Goal: Task Accomplishment & Management: Manage account settings

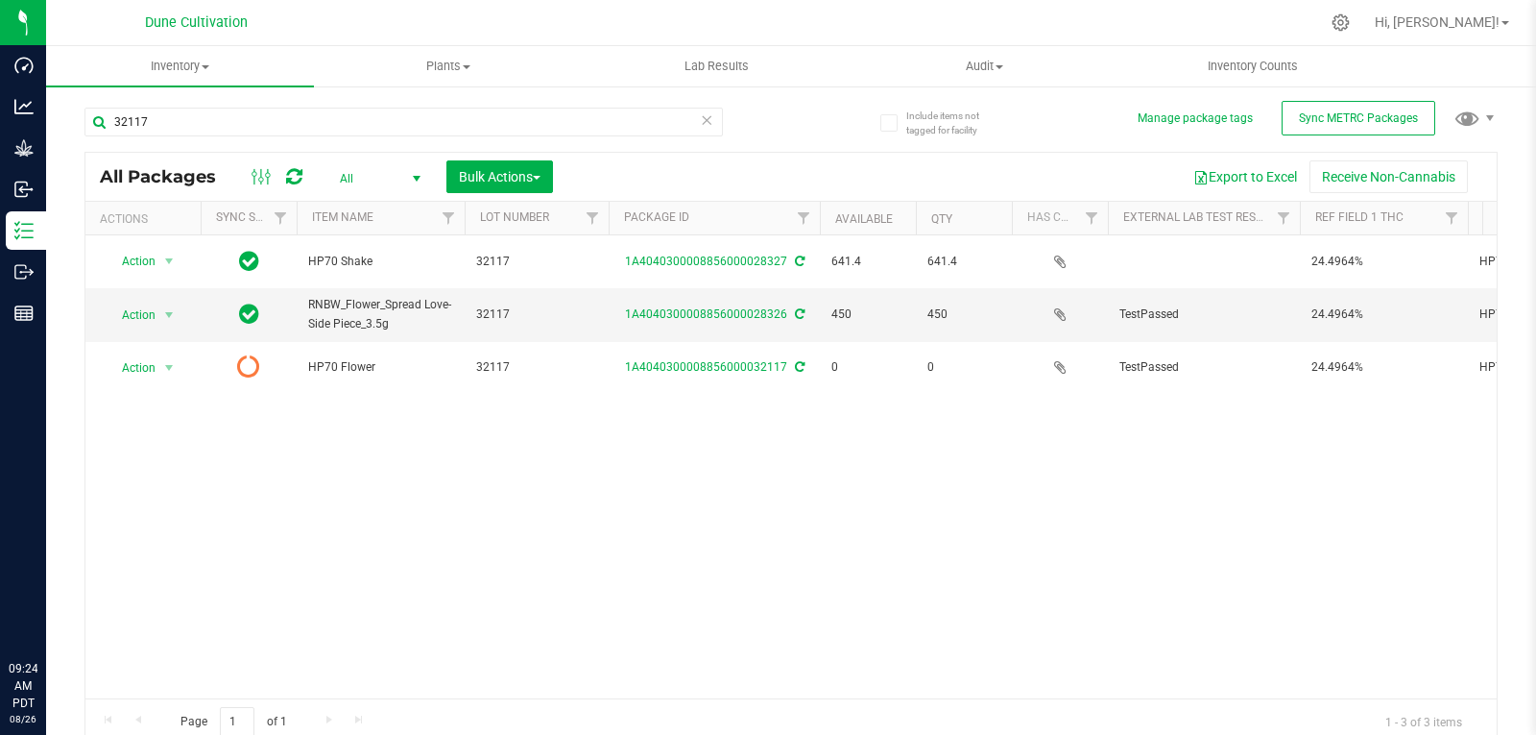
click at [199, 126] on input "32117" at bounding box center [403, 122] width 639 height 29
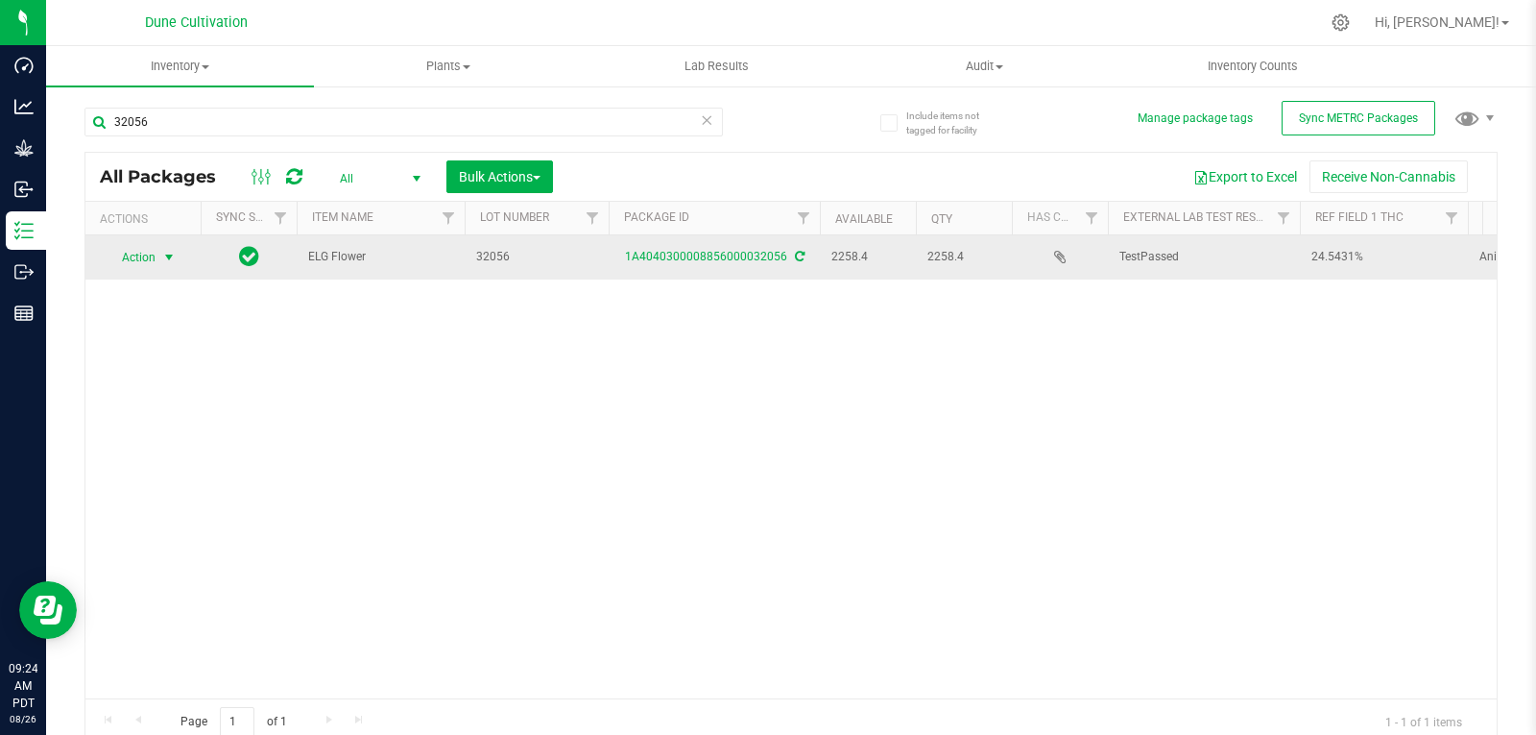
type input "32056"
click at [165, 259] on span "select" at bounding box center [168, 257] width 15 height 15
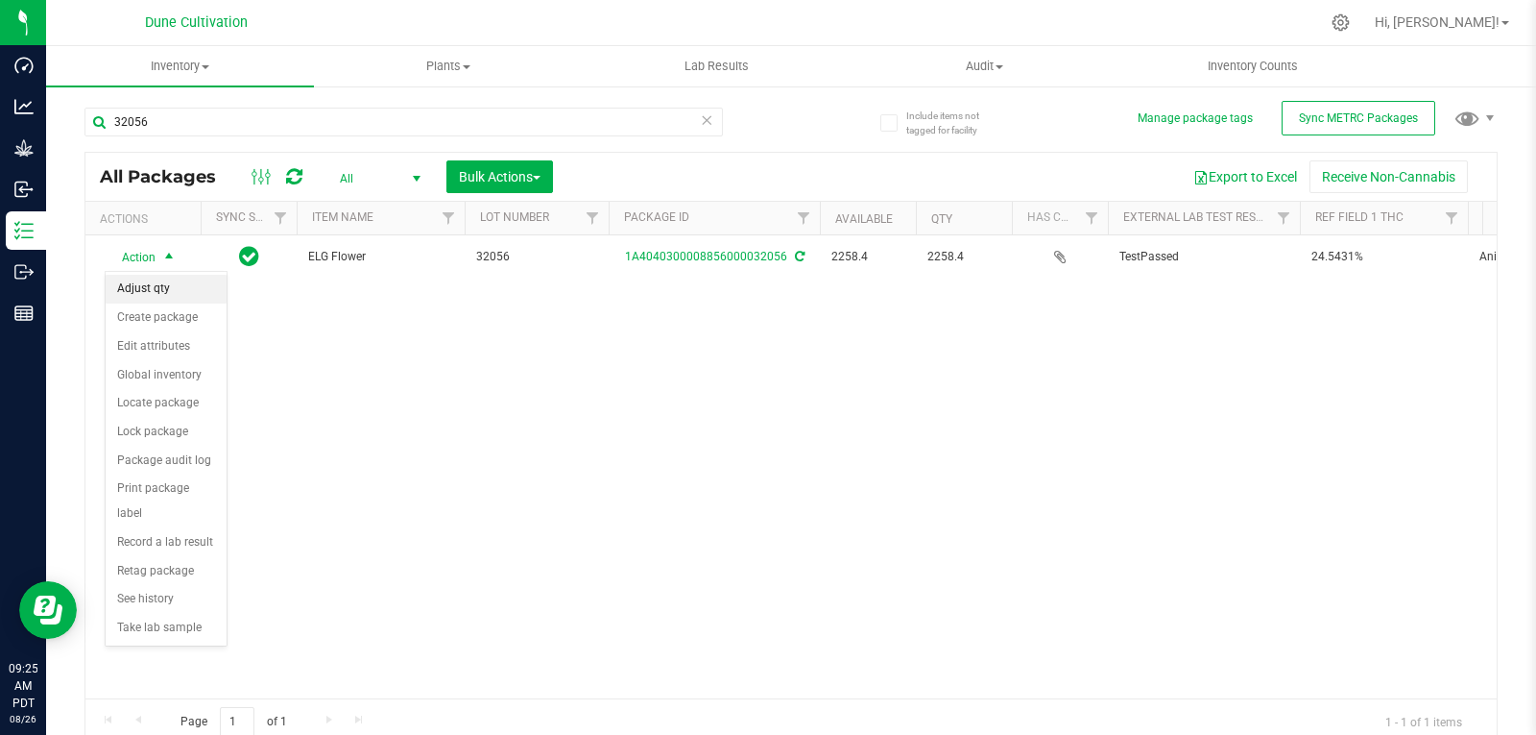
click at [160, 283] on li "Adjust qty" at bounding box center [166, 289] width 121 height 29
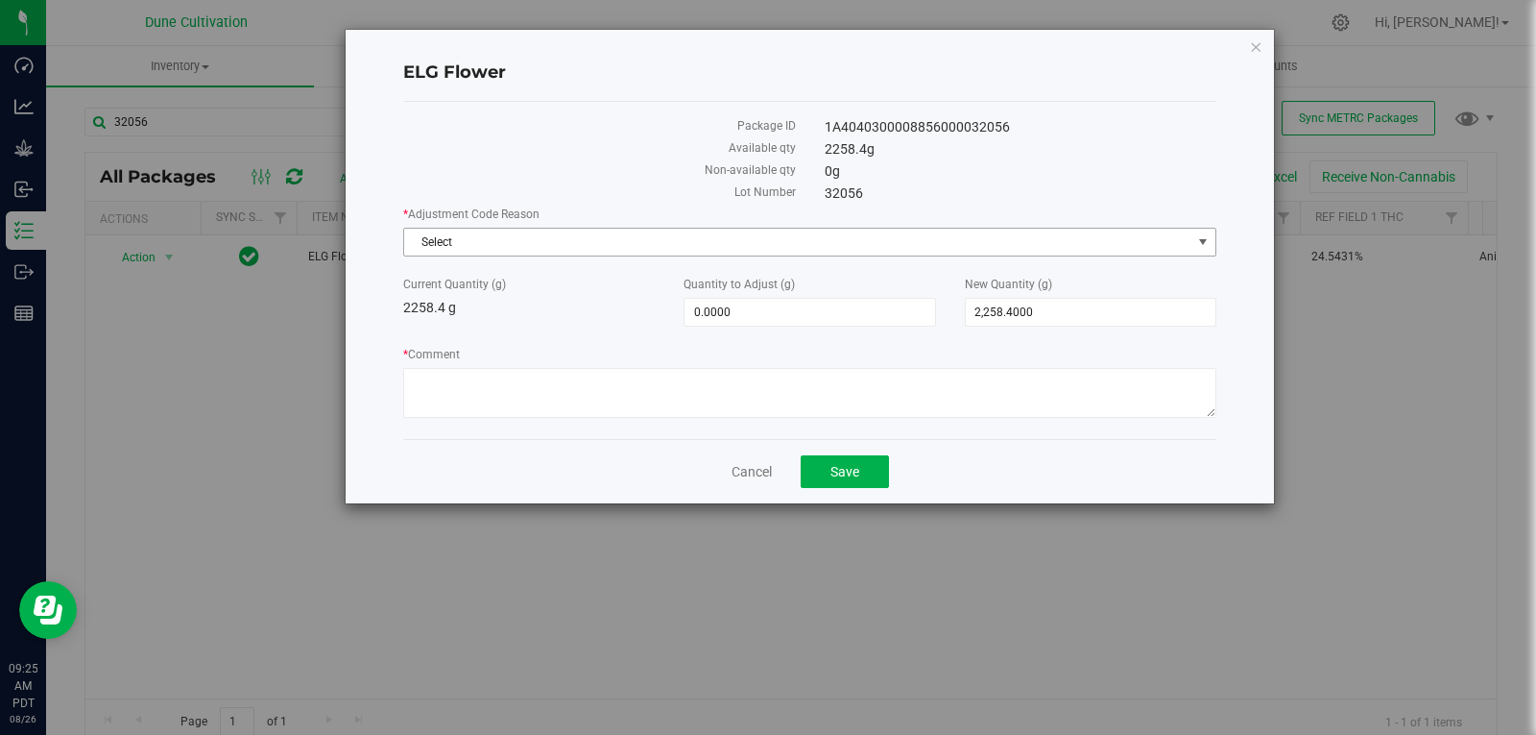
click at [445, 238] on span "Select" at bounding box center [797, 242] width 787 height 27
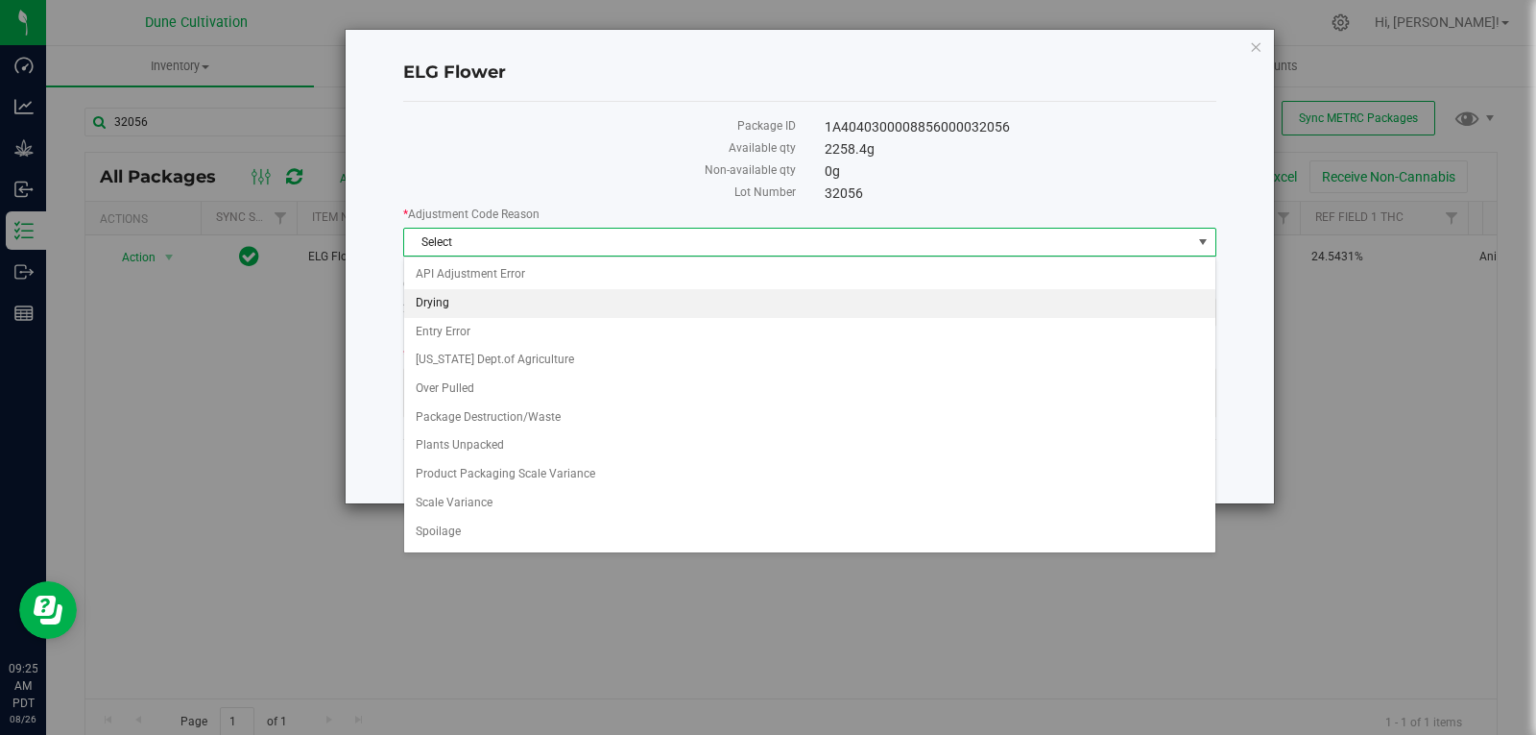
click at [466, 301] on li "Drying" at bounding box center [809, 303] width 811 height 29
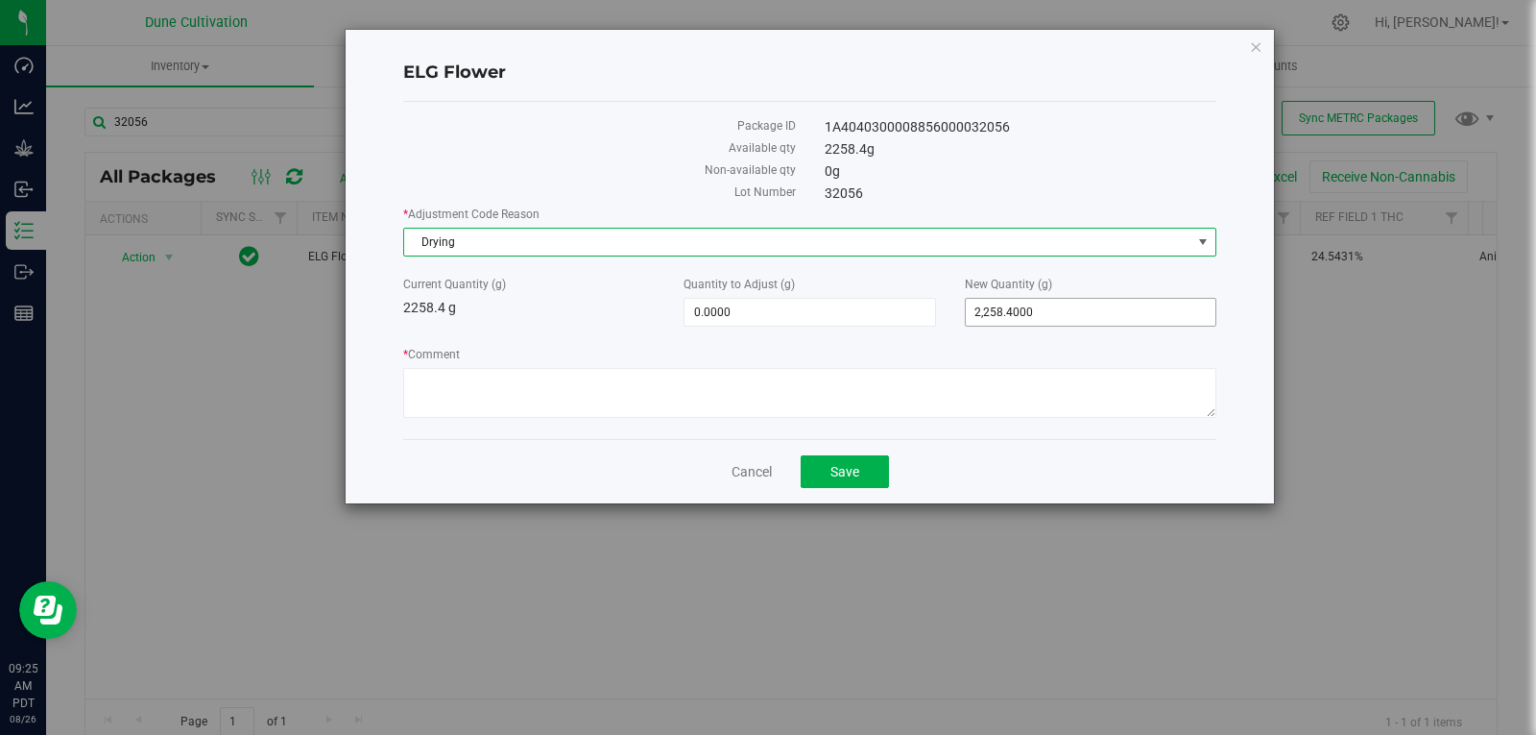
click at [1060, 306] on span "2,258.4000 2258.4" at bounding box center [1091, 312] width 252 height 29
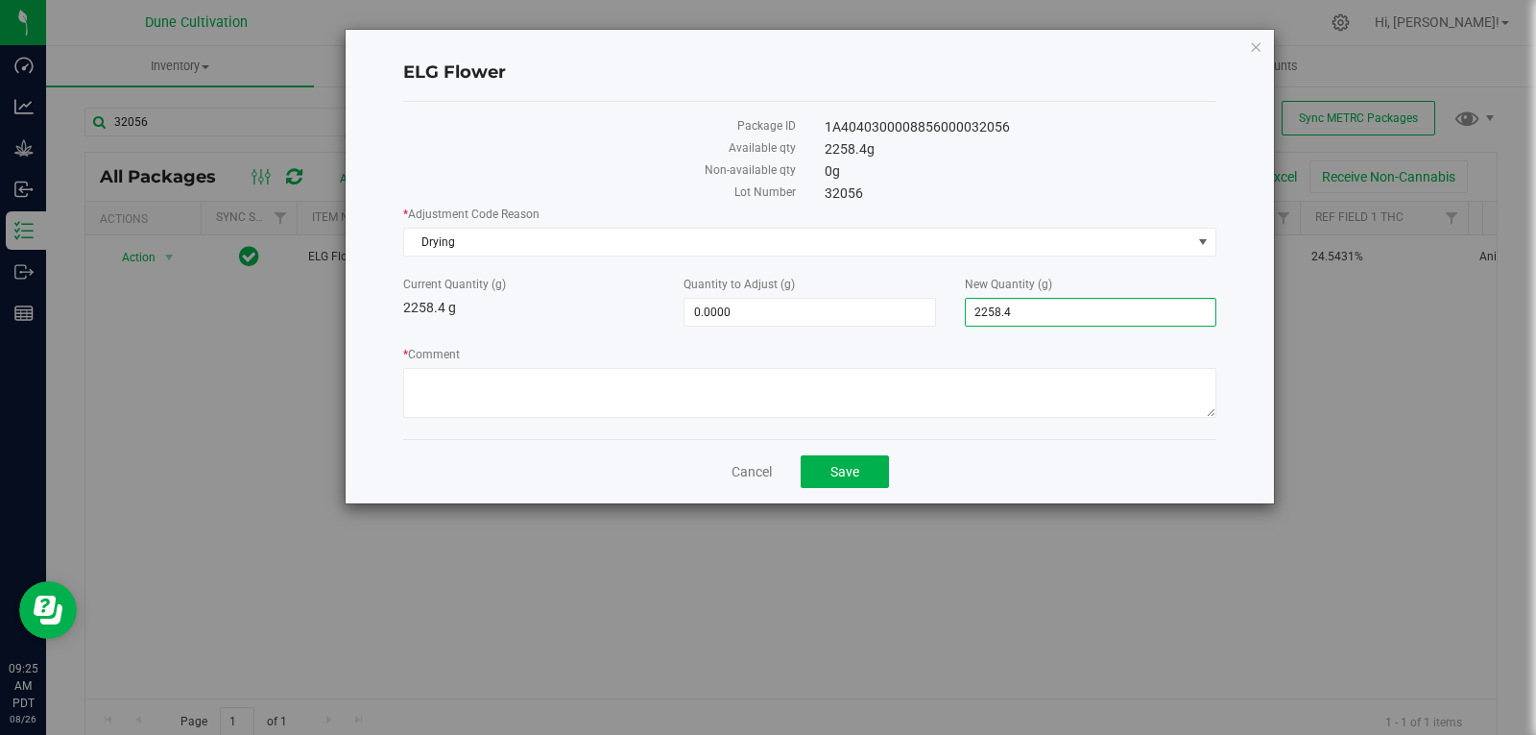
click at [1060, 306] on input "2258.4" at bounding box center [1091, 312] width 250 height 27
type input "2254"
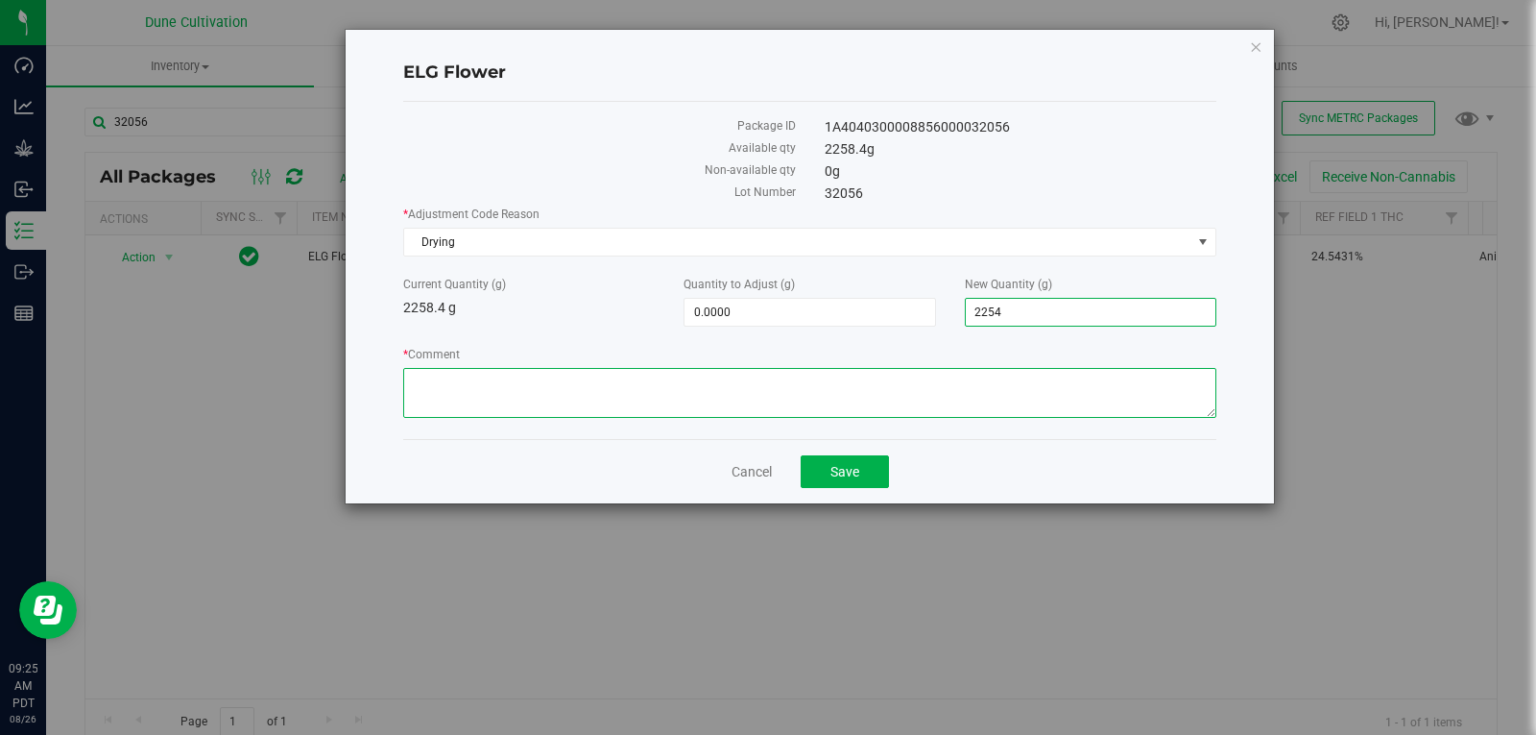
type input "-4.4000"
type input "2,254.0000"
click at [1014, 371] on textarea "* Comment" at bounding box center [809, 393] width 813 height 50
type textarea "Moisture Loss"
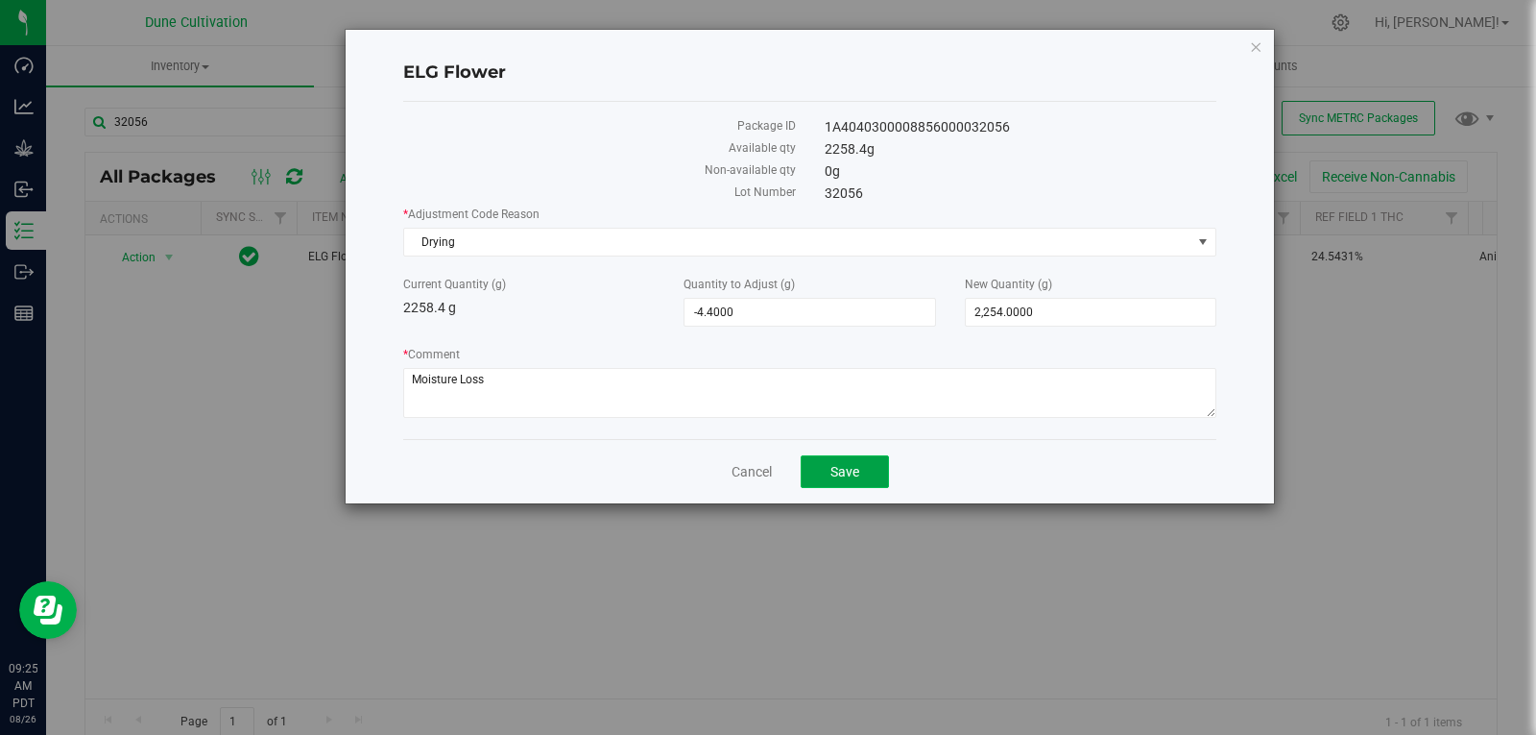
click at [865, 467] on button "Save" at bounding box center [845, 471] width 88 height 33
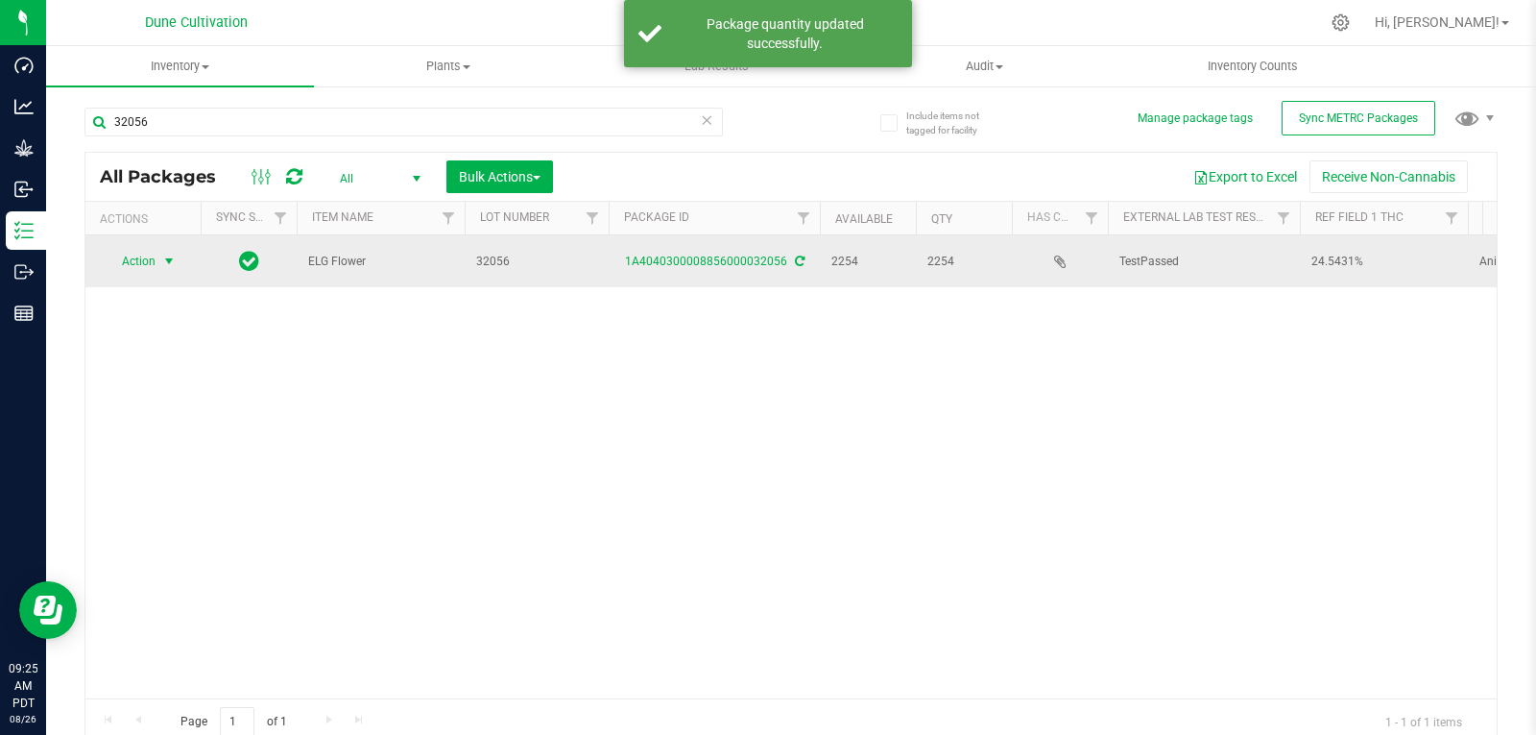
click at [136, 253] on span "Action" at bounding box center [131, 261] width 52 height 27
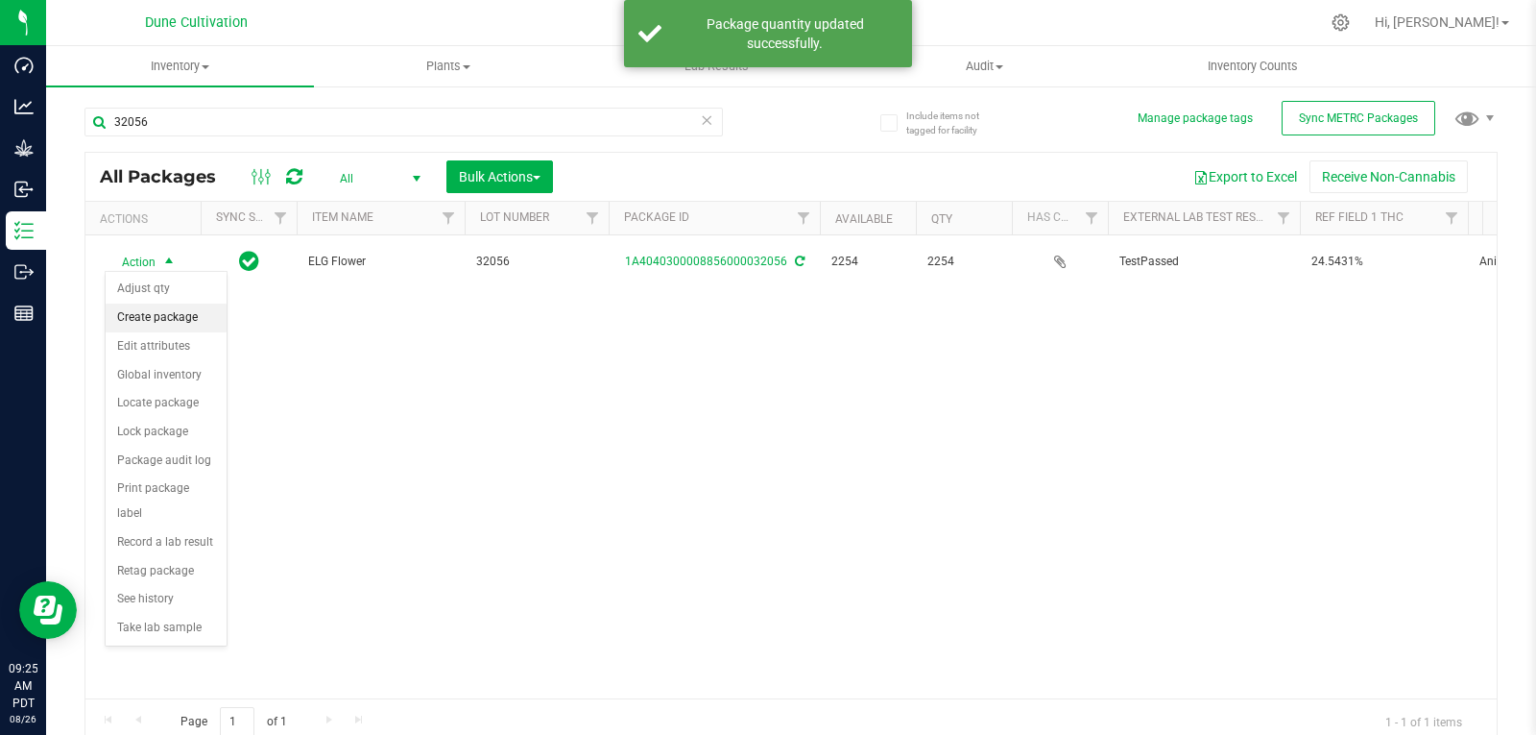
click at [160, 310] on li "Create package" at bounding box center [166, 317] width 121 height 29
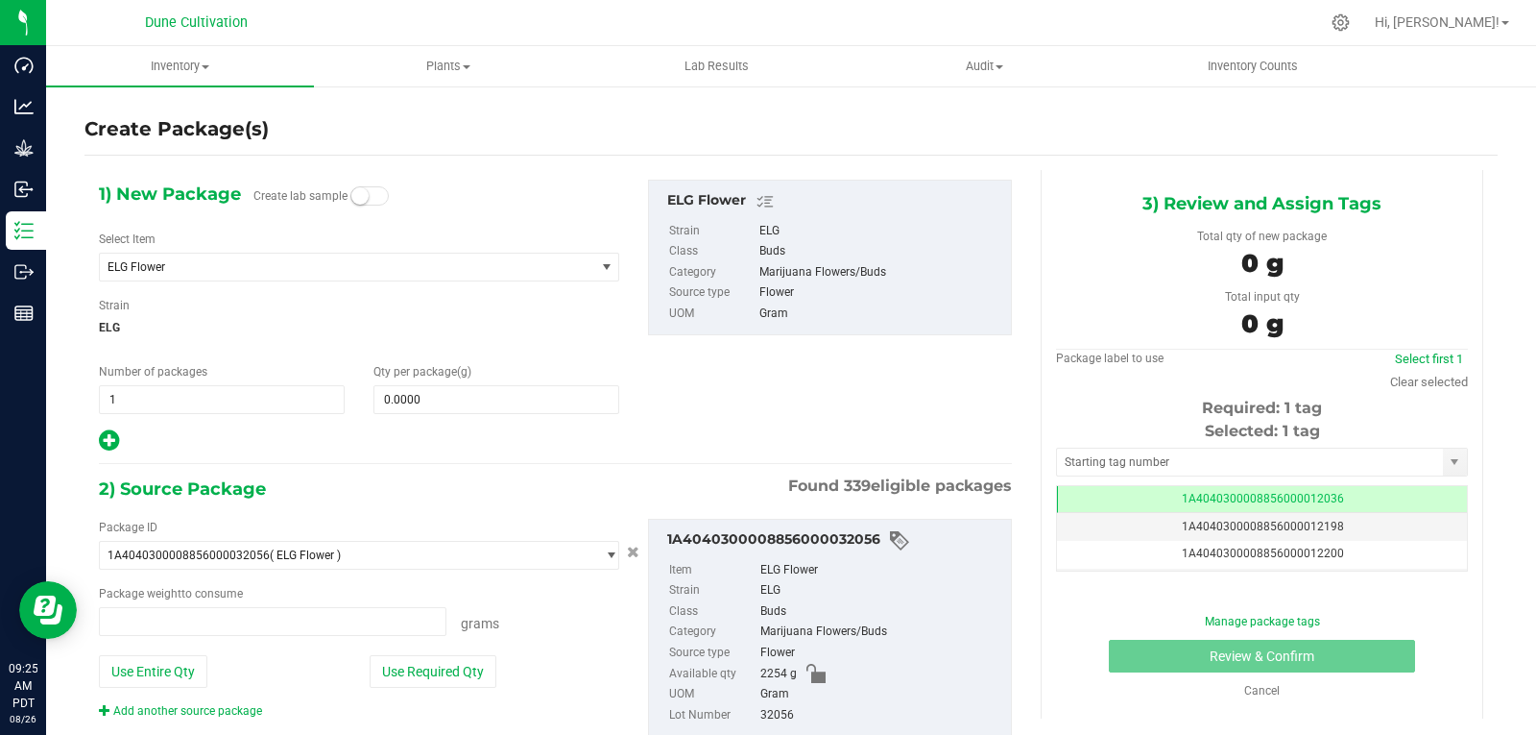
type input "0.0000 g"
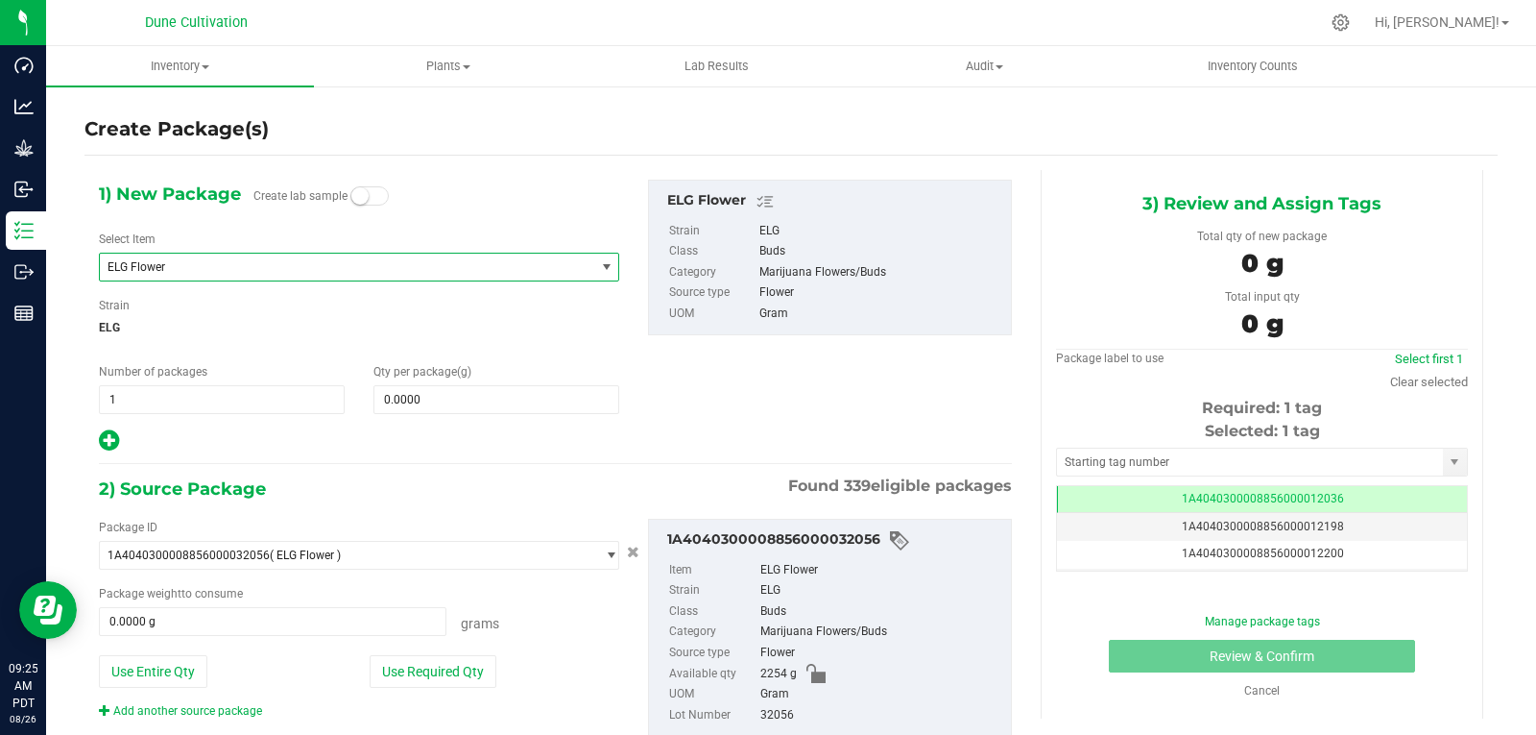
click at [295, 272] on span "ELG Flower" at bounding box center [338, 266] width 460 height 13
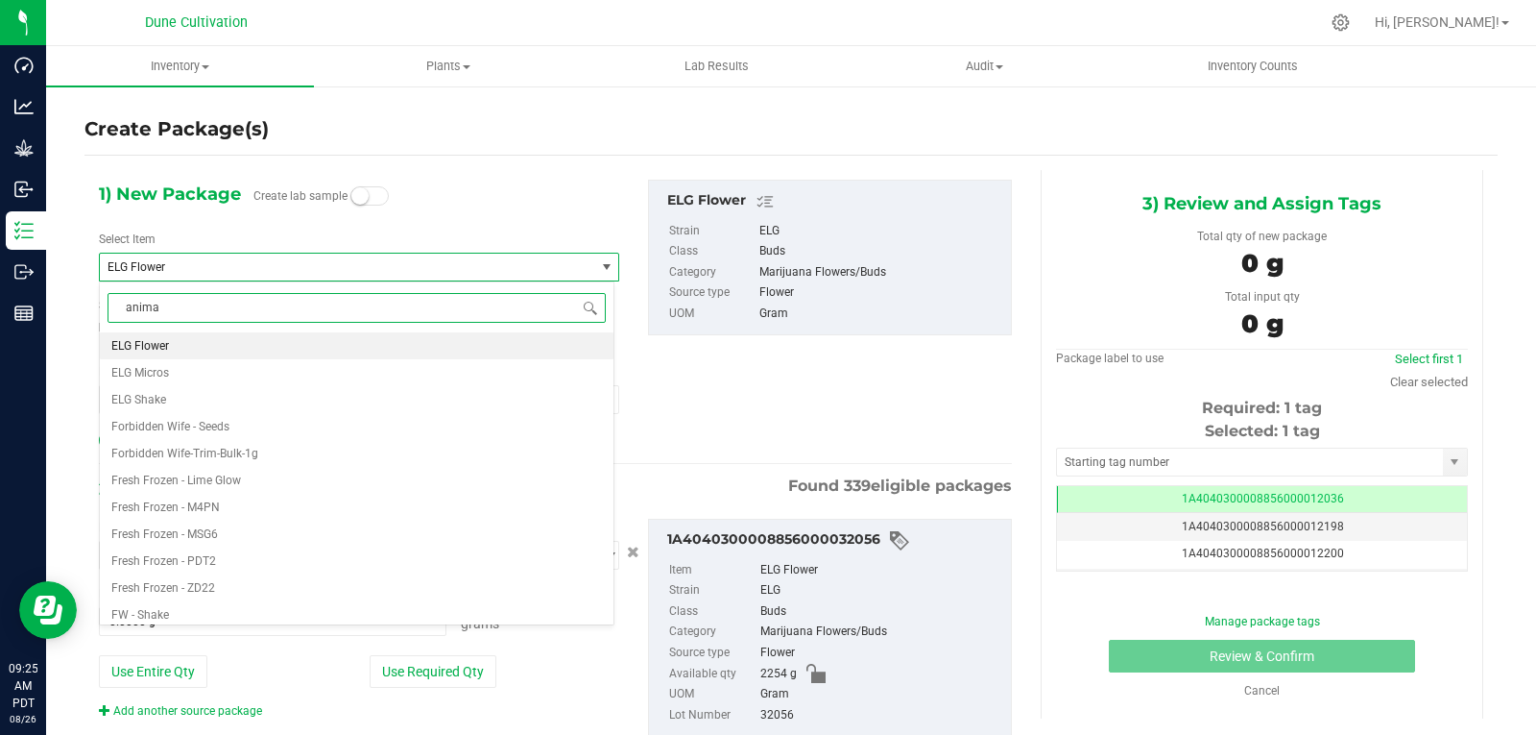
type input "animal"
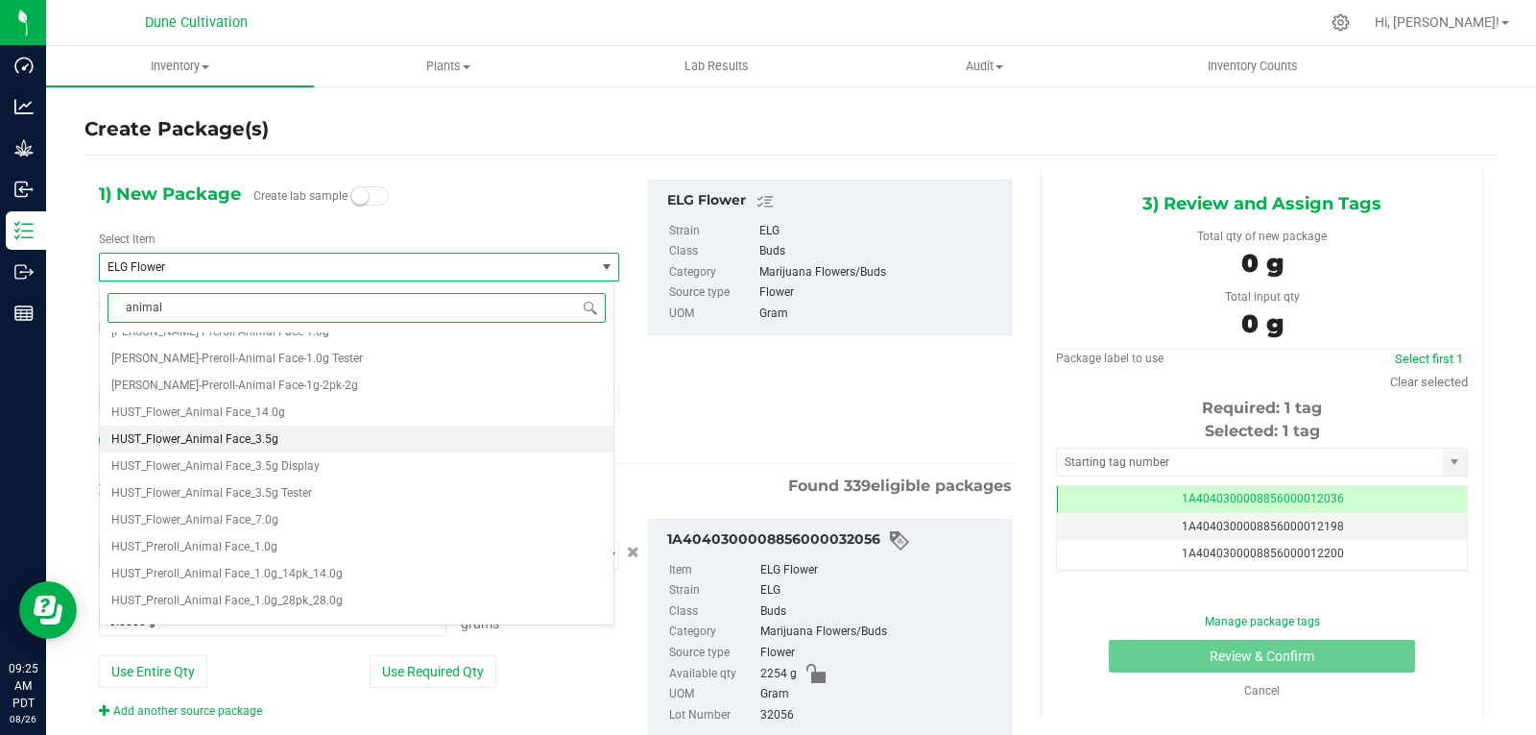
click at [308, 443] on li "HUST_Flower_Animal Face_3.5g" at bounding box center [357, 438] width 514 height 27
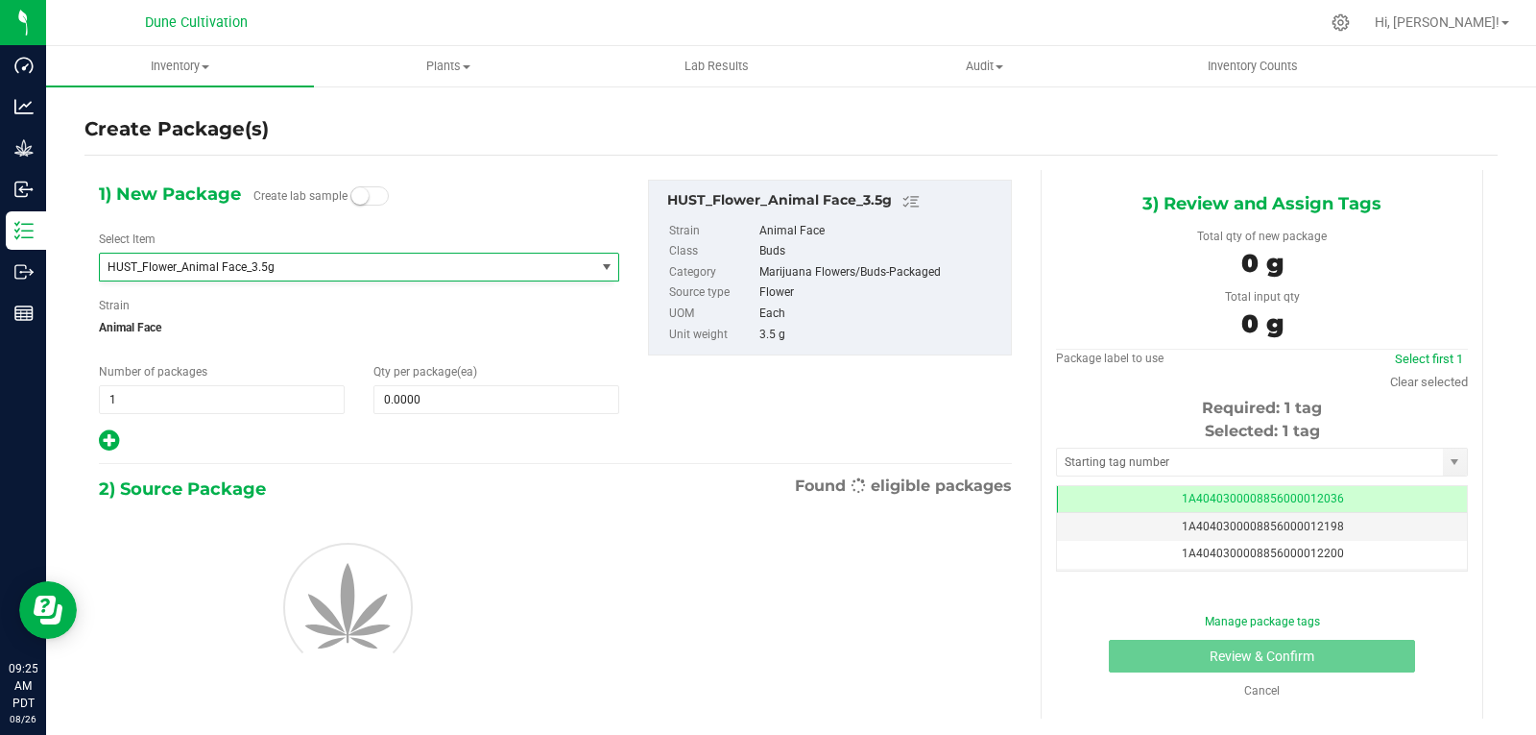
type input "0"
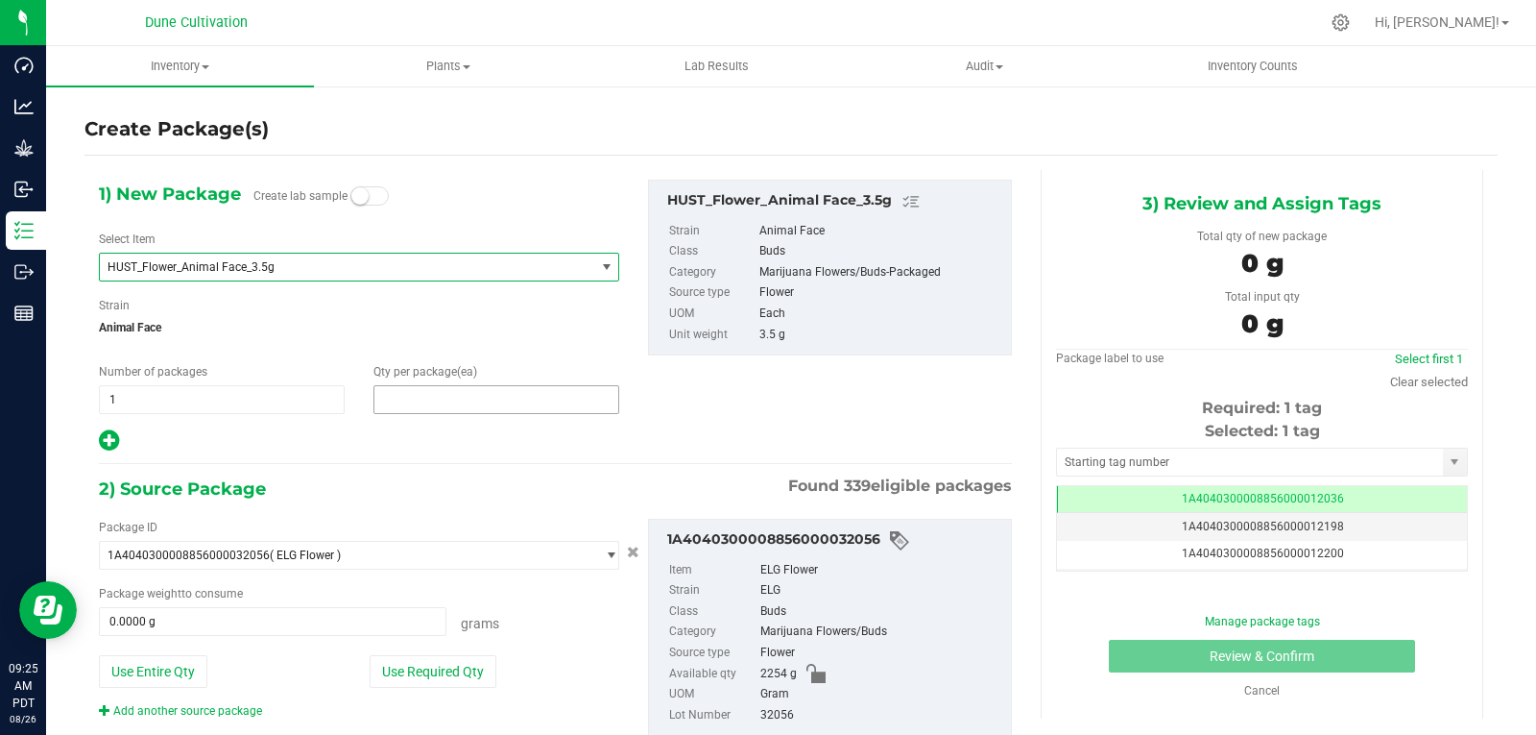
click at [386, 401] on span at bounding box center [497, 399] width 246 height 29
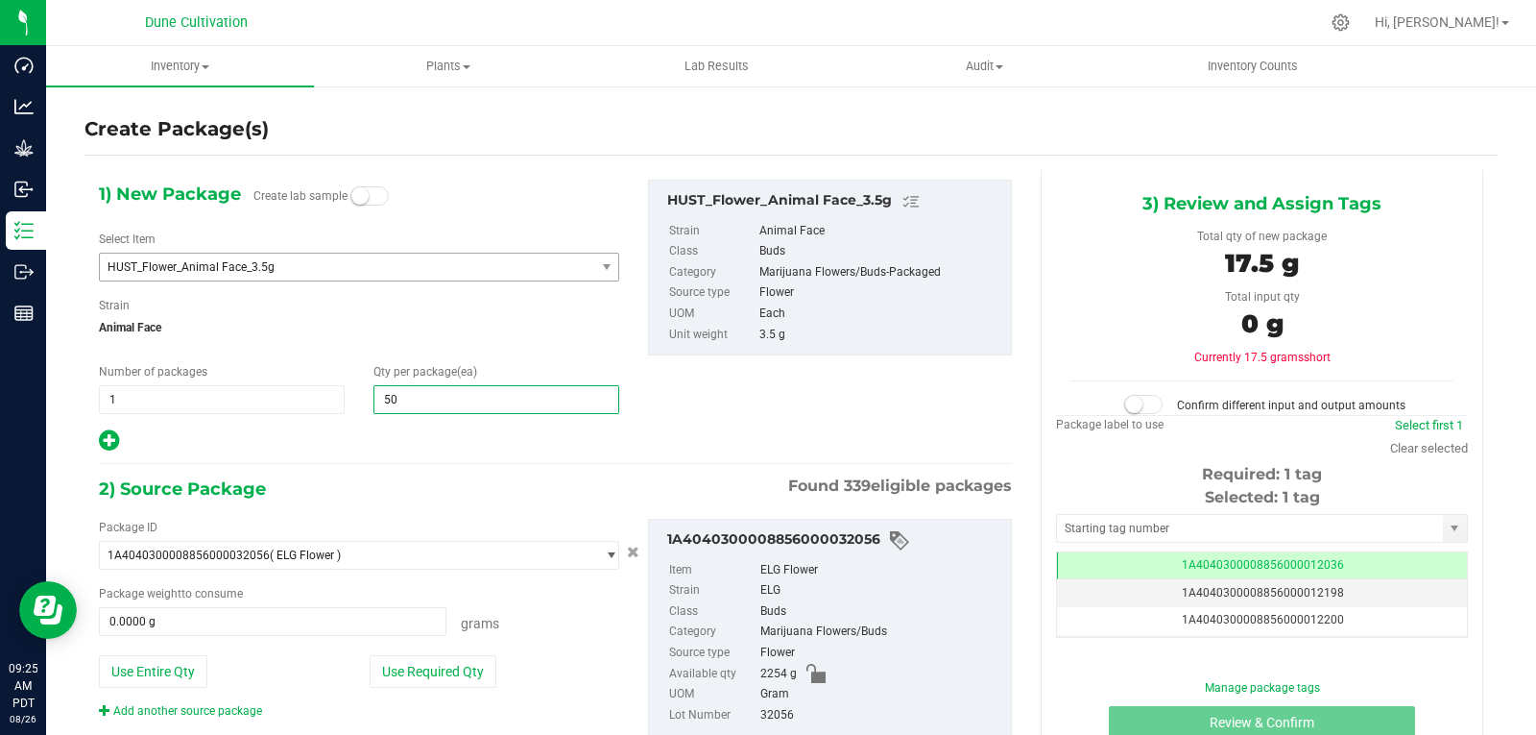
type input "500"
click at [422, 674] on button "Use Required Qty" at bounding box center [433, 671] width 127 height 33
type input "1750.0000 g"
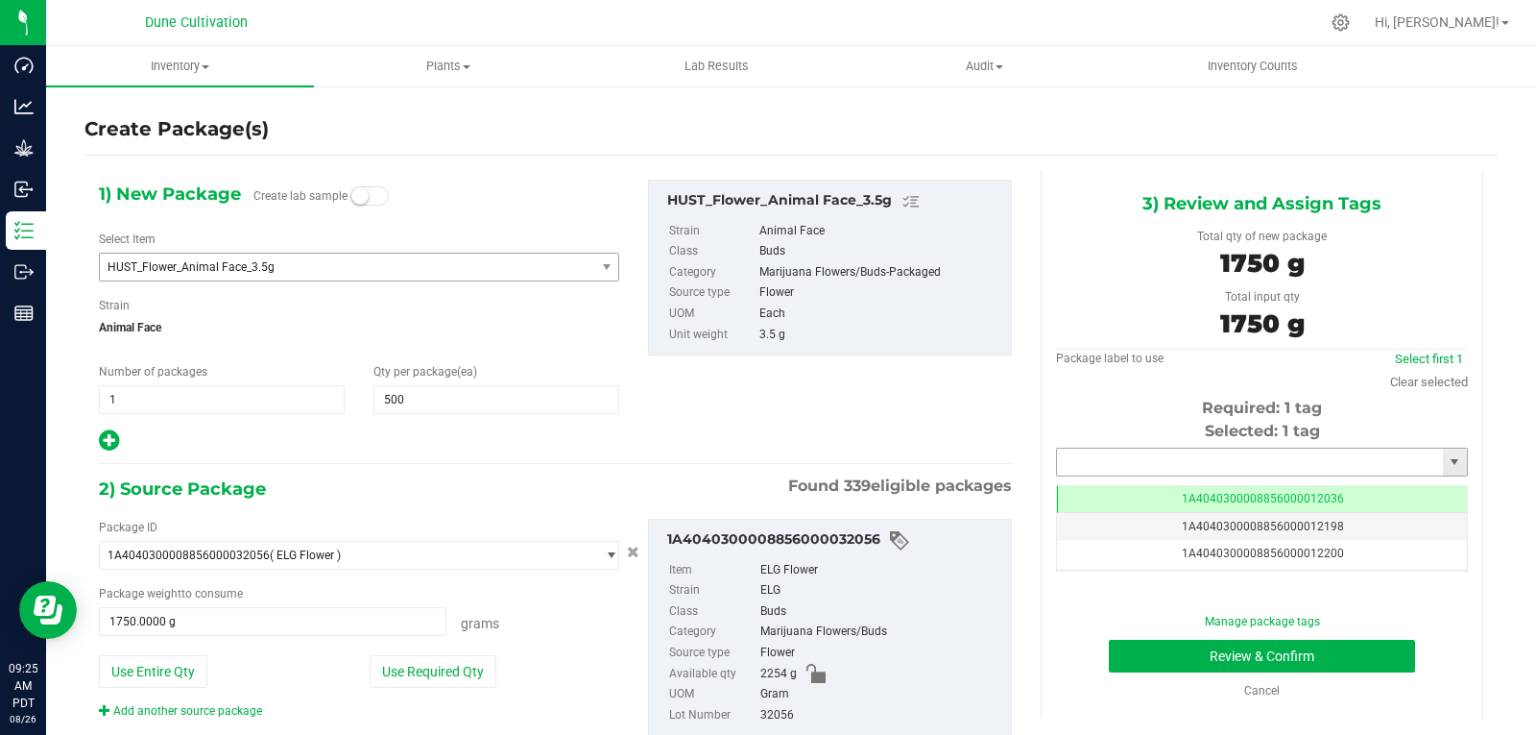
click at [1139, 469] on input "text" at bounding box center [1250, 461] width 386 height 27
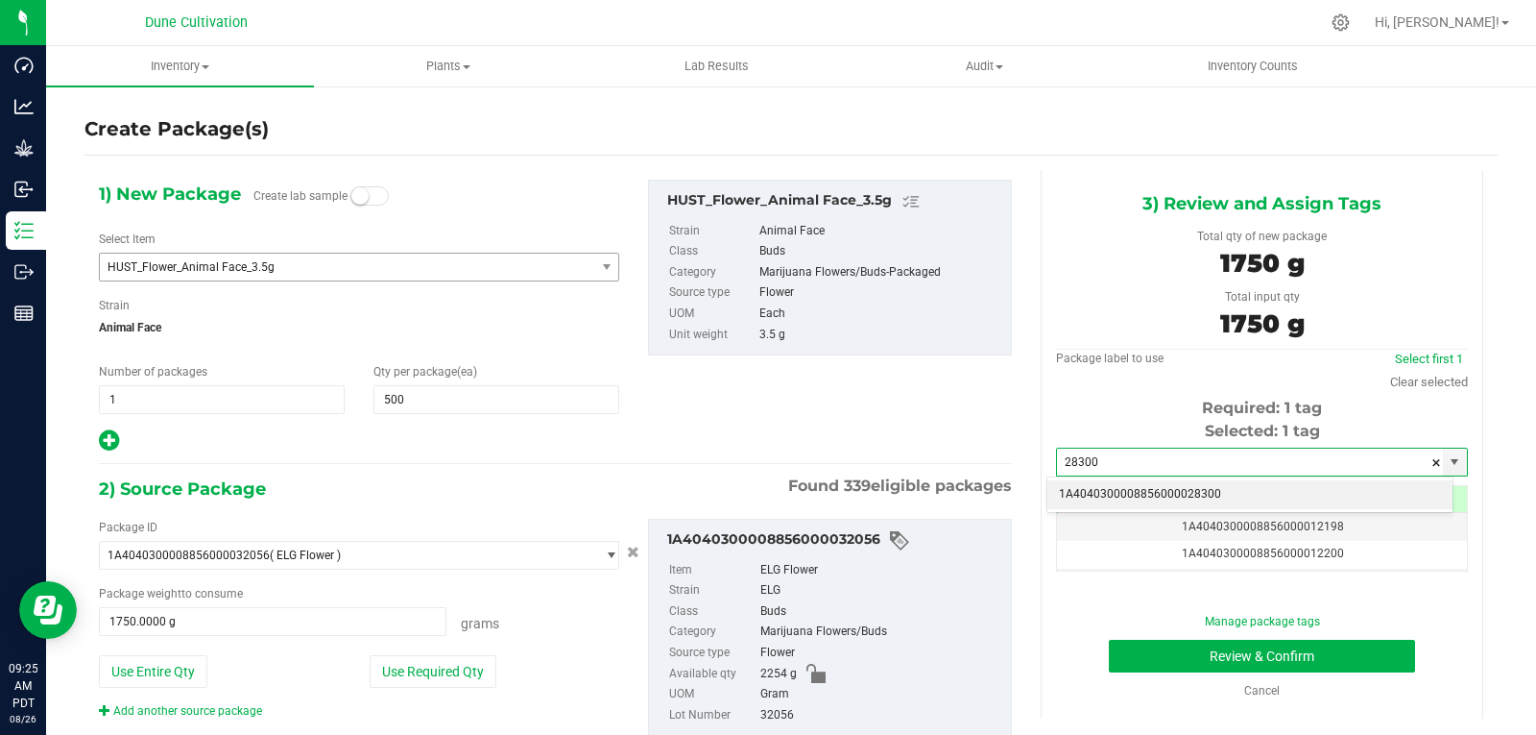
click at [1121, 498] on li "1A4040300008856000028300" at bounding box center [1250, 494] width 405 height 29
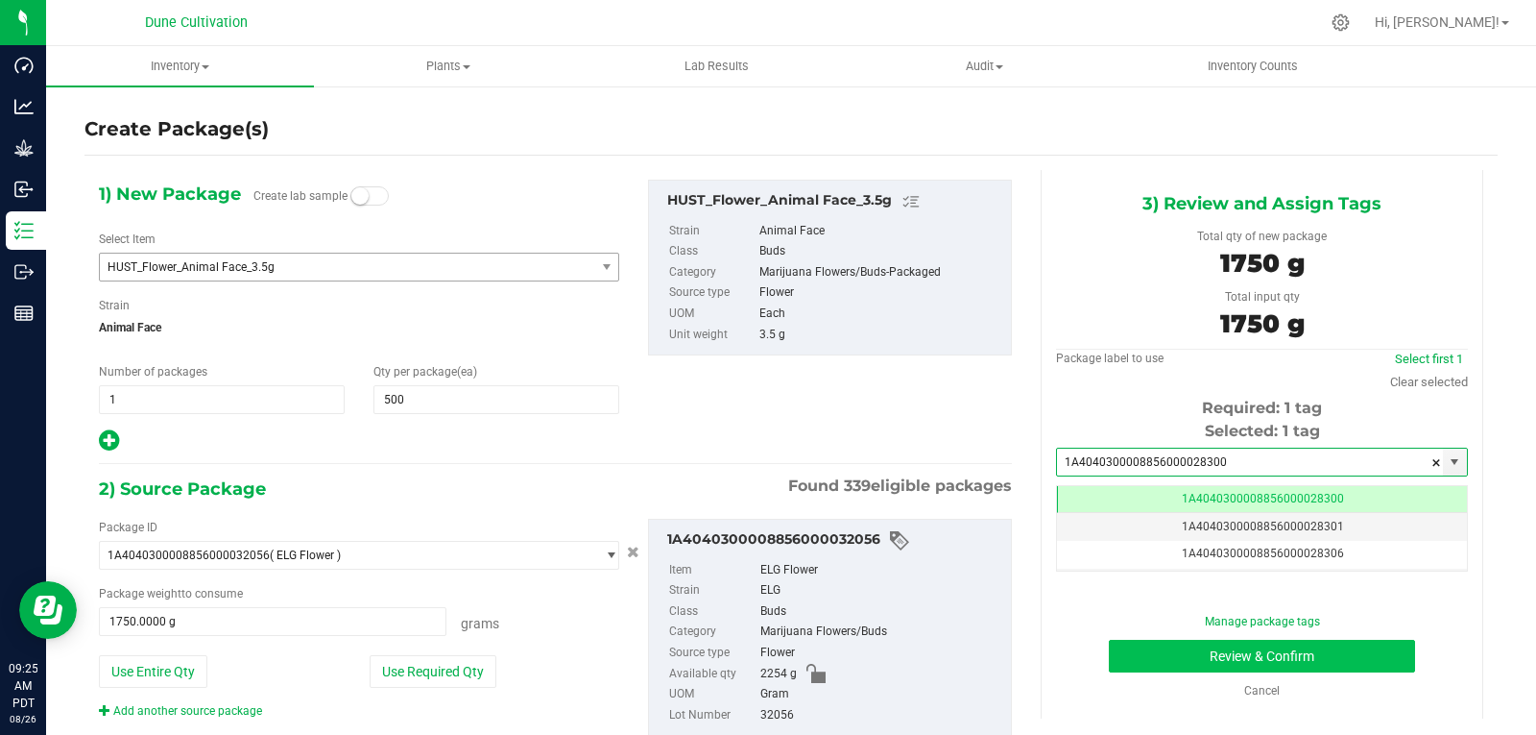
type input "1A4040300008856000028300"
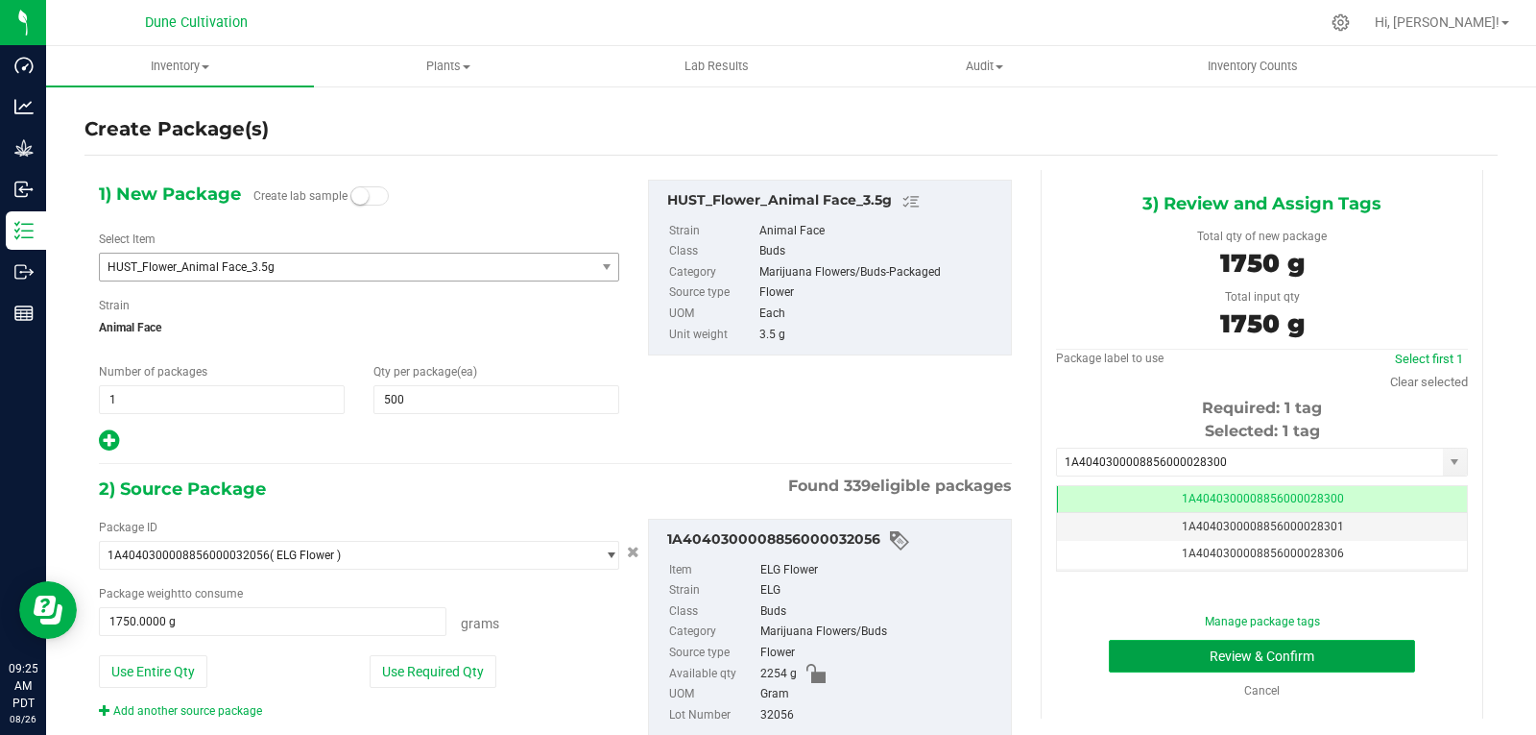
click at [1177, 657] on button "Review & Confirm" at bounding box center [1262, 655] width 306 height 33
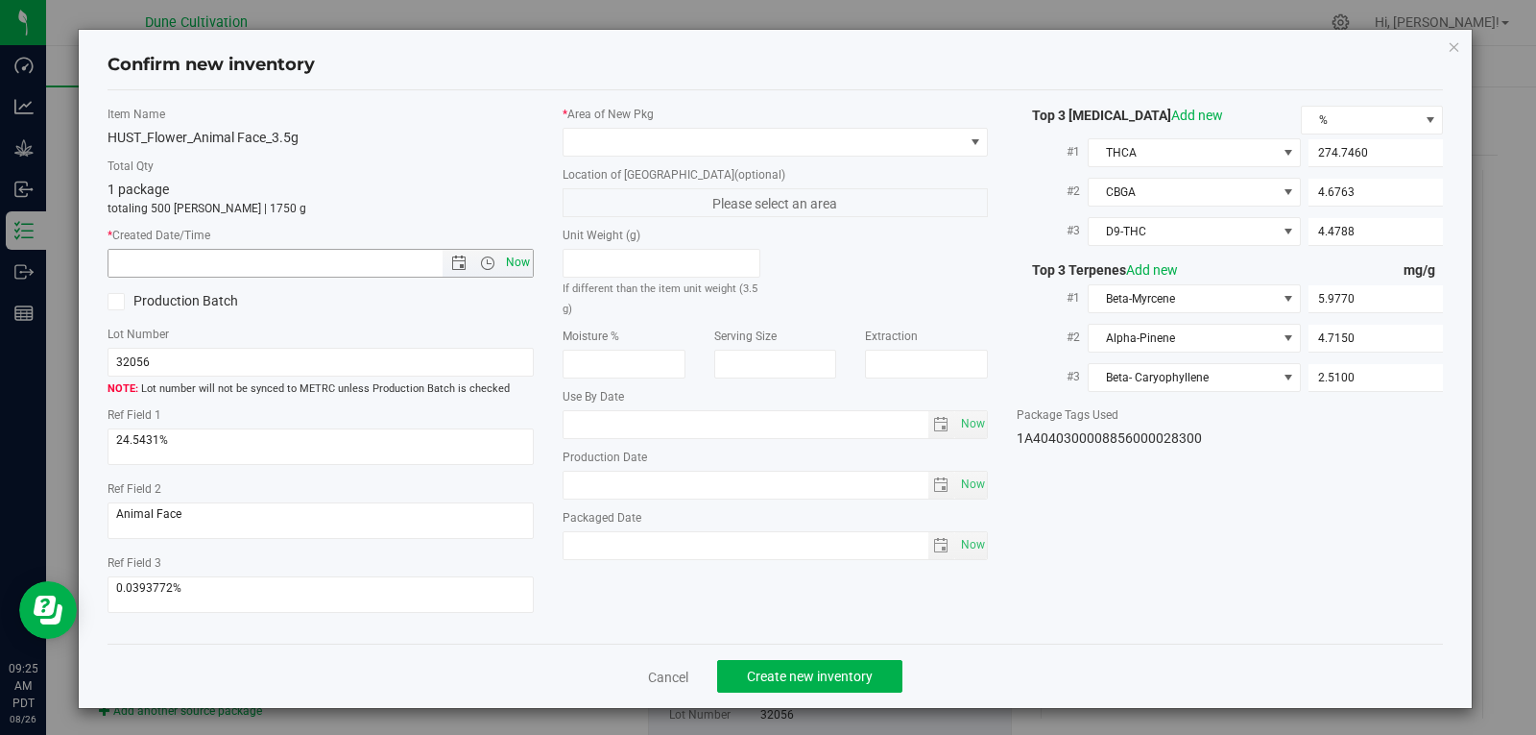
click at [510, 255] on span "Now" at bounding box center [517, 263] width 33 height 28
type input "[DATE] 9:25 AM"
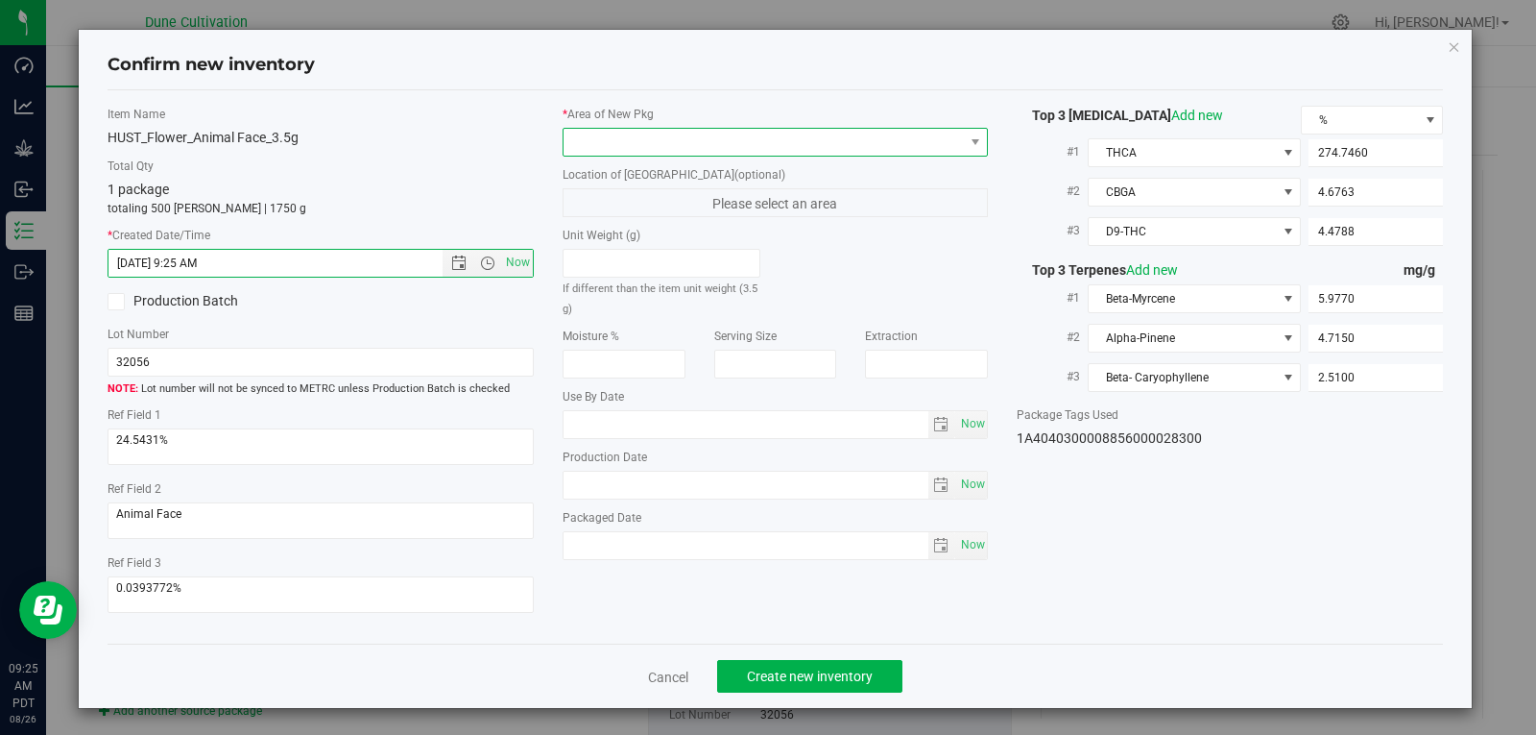
click at [599, 153] on span at bounding box center [764, 142] width 400 height 27
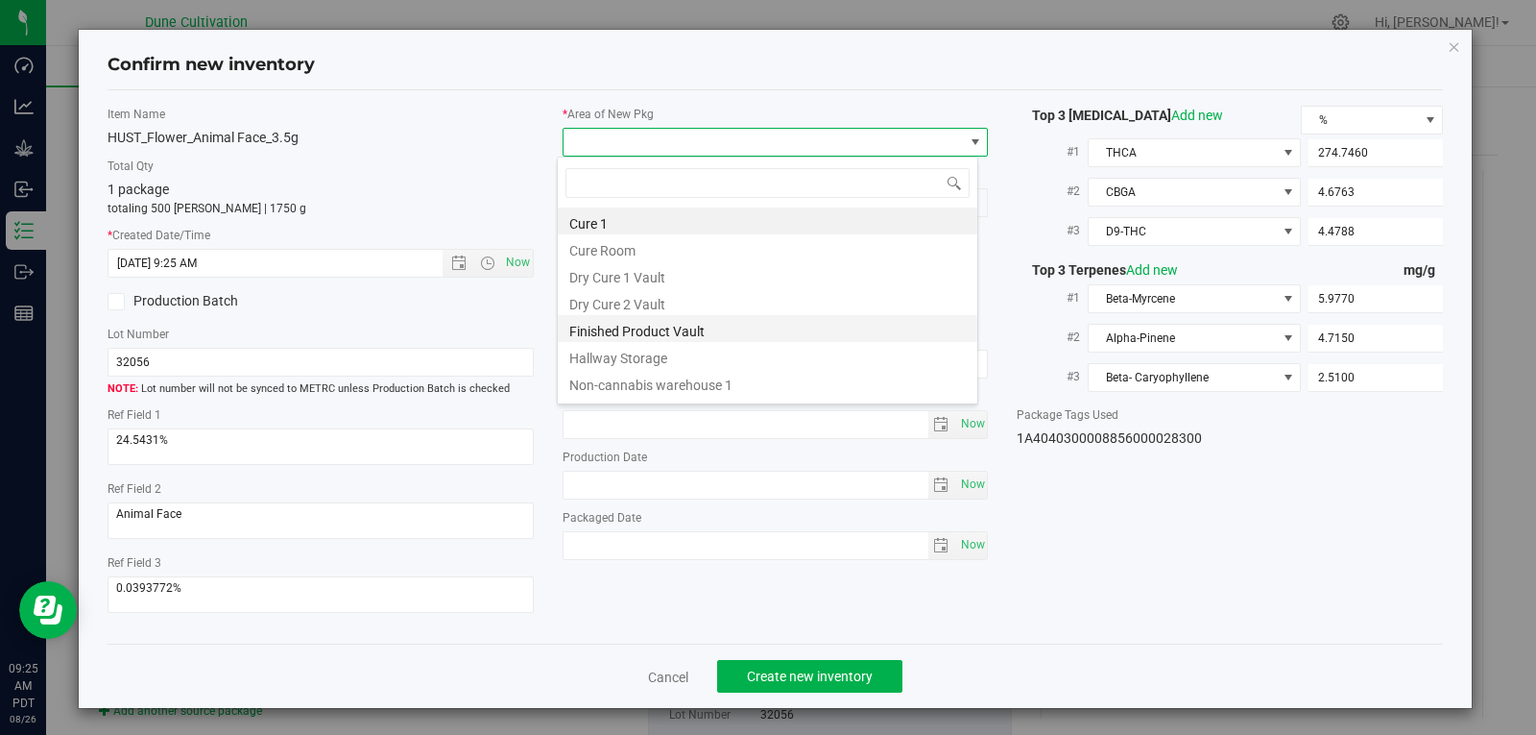
click at [651, 328] on li "Finished Product Vault" at bounding box center [768, 328] width 420 height 27
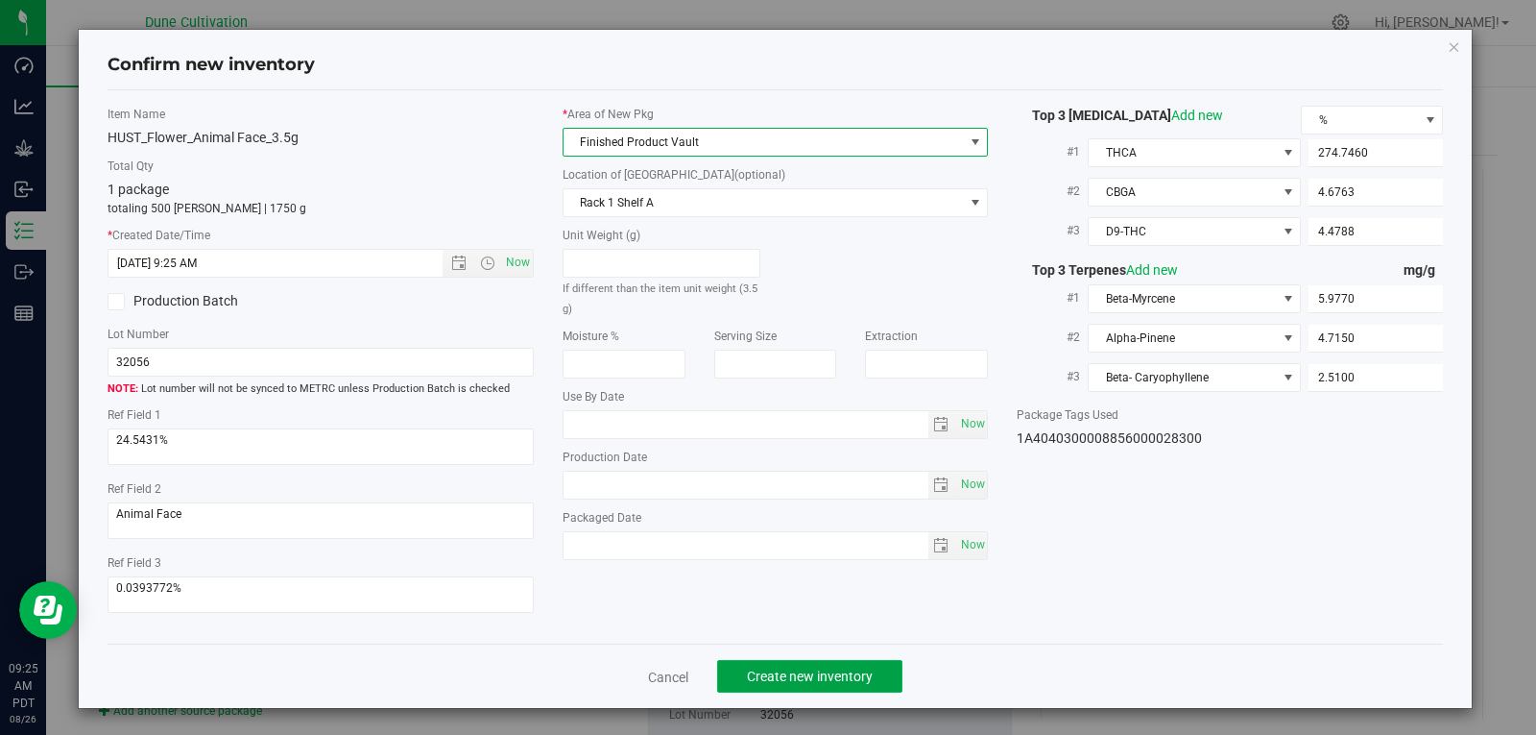
click at [755, 675] on span "Create new inventory" at bounding box center [810, 675] width 126 height 15
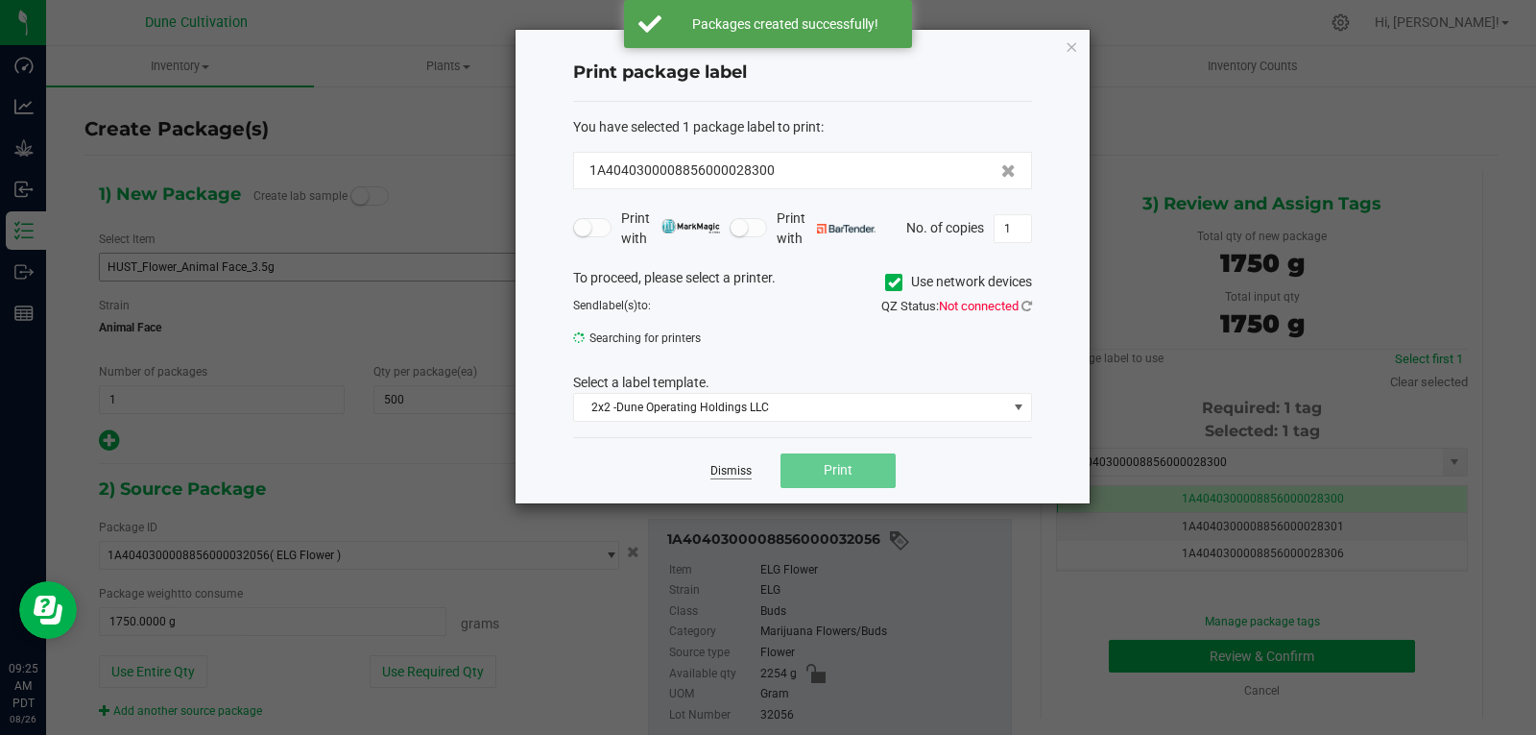
click at [748, 473] on link "Dismiss" at bounding box center [731, 471] width 41 height 16
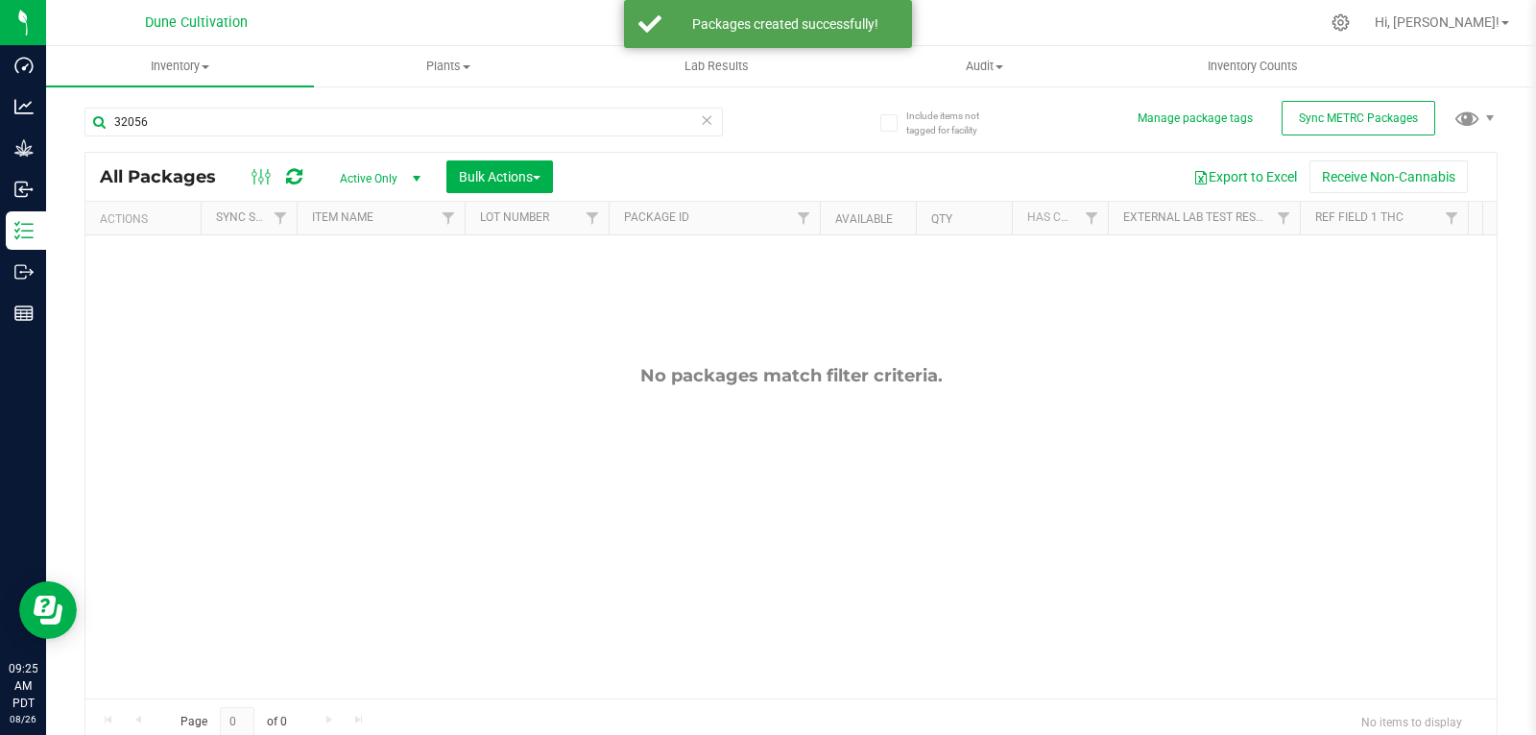
click at [351, 176] on span "Active Only" at bounding box center [377, 178] width 106 height 27
click at [361, 298] on li "All" at bounding box center [376, 294] width 104 height 29
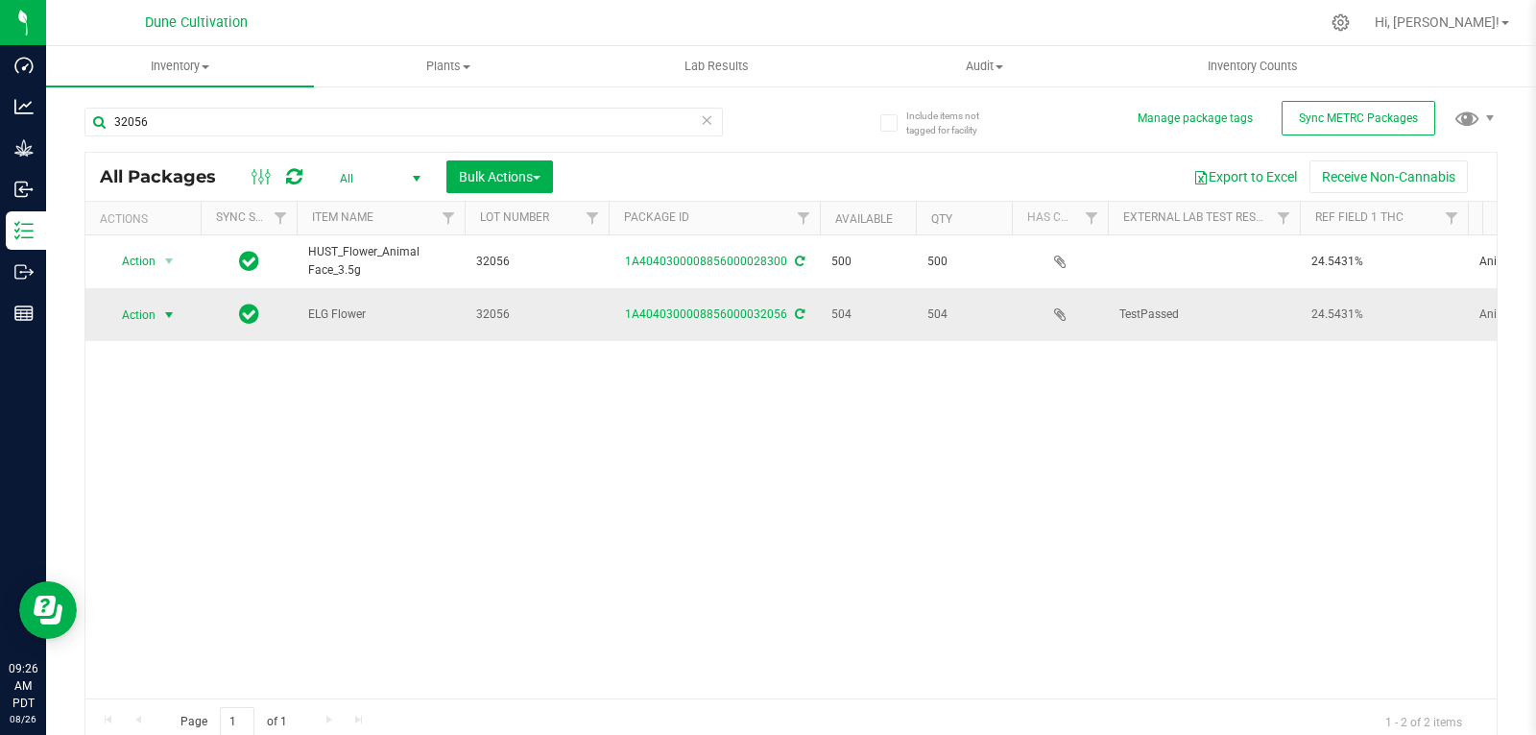
click at [145, 316] on span "Action" at bounding box center [131, 314] width 52 height 27
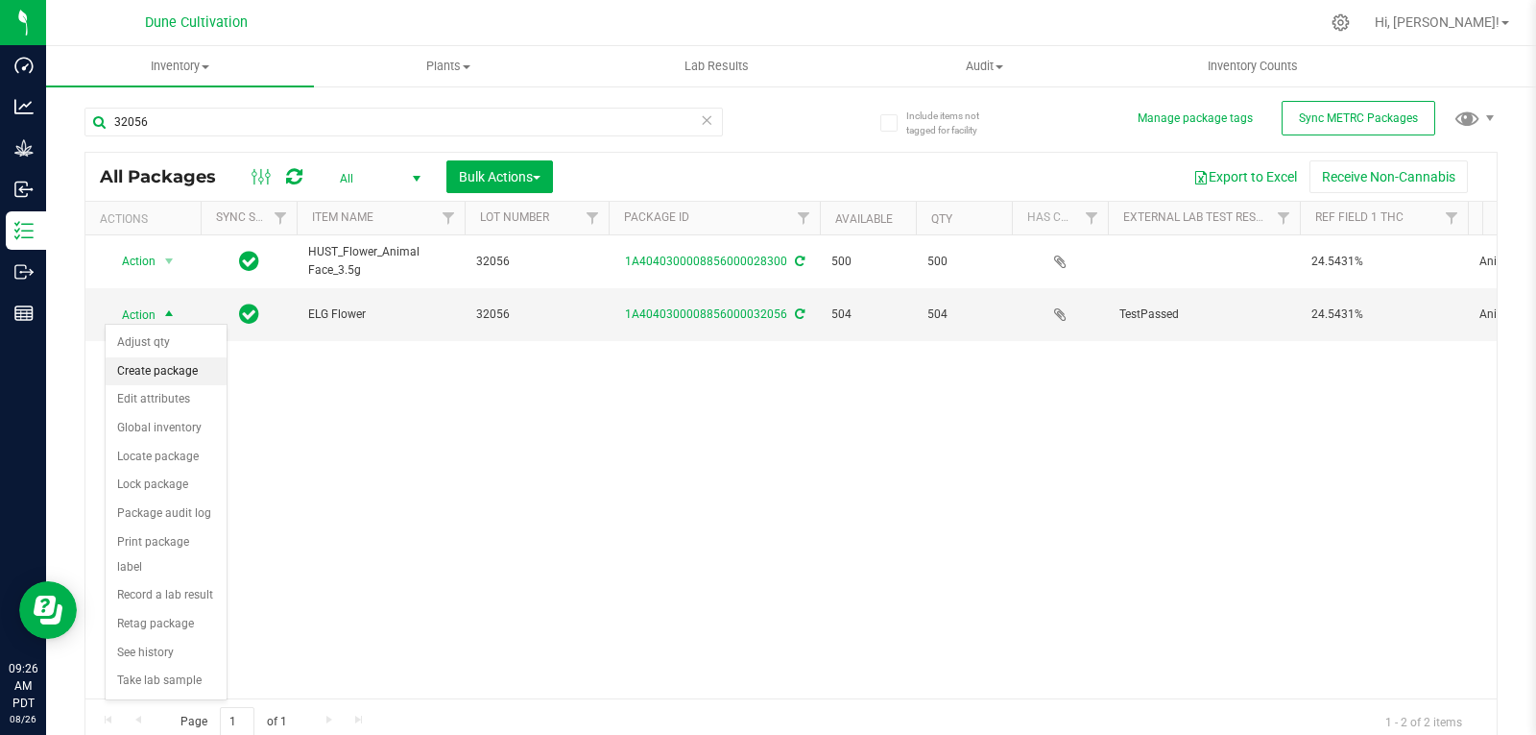
click at [174, 376] on li "Create package" at bounding box center [166, 371] width 121 height 29
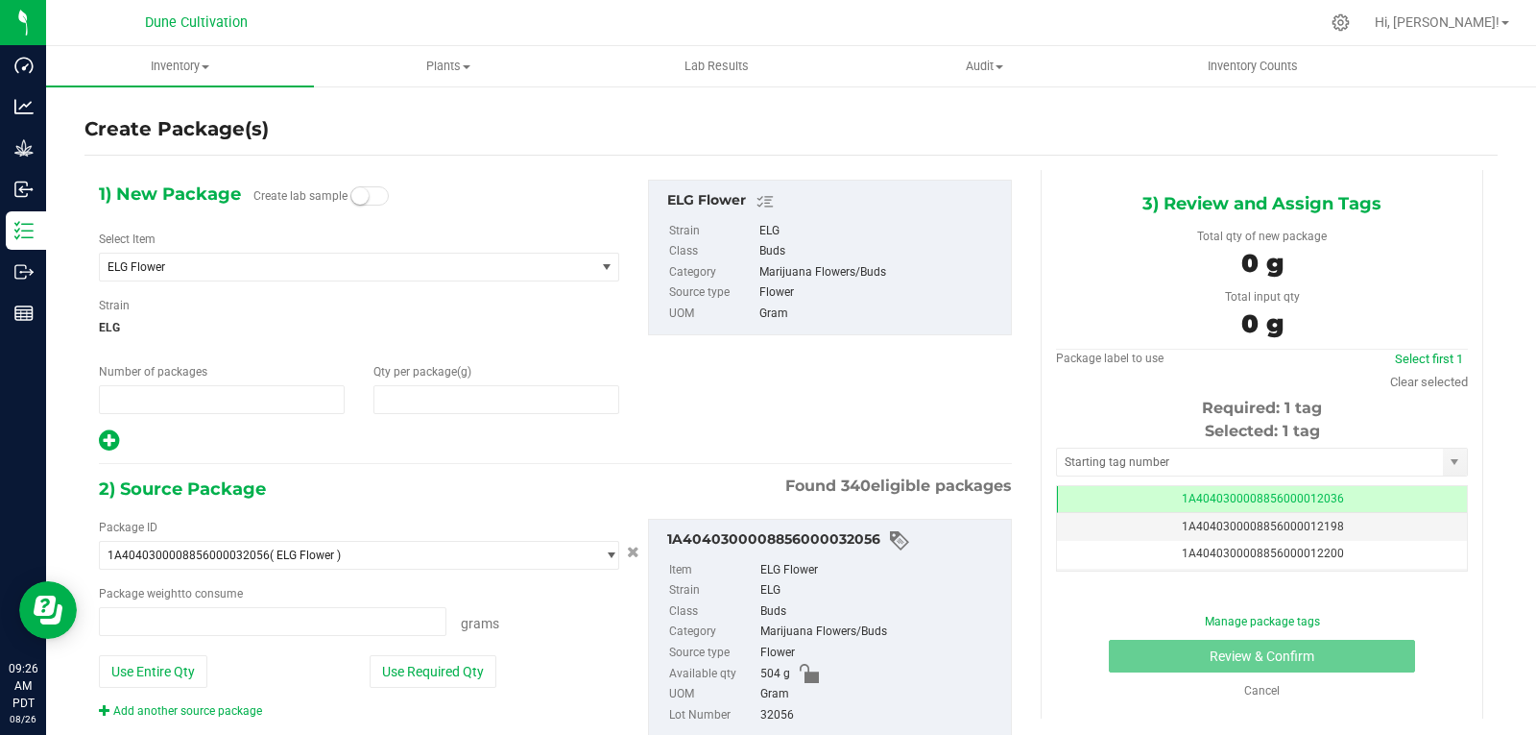
type input "1"
type input "0.0000"
type input "0.0000 g"
click at [371, 264] on span "ELG Flower" at bounding box center [338, 266] width 460 height 13
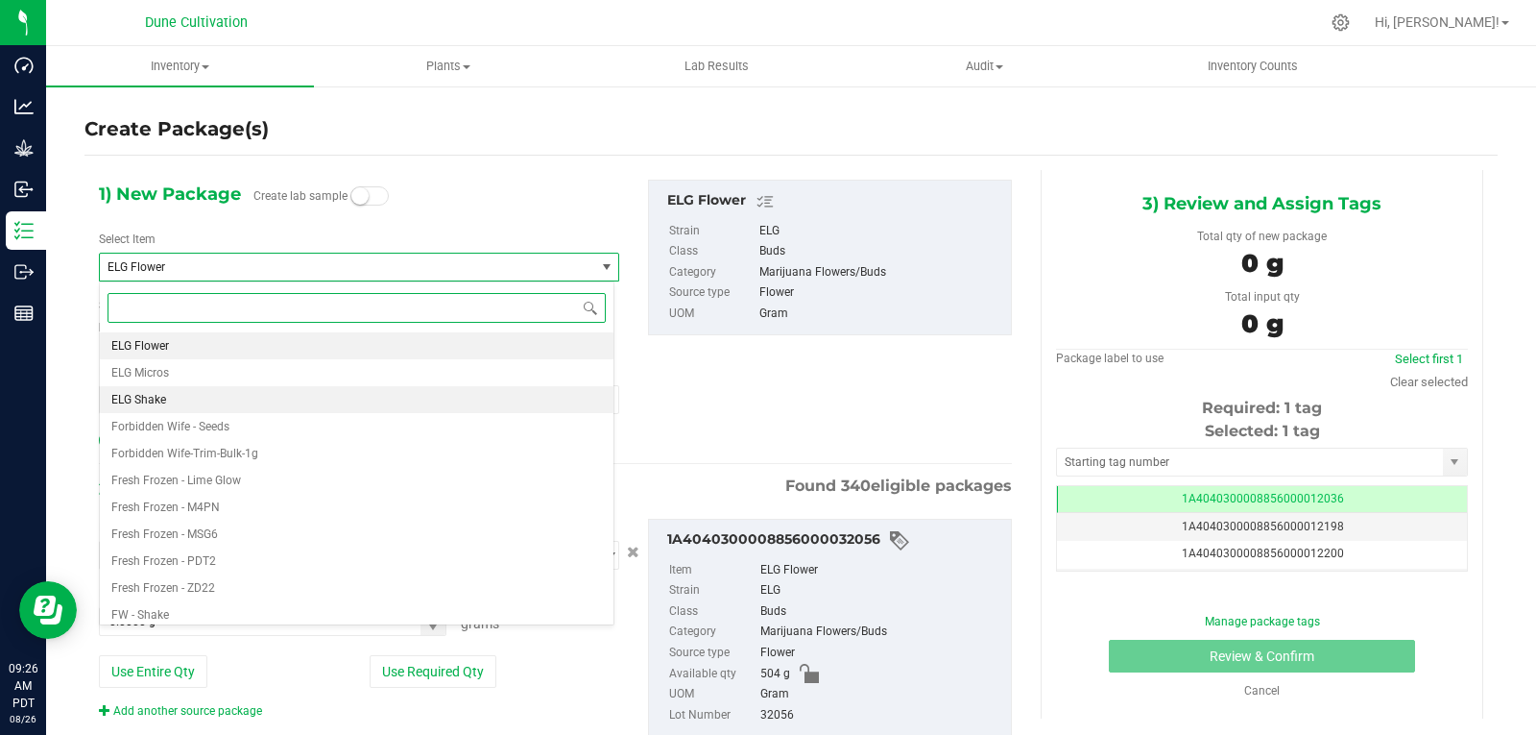
click at [286, 389] on li "ELG Shake" at bounding box center [357, 399] width 514 height 27
type input "0.0000"
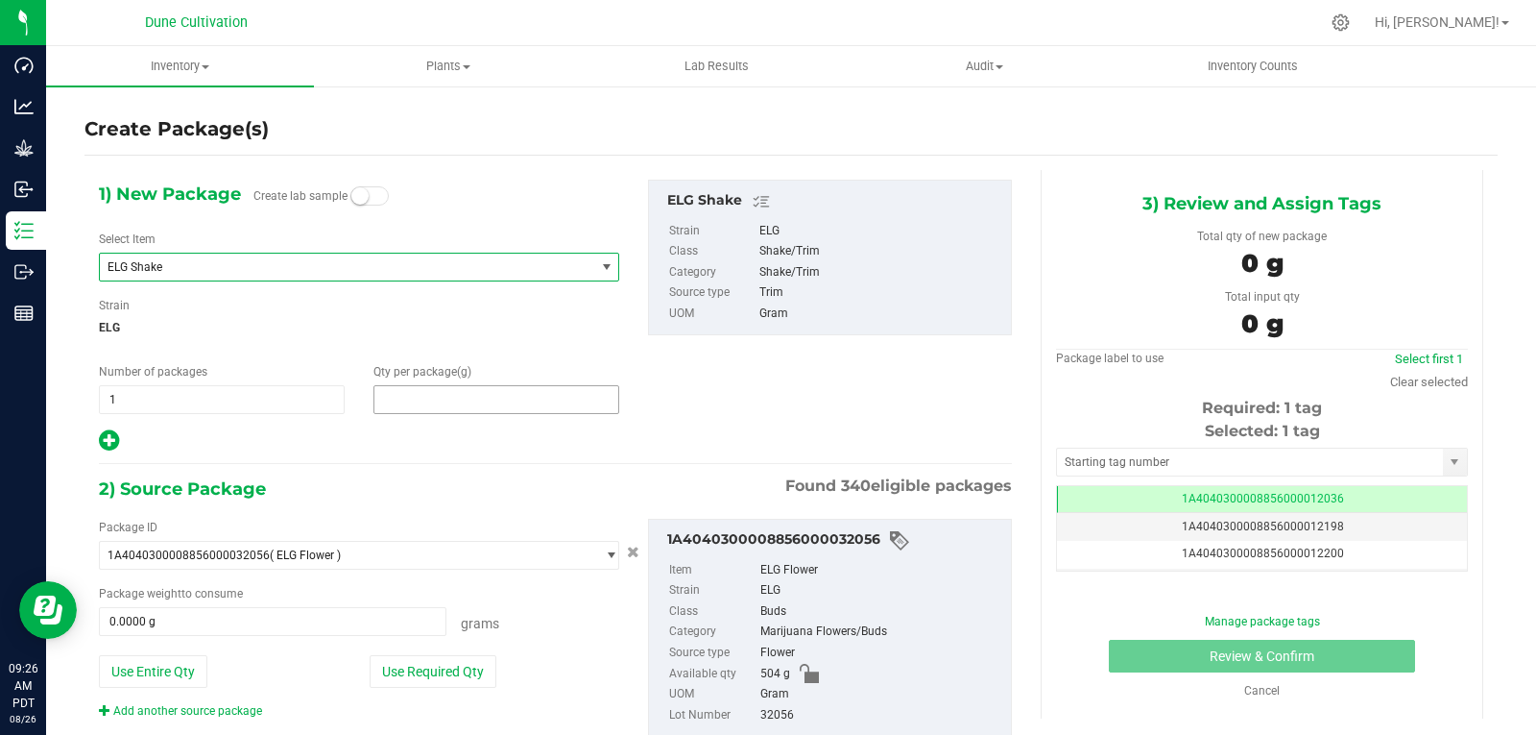
click at [416, 403] on span at bounding box center [497, 399] width 246 height 29
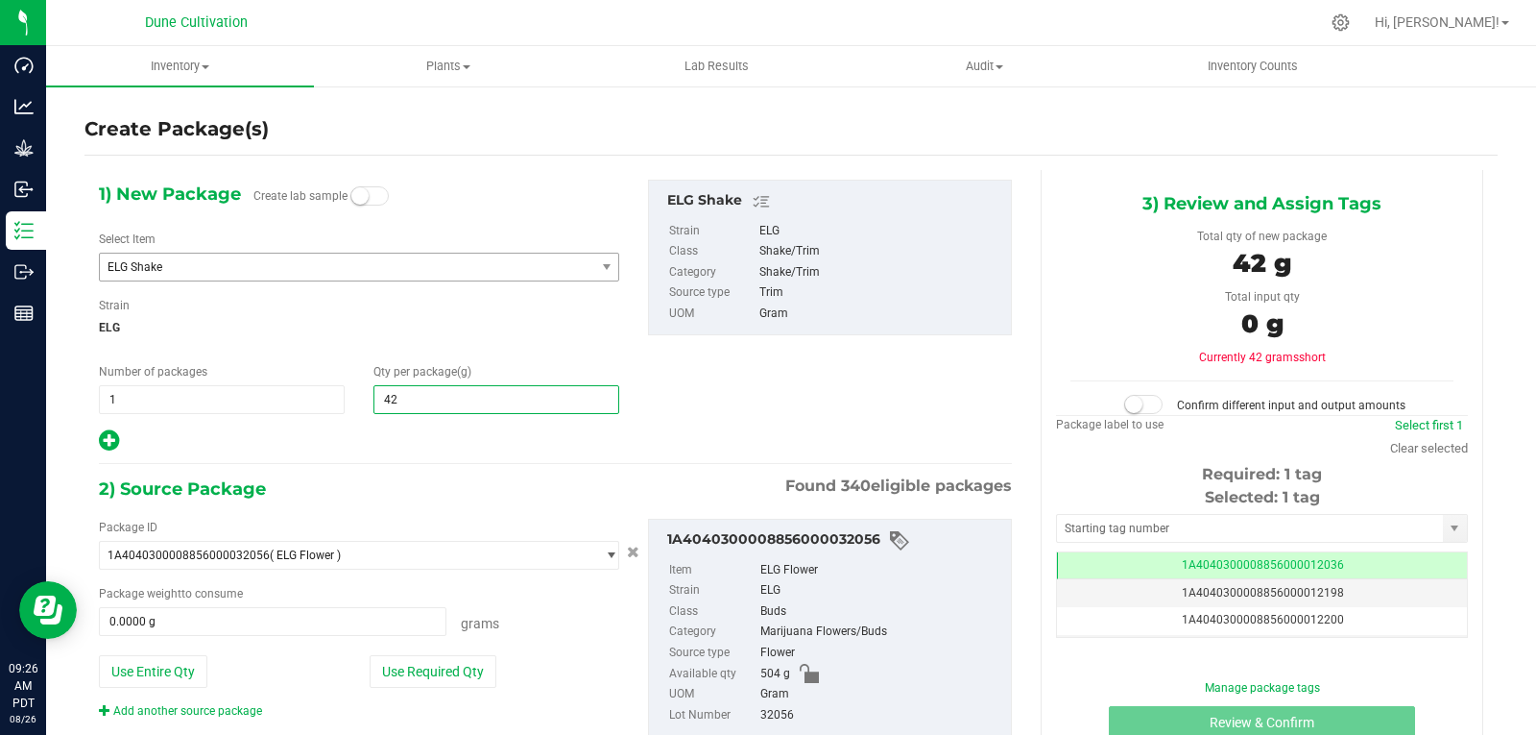
type input "425"
type input "425.0000"
click at [440, 671] on button "Use Required Qty" at bounding box center [433, 671] width 127 height 33
type input "425.0000 g"
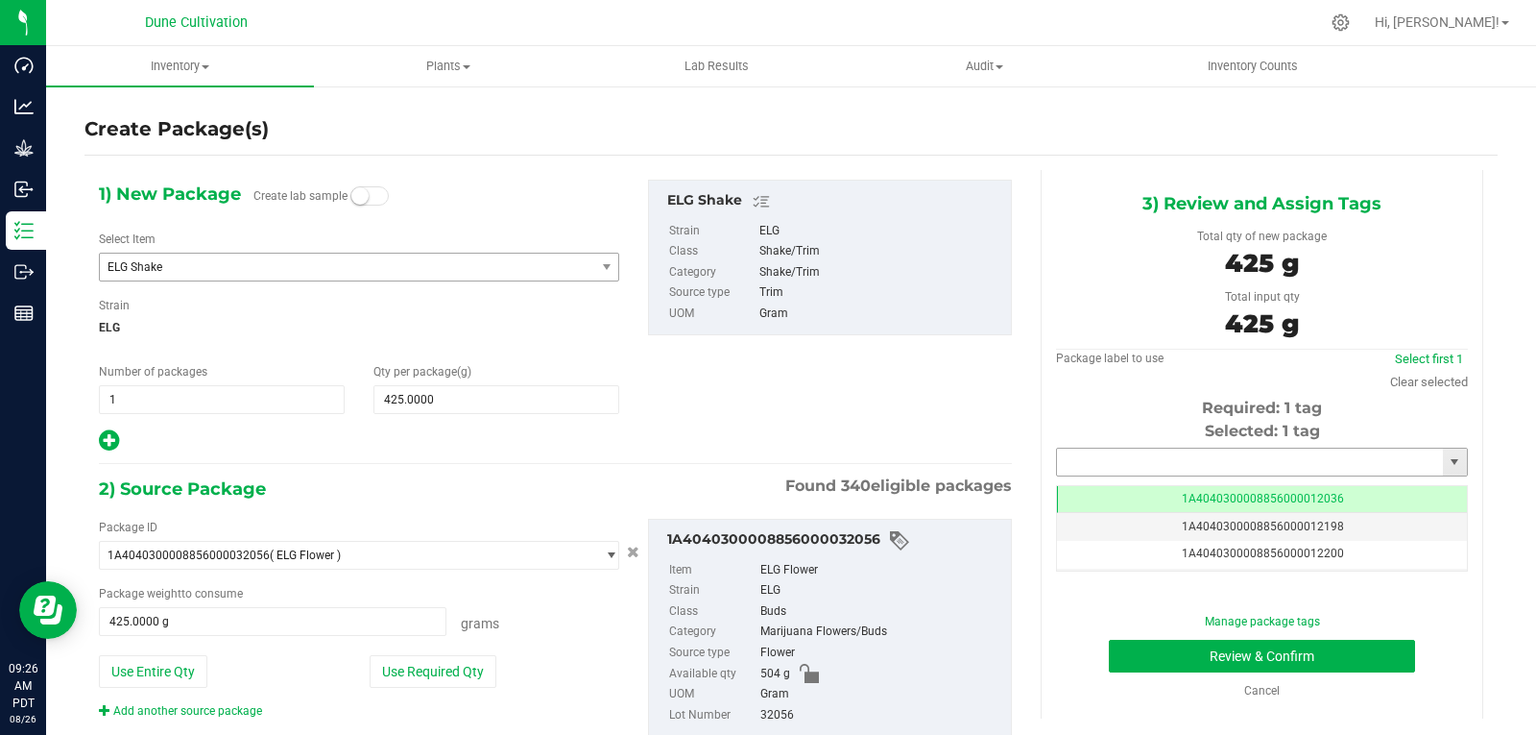
click at [1122, 470] on input "text" at bounding box center [1250, 461] width 386 height 27
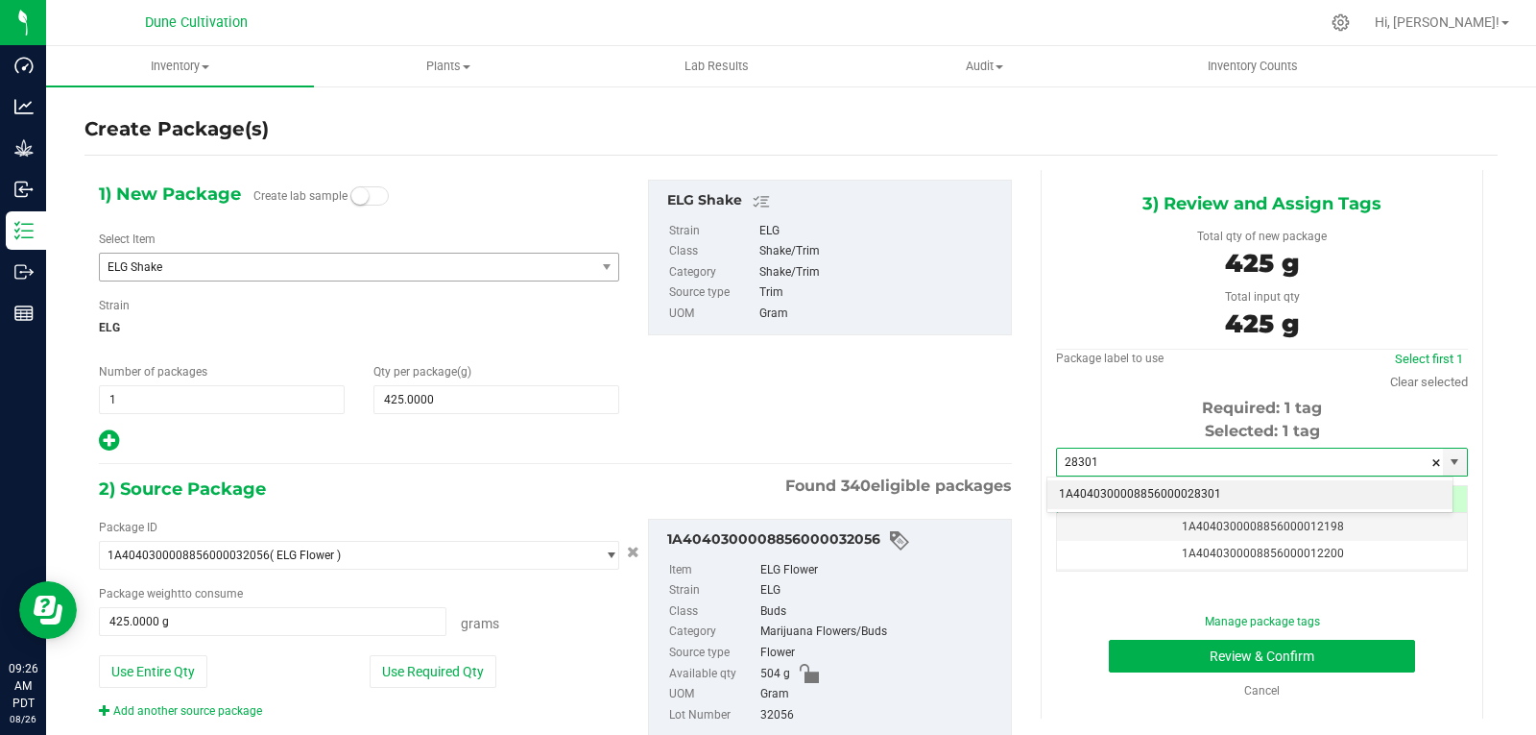
click at [1117, 486] on li "1A4040300008856000028301" at bounding box center [1250, 494] width 405 height 29
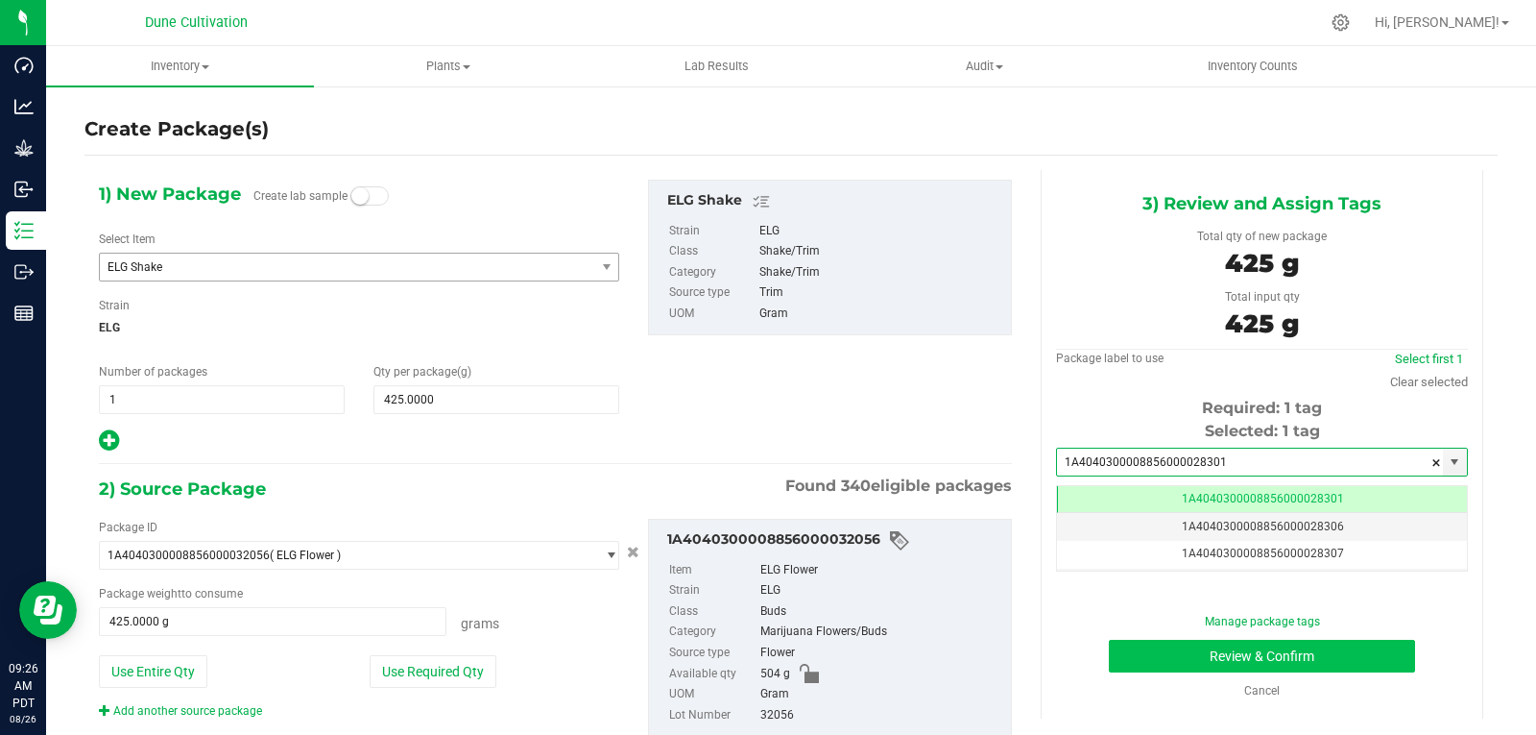
type input "1A4040300008856000028301"
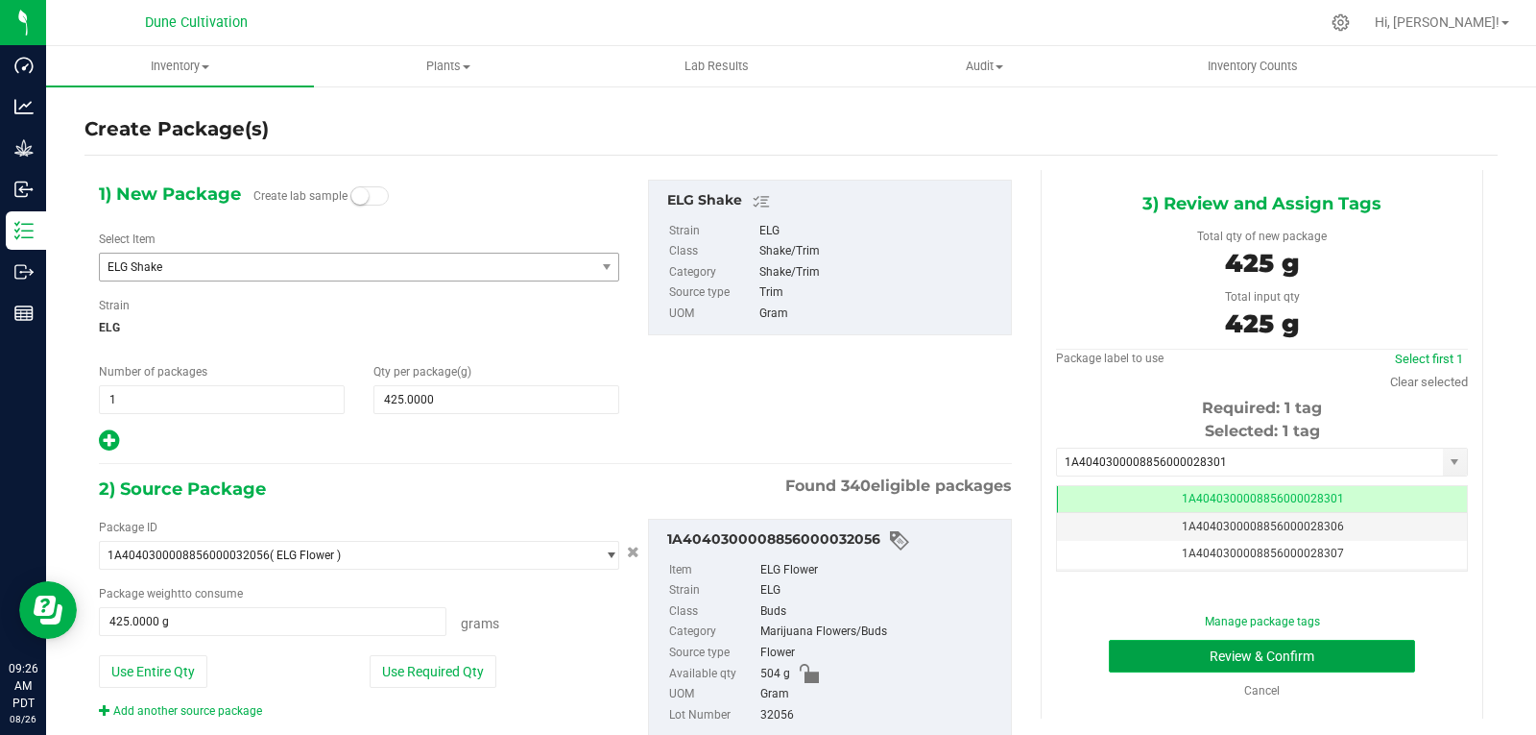
click at [1168, 652] on button "Review & Confirm" at bounding box center [1262, 655] width 306 height 33
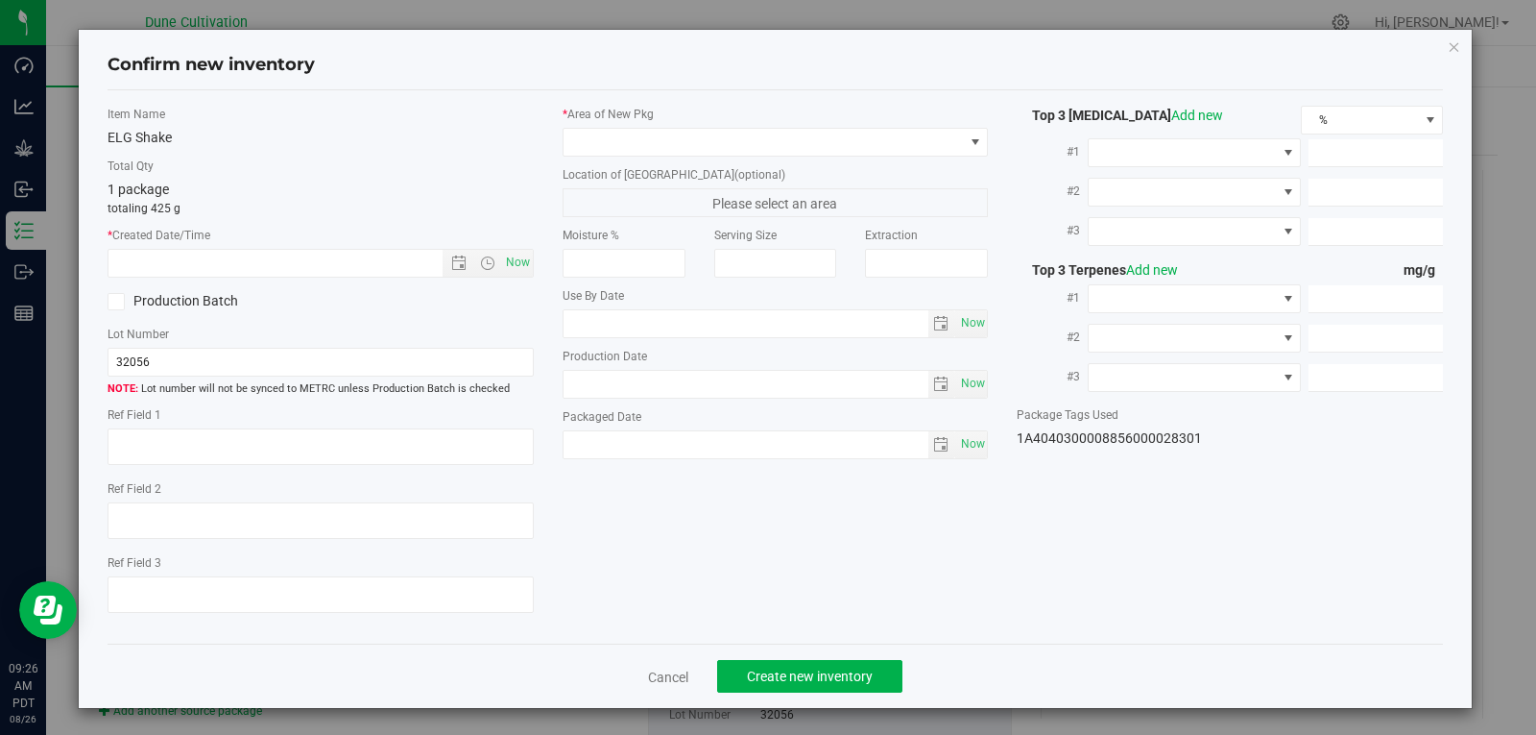
type textarea "24.5431%"
type textarea "Animal Face"
type textarea "0.0393772%"
type input "274.7460"
type input "4.6763"
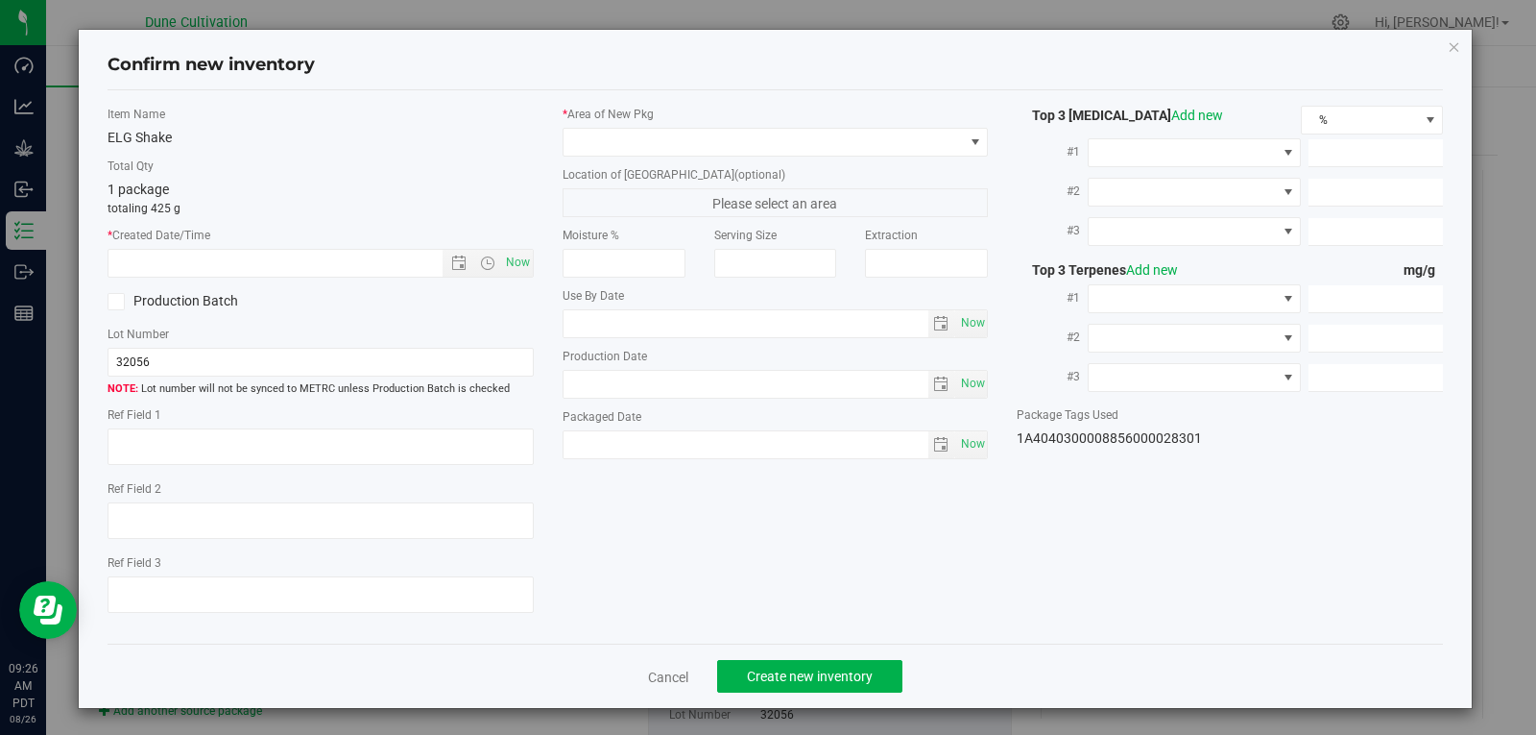
type input "4.4788"
type input "5.9770"
type input "4.7150"
type input "2.5100"
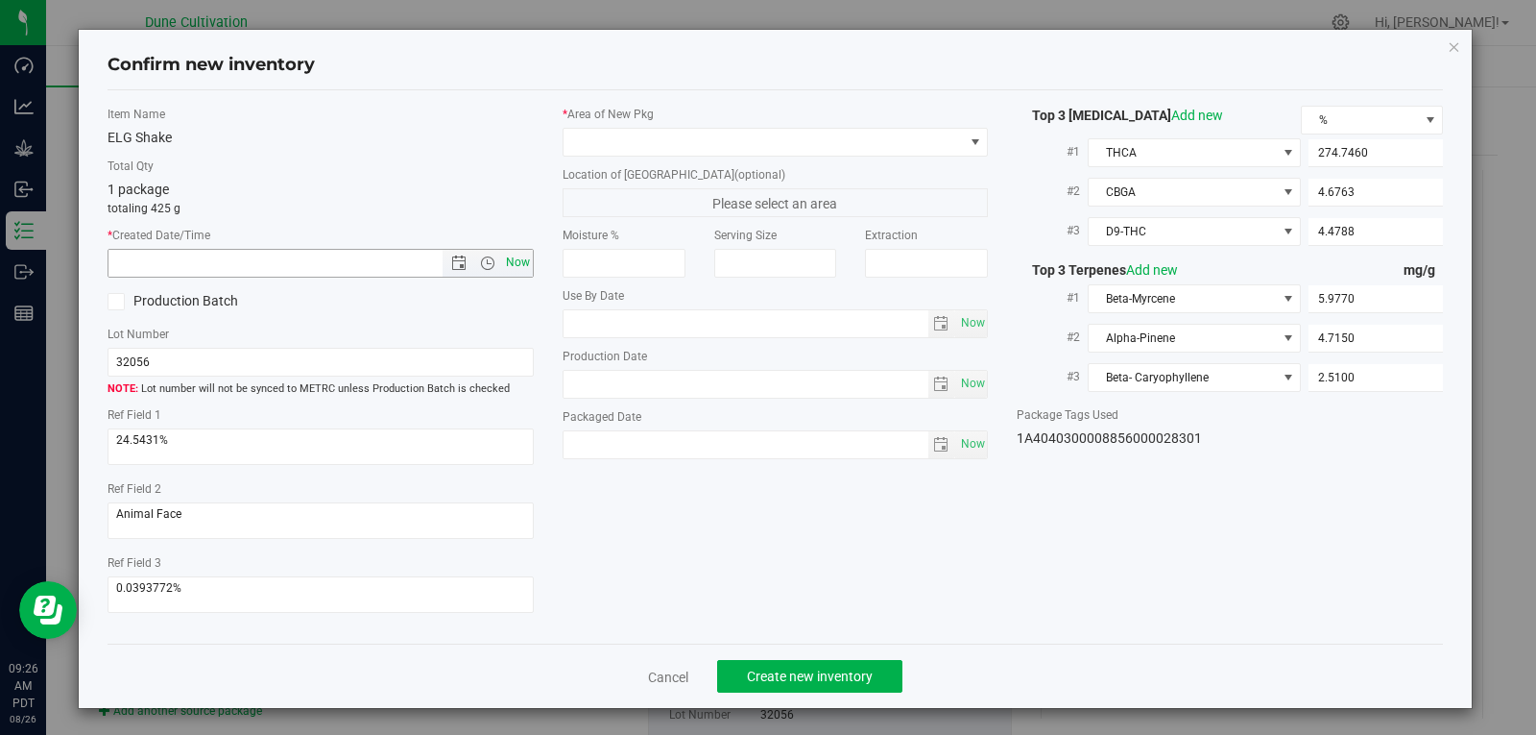
click at [513, 258] on span "Now" at bounding box center [517, 263] width 33 height 28
type input "[DATE] 9:26 AM"
click at [947, 150] on span at bounding box center [764, 142] width 400 height 27
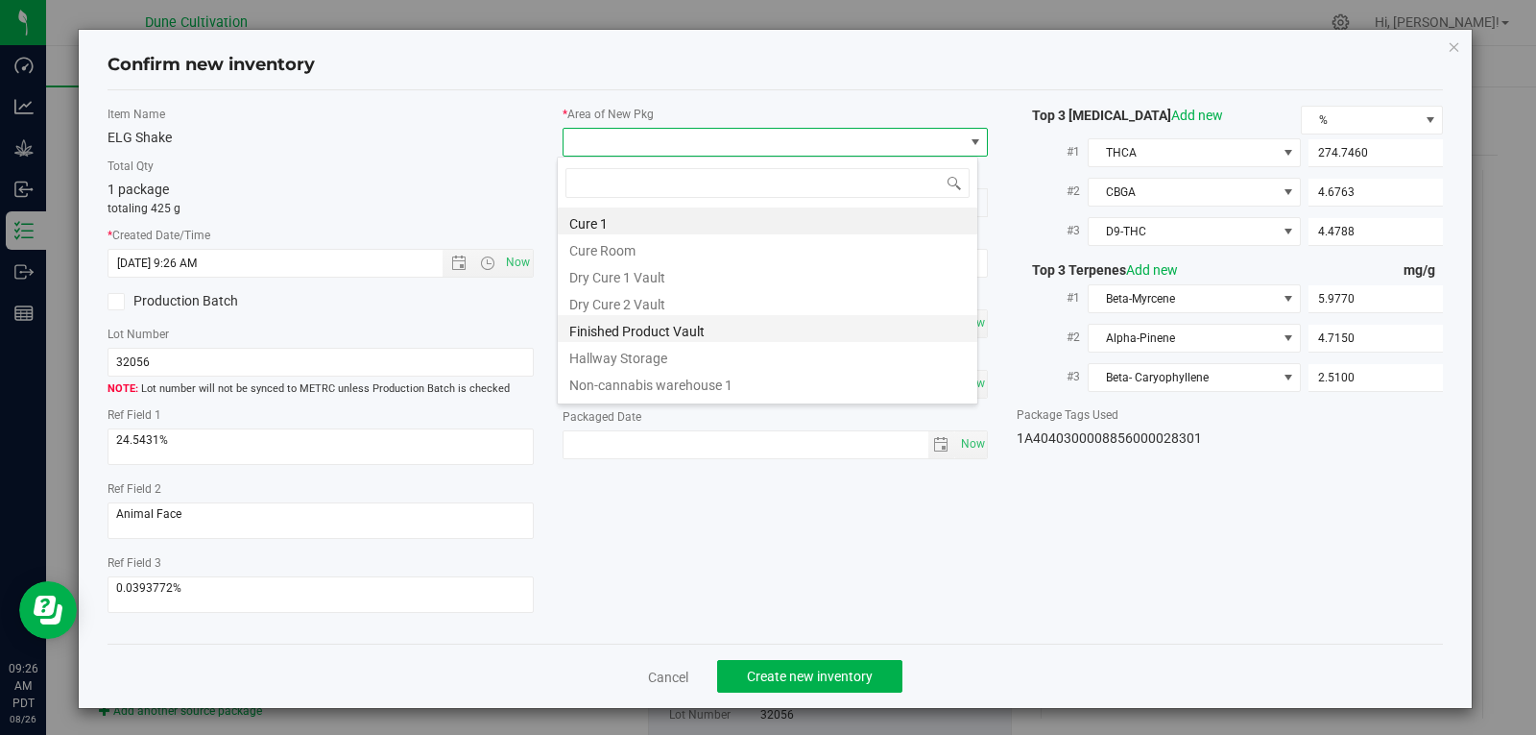
click at [791, 334] on li "Finished Product Vault" at bounding box center [768, 328] width 420 height 27
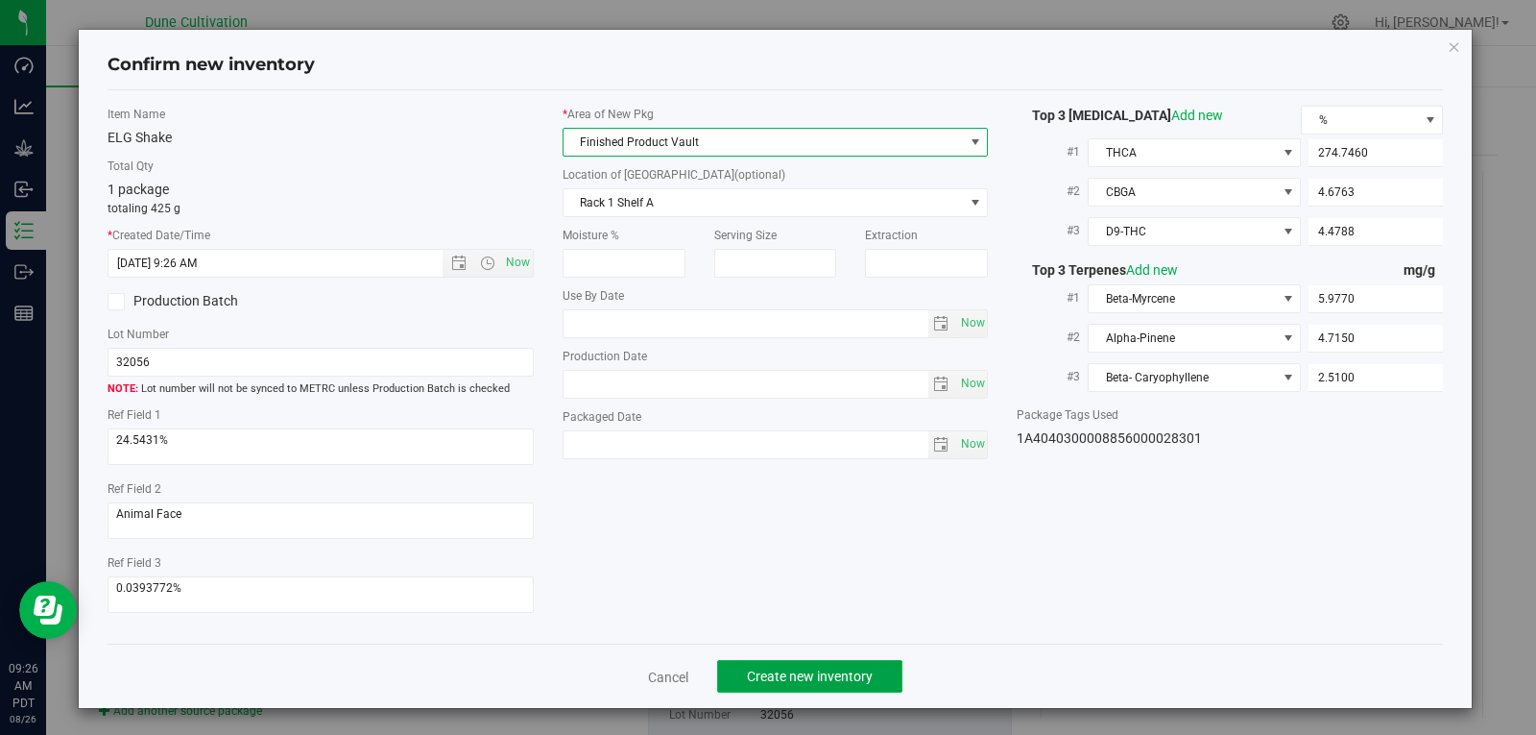
click at [805, 672] on span "Create new inventory" at bounding box center [810, 675] width 126 height 15
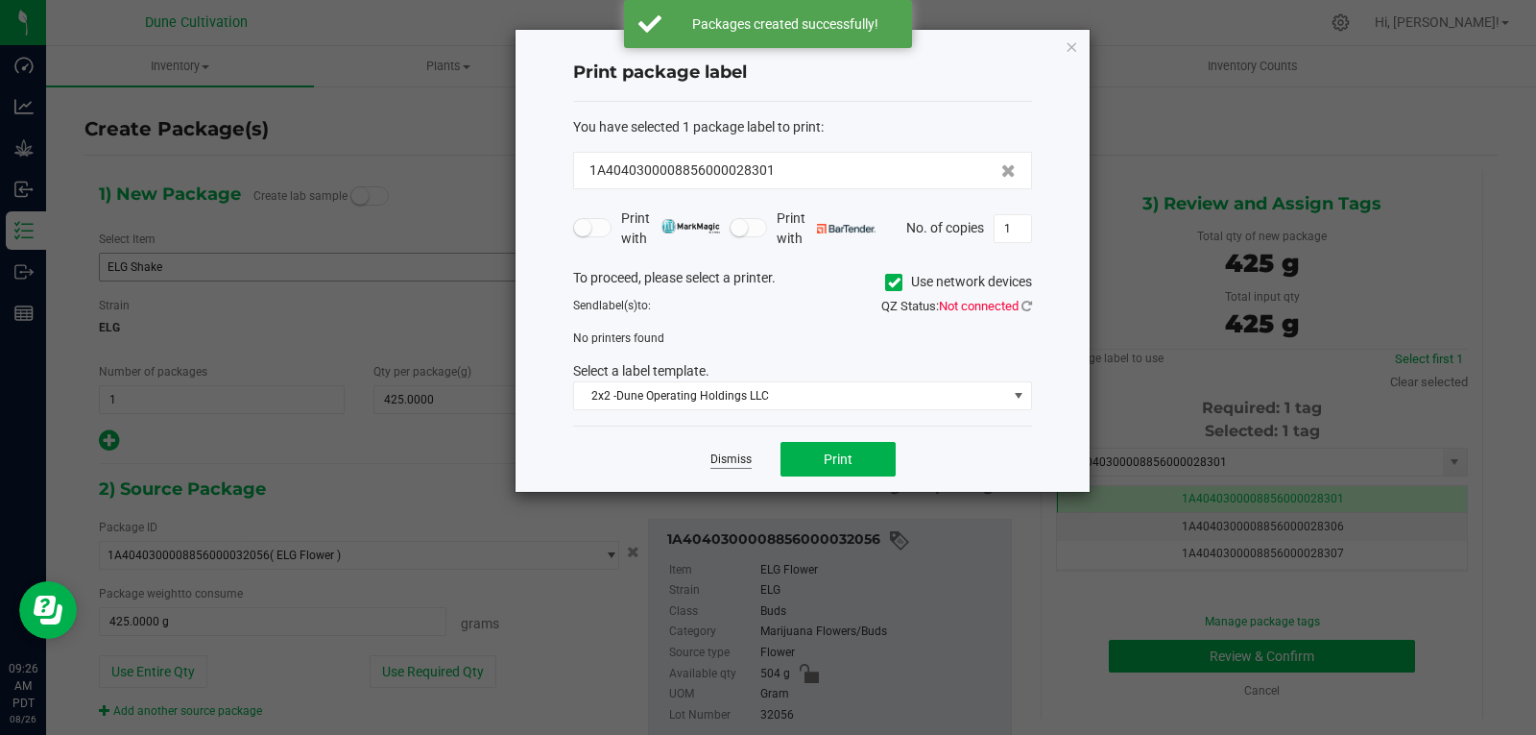
click at [732, 457] on link "Dismiss" at bounding box center [731, 459] width 41 height 16
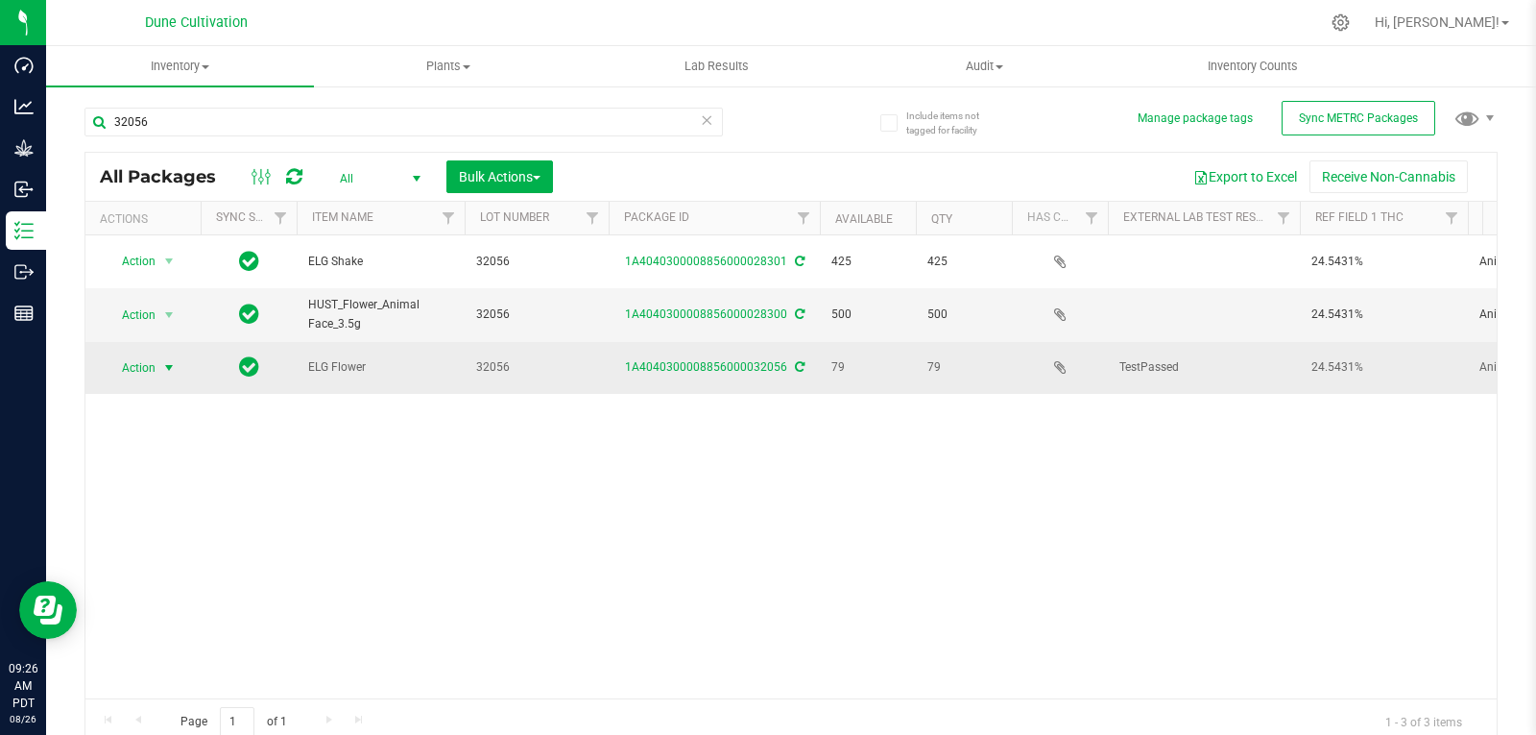
click at [163, 360] on span "select" at bounding box center [168, 367] width 15 height 15
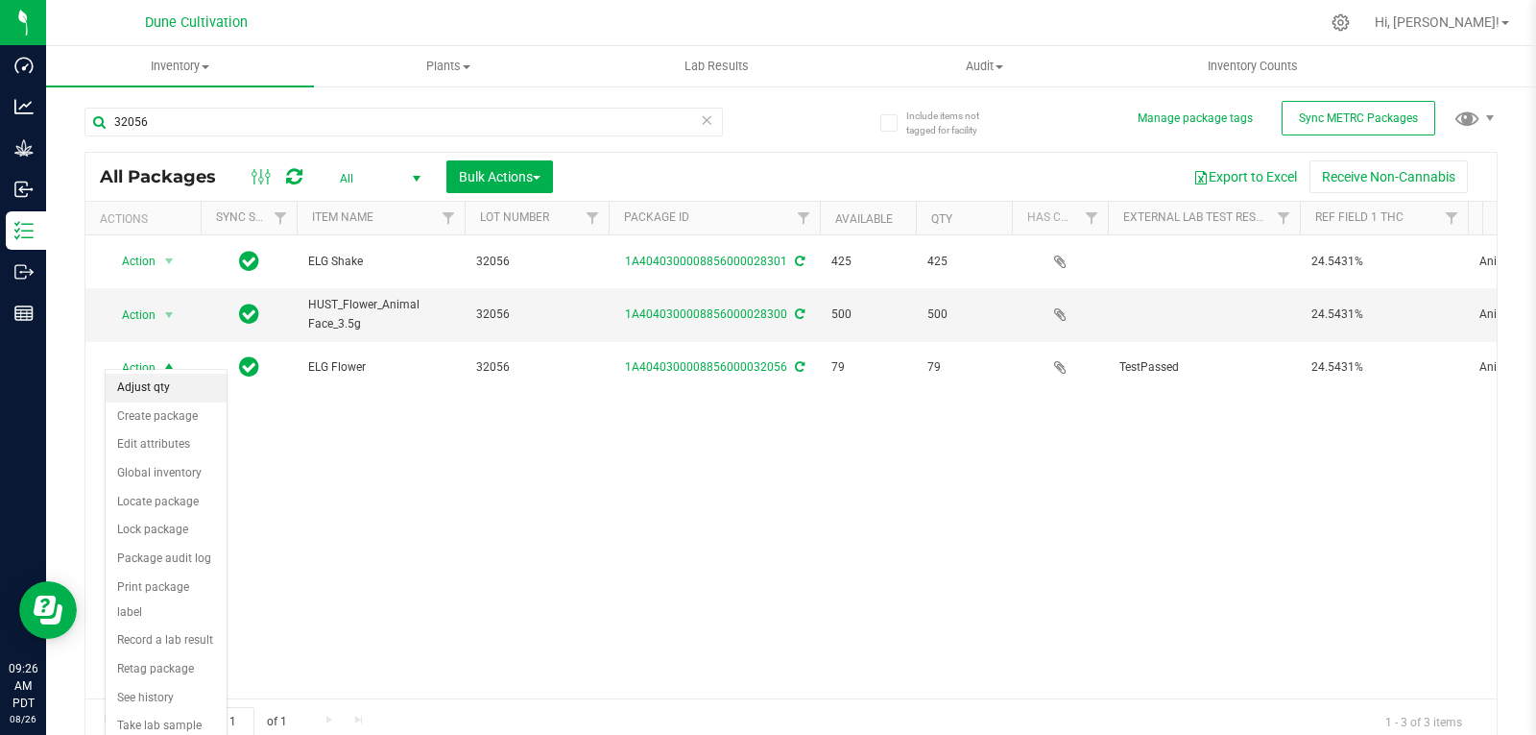
click at [163, 390] on li "Adjust qty" at bounding box center [166, 388] width 121 height 29
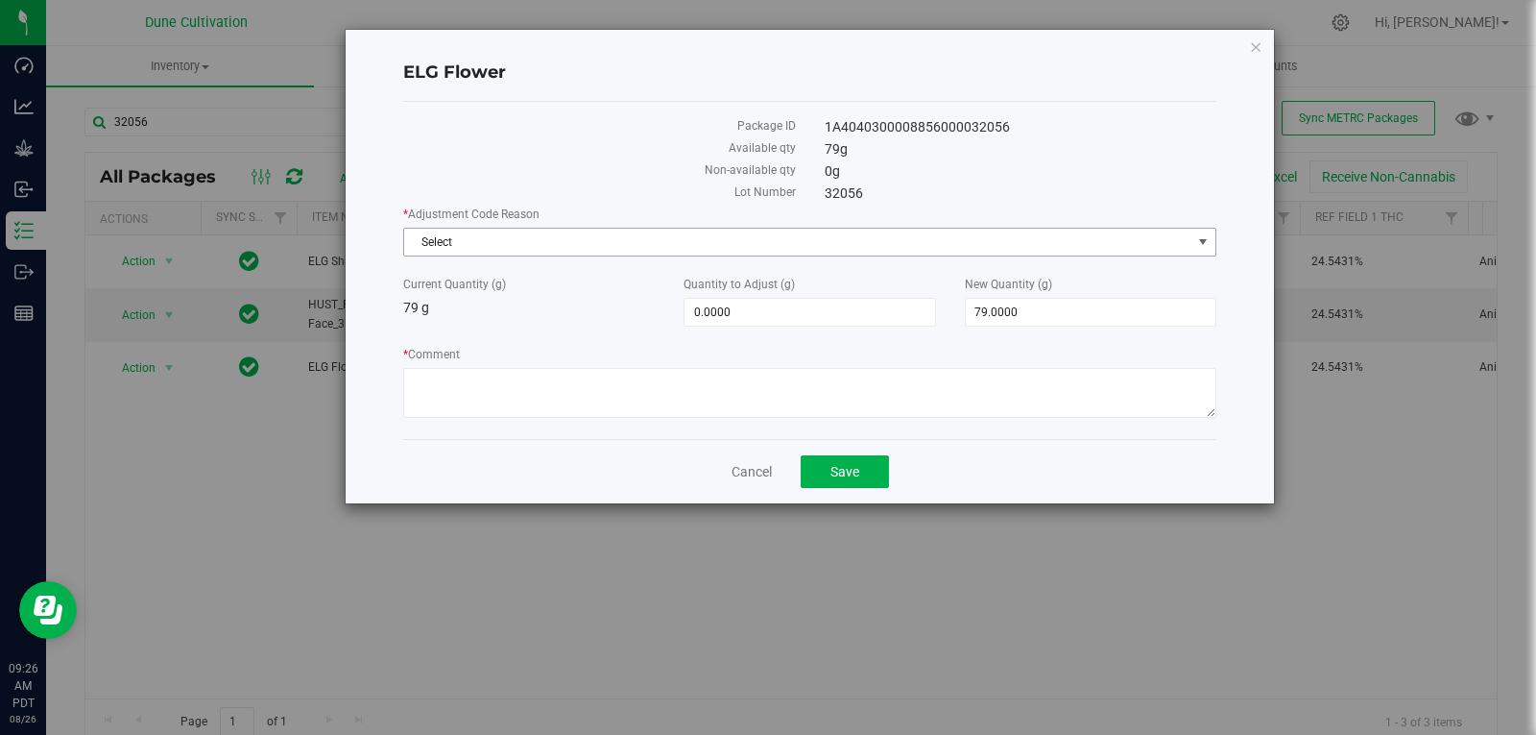
click at [490, 244] on span "Select" at bounding box center [797, 242] width 787 height 27
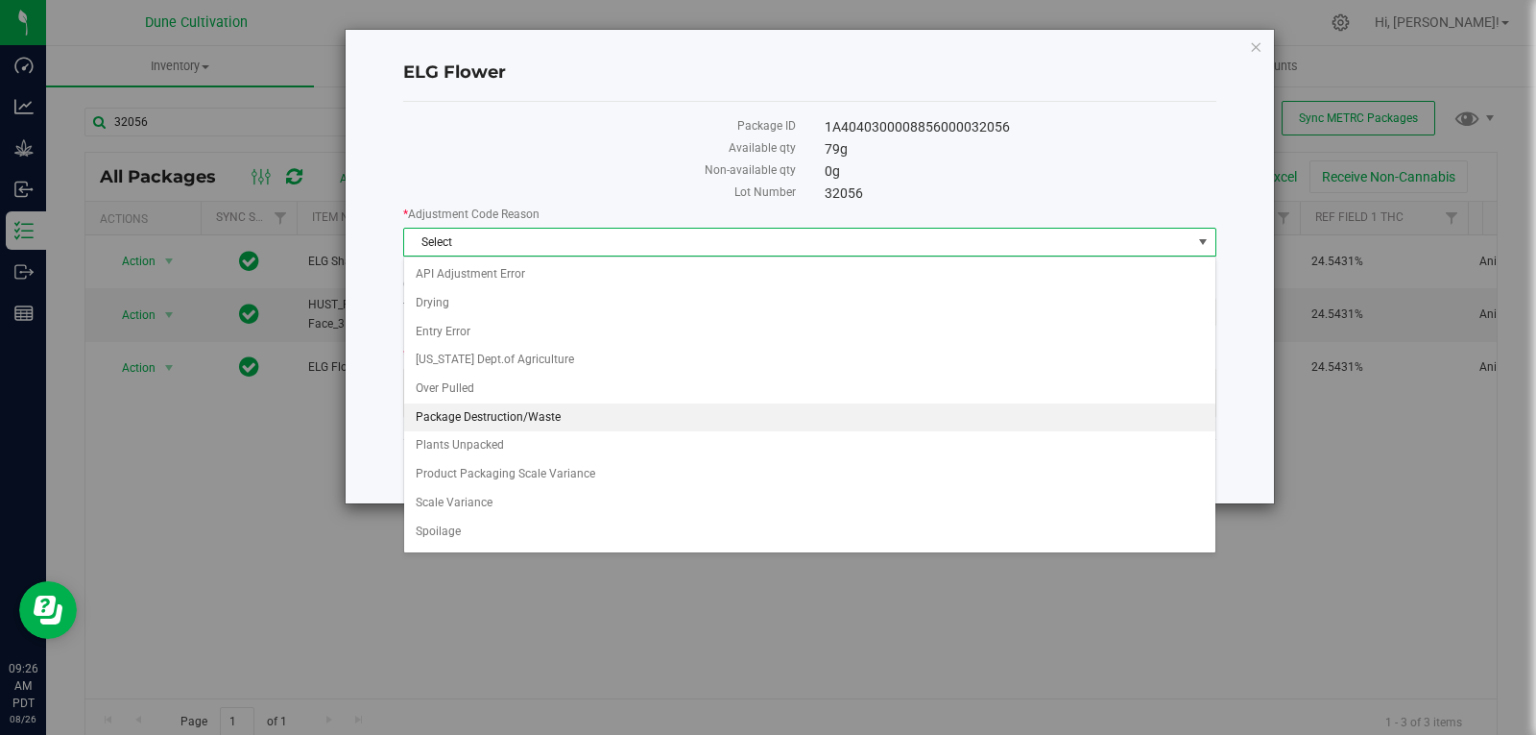
click at [563, 422] on li "Package Destruction/Waste" at bounding box center [809, 417] width 811 height 29
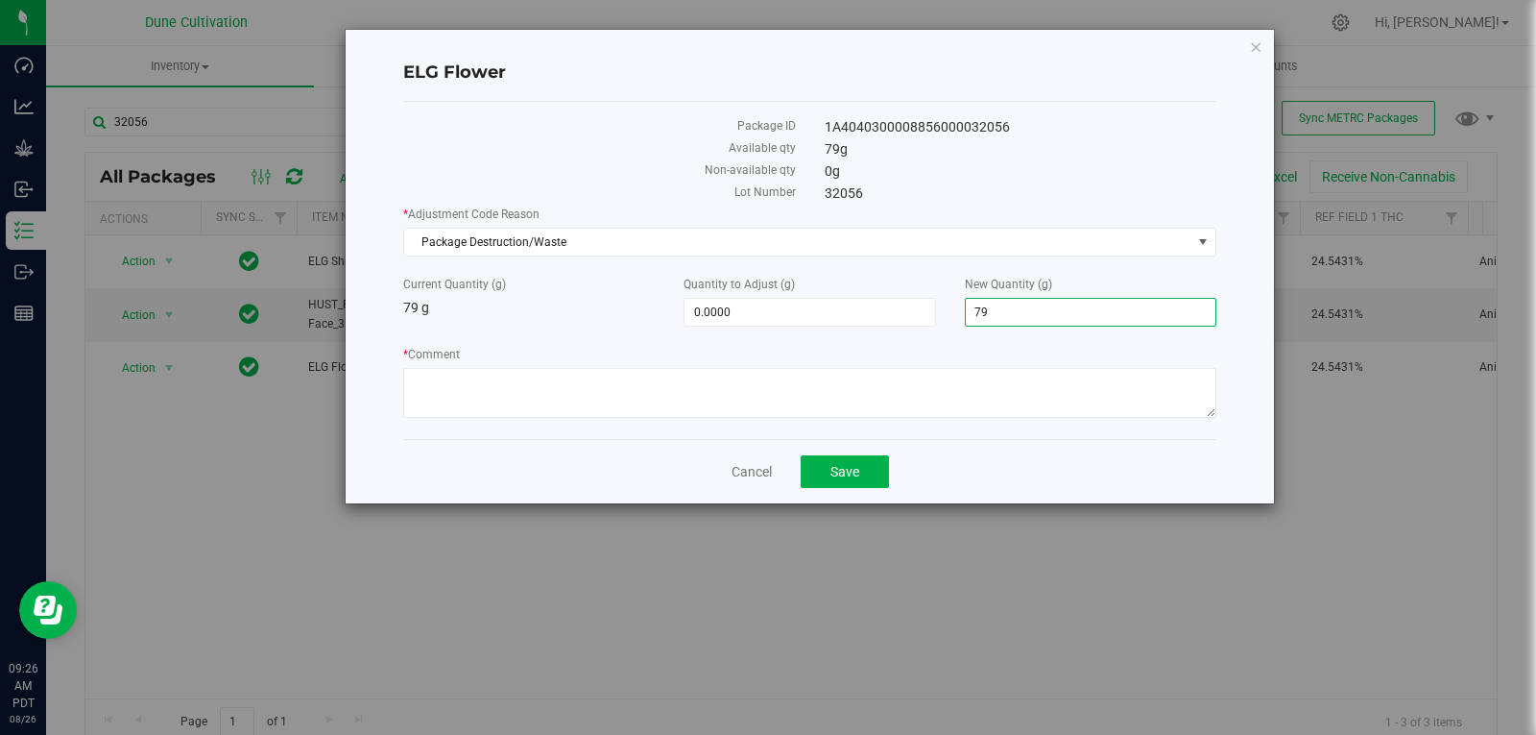
click at [1078, 315] on span "79.0000 79" at bounding box center [1091, 312] width 252 height 29
click at [1078, 315] on input "79" at bounding box center [1091, 312] width 250 height 27
click at [820, 312] on span "0.0000 0" at bounding box center [810, 312] width 252 height 29
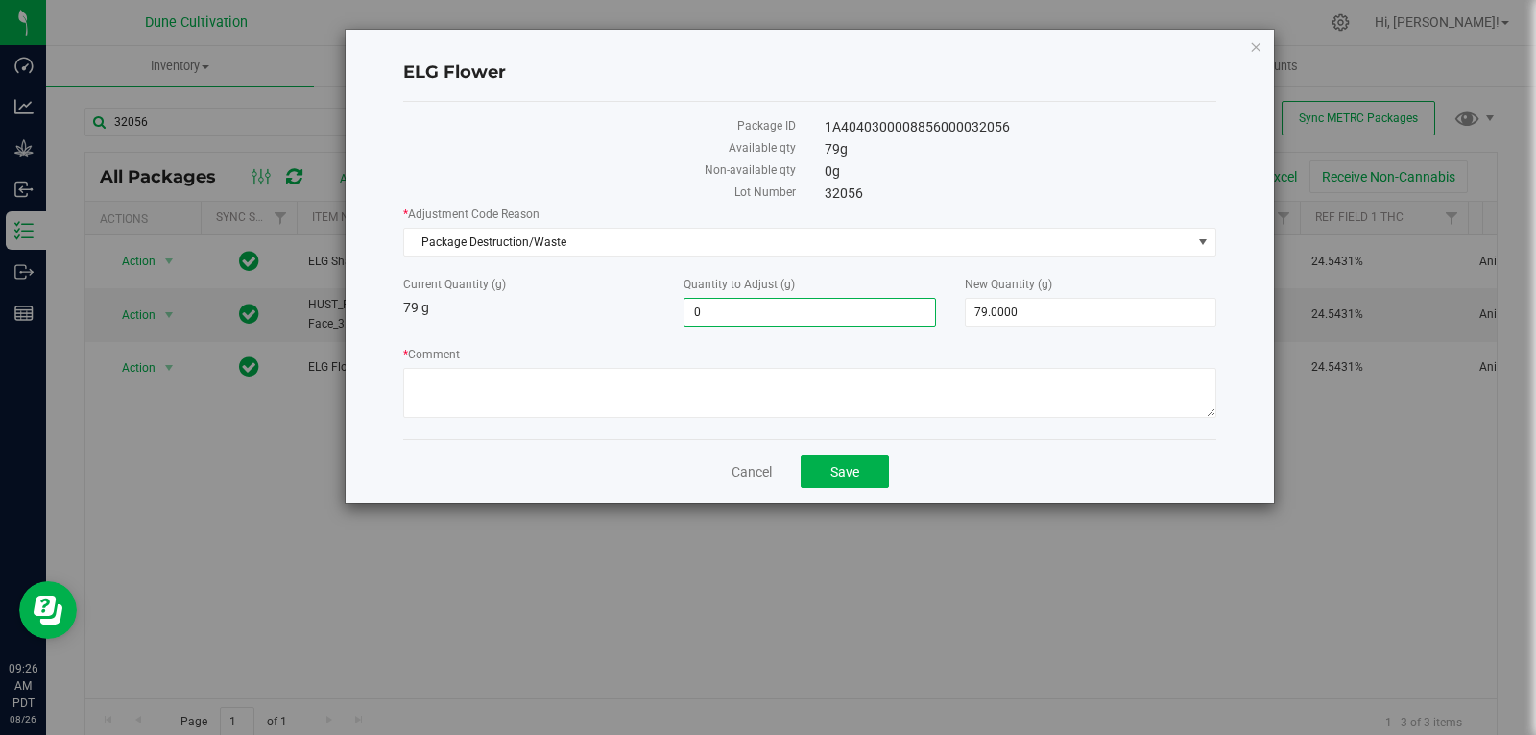
click at [820, 312] on input "0" at bounding box center [810, 312] width 250 height 27
type input "-20"
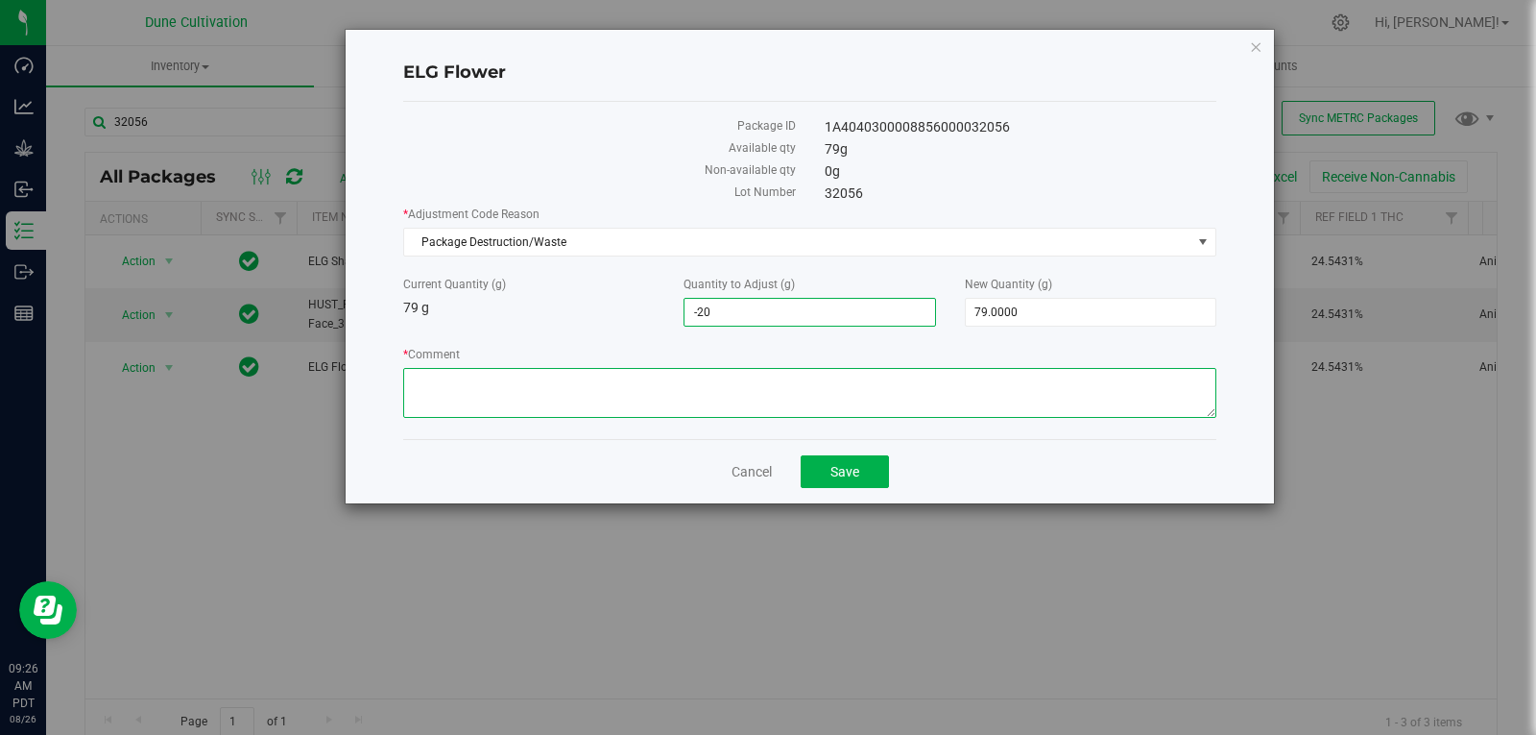
type input "-20.0000"
type input "59.0000"
click at [713, 413] on textarea "* Comment" at bounding box center [809, 393] width 813 height 50
type textarea "Stem Waste"
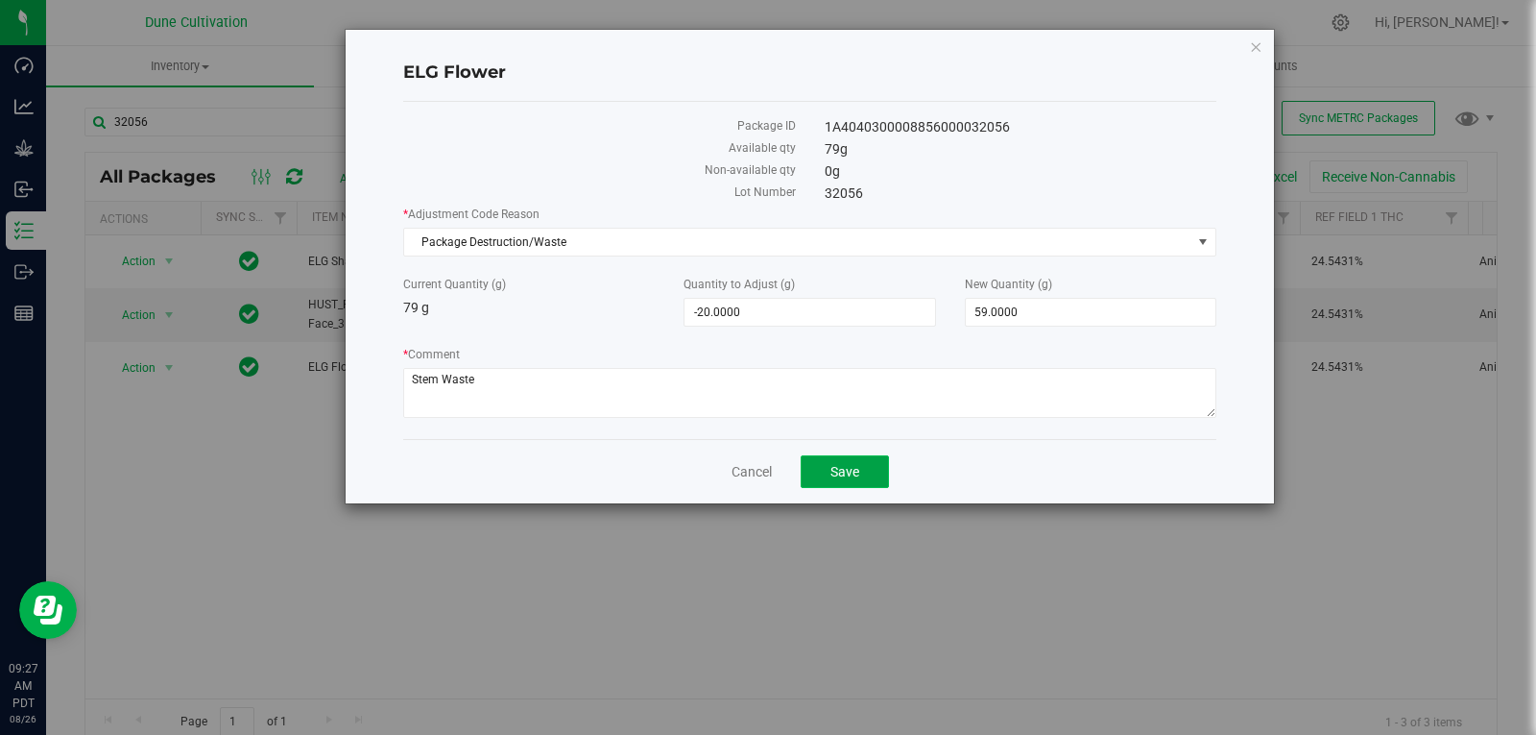
click at [862, 470] on button "Save" at bounding box center [845, 471] width 88 height 33
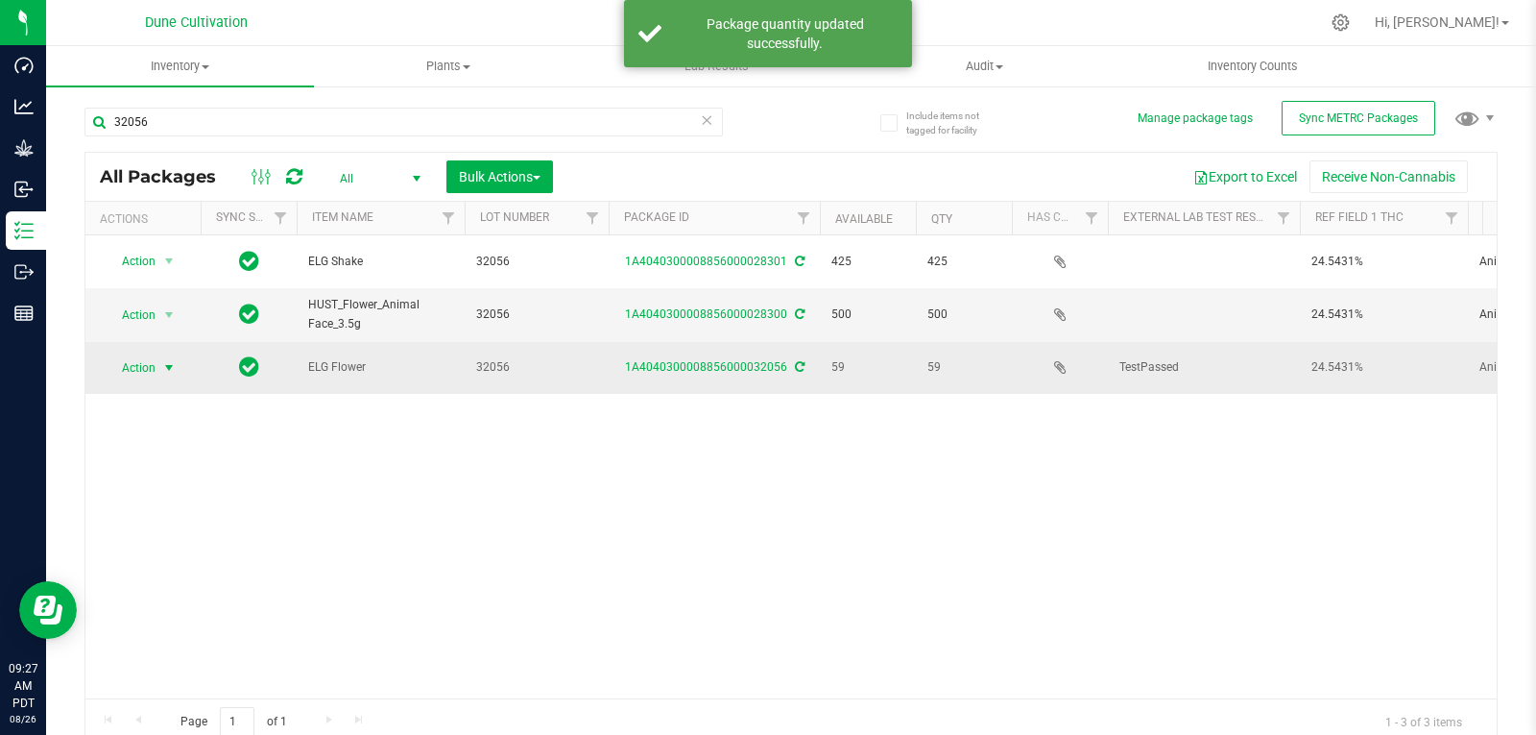
click at [168, 360] on span "select" at bounding box center [168, 367] width 15 height 15
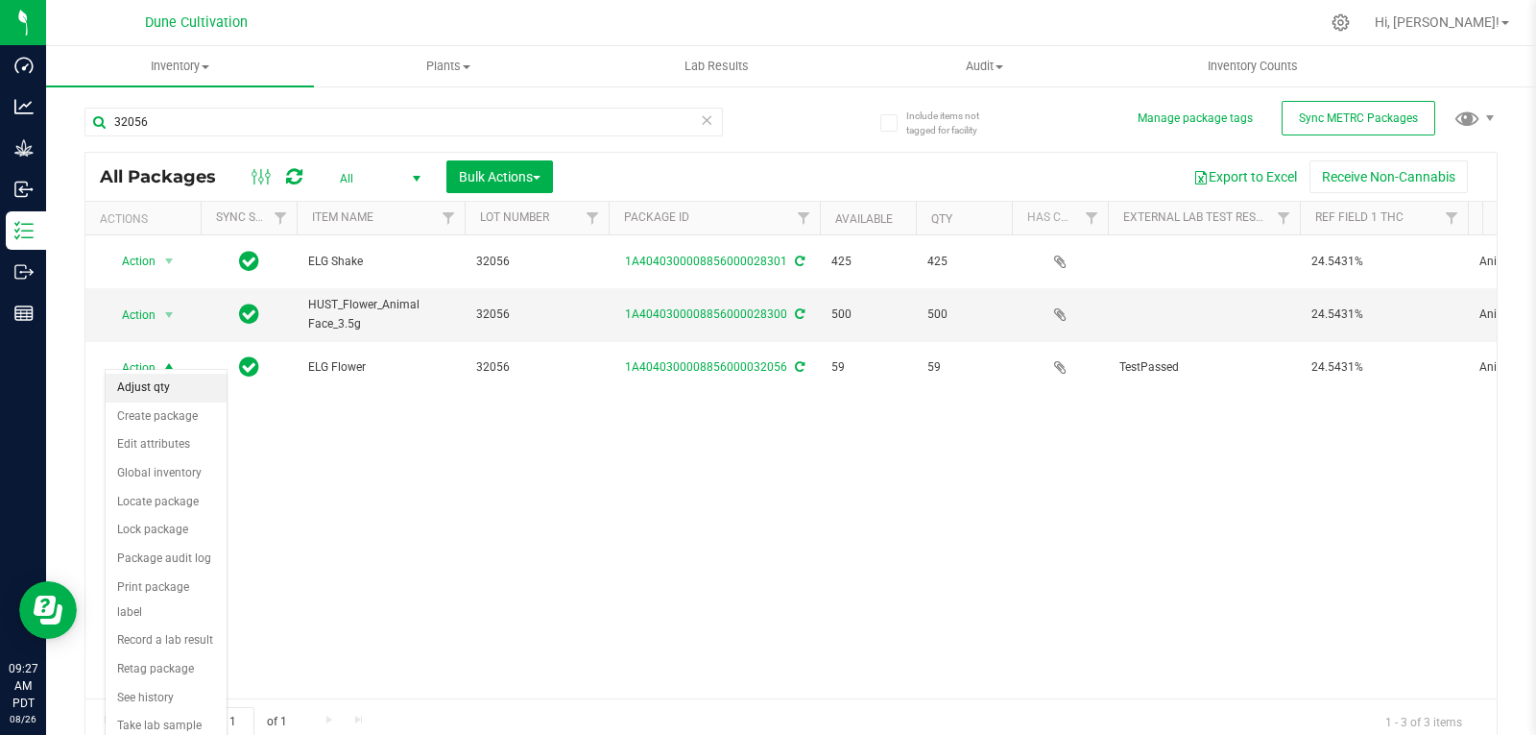
click at [168, 387] on li "Adjust qty" at bounding box center [166, 388] width 121 height 29
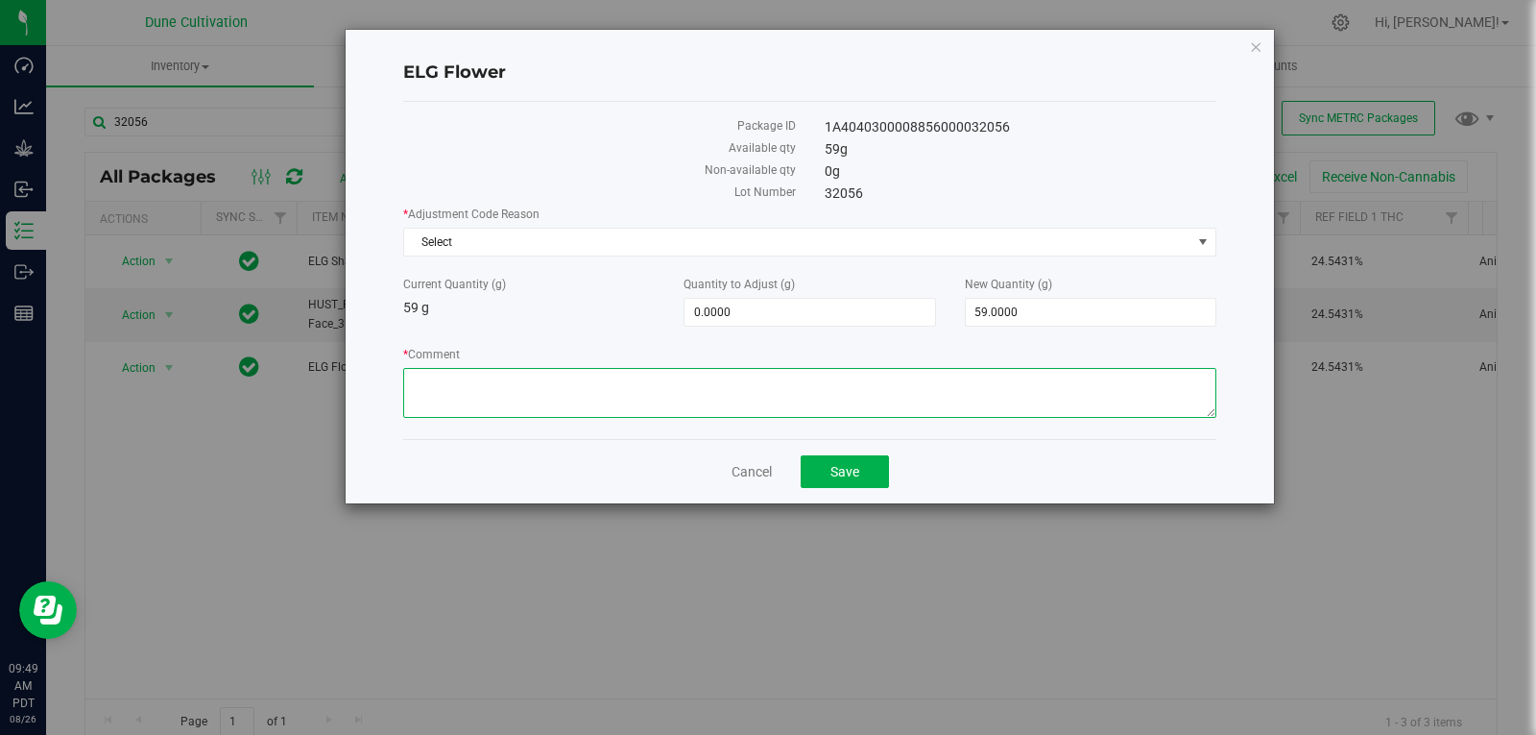
click at [813, 392] on textarea "* Comment" at bounding box center [809, 393] width 813 height 50
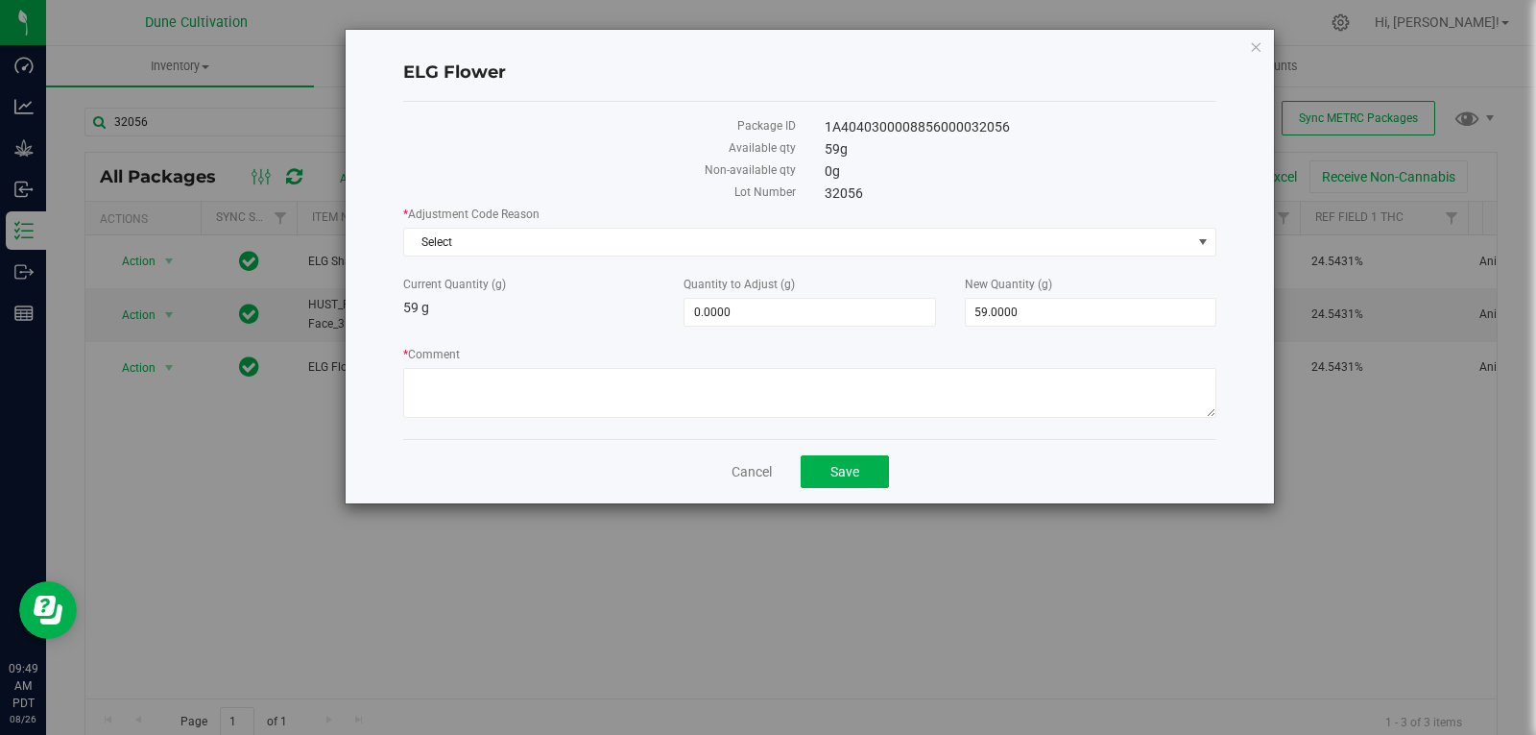
click at [762, 459] on div "Cancel Save" at bounding box center [809, 471] width 813 height 64
click at [757, 470] on link "Cancel" at bounding box center [752, 471] width 40 height 19
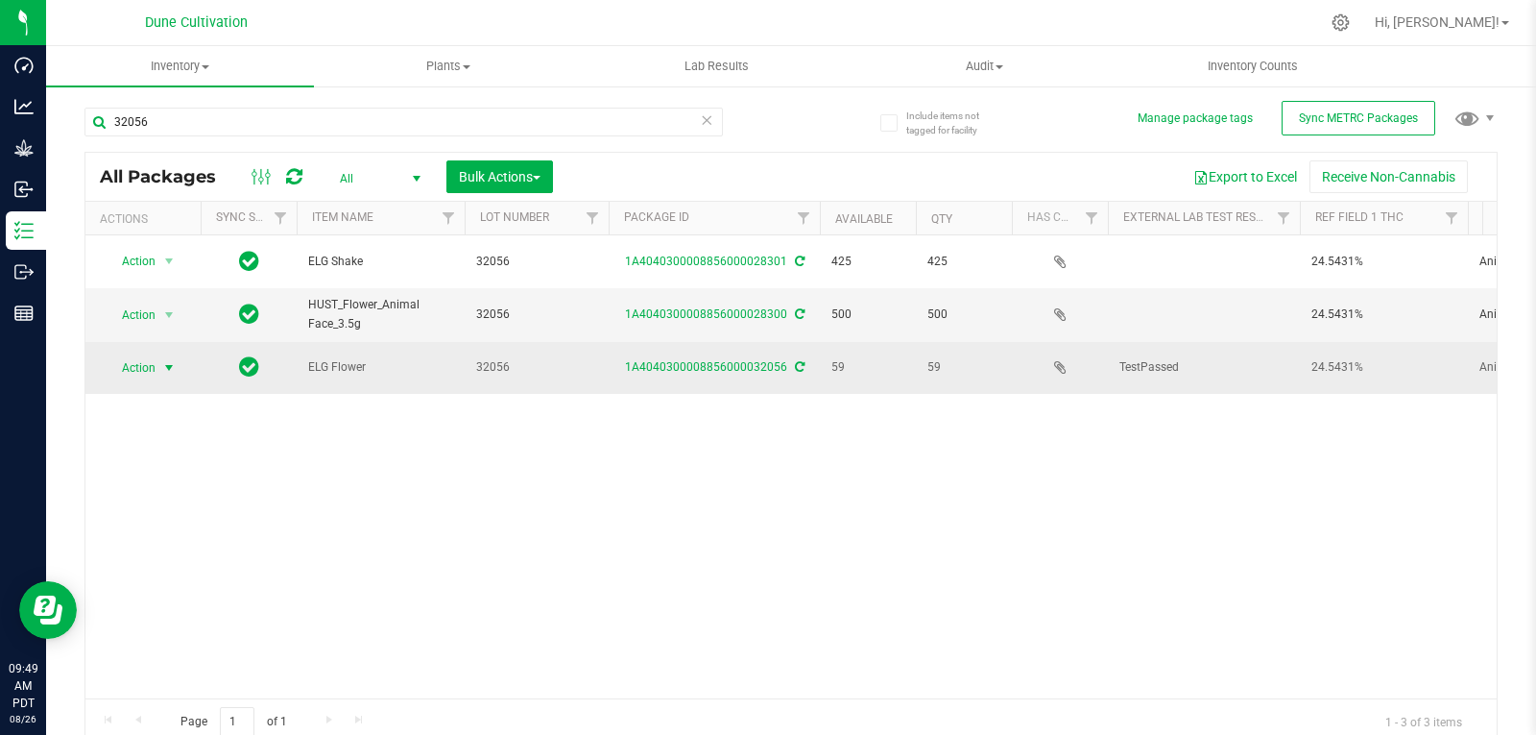
click at [166, 360] on span "select" at bounding box center [168, 367] width 15 height 15
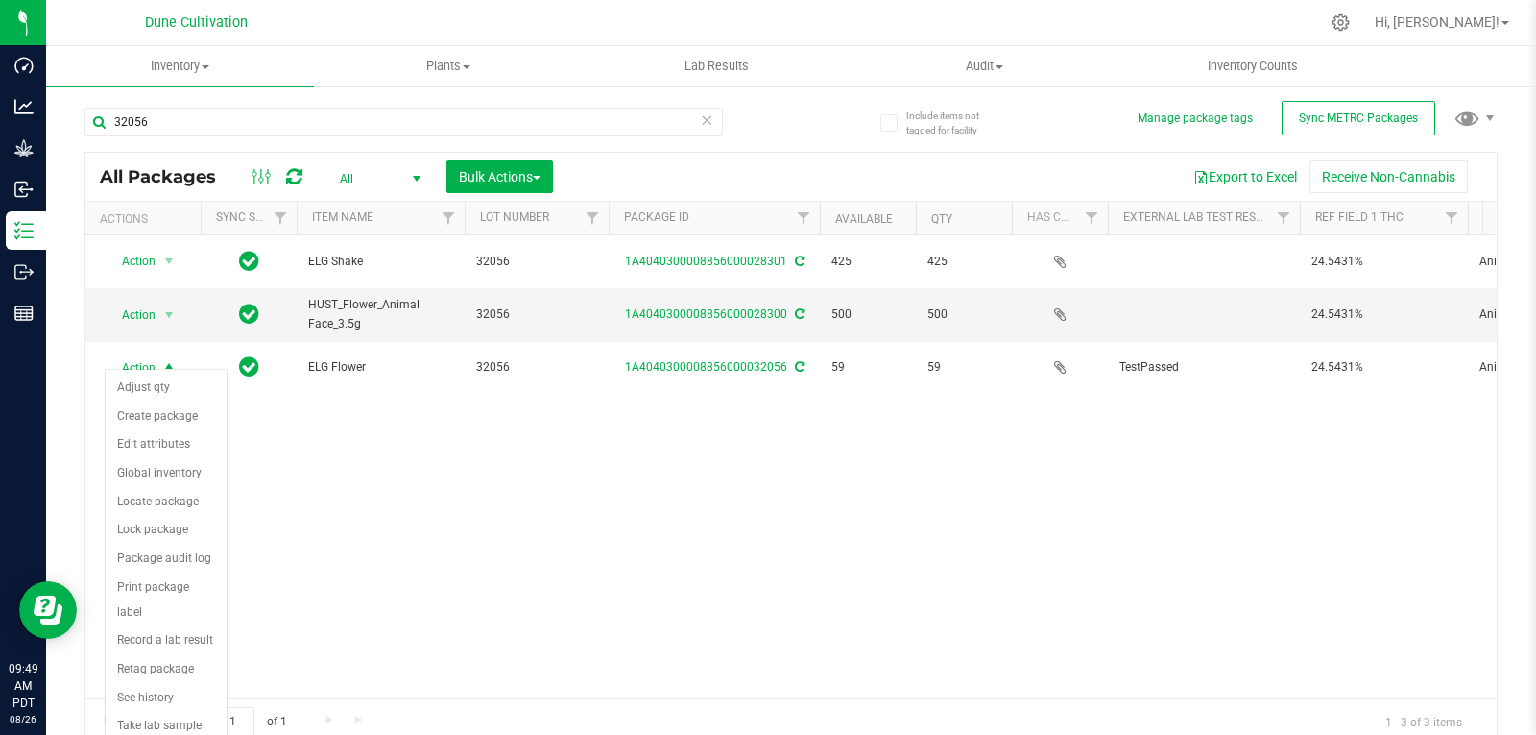
click at [451, 524] on div "Action Action Adjust qty Create package Edit attributes Global inventory Locate…" at bounding box center [790, 466] width 1411 height 463
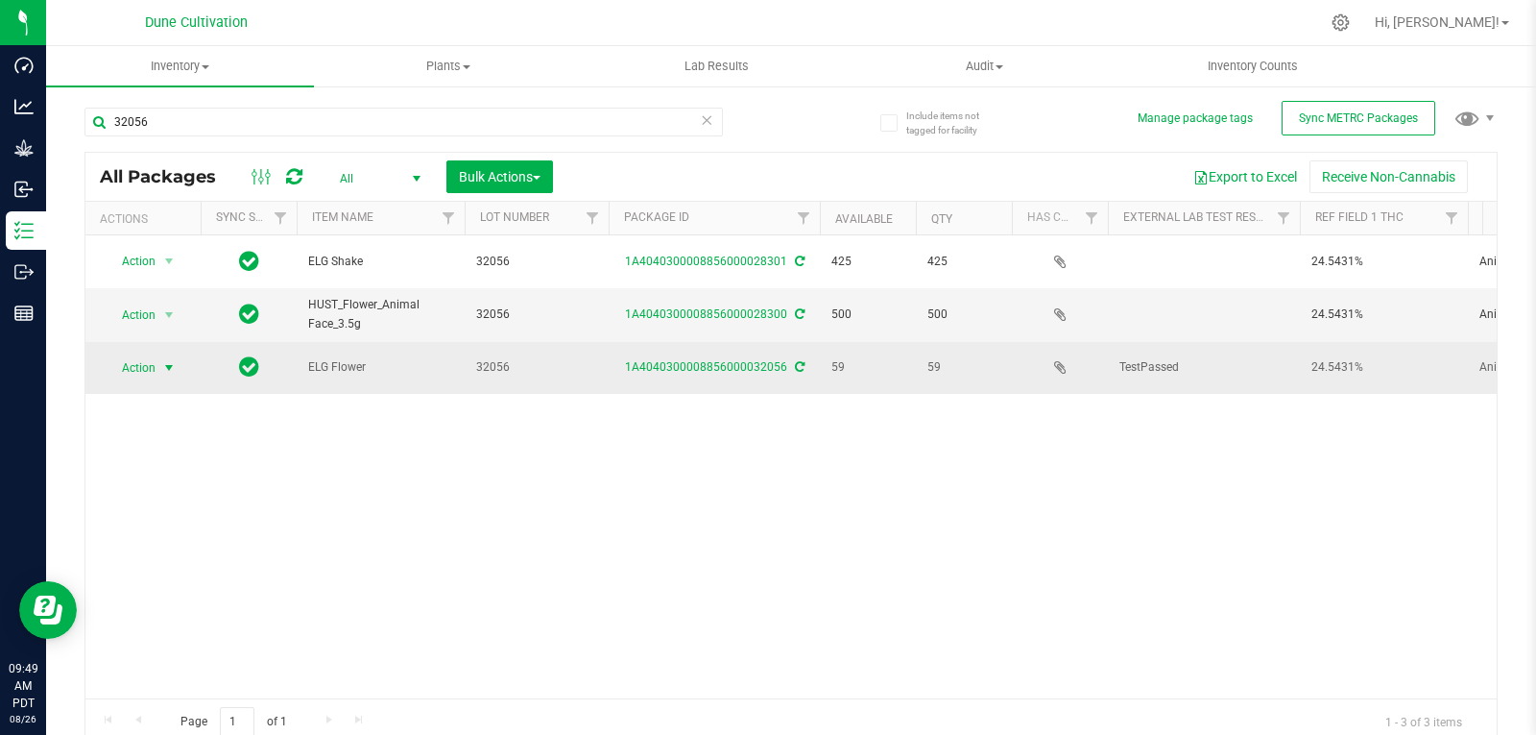
click at [164, 360] on span "select" at bounding box center [168, 367] width 15 height 15
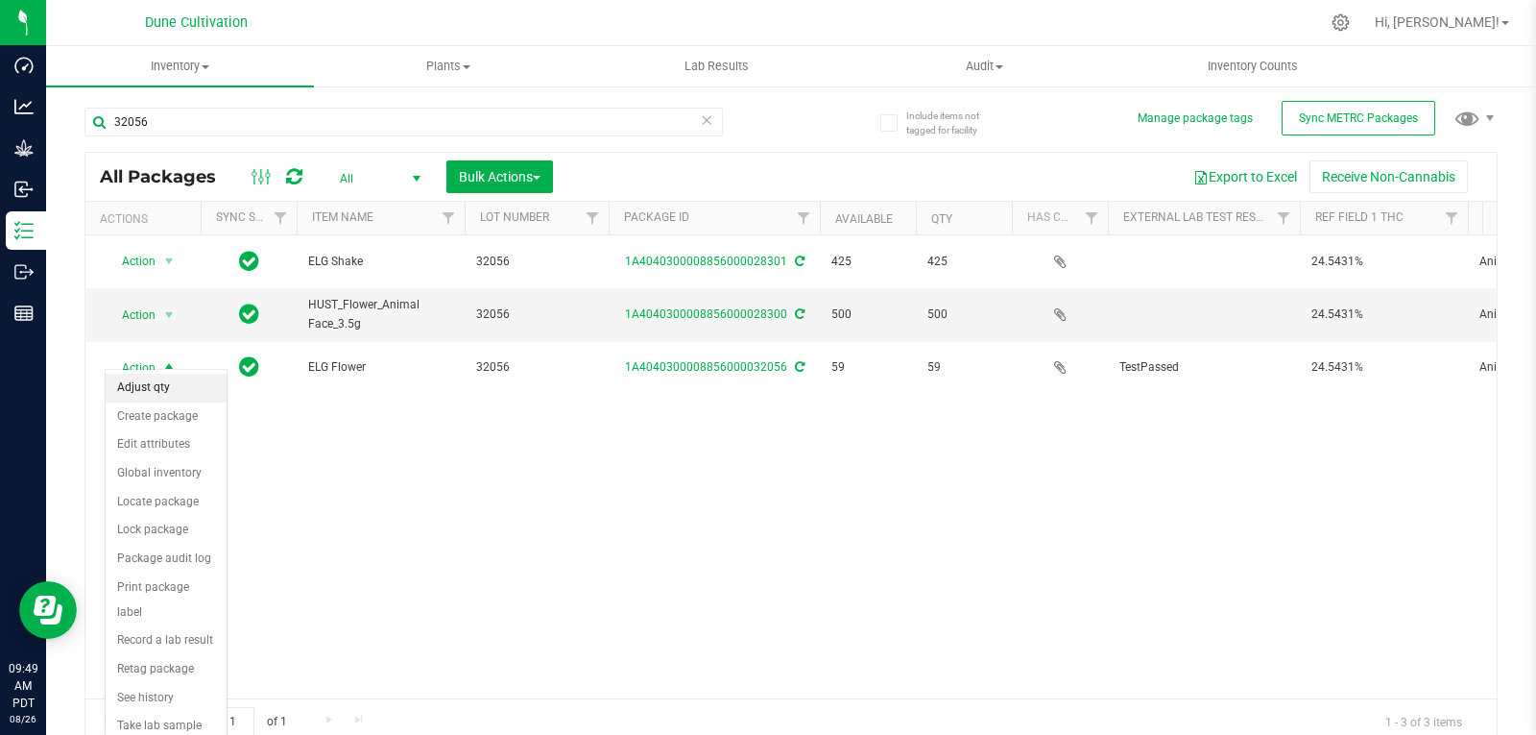
click at [160, 384] on li "Adjust qty" at bounding box center [166, 388] width 121 height 29
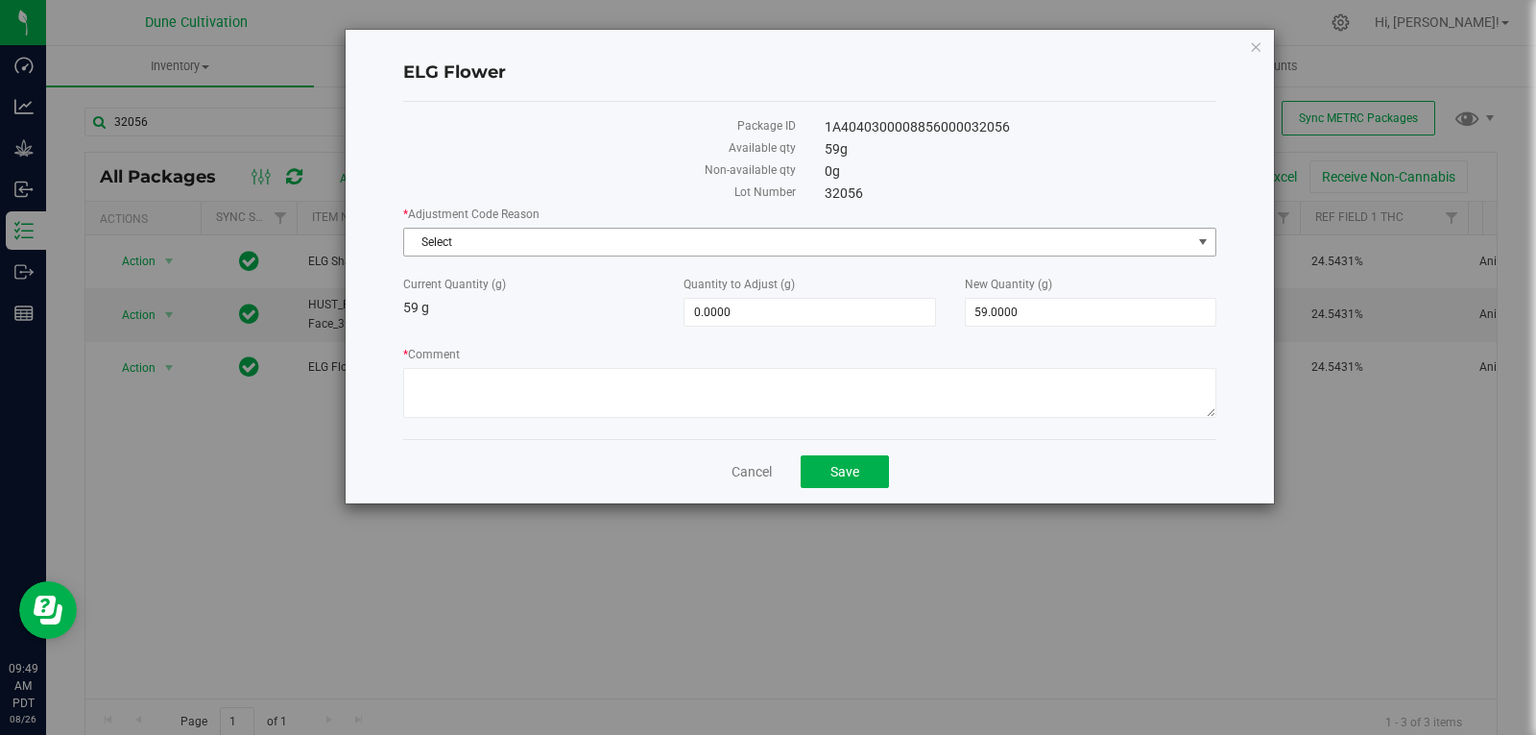
click at [888, 237] on span "Select" at bounding box center [797, 242] width 787 height 27
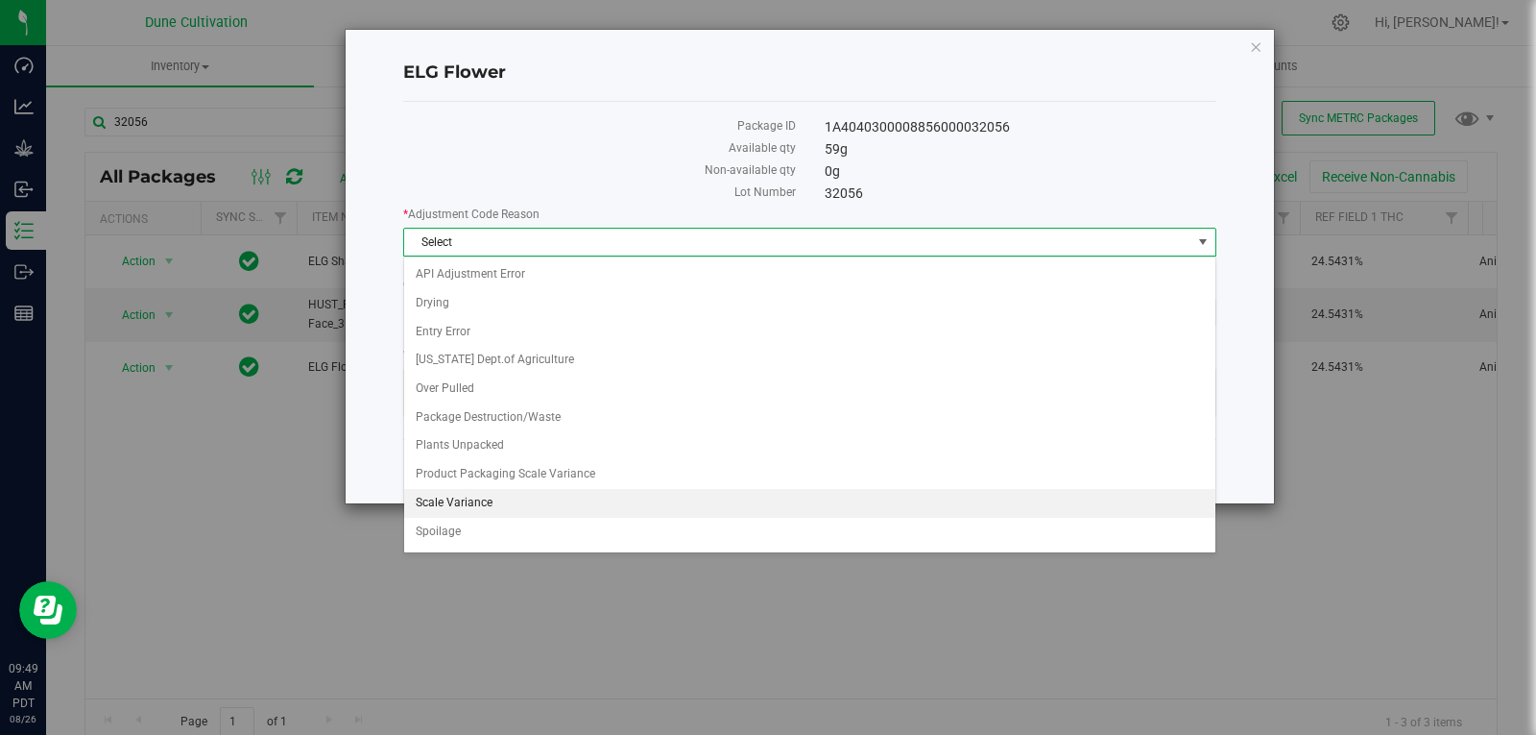
click at [648, 494] on li "Scale Variance" at bounding box center [809, 503] width 811 height 29
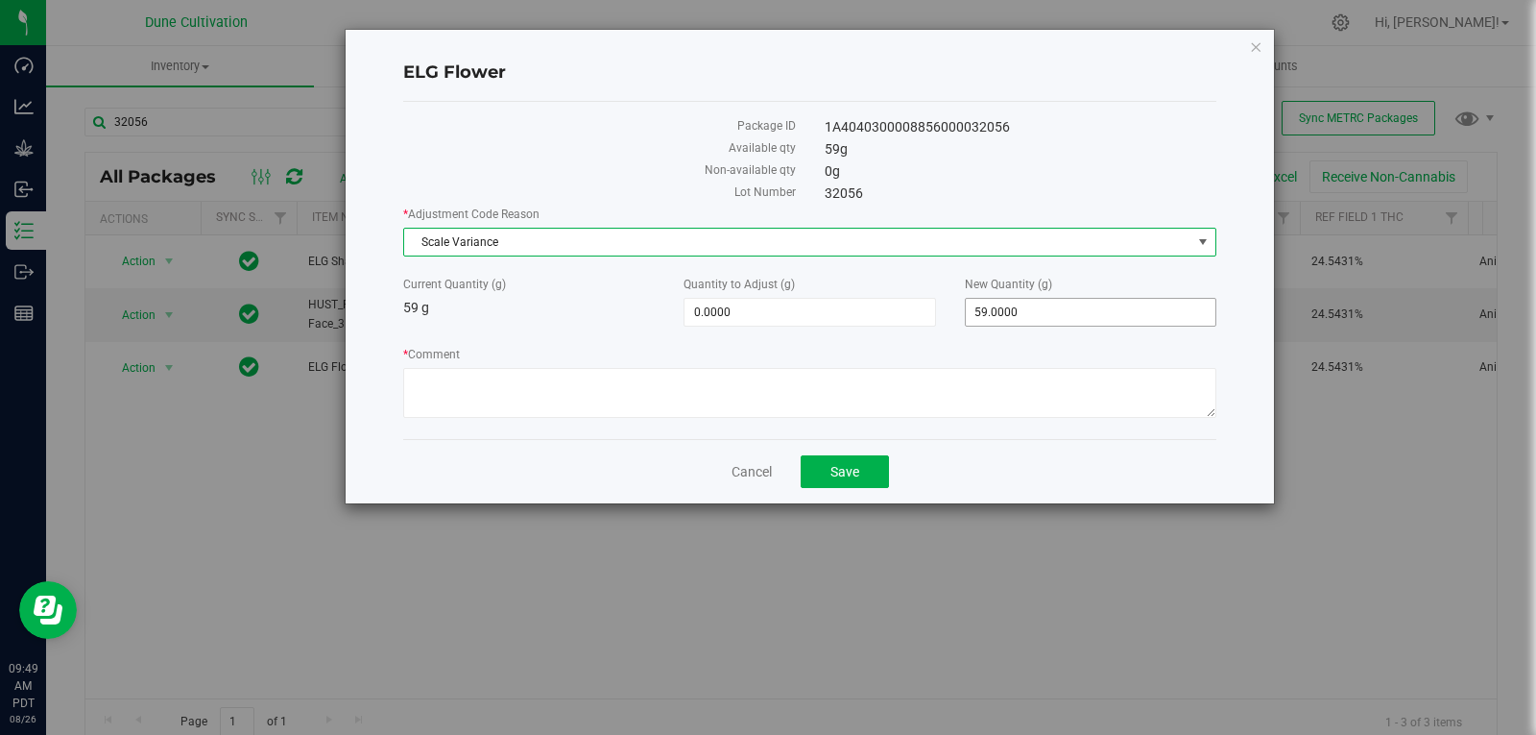
click at [1043, 318] on span "59.0000 59" at bounding box center [1091, 312] width 252 height 29
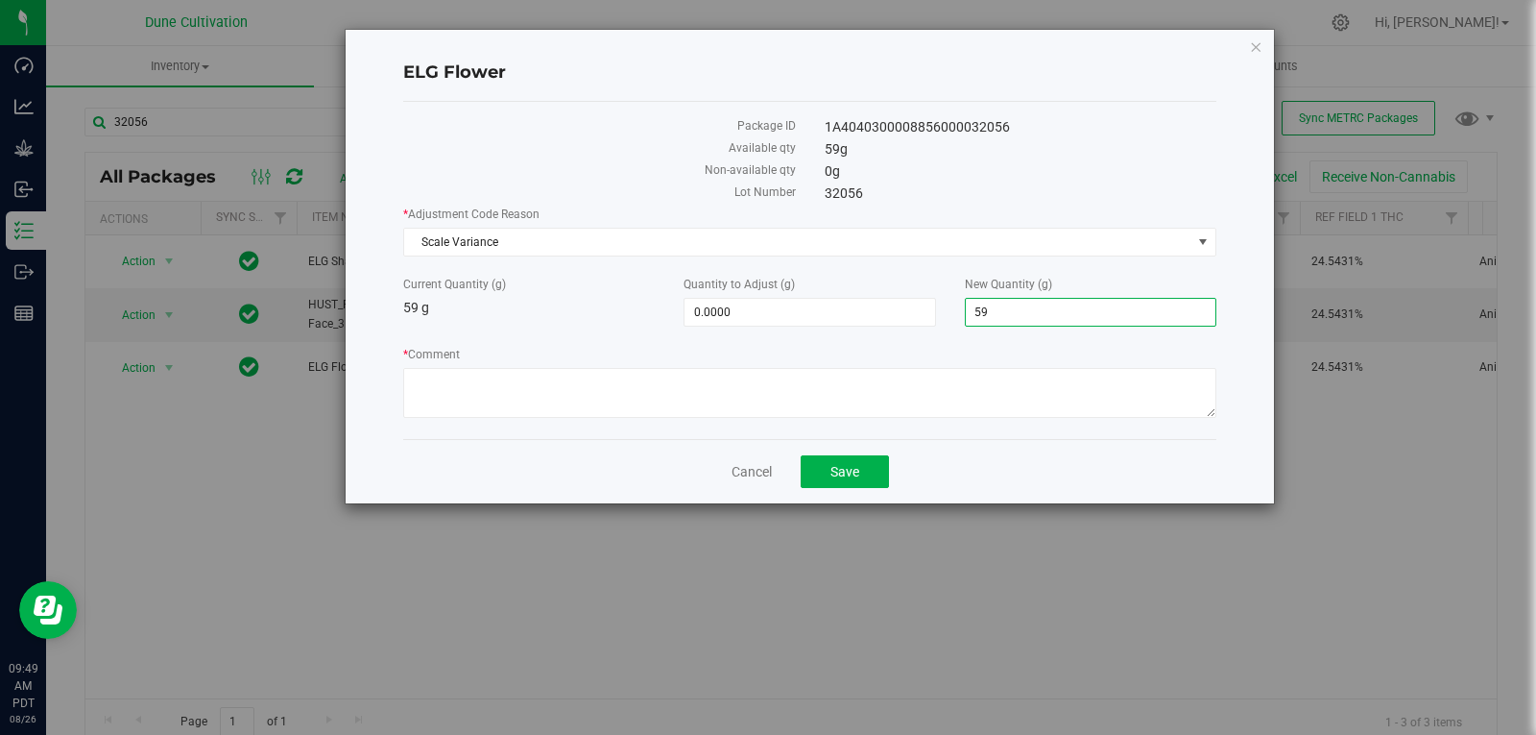
click at [1043, 318] on input "59" at bounding box center [1091, 312] width 250 height 27
type input "0"
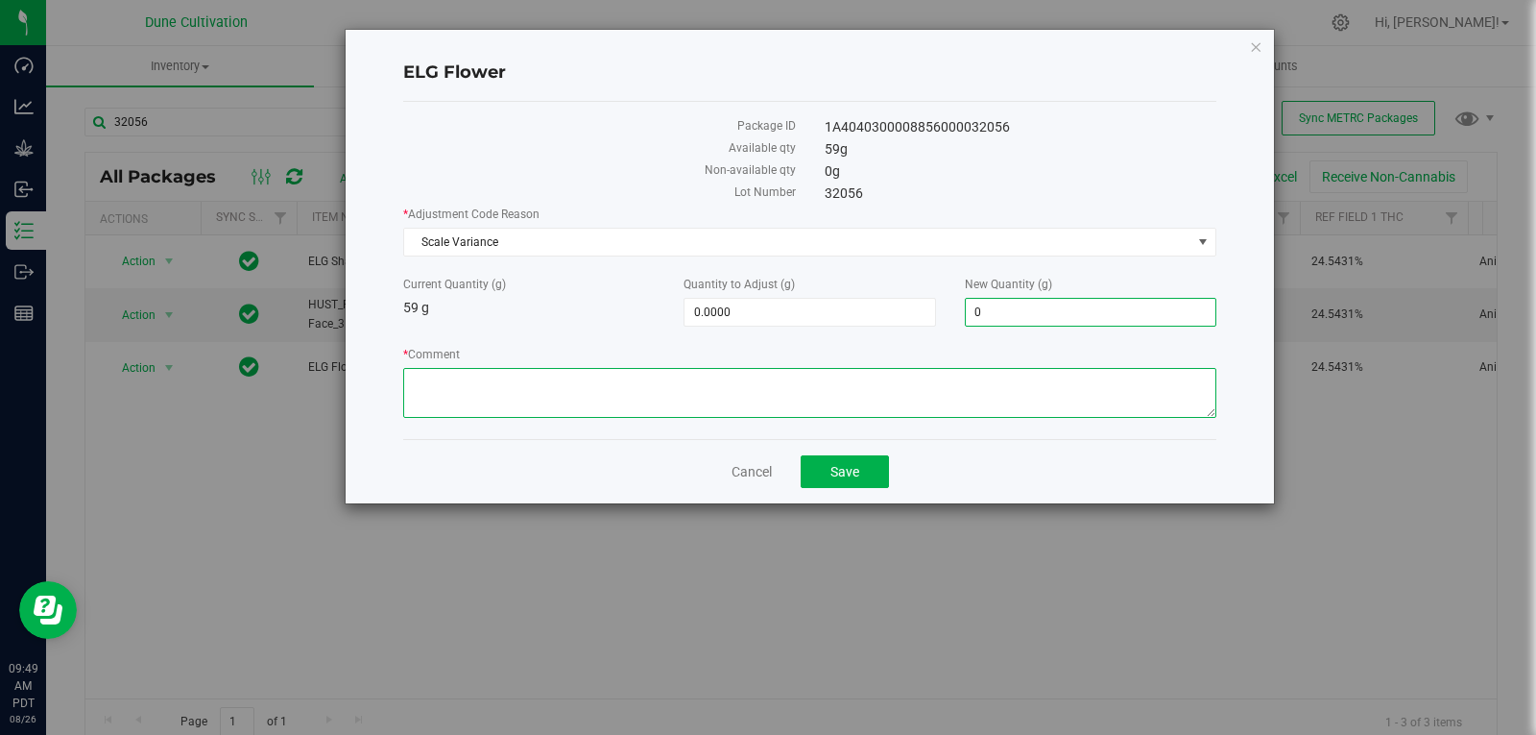
type input "-59.0000"
type input "0.0000"
click at [976, 389] on textarea "* Comment" at bounding box center [809, 393] width 813 height 50
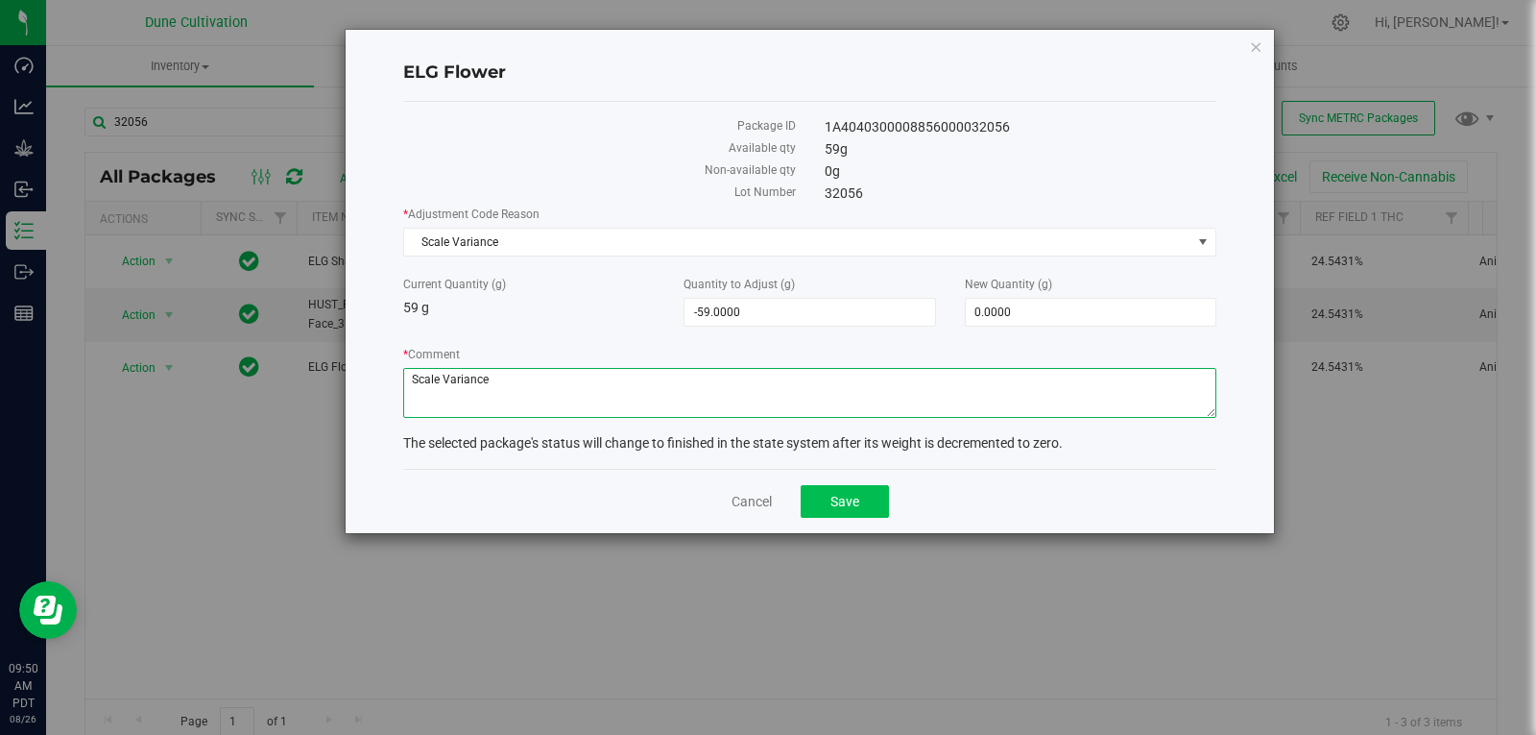
type textarea "Scale Variance"
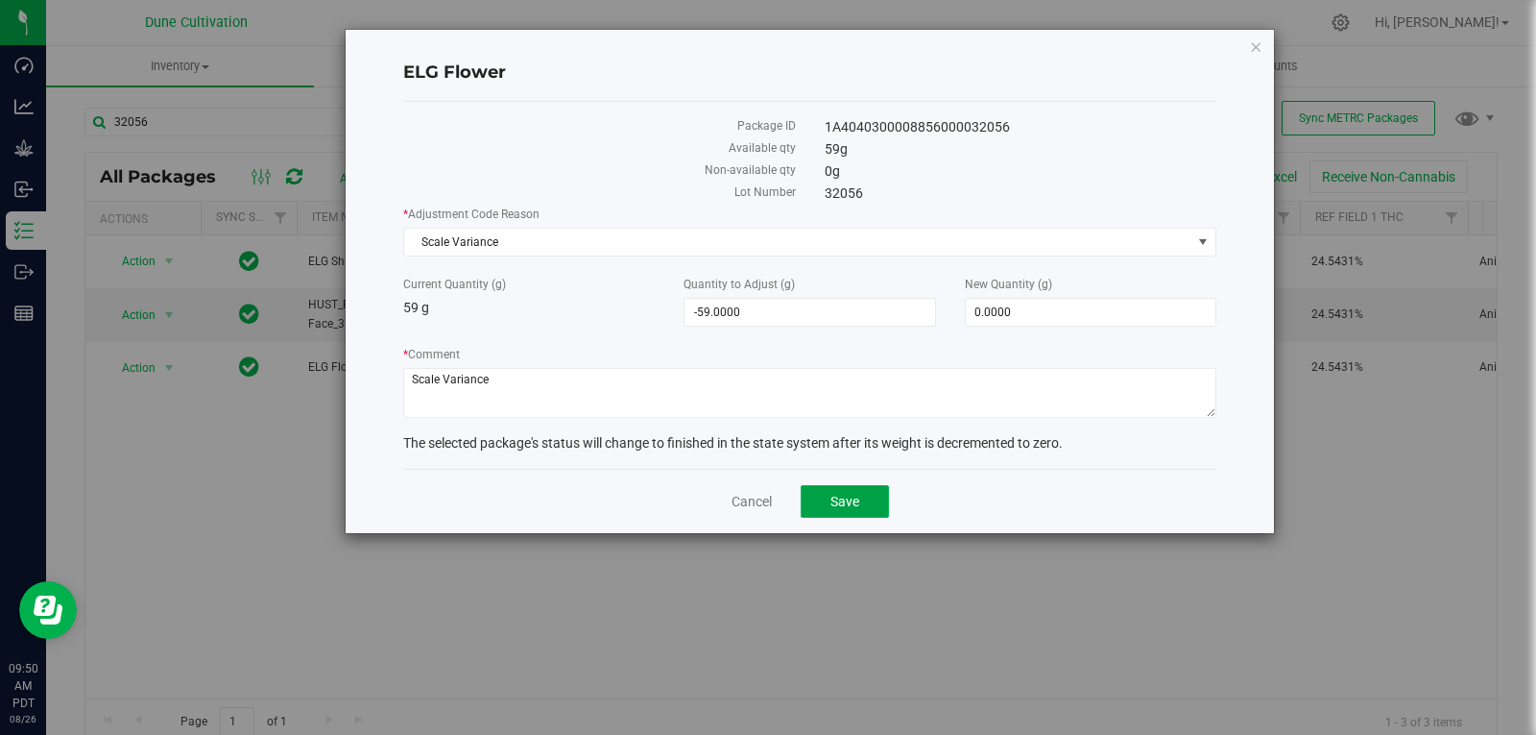
click at [859, 509] on button "Save" at bounding box center [845, 501] width 88 height 33
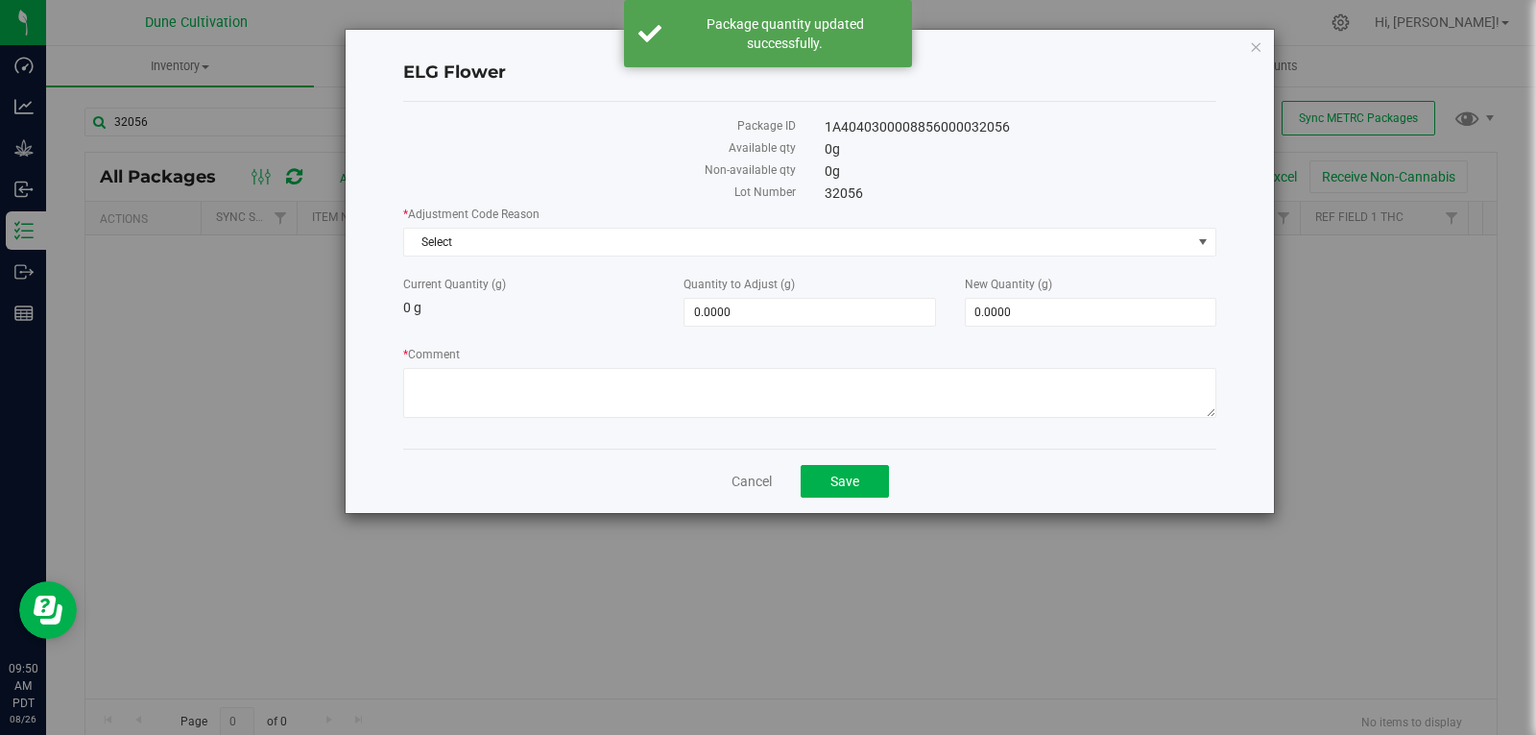
click at [735, 470] on div "Cancel Save" at bounding box center [809, 480] width 813 height 64
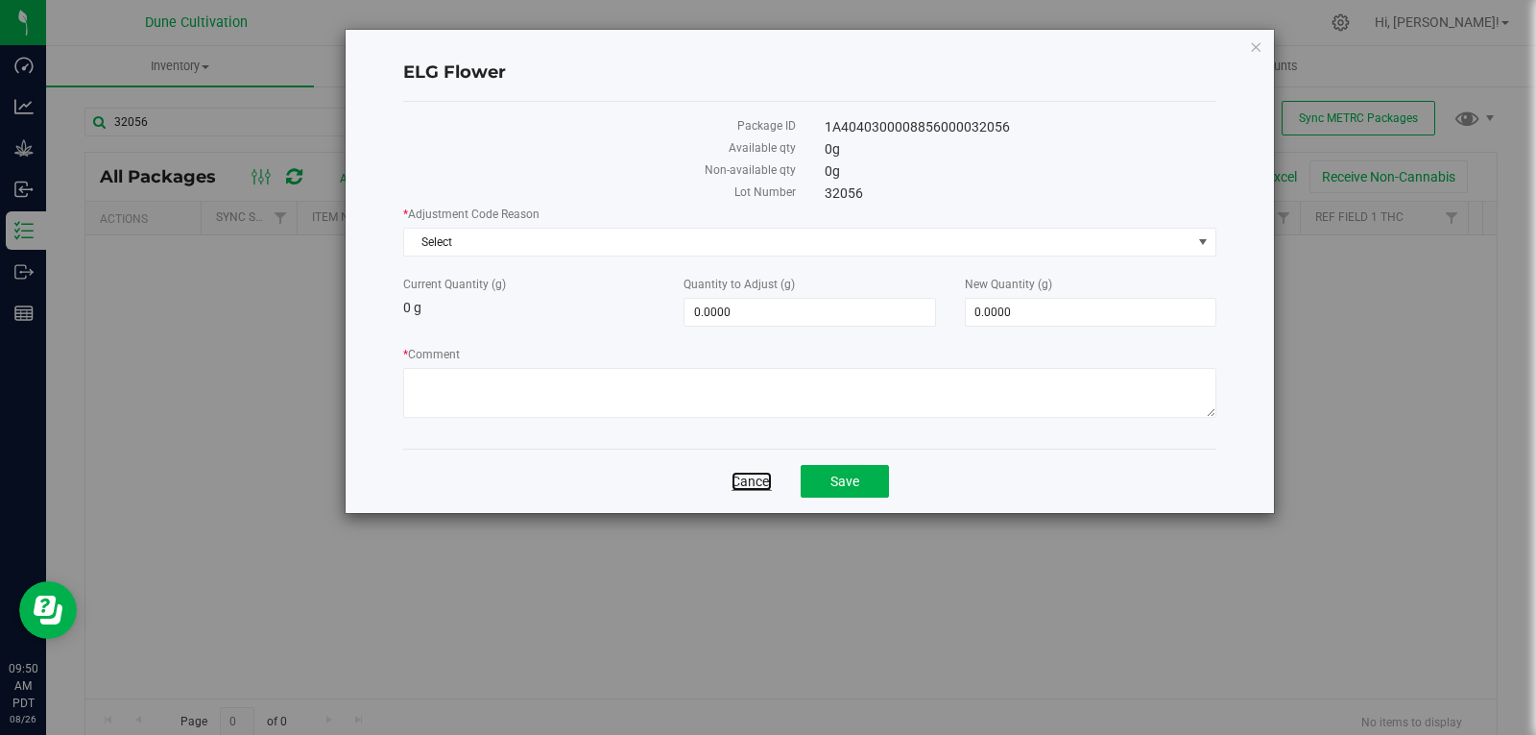
click at [739, 475] on link "Cancel" at bounding box center [752, 480] width 40 height 19
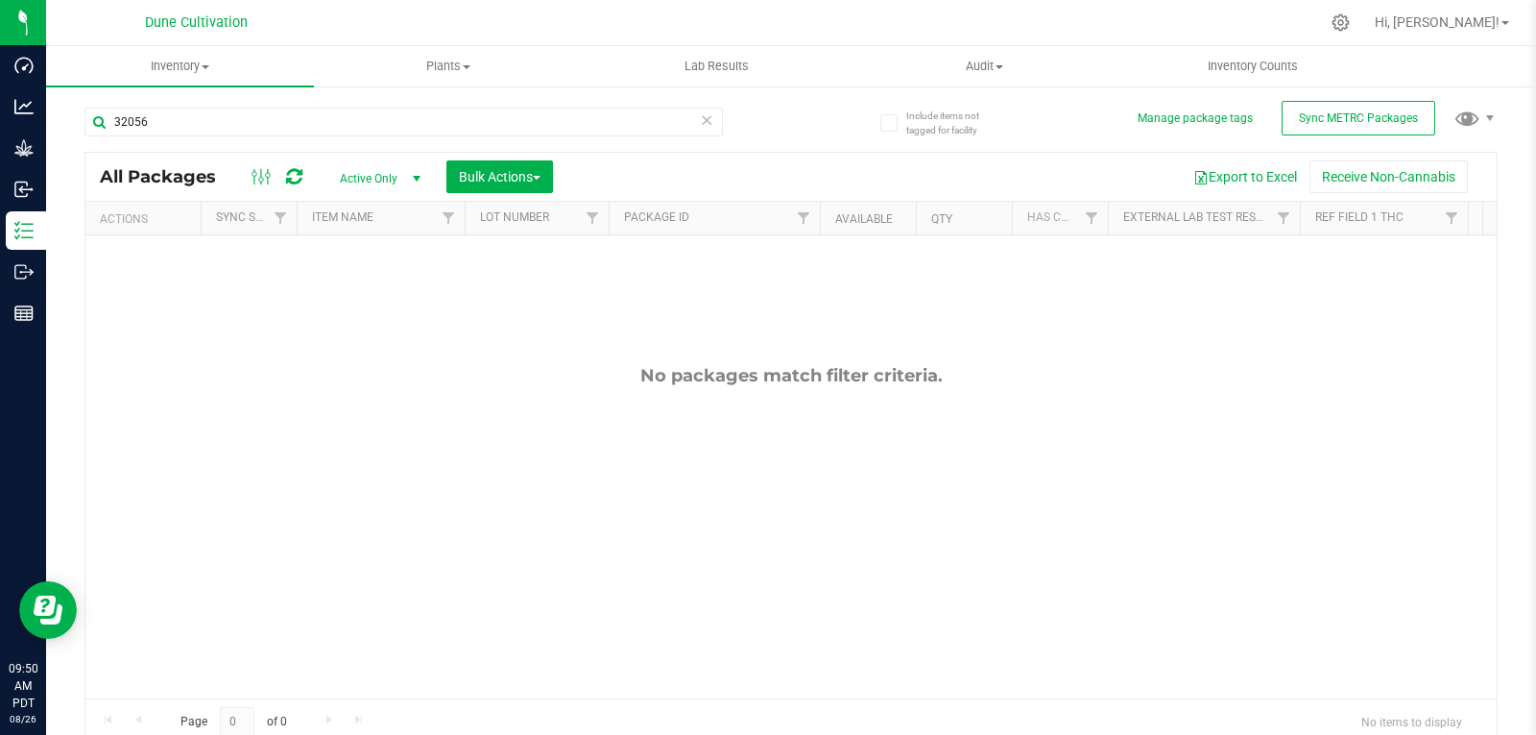
click at [359, 184] on span "Active Only" at bounding box center [377, 178] width 106 height 27
click at [364, 290] on li "All" at bounding box center [376, 294] width 104 height 29
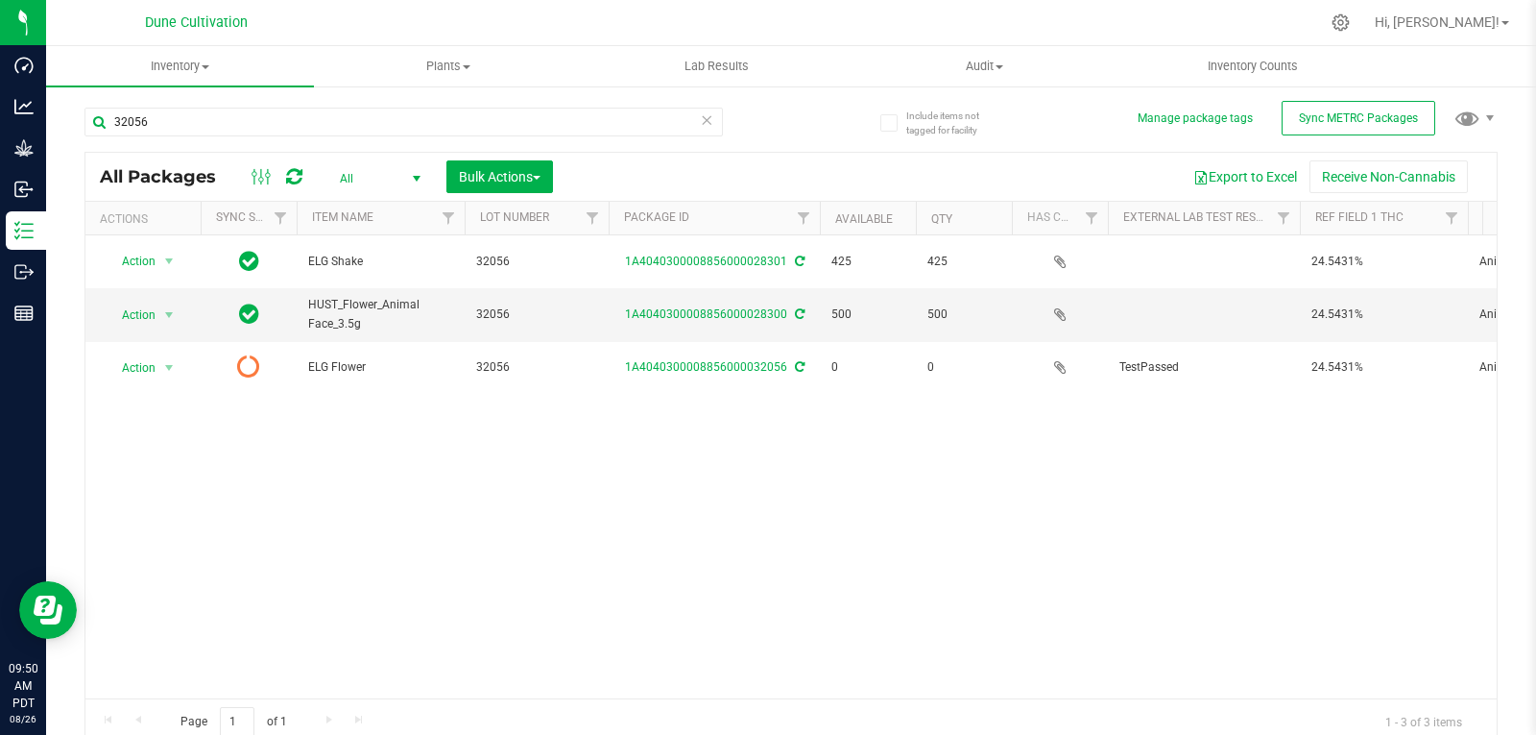
click at [298, 167] on icon at bounding box center [294, 176] width 16 height 19
click at [181, 117] on input "32056" at bounding box center [403, 122] width 639 height 29
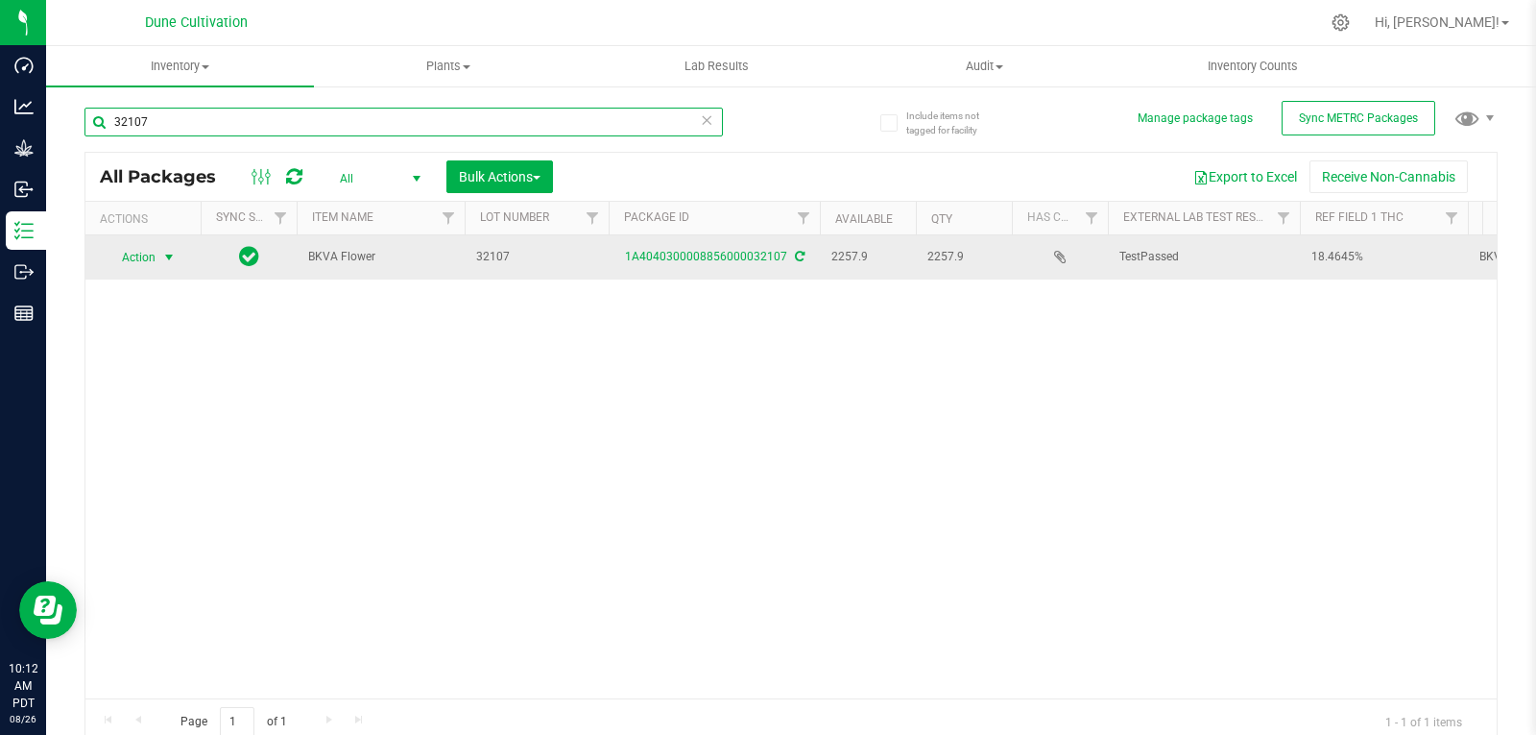
type input "32107"
click at [162, 257] on span "select" at bounding box center [168, 257] width 15 height 15
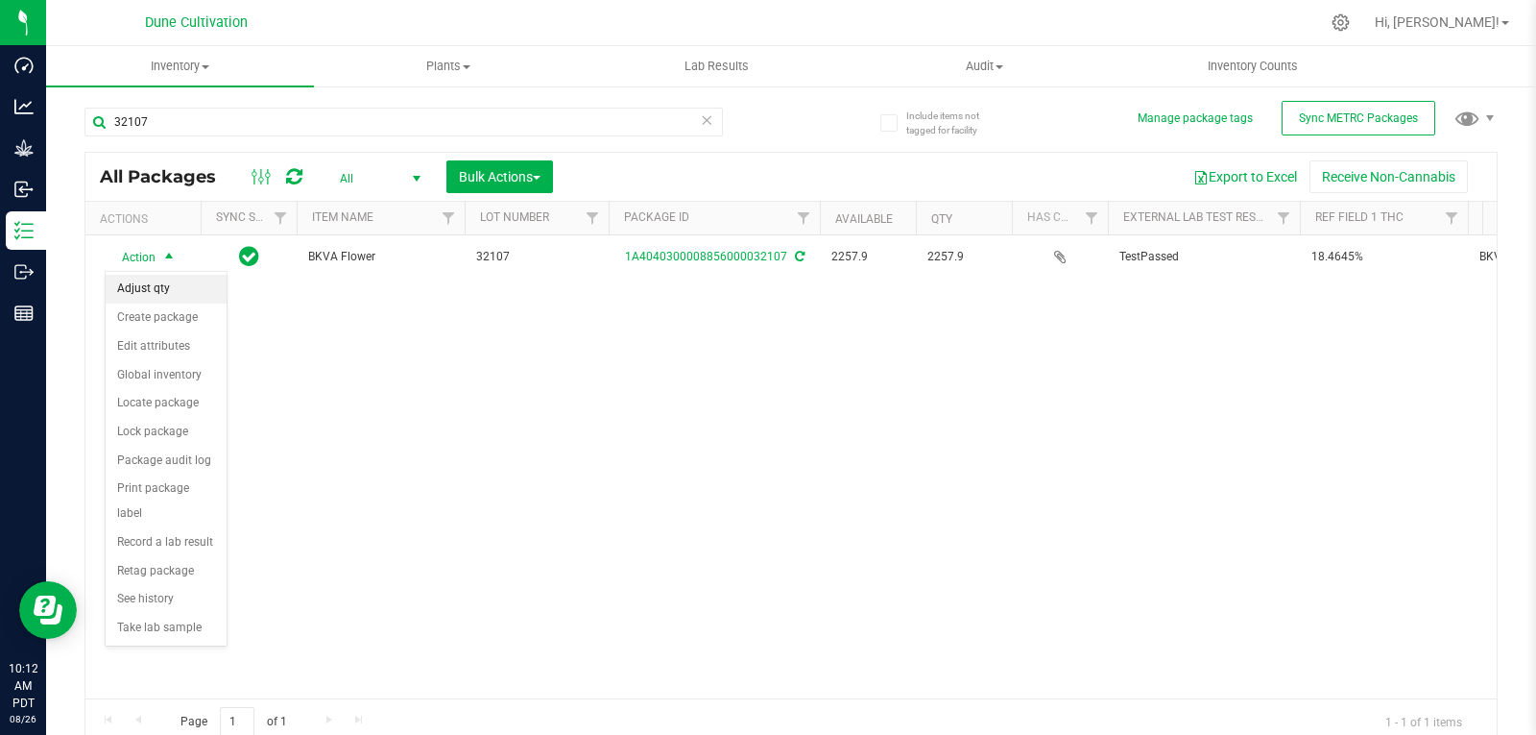
click at [158, 285] on li "Adjust qty" at bounding box center [166, 289] width 121 height 29
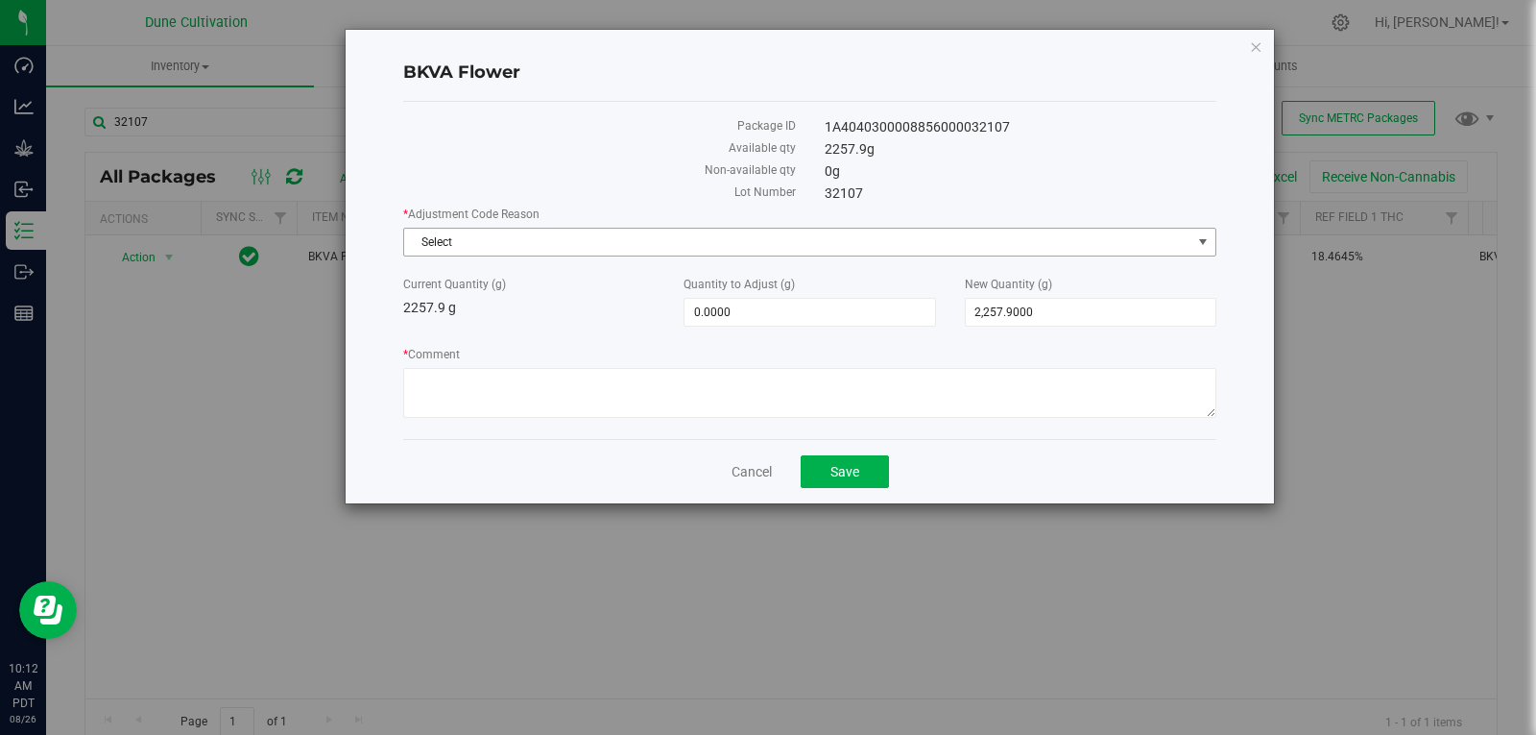
click at [422, 243] on span "Select" at bounding box center [797, 242] width 787 height 27
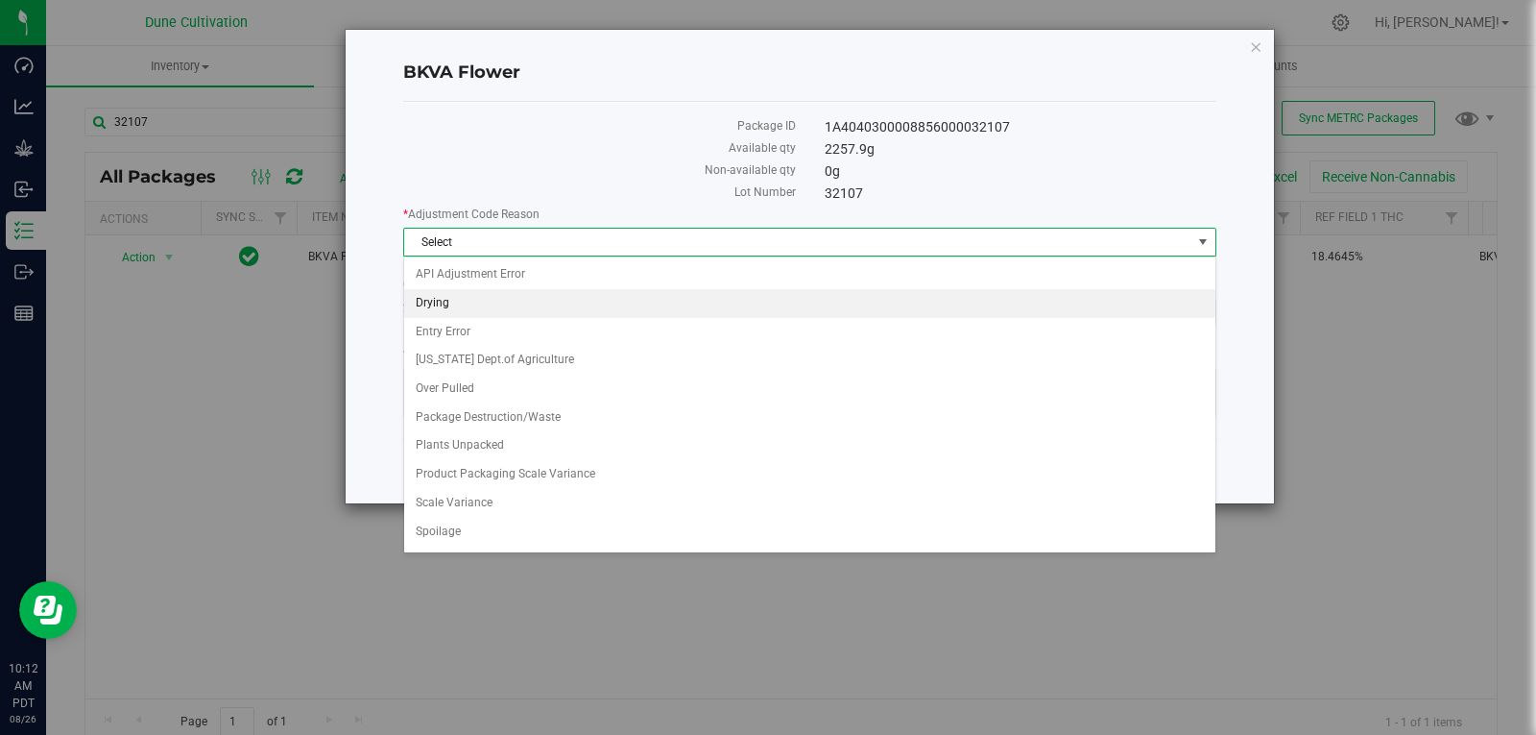
click at [526, 308] on li "Drying" at bounding box center [809, 303] width 811 height 29
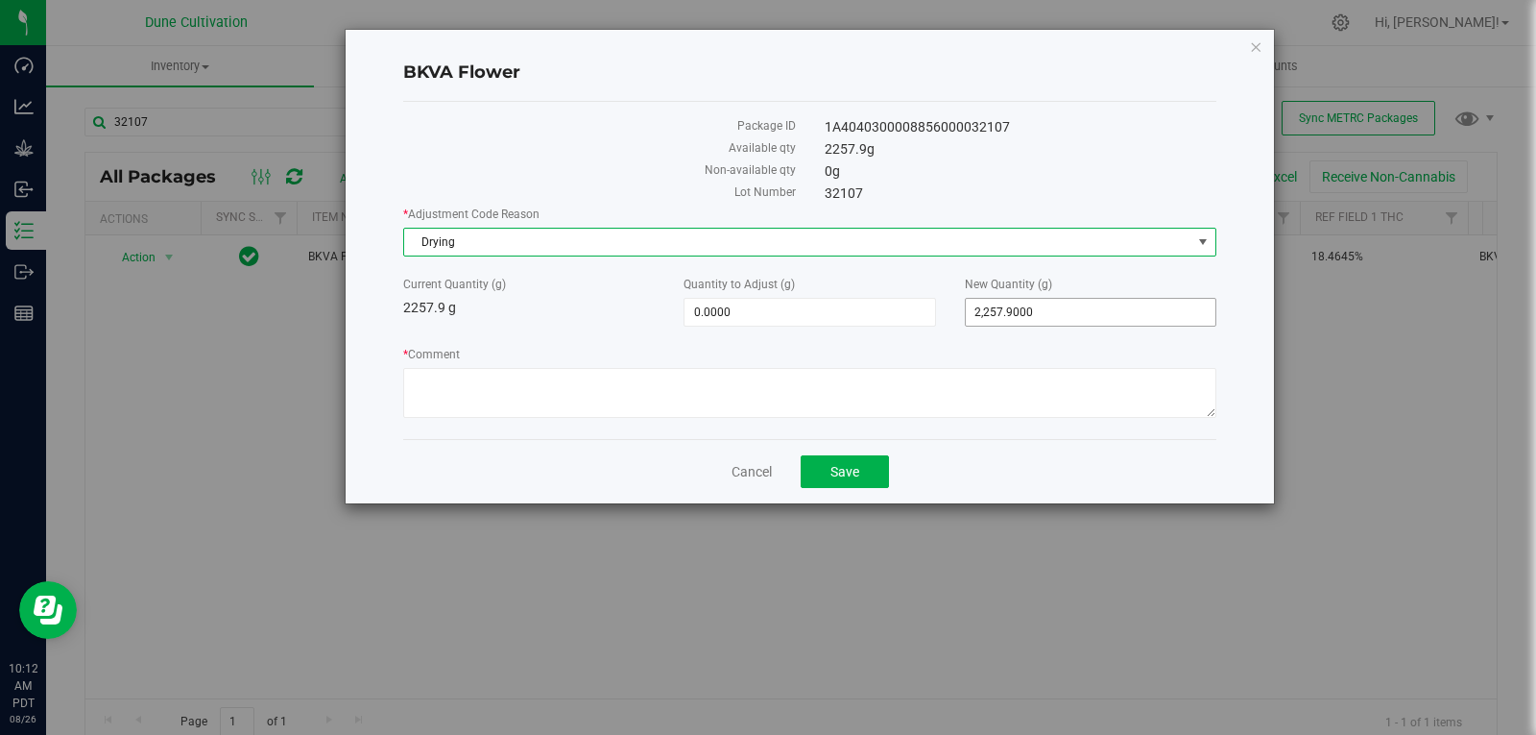
click at [1072, 306] on span "2,257.9000 2257.9" at bounding box center [1091, 312] width 252 height 29
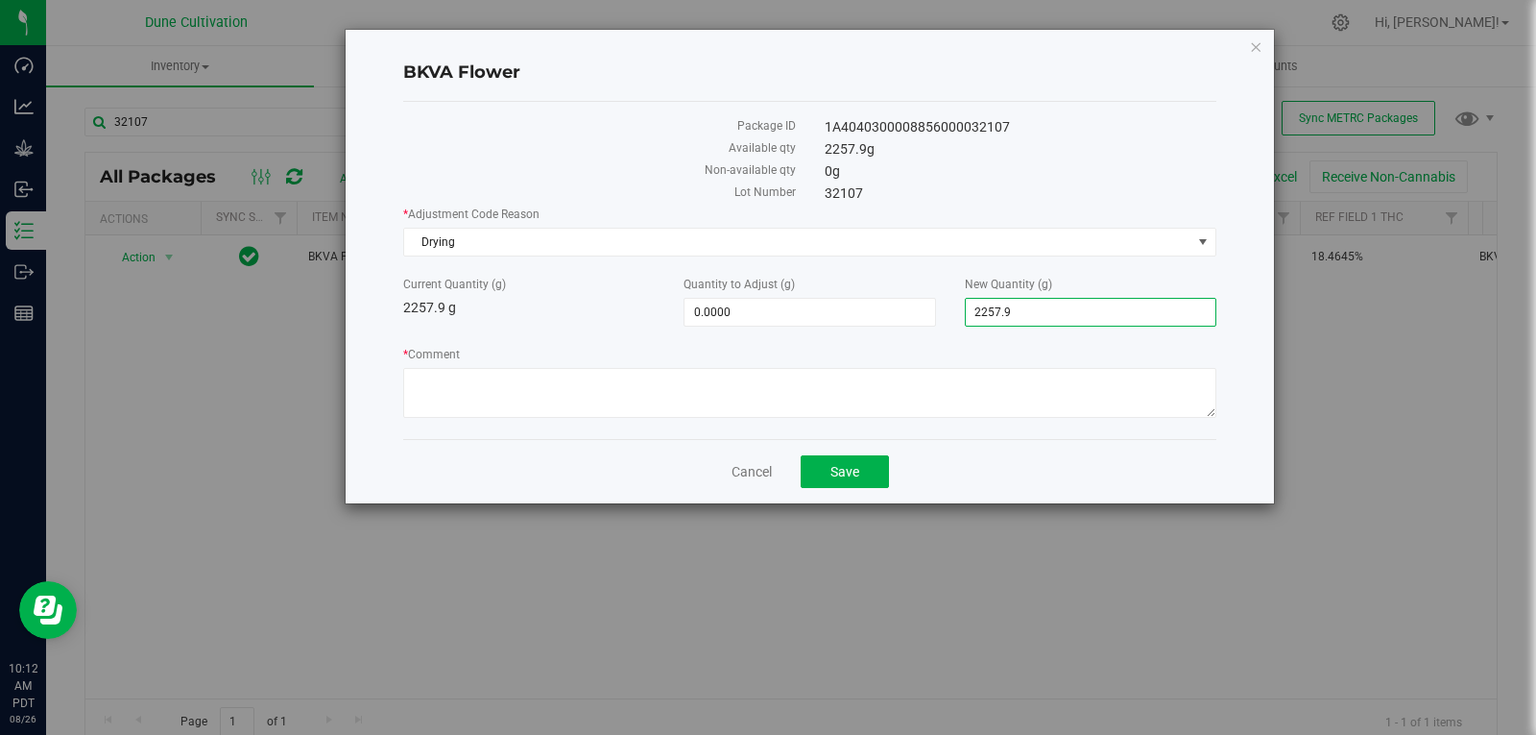
click at [1072, 306] on input "2257.9" at bounding box center [1091, 312] width 250 height 27
type input "2254"
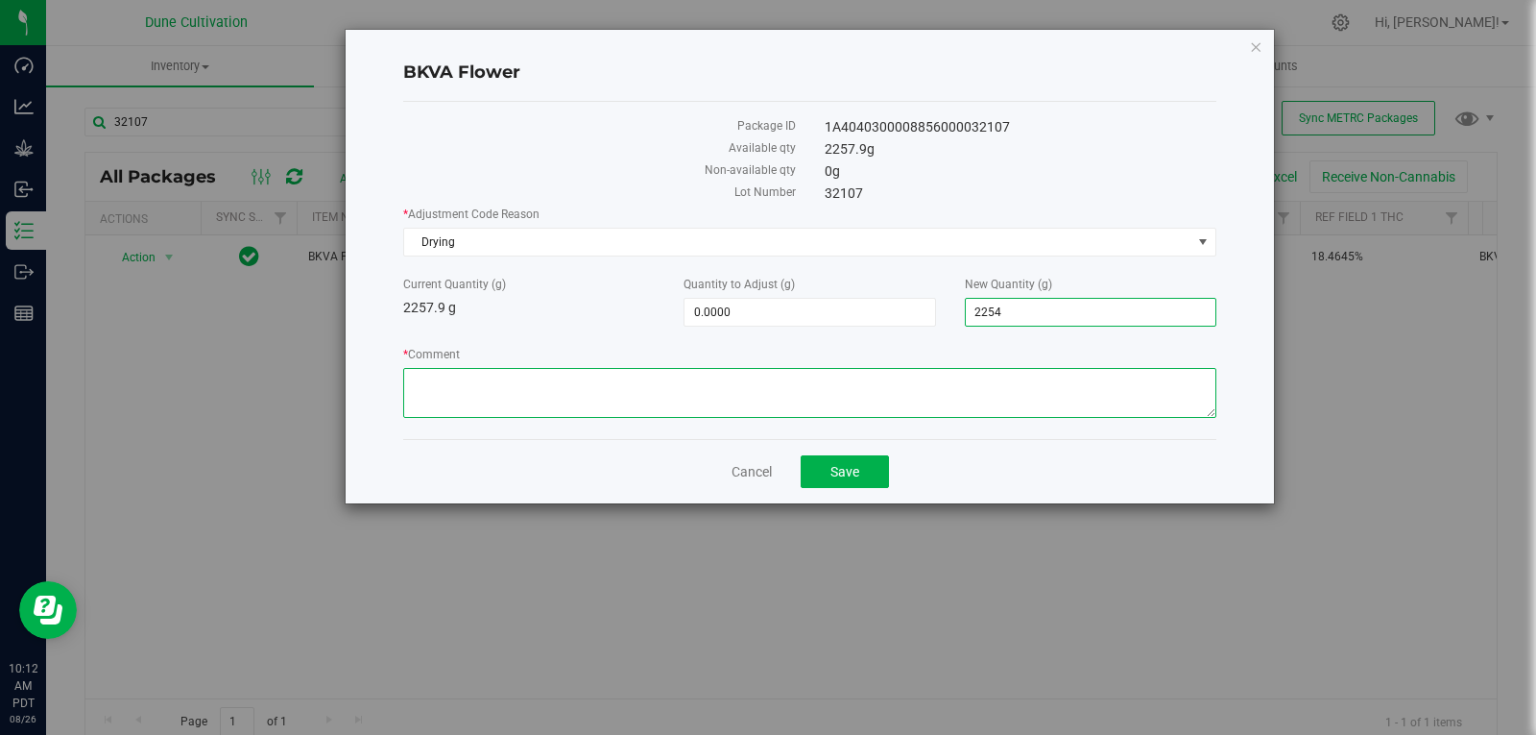
type input "-3.9000"
type input "2,254.0000"
click at [997, 406] on textarea "* Comment" at bounding box center [809, 393] width 813 height 50
type textarea "Moisture Loss"
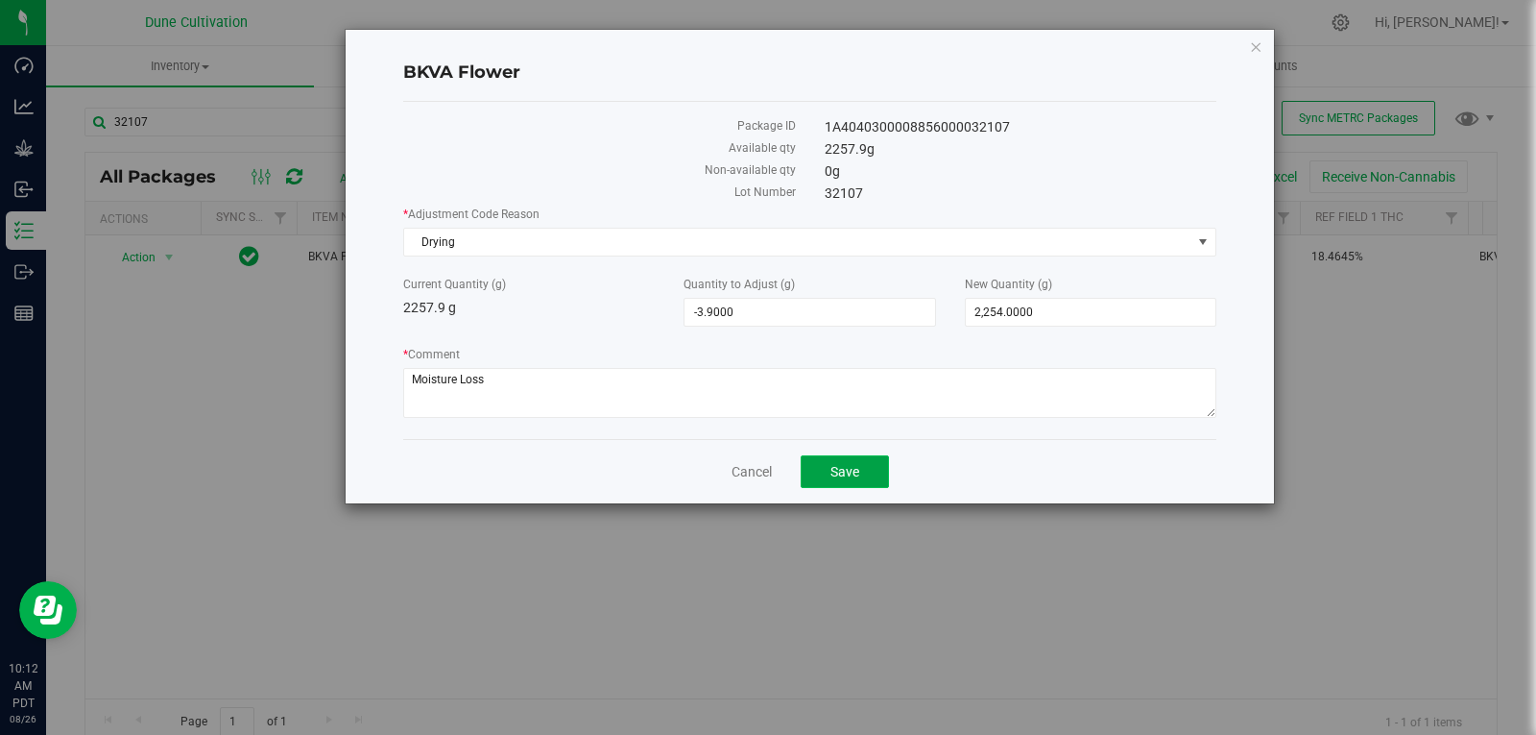
click at [863, 472] on button "Save" at bounding box center [845, 471] width 88 height 33
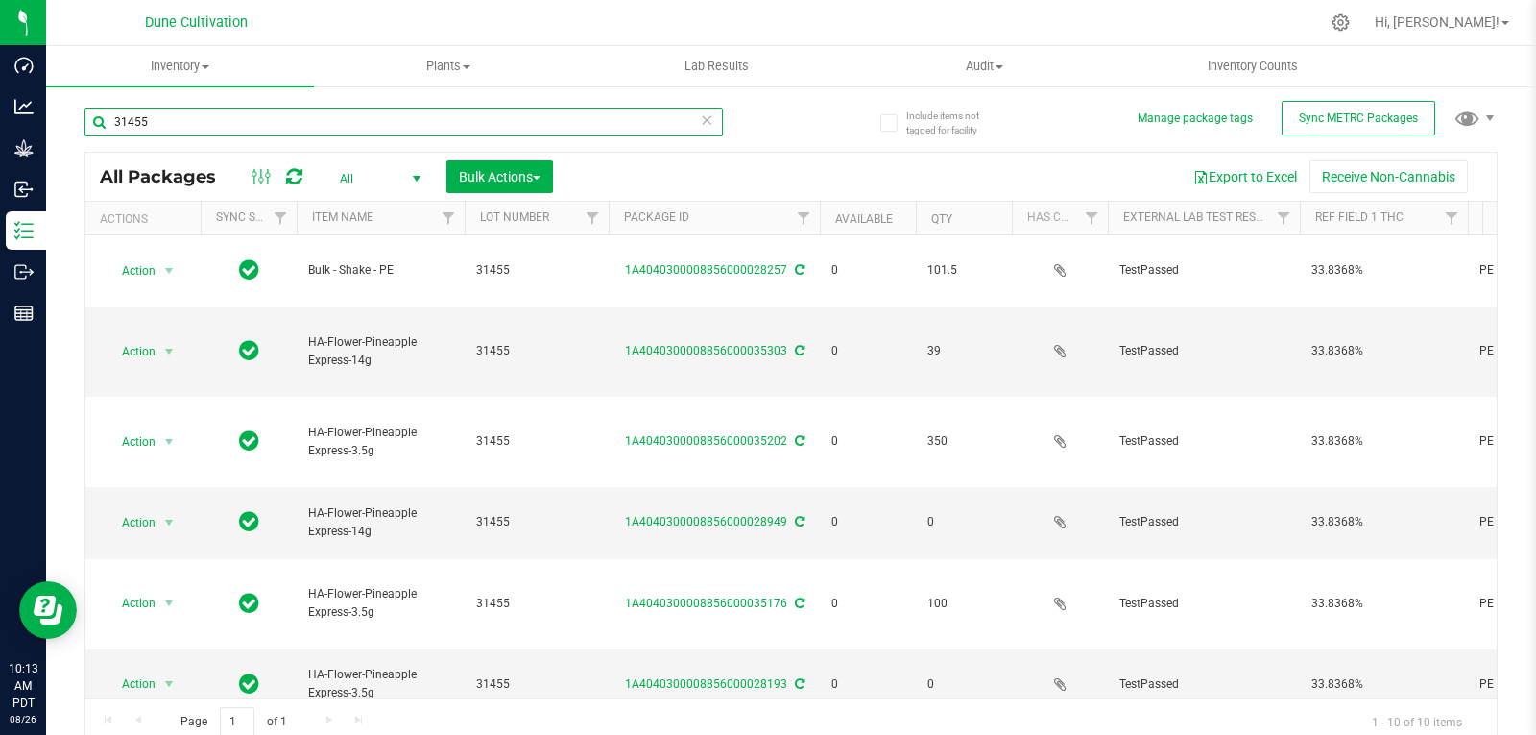
click at [198, 126] on input "31455" at bounding box center [403, 122] width 639 height 29
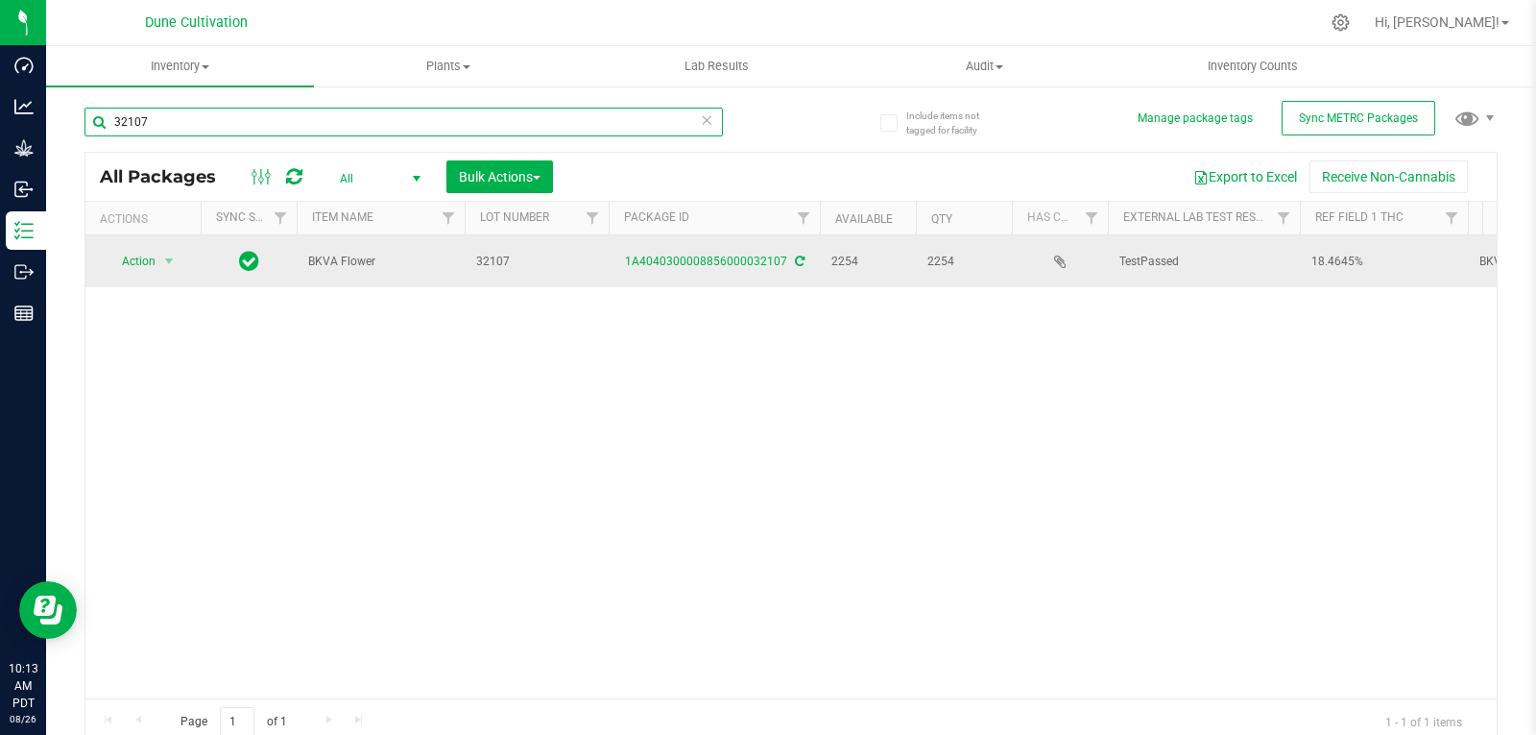
type input "32107"
click at [155, 261] on span "Action" at bounding box center [131, 261] width 52 height 27
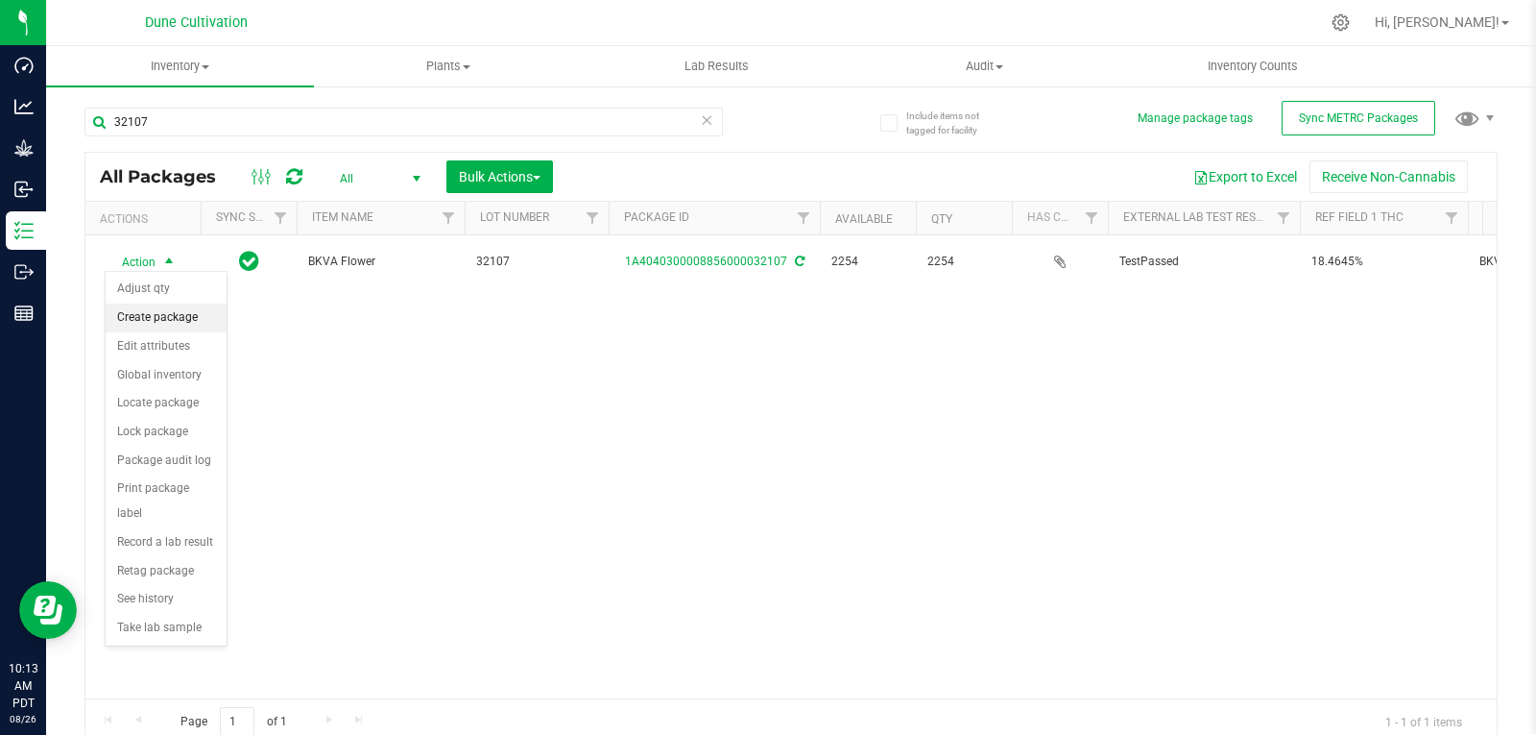
click at [167, 322] on li "Create package" at bounding box center [166, 317] width 121 height 29
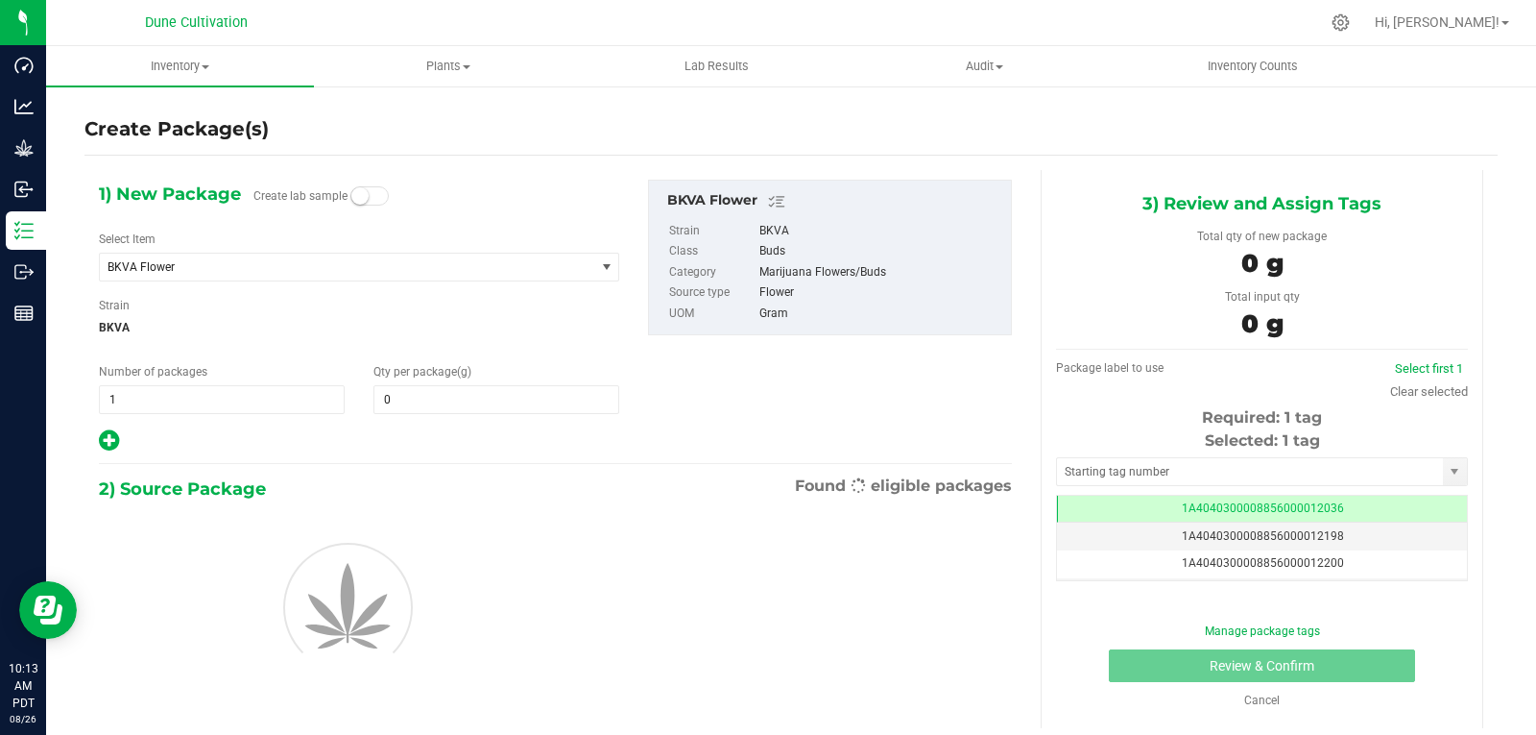
type input "0.0000"
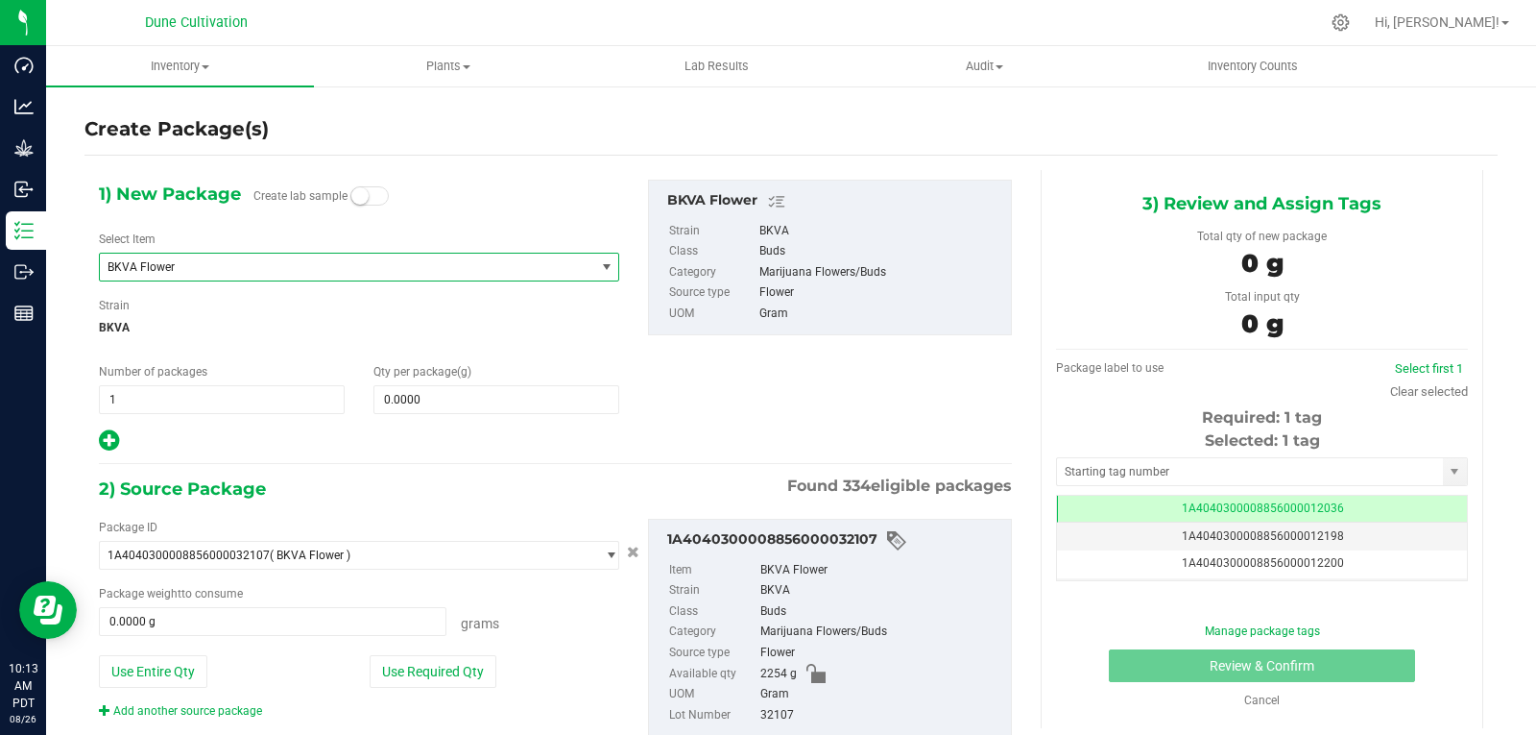
click at [304, 273] on span "BKVA Flower" at bounding box center [338, 266] width 460 height 13
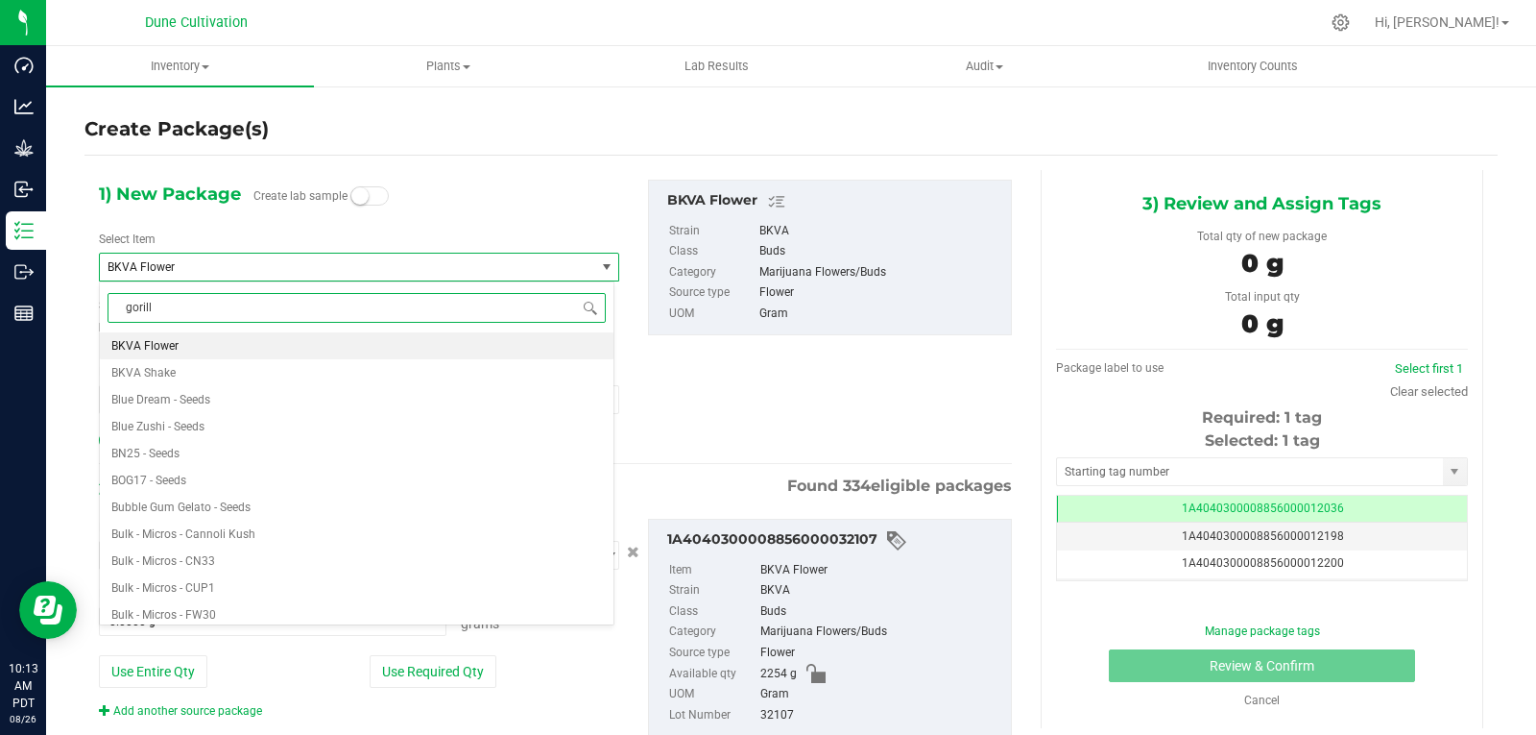
type input "gorilla"
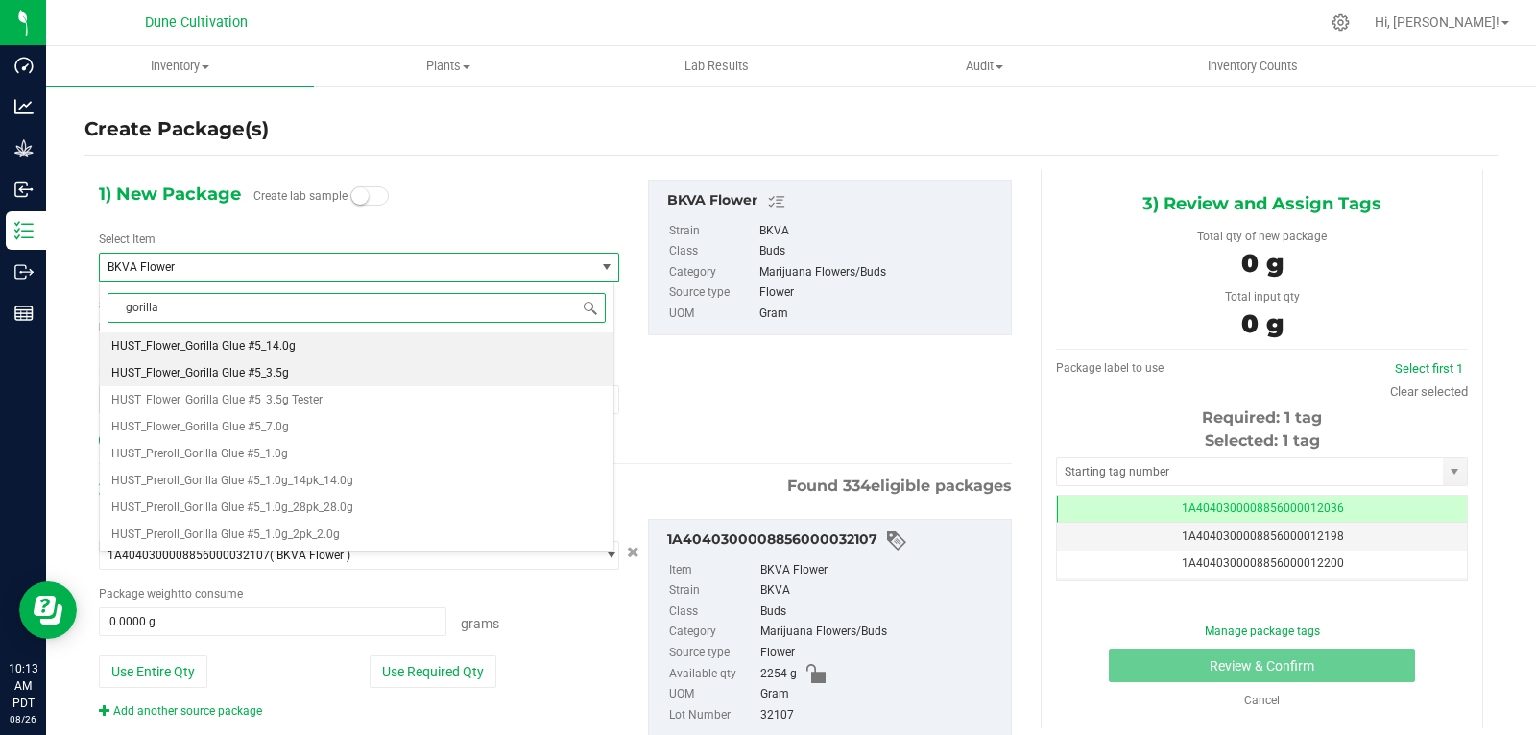
click at [321, 374] on li "HUST_Flower_Gorilla Glue #5_3.5g" at bounding box center [357, 372] width 514 height 27
type input "0"
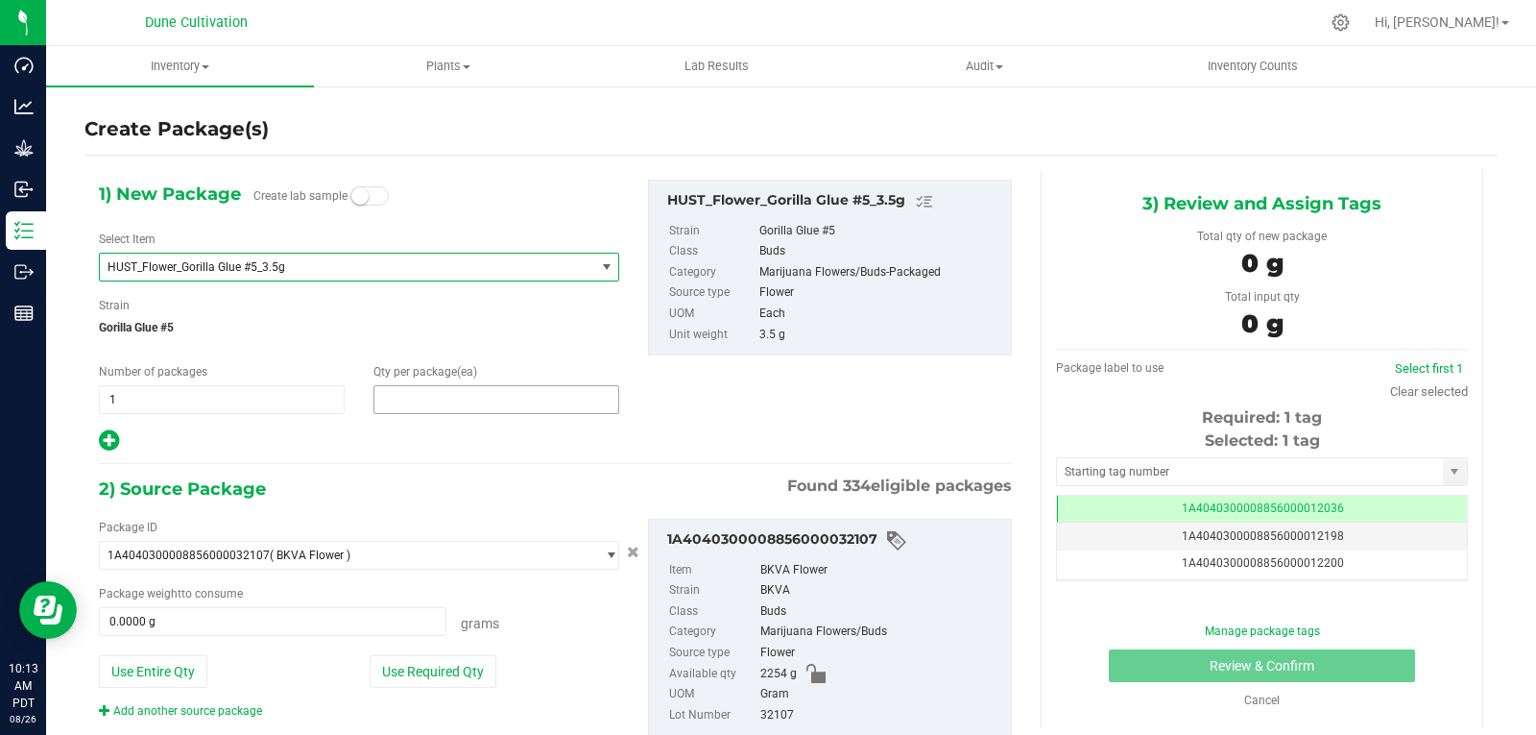
click at [406, 406] on span at bounding box center [497, 399] width 246 height 29
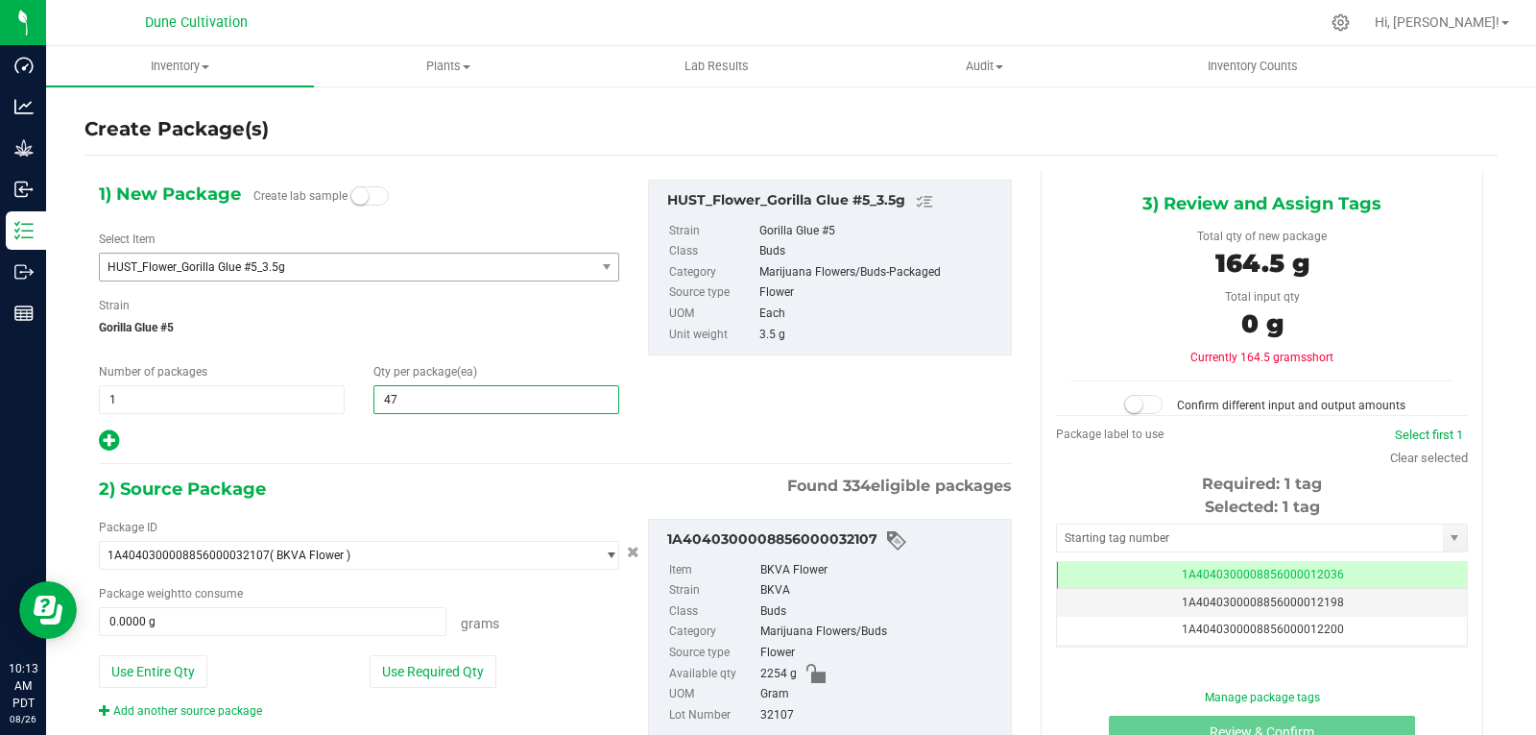
type input "470"
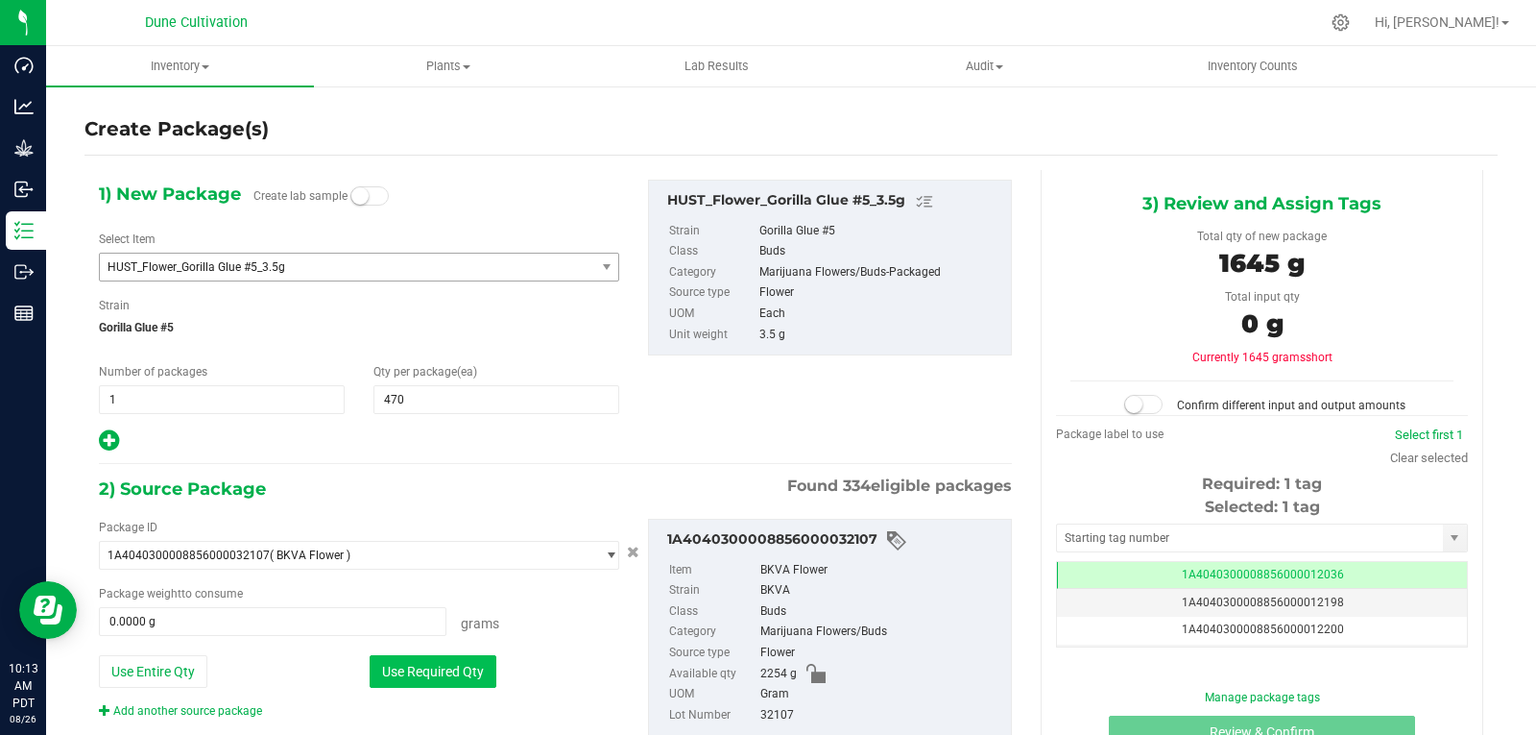
click at [442, 674] on button "Use Required Qty" at bounding box center [433, 671] width 127 height 33
type input "1645.0000 g"
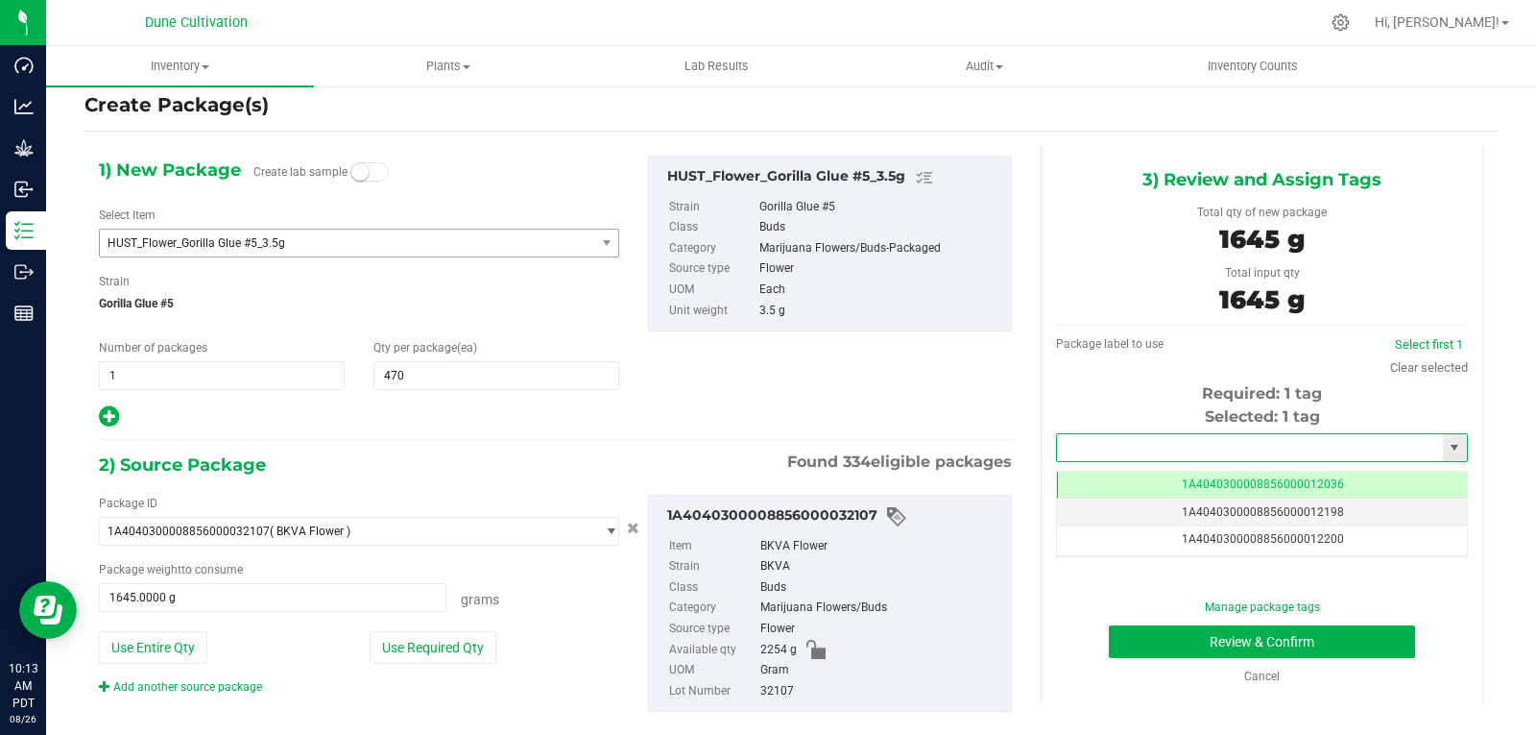
click at [1146, 439] on input "text" at bounding box center [1250, 447] width 386 height 27
click at [1139, 483] on li "1A4040300008856000028306" at bounding box center [1250, 480] width 405 height 29
type input "1A4040300008856000028306"
click at [1154, 644] on button "Review & Confirm" at bounding box center [1262, 641] width 306 height 33
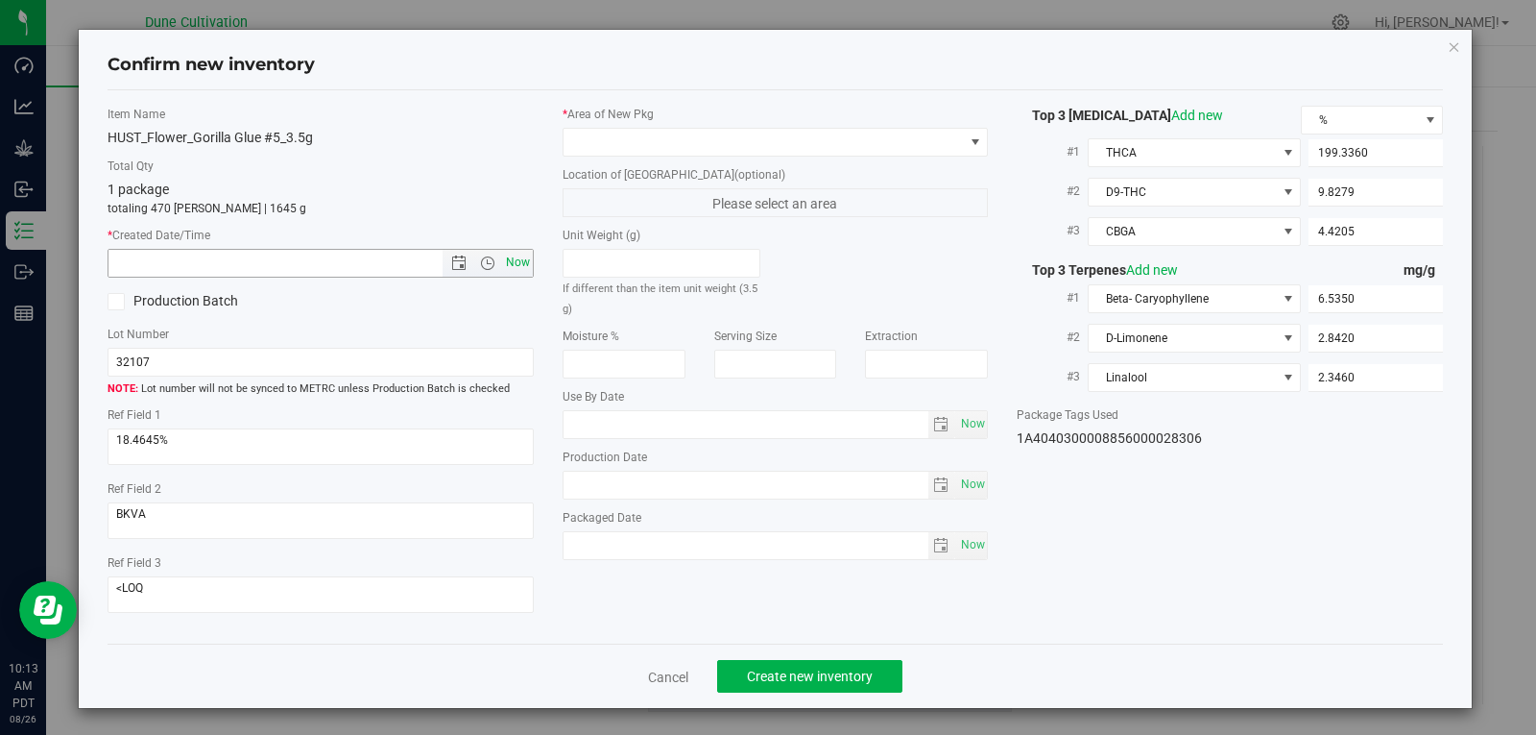
click at [514, 262] on span "Now" at bounding box center [517, 263] width 33 height 28
type input "8/26/2025 10:13 AM"
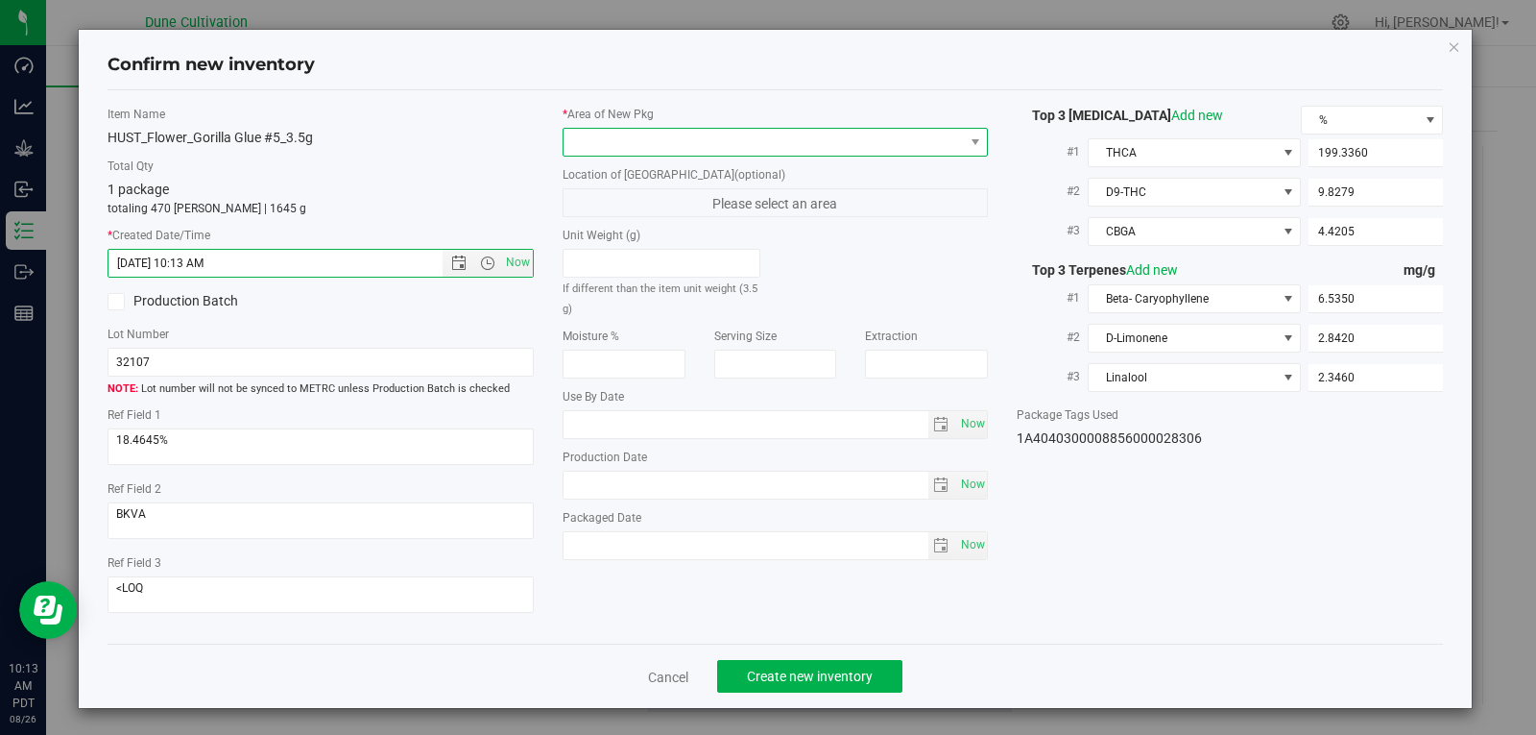
click at [651, 154] on span at bounding box center [764, 142] width 400 height 27
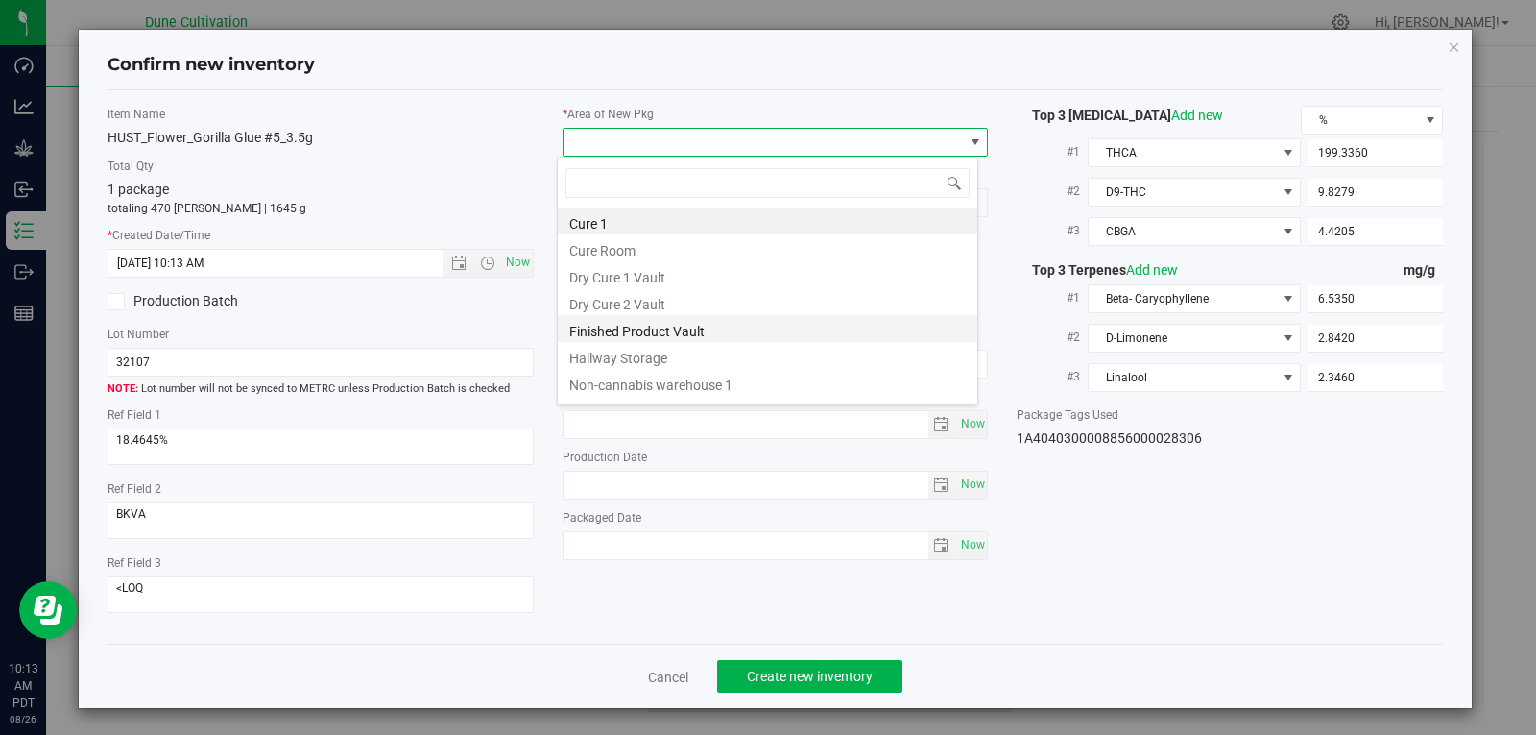
click at [649, 325] on li "Finished Product Vault" at bounding box center [768, 328] width 420 height 27
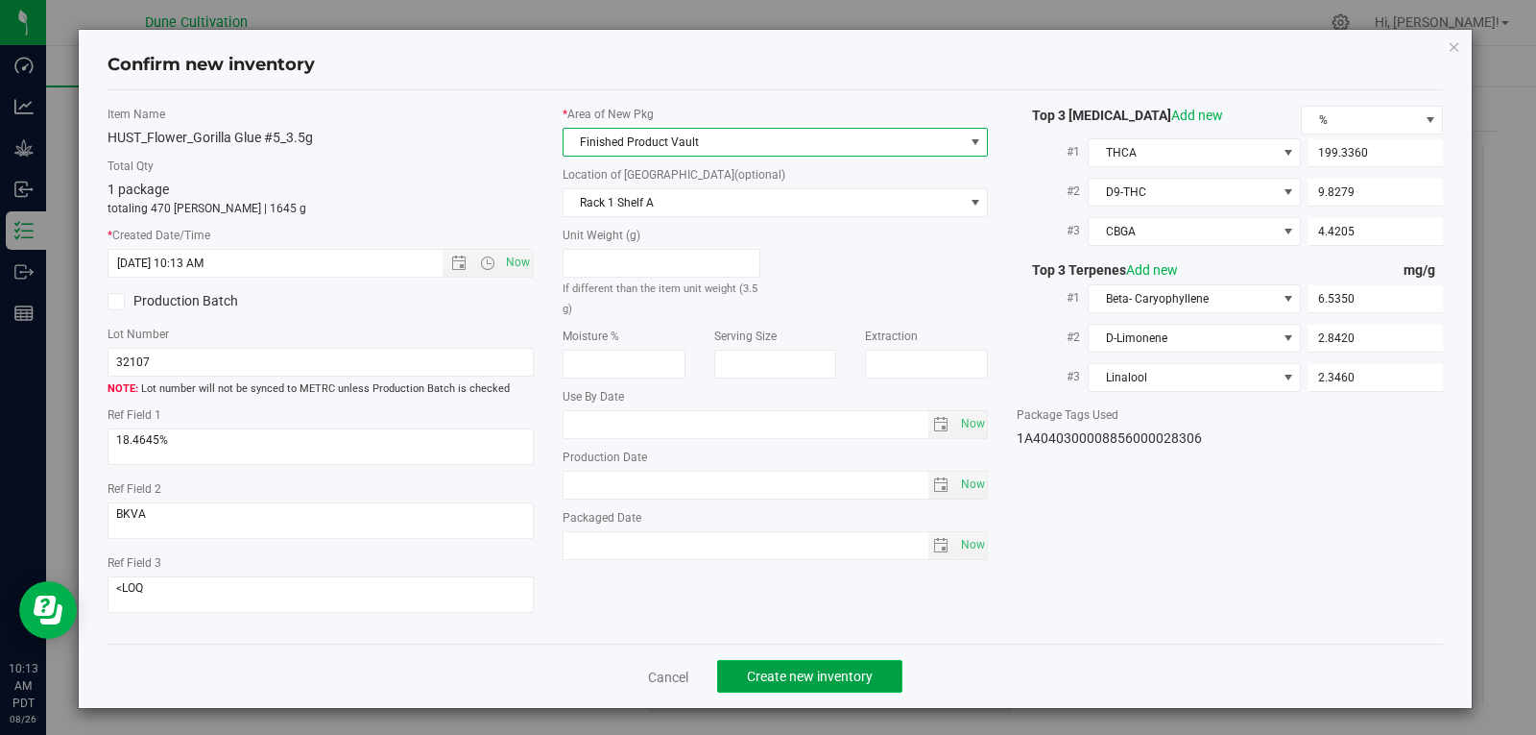
click at [819, 665] on button "Create new inventory" at bounding box center [809, 676] width 185 height 33
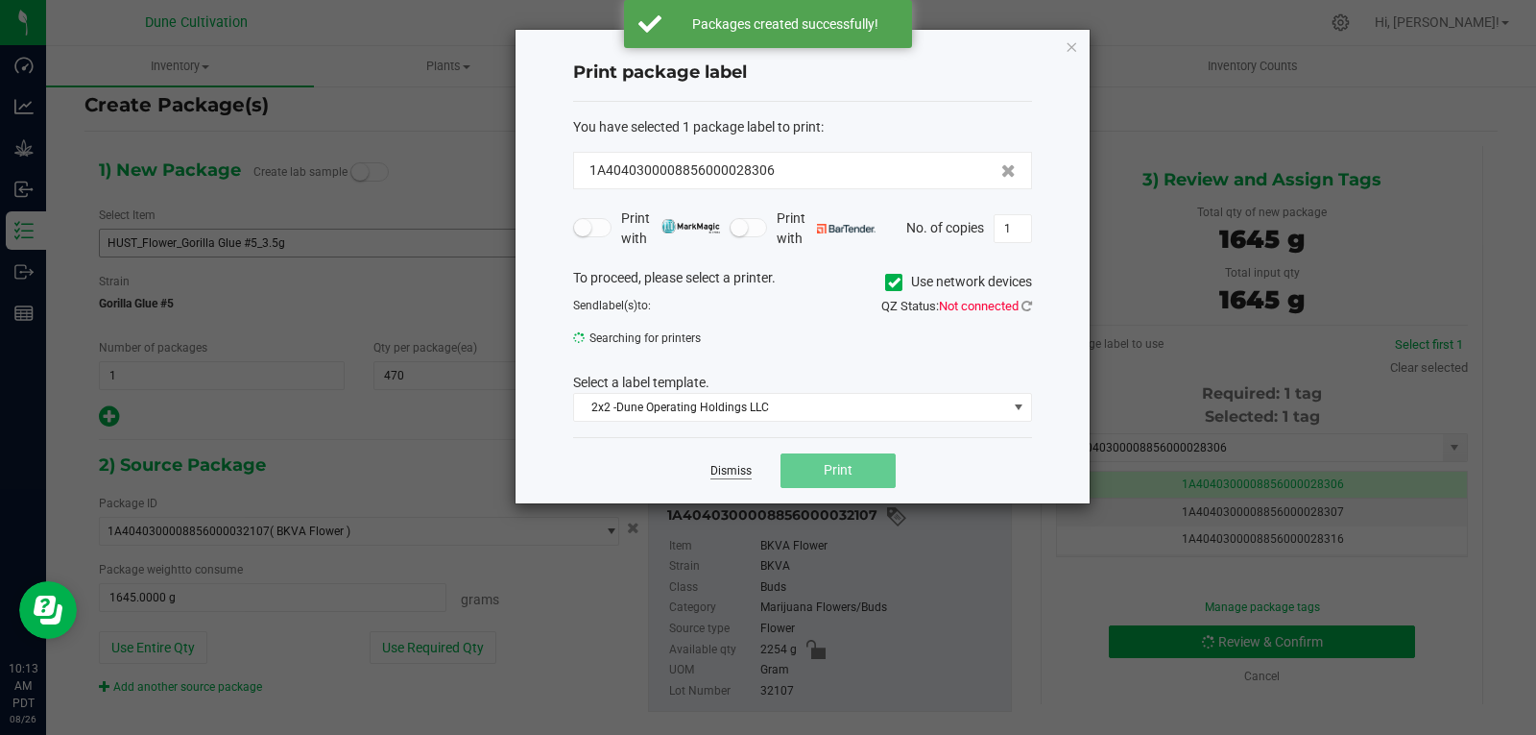
click at [724, 474] on link "Dismiss" at bounding box center [731, 471] width 41 height 16
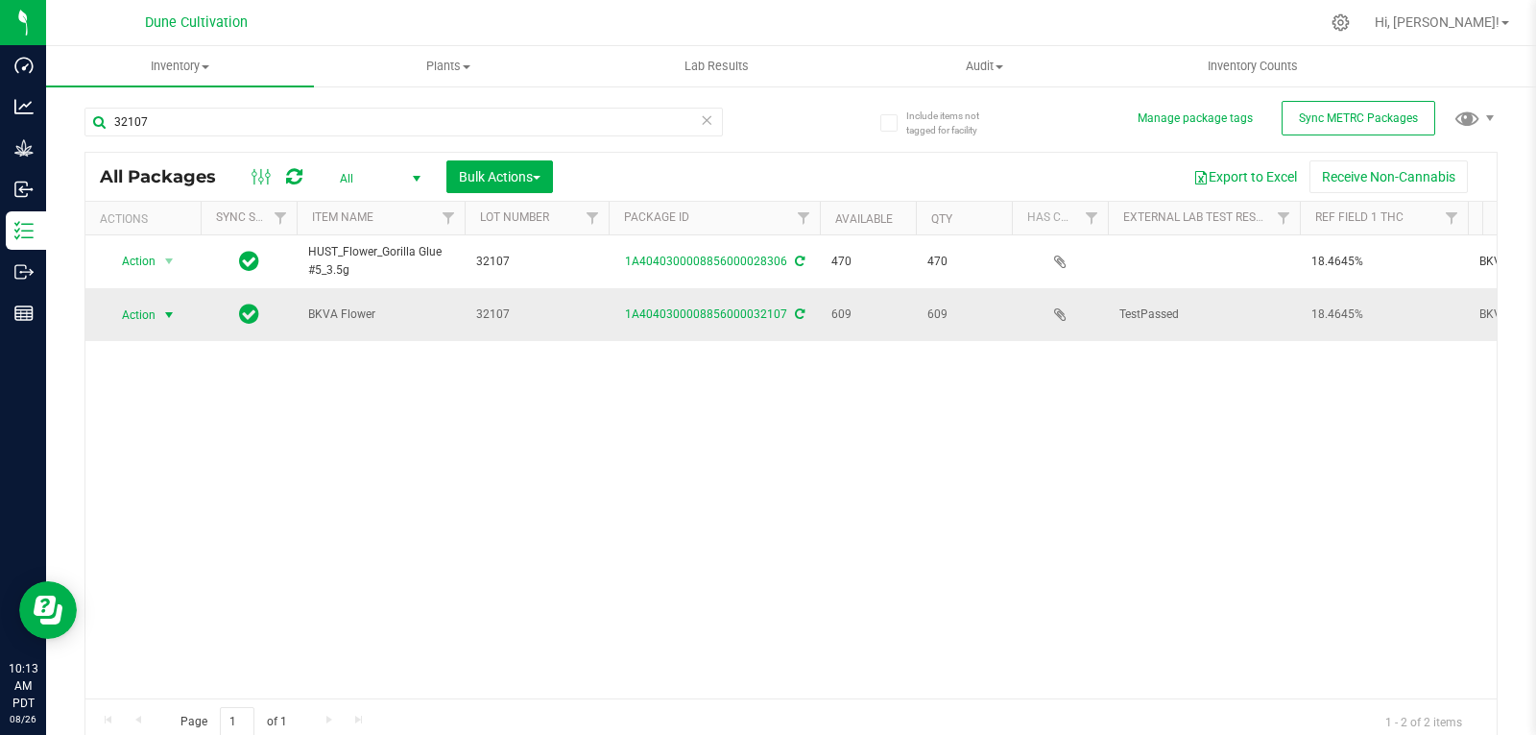
click at [150, 308] on span "Action" at bounding box center [131, 314] width 52 height 27
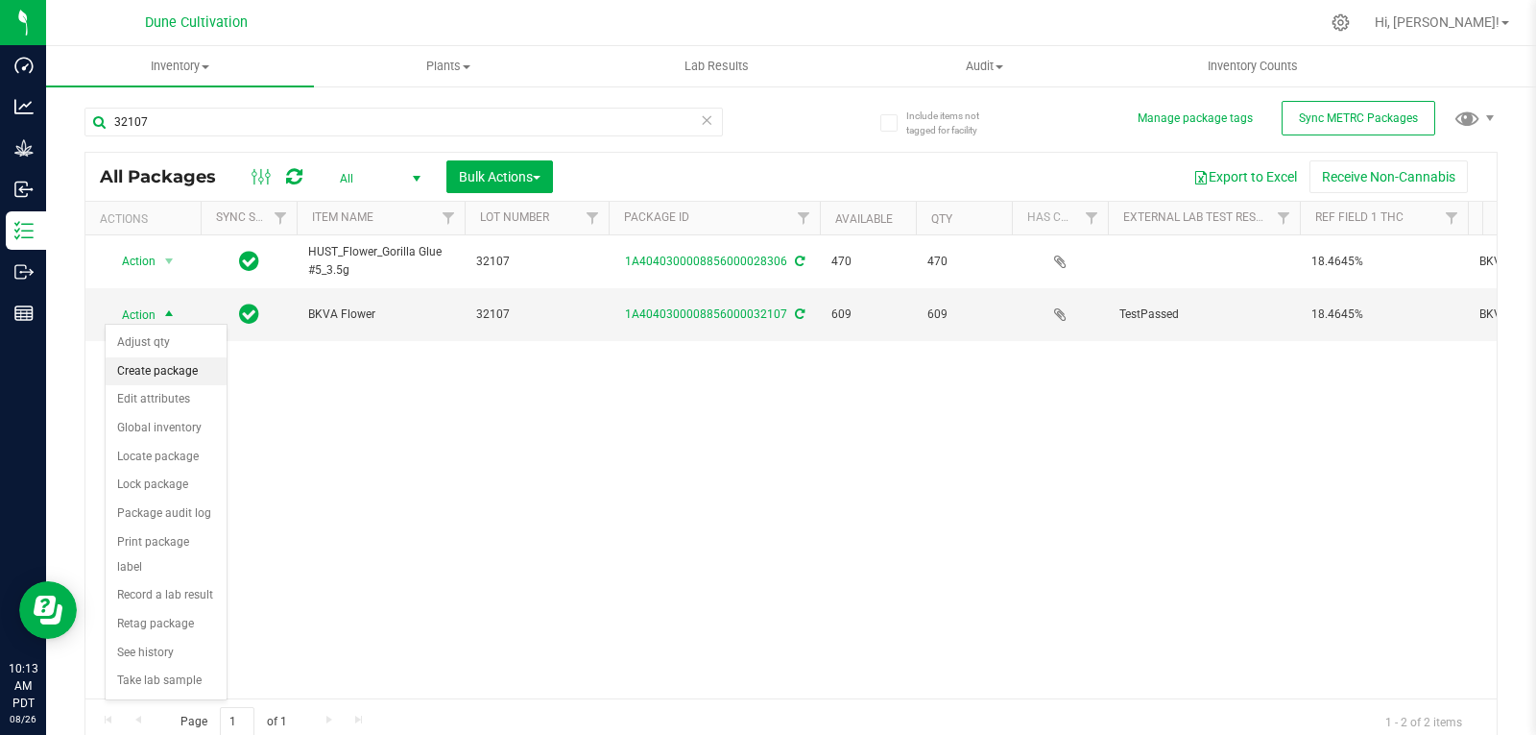
click at [165, 363] on li "Create package" at bounding box center [166, 371] width 121 height 29
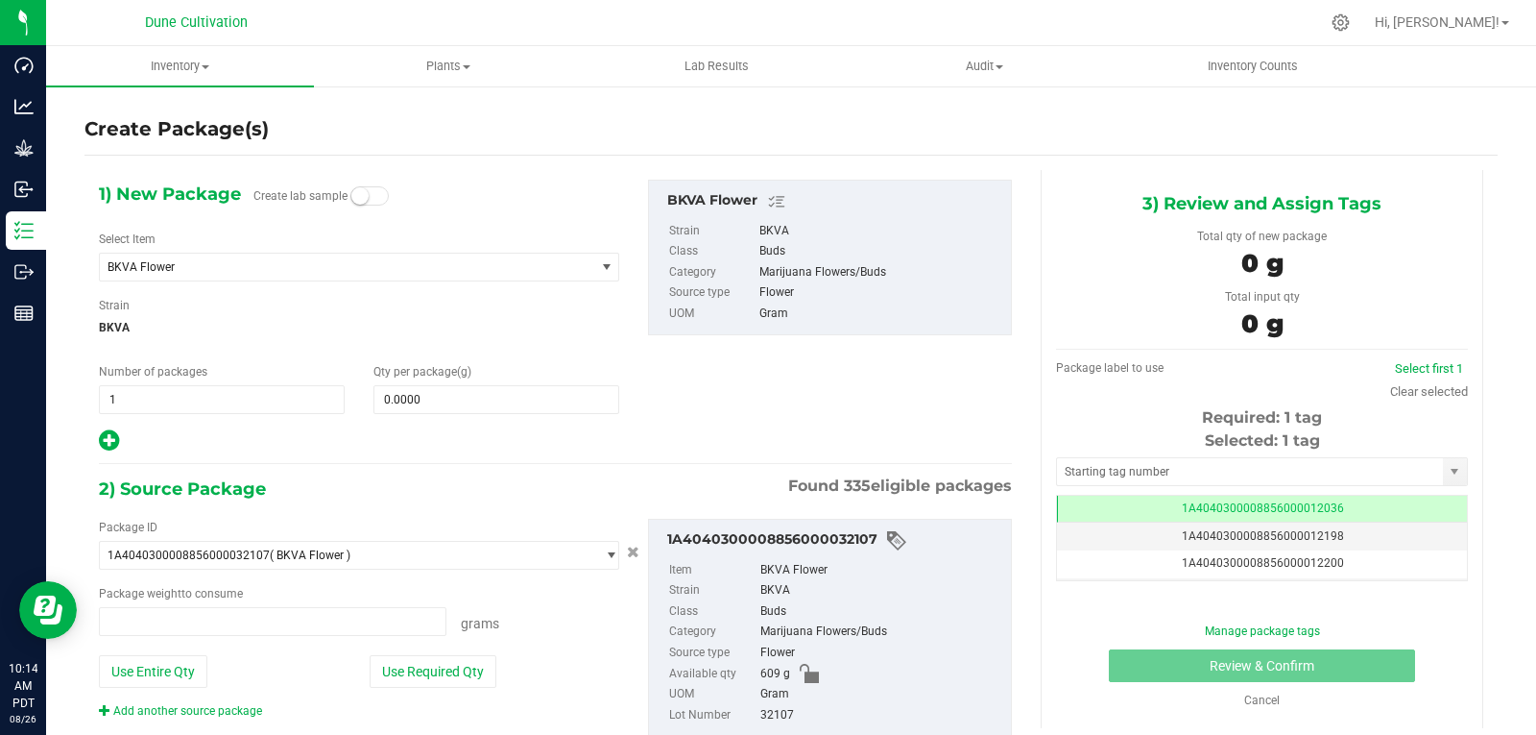
type input "0.0000 g"
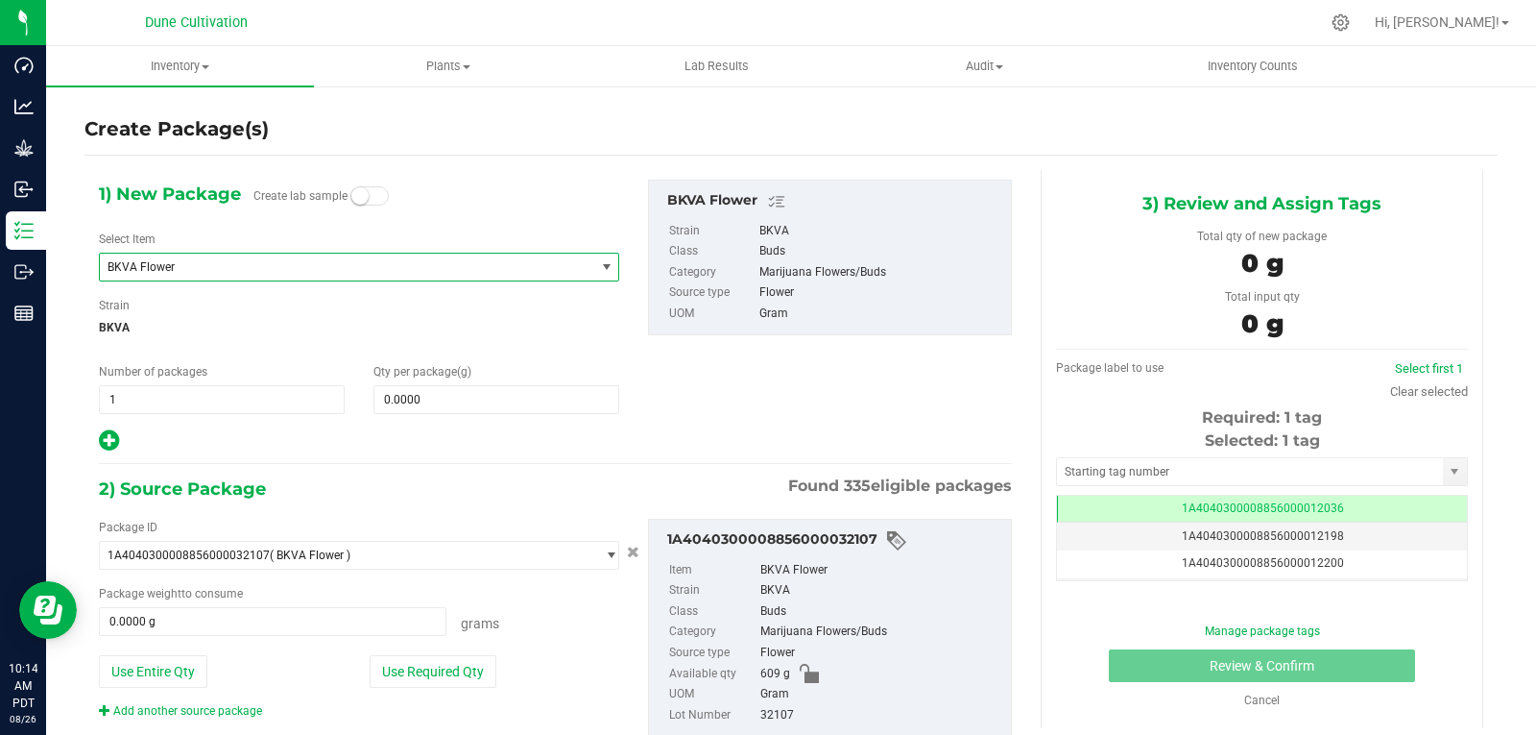
click at [216, 272] on span "BKVA Flower" at bounding box center [338, 266] width 460 height 13
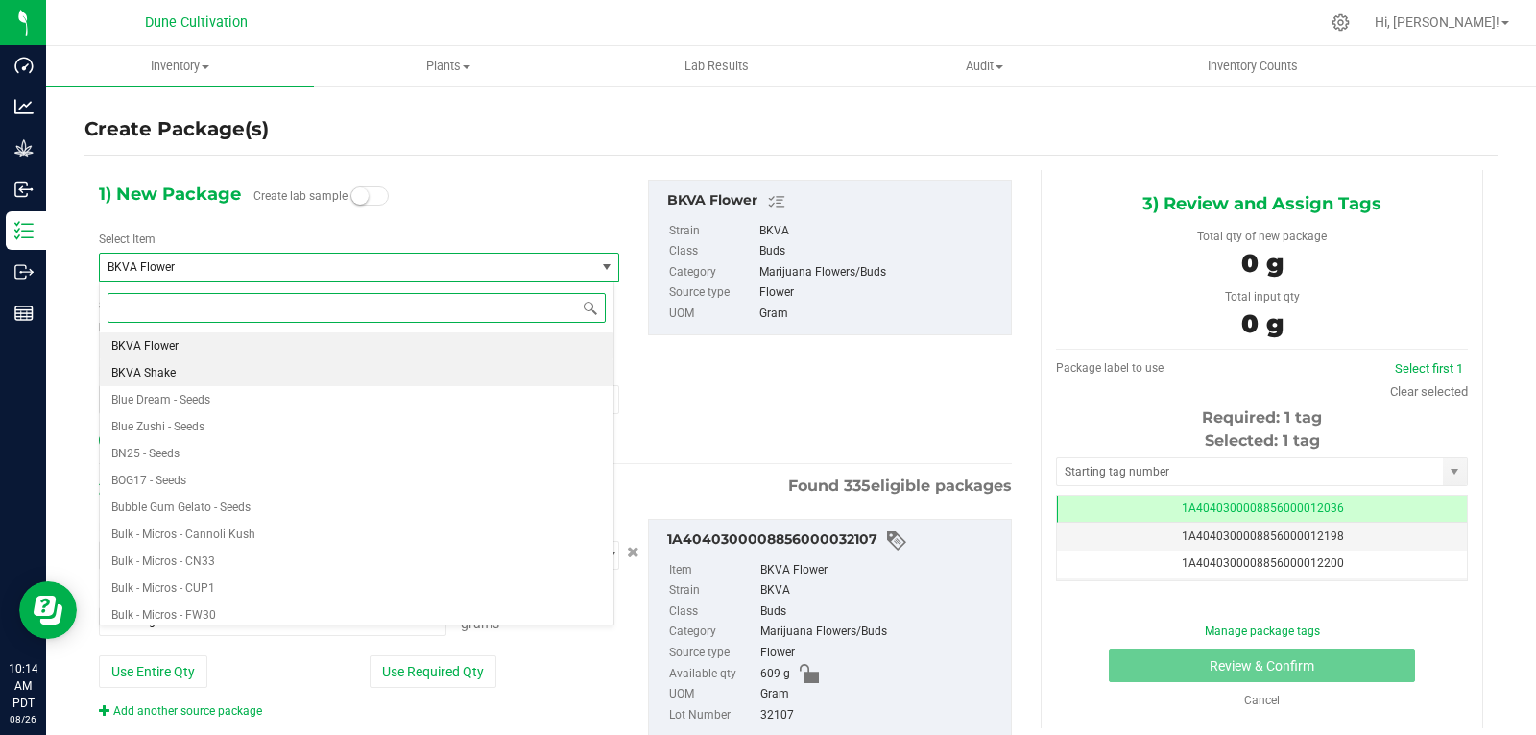
click at [203, 374] on li "BKVA Shake" at bounding box center [357, 372] width 514 height 27
type input "0.0000"
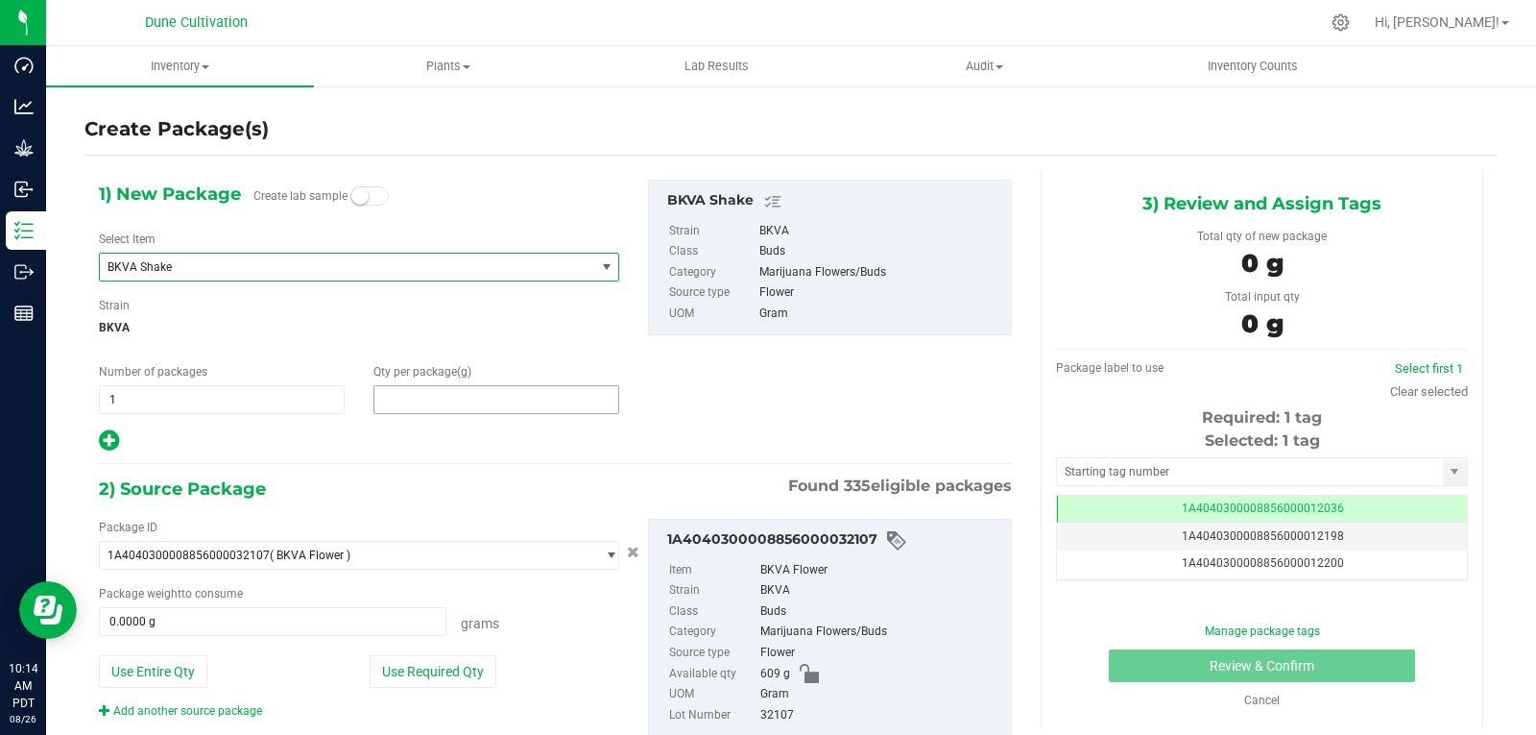
click at [458, 398] on span at bounding box center [497, 399] width 246 height 29
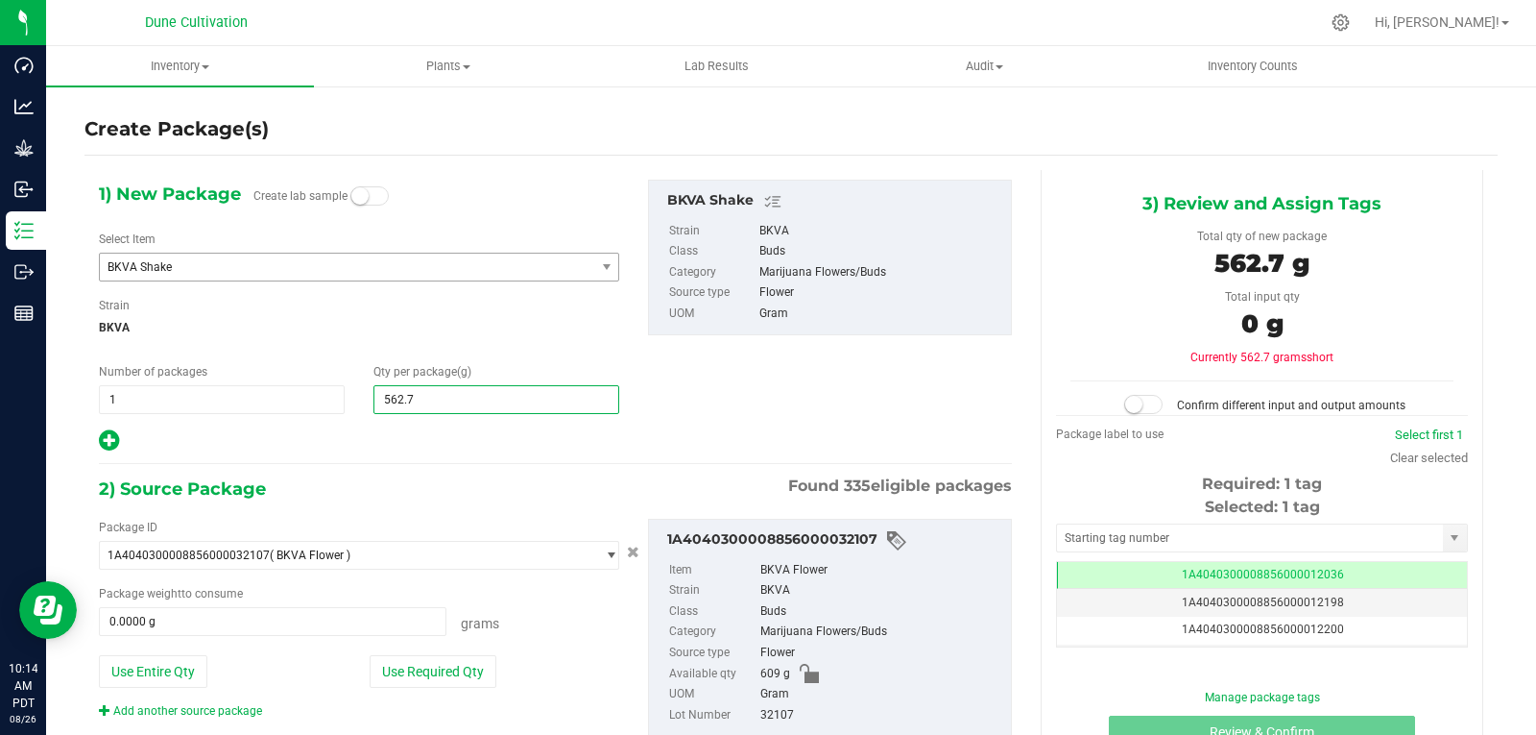
type input "562.75"
type input "562.7500"
click at [449, 674] on button "Use Required Qty" at bounding box center [433, 671] width 127 height 33
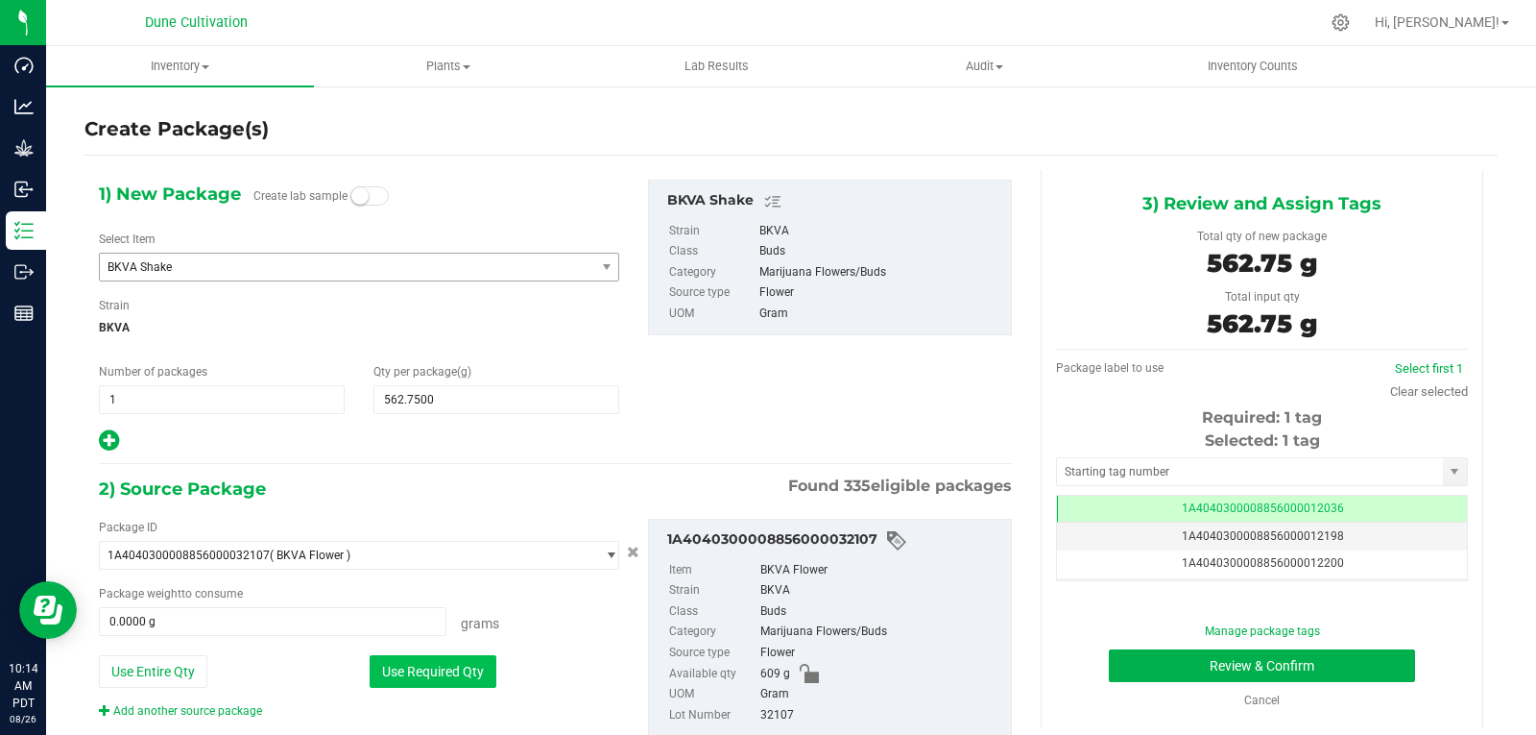
type input "562.7500 g"
click at [1096, 469] on input "text" at bounding box center [1250, 471] width 386 height 27
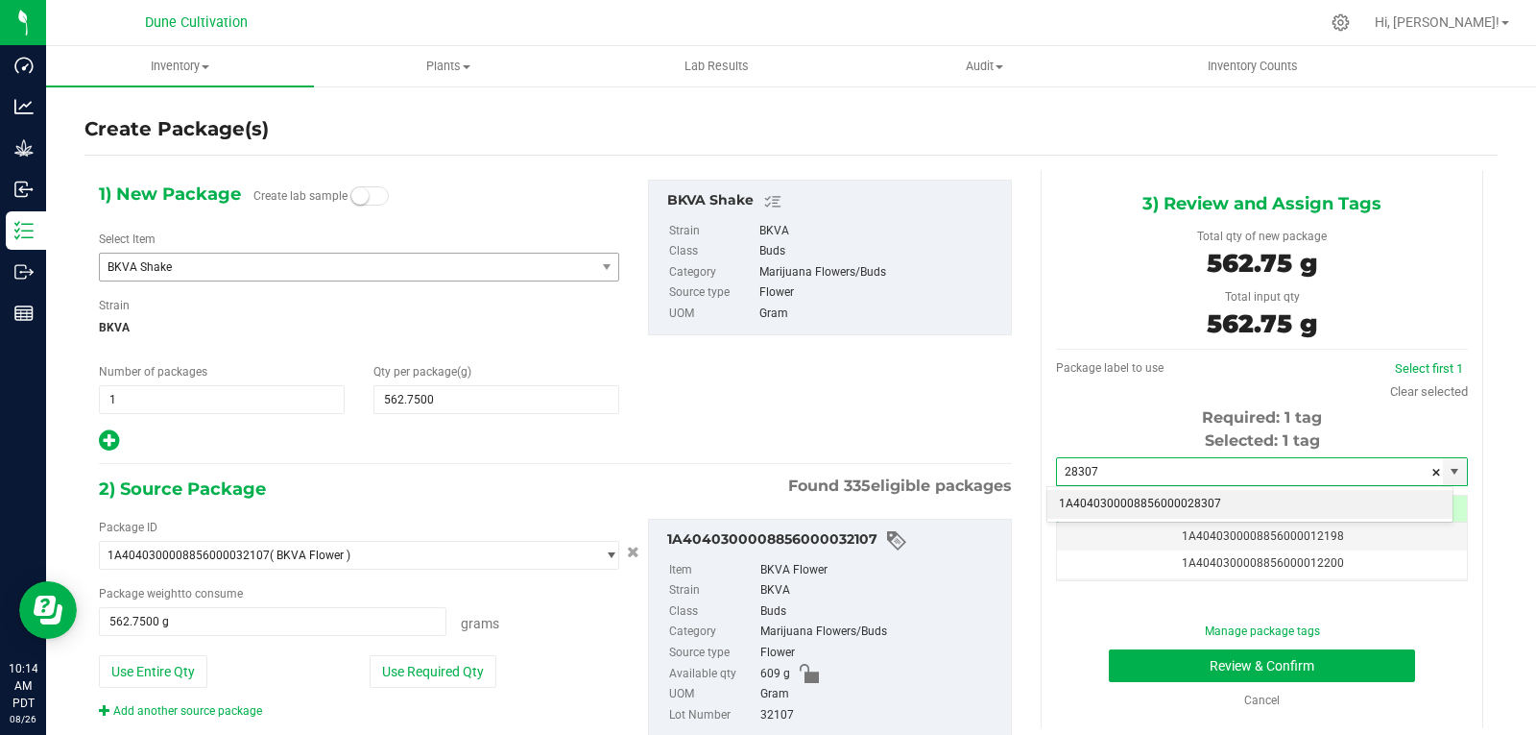
click at [1112, 495] on li "1A4040300008856000028307" at bounding box center [1250, 504] width 405 height 29
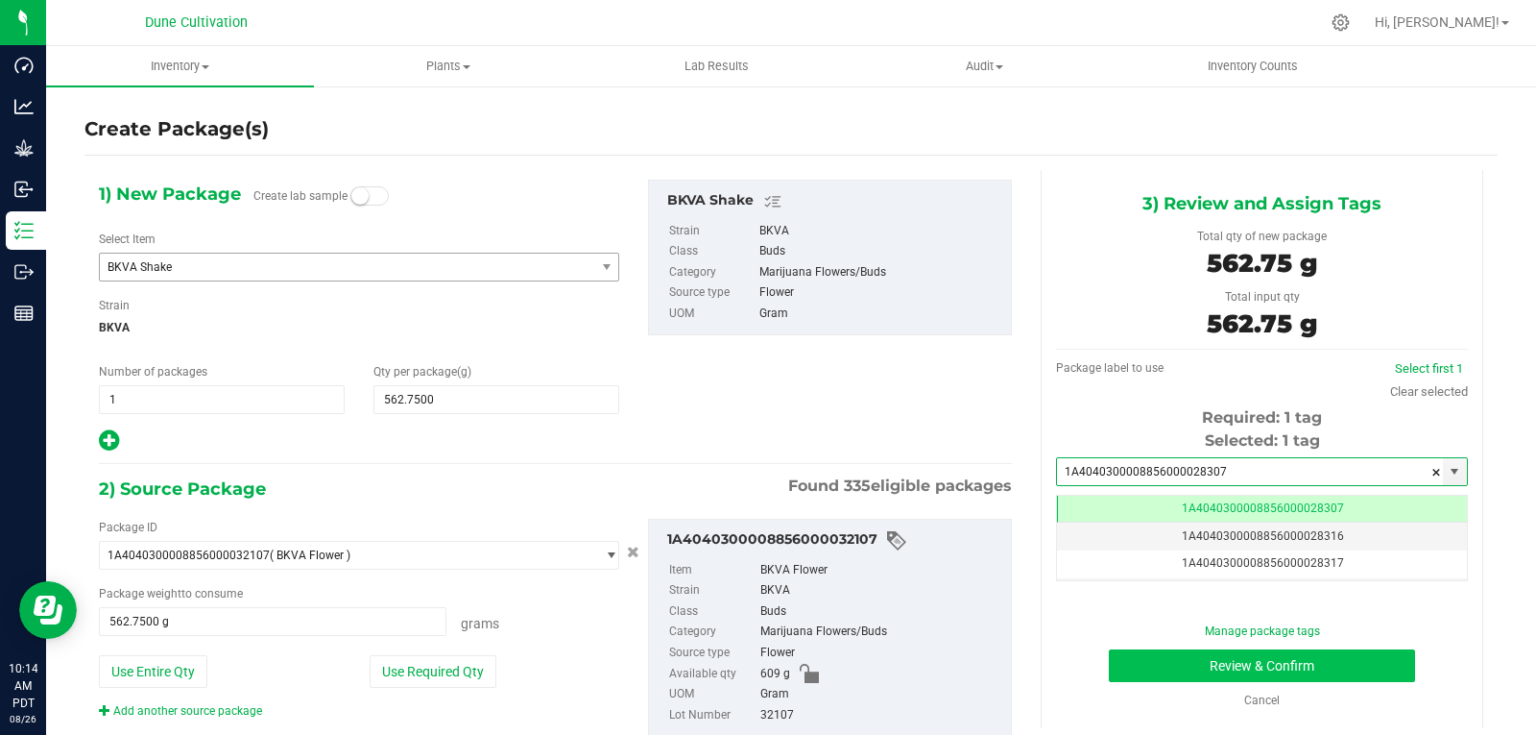
type input "1A4040300008856000028307"
click at [1193, 663] on button "Review & Confirm" at bounding box center [1262, 665] width 306 height 33
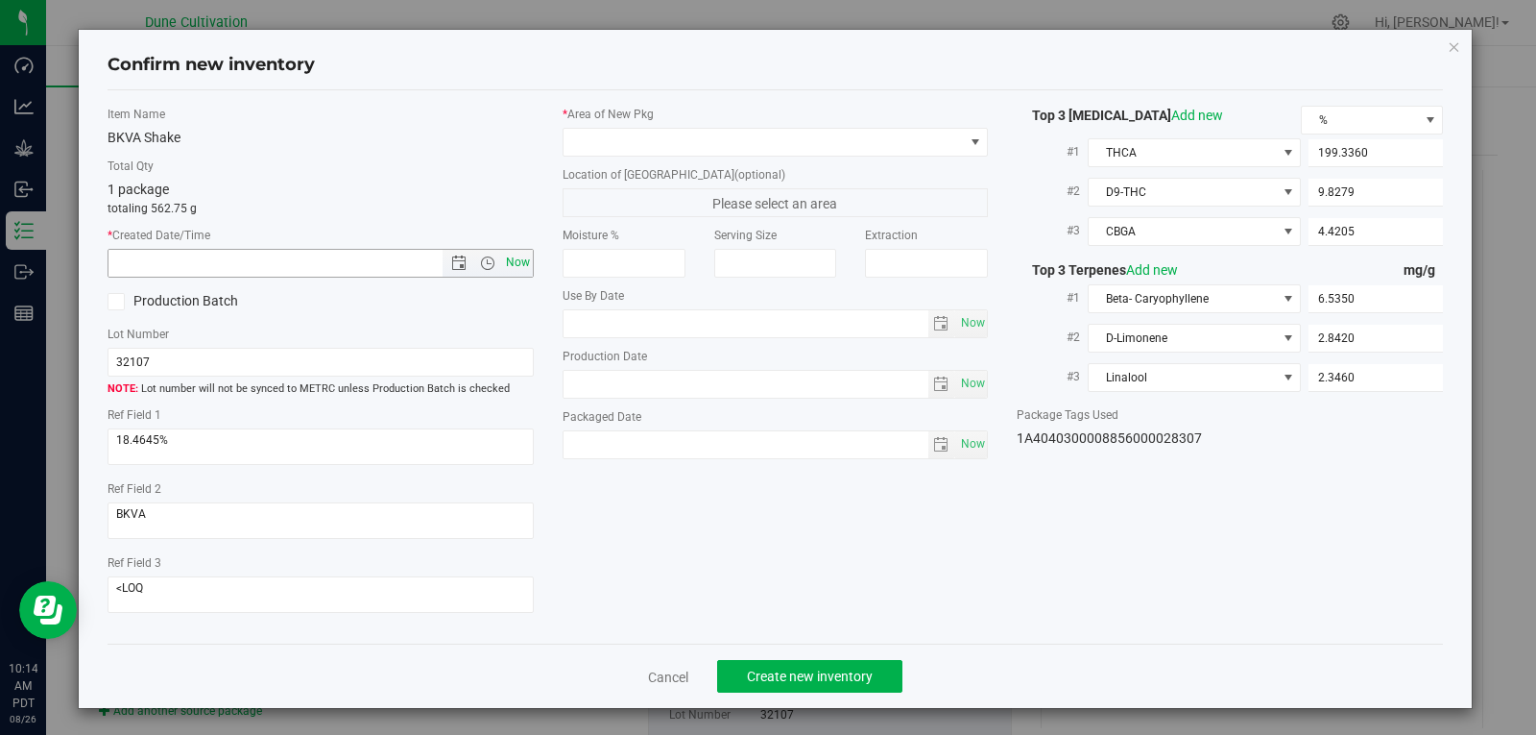
click at [514, 267] on span "Now" at bounding box center [517, 263] width 33 height 28
type input "8/26/2025 10:14 AM"
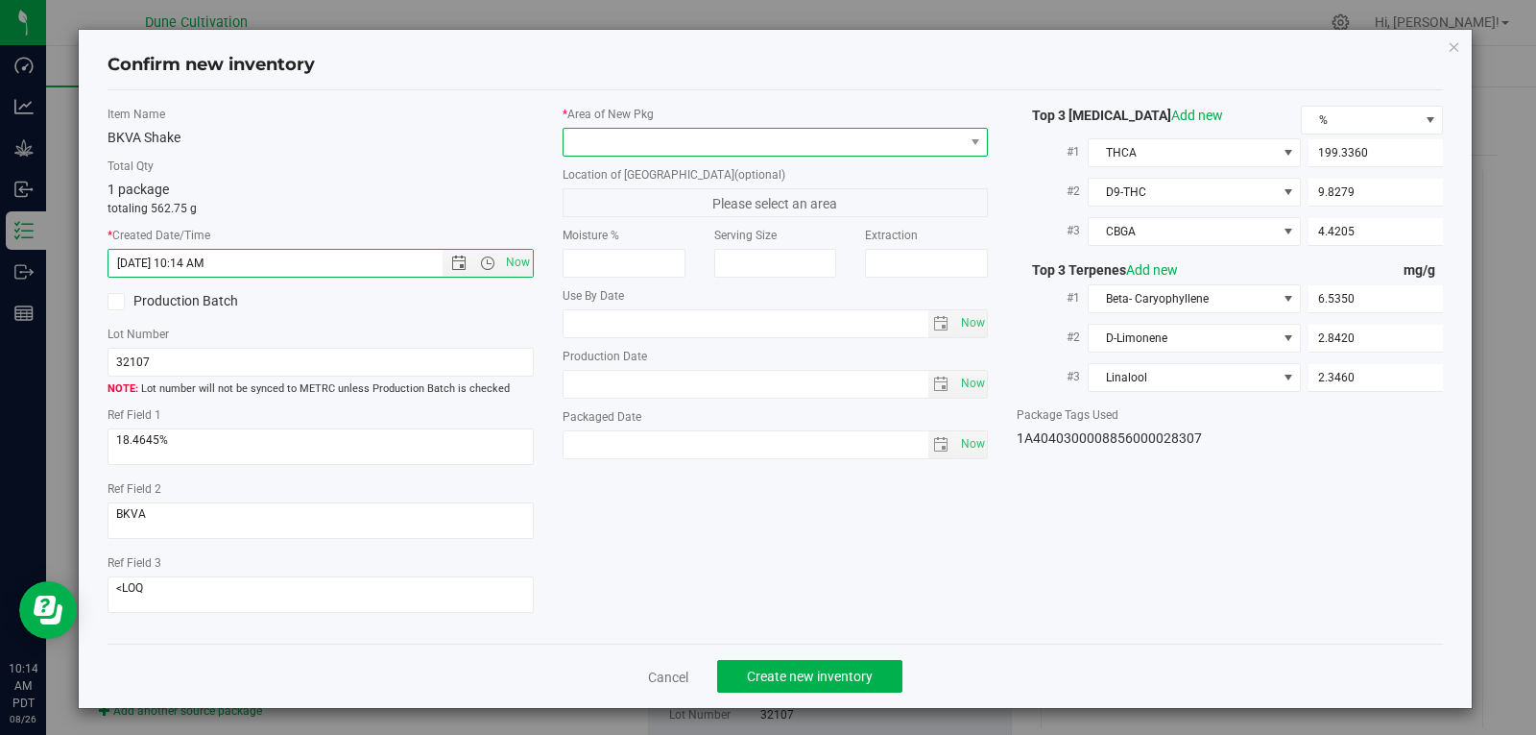
click at [807, 149] on span at bounding box center [764, 142] width 400 height 27
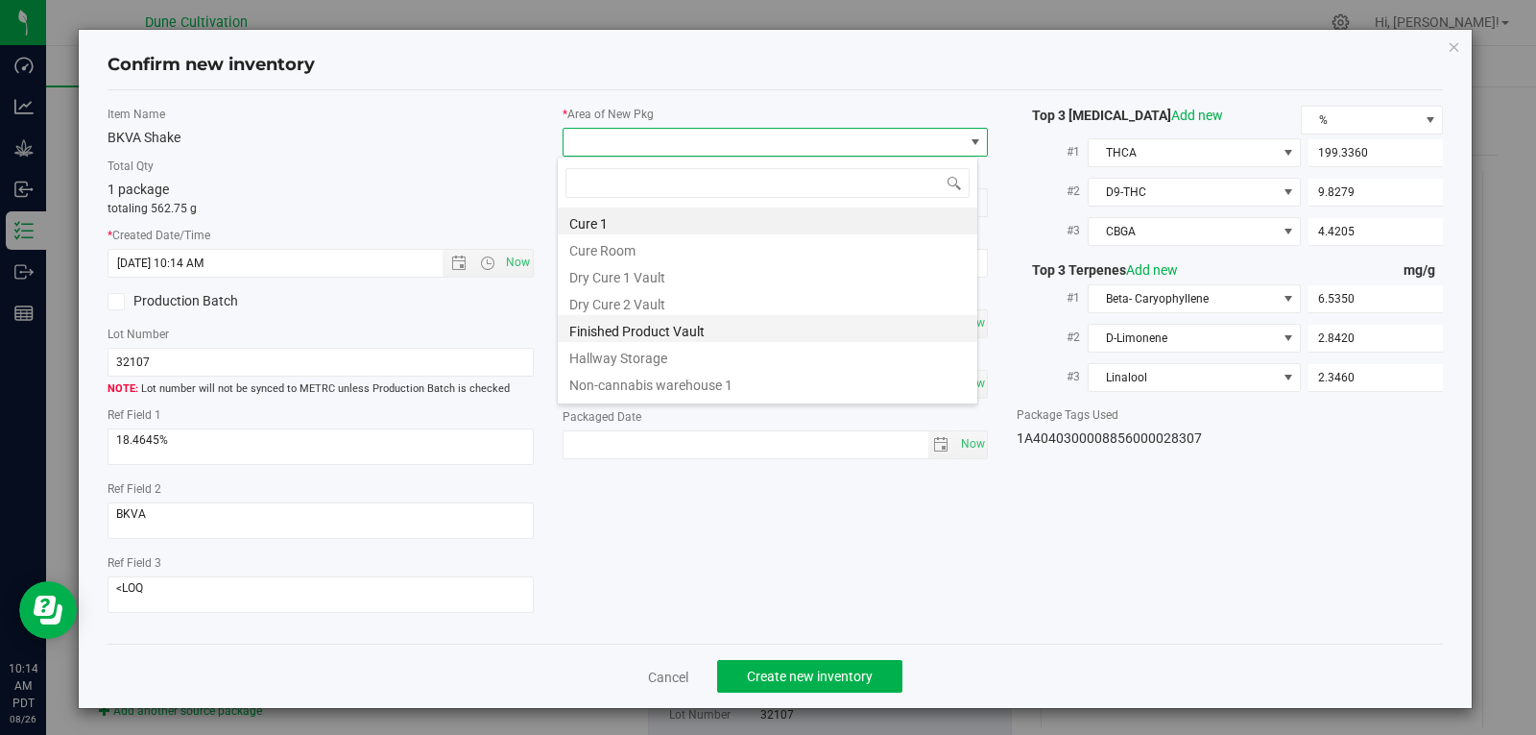
click at [740, 325] on li "Finished Product Vault" at bounding box center [768, 328] width 420 height 27
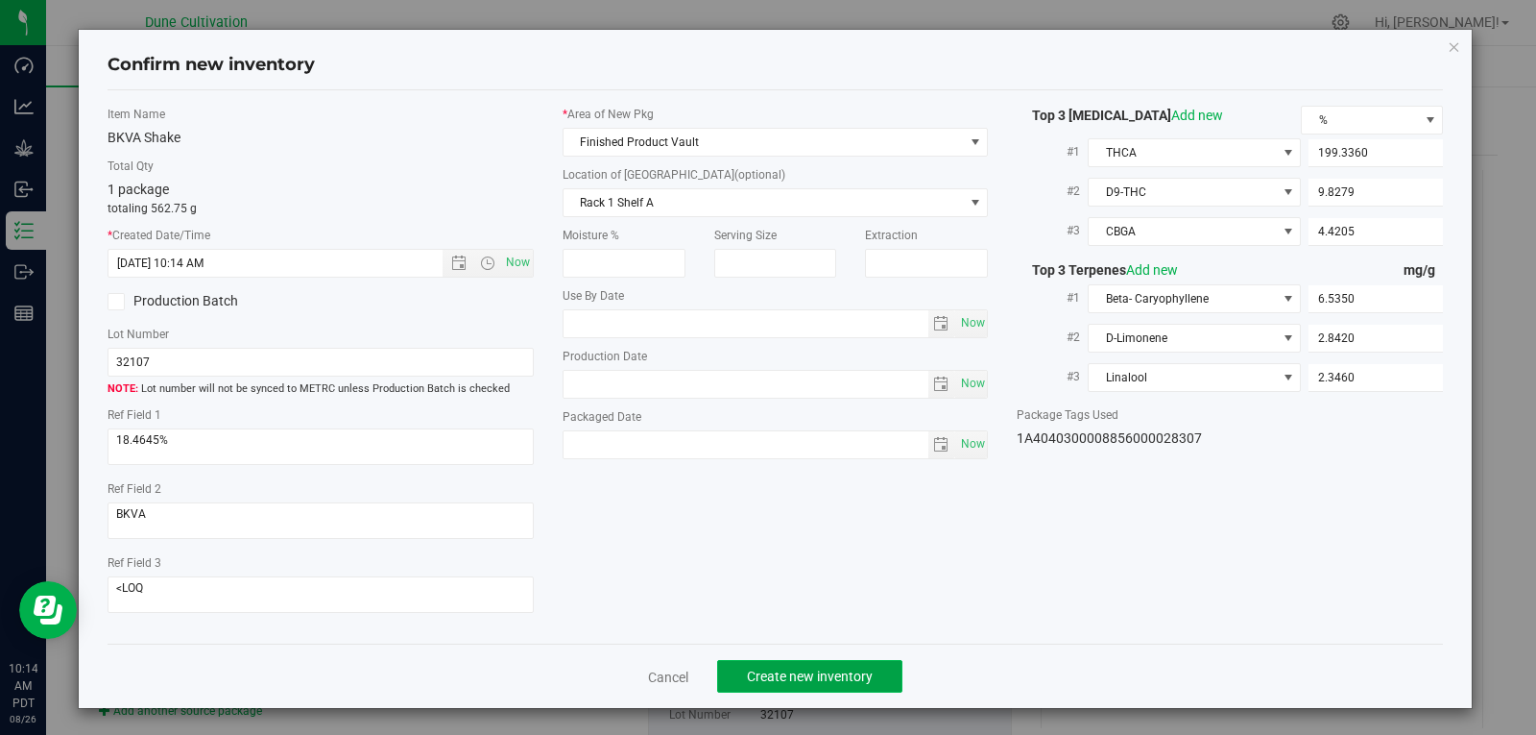
click at [814, 673] on span "Create new inventory" at bounding box center [810, 675] width 126 height 15
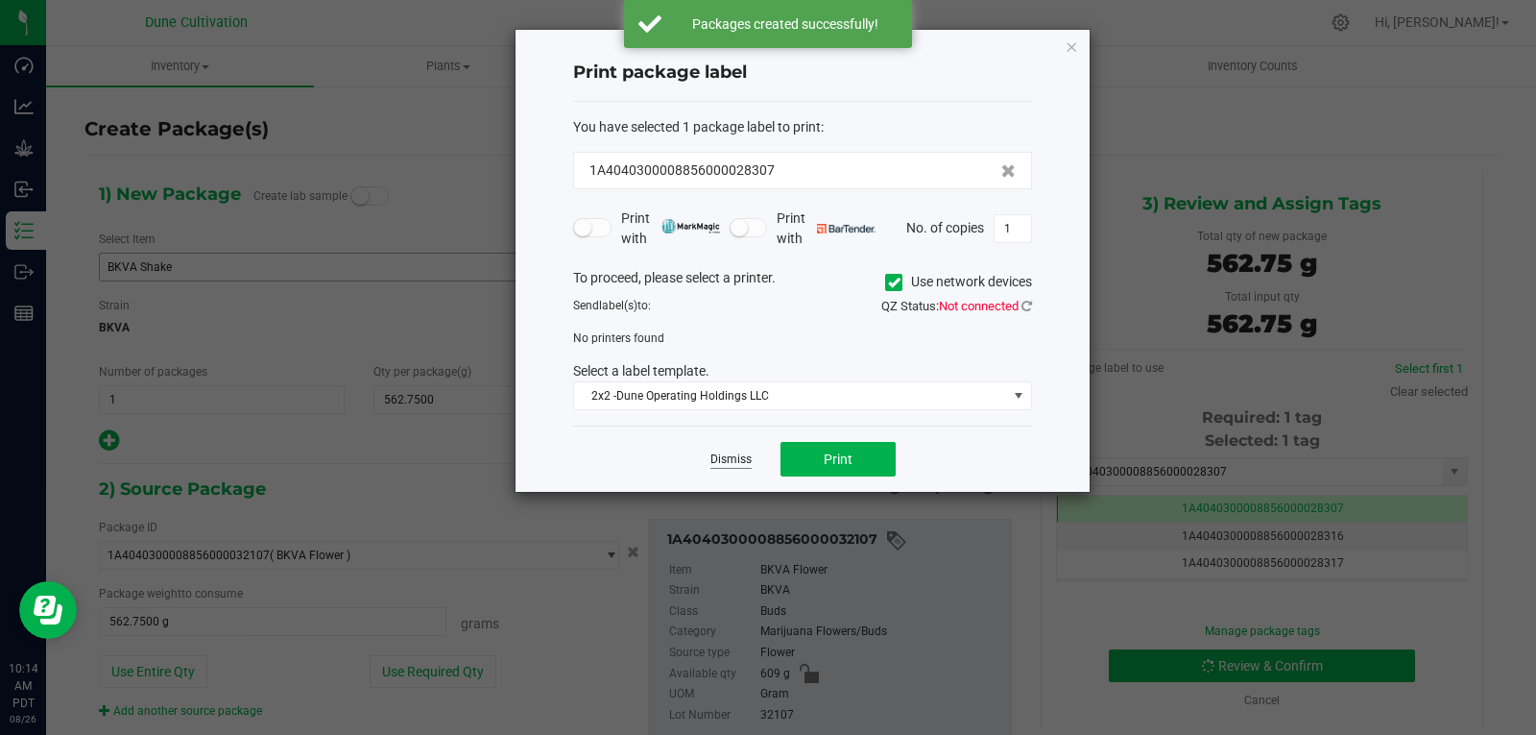
click at [734, 459] on link "Dismiss" at bounding box center [731, 459] width 41 height 16
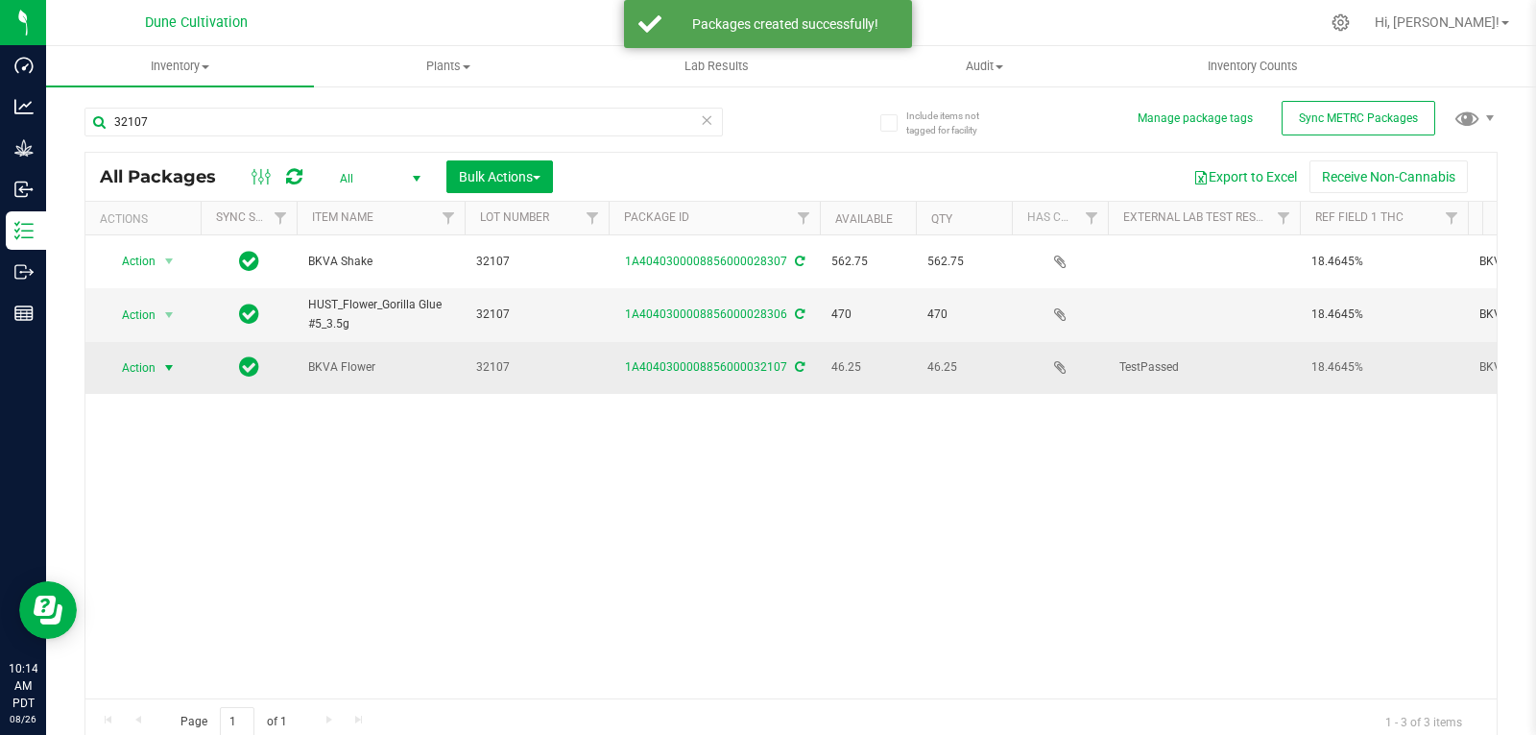
click at [149, 361] on span "Action" at bounding box center [131, 367] width 52 height 27
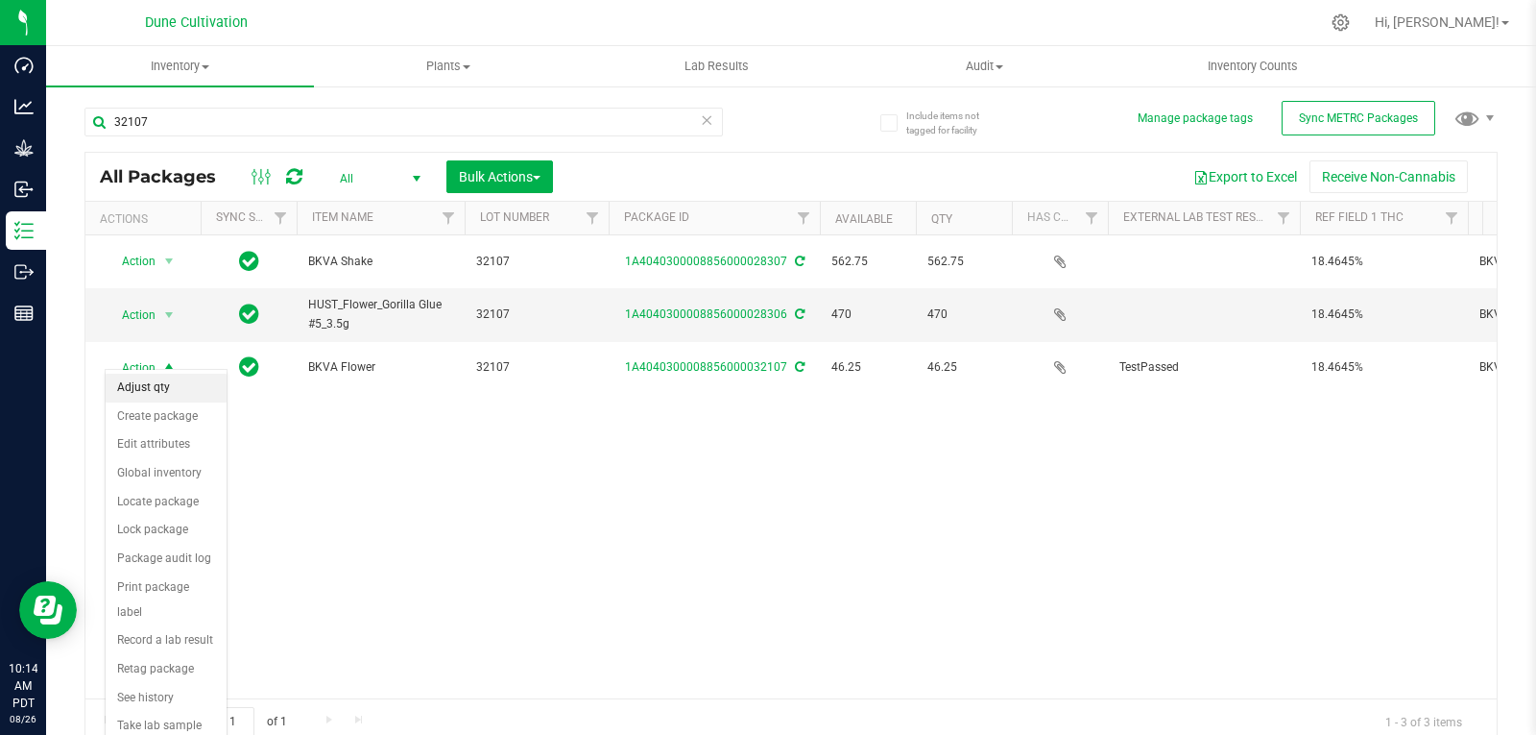
click at [150, 400] on li "Adjust qty" at bounding box center [166, 388] width 121 height 29
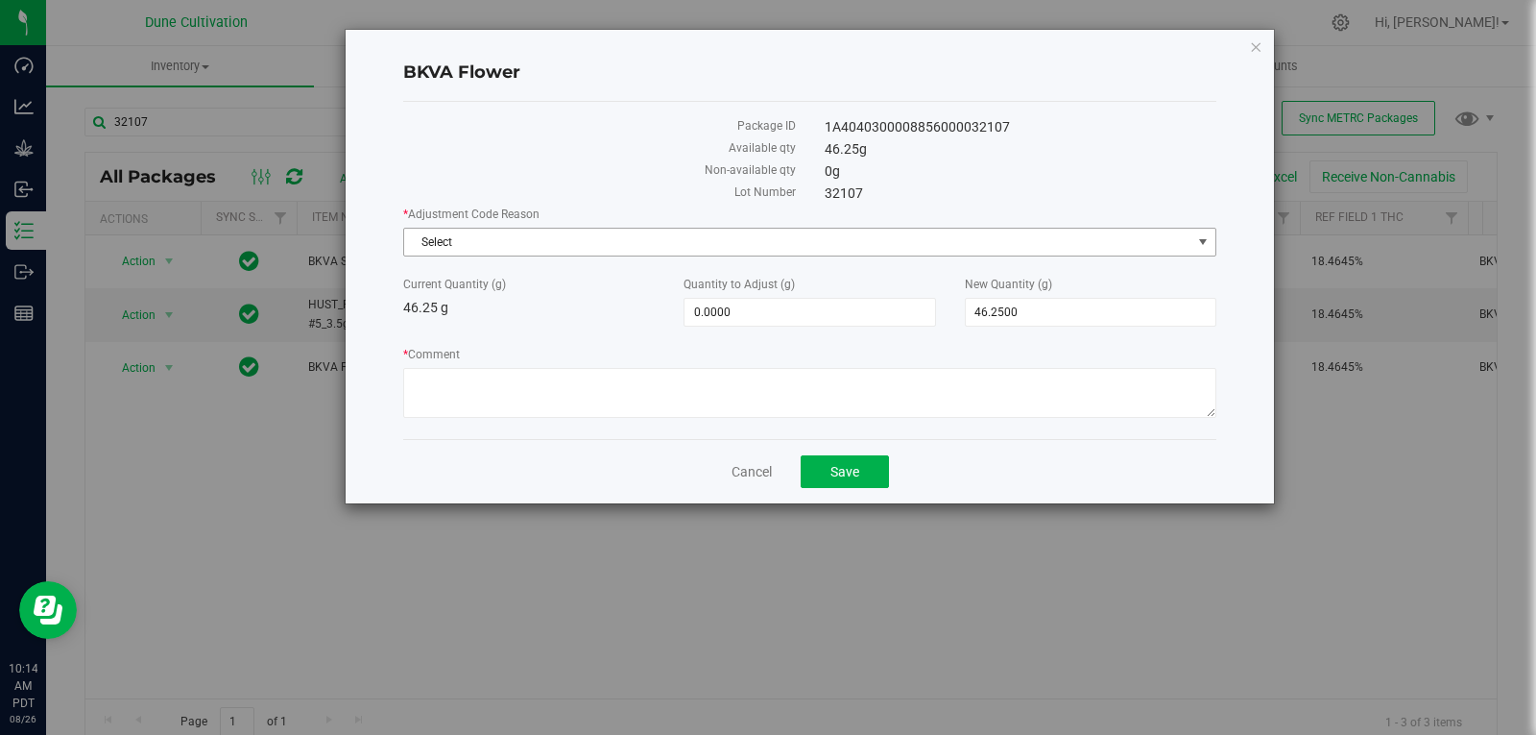
click at [470, 253] on span "Select" at bounding box center [797, 242] width 787 height 27
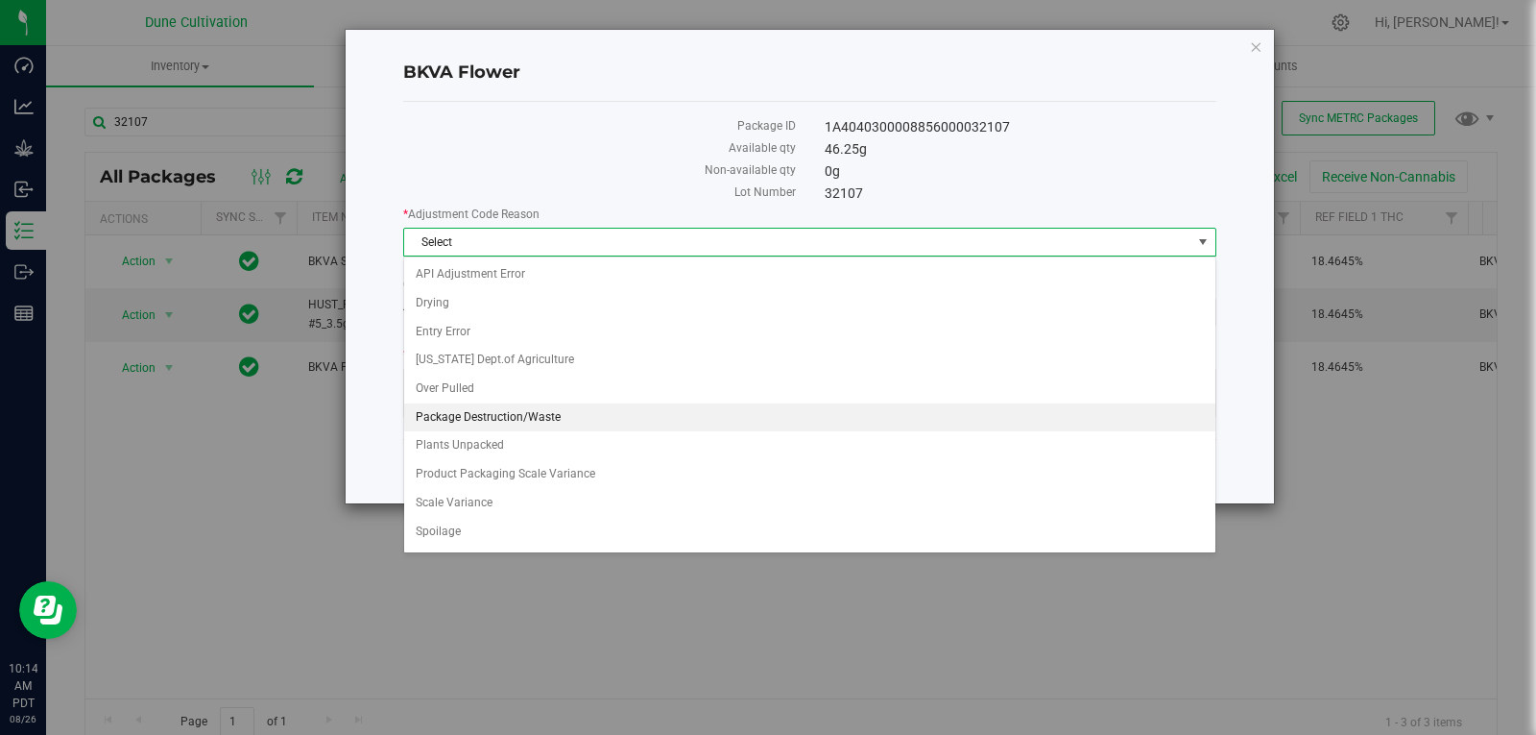
click at [573, 412] on li "Package Destruction/Waste" at bounding box center [809, 417] width 811 height 29
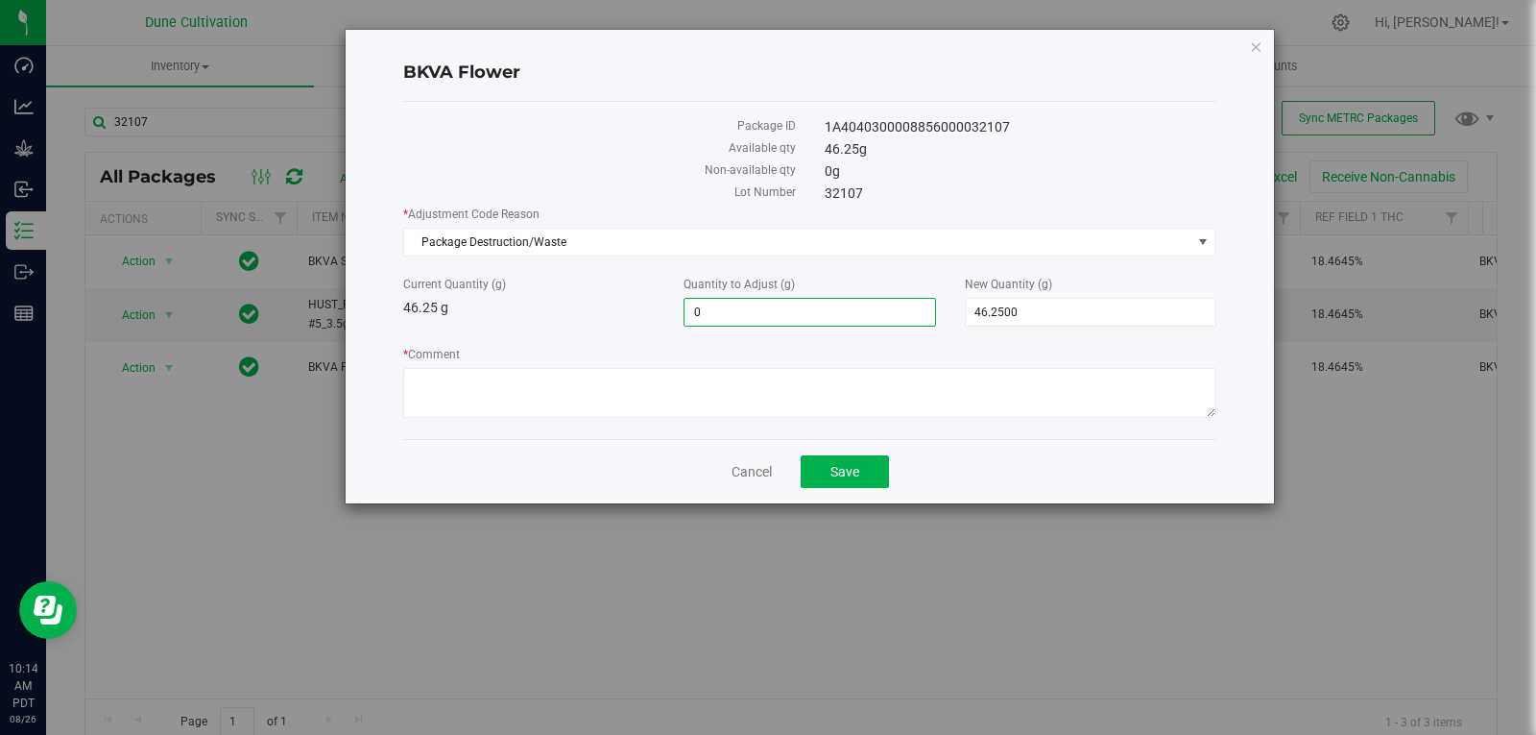
click at [832, 308] on span "0.0000 0" at bounding box center [810, 312] width 252 height 29
click at [832, 308] on input "0" at bounding box center [810, 312] width 250 height 27
type input "-12"
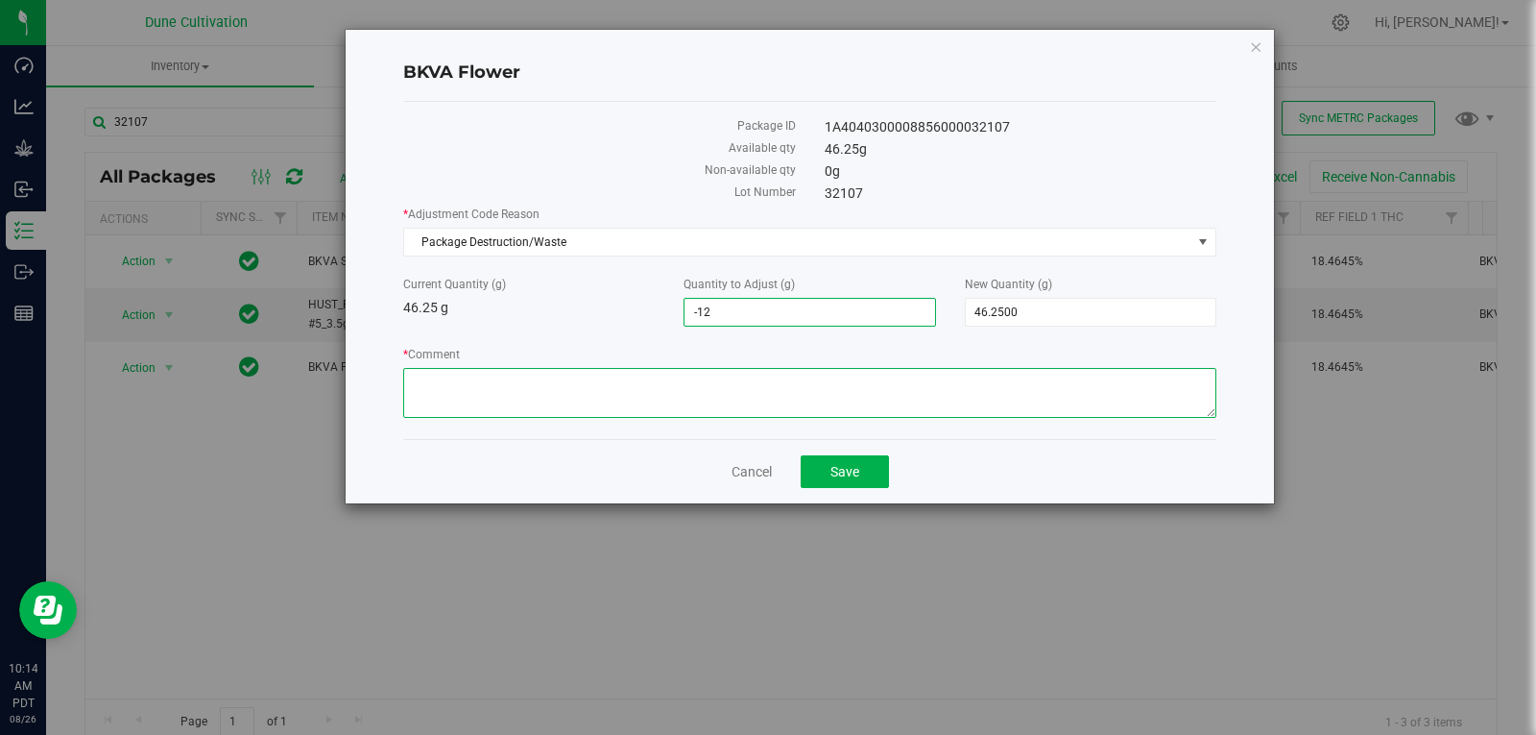
type input "-12.0000"
type input "34.2500"
click at [715, 382] on textarea "* Comment" at bounding box center [809, 393] width 813 height 50
type textarea "Stem Waste"
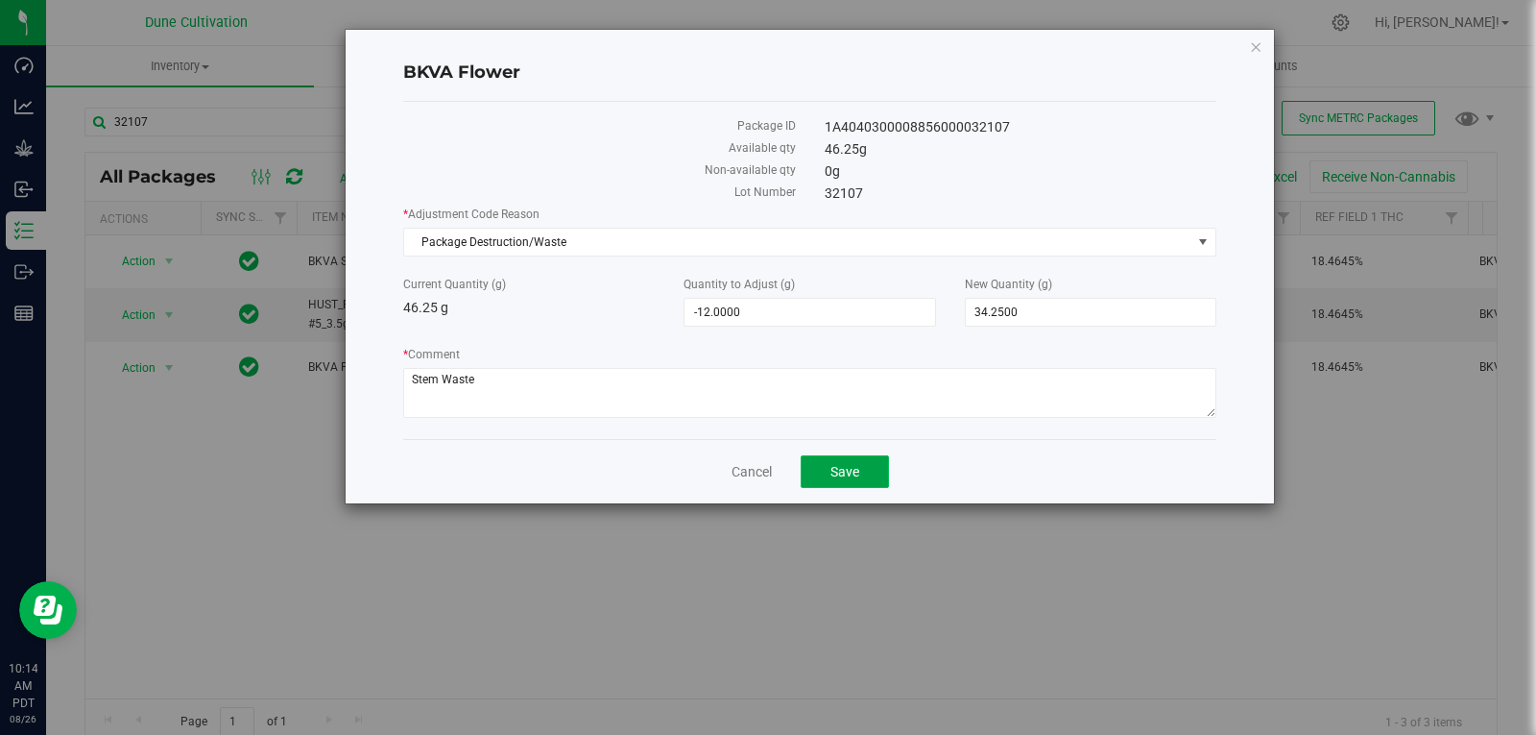
click at [839, 470] on span "Save" at bounding box center [845, 471] width 29 height 15
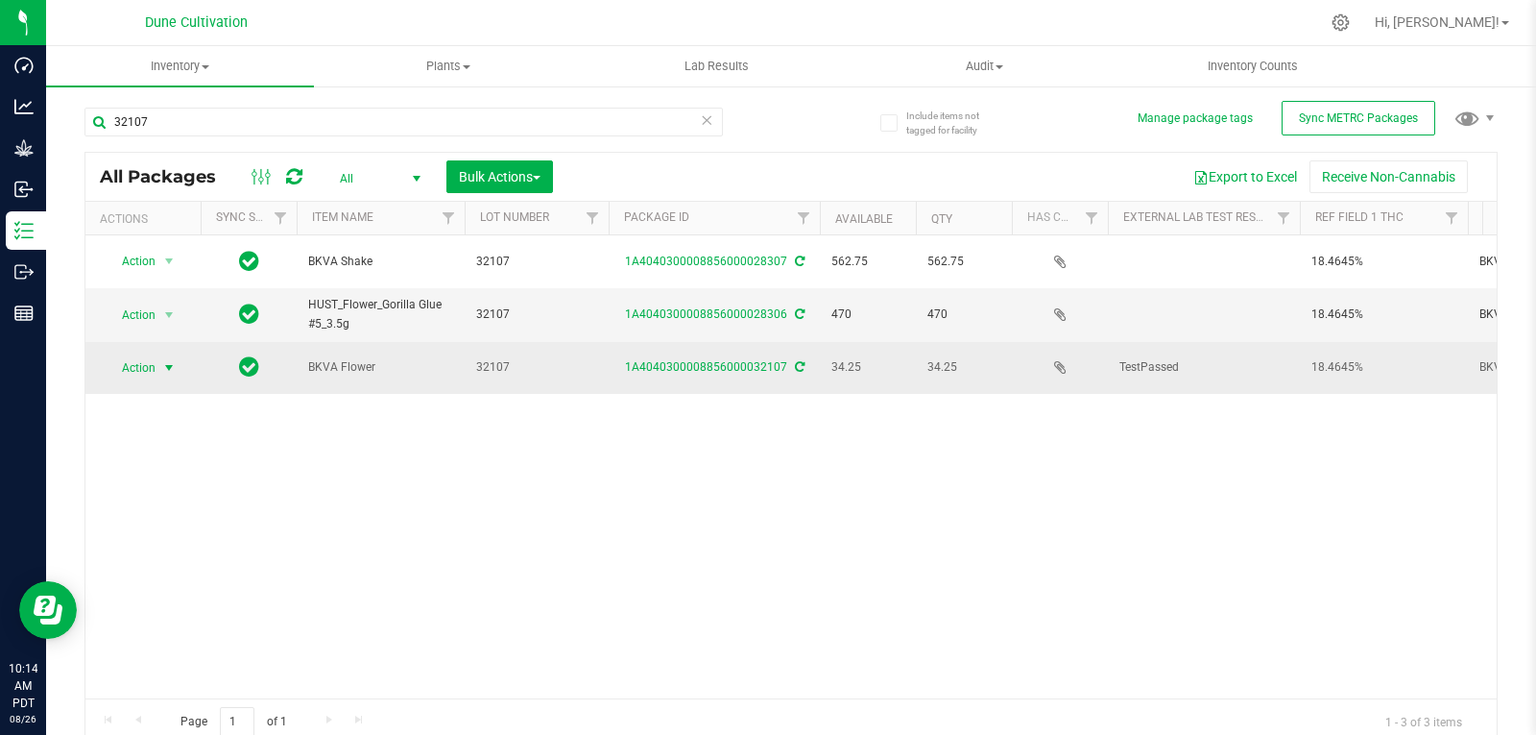
click at [157, 354] on span "select" at bounding box center [169, 367] width 24 height 27
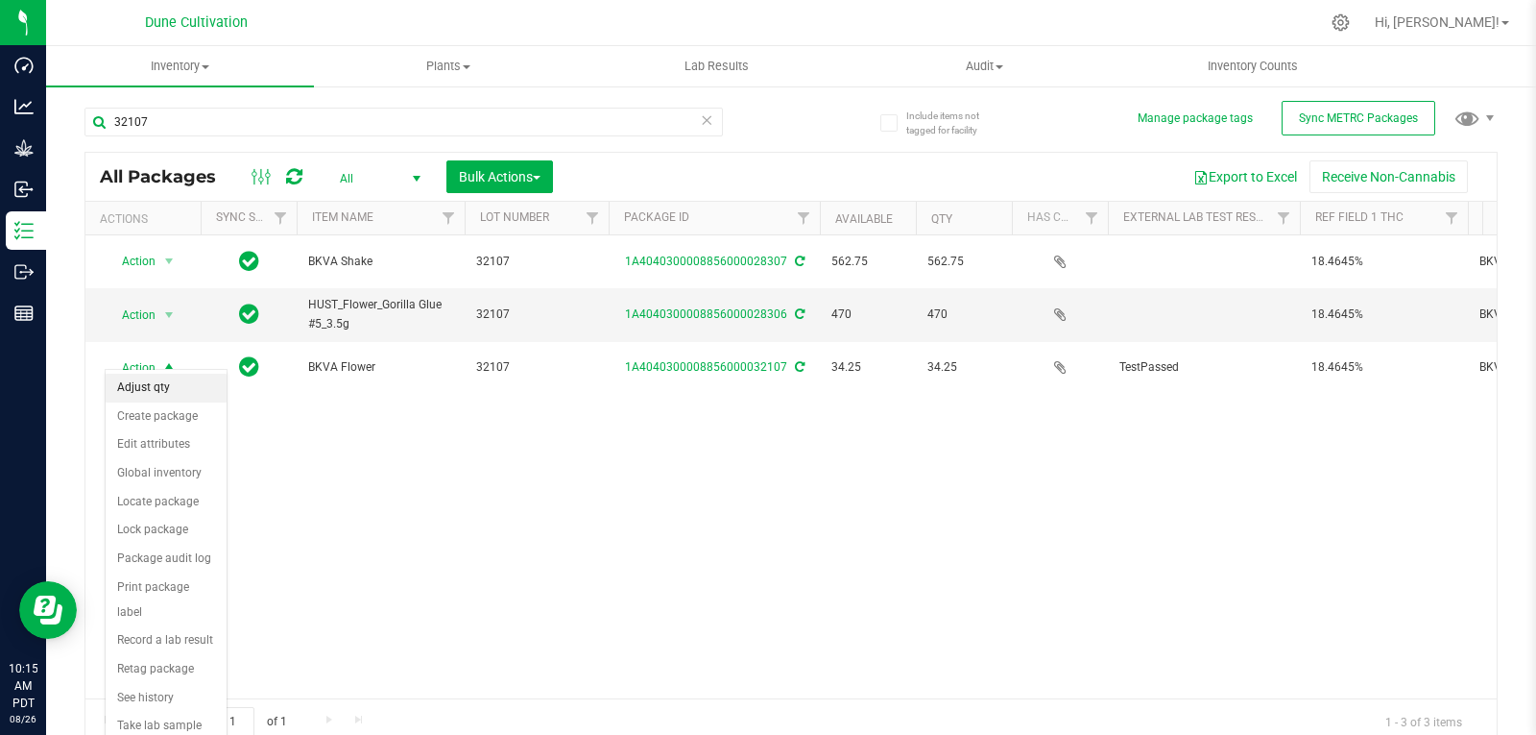
click at [191, 397] on li "Adjust qty" at bounding box center [166, 388] width 121 height 29
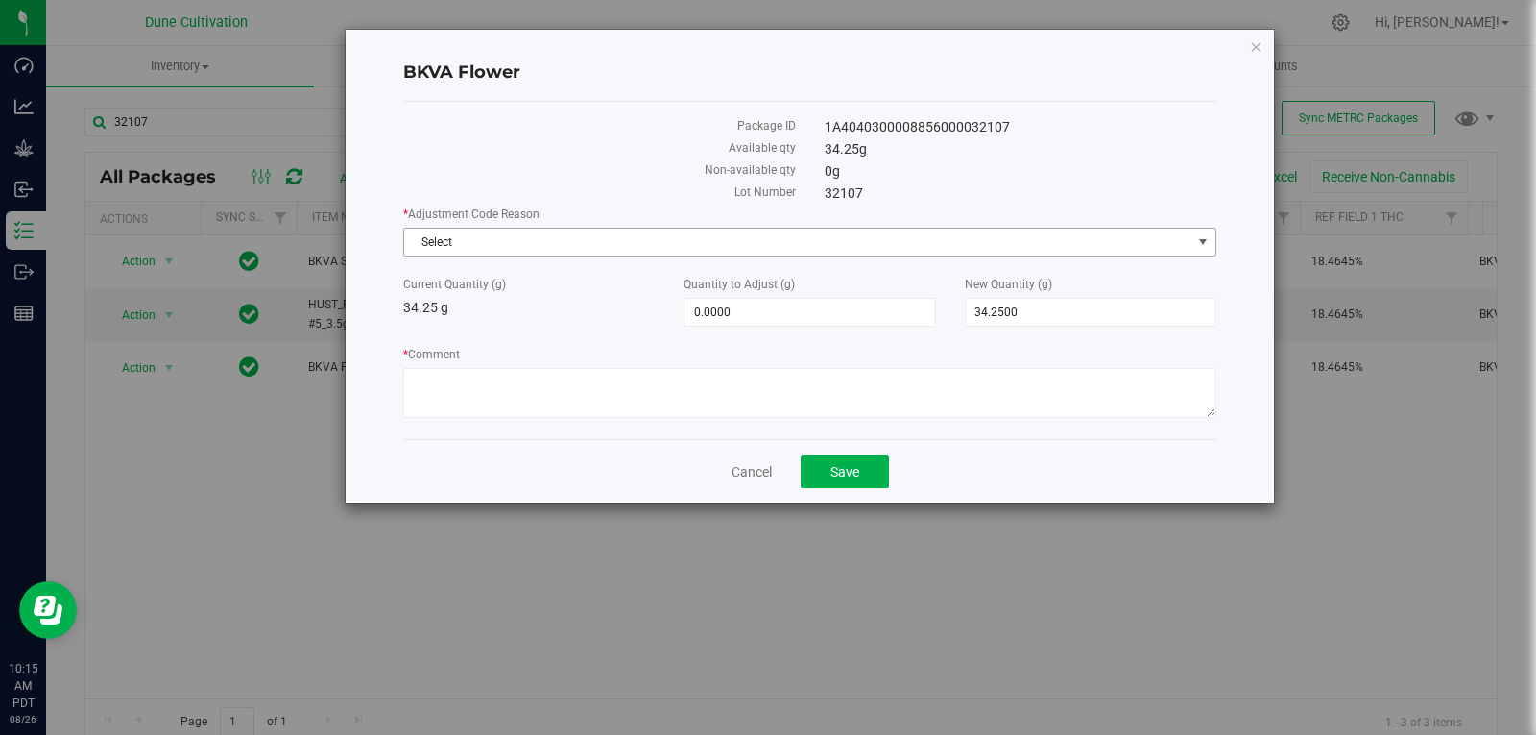
click at [465, 237] on span "Select" at bounding box center [797, 242] width 787 height 27
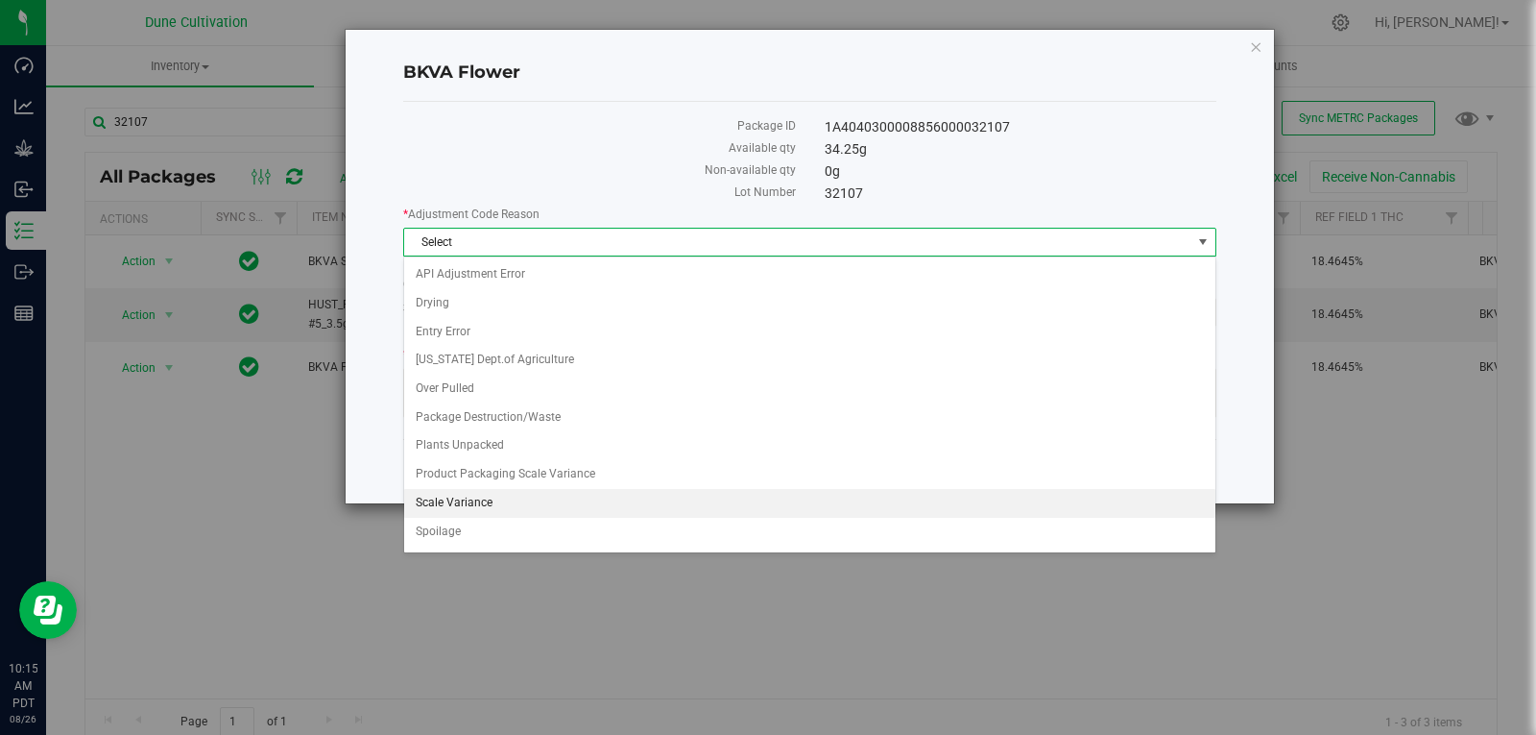
click at [572, 509] on li "Scale Variance" at bounding box center [809, 503] width 811 height 29
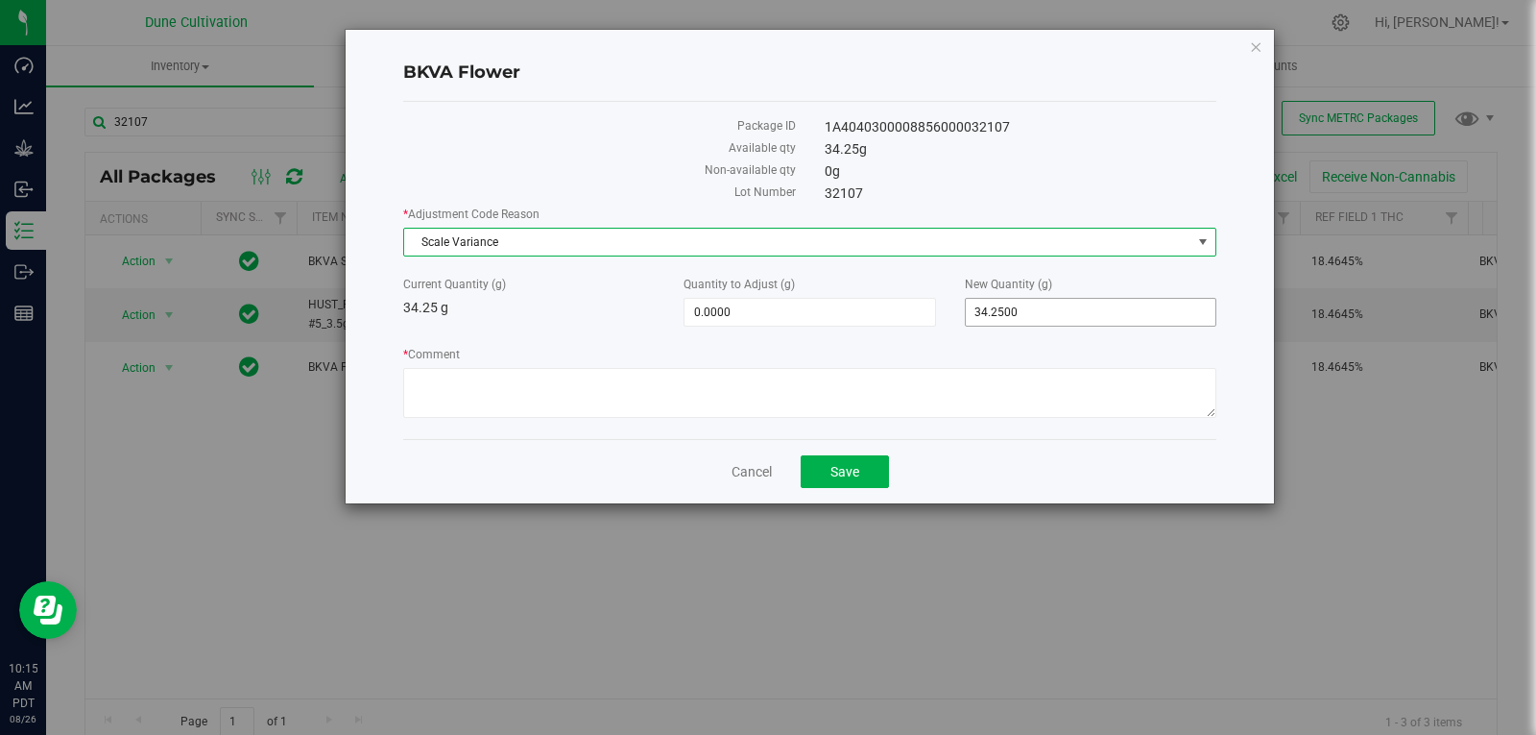
click at [1000, 308] on span "34.2500 34.25" at bounding box center [1091, 312] width 252 height 29
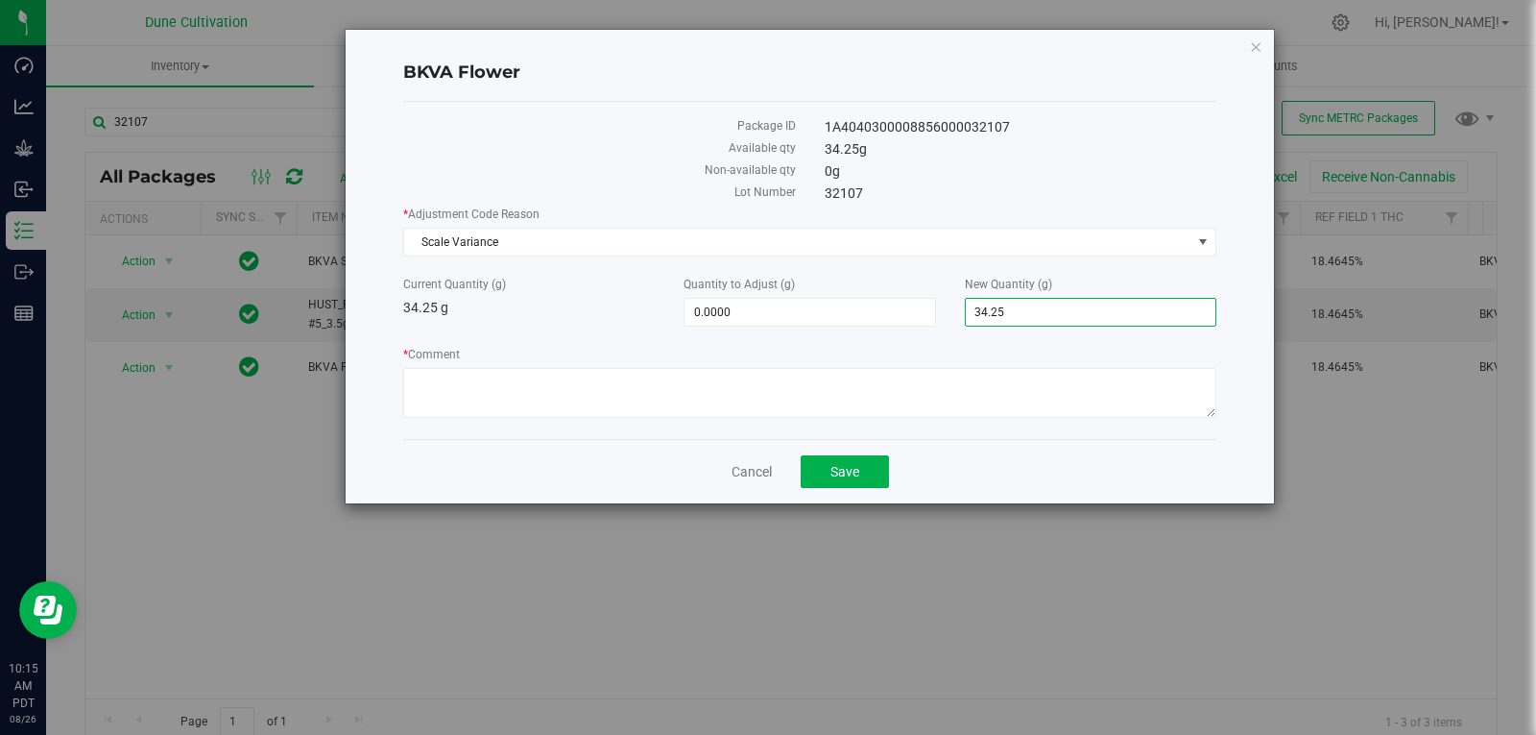
click at [1000, 308] on input "34.25" at bounding box center [1091, 312] width 250 height 27
type input "0"
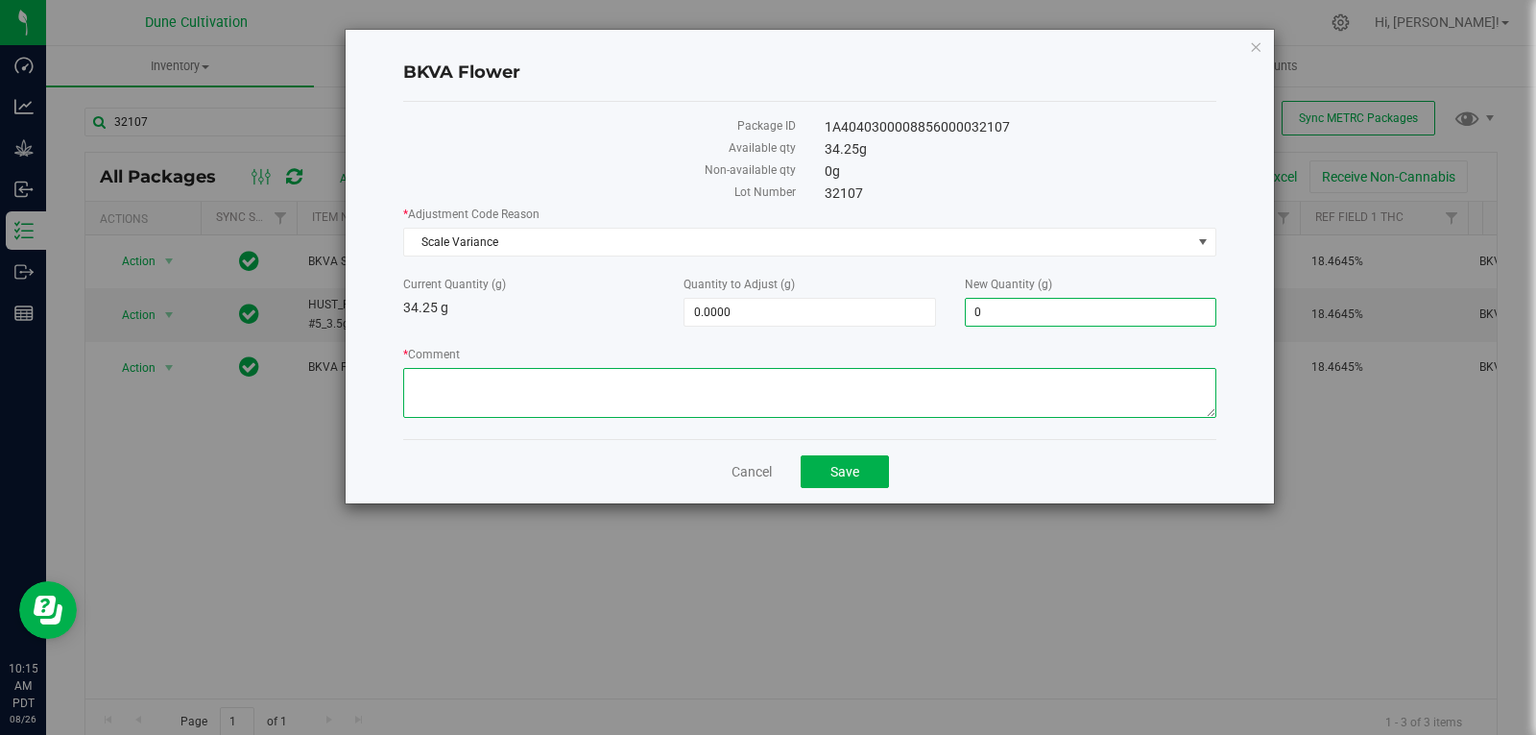
type input "-34.2500"
type input "0.0000"
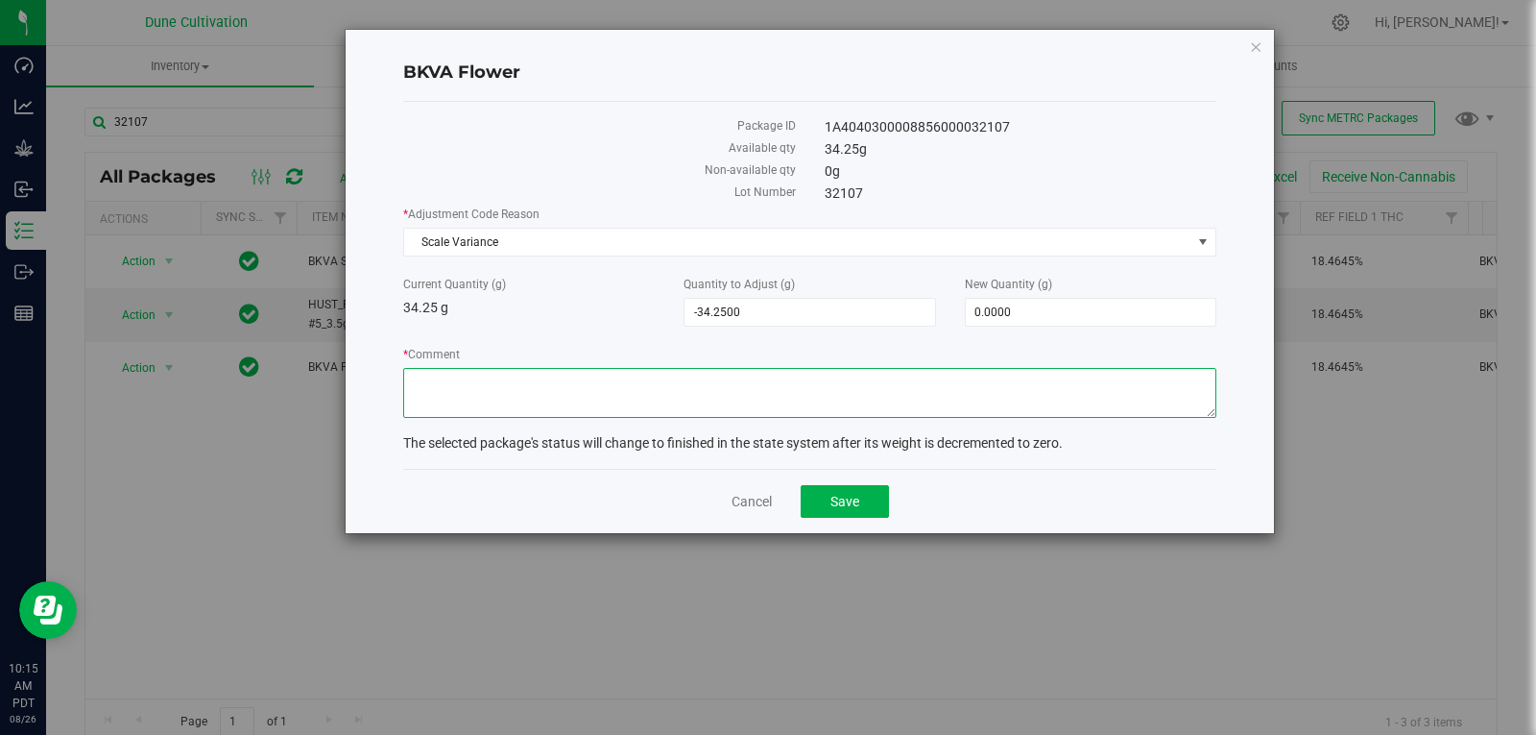
click at [953, 384] on textarea "* Comment" at bounding box center [809, 393] width 813 height 50
type textarea "Scale Variance"
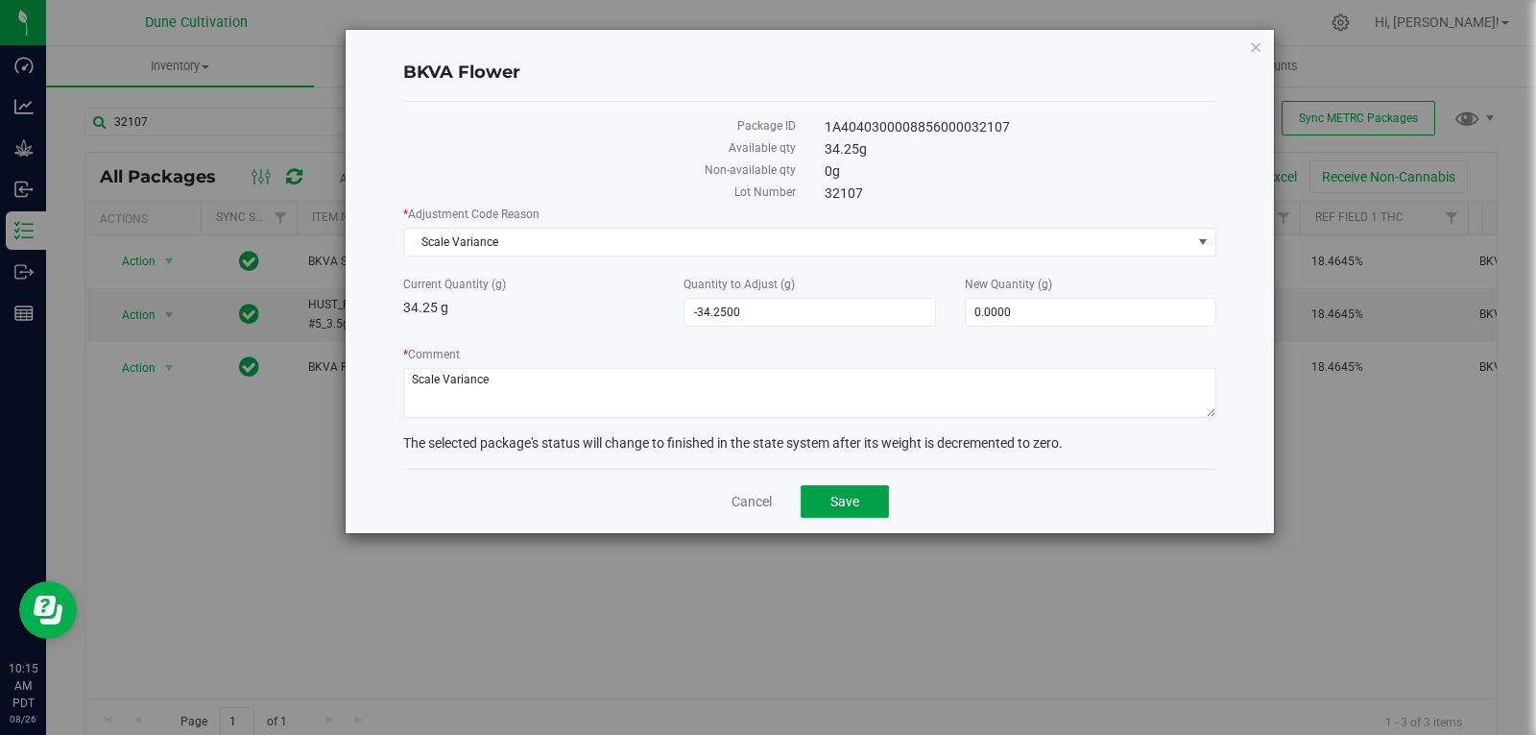
click at [852, 489] on button "Save" at bounding box center [845, 501] width 88 height 33
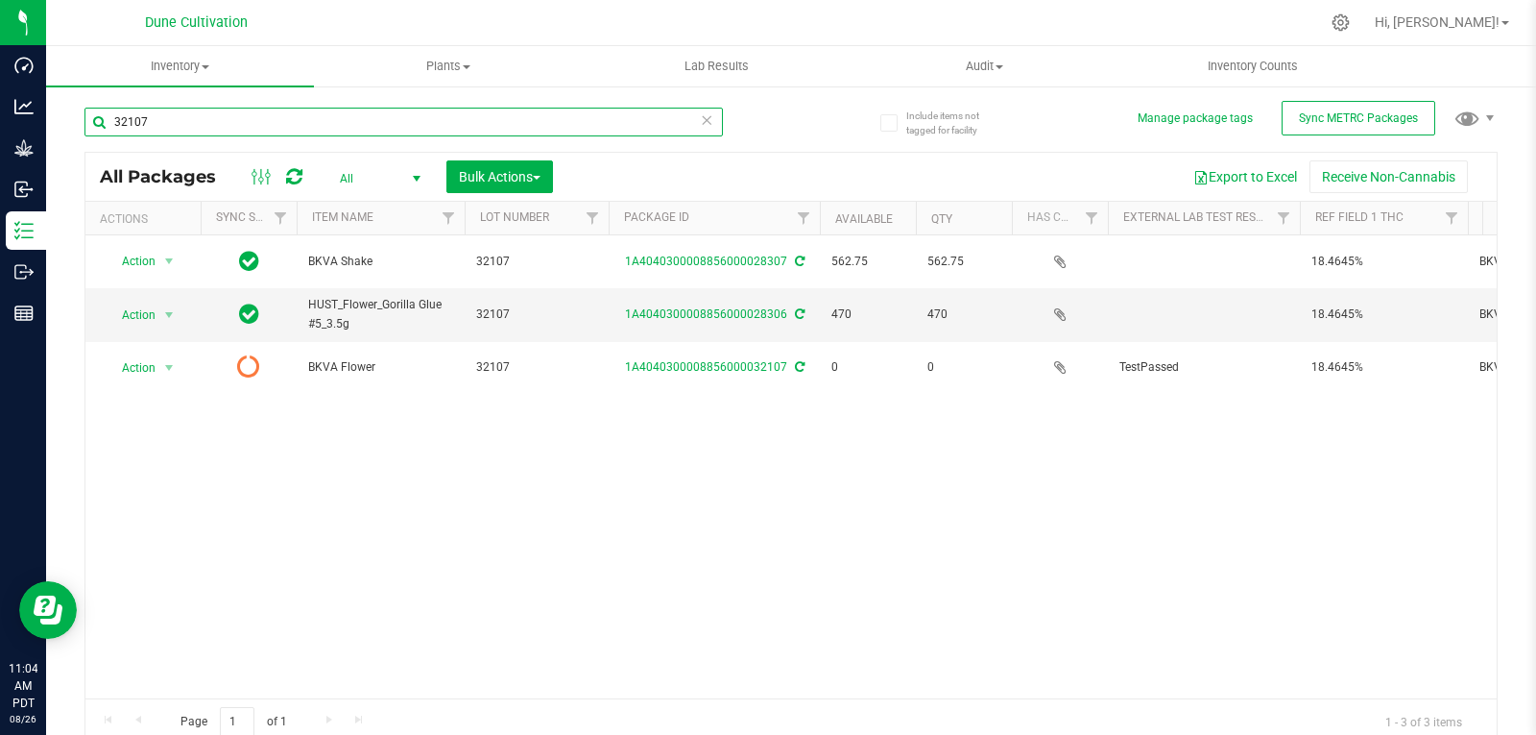
click at [206, 132] on input "32107" at bounding box center [403, 122] width 639 height 29
type input "32231"
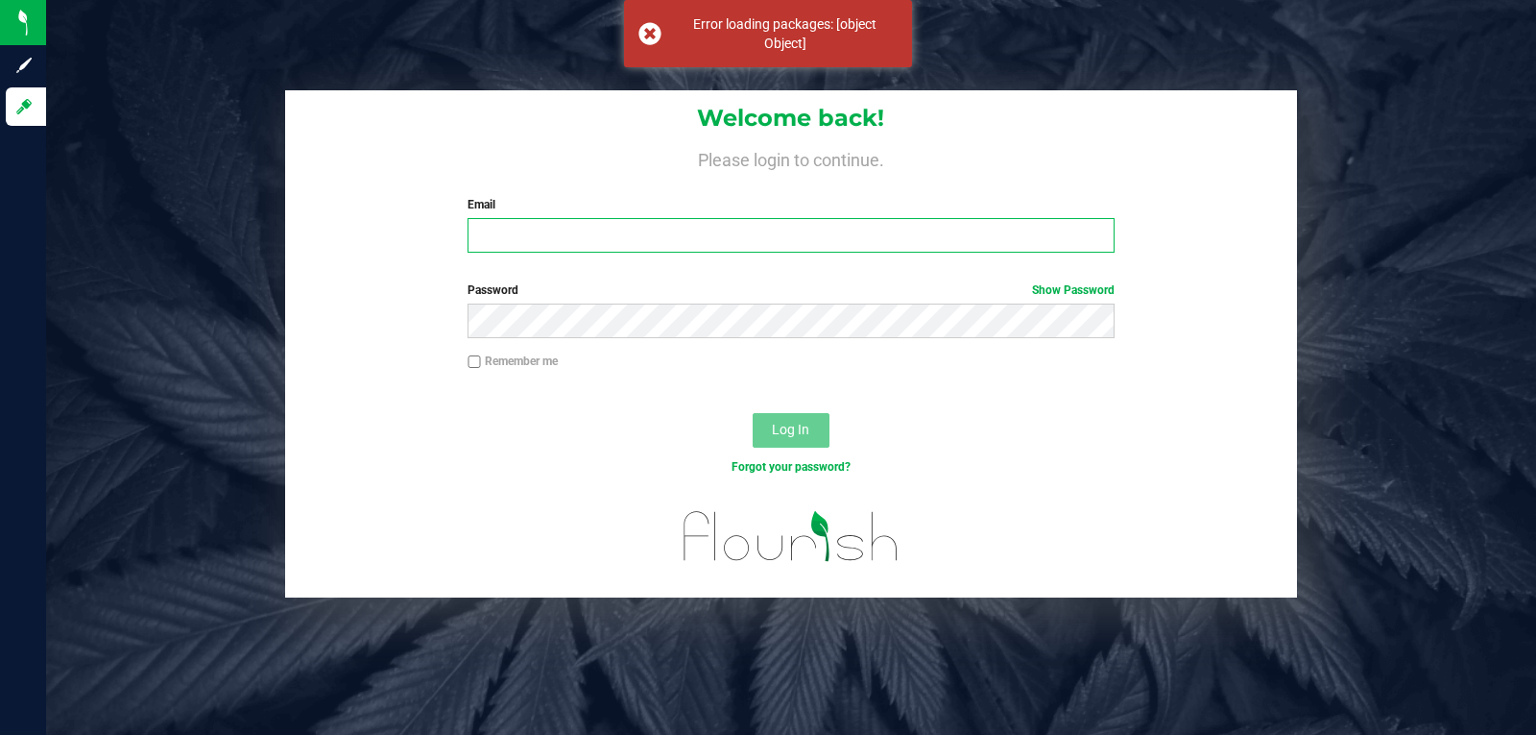
type input "[EMAIL_ADDRESS][DOMAIN_NAME]"
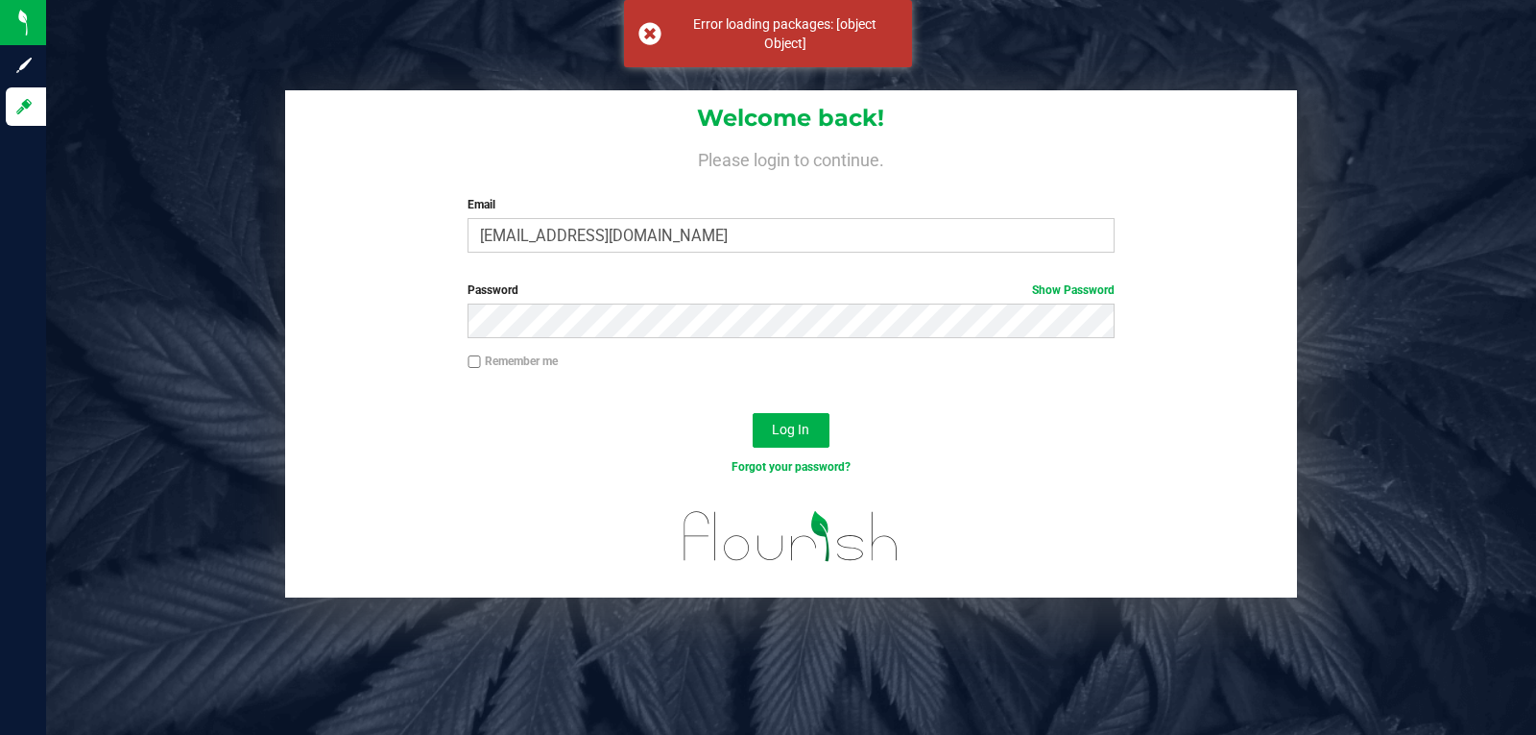
click at [800, 408] on div "Log In" at bounding box center [791, 436] width 1013 height 64
click at [473, 366] on input "Remember me" at bounding box center [474, 361] width 13 height 13
checkbox input "true"
click at [763, 422] on button "Log In" at bounding box center [791, 430] width 77 height 35
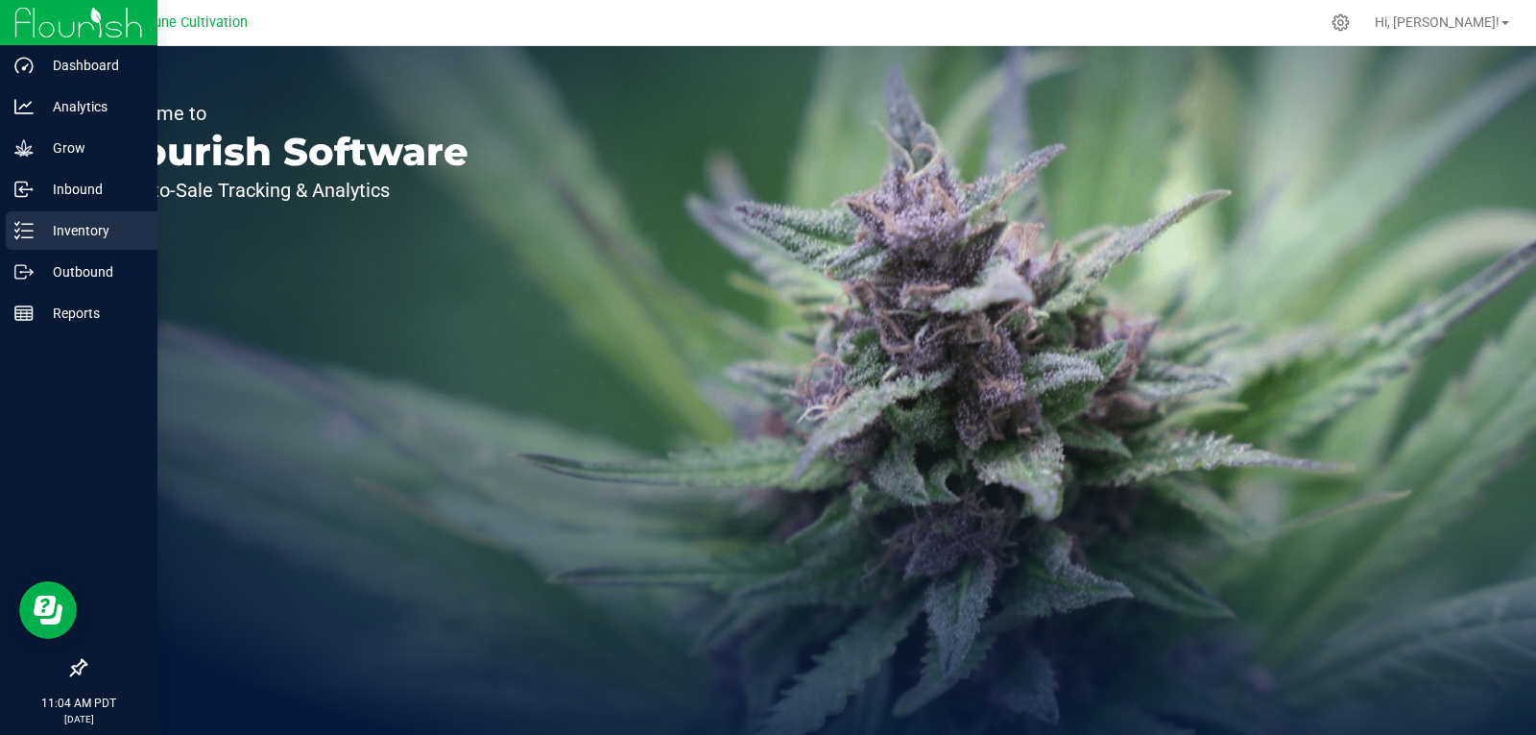
click at [25, 218] on div "Inventory" at bounding box center [82, 230] width 152 height 38
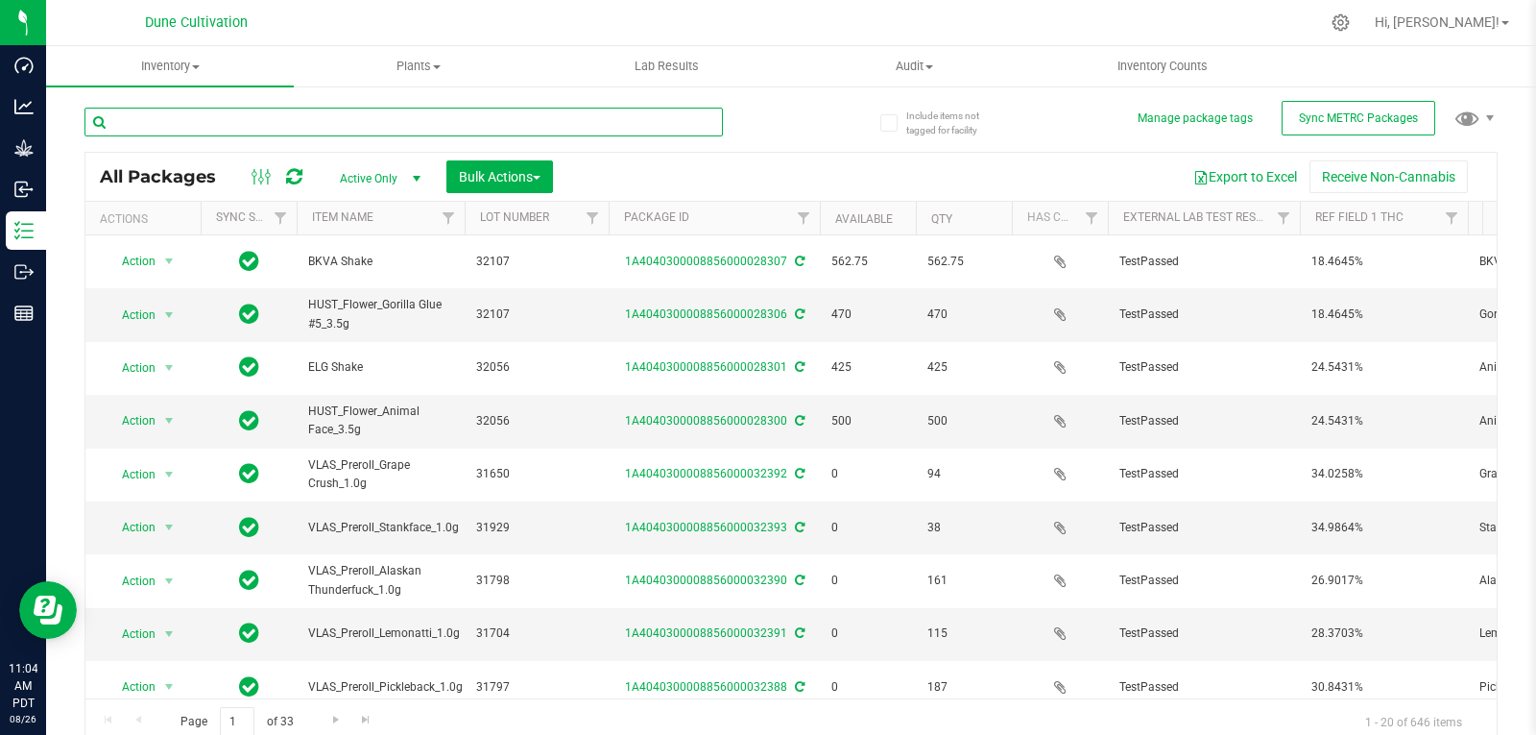
click at [269, 131] on input "text" at bounding box center [403, 122] width 639 height 29
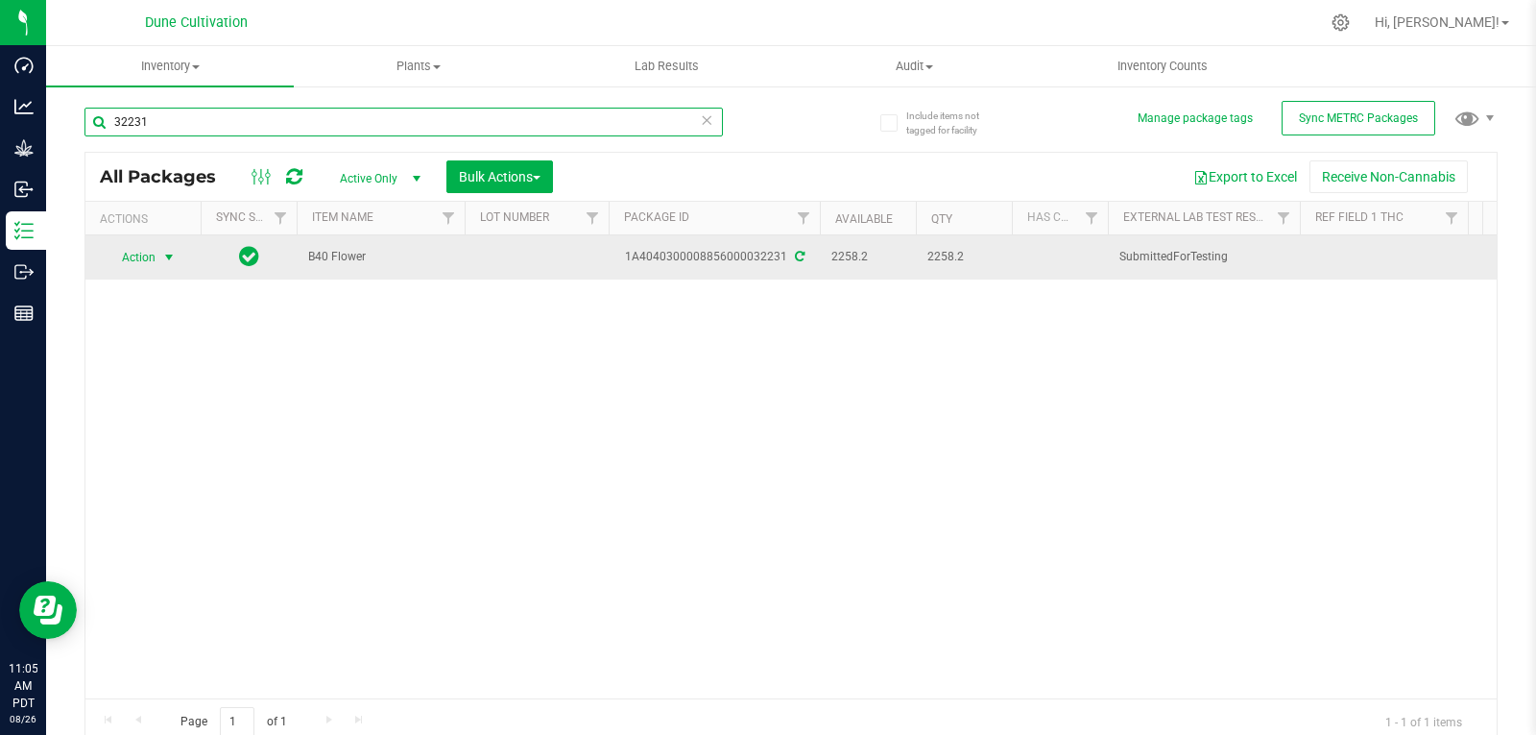
type input "32231"
click at [162, 260] on span "select" at bounding box center [168, 257] width 15 height 15
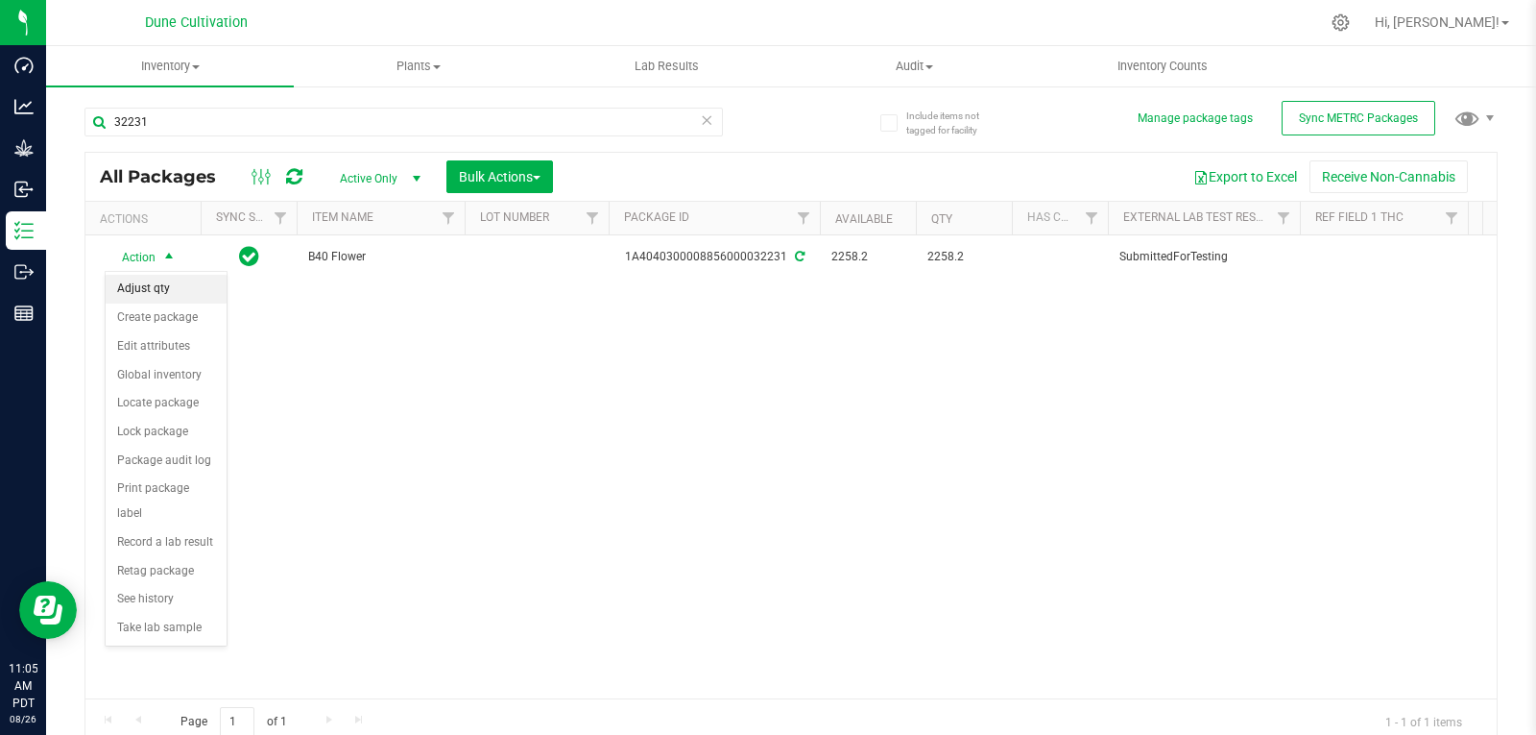
click at [162, 286] on li "Adjust qty" at bounding box center [166, 289] width 121 height 29
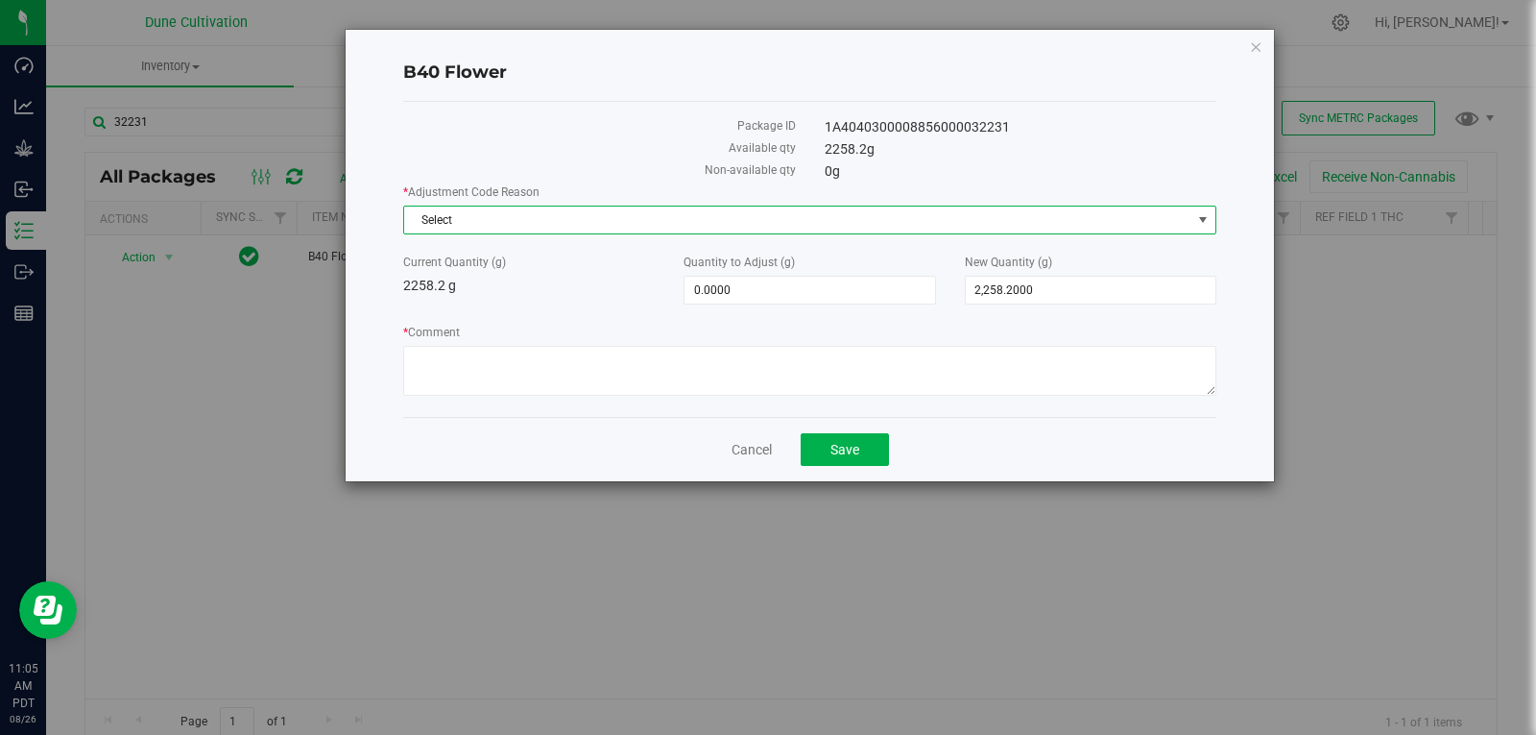
click at [519, 214] on span "Select" at bounding box center [797, 219] width 787 height 27
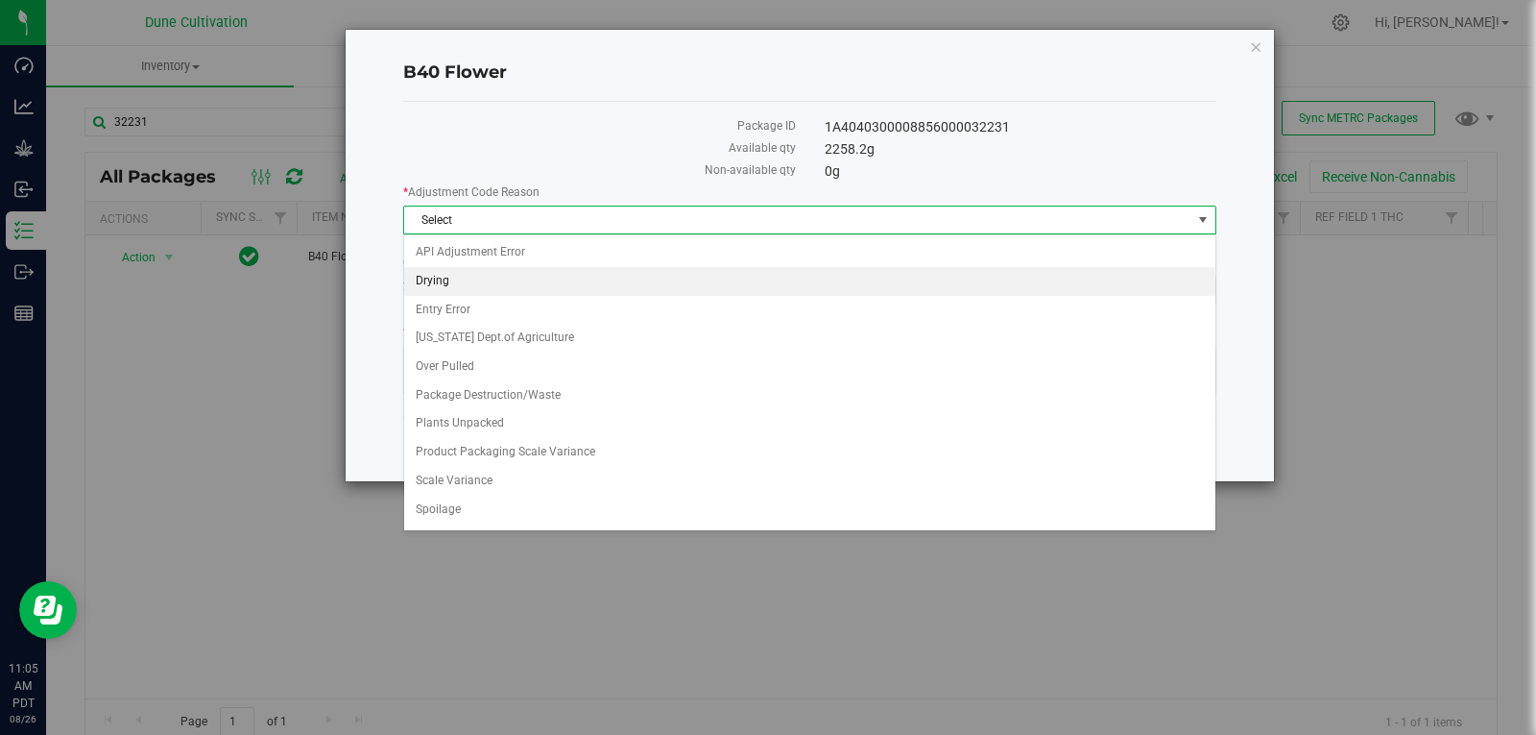
click at [495, 280] on li "Drying" at bounding box center [809, 281] width 811 height 29
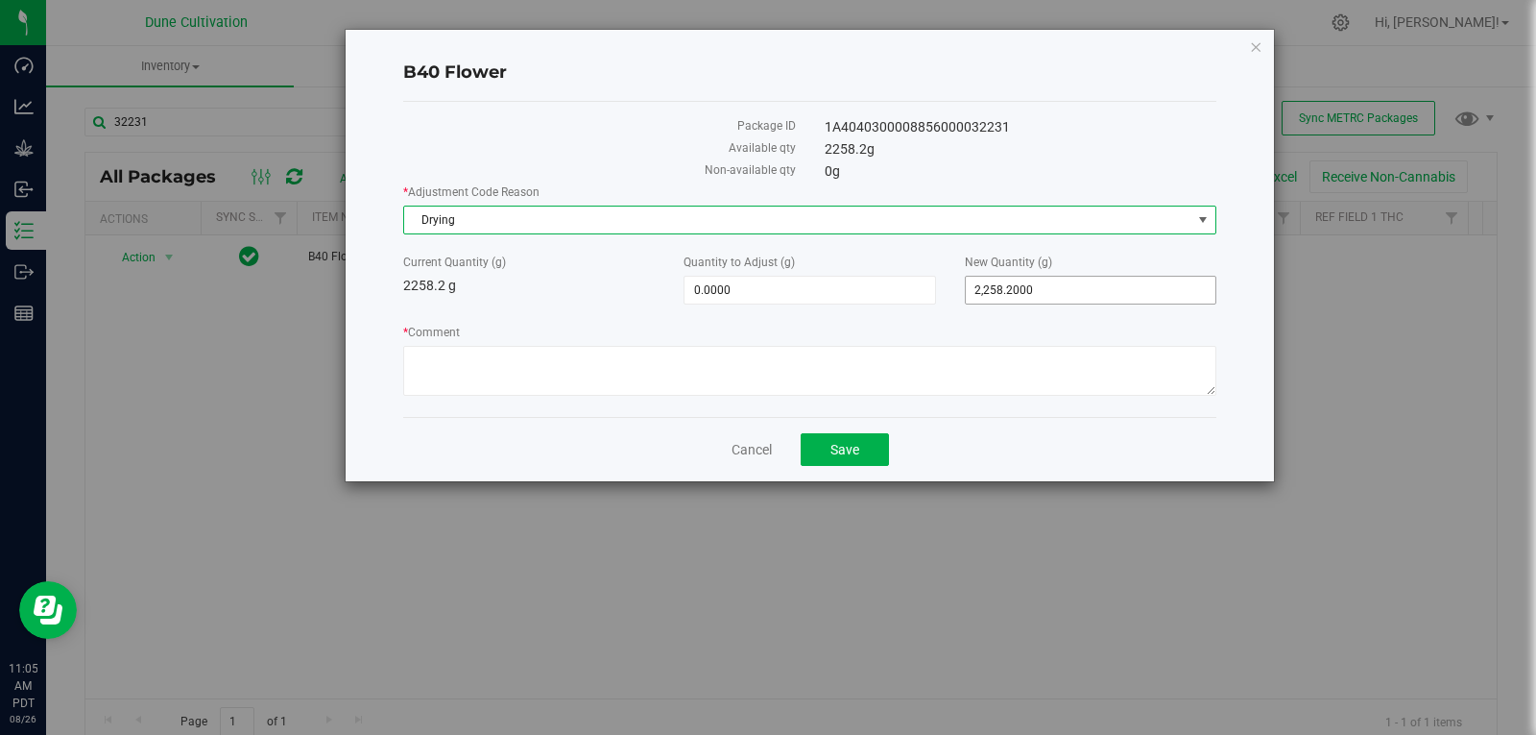
click at [1024, 295] on span "2,258.2000 2258.2" at bounding box center [1091, 290] width 252 height 29
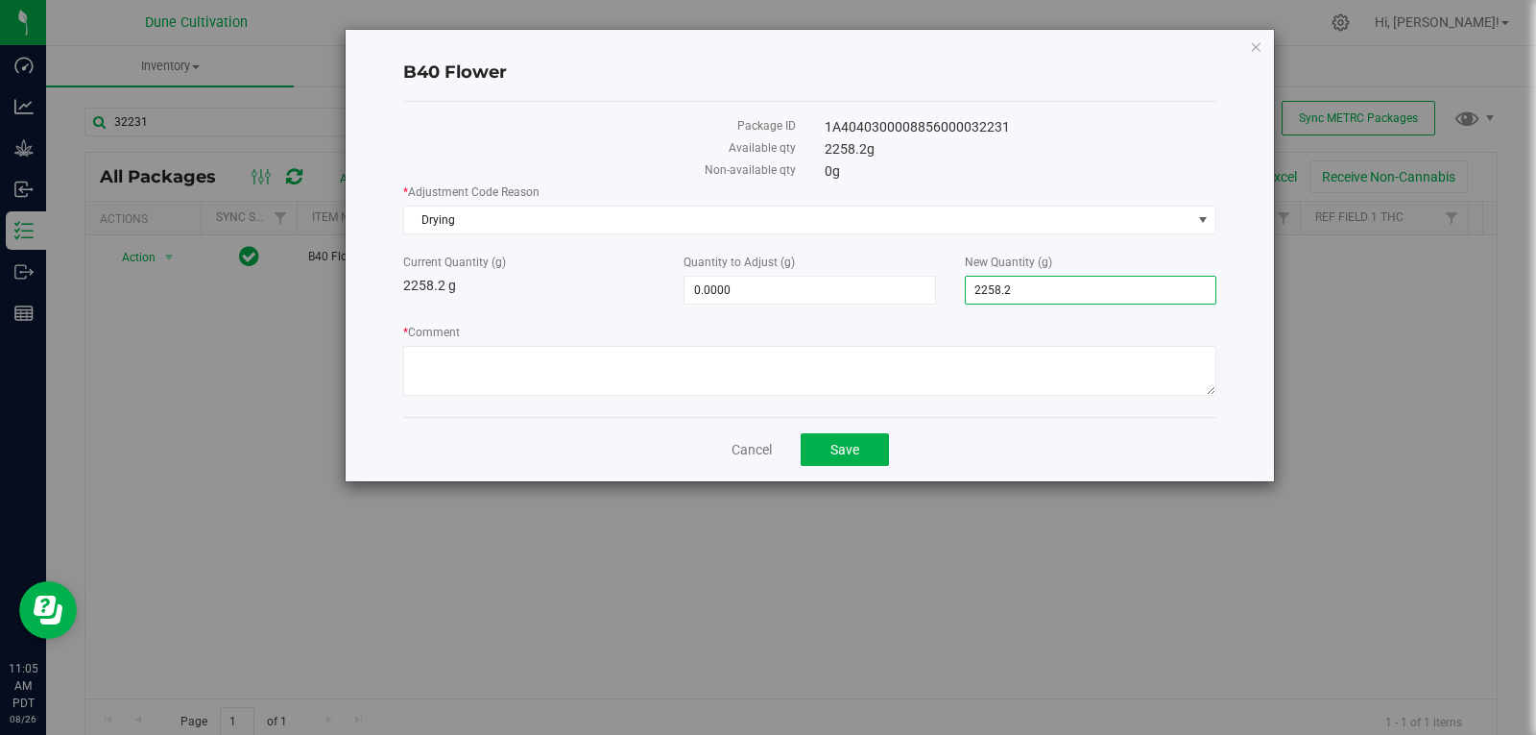
click at [1024, 295] on input "2258.2" at bounding box center [1091, 290] width 250 height 27
type input "2254"
type input "-4.2000"
type input "2,254.0000"
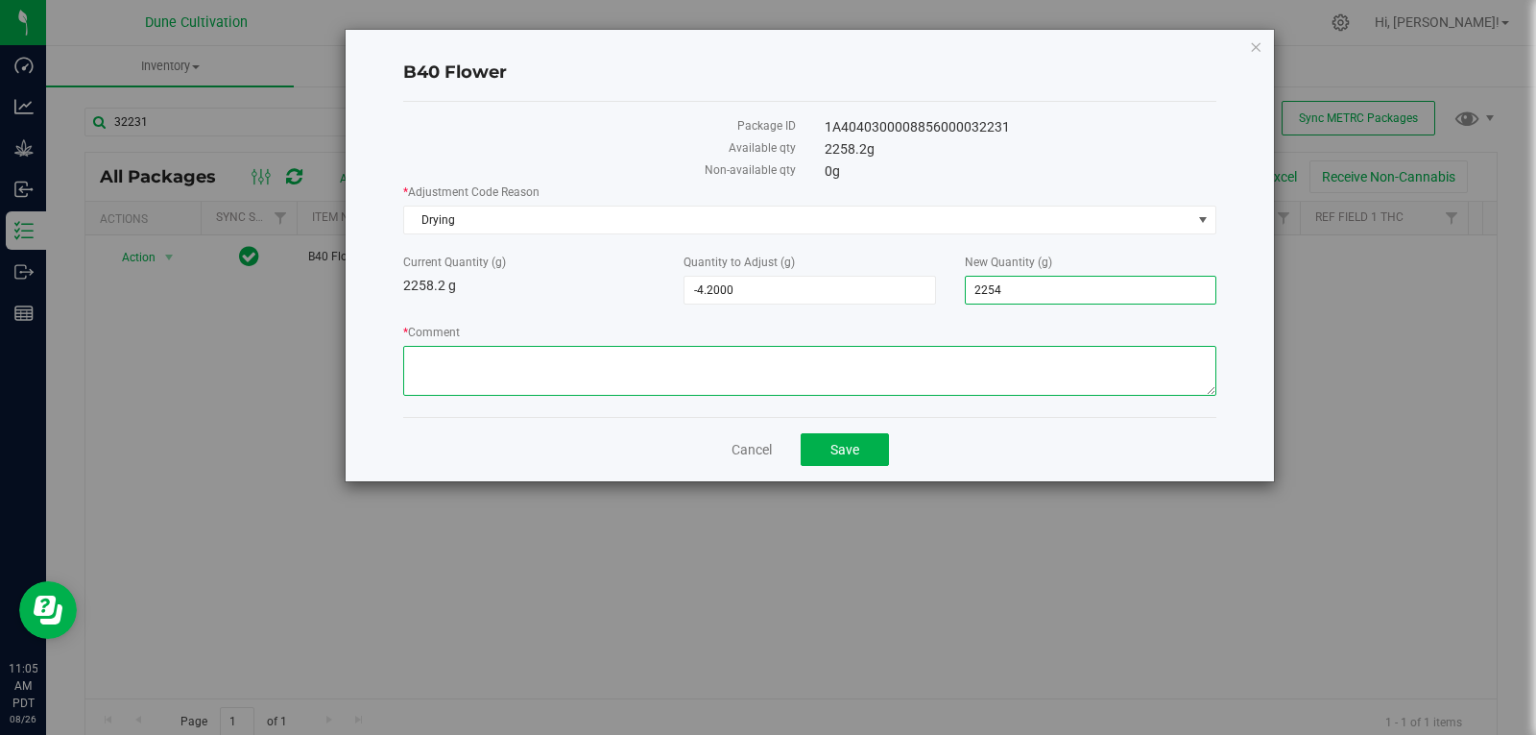
click at [985, 355] on textarea "* Comment" at bounding box center [809, 371] width 813 height 50
type textarea "Moisture Loss"
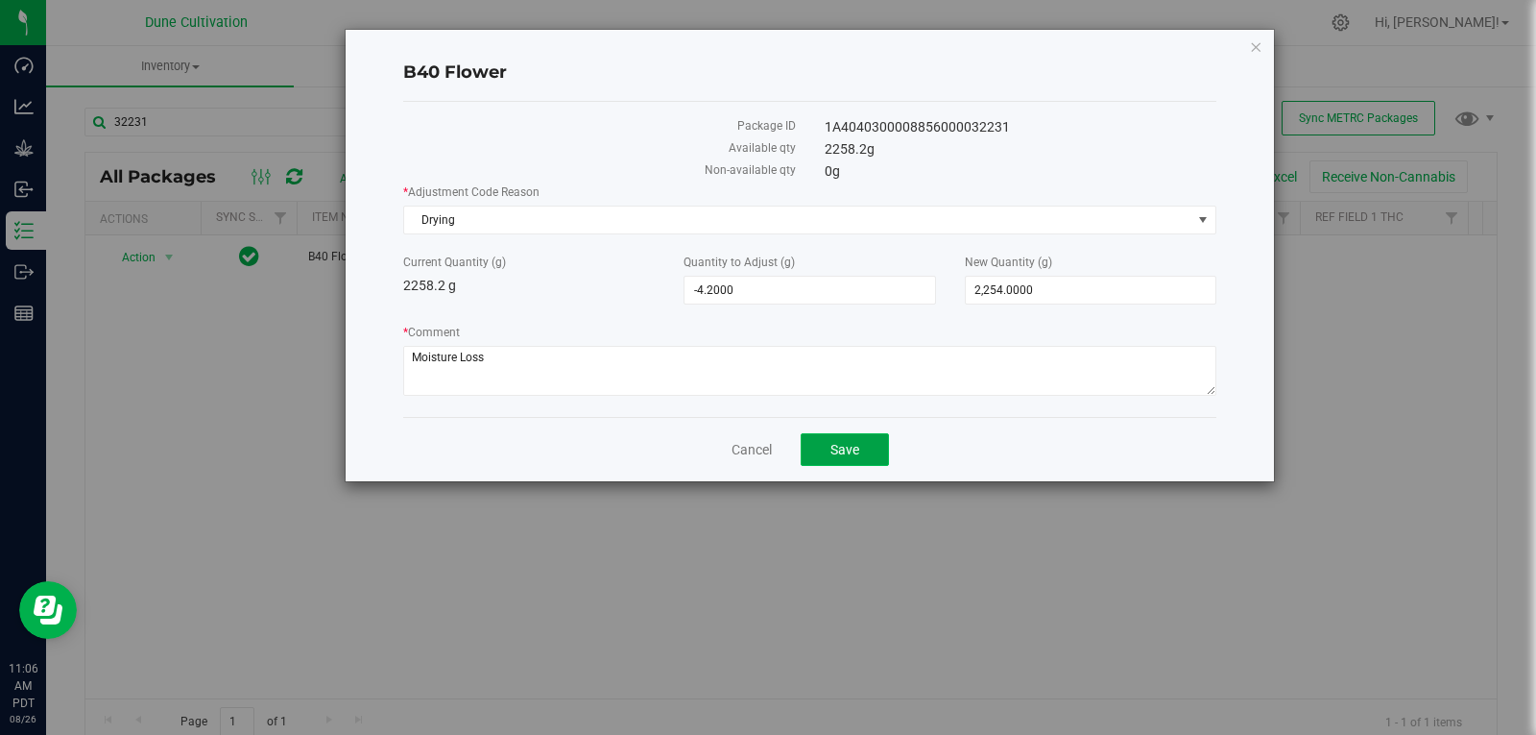
click at [853, 456] on span "Save" at bounding box center [845, 449] width 29 height 15
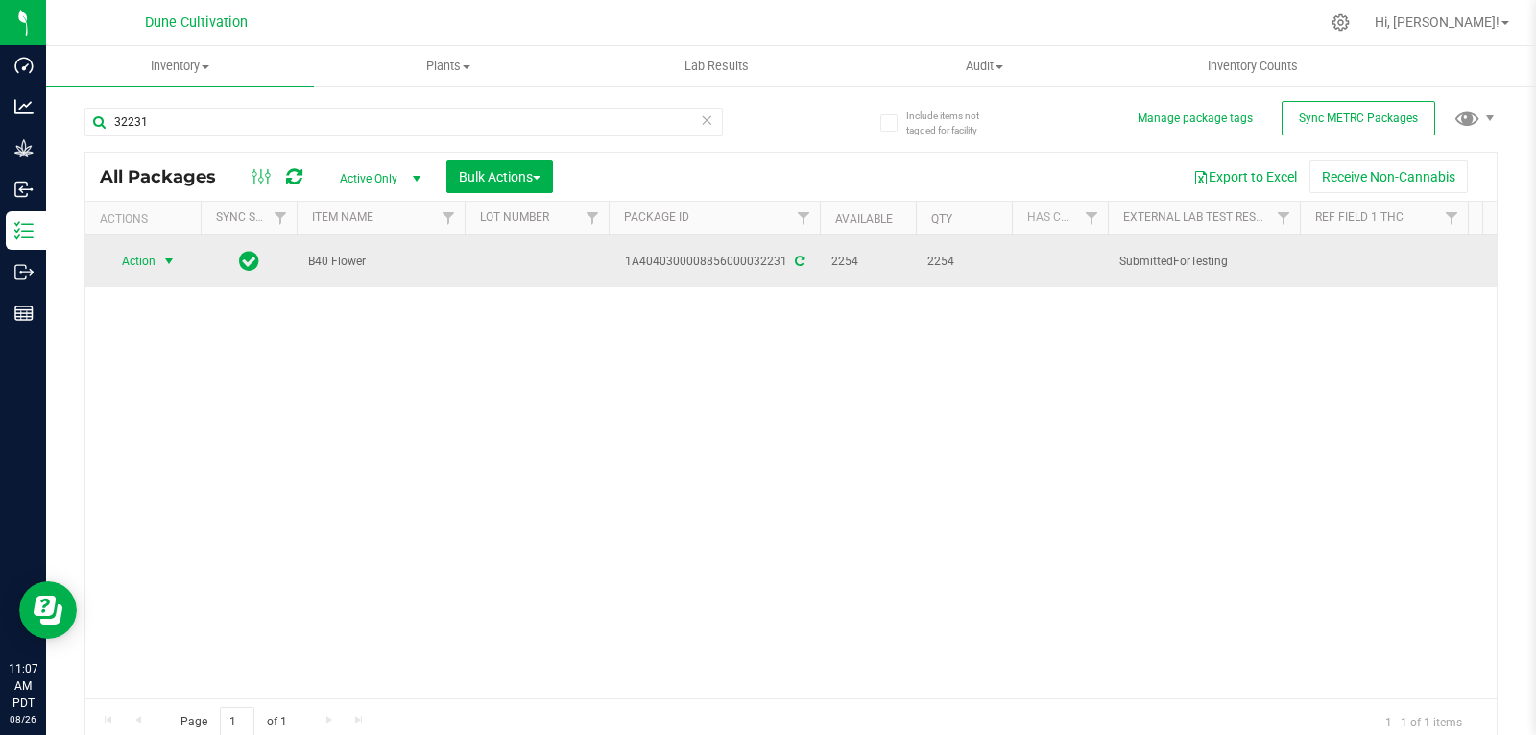
click at [152, 256] on span "Action" at bounding box center [131, 261] width 52 height 27
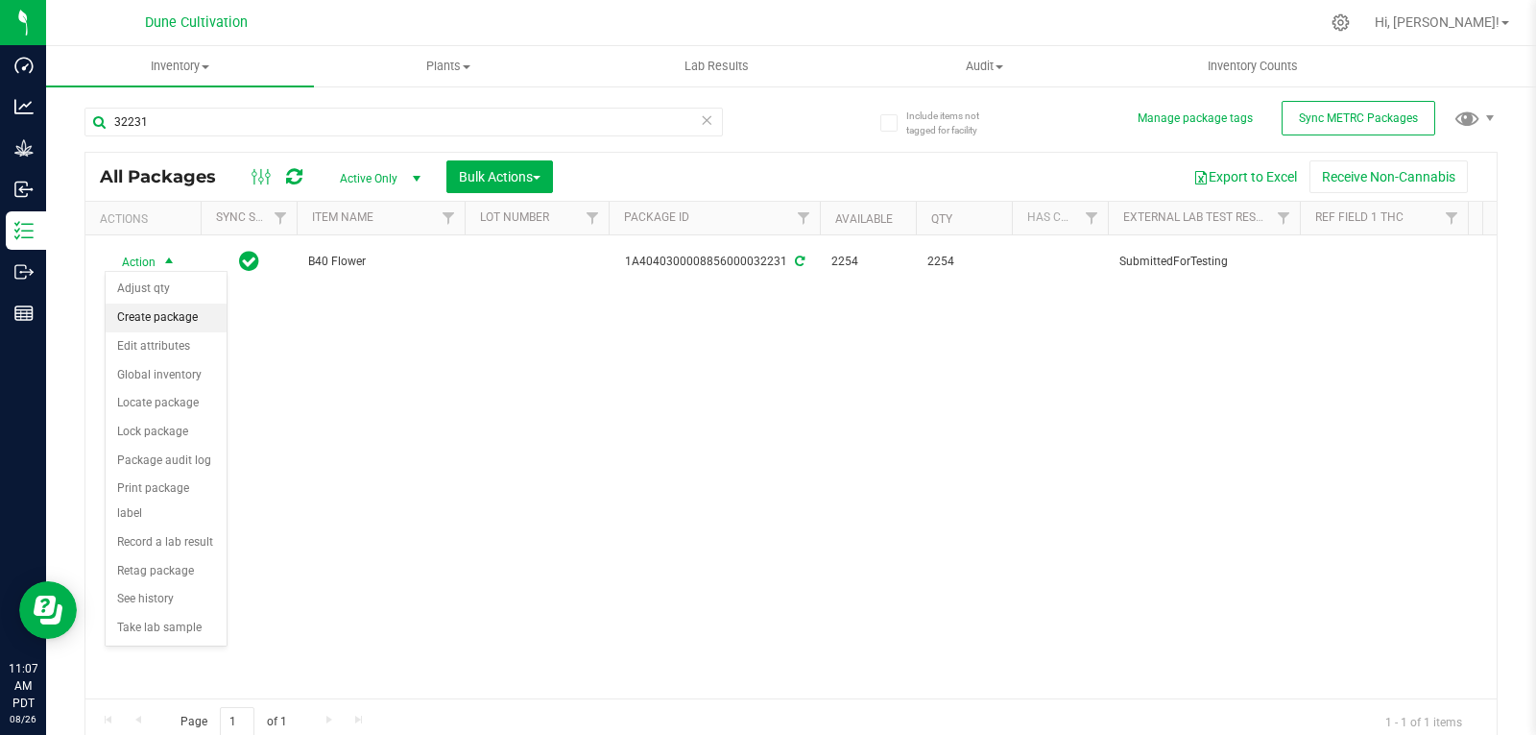
click at [167, 315] on li "Create package" at bounding box center [166, 317] width 121 height 29
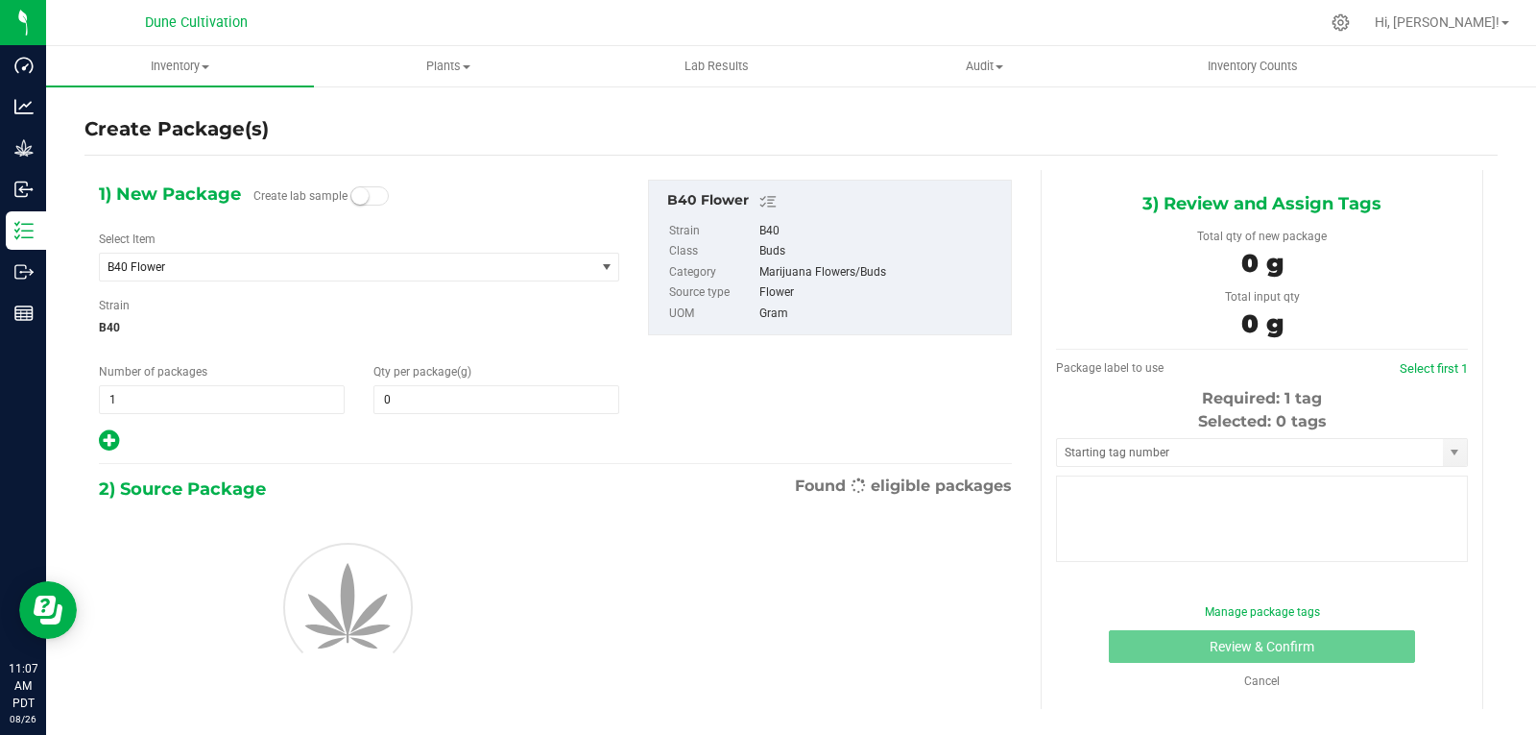
type input "0.0000"
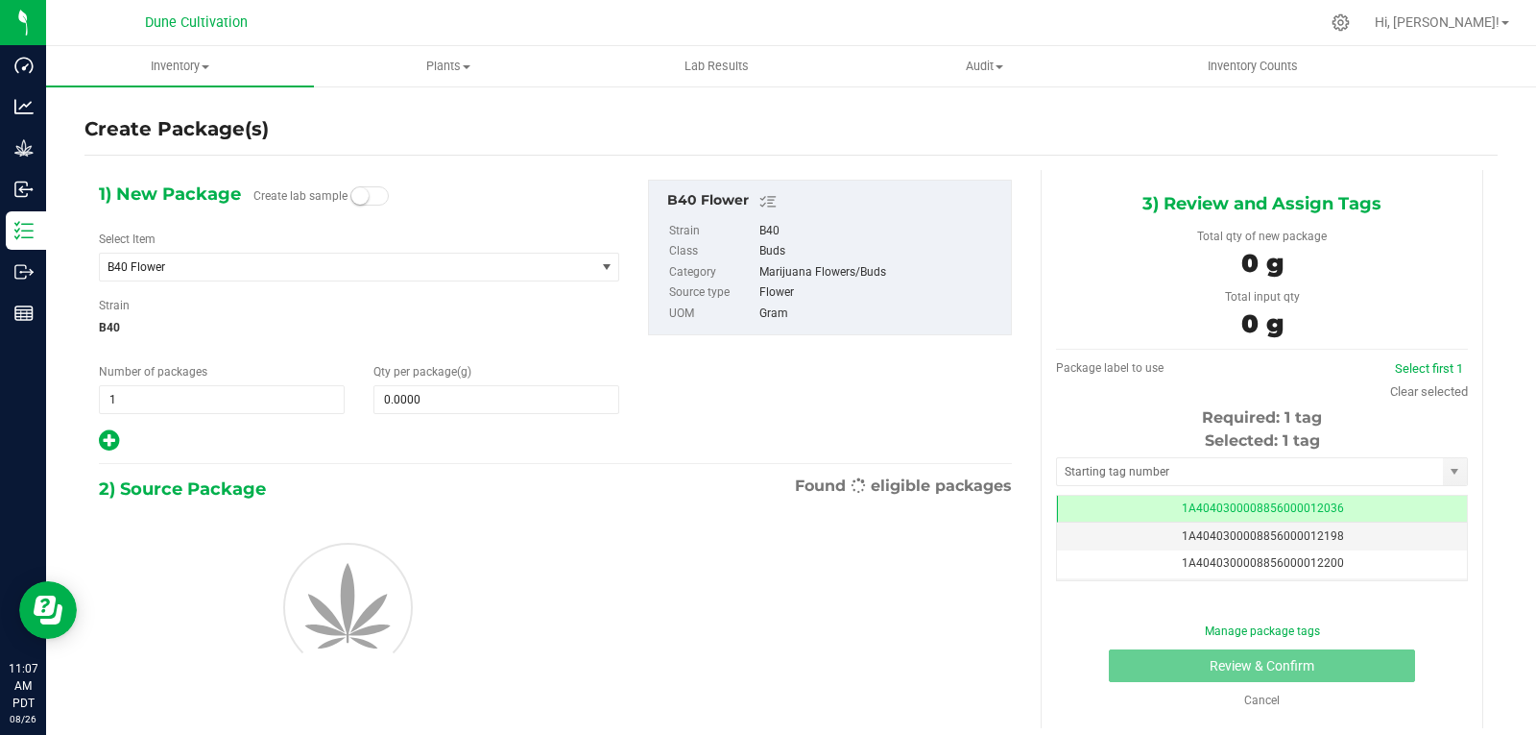
scroll to position [0, -1]
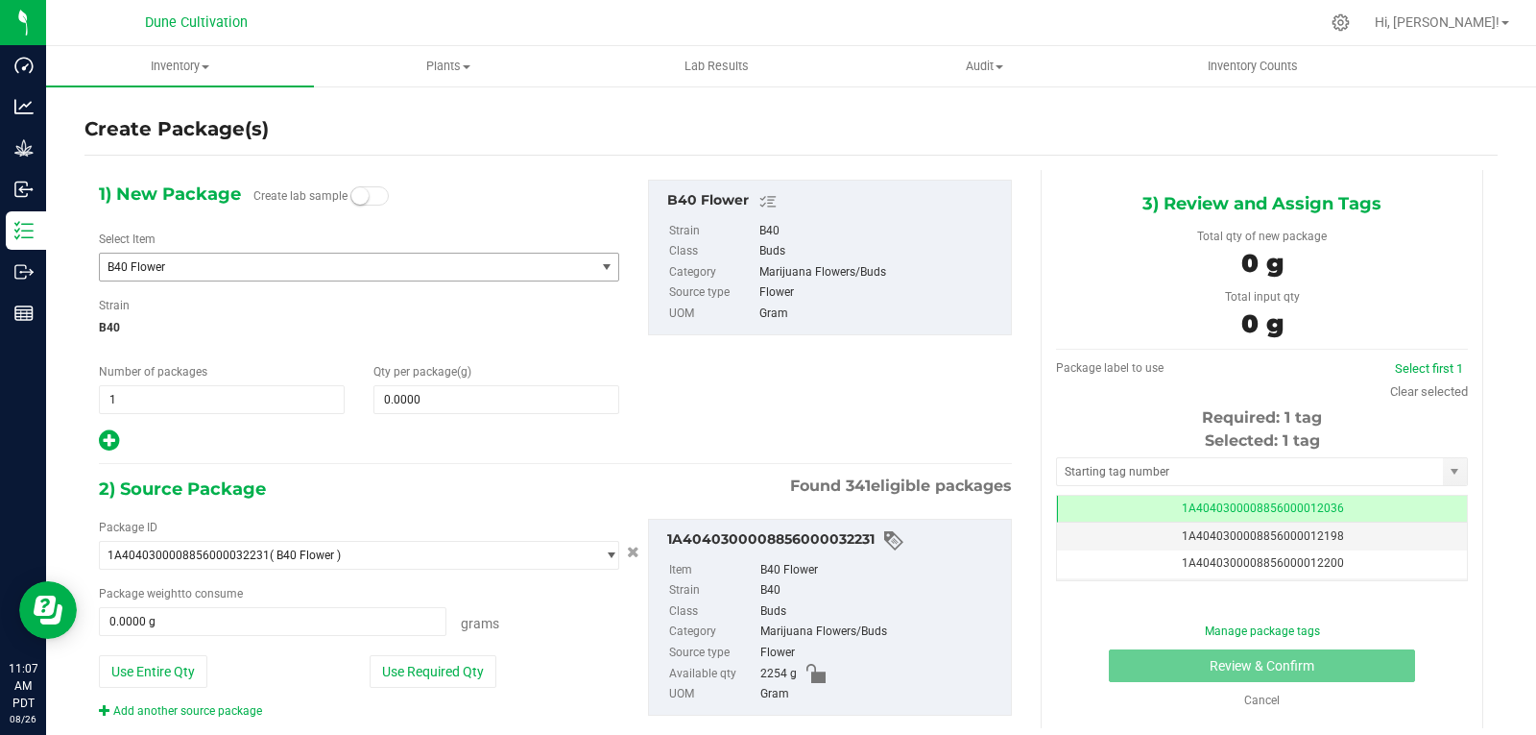
click at [249, 270] on span "B40 Flower" at bounding box center [338, 266] width 460 height 13
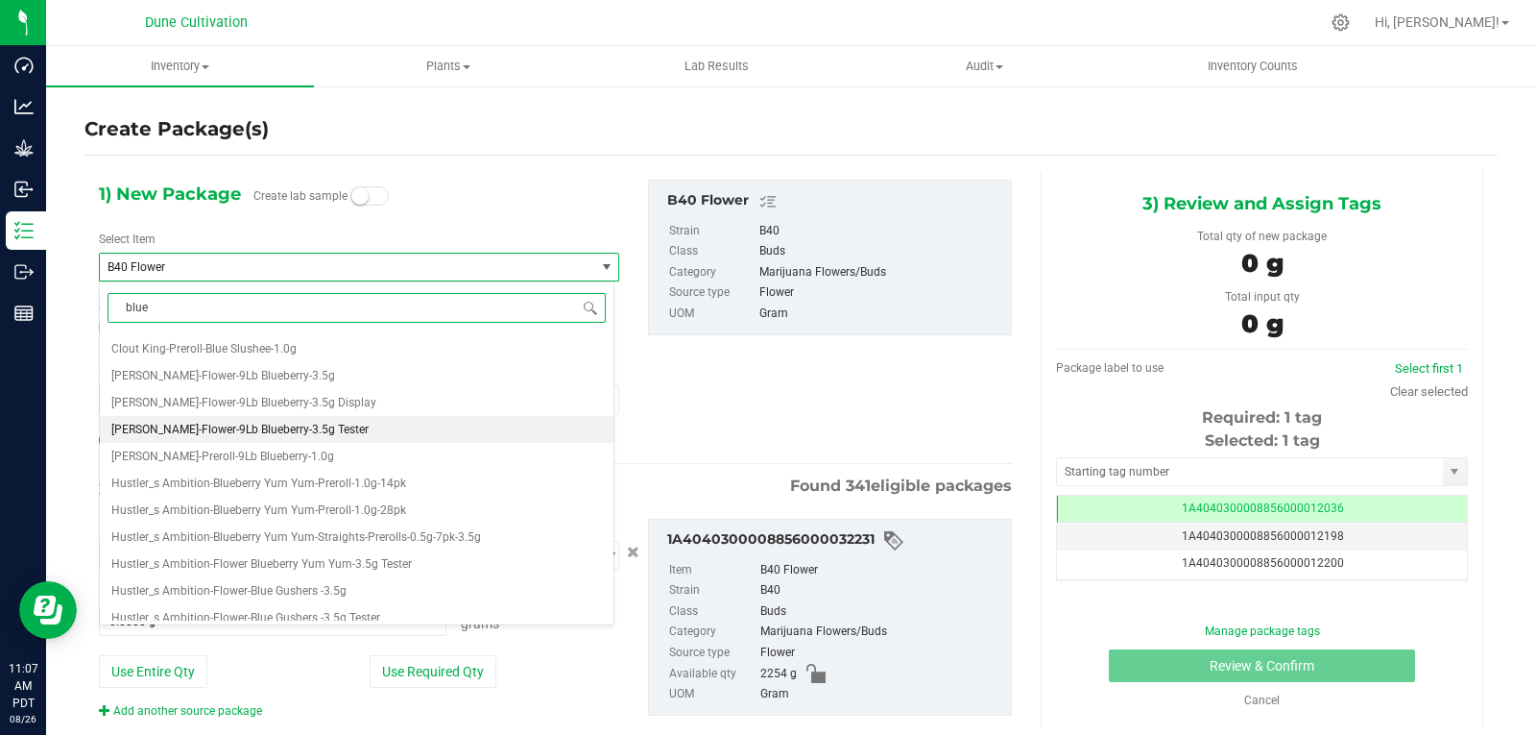
scroll to position [0, 0]
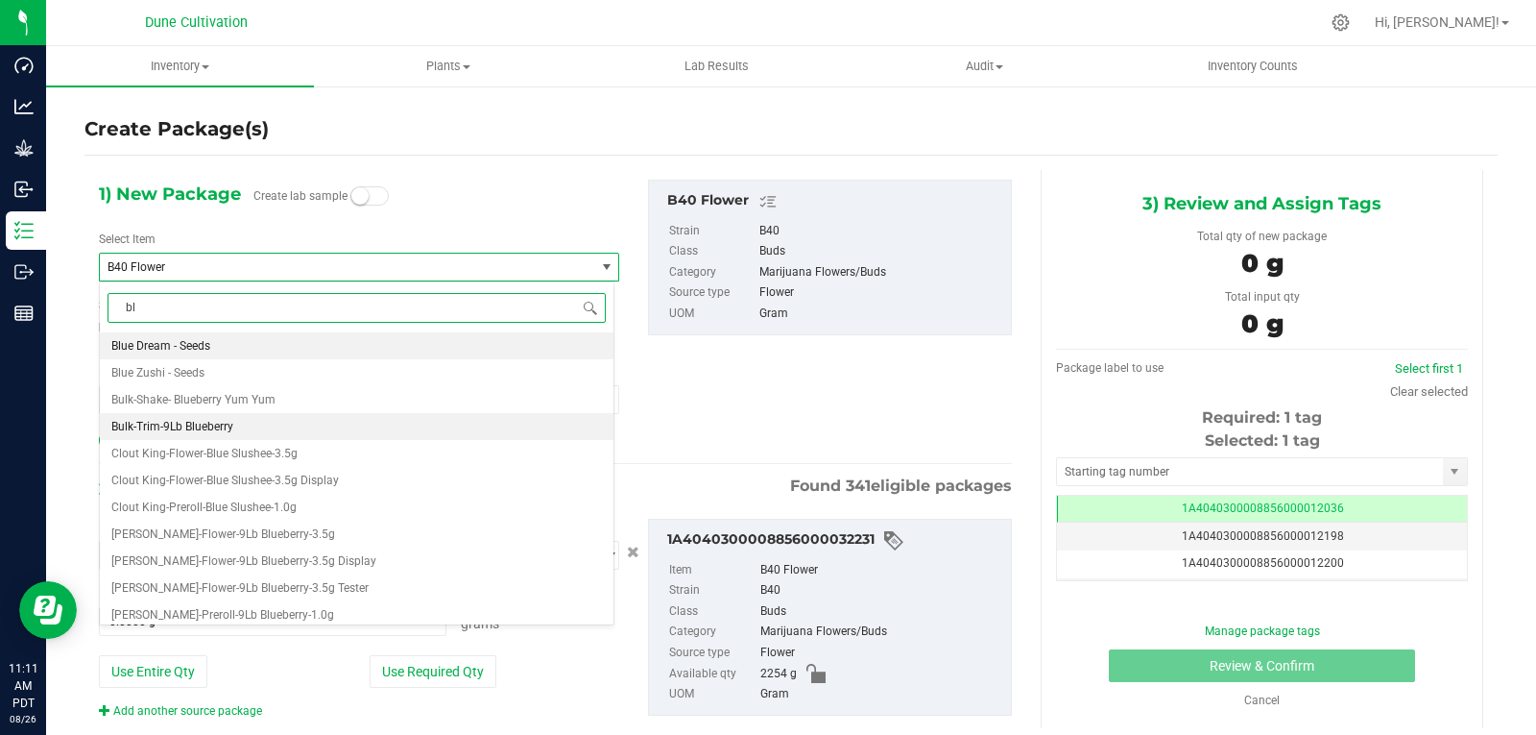
type input "b"
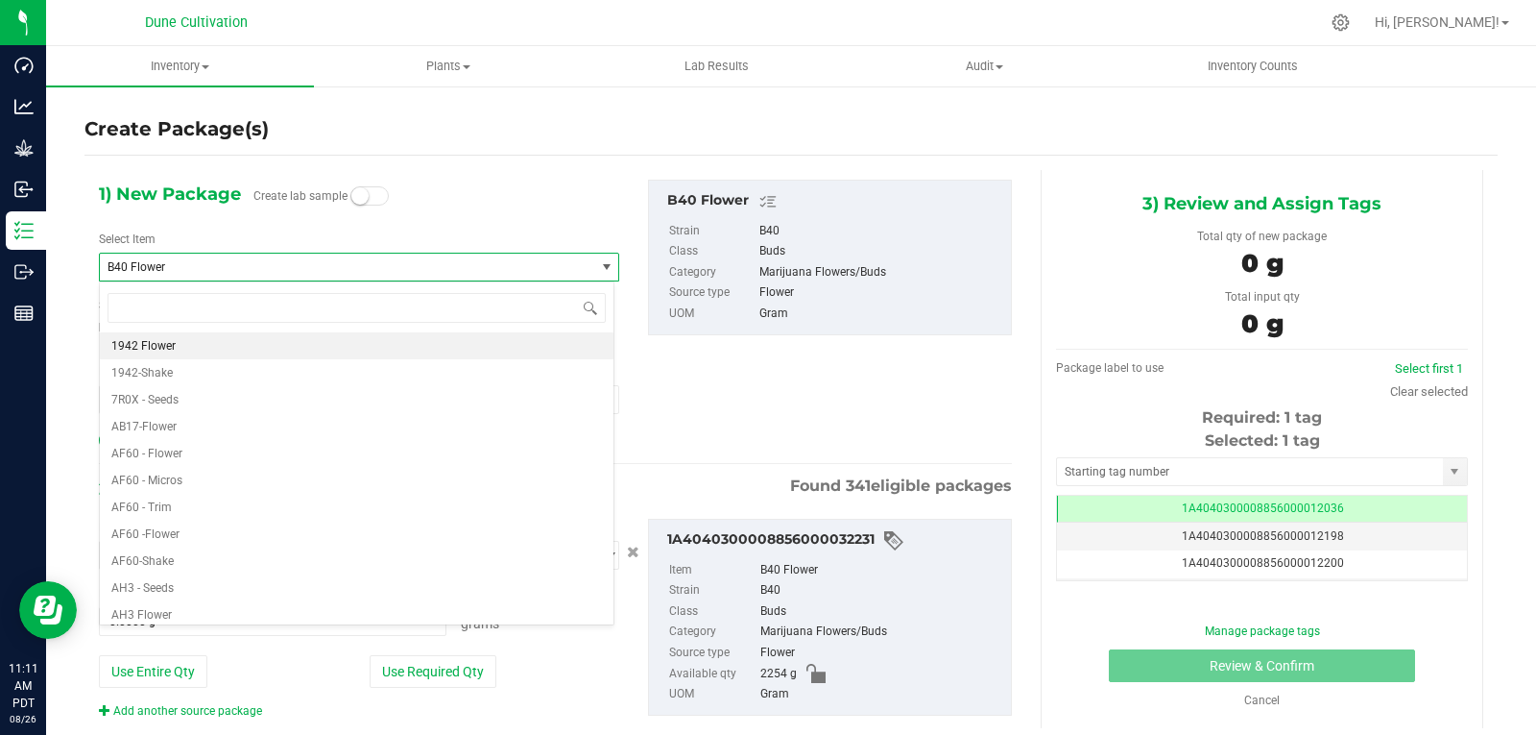
click at [456, 204] on div "1) New Package Create lab sample Select Item B40 Flower 1942 Flower 1942-Shake …" at bounding box center [358, 317] width 549 height 274
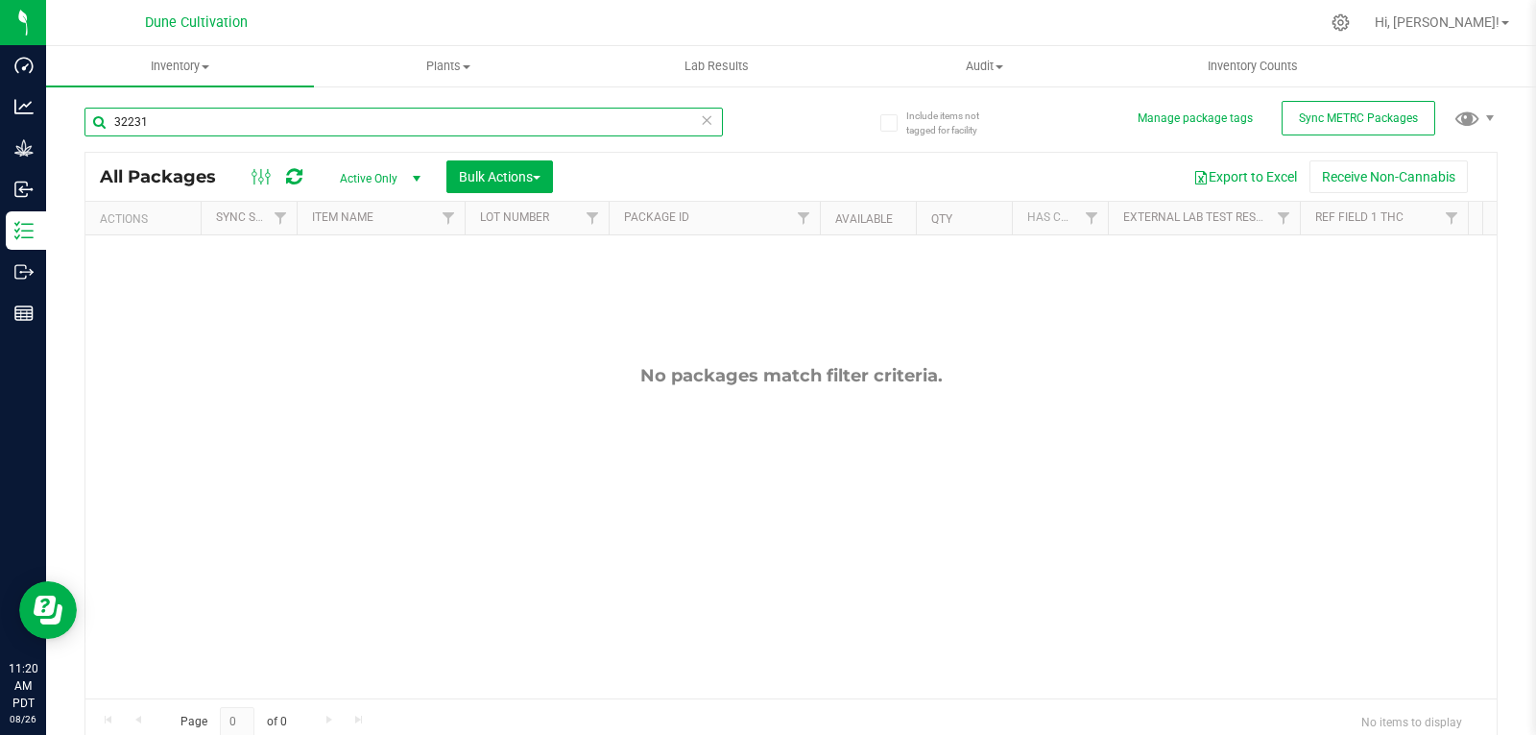
click at [172, 130] on input "32231" at bounding box center [403, 122] width 639 height 29
type input "32230"
click at [358, 186] on span "Active Only" at bounding box center [377, 178] width 106 height 27
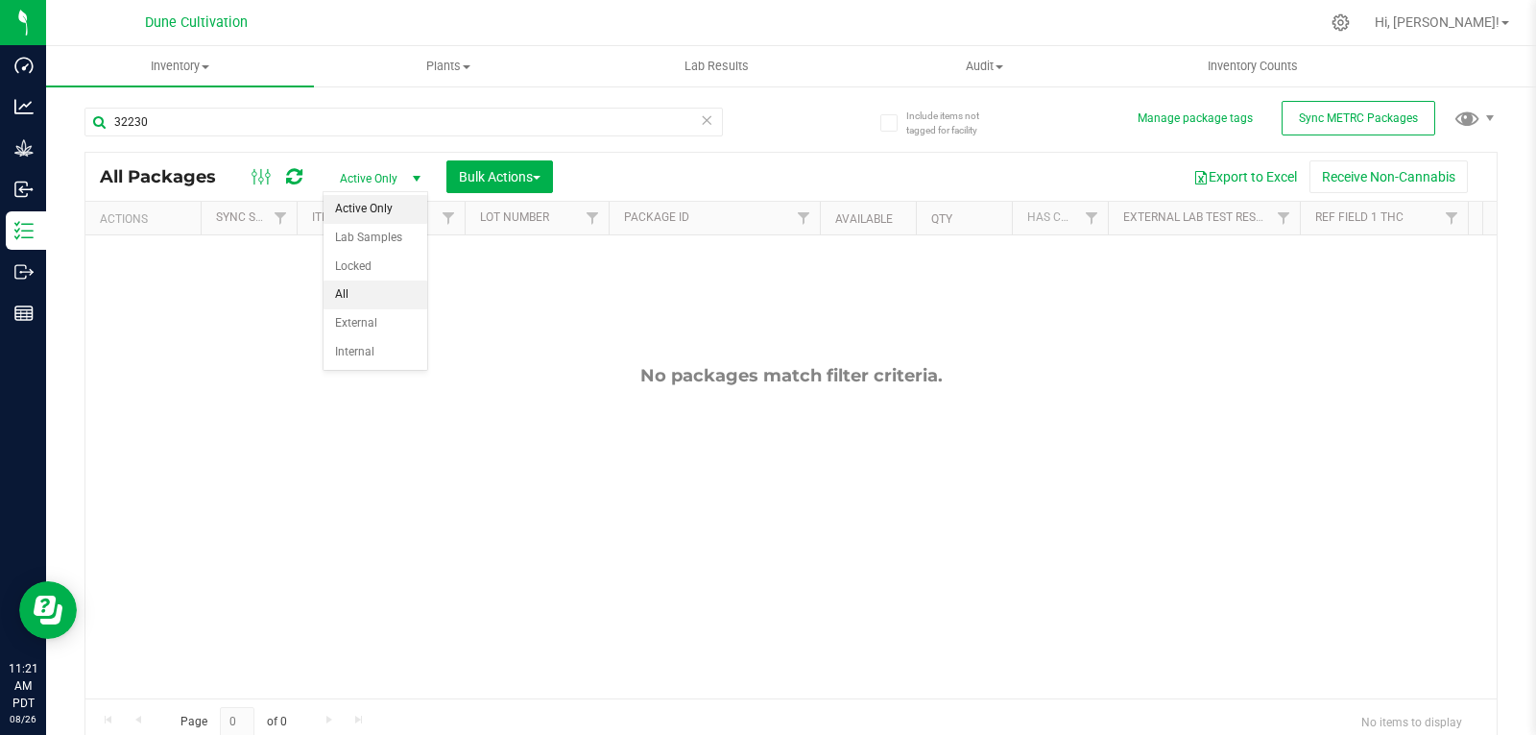
click at [346, 291] on li "All" at bounding box center [376, 294] width 104 height 29
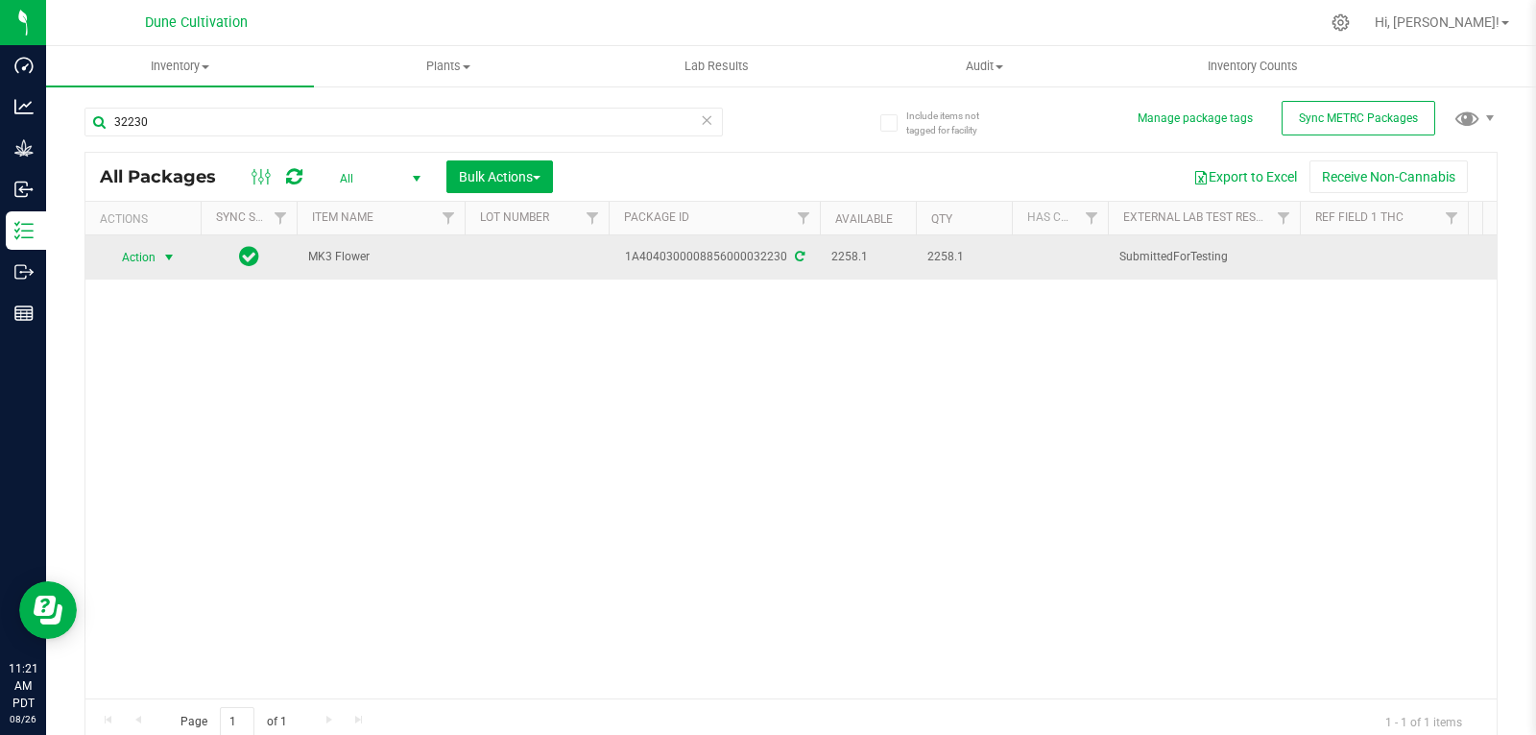
click at [151, 253] on span "Action" at bounding box center [131, 257] width 52 height 27
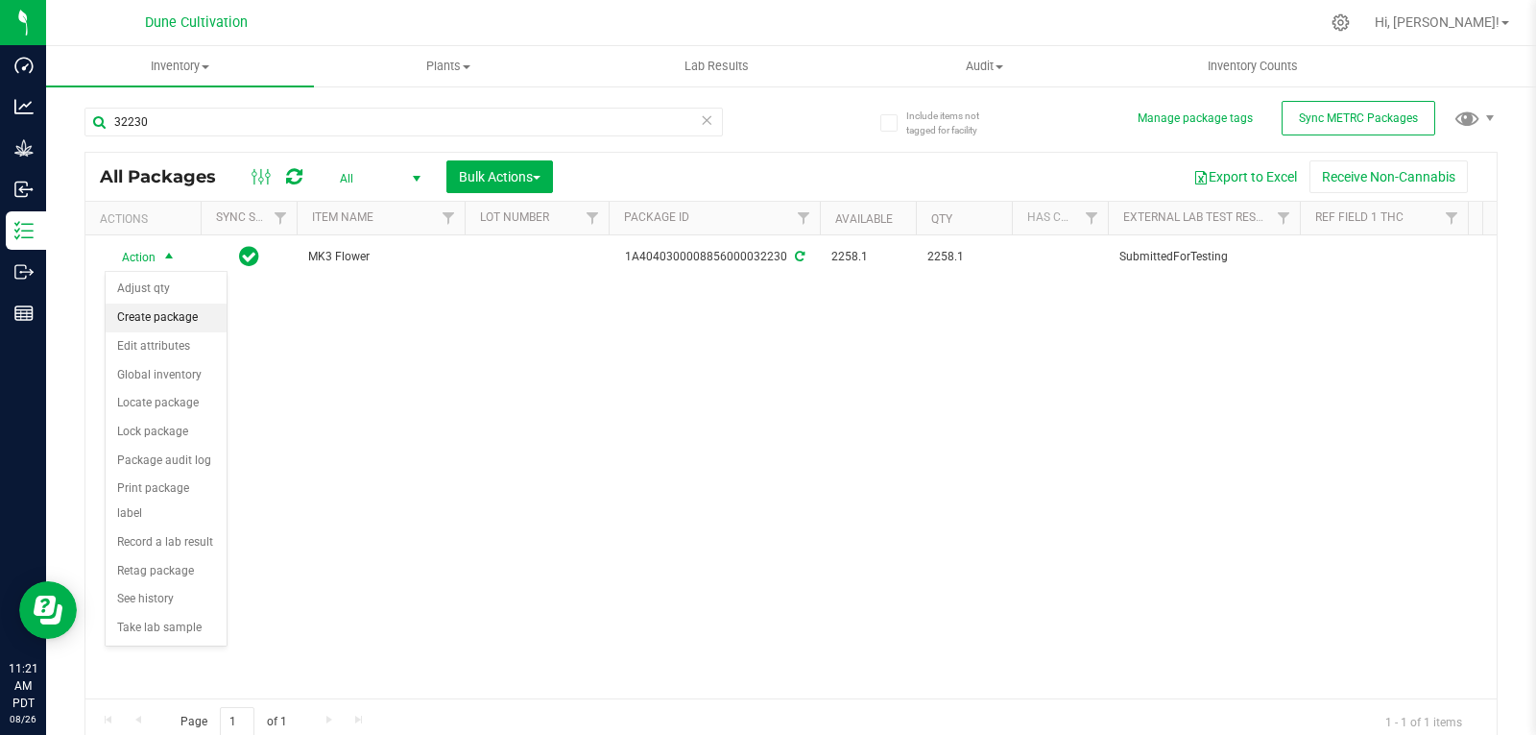
click at [164, 322] on li "Create package" at bounding box center [166, 317] width 121 height 29
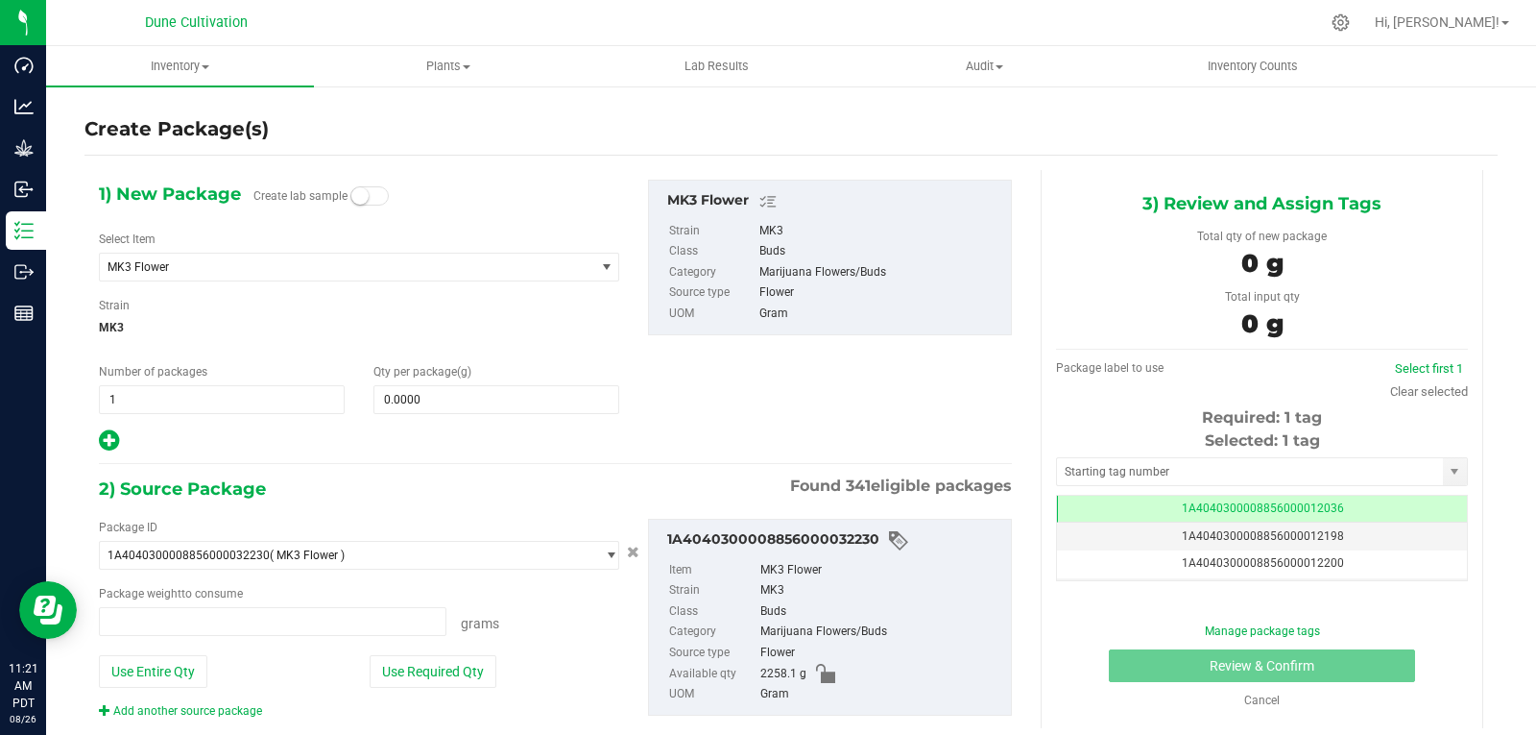
type input "0.0000 g"
click at [181, 275] on span "MK3 Flower" at bounding box center [347, 266] width 494 height 27
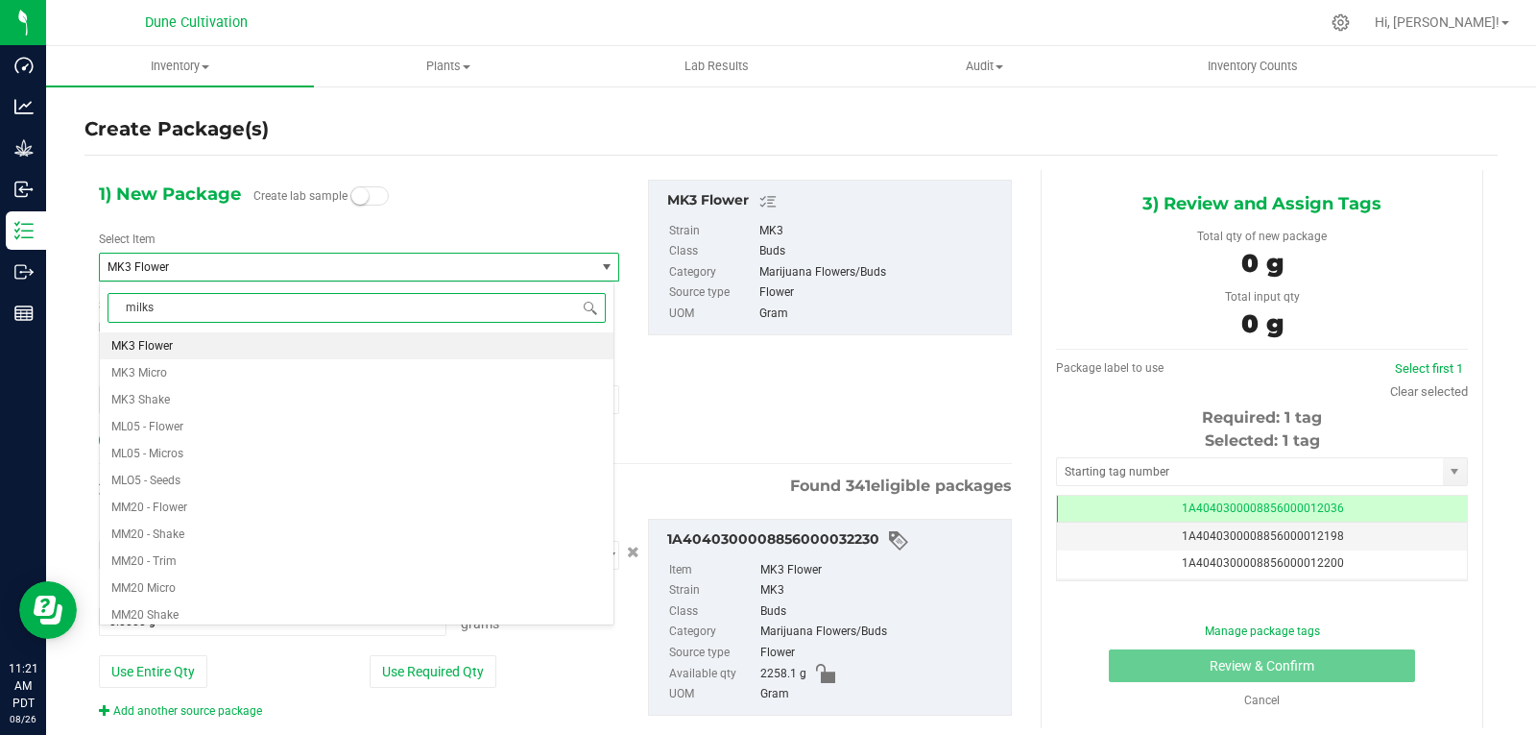
scroll to position [0, 0]
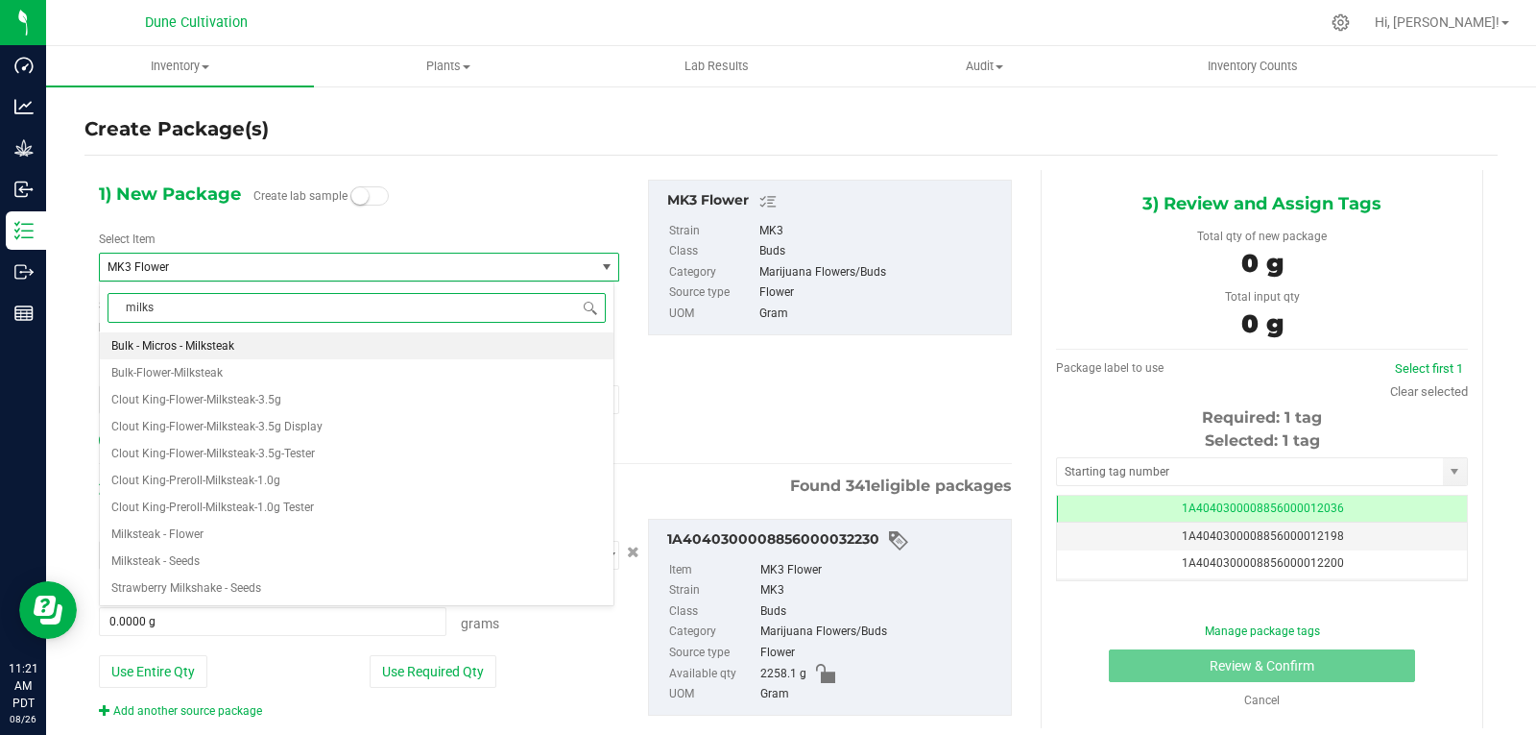
type input "milks"
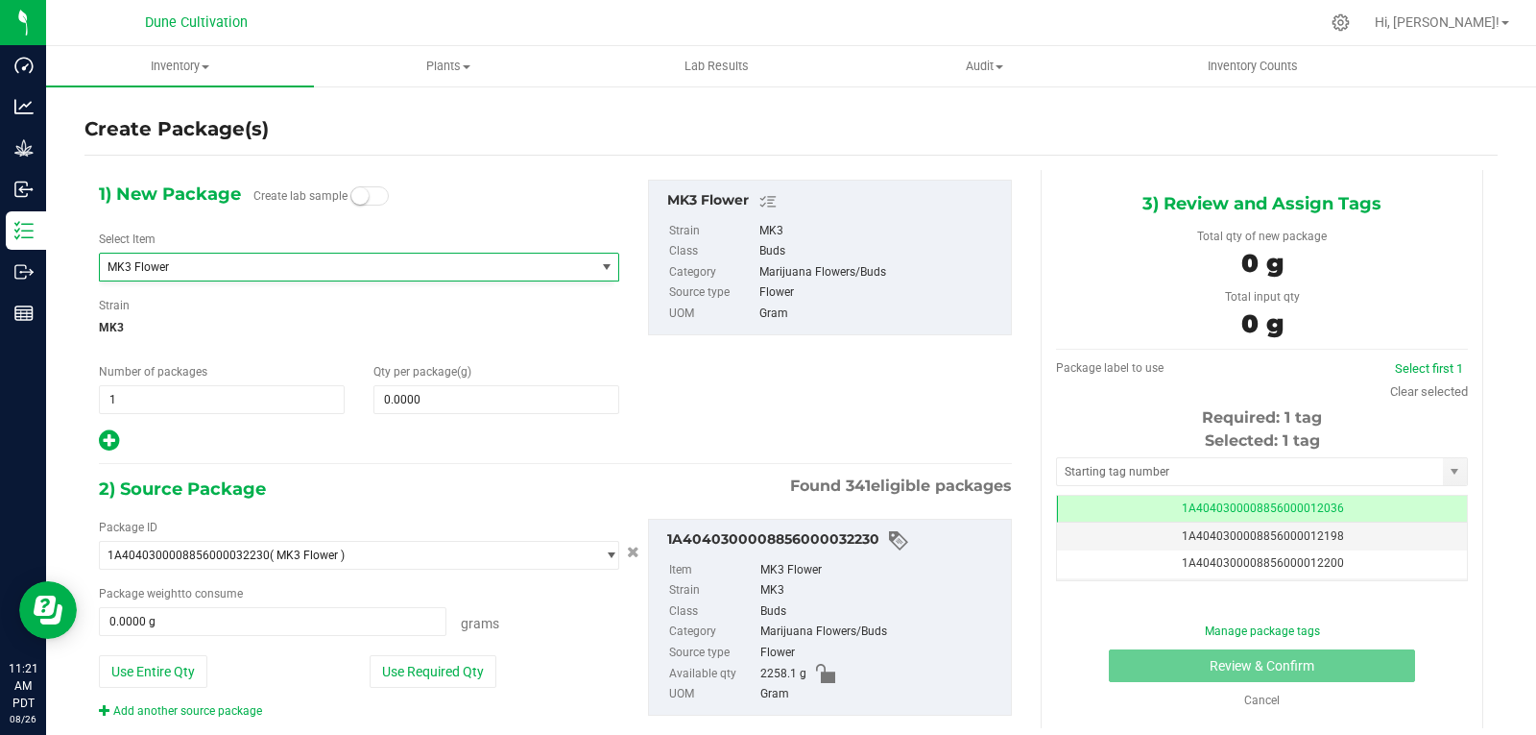
click at [203, 249] on div "Select Item MK3 Flower Bulk - Micros - Milksteak Bulk-Flower-Milksteak Clout Ki…" at bounding box center [359, 255] width 520 height 51
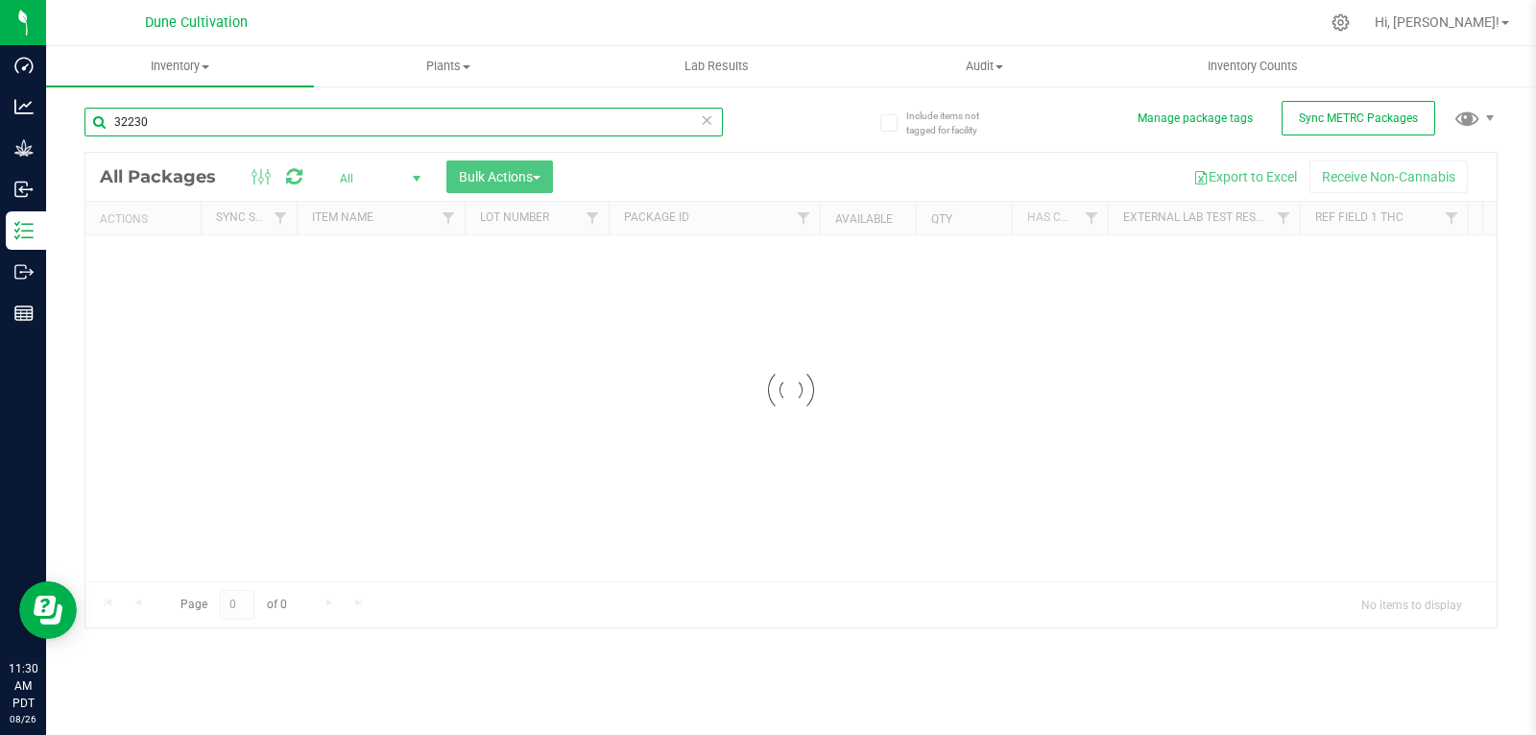
click at [171, 111] on div "Inventory All packages All inventory Waste log Create inventory Plants All plan…" at bounding box center [791, 390] width 1490 height 688
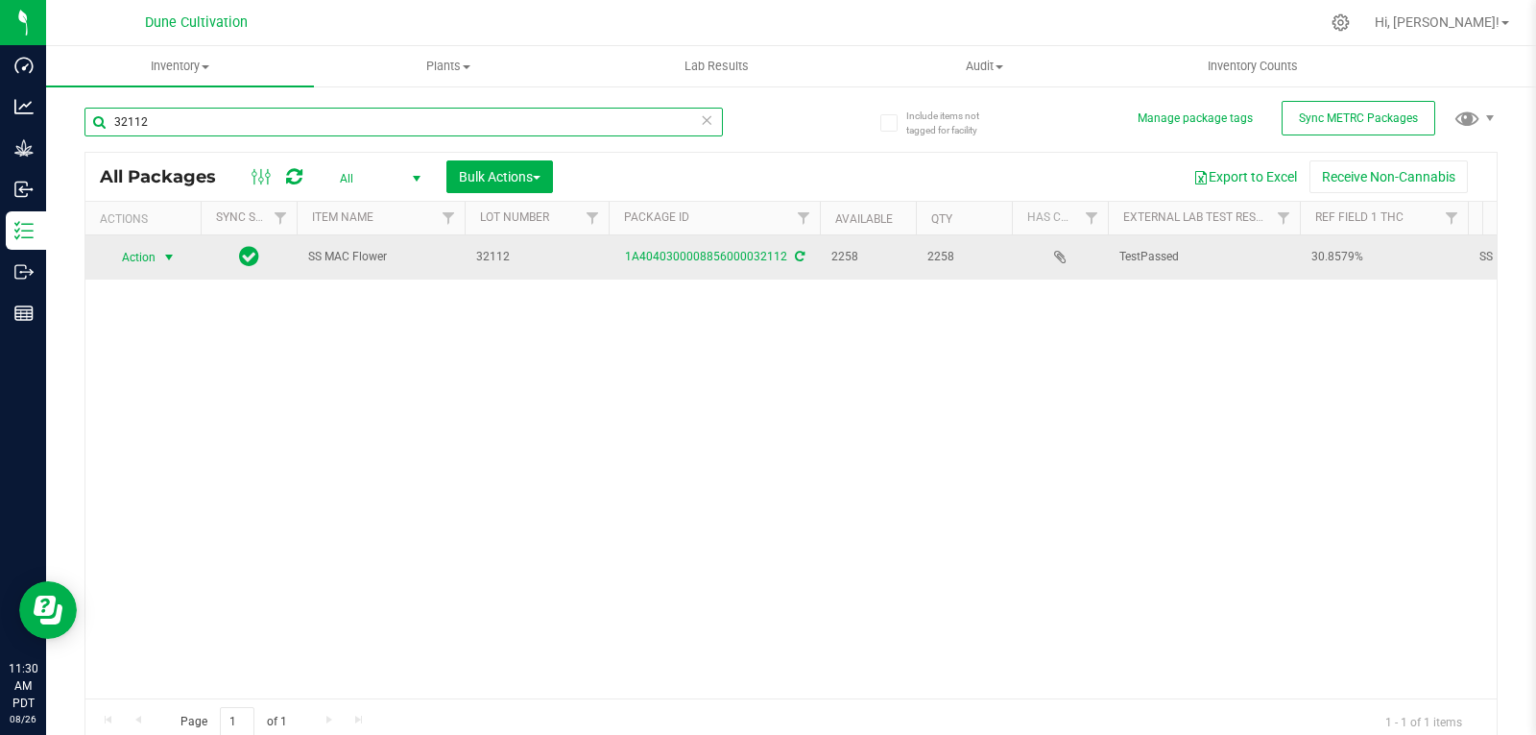
type input "32112"
click at [158, 261] on span "select" at bounding box center [169, 257] width 24 height 27
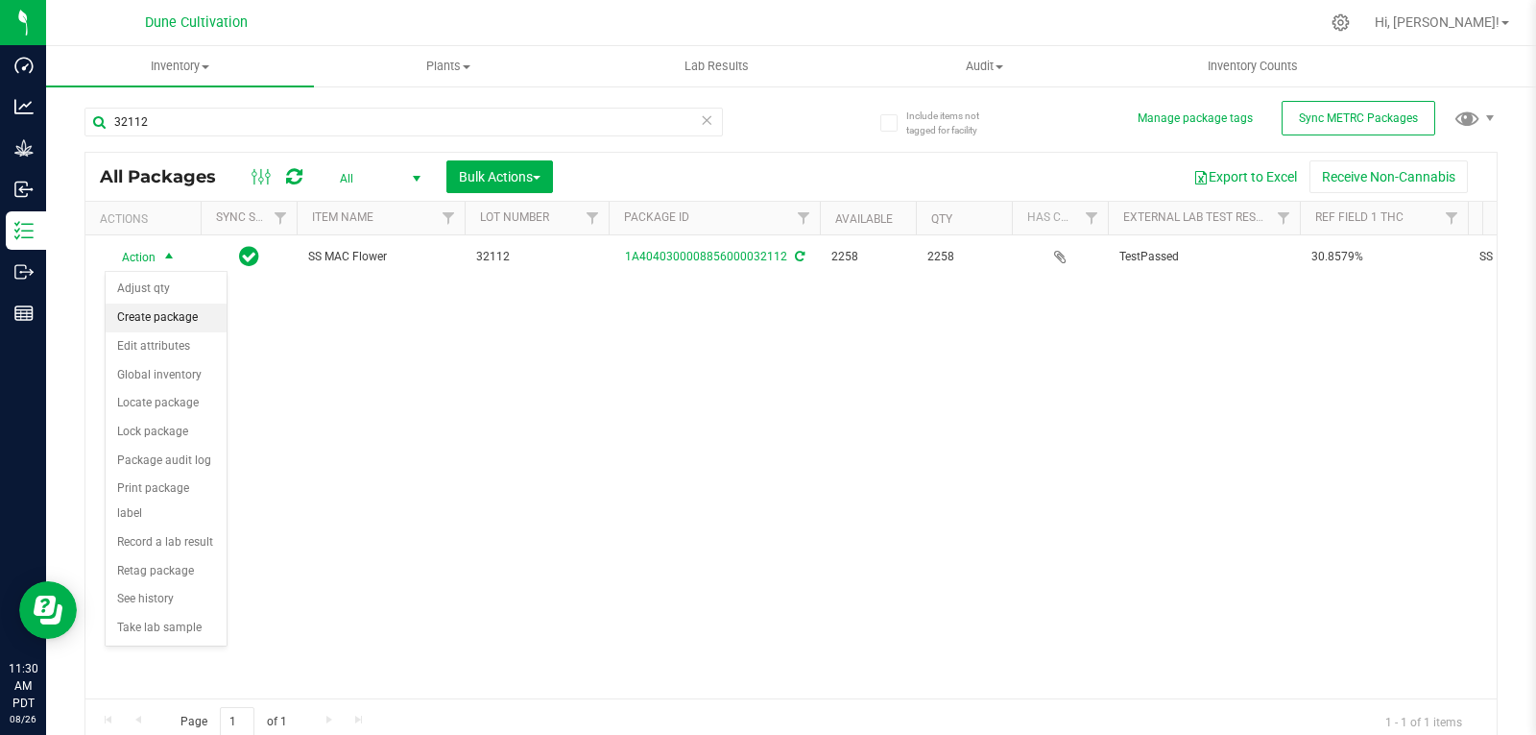
click at [164, 316] on li "Create package" at bounding box center [166, 317] width 121 height 29
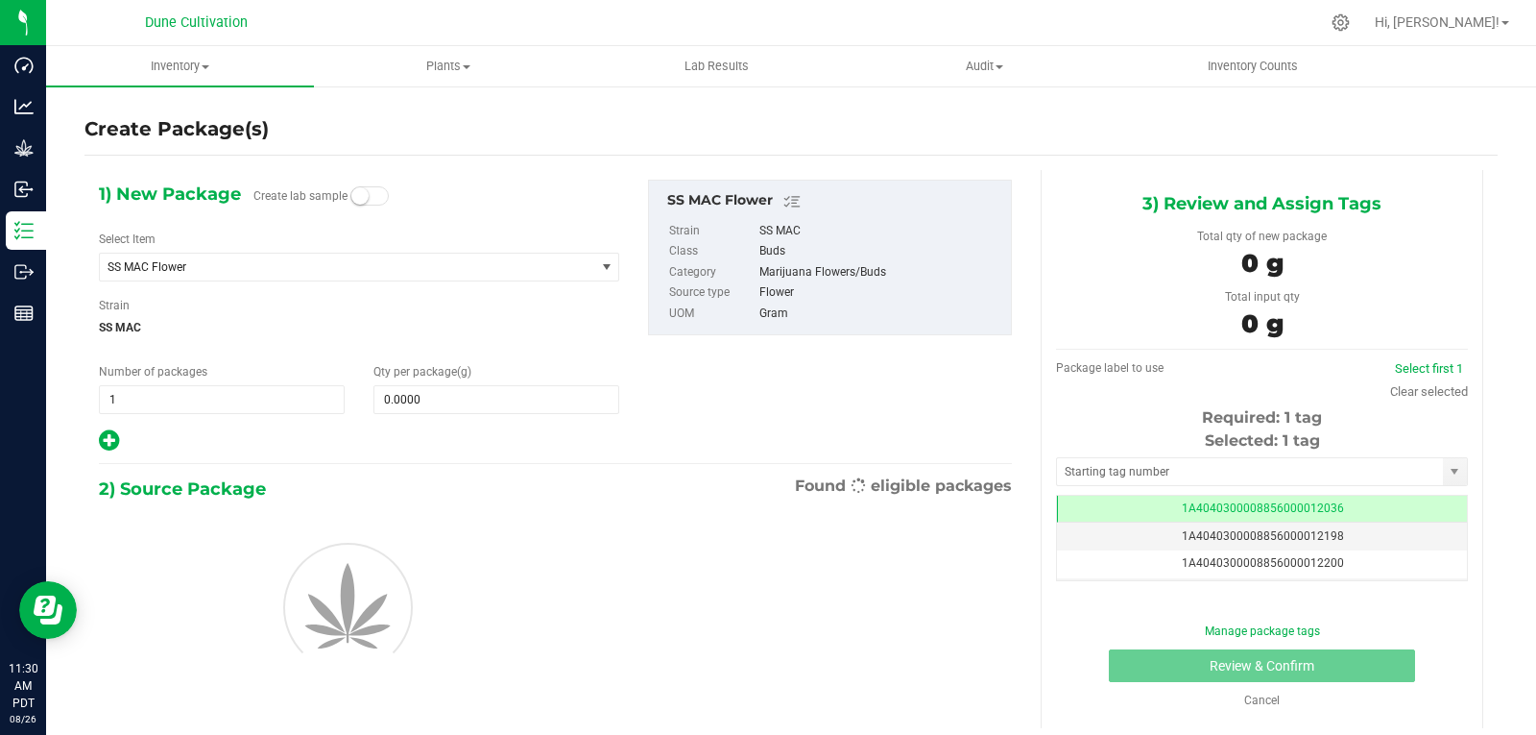
scroll to position [0, -1]
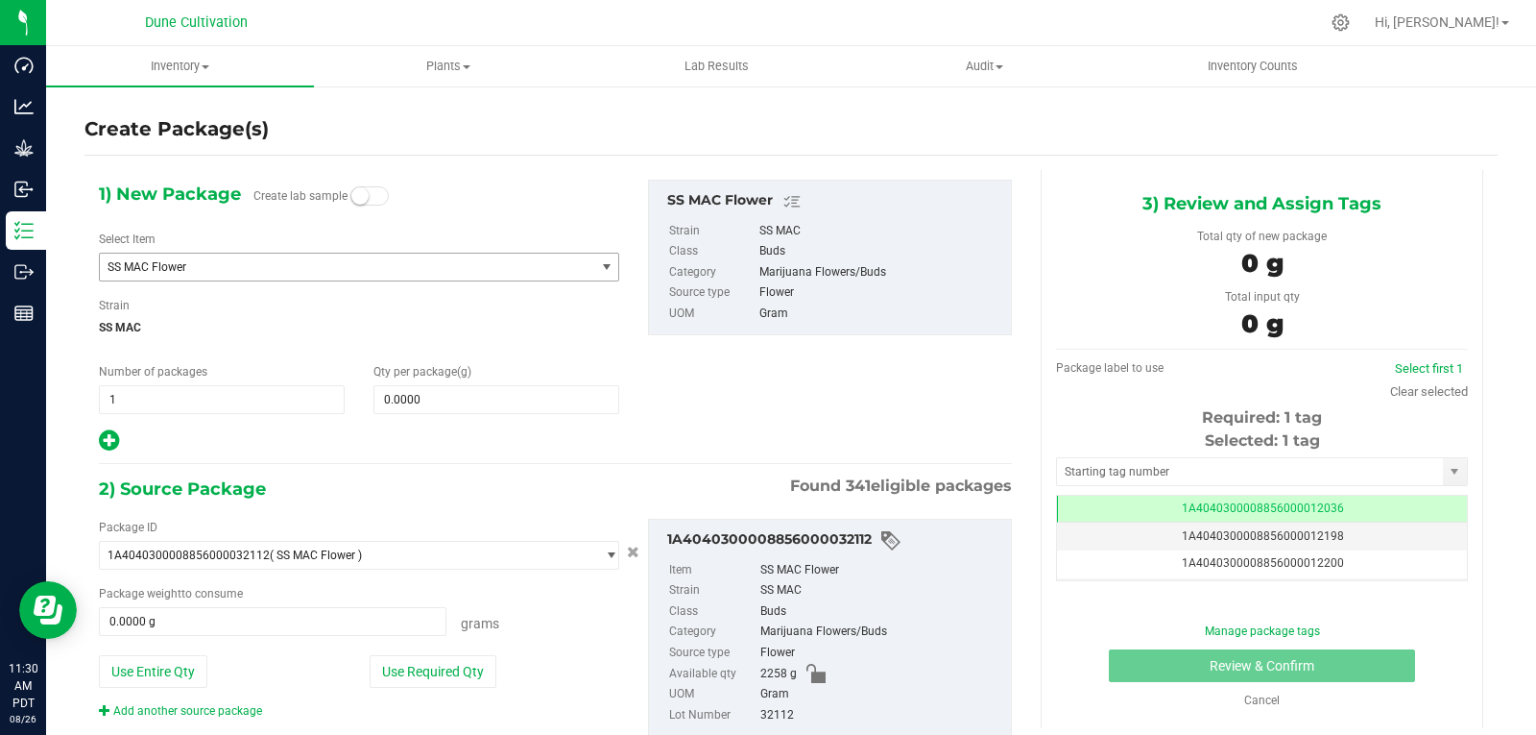
click at [201, 275] on span "SS MAC Flower" at bounding box center [347, 266] width 494 height 27
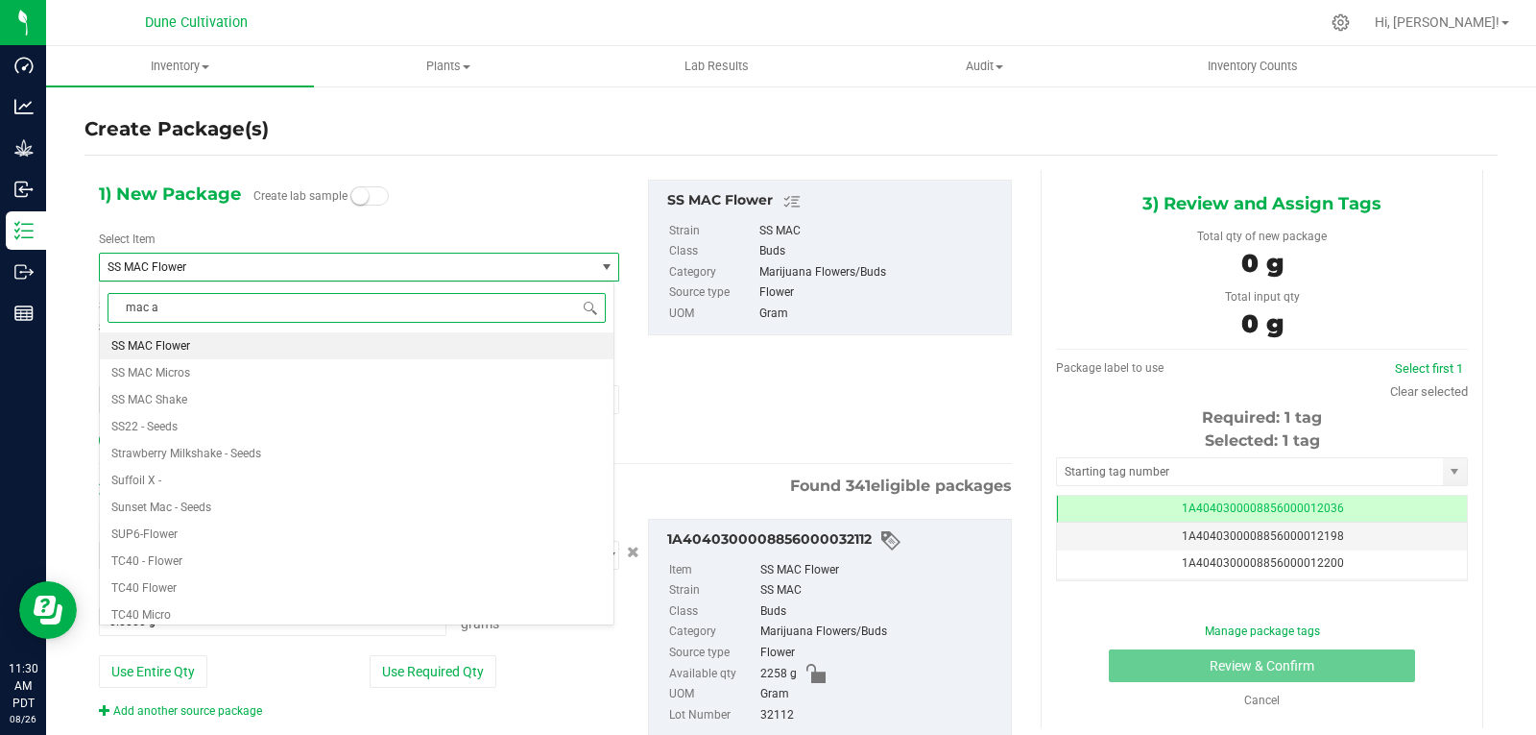
scroll to position [0, 0]
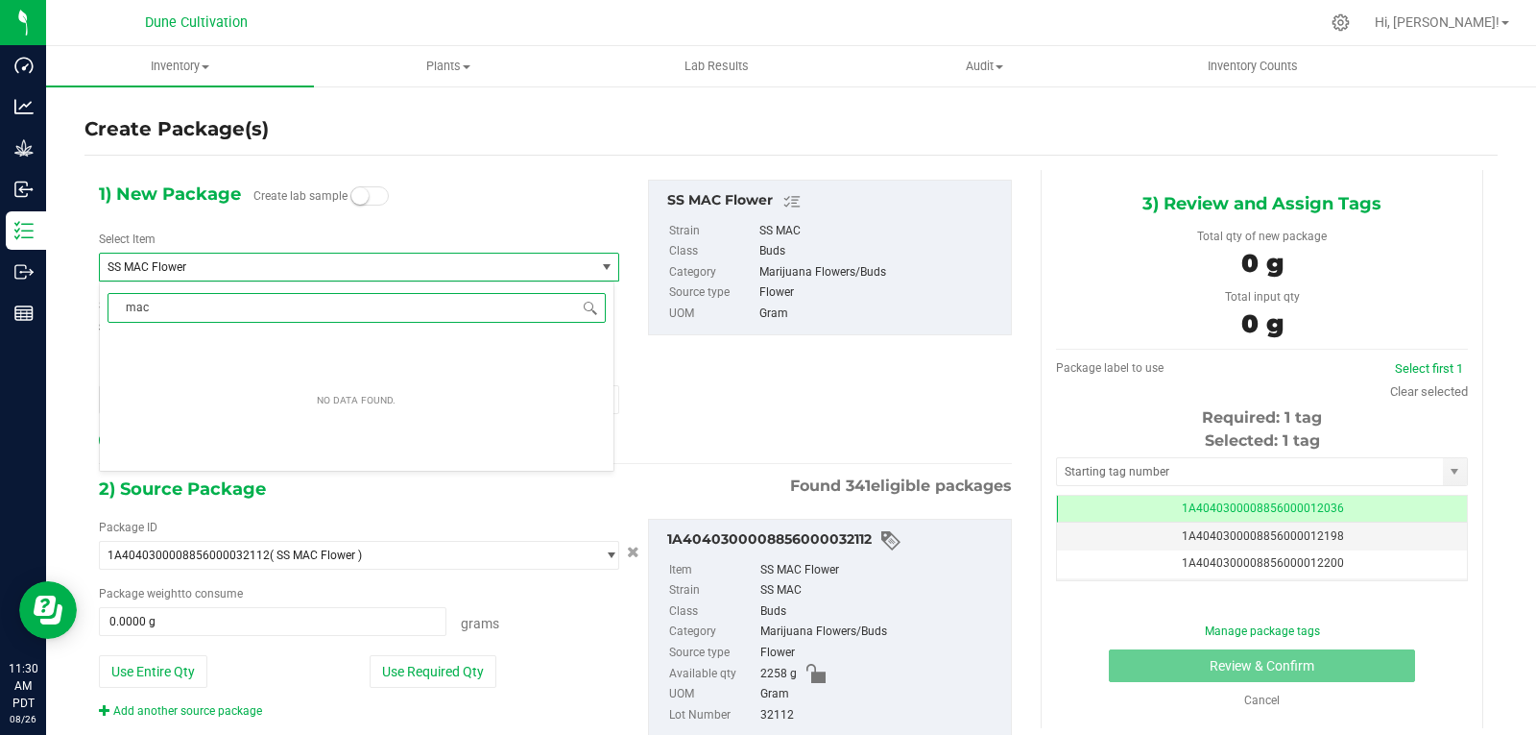
type input "mac"
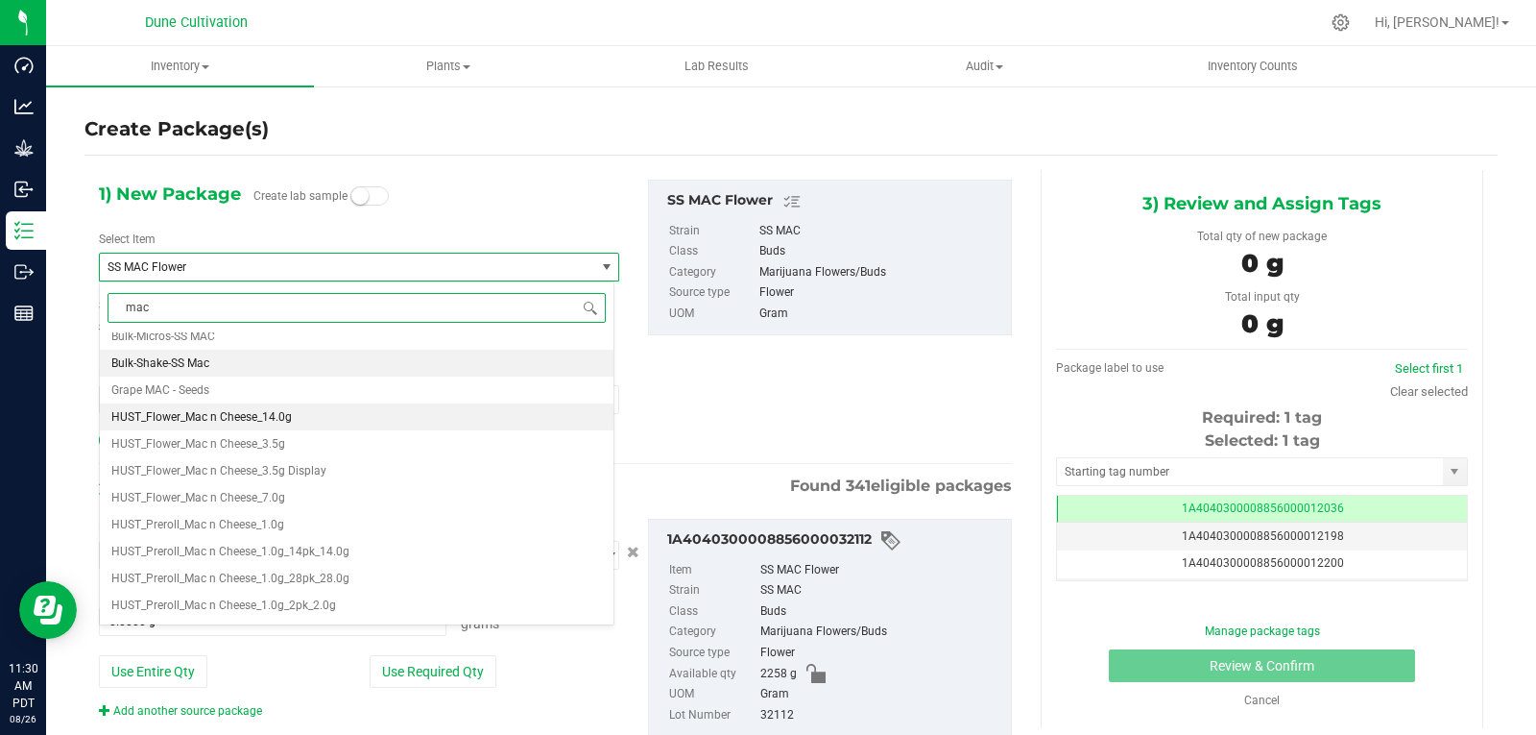
scroll to position [64, 0]
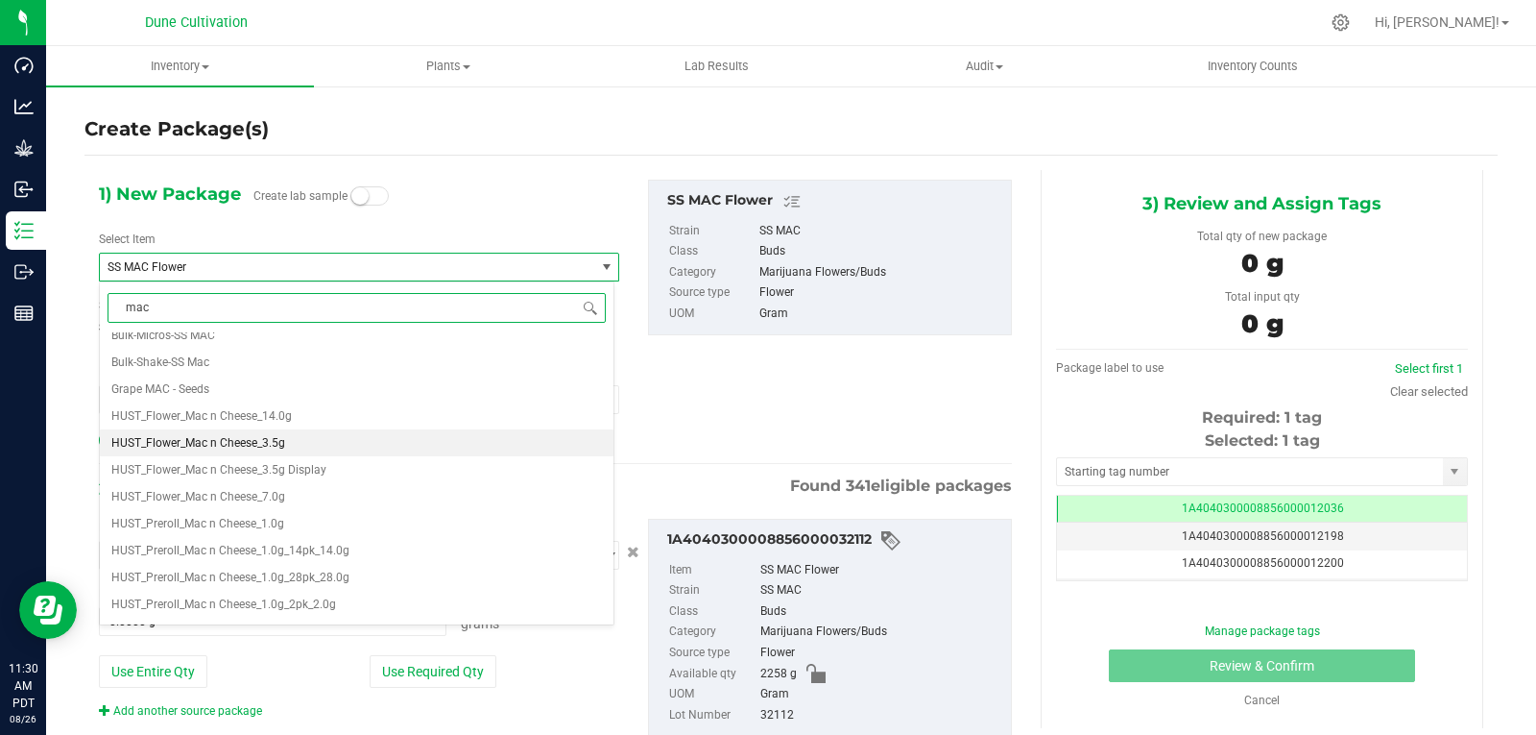
click at [278, 440] on span "HUST_Flower_Mac n Cheese_3.5g" at bounding box center [198, 442] width 174 height 13
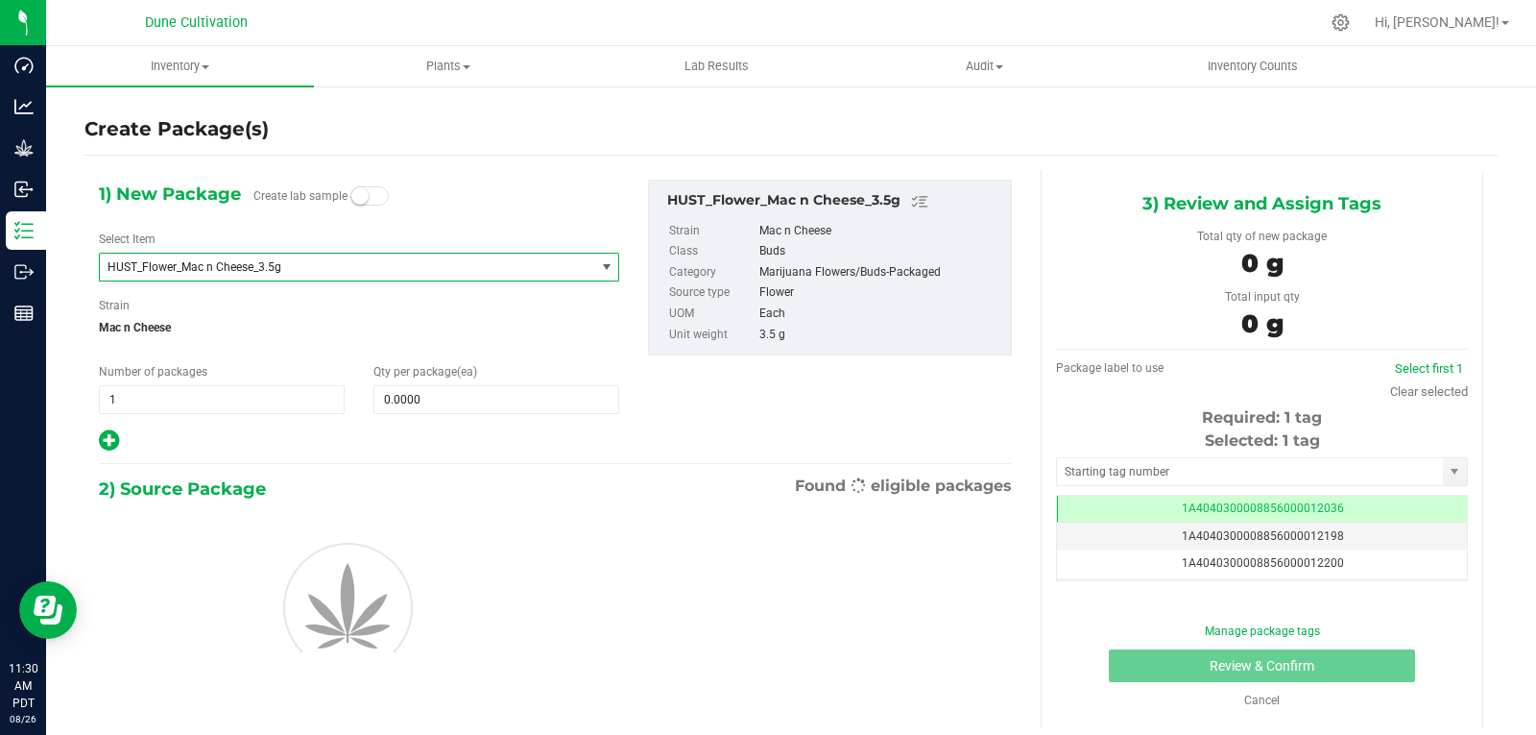
type input "0"
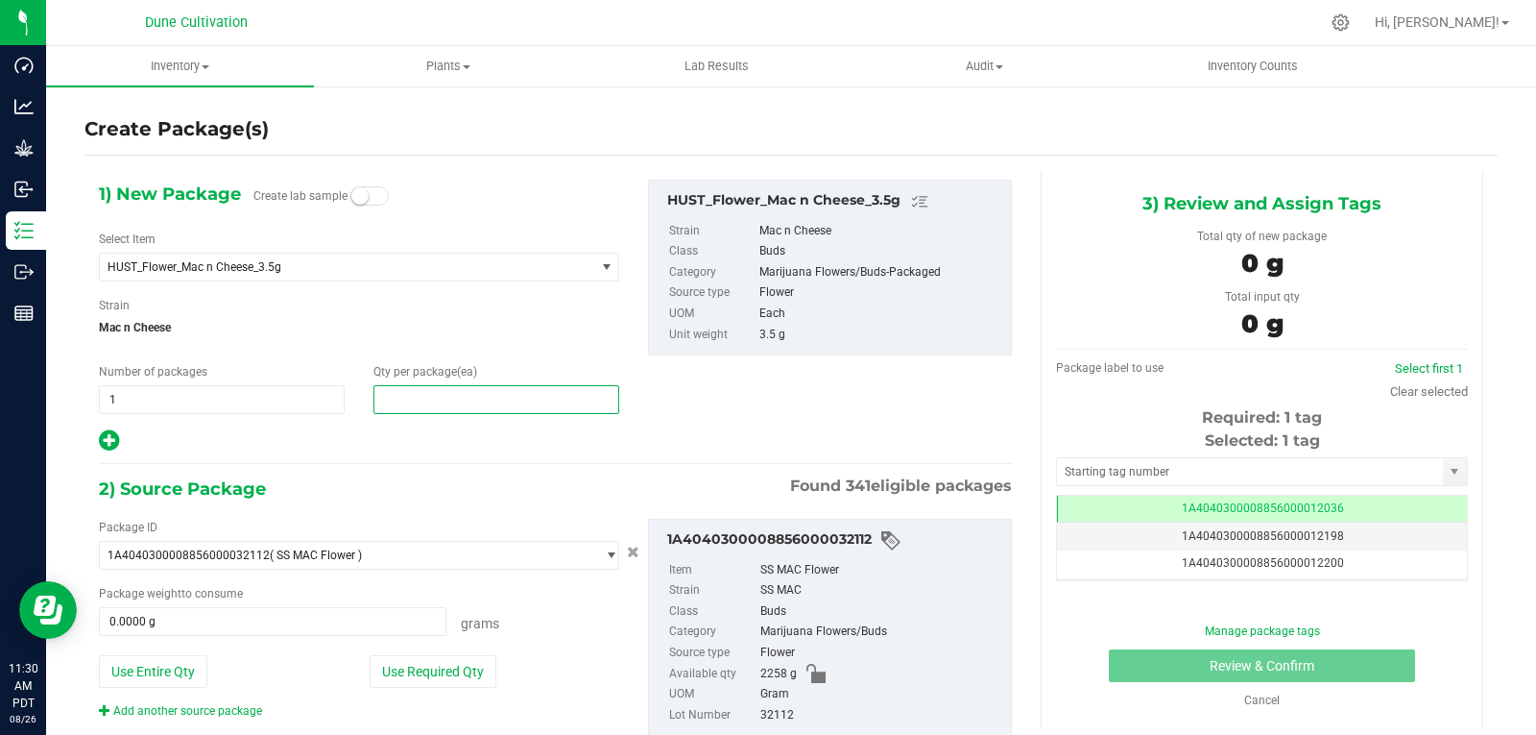
click at [393, 394] on span at bounding box center [497, 399] width 246 height 29
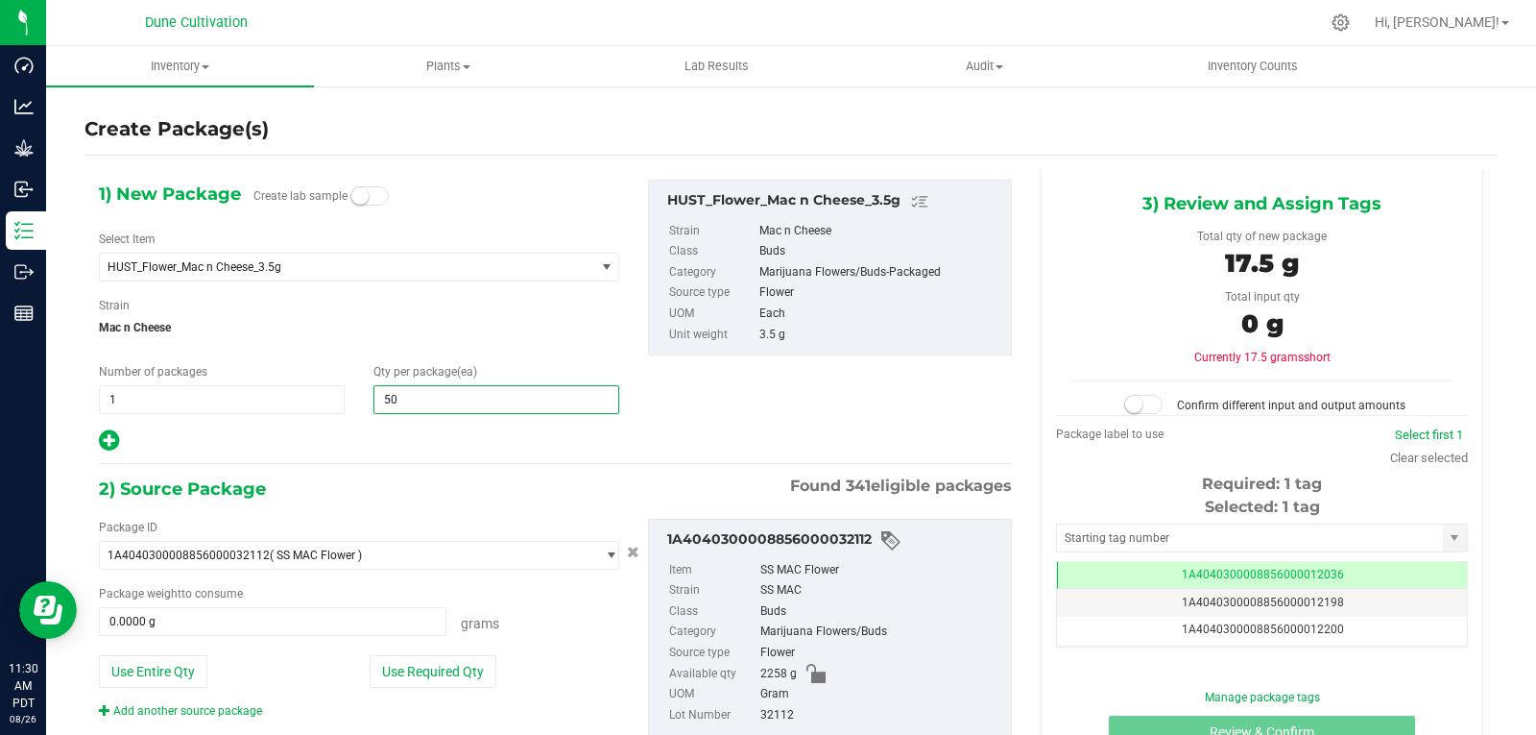
type input "500"
click at [425, 661] on button "Use Required Qty" at bounding box center [433, 671] width 127 height 33
type input "1750.0000 g"
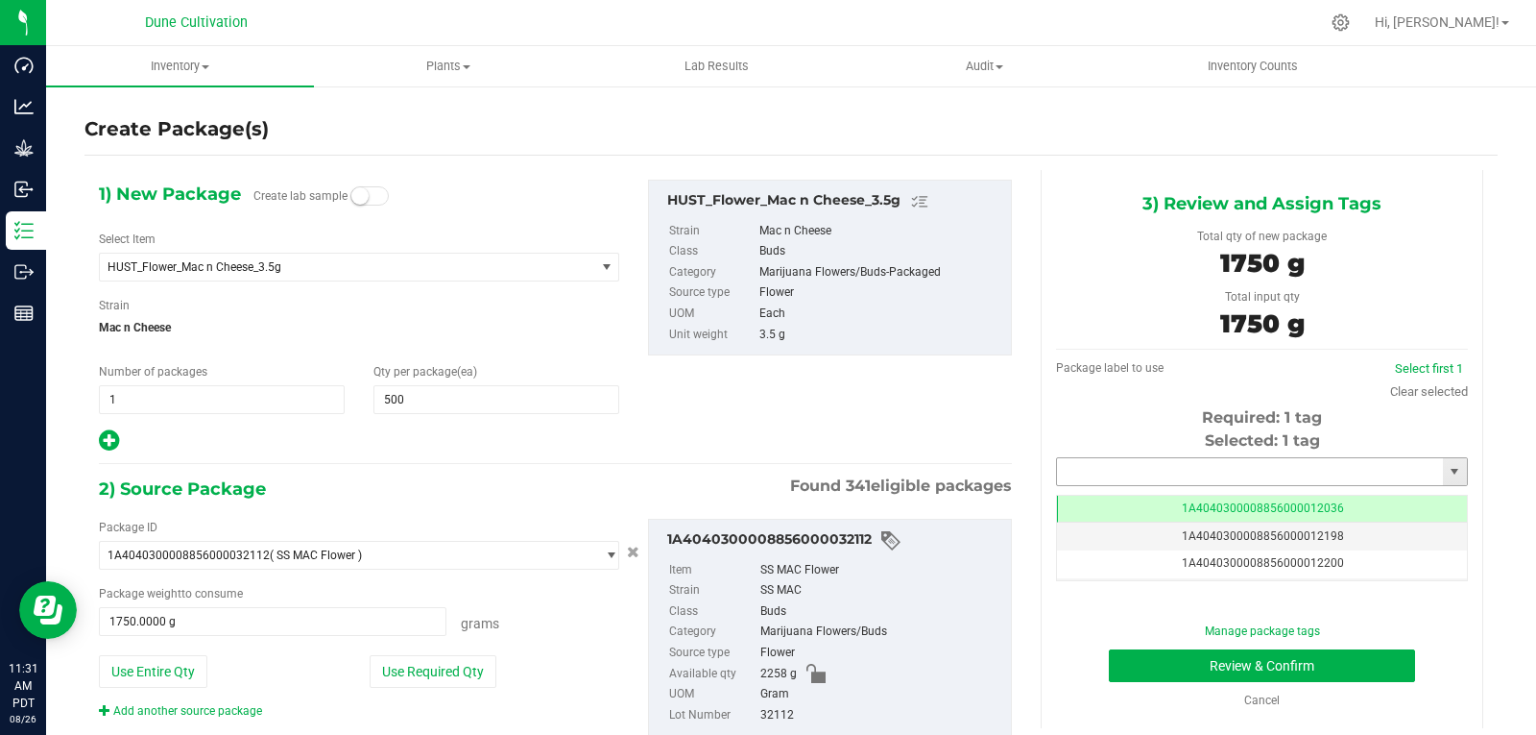
click at [1110, 463] on input "text" at bounding box center [1250, 471] width 386 height 27
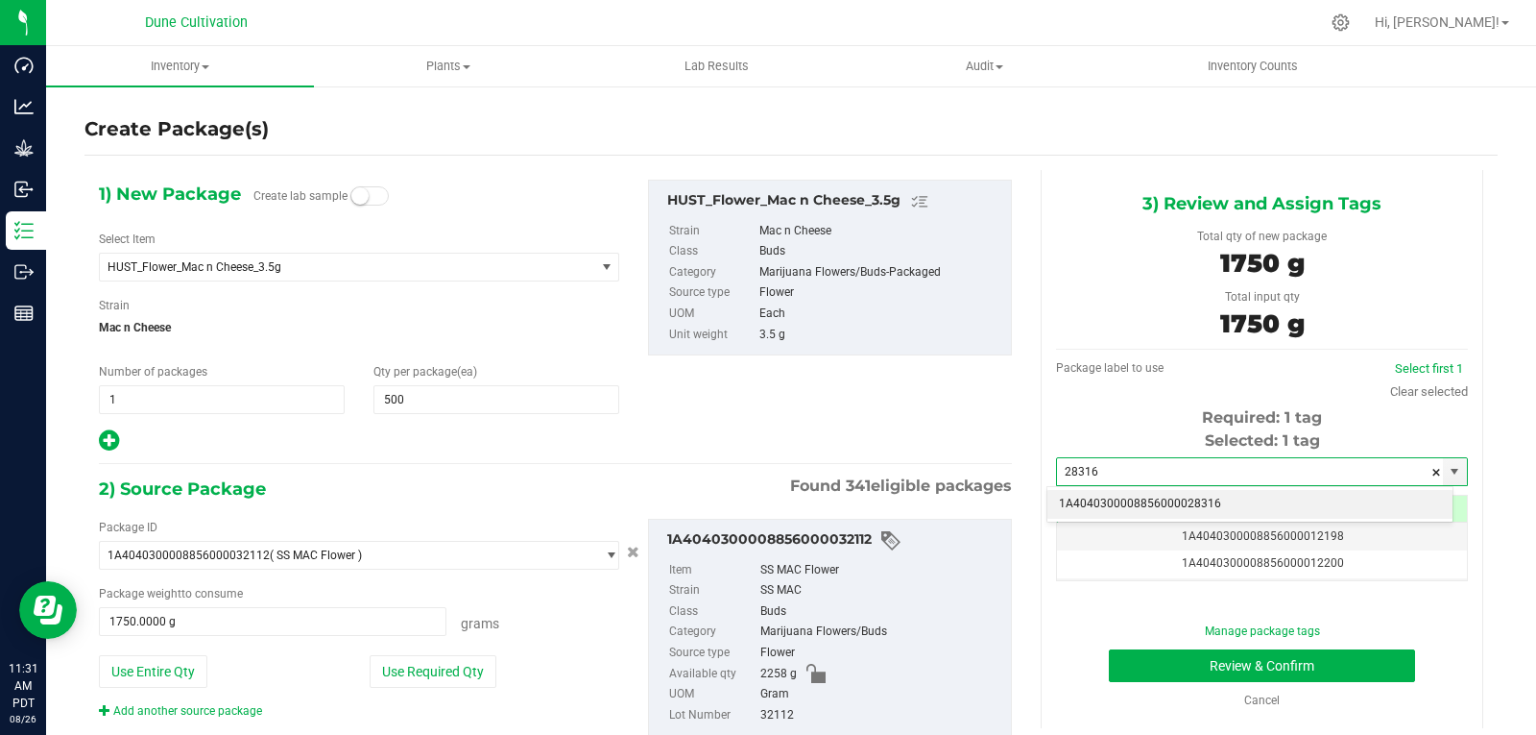
click at [1110, 494] on li "1A4040300008856000028316" at bounding box center [1250, 504] width 405 height 29
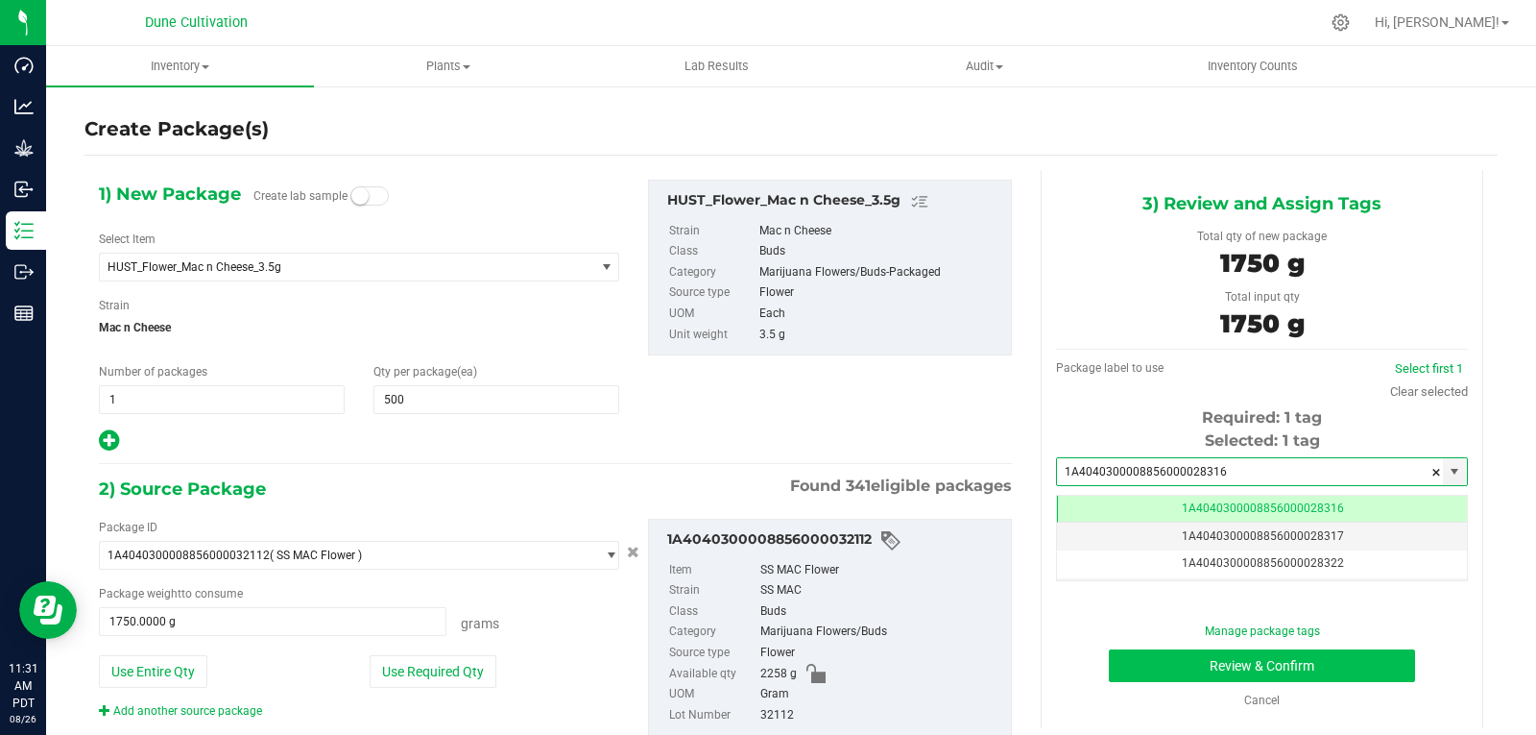
type input "1A4040300008856000028316"
click at [1142, 659] on button "Review & Confirm" at bounding box center [1262, 665] width 306 height 33
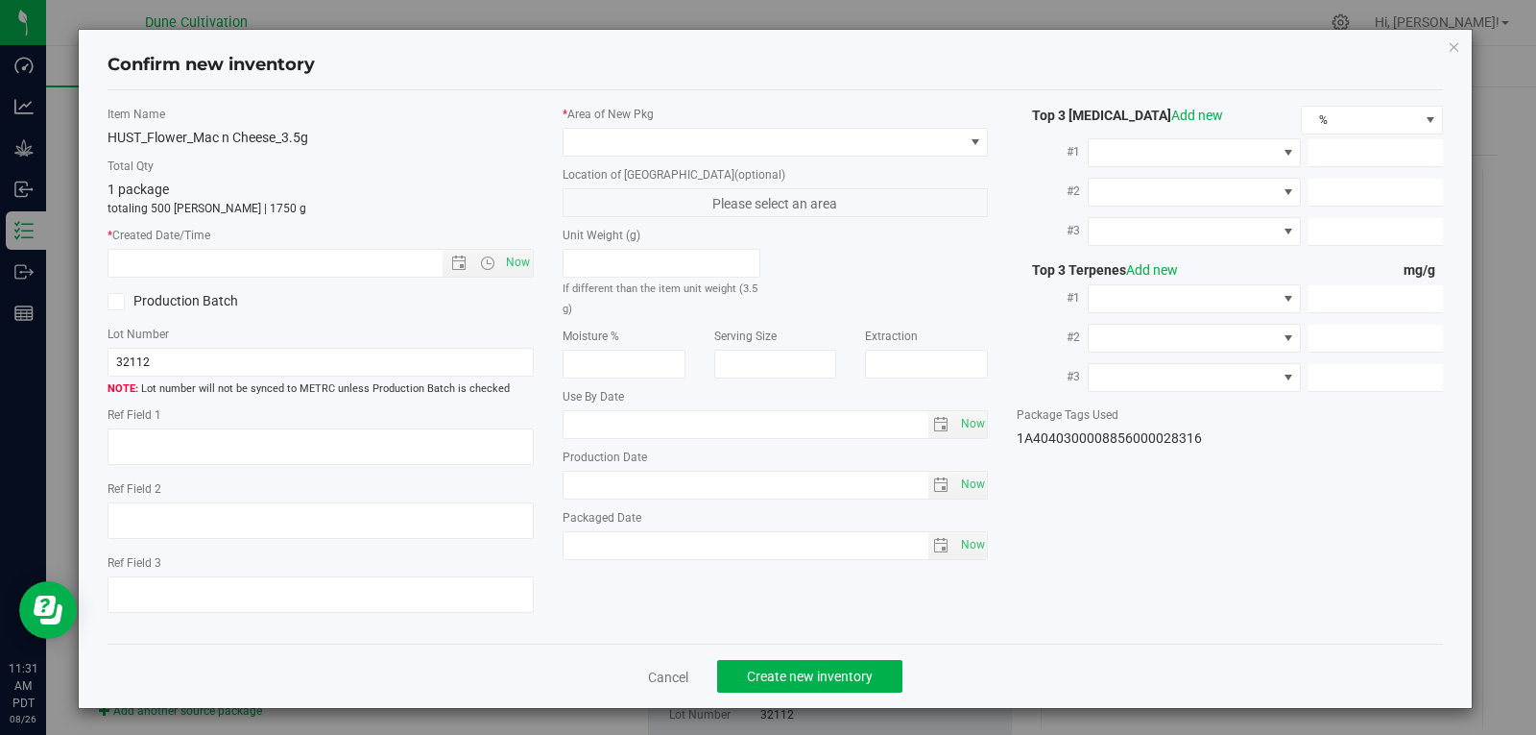
type textarea "30.8579%"
type textarea "SS MAC"
type textarea "0.0544575%"
type input "344.3100"
type input "31.1505"
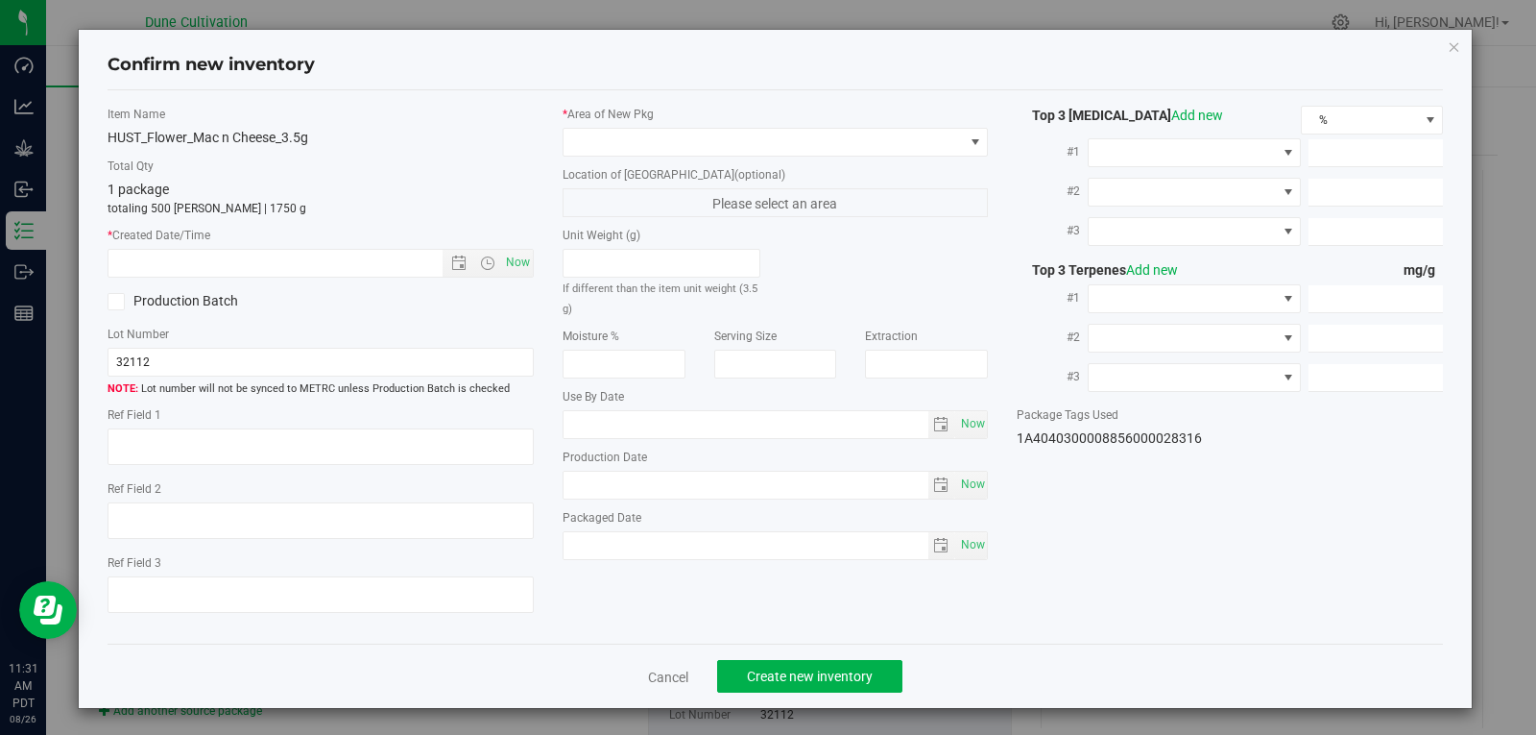
type input "6.6191"
type input "3.1510"
type input "2.8560"
type input "2.6240"
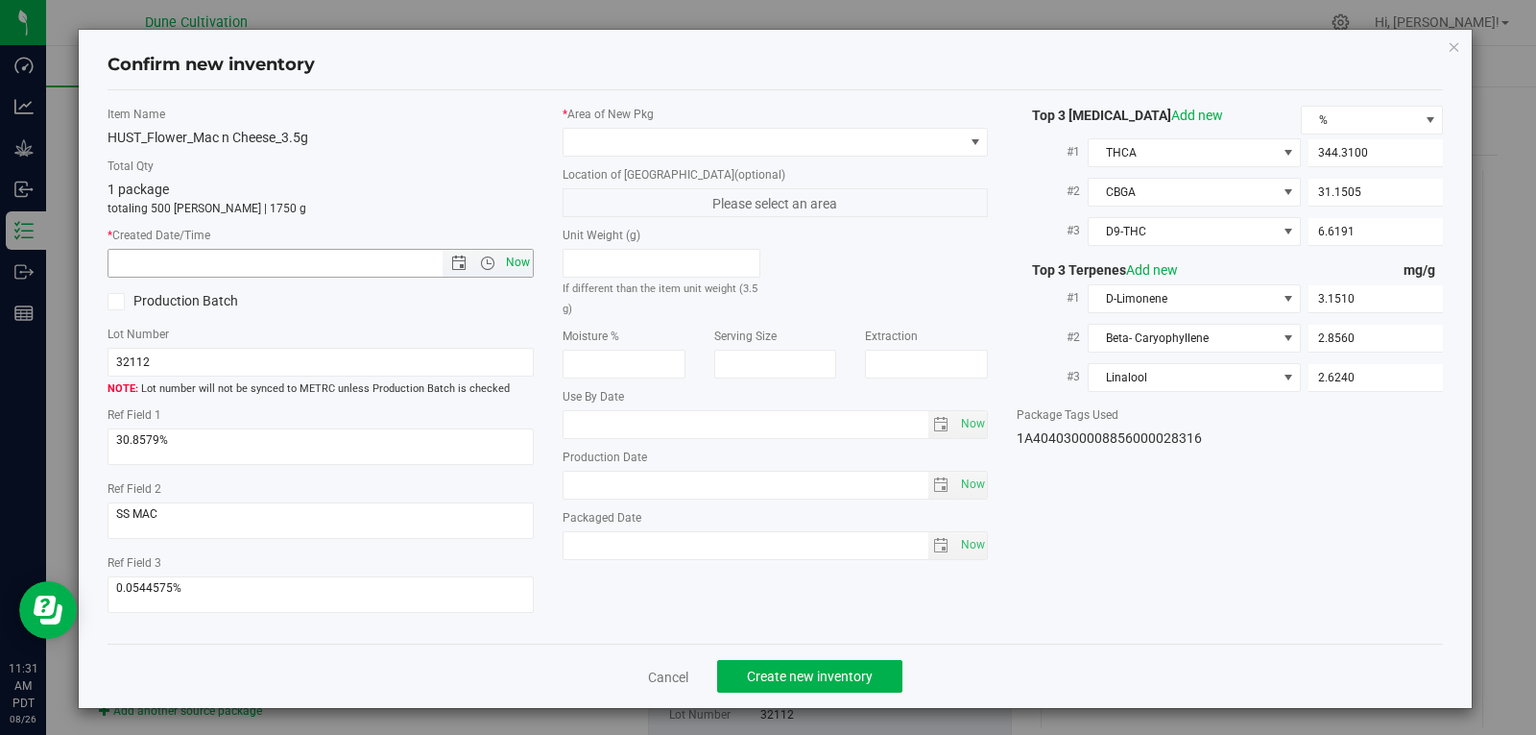
click at [501, 259] on span "Now" at bounding box center [517, 263] width 33 height 28
type input "8/26/2025 11:31 AM"
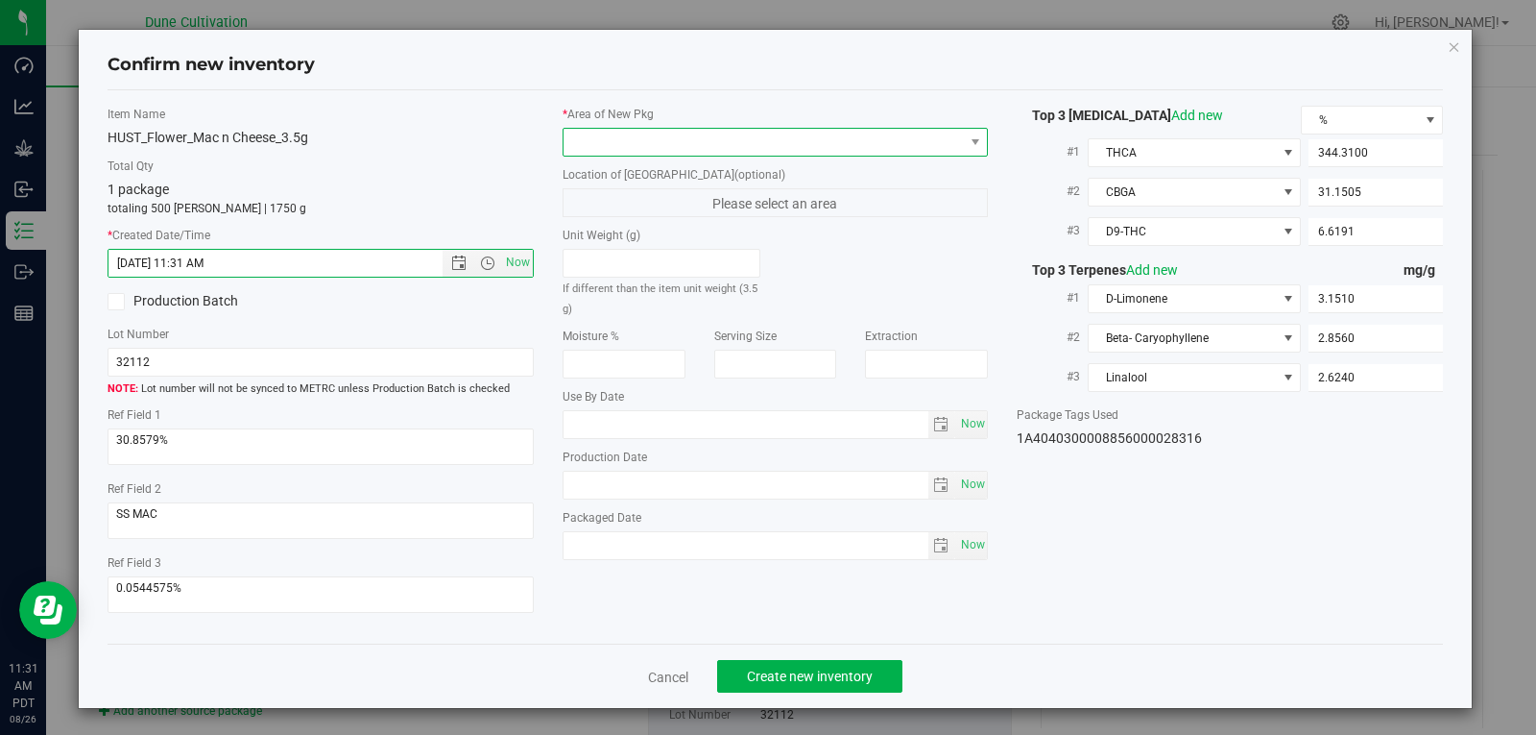
click at [795, 148] on span at bounding box center [764, 142] width 400 height 27
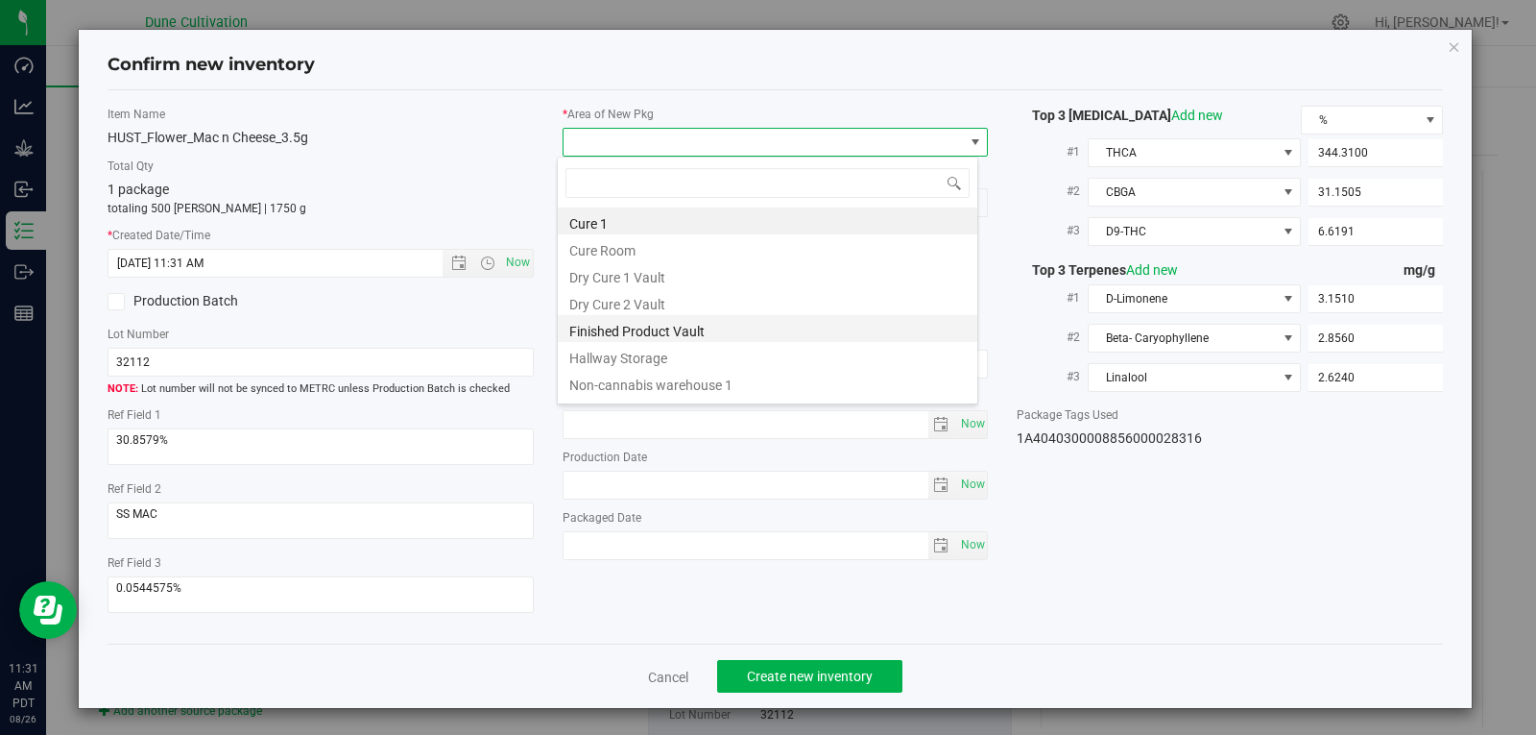
click at [715, 332] on li "Finished Product Vault" at bounding box center [768, 328] width 420 height 27
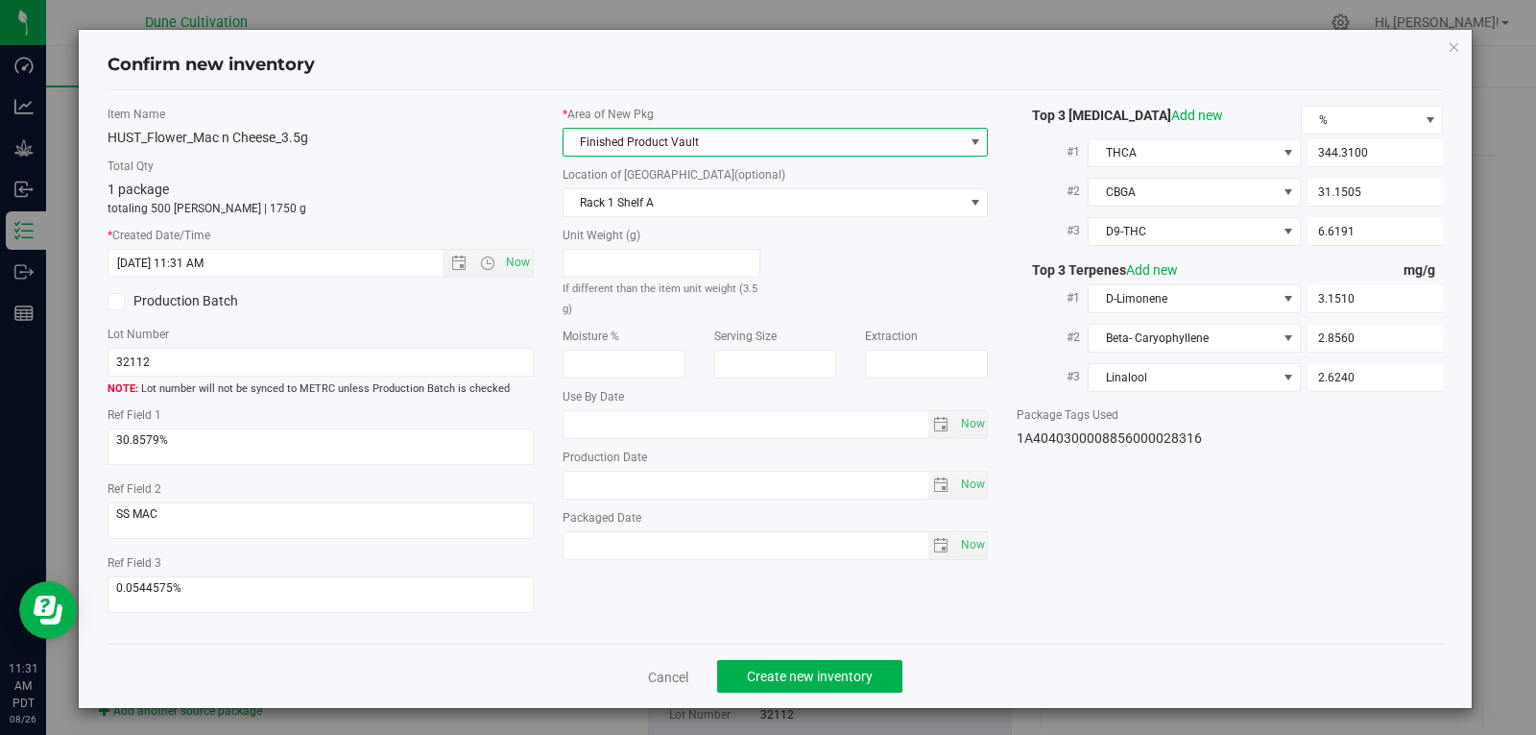
click at [782, 696] on div "Cancel Create new inventory" at bounding box center [776, 675] width 1337 height 64
click at [801, 668] on span "Create new inventory" at bounding box center [810, 675] width 126 height 15
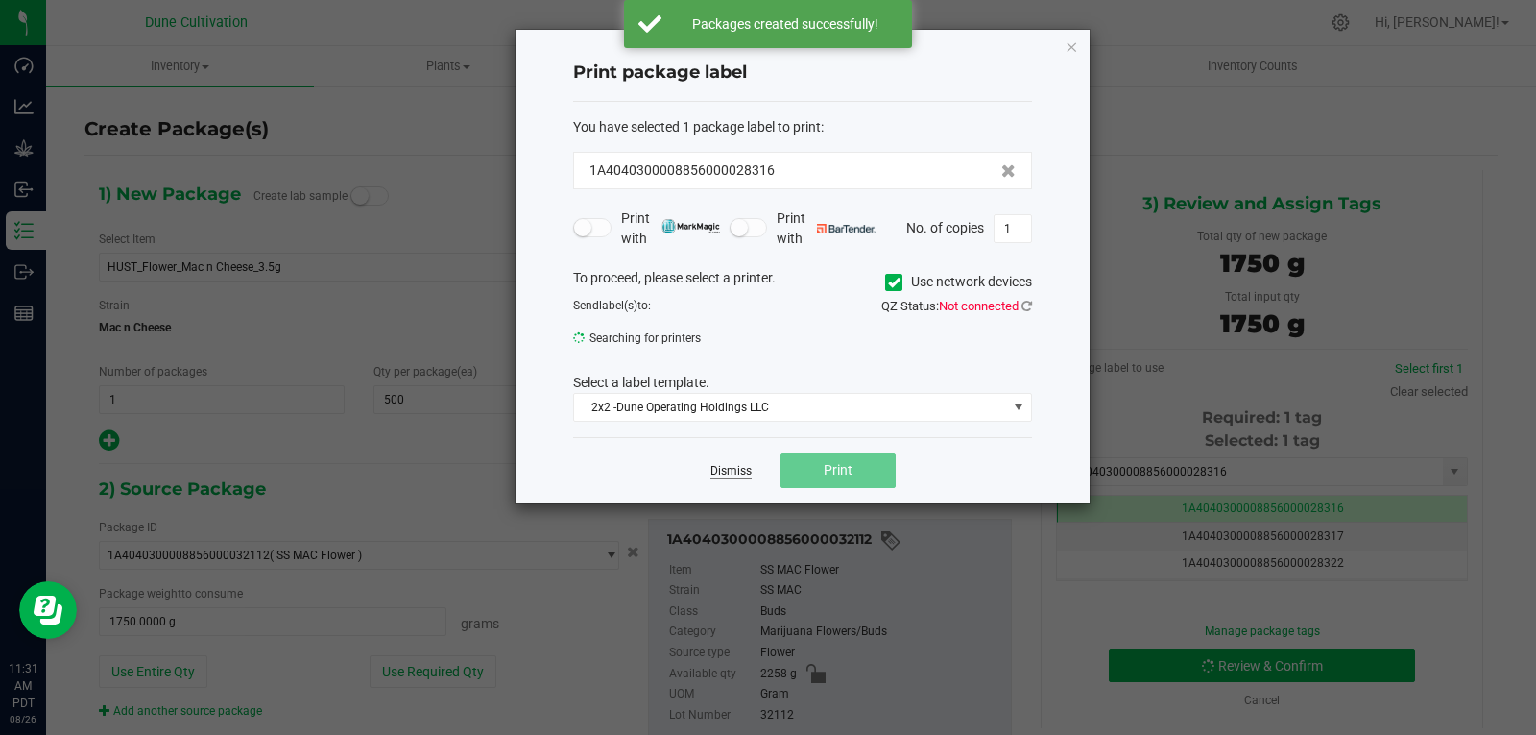
click at [726, 477] on link "Dismiss" at bounding box center [731, 471] width 41 height 16
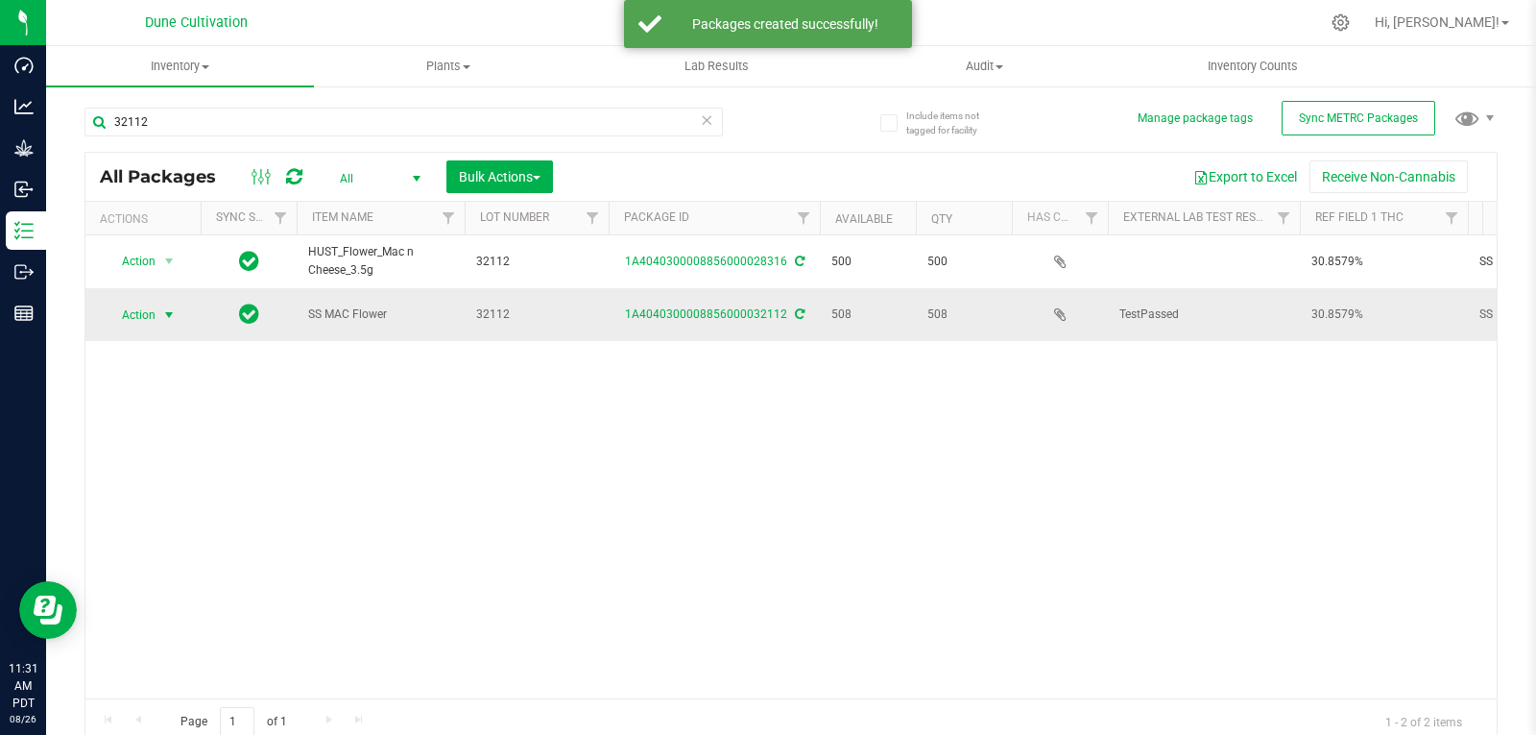
click at [166, 307] on span "select" at bounding box center [168, 314] width 15 height 15
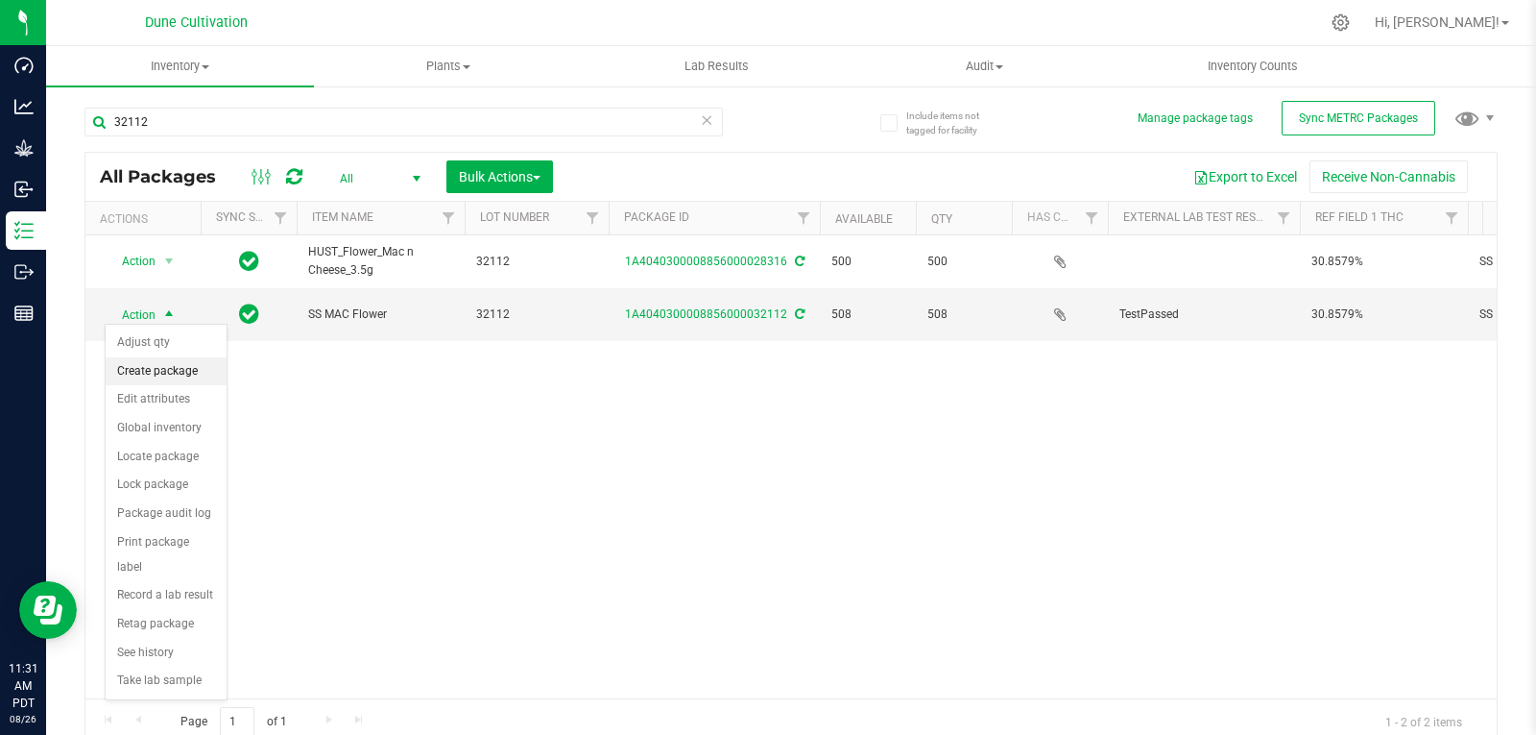
click at [175, 366] on li "Create package" at bounding box center [166, 371] width 121 height 29
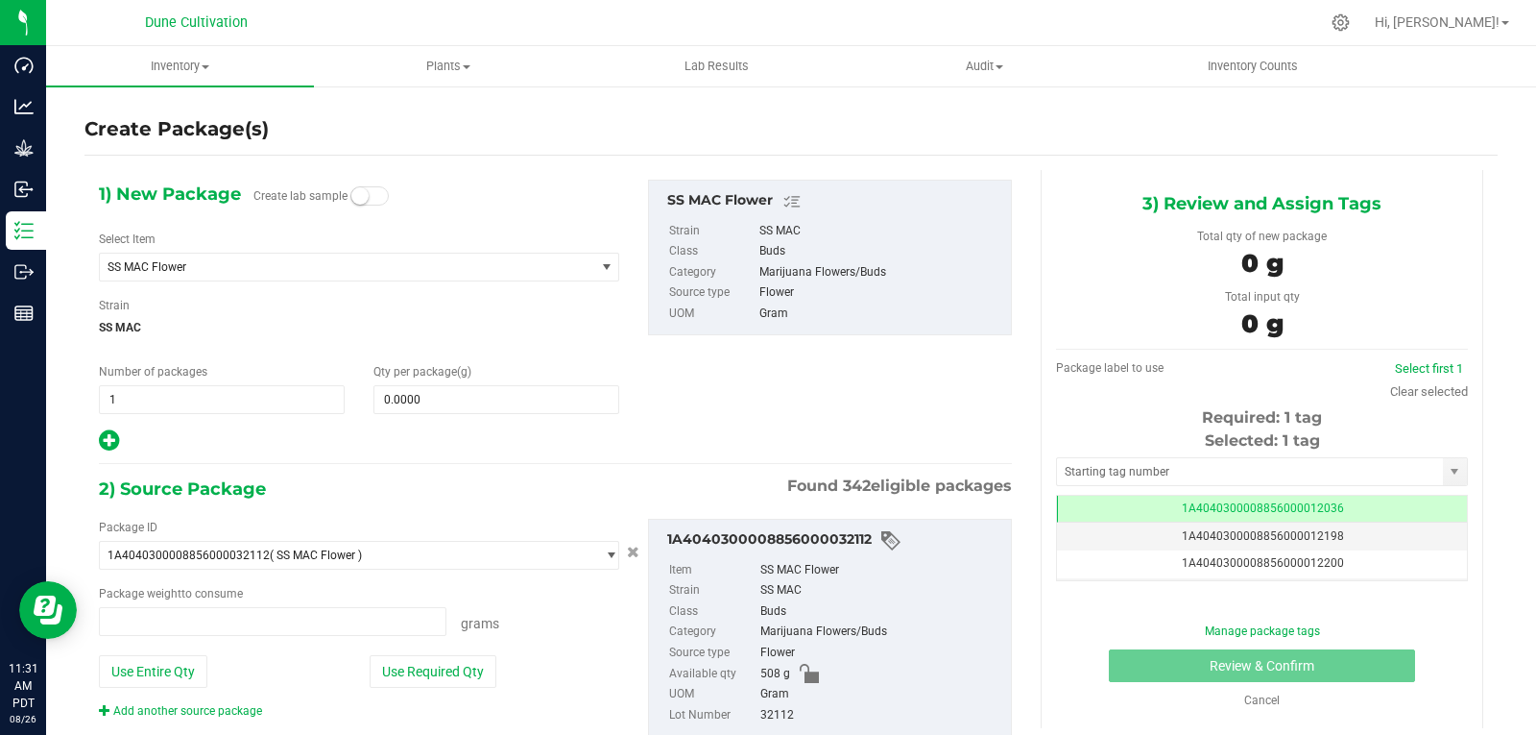
type input "0.0000 g"
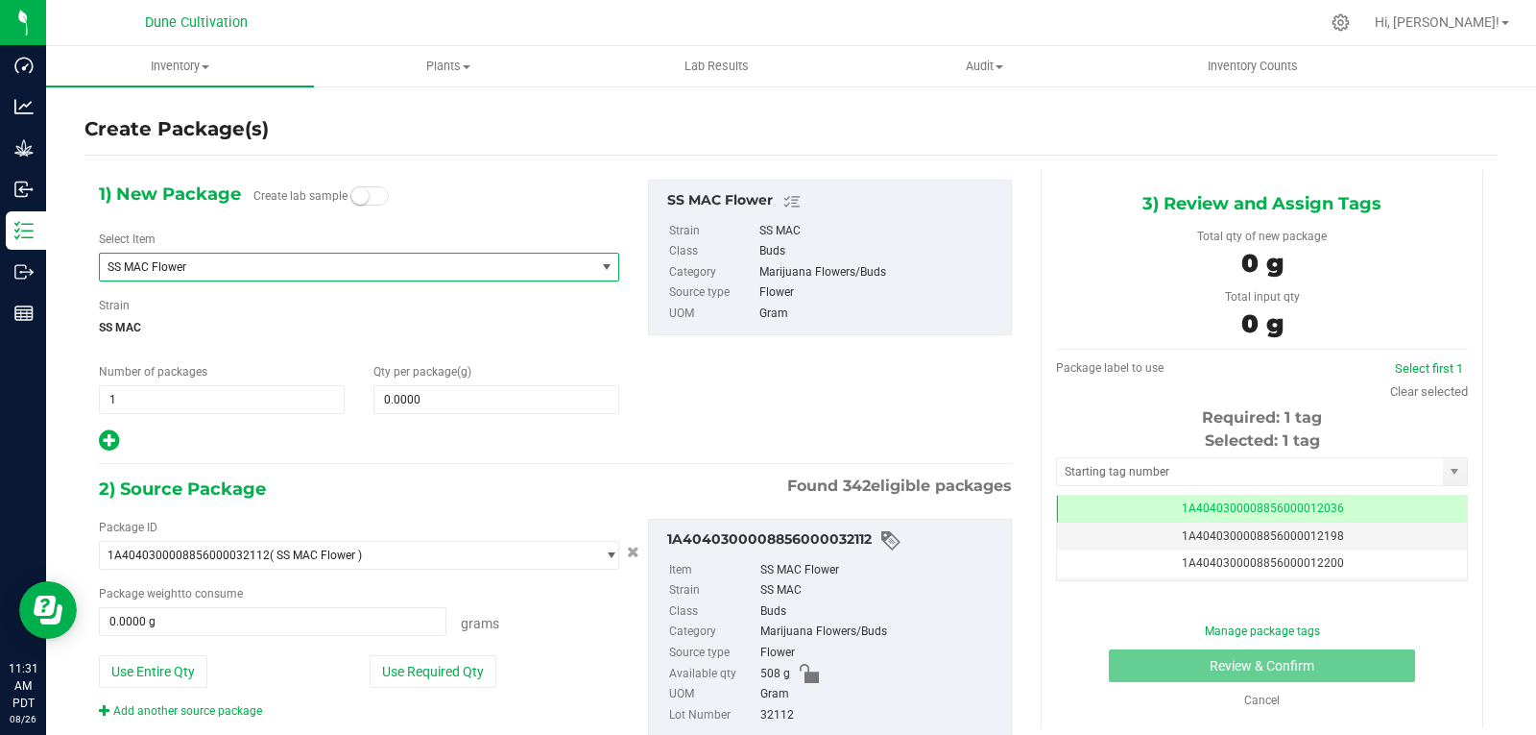
click at [258, 262] on span "SS MAC Flower" at bounding box center [338, 266] width 460 height 13
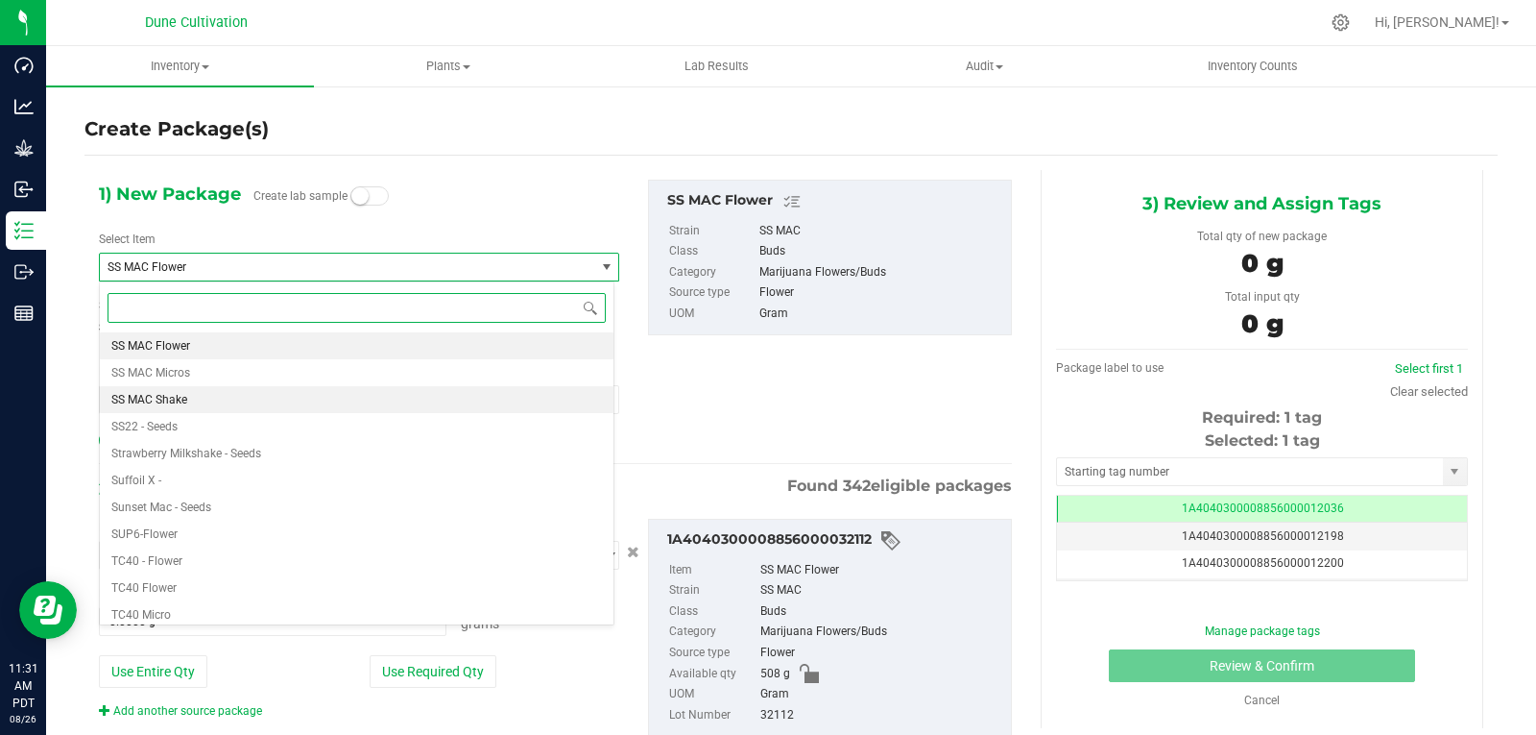
click at [208, 394] on li "SS MAC Shake" at bounding box center [357, 399] width 514 height 27
type input "0.0000"
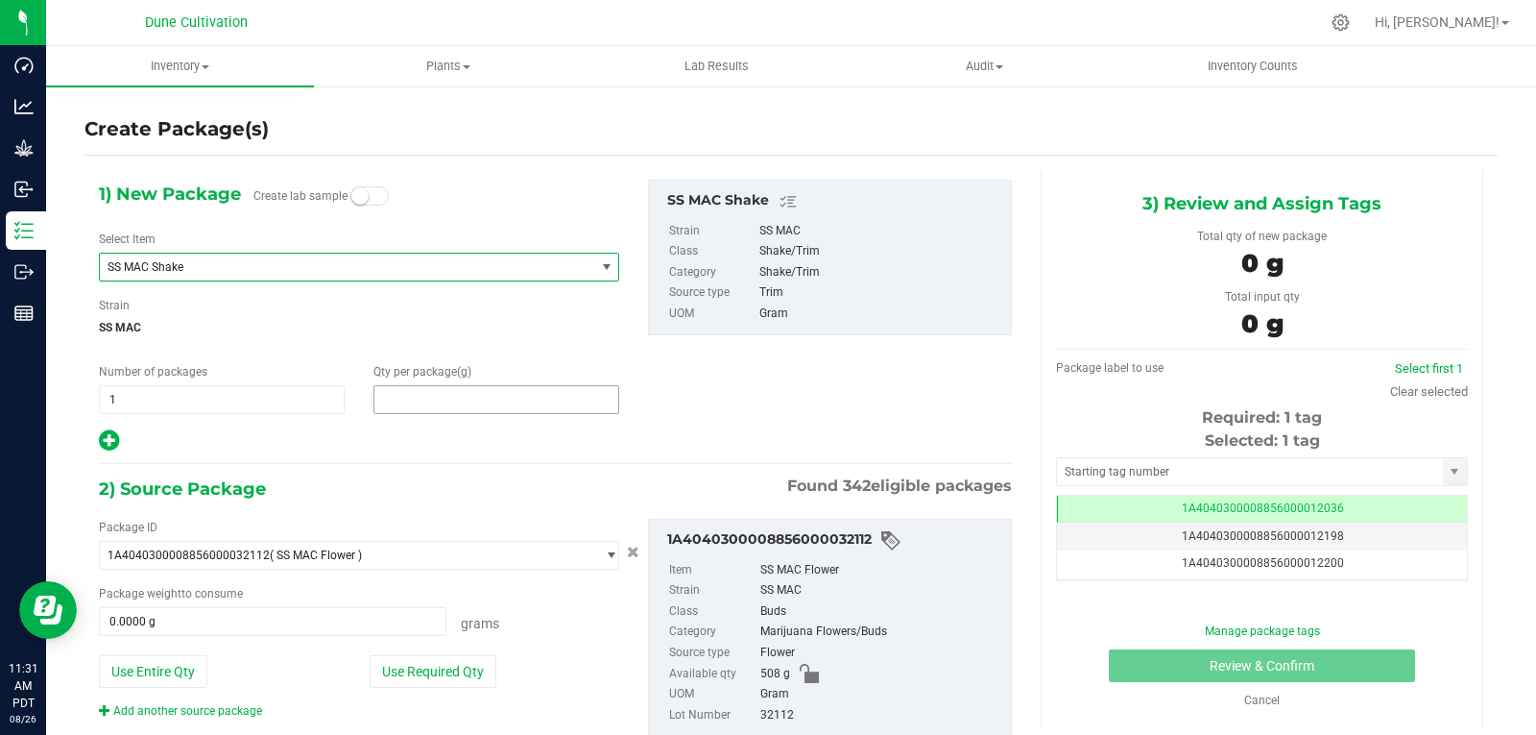
click at [443, 398] on span at bounding box center [497, 399] width 246 height 29
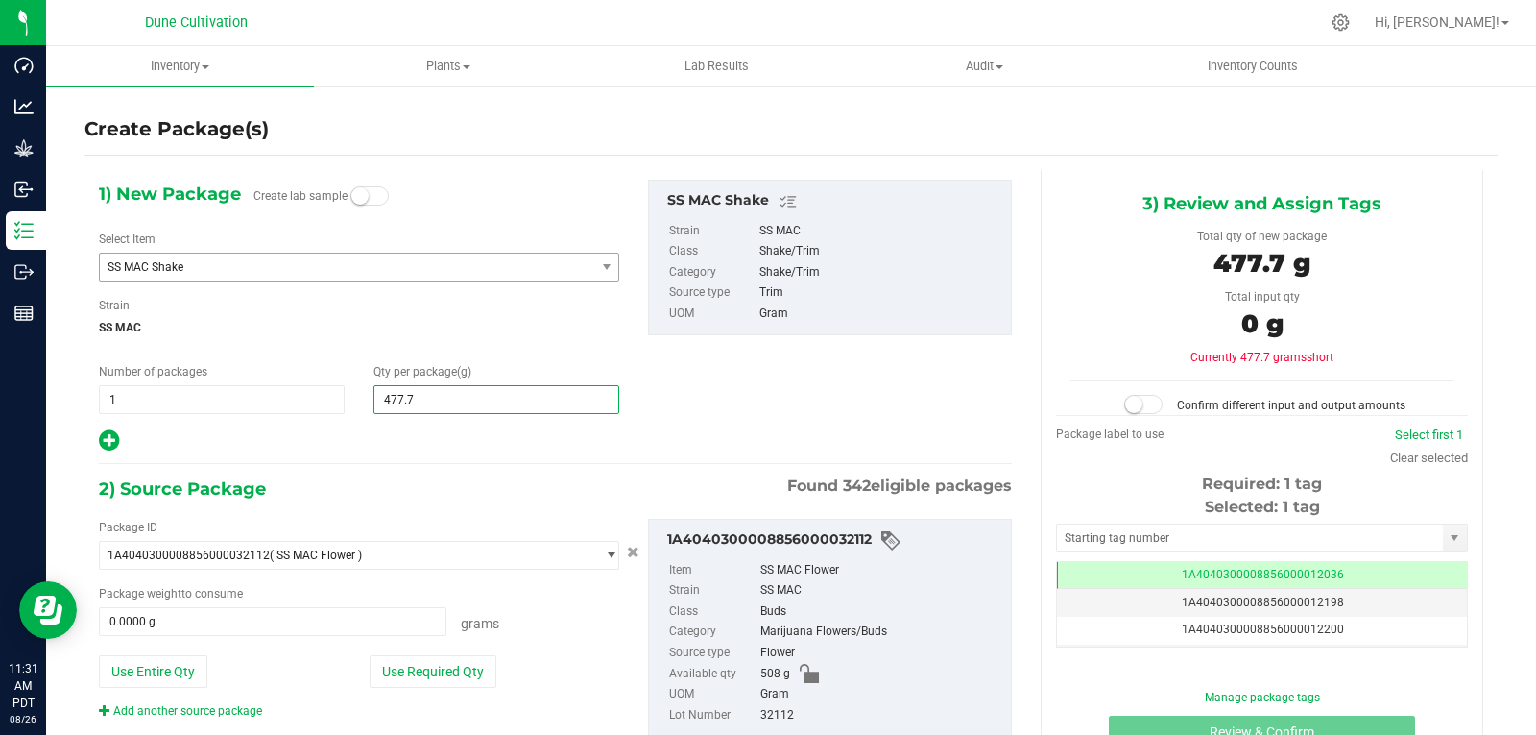
type input "477.75"
type input "477.7500"
click at [461, 678] on button "Use Required Qty" at bounding box center [433, 671] width 127 height 33
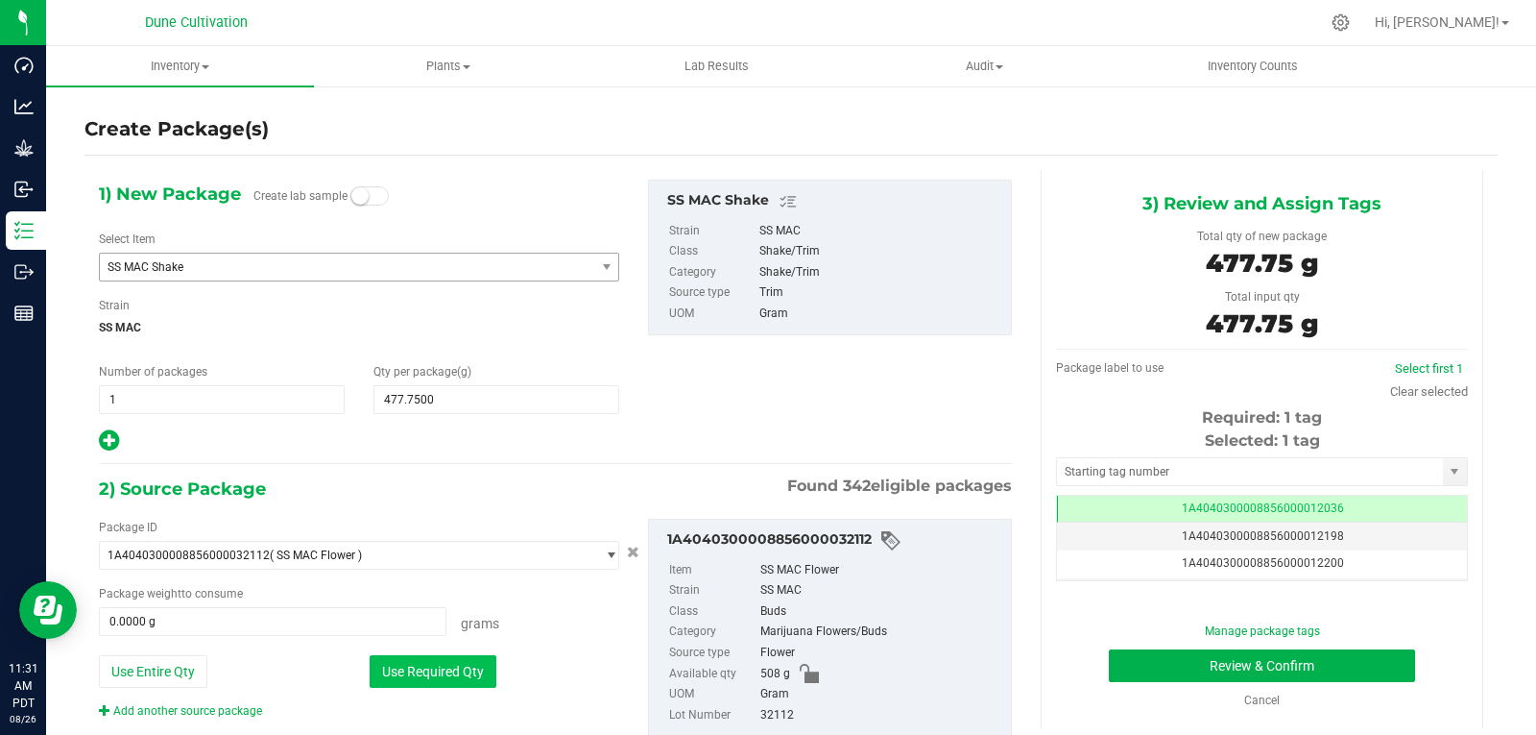
type input "477.7500 g"
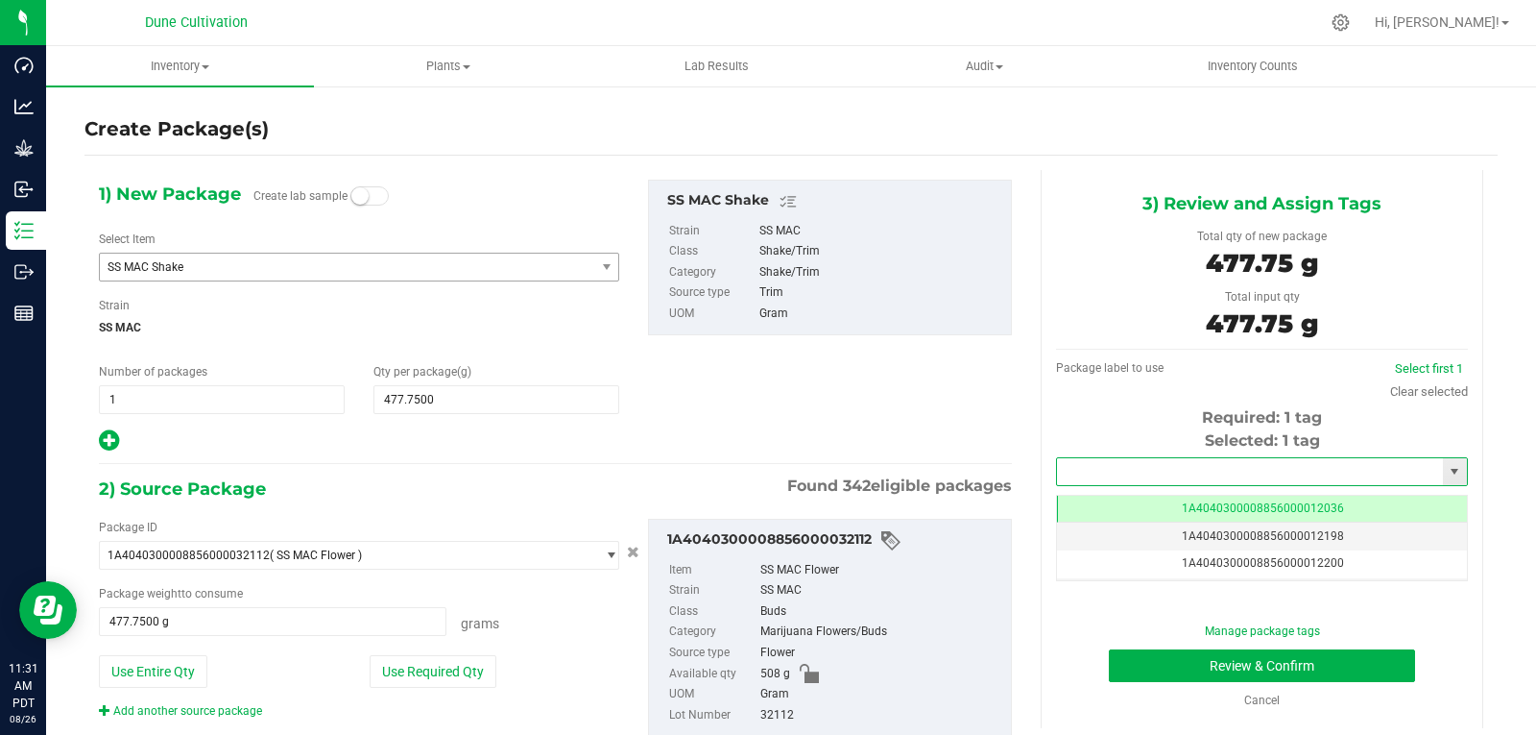
click at [1057, 474] on input "text" at bounding box center [1250, 471] width 386 height 27
click at [1075, 499] on li "1A4040300008856000028317" at bounding box center [1250, 504] width 405 height 29
type input "1A4040300008856000028317"
click at [1128, 649] on button "Review & Confirm" at bounding box center [1262, 665] width 306 height 33
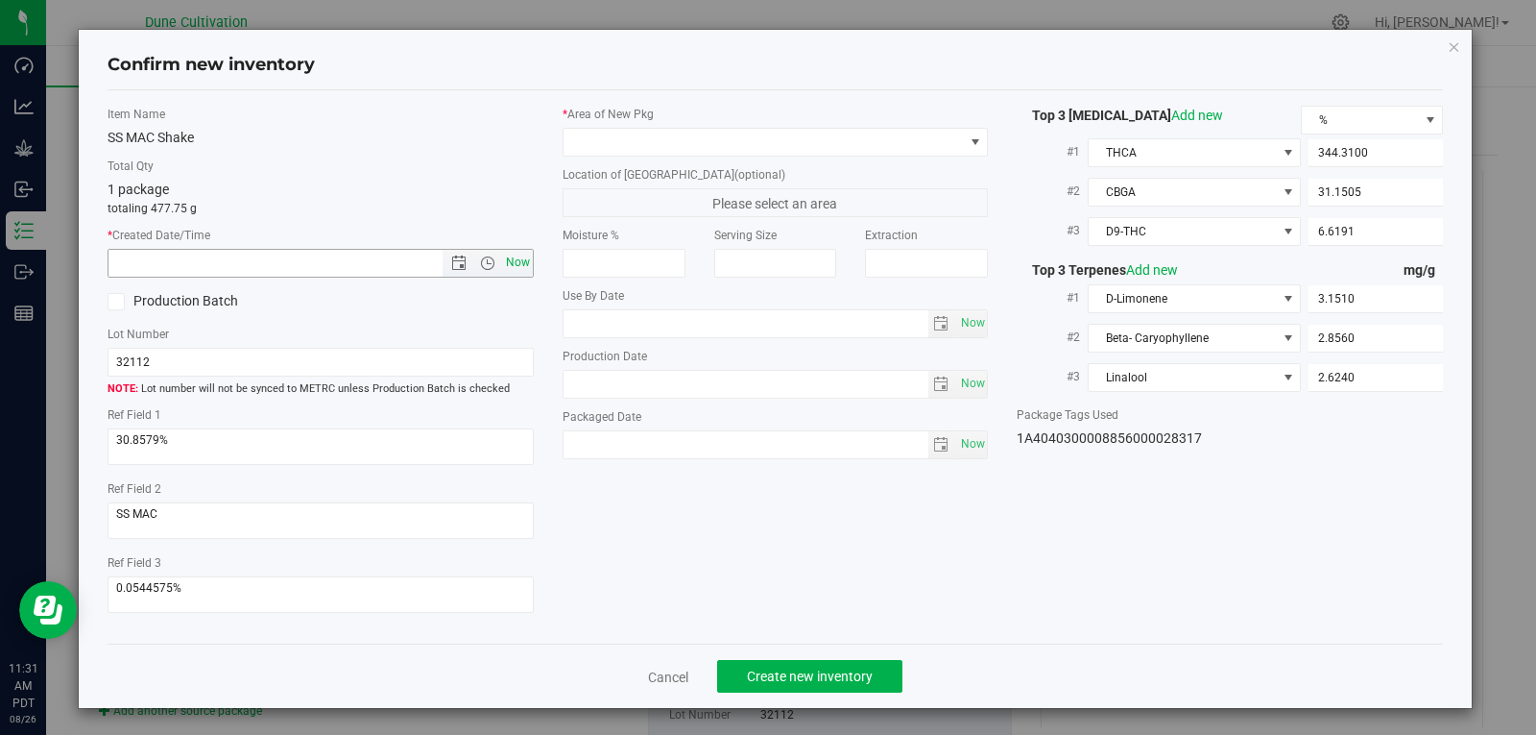
click at [523, 256] on span "Now" at bounding box center [517, 263] width 33 height 28
type input "8/26/2025 11:31 AM"
click at [898, 137] on span at bounding box center [764, 142] width 400 height 27
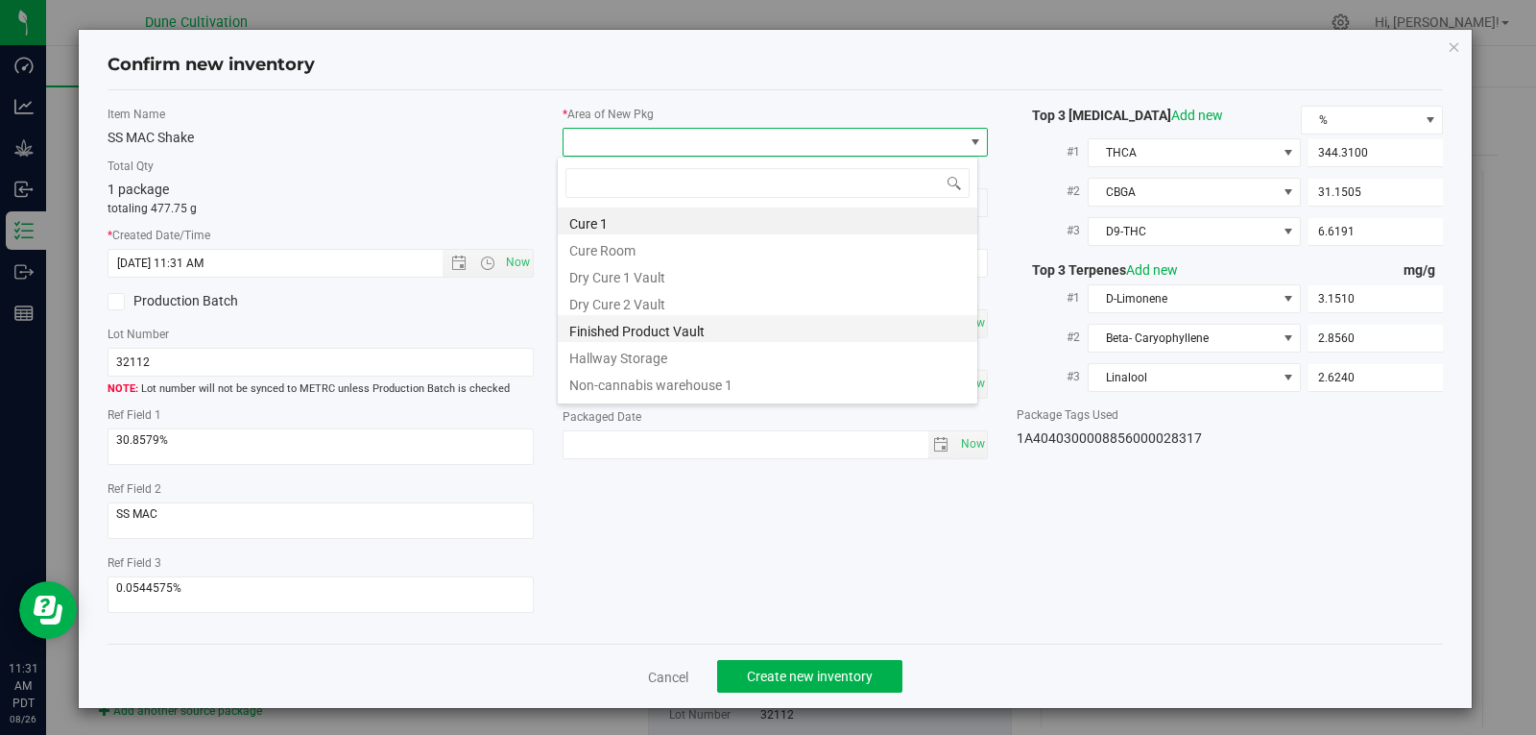
click at [730, 325] on li "Finished Product Vault" at bounding box center [768, 328] width 420 height 27
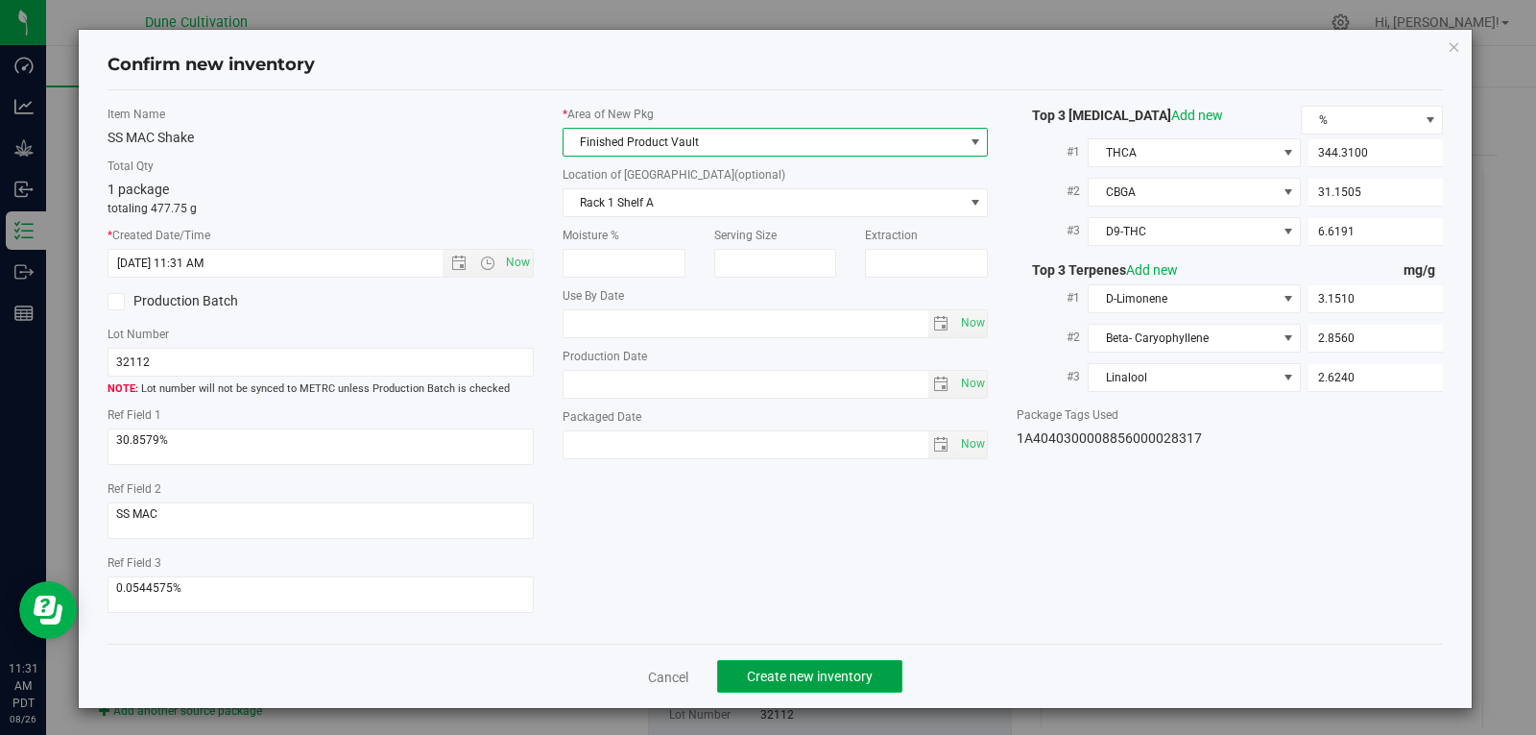
click at [751, 674] on span "Create new inventory" at bounding box center [810, 675] width 126 height 15
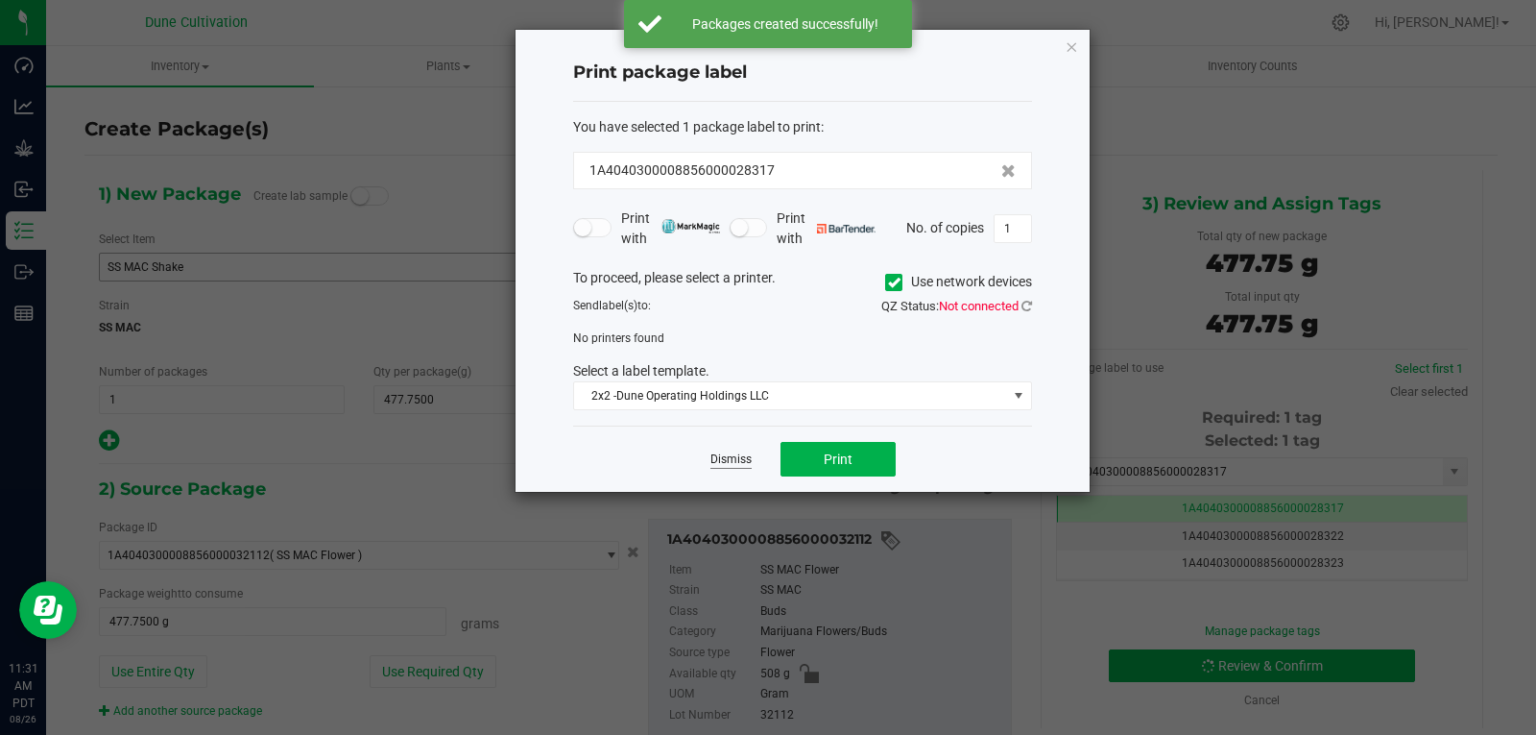
click at [727, 456] on link "Dismiss" at bounding box center [731, 459] width 41 height 16
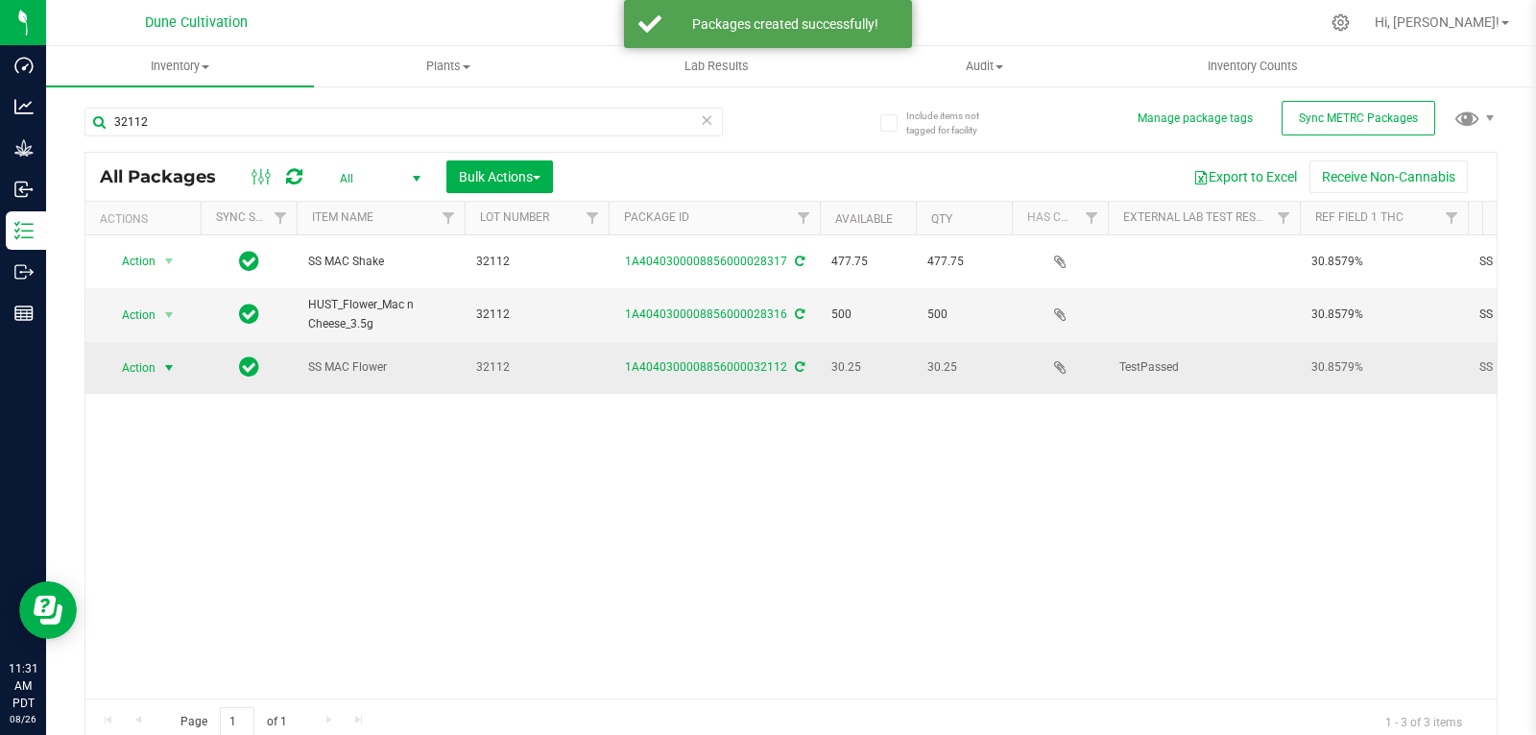
click at [173, 360] on span "select" at bounding box center [168, 367] width 15 height 15
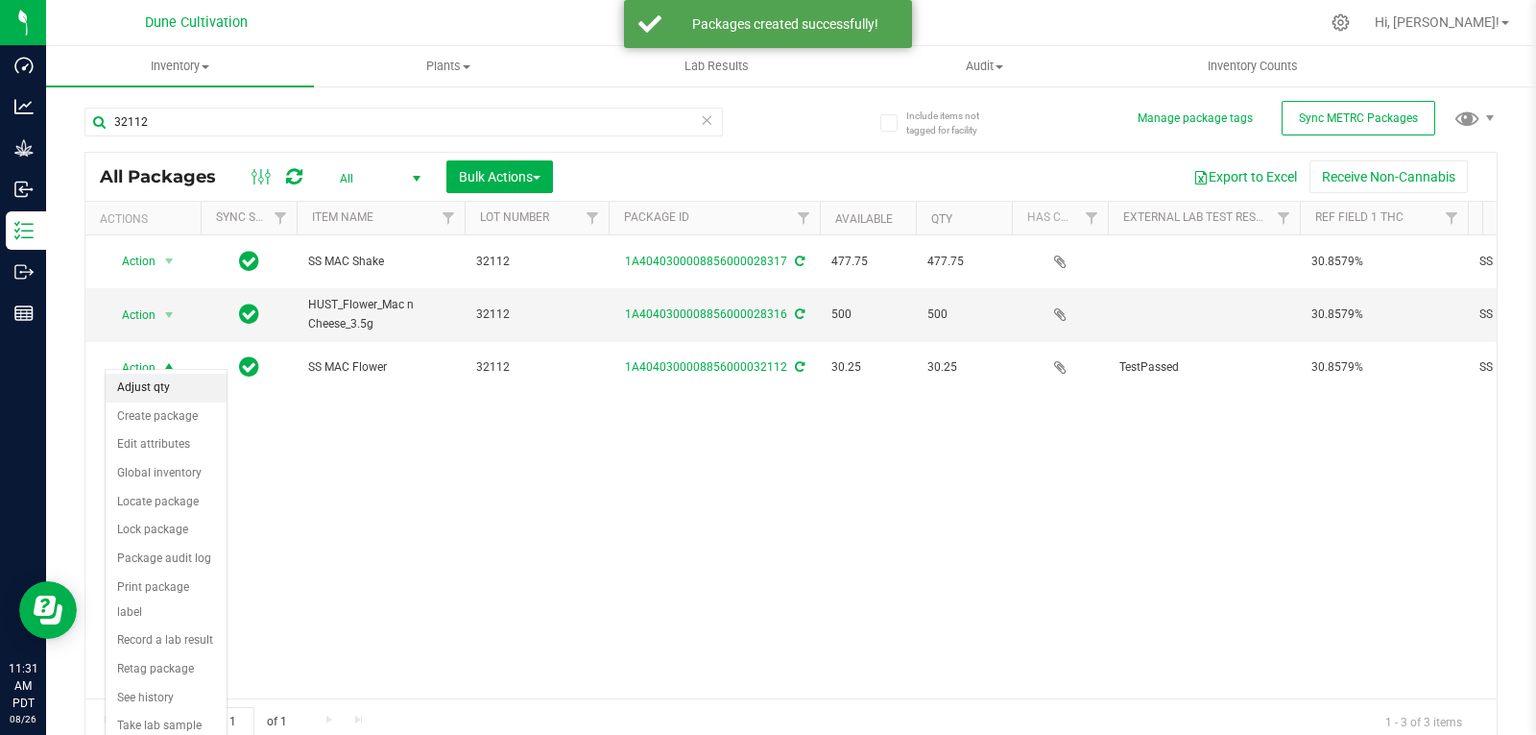
click at [160, 384] on li "Adjust qty" at bounding box center [166, 388] width 121 height 29
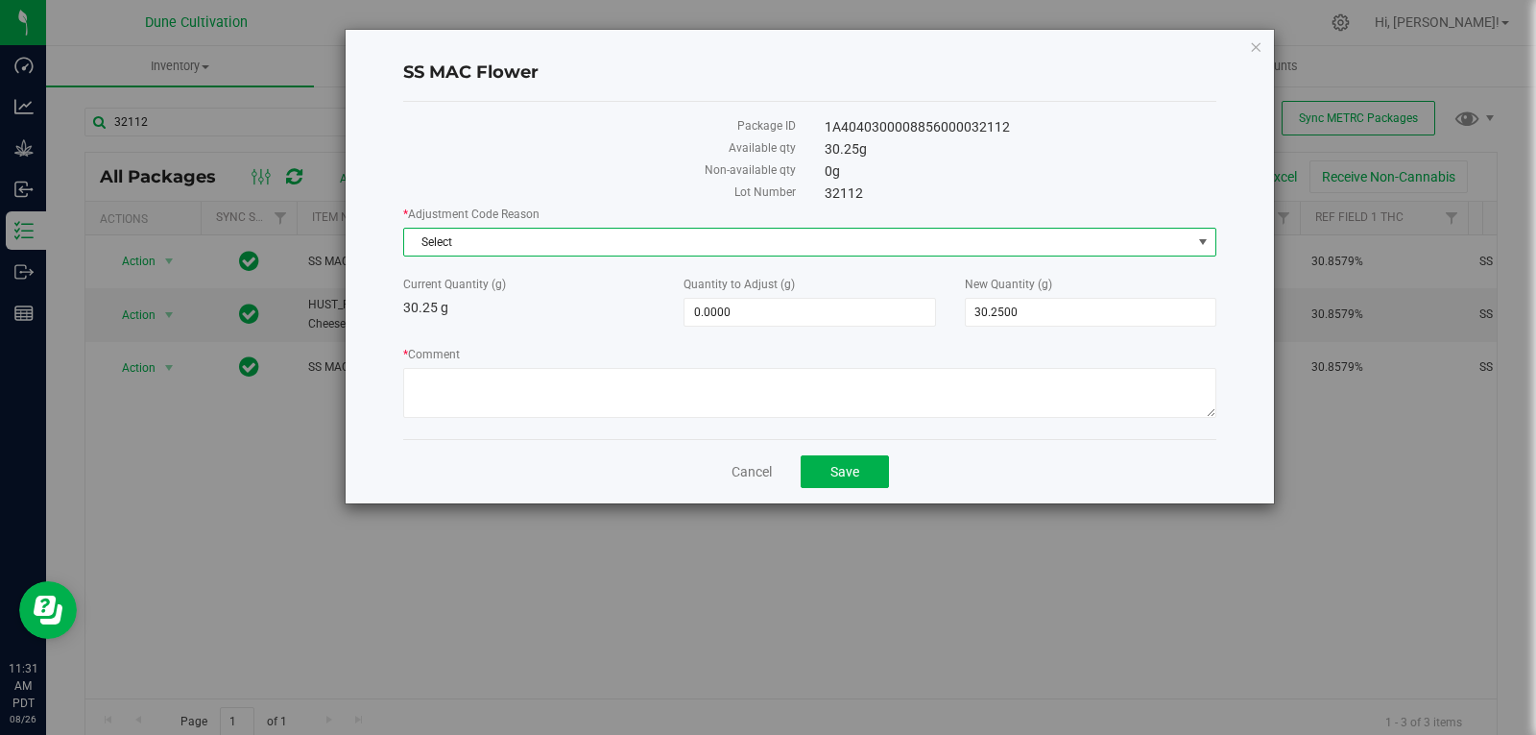
click at [823, 251] on span "Select" at bounding box center [797, 242] width 787 height 27
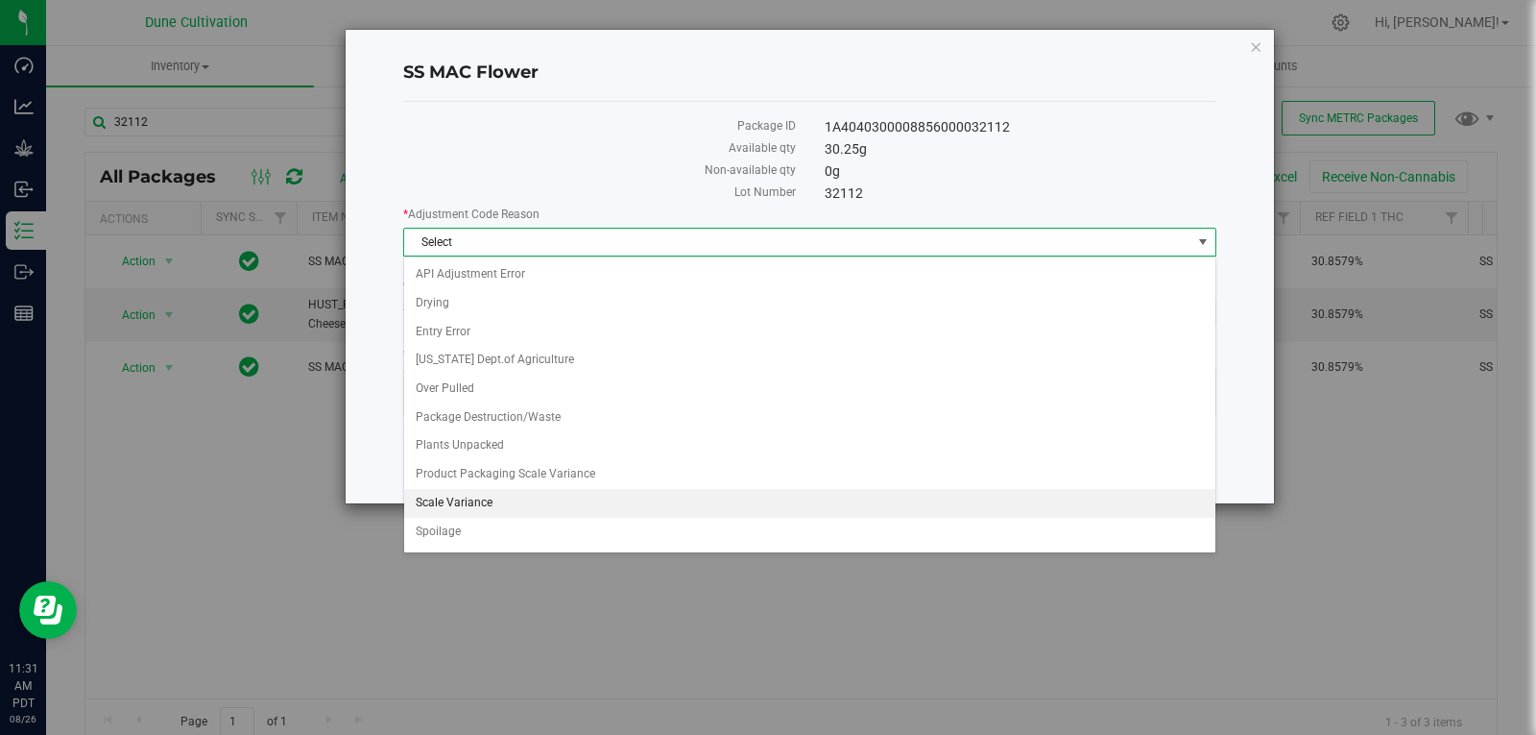
click at [602, 501] on li "Scale Variance" at bounding box center [809, 503] width 811 height 29
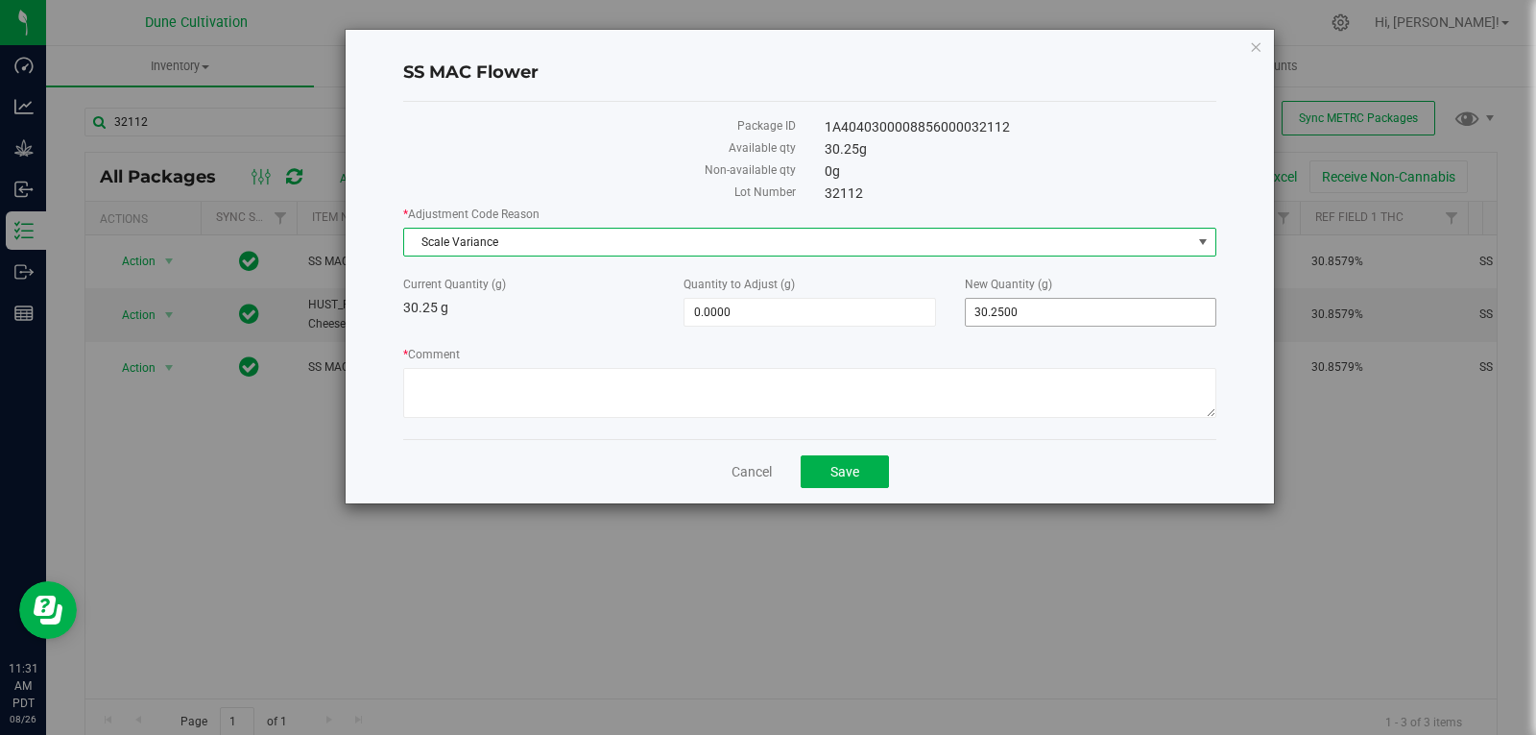
click at [1020, 320] on span "30.2500 30.25" at bounding box center [1091, 312] width 252 height 29
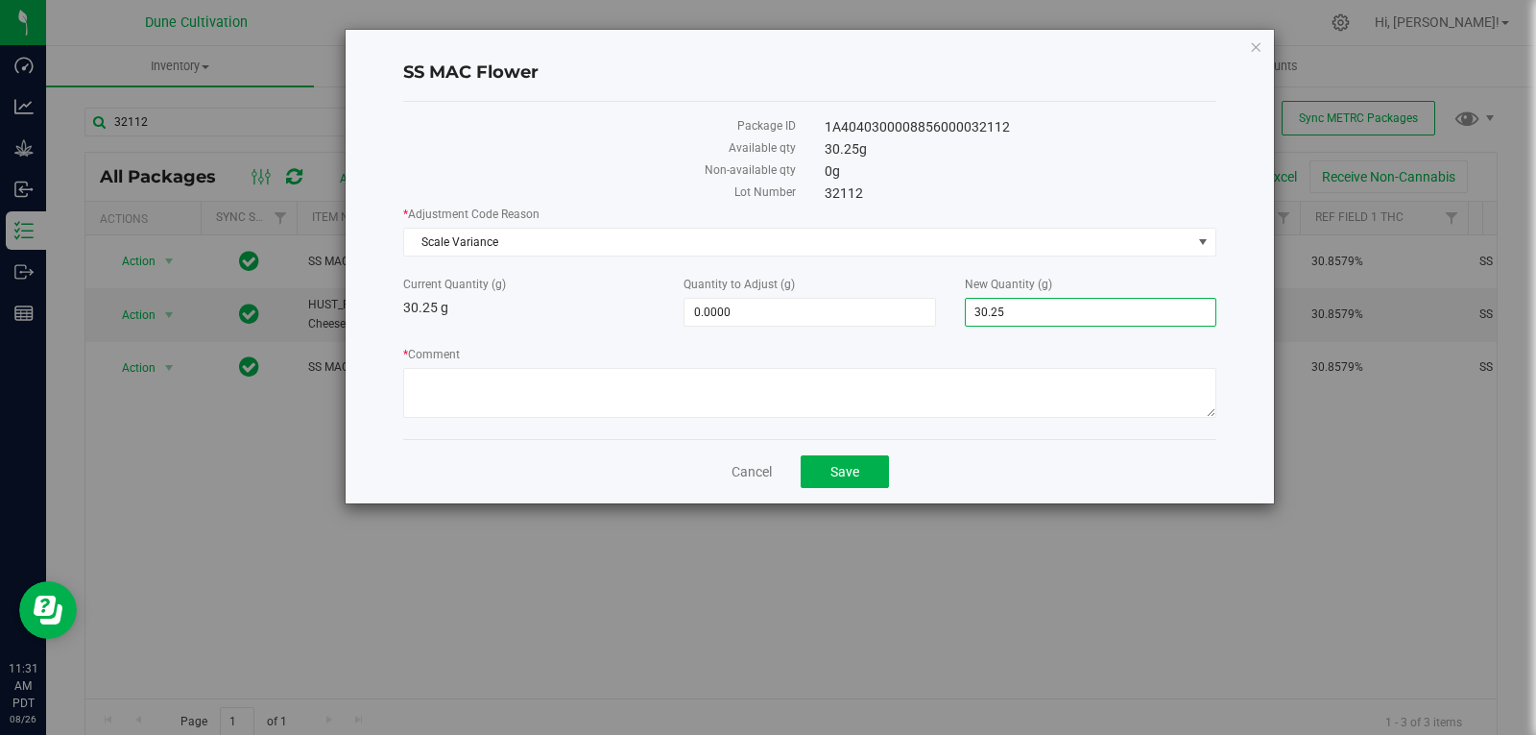
click at [1020, 320] on input "30.25" at bounding box center [1091, 312] width 250 height 27
type input "0"
type input "-30.2500"
type input "0.0000"
click at [931, 422] on div "* Comment" at bounding box center [809, 385] width 813 height 78
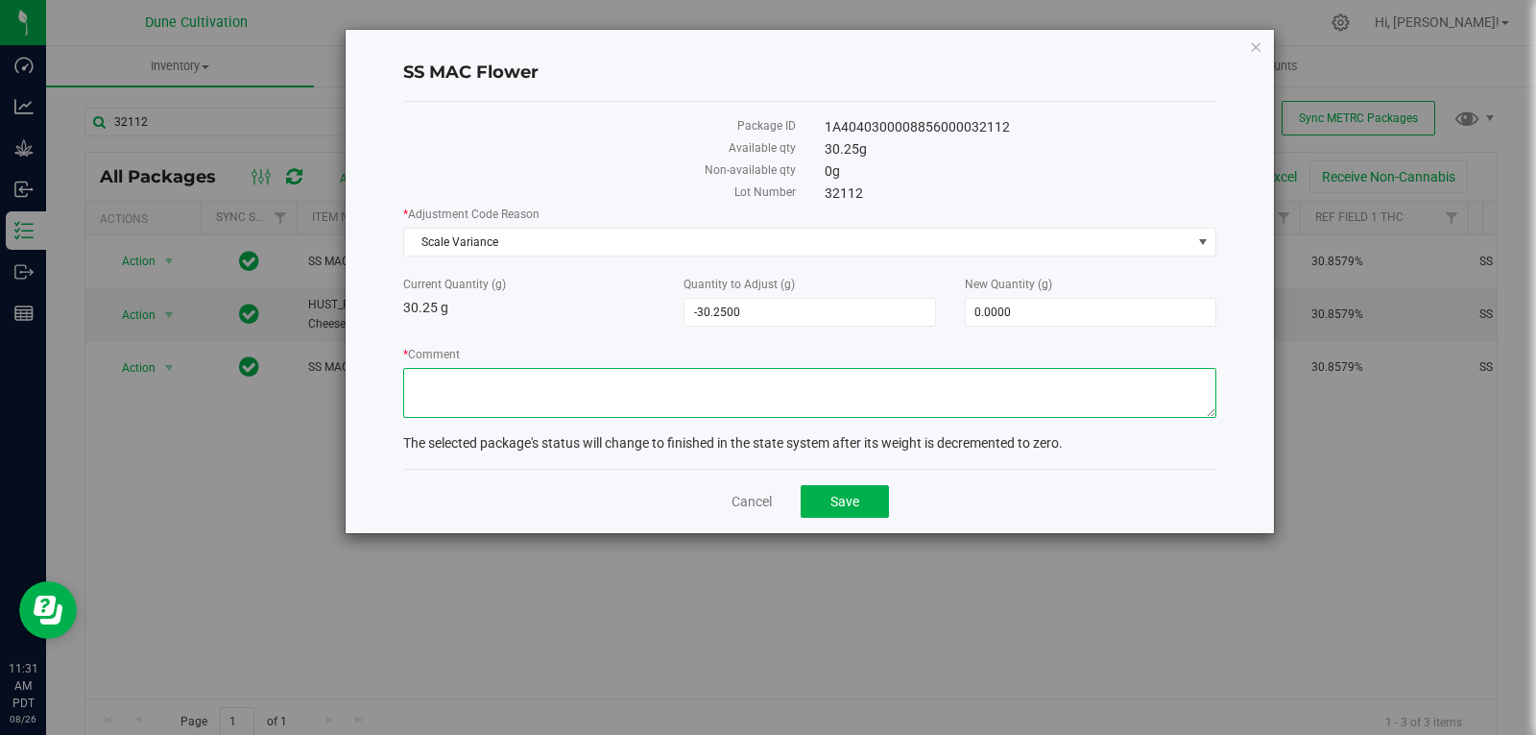
click at [992, 386] on textarea "* Comment" at bounding box center [809, 393] width 813 height 50
type textarea "Scale Variance"
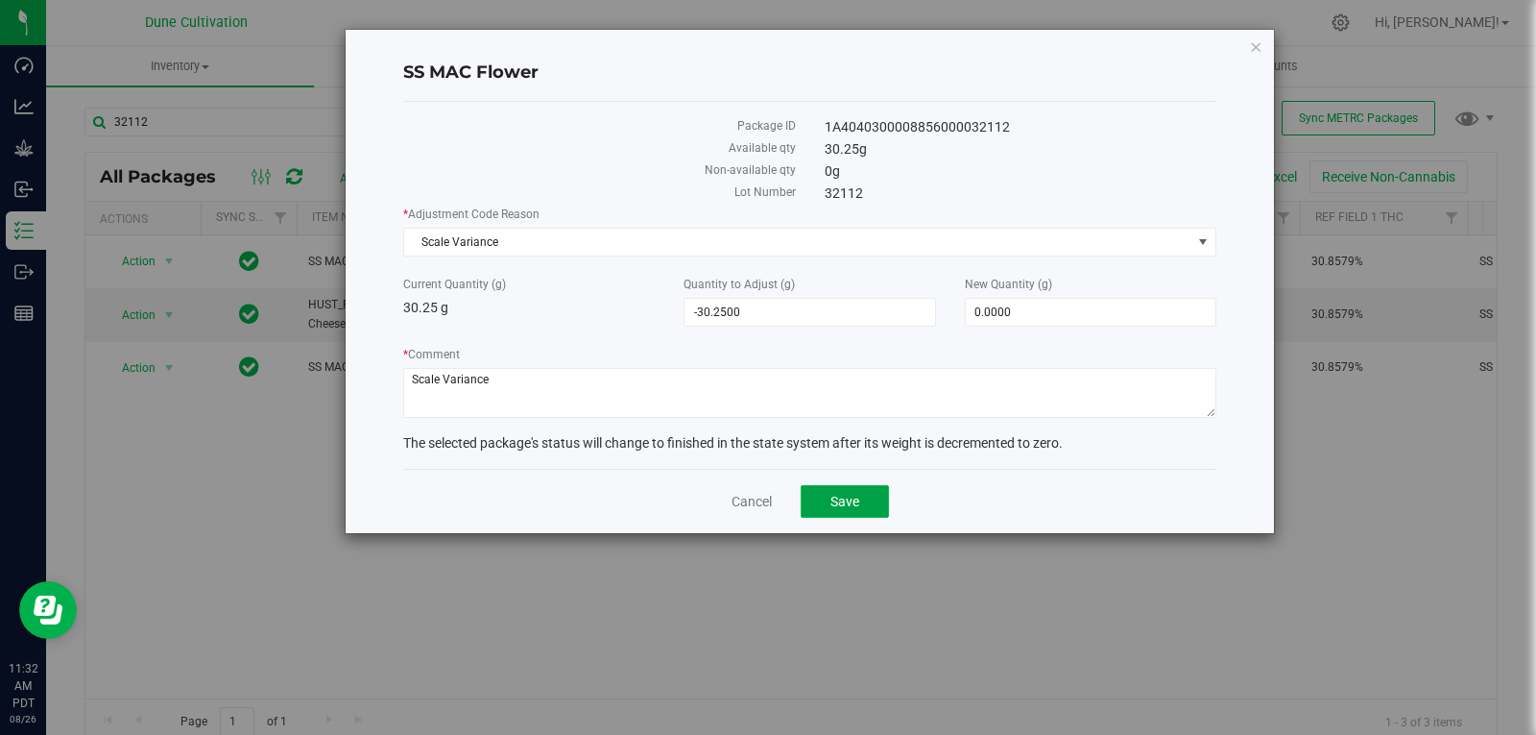
click at [844, 507] on span "Save" at bounding box center [845, 501] width 29 height 15
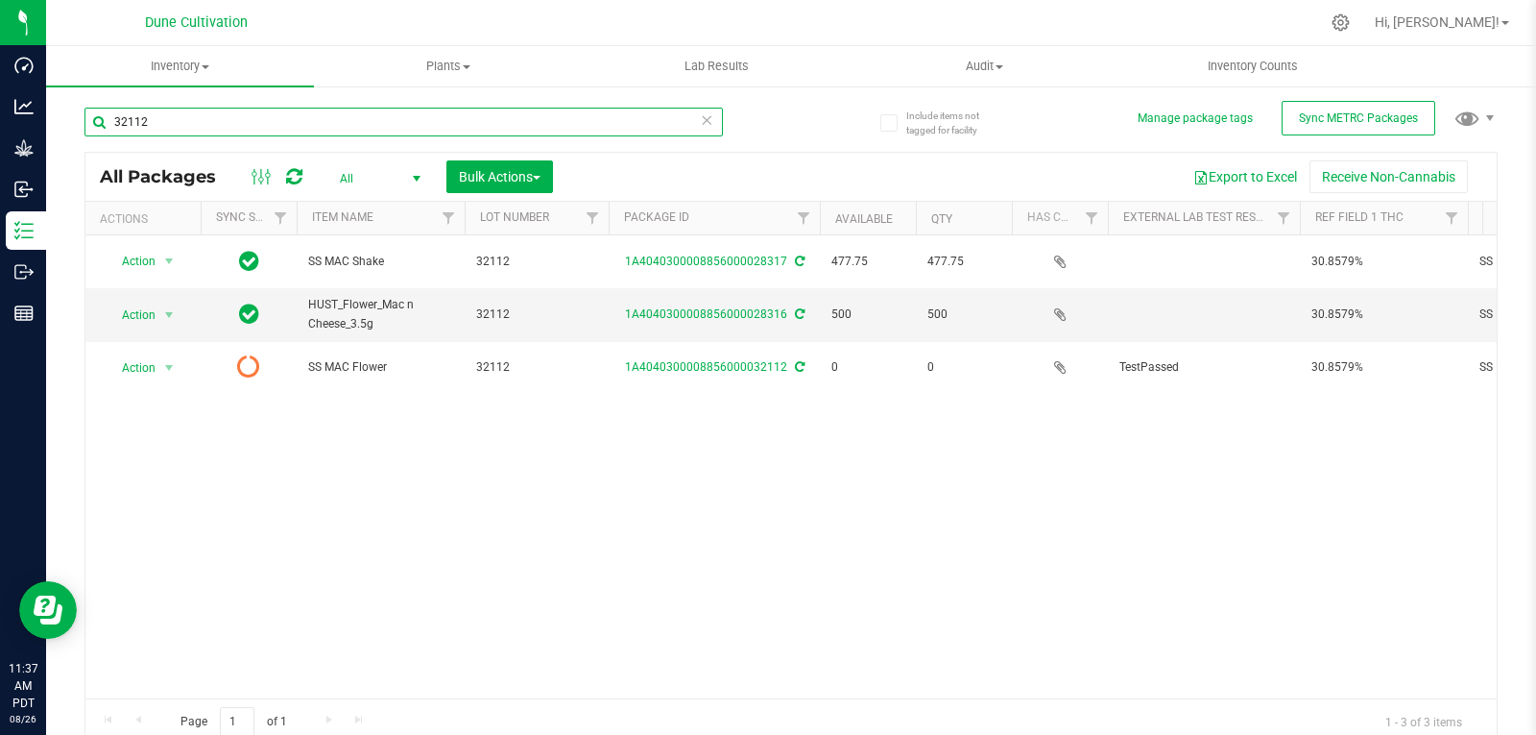
click at [206, 116] on input "32112" at bounding box center [403, 122] width 639 height 29
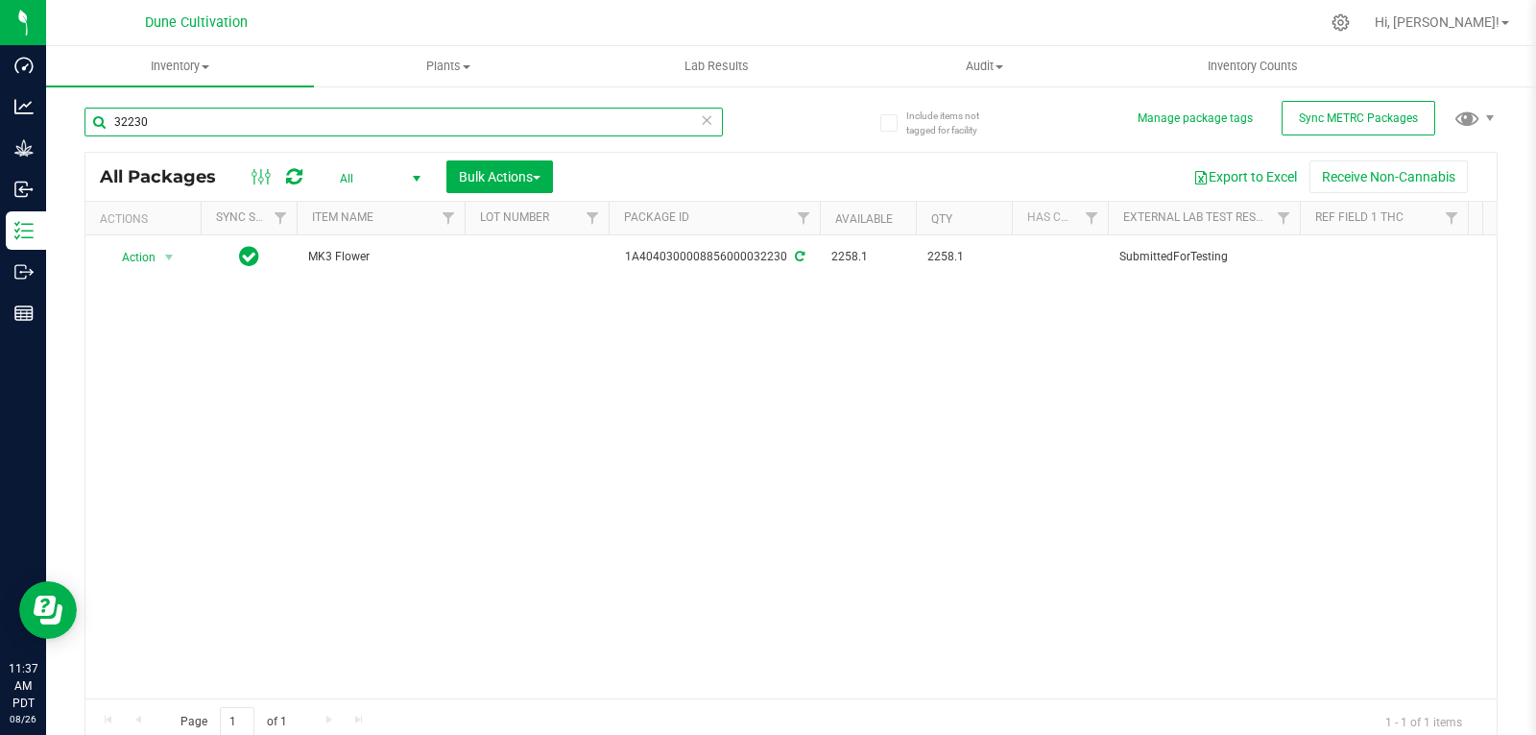
type input "32230"
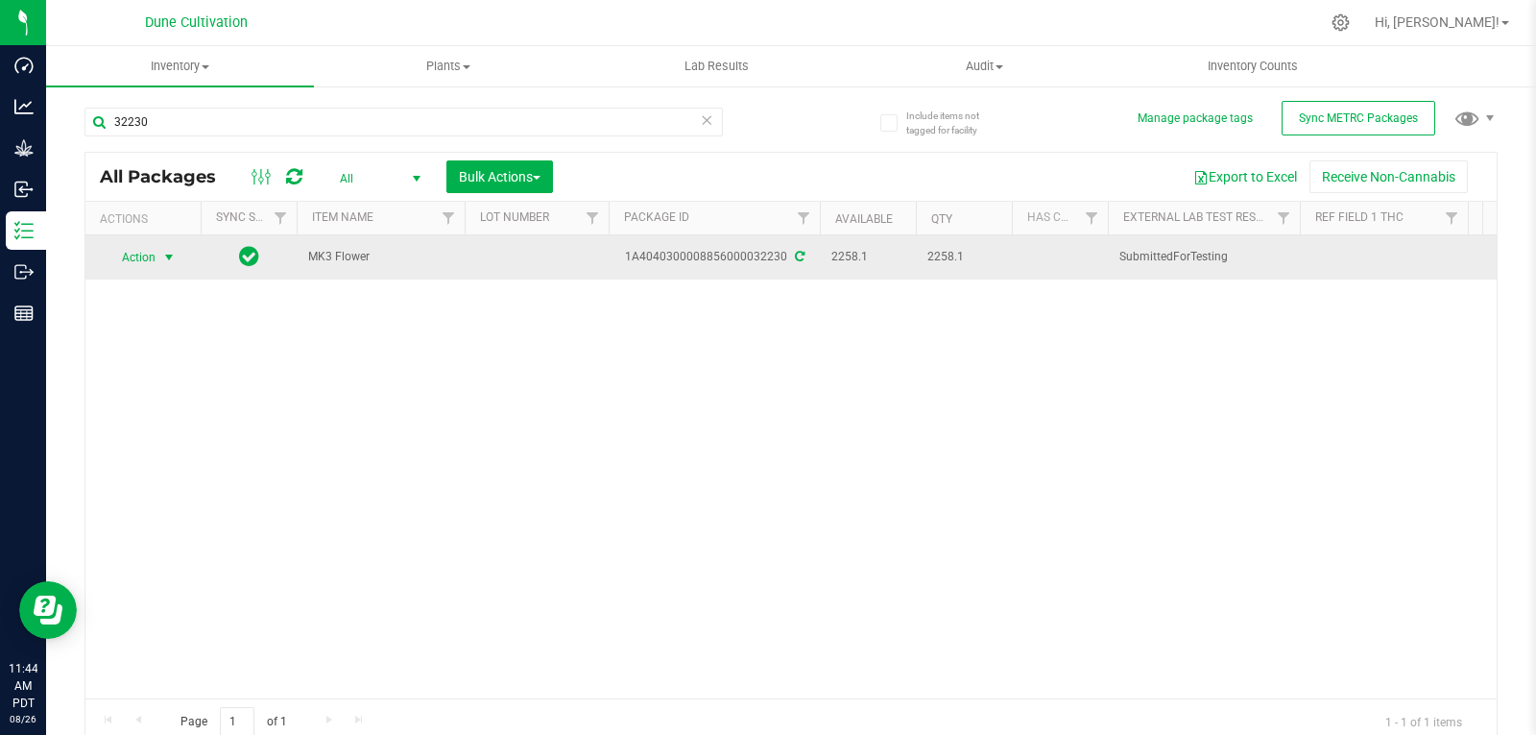
click at [157, 261] on span "select" at bounding box center [169, 257] width 24 height 27
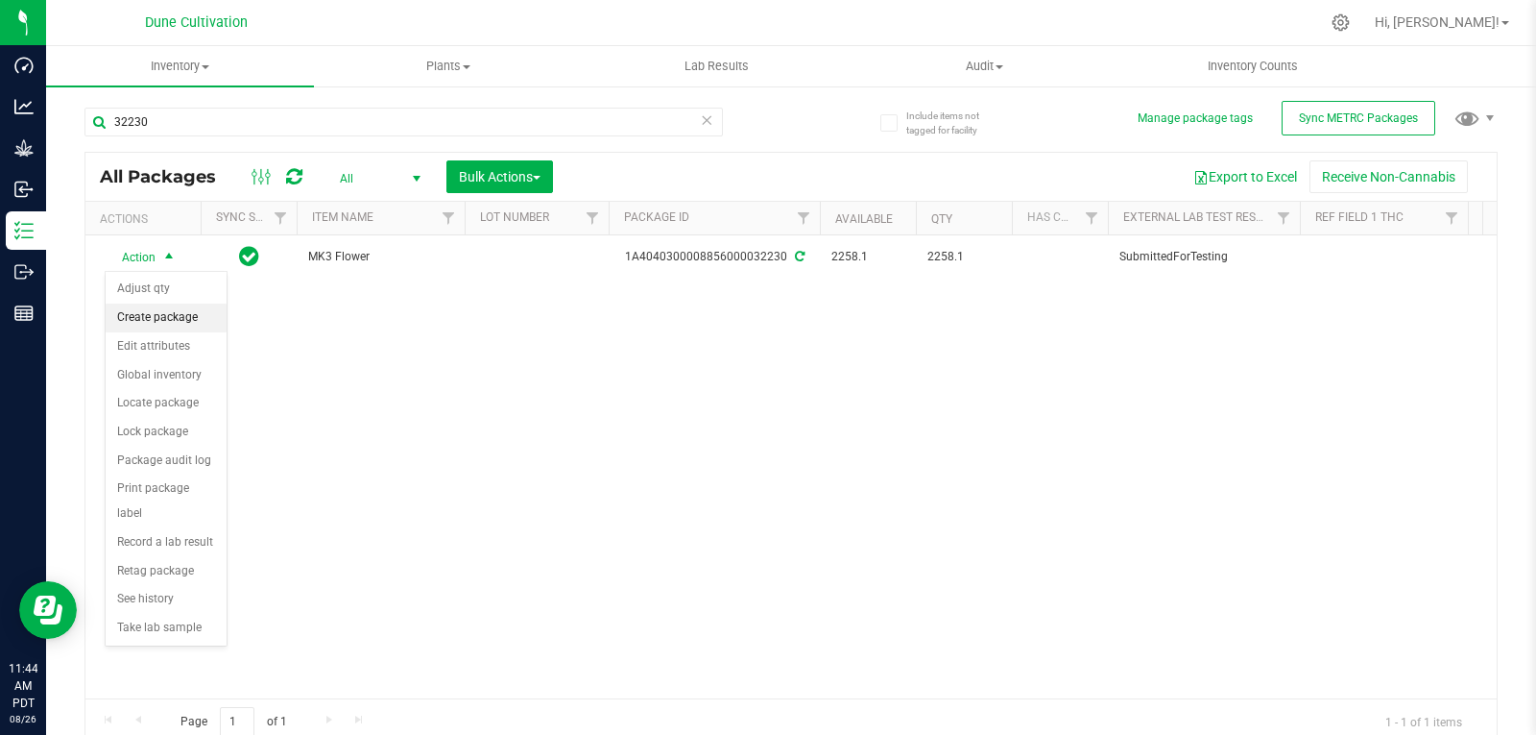
click at [186, 310] on li "Create package" at bounding box center [166, 317] width 121 height 29
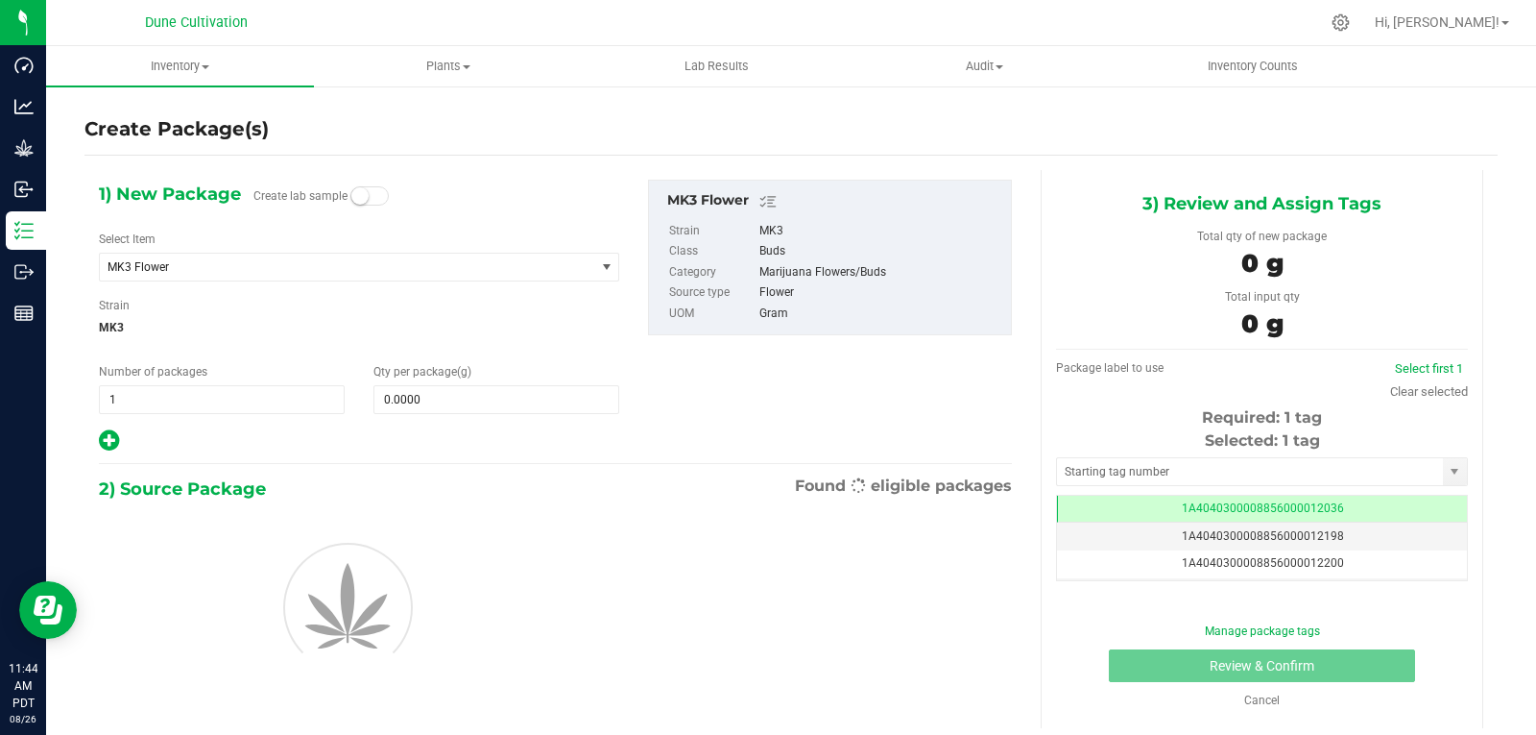
scroll to position [0, -1]
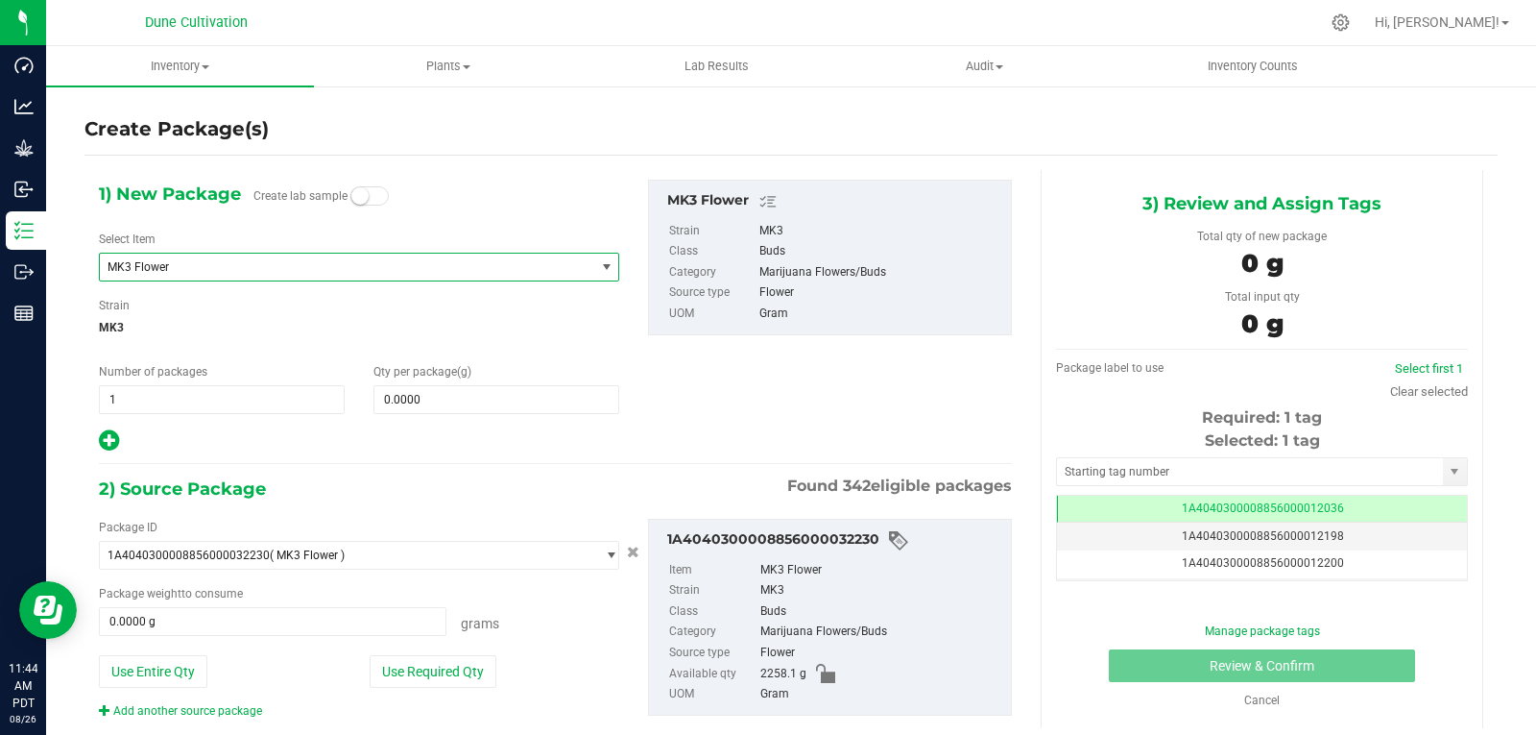
click at [192, 274] on span "MK3 Flower" at bounding box center [347, 266] width 494 height 27
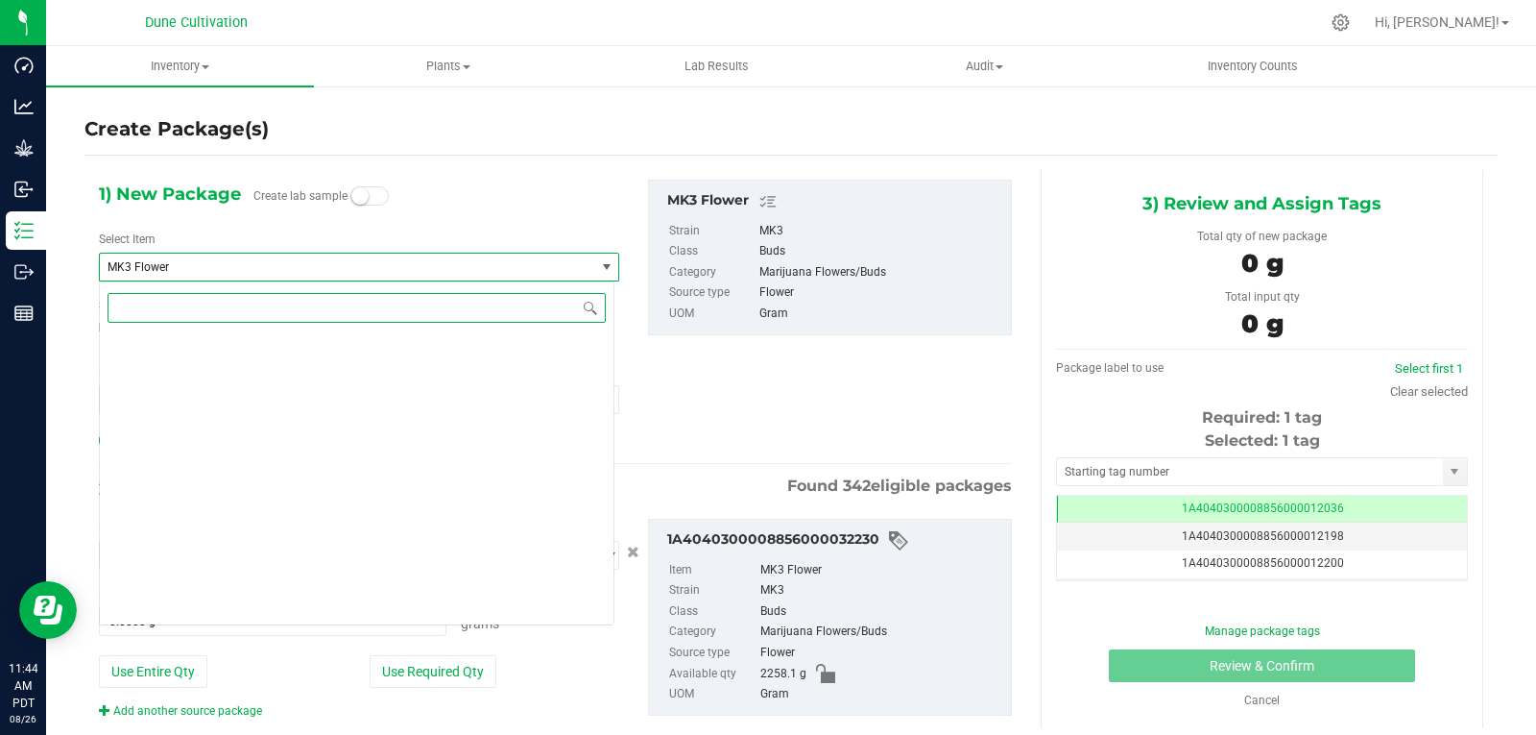
scroll to position [54844, 0]
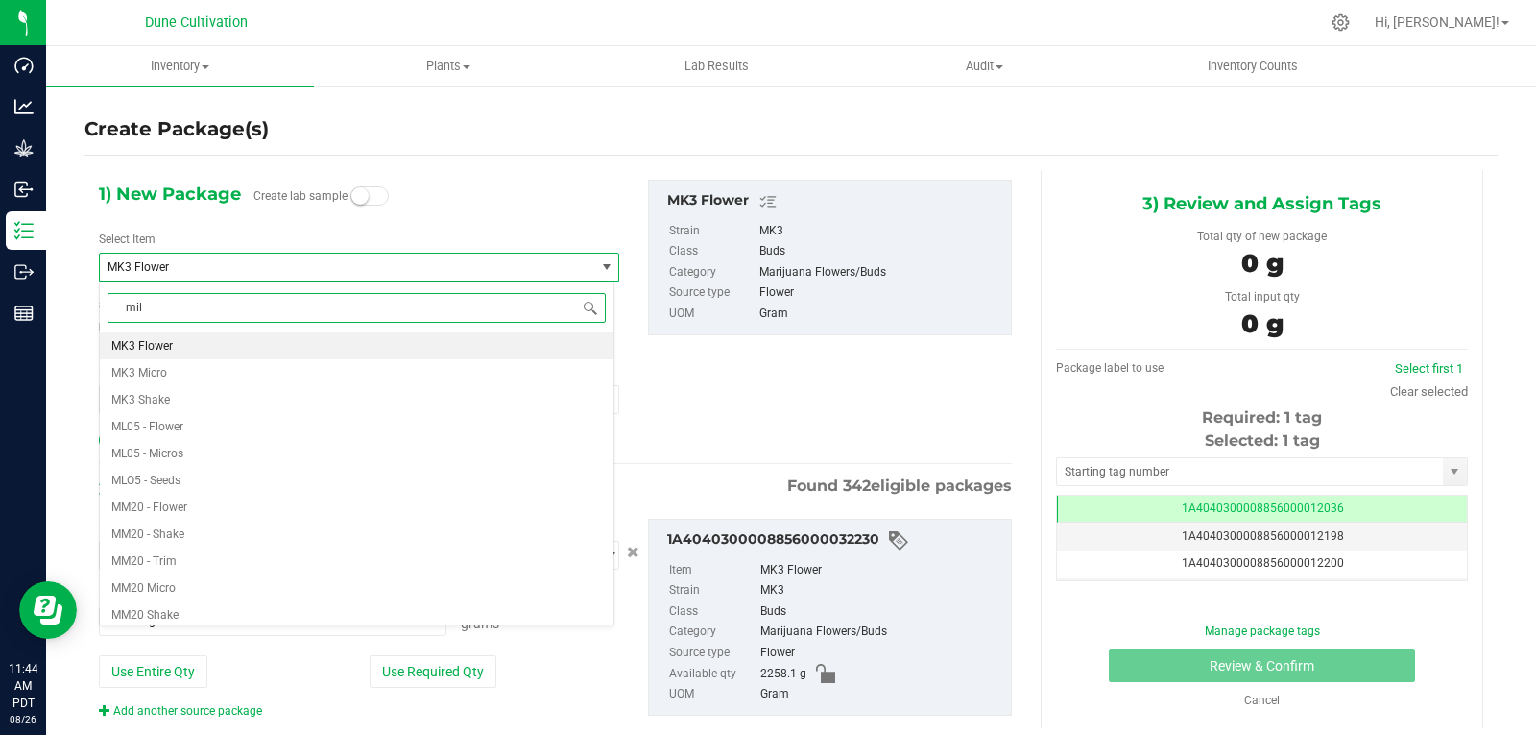
type input "milk"
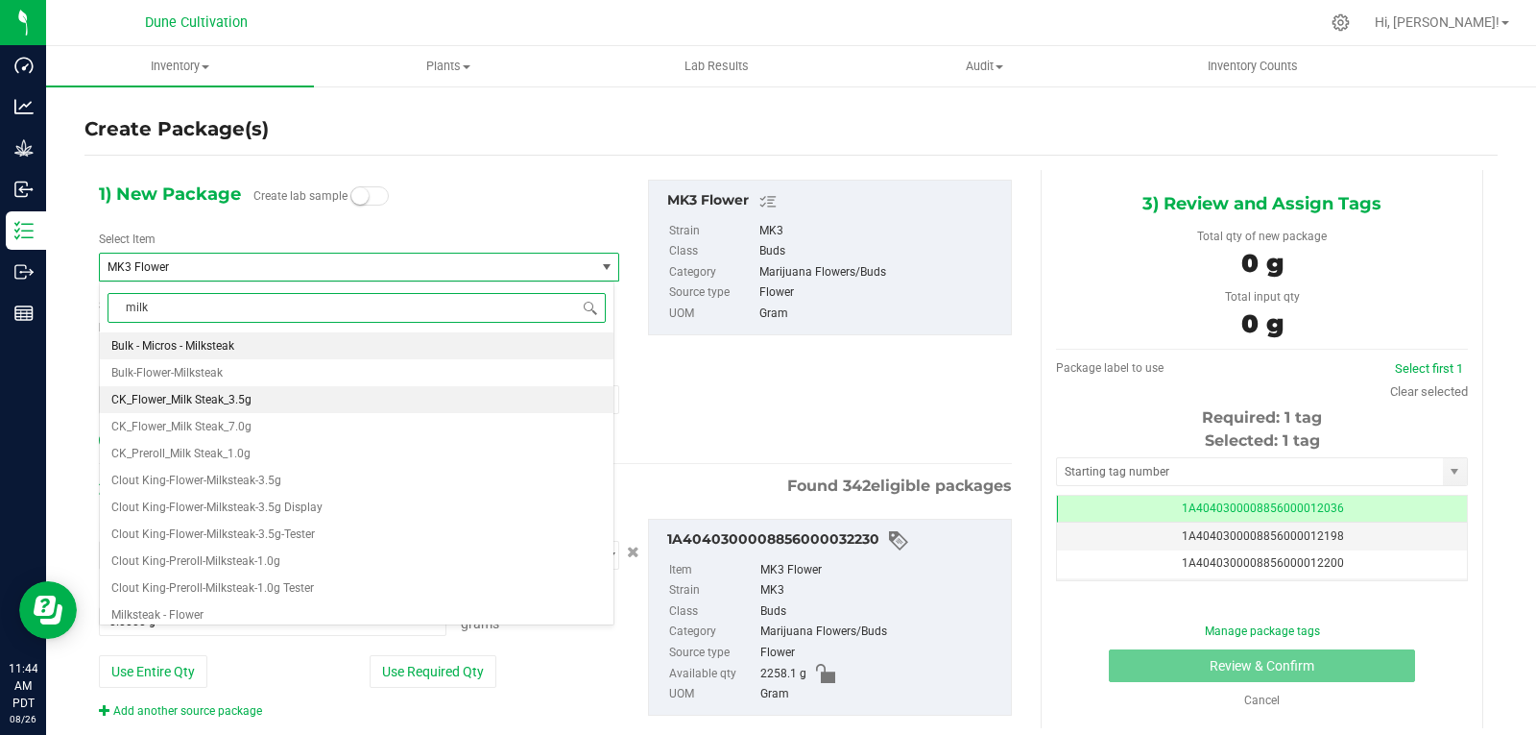
click at [248, 398] on span "CK_Flower_Milk Steak_3.5g" at bounding box center [181, 399] width 140 height 13
type input "0"
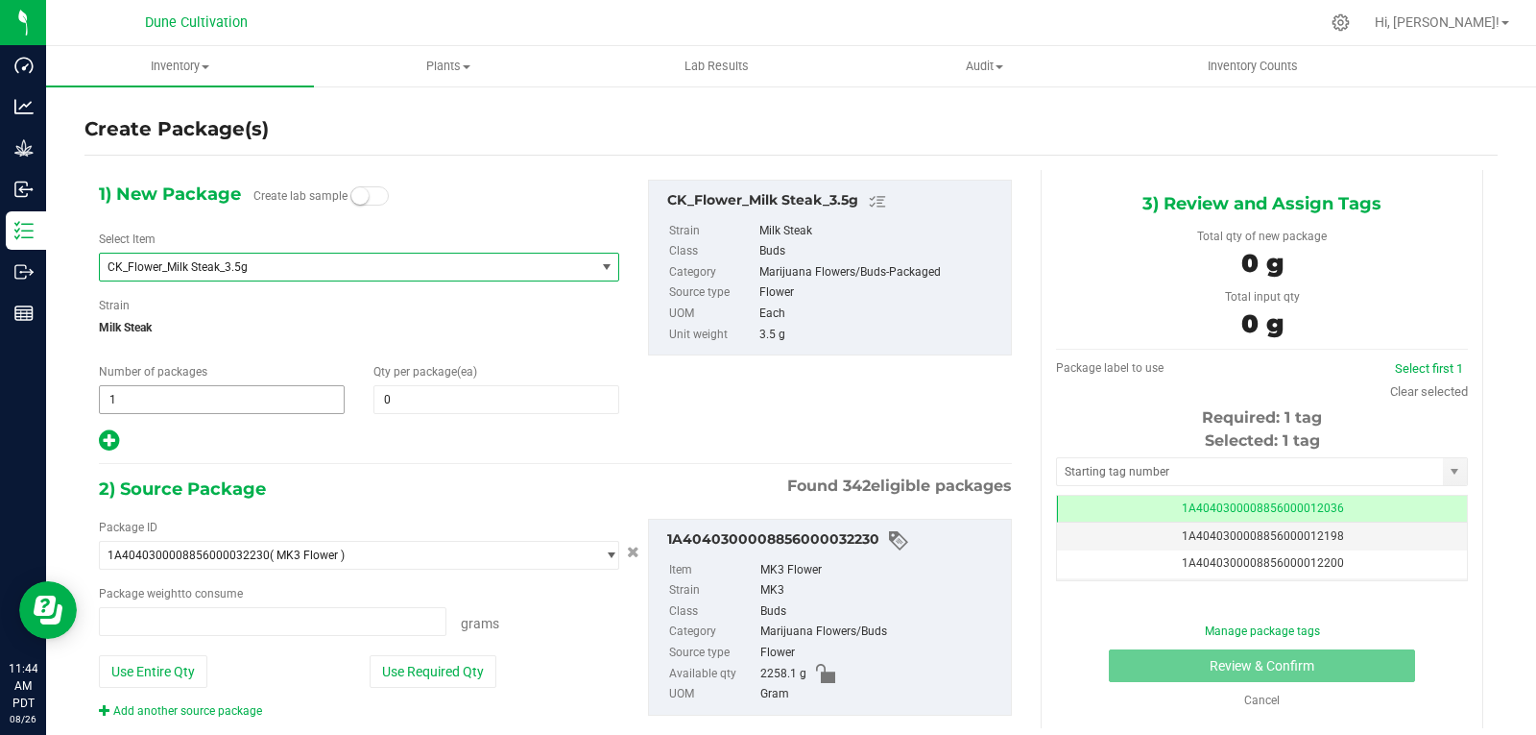
type input "0.0000 g"
click at [407, 405] on span at bounding box center [497, 399] width 246 height 29
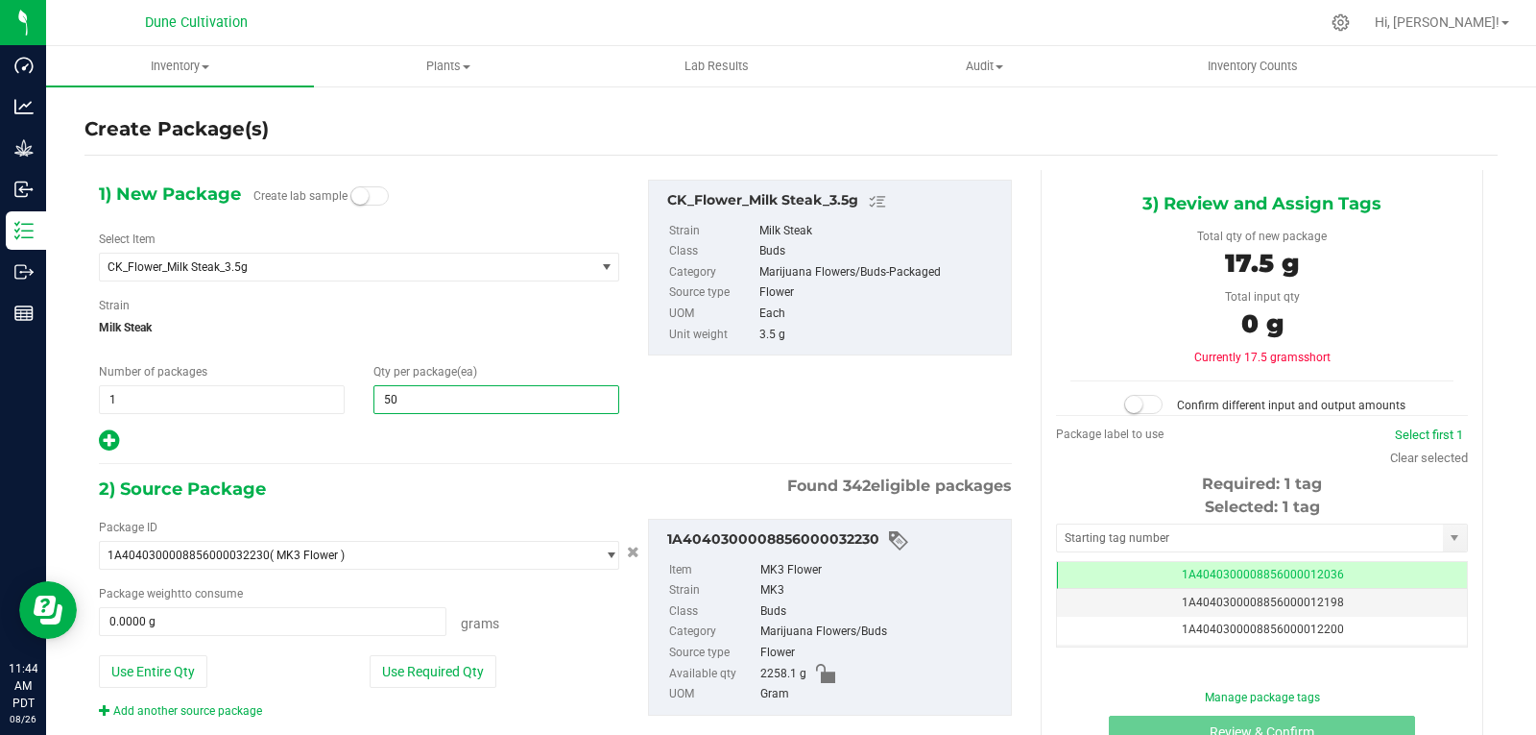
type input "500"
click at [465, 343] on div "Strain Milk Steak" at bounding box center [359, 322] width 520 height 51
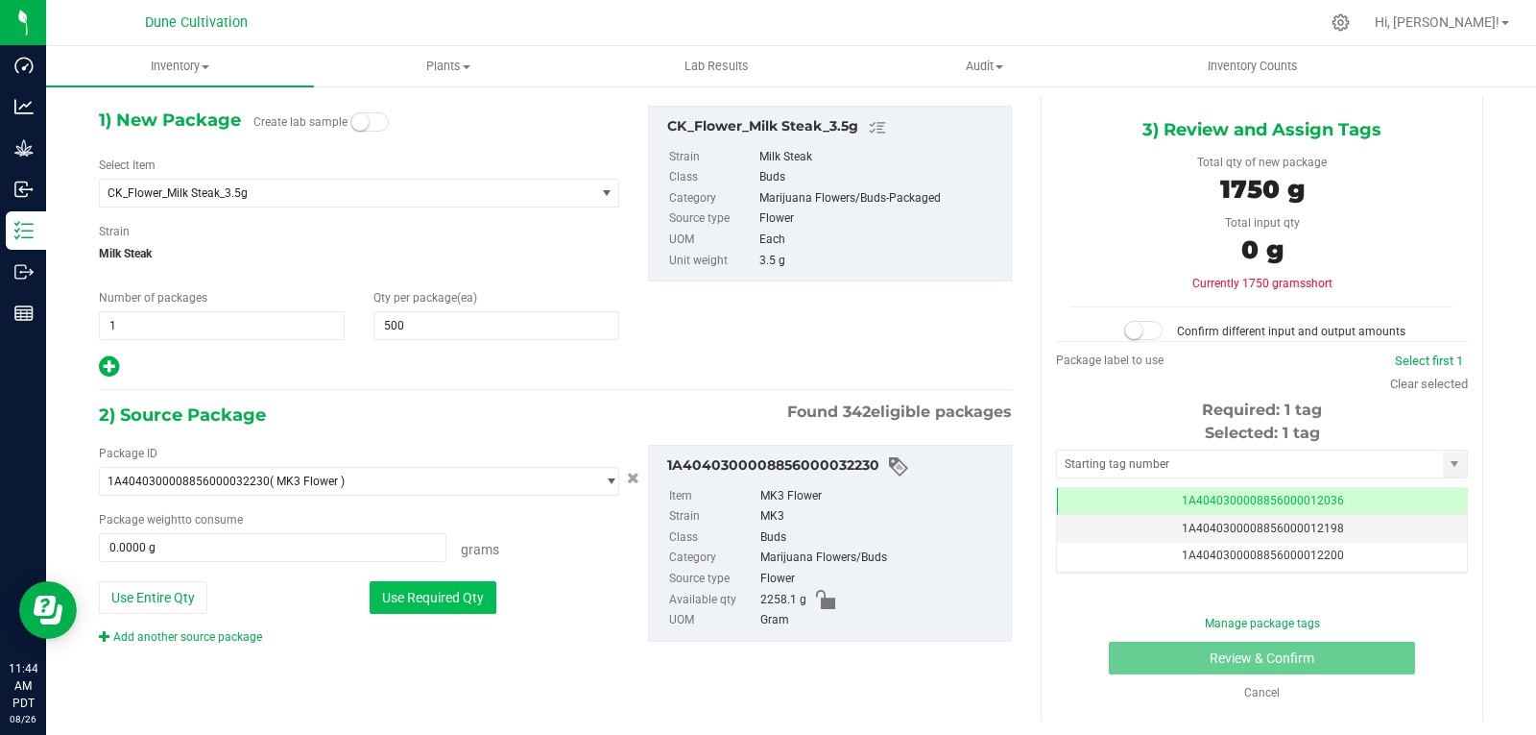
click at [458, 598] on button "Use Required Qty" at bounding box center [433, 597] width 127 height 33
type input "1750.0000 g"
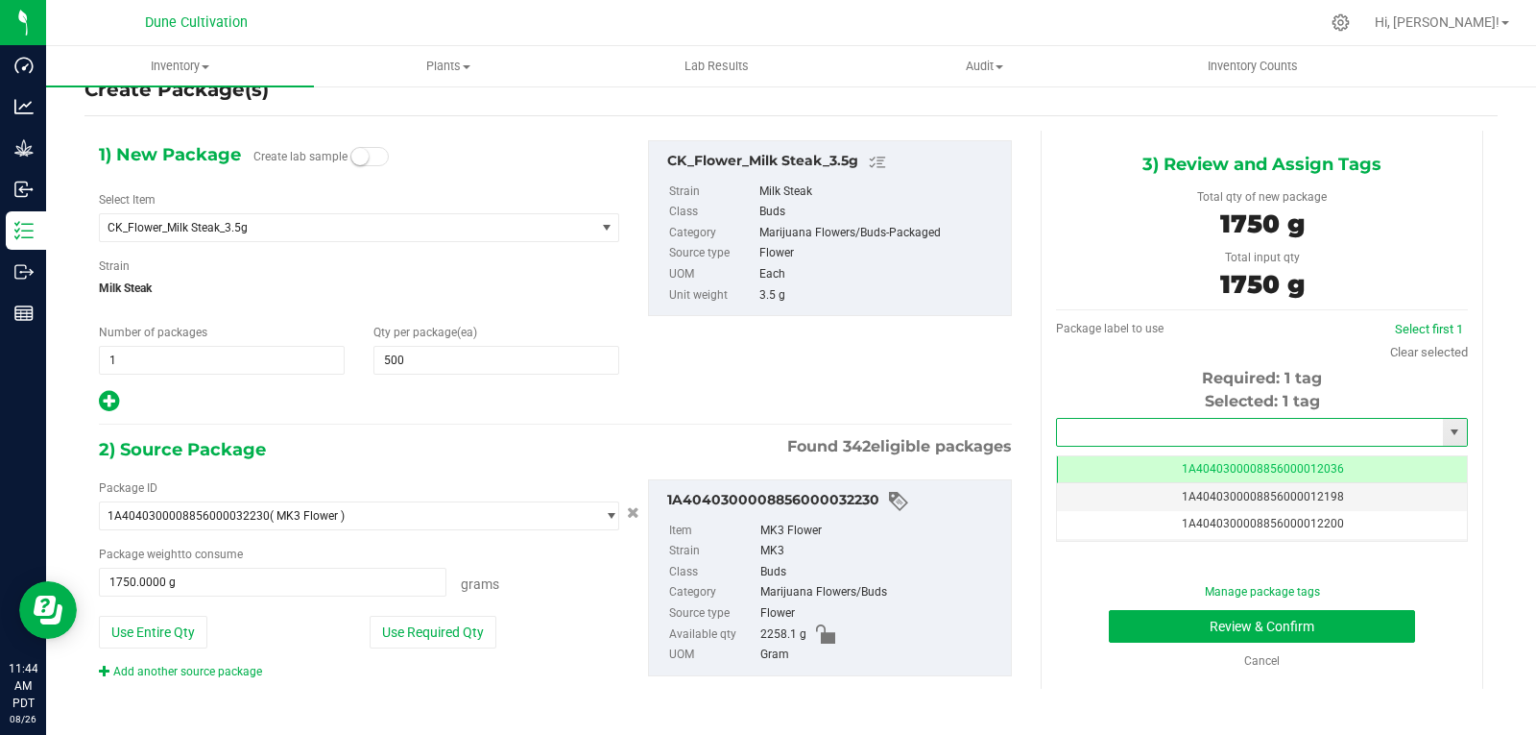
click at [1096, 436] on input "text" at bounding box center [1250, 432] width 386 height 27
click at [1098, 451] on li "1A4040300008856000028349" at bounding box center [1250, 464] width 405 height 29
type input "1A4040300008856000028349"
click at [1140, 617] on button "Review & Confirm" at bounding box center [1262, 626] width 306 height 33
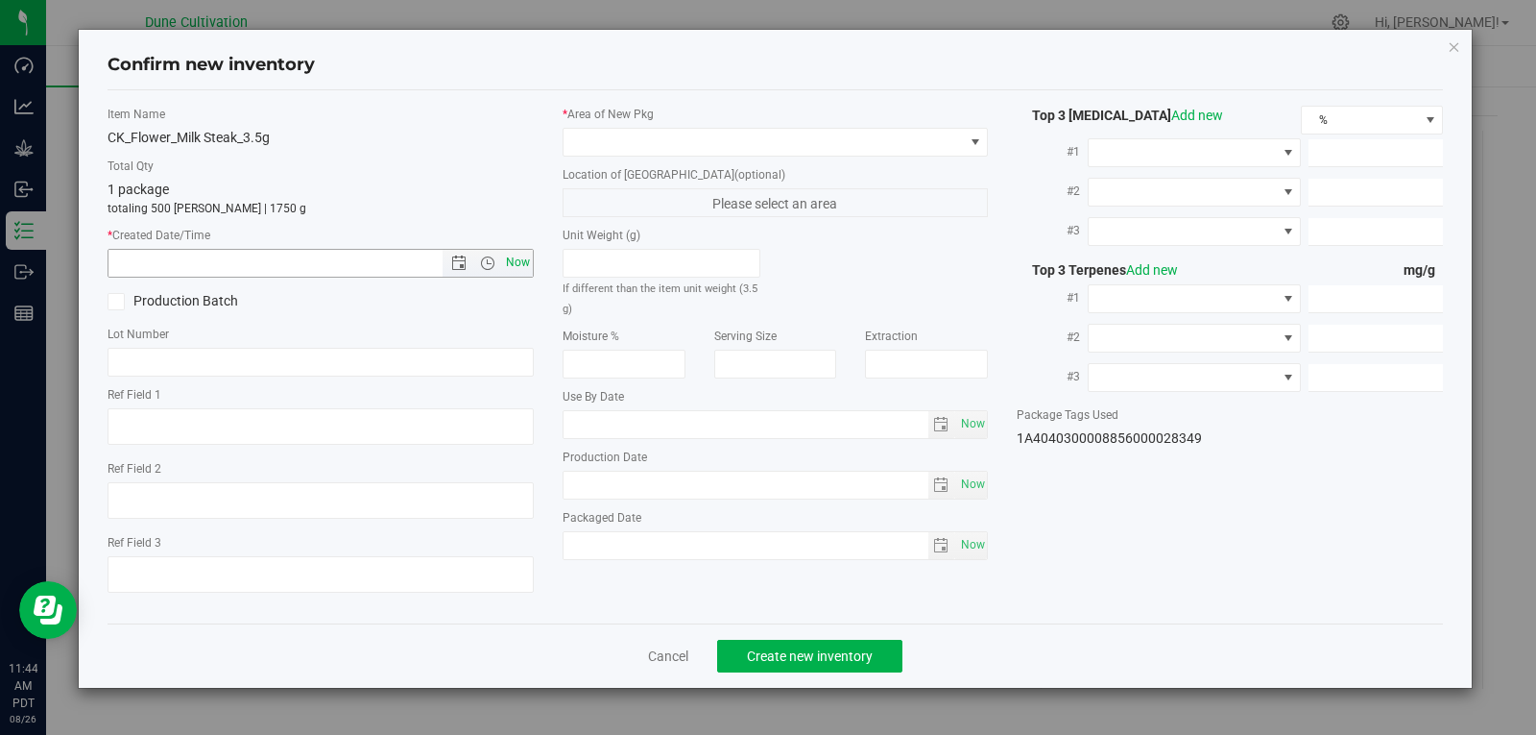
click at [519, 273] on span "Now" at bounding box center [517, 263] width 33 height 28
type input "8/26/2025 11:44 AM"
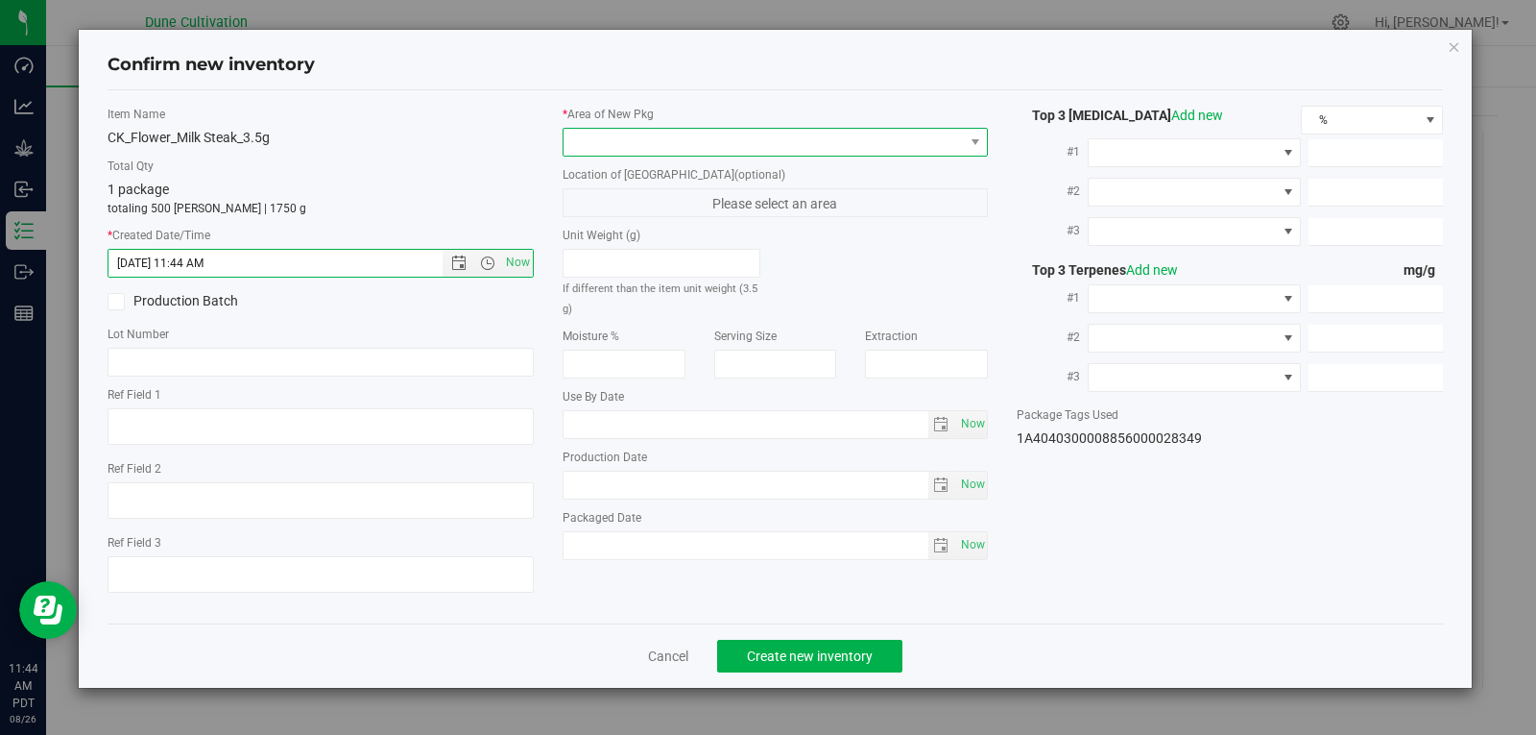
click at [852, 151] on span at bounding box center [764, 142] width 400 height 27
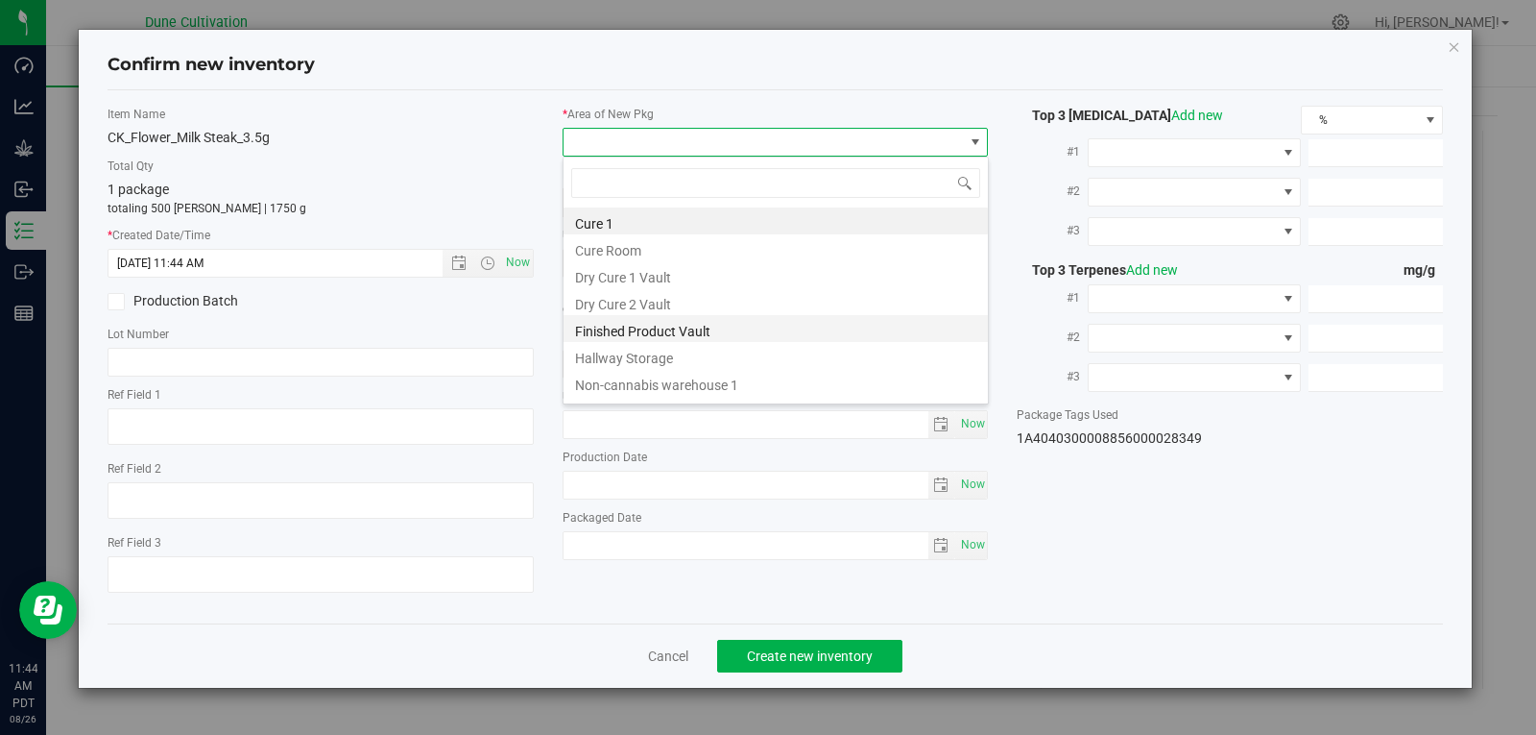
click at [795, 331] on li "Finished Product Vault" at bounding box center [776, 328] width 424 height 27
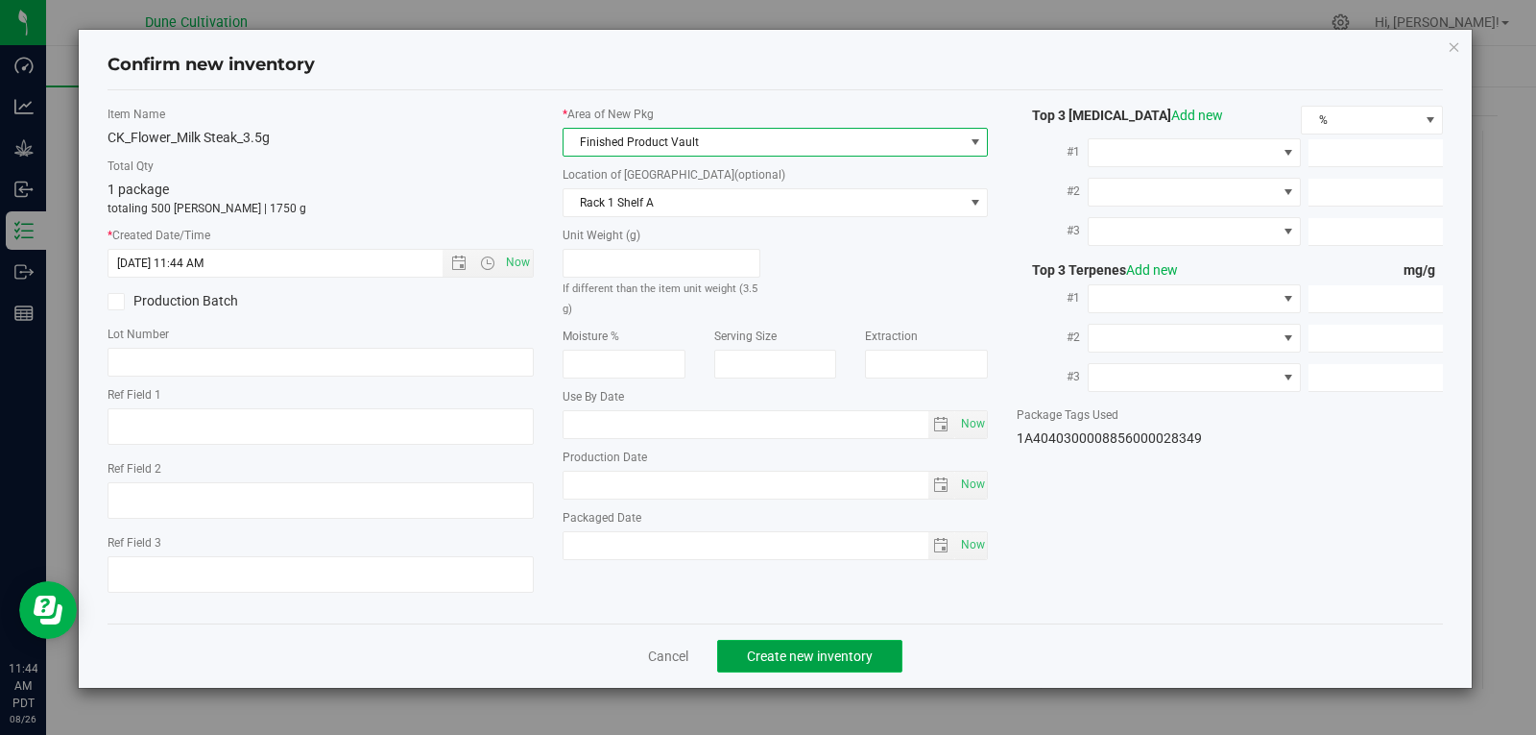
click at [802, 649] on span "Create new inventory" at bounding box center [810, 655] width 126 height 15
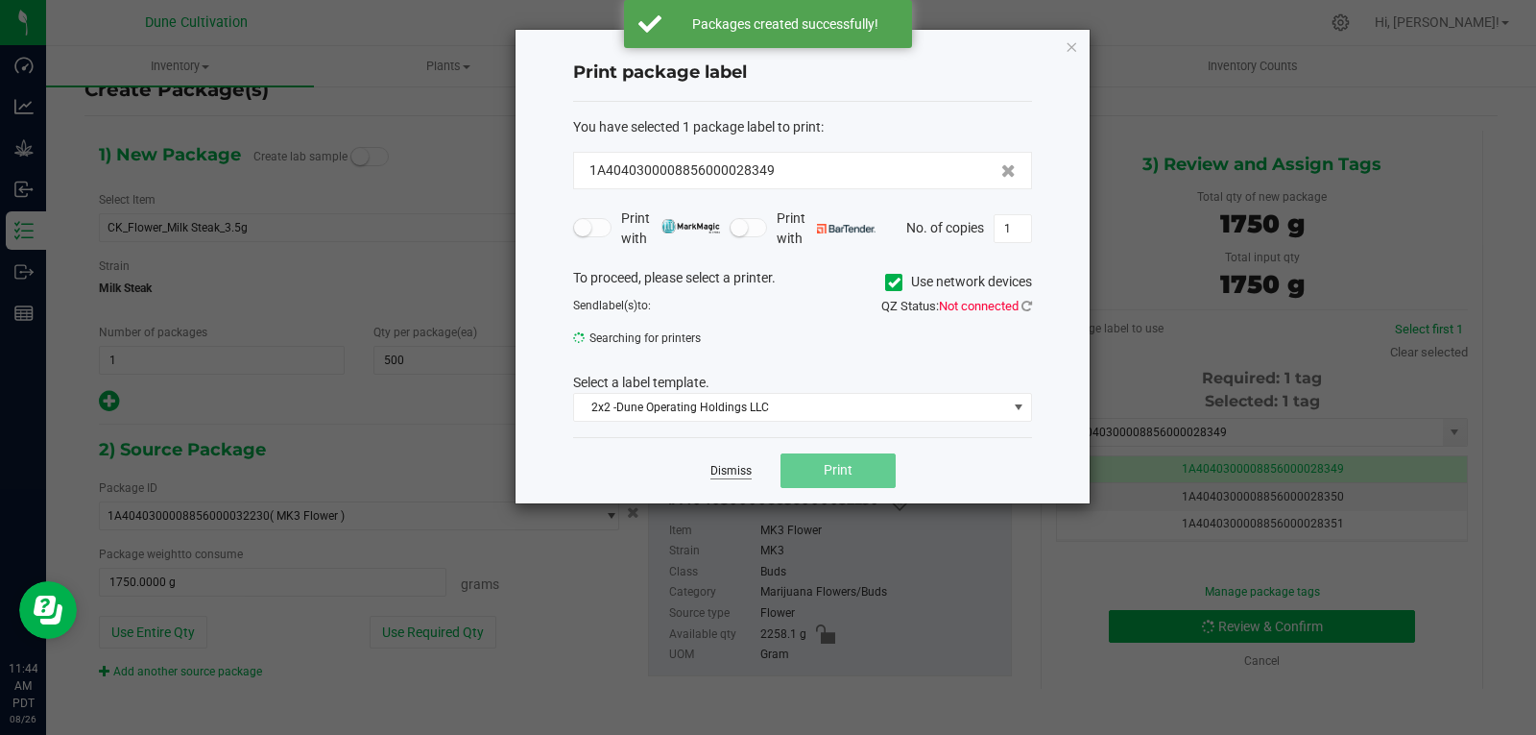
click at [742, 475] on link "Dismiss" at bounding box center [731, 471] width 41 height 16
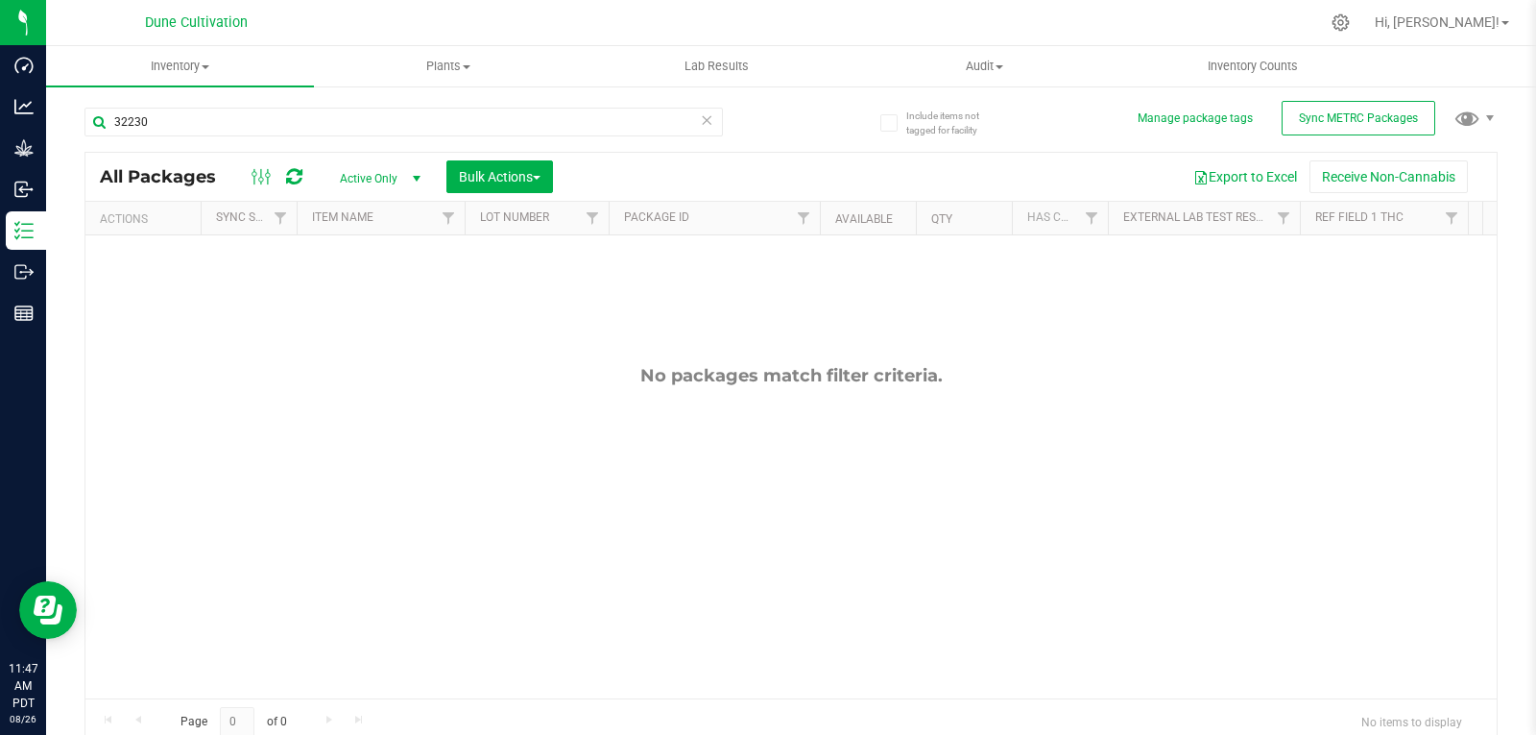
click at [395, 165] on span "Active Only" at bounding box center [377, 178] width 106 height 27
click at [346, 305] on li "All" at bounding box center [376, 294] width 104 height 29
click at [369, 181] on span "All" at bounding box center [377, 178] width 106 height 27
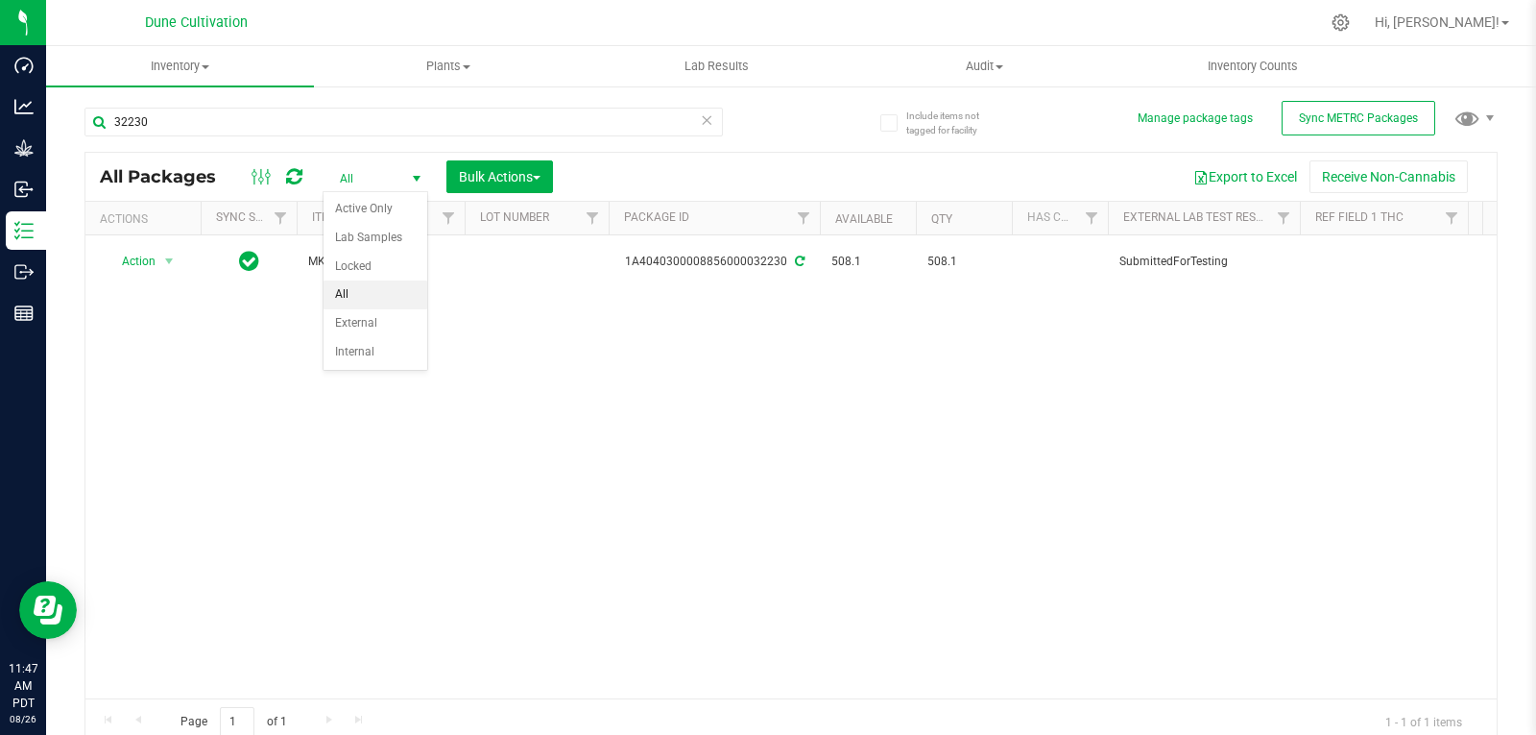
click at [356, 306] on li "All" at bounding box center [376, 294] width 104 height 29
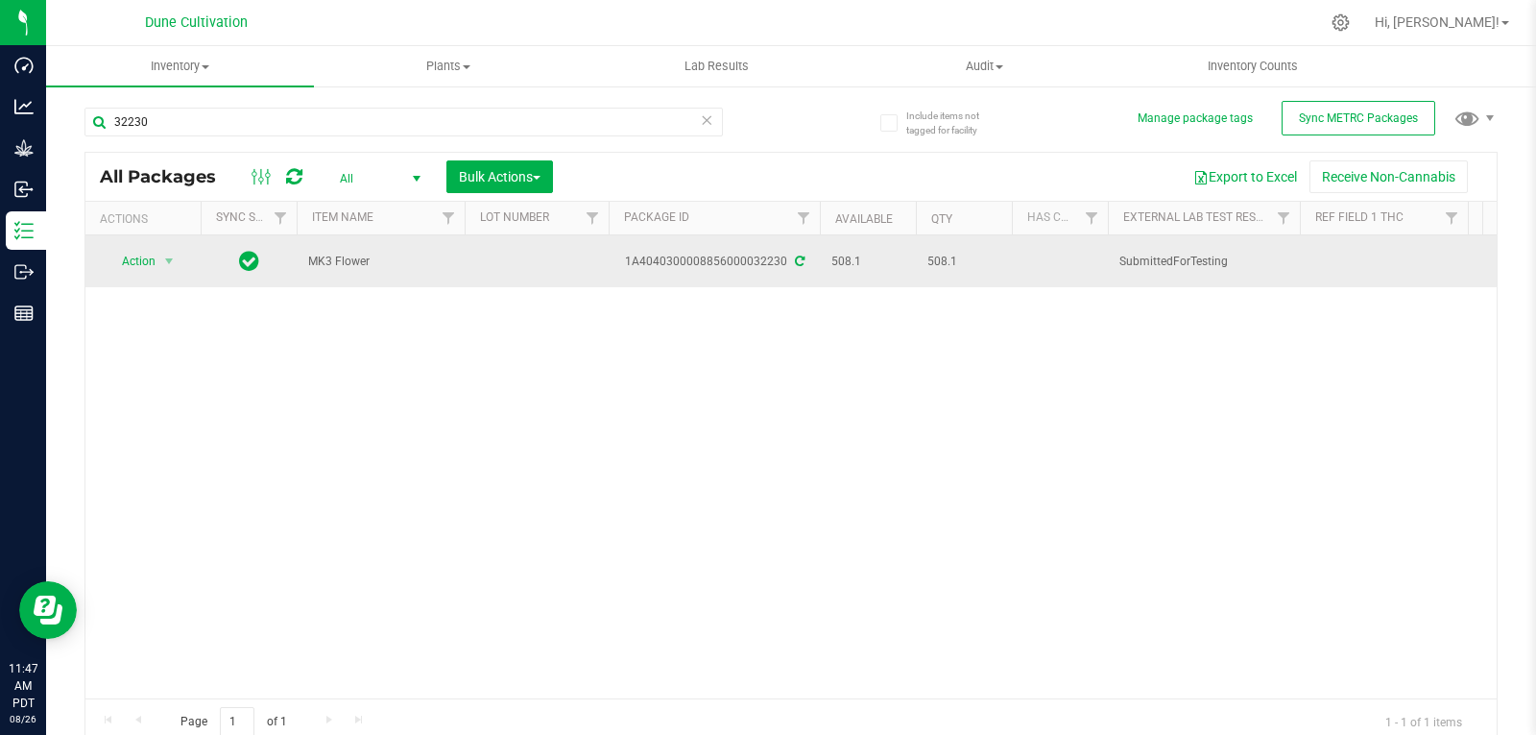
click at [526, 252] on td at bounding box center [537, 261] width 144 height 52
type input "32230"
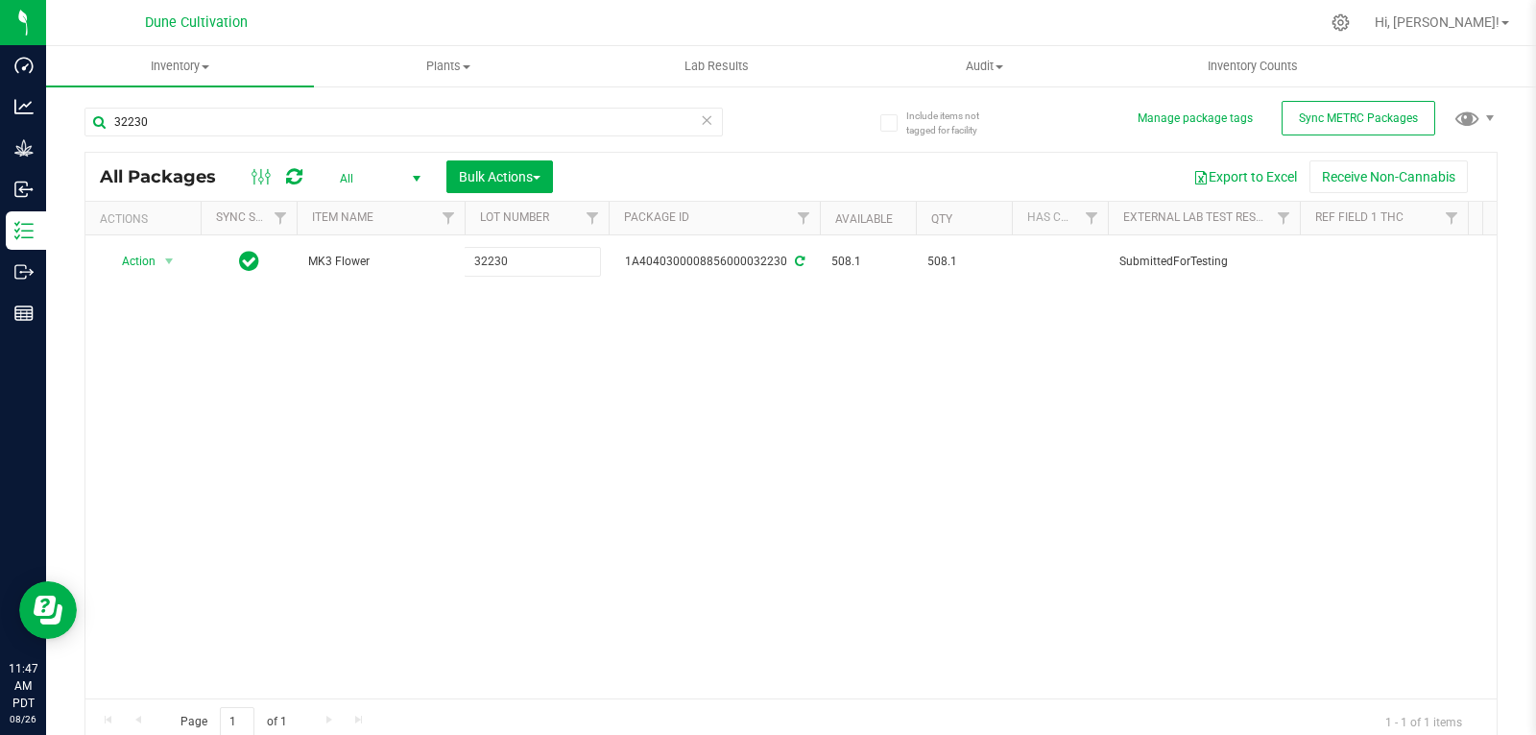
click at [540, 409] on div "All Packages All Active Only Lab Samples Locked All External Internal Bulk Acti…" at bounding box center [790, 448] width 1413 height 593
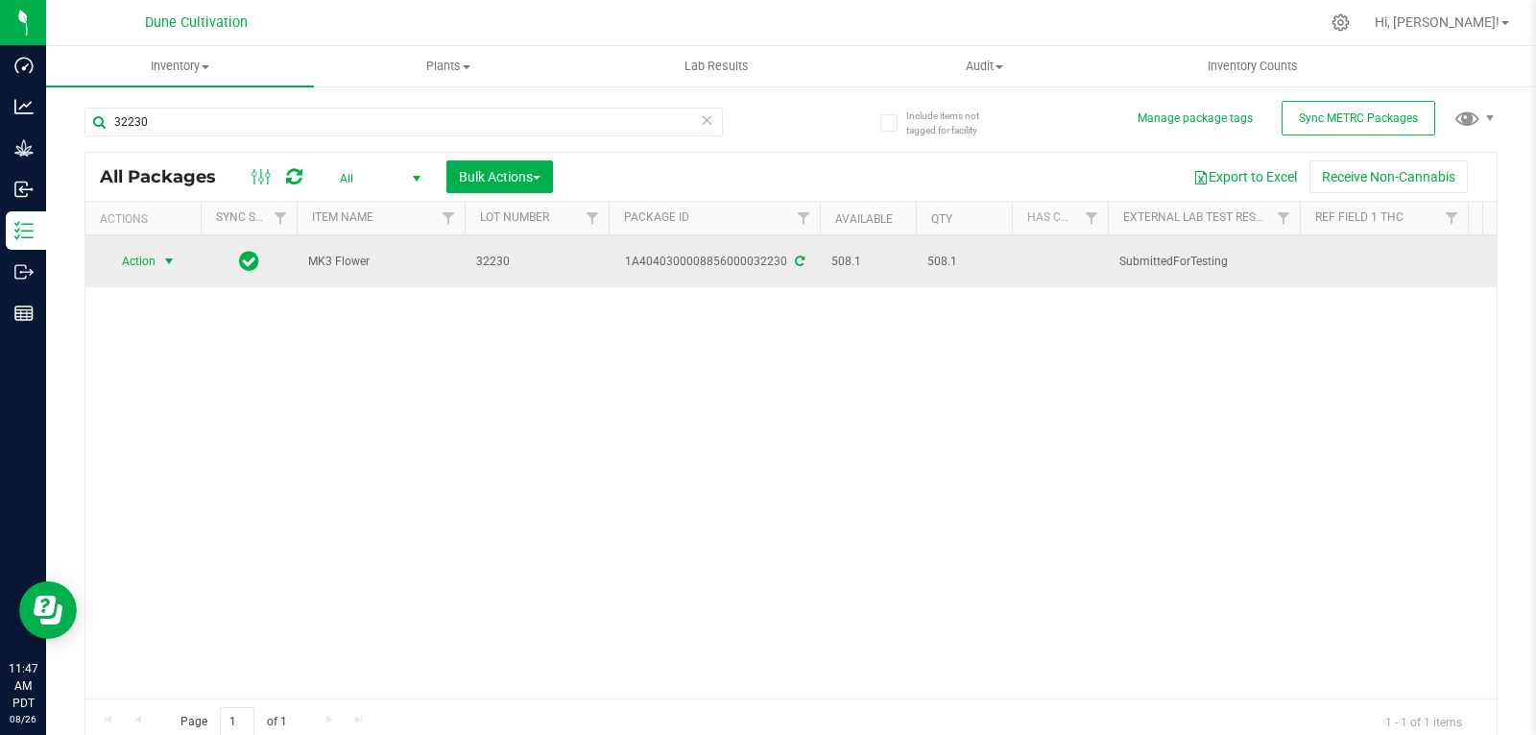
click at [162, 254] on span "select" at bounding box center [168, 260] width 15 height 15
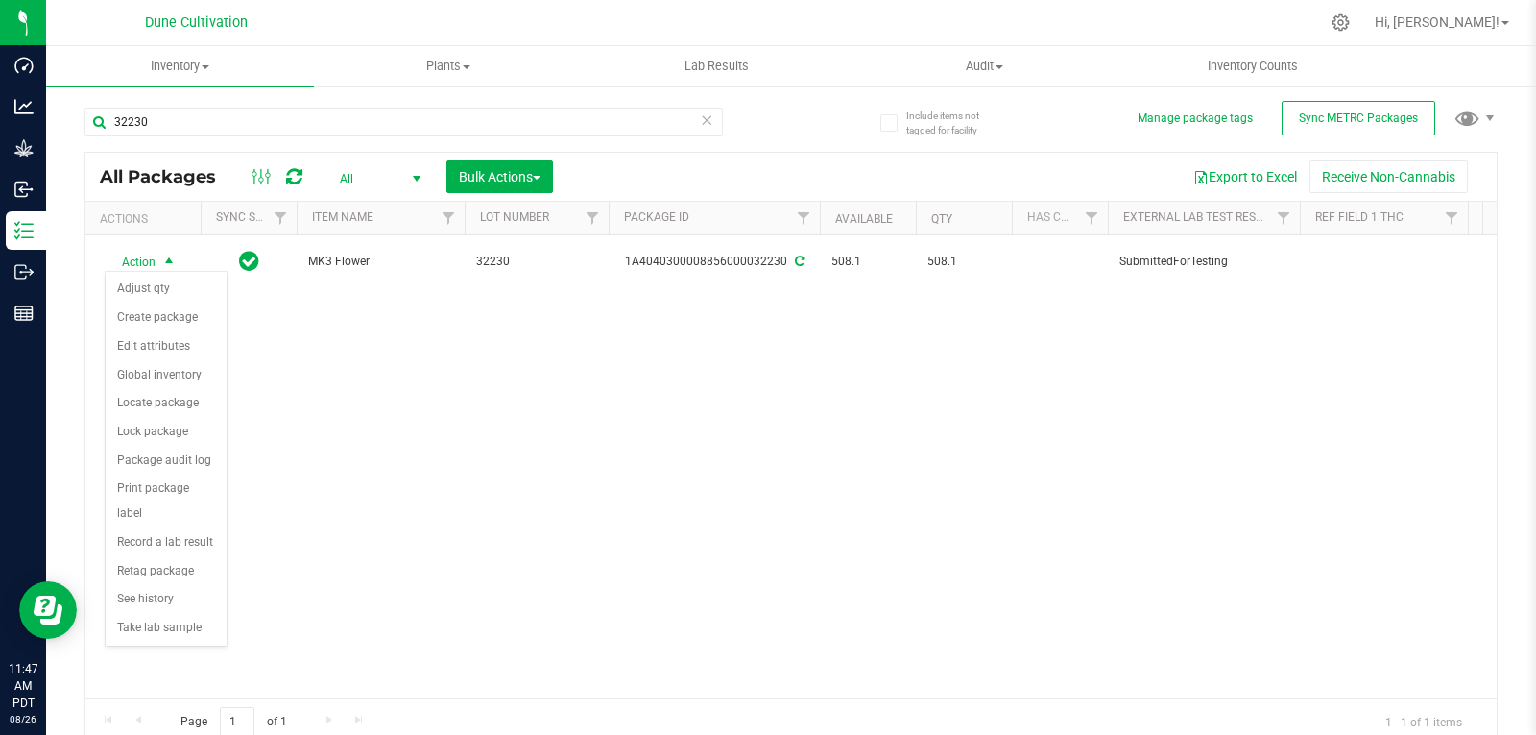
click at [338, 357] on div "Action Action Adjust qty Create package Edit attributes Global inventory Locate…" at bounding box center [790, 466] width 1411 height 463
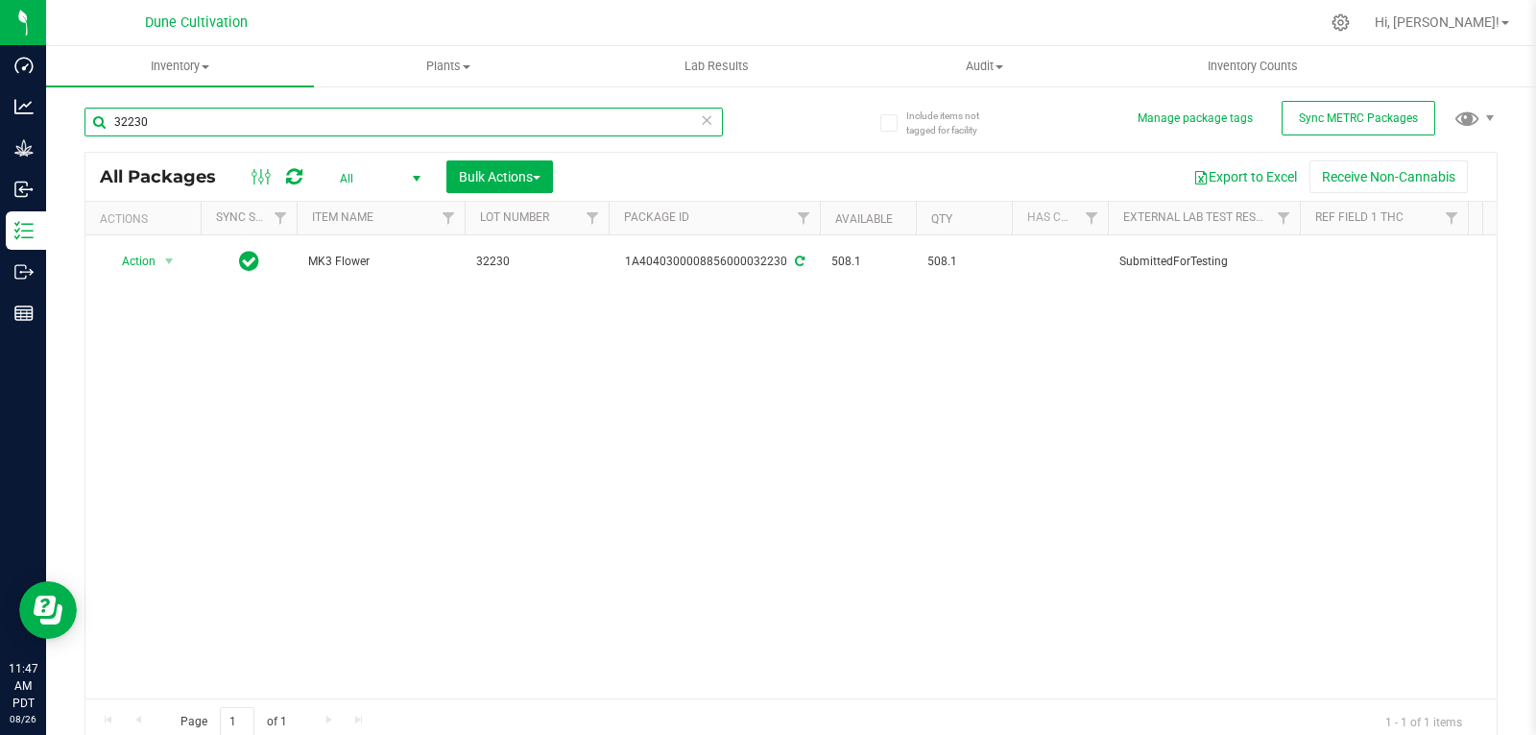
click at [216, 113] on input "32230" at bounding box center [403, 122] width 639 height 29
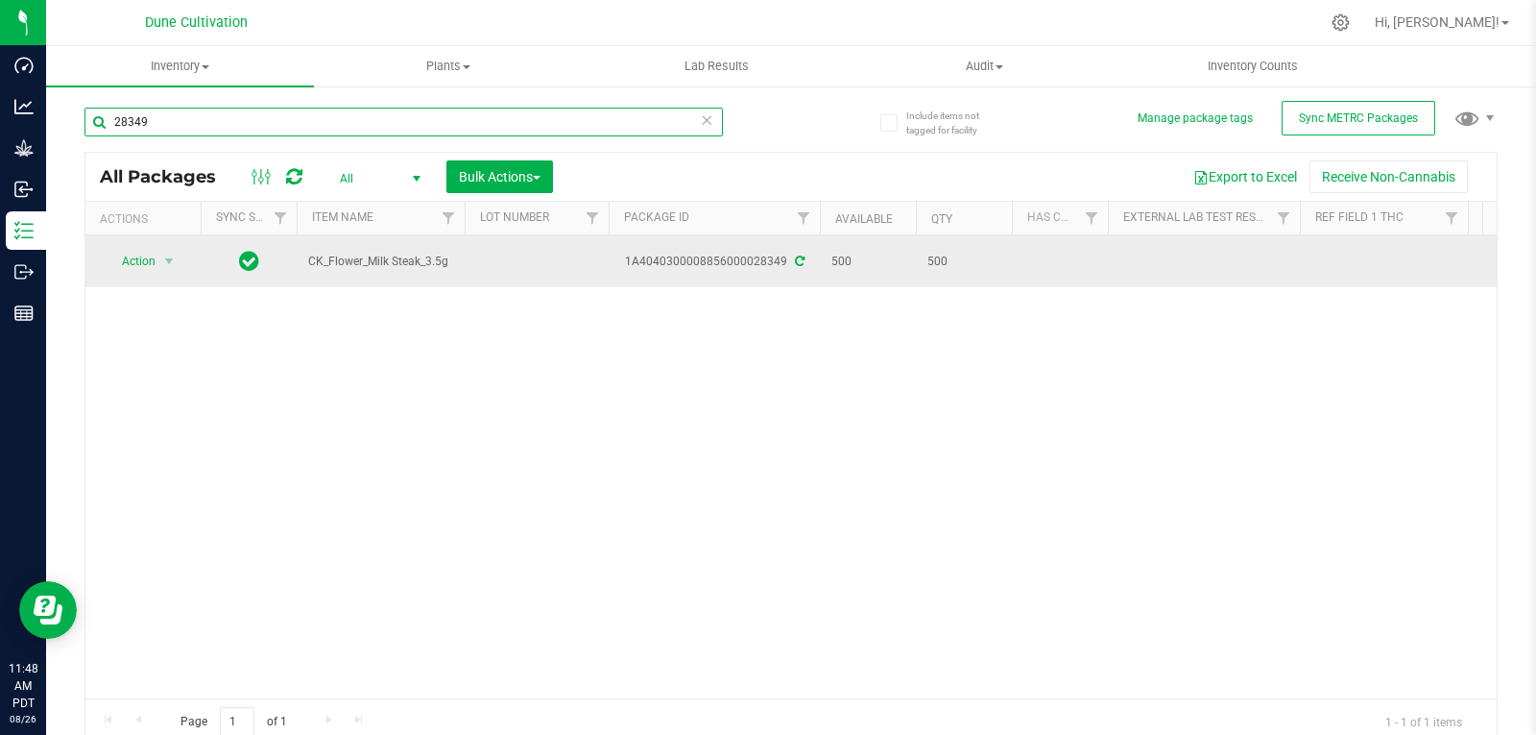
type input "28349"
click at [534, 251] on td at bounding box center [537, 261] width 144 height 52
type input "32230"
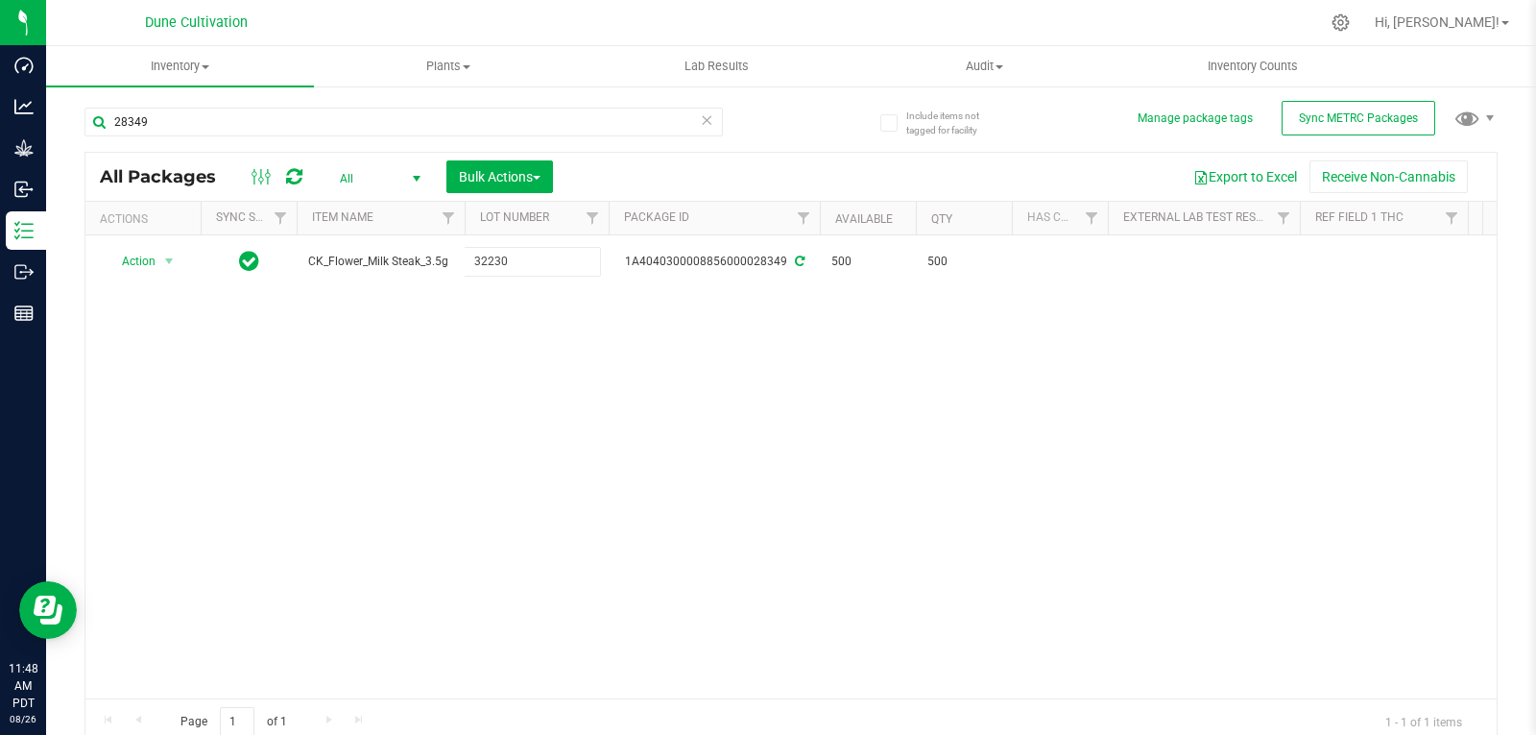
click at [481, 428] on div "All Packages All Active Only Lab Samples Locked All External Internal Bulk Acti…" at bounding box center [790, 448] width 1413 height 593
click at [296, 169] on icon at bounding box center [294, 176] width 16 height 19
click at [351, 187] on span "All" at bounding box center [377, 178] width 106 height 27
click at [370, 287] on li "All" at bounding box center [376, 294] width 104 height 29
click at [173, 110] on input "28349" at bounding box center [403, 122] width 639 height 29
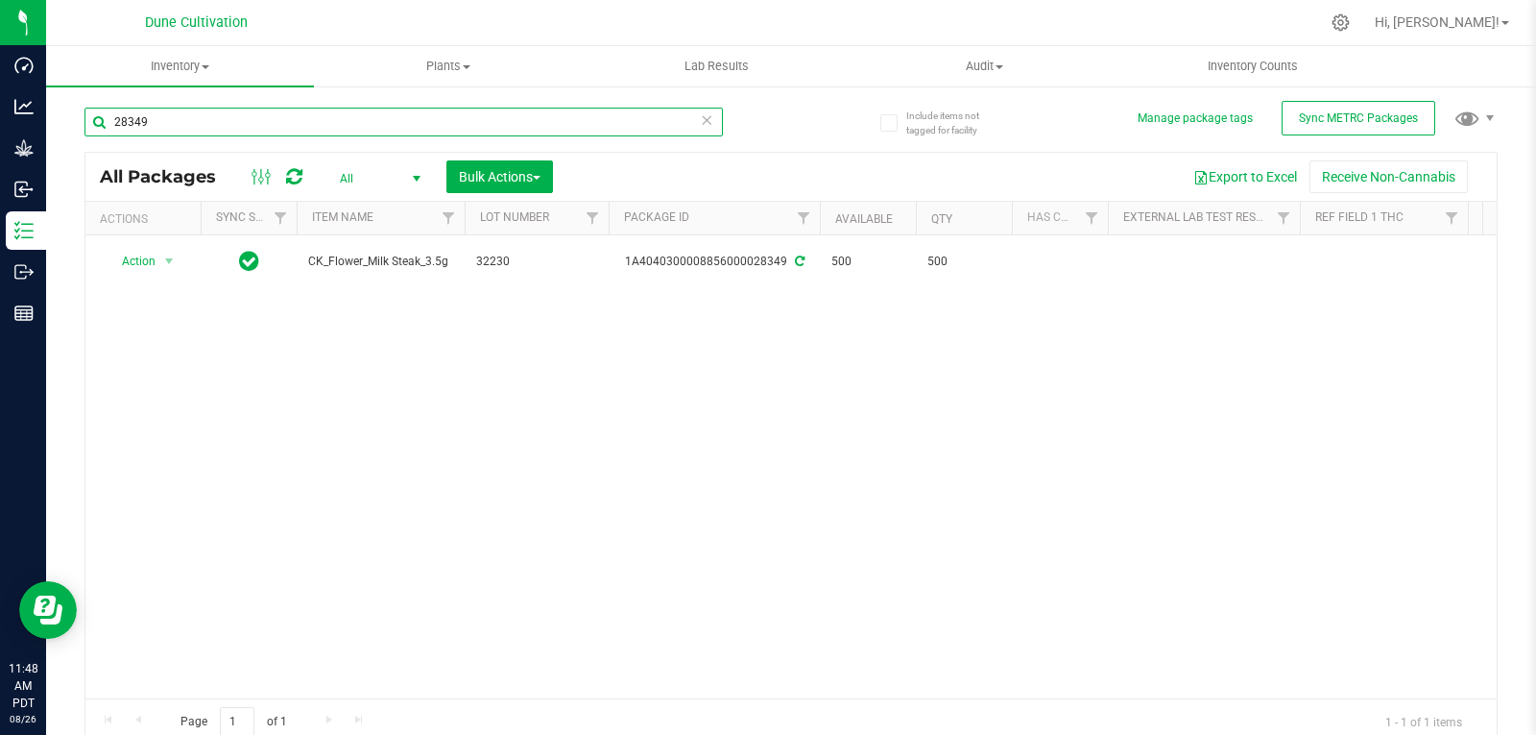
click at [173, 110] on input "28349" at bounding box center [403, 122] width 639 height 29
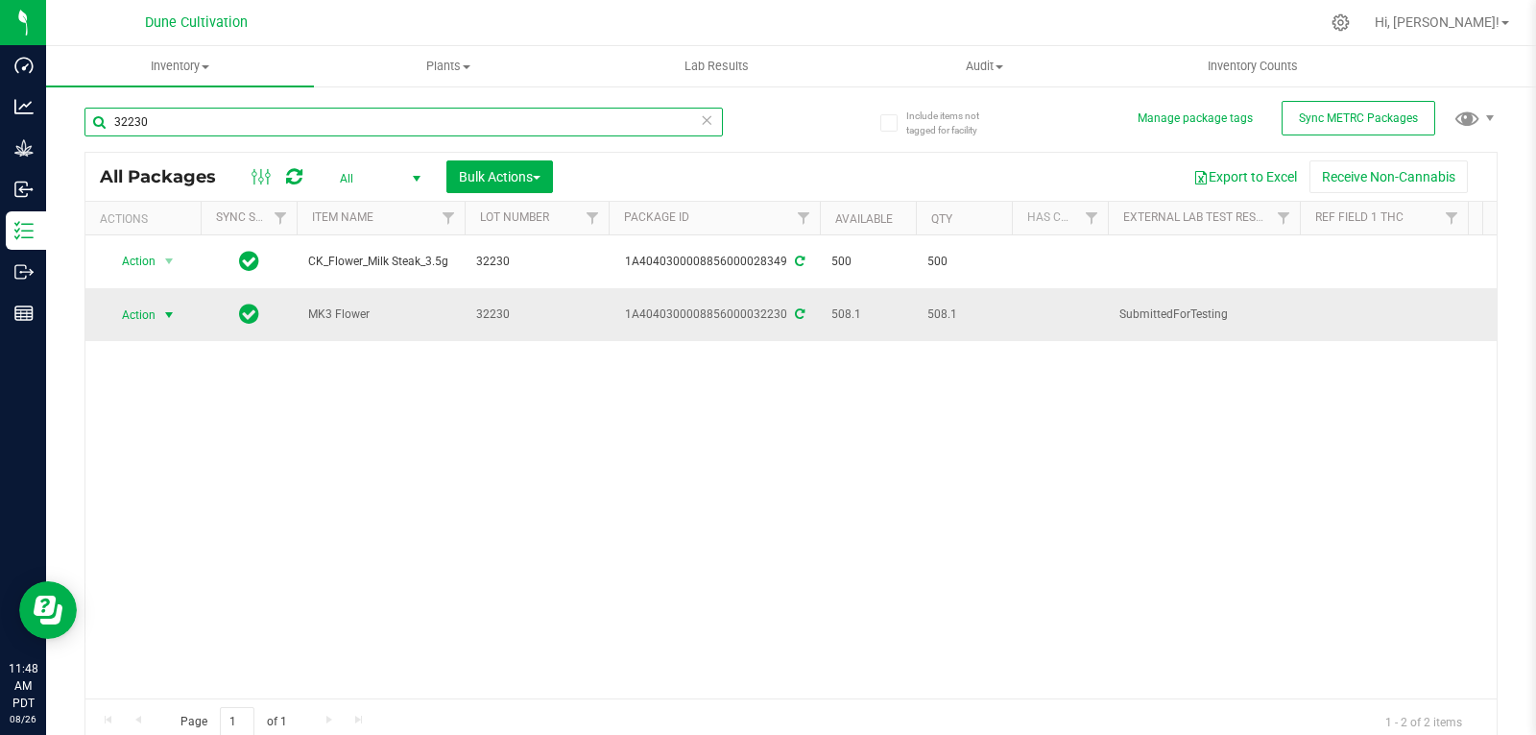
type input "32230"
click at [164, 308] on span "select" at bounding box center [168, 314] width 15 height 15
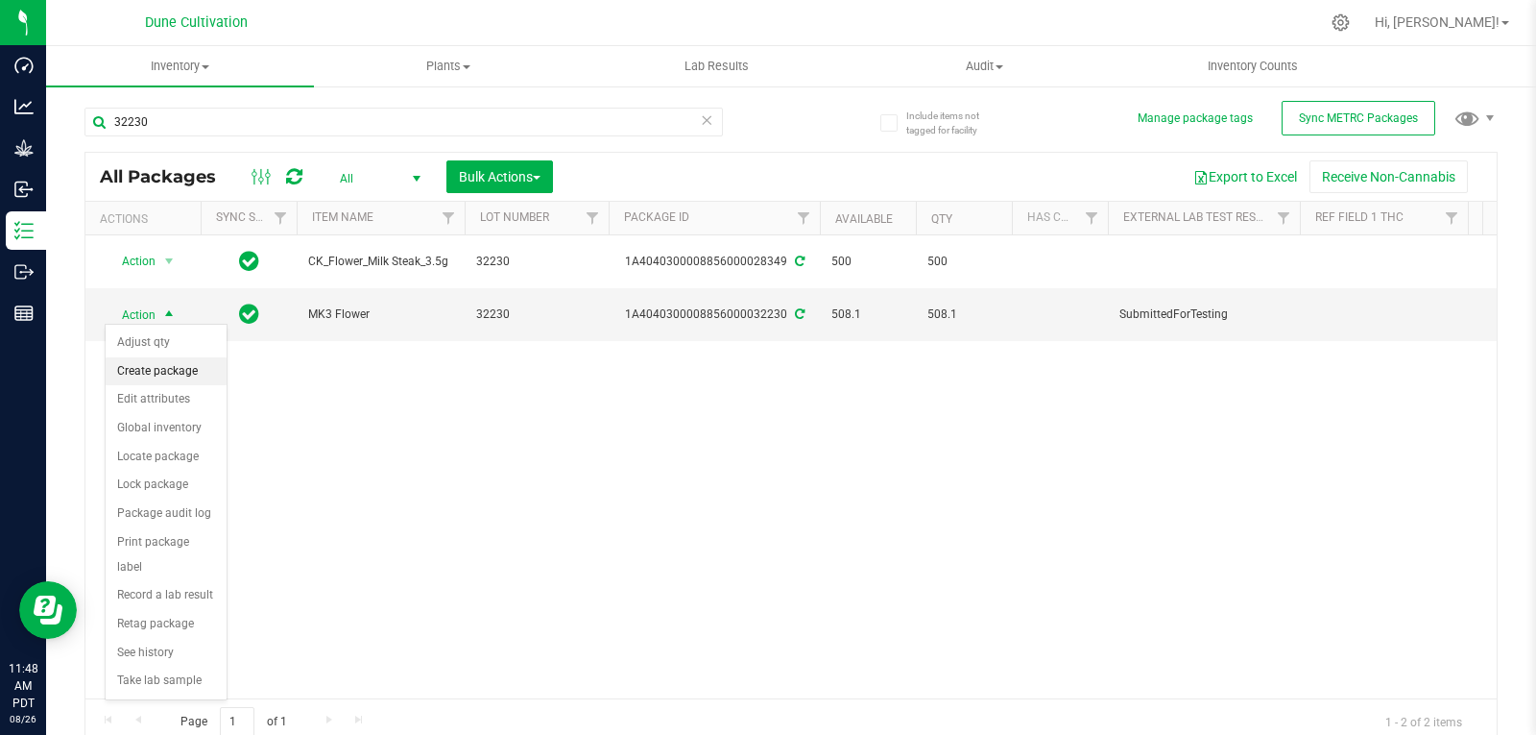
click at [160, 379] on li "Create package" at bounding box center [166, 371] width 121 height 29
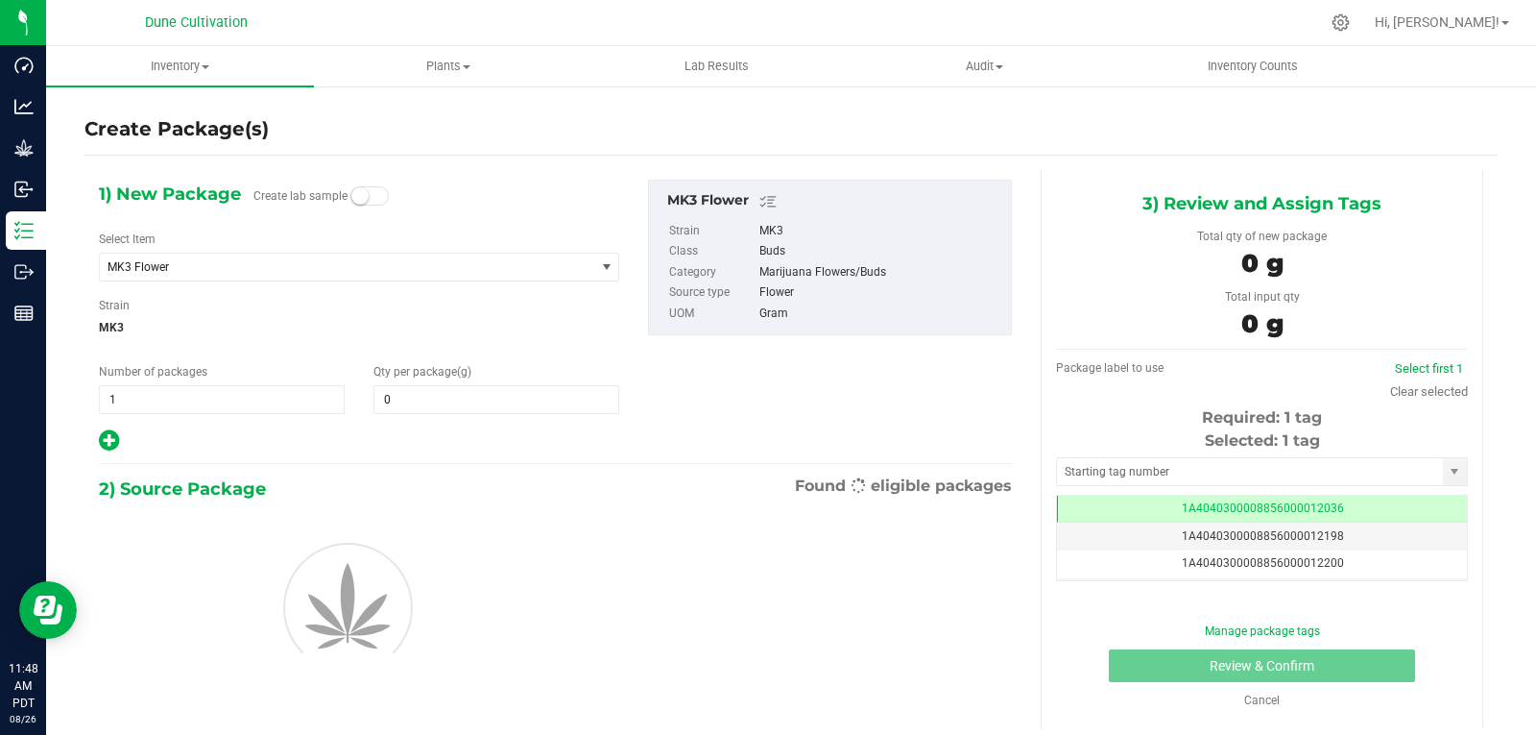
type input "0.0000"
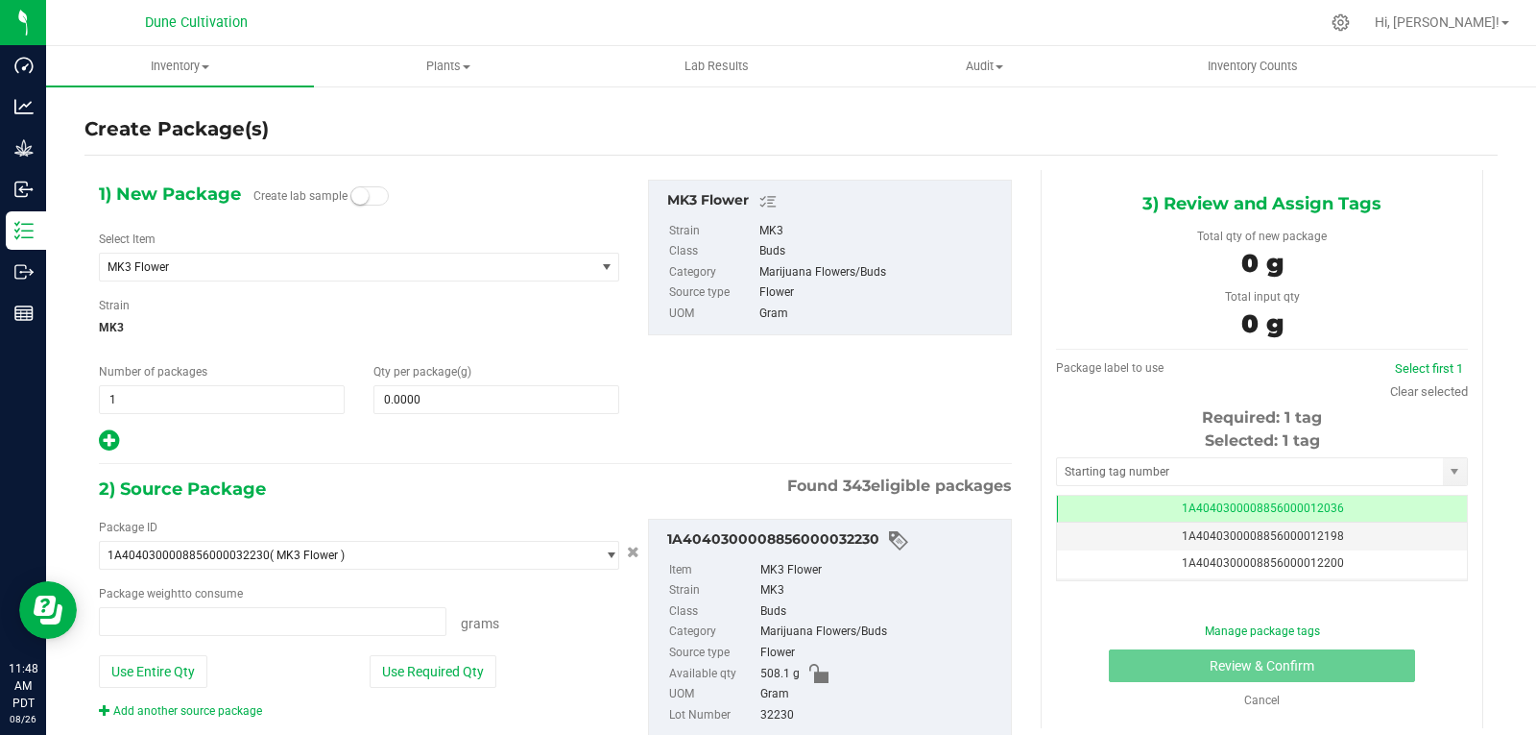
type input "0.0000 g"
click at [274, 263] on span "MK3 Flower" at bounding box center [338, 266] width 460 height 13
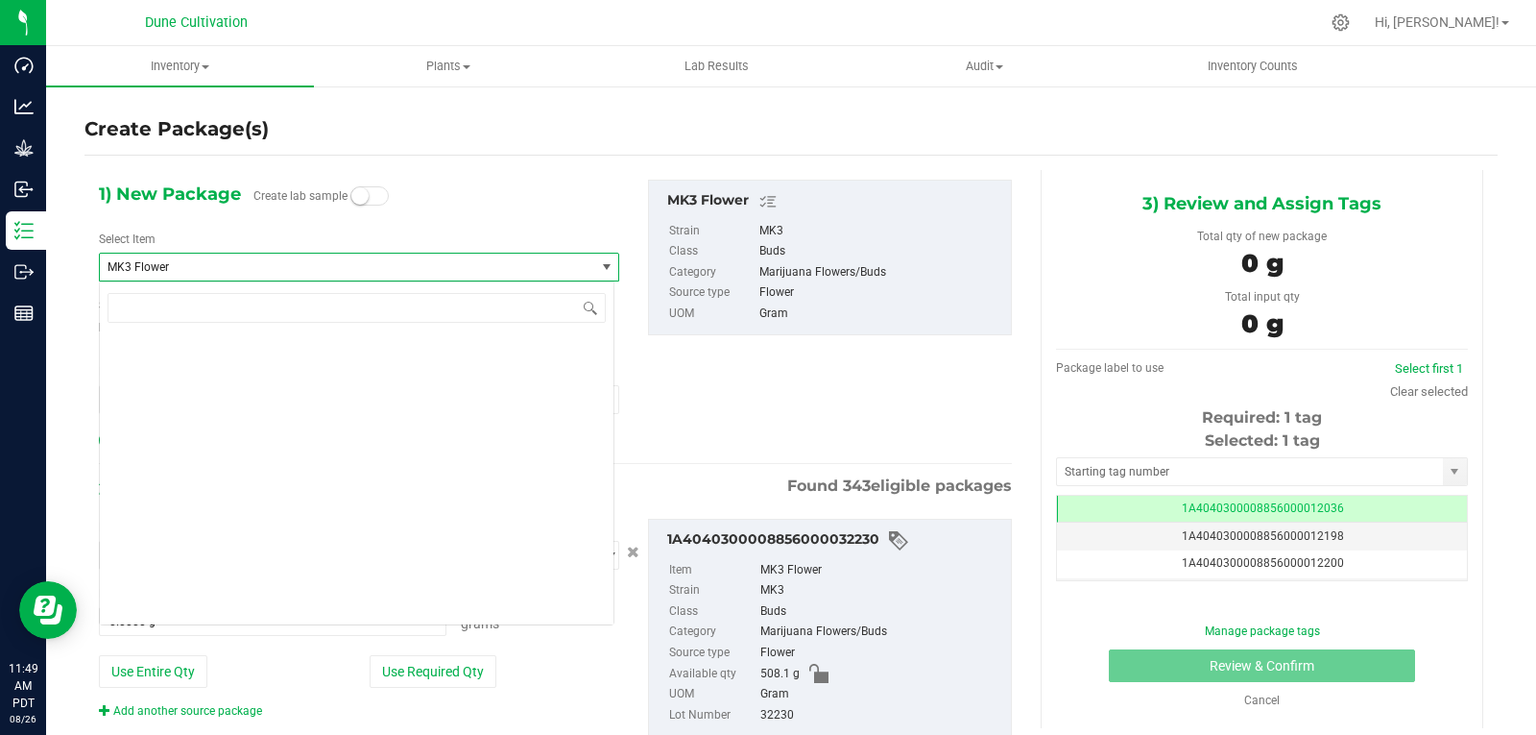
scroll to position [54844, 0]
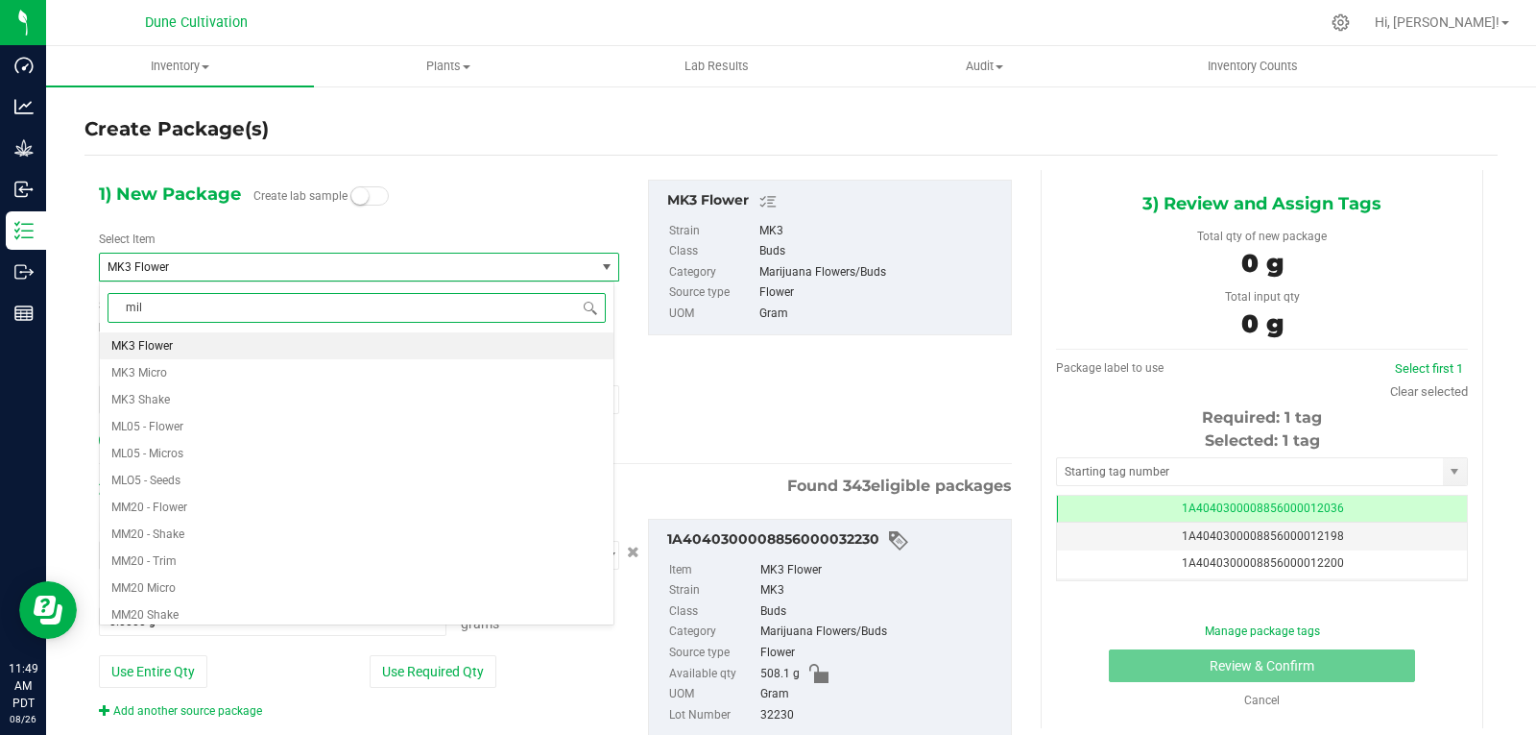
type input "milk"
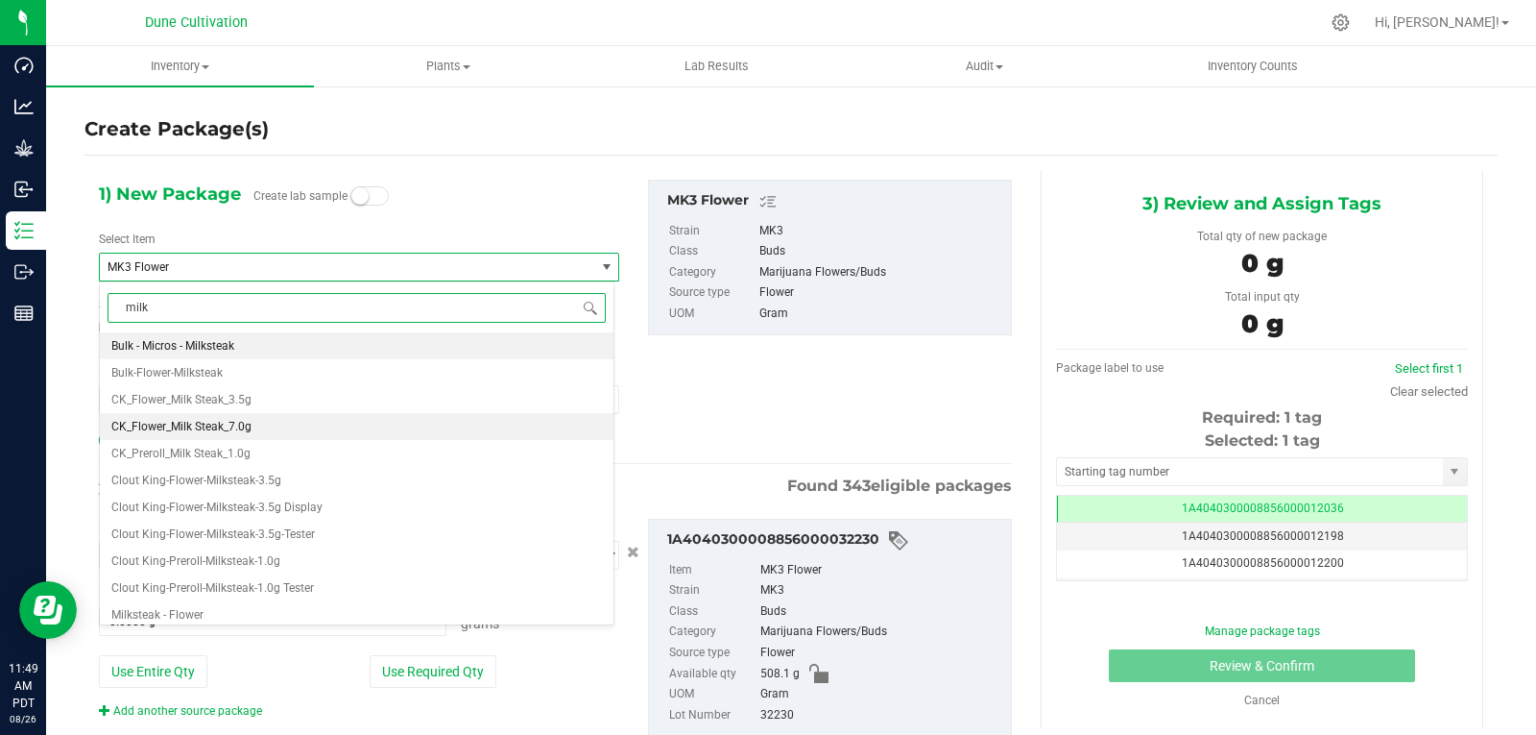
click at [271, 428] on li "CK_Flower_Milk Steak_7.0g" at bounding box center [357, 426] width 514 height 27
type input "0"
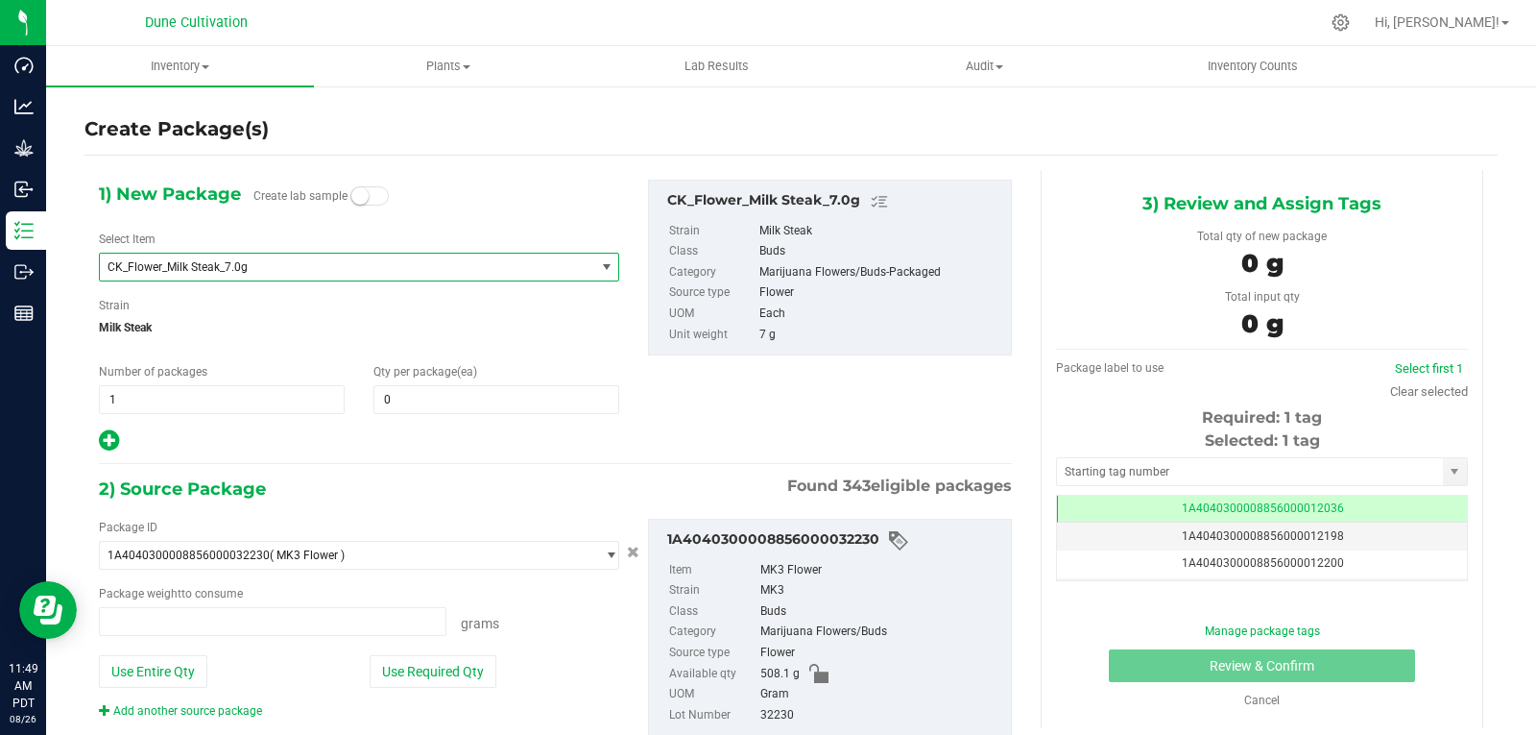
type input "0.0000 g"
click at [417, 400] on span at bounding box center [497, 399] width 246 height 29
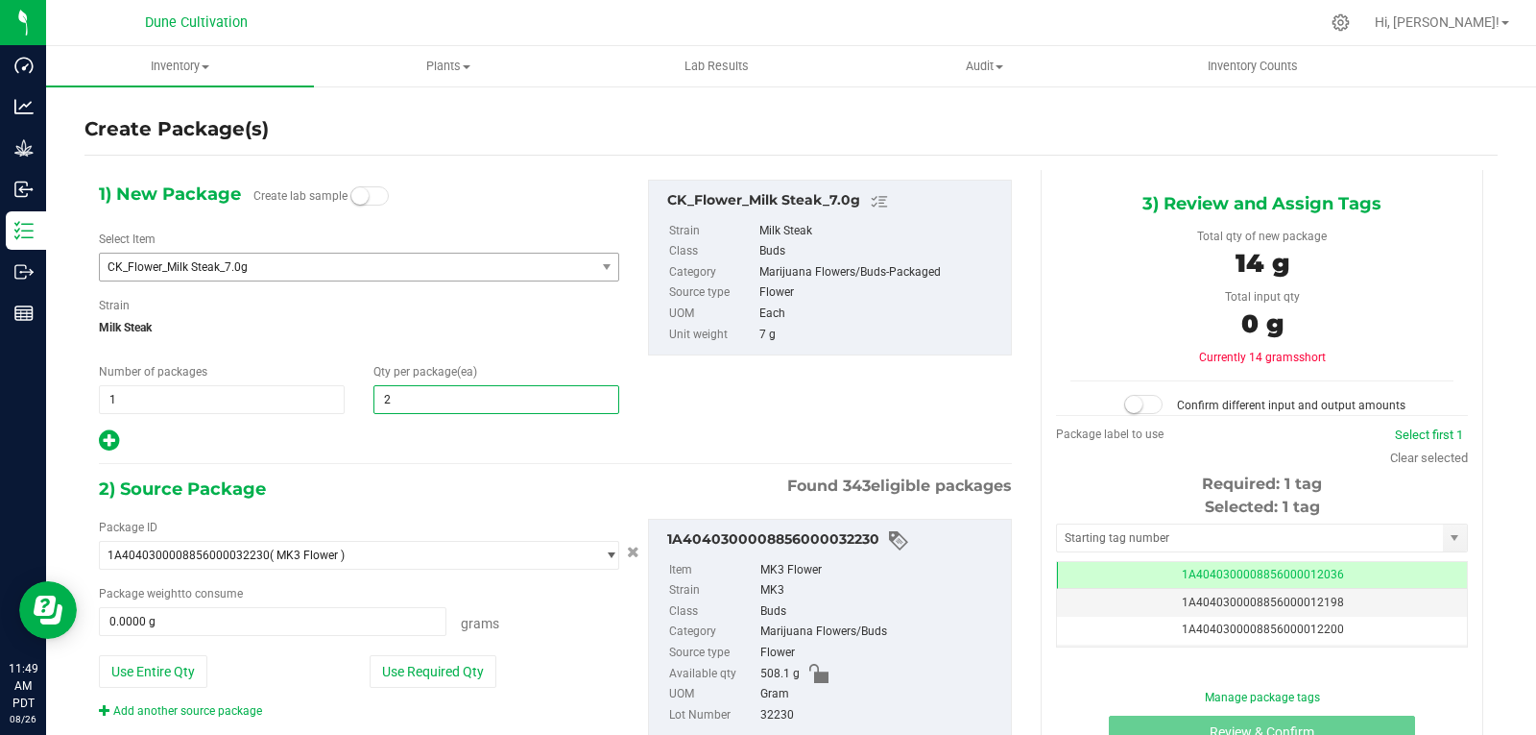
type input "25"
click at [415, 430] on div at bounding box center [359, 440] width 520 height 25
click at [472, 636] on div "Package ID 1A4040300008856000032230 ( MK3 Flower ) 1A40403000004B6000012017 1A4…" at bounding box center [358, 618] width 549 height 201
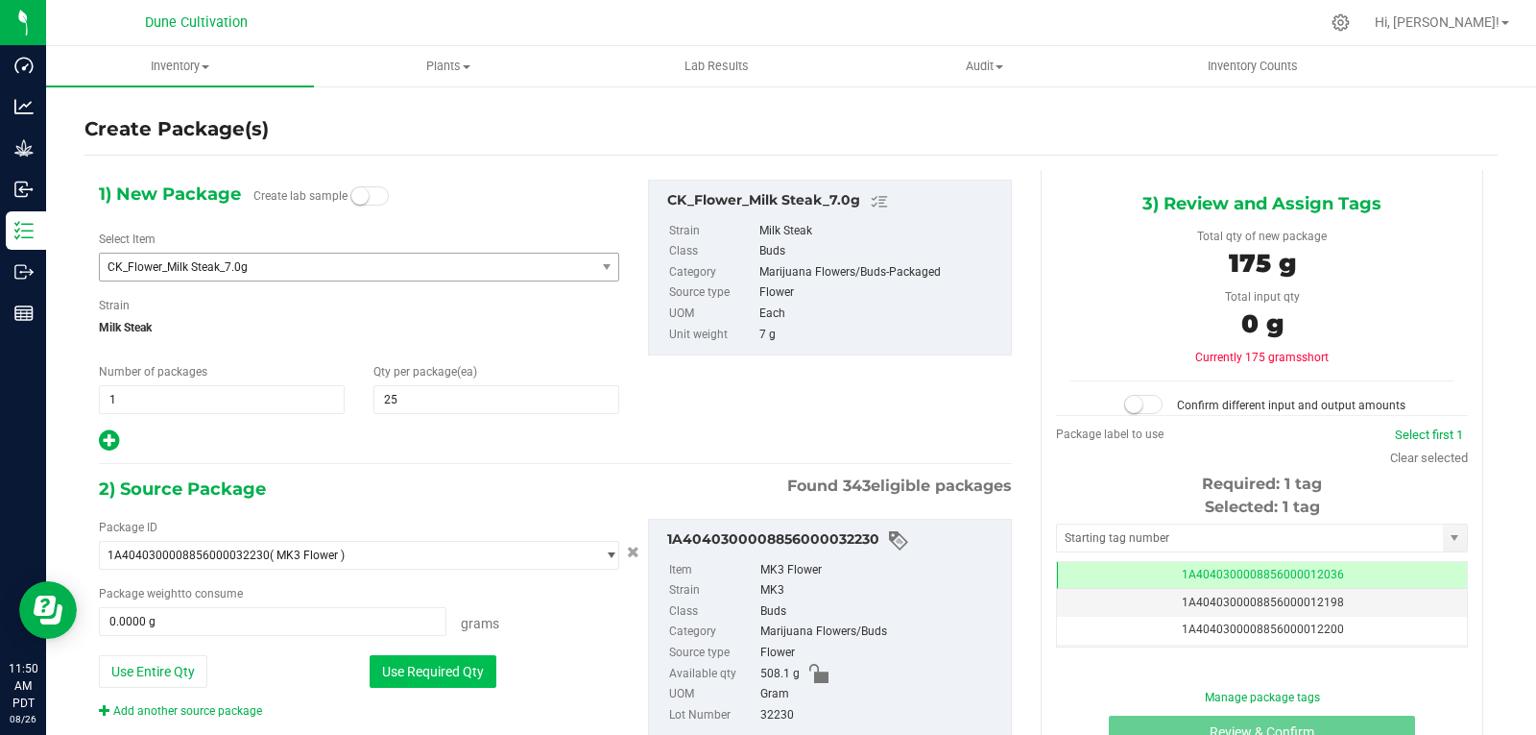
click at [449, 681] on button "Use Required Qty" at bounding box center [433, 671] width 127 height 33
type input "175.0000 g"
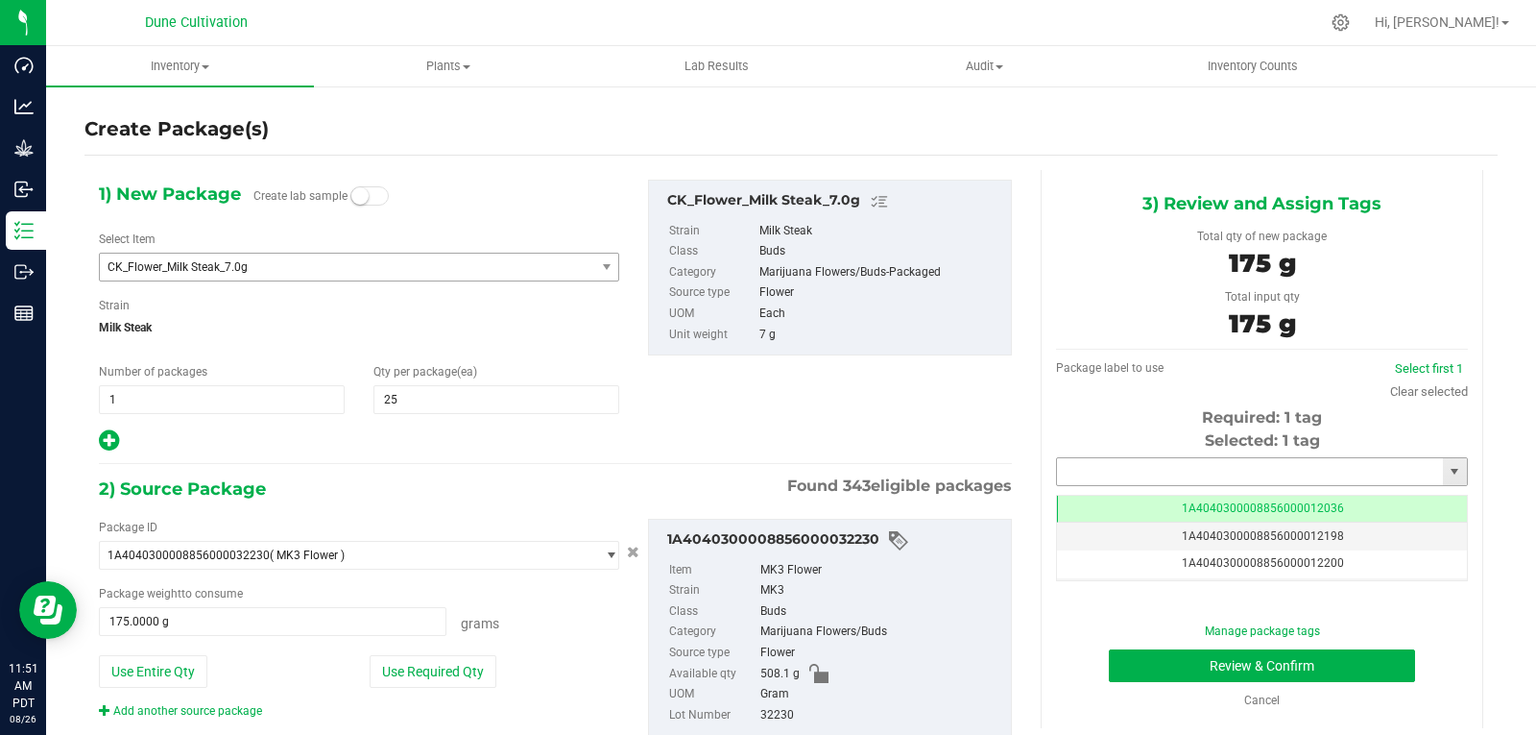
click at [1082, 470] on input "text" at bounding box center [1250, 471] width 386 height 27
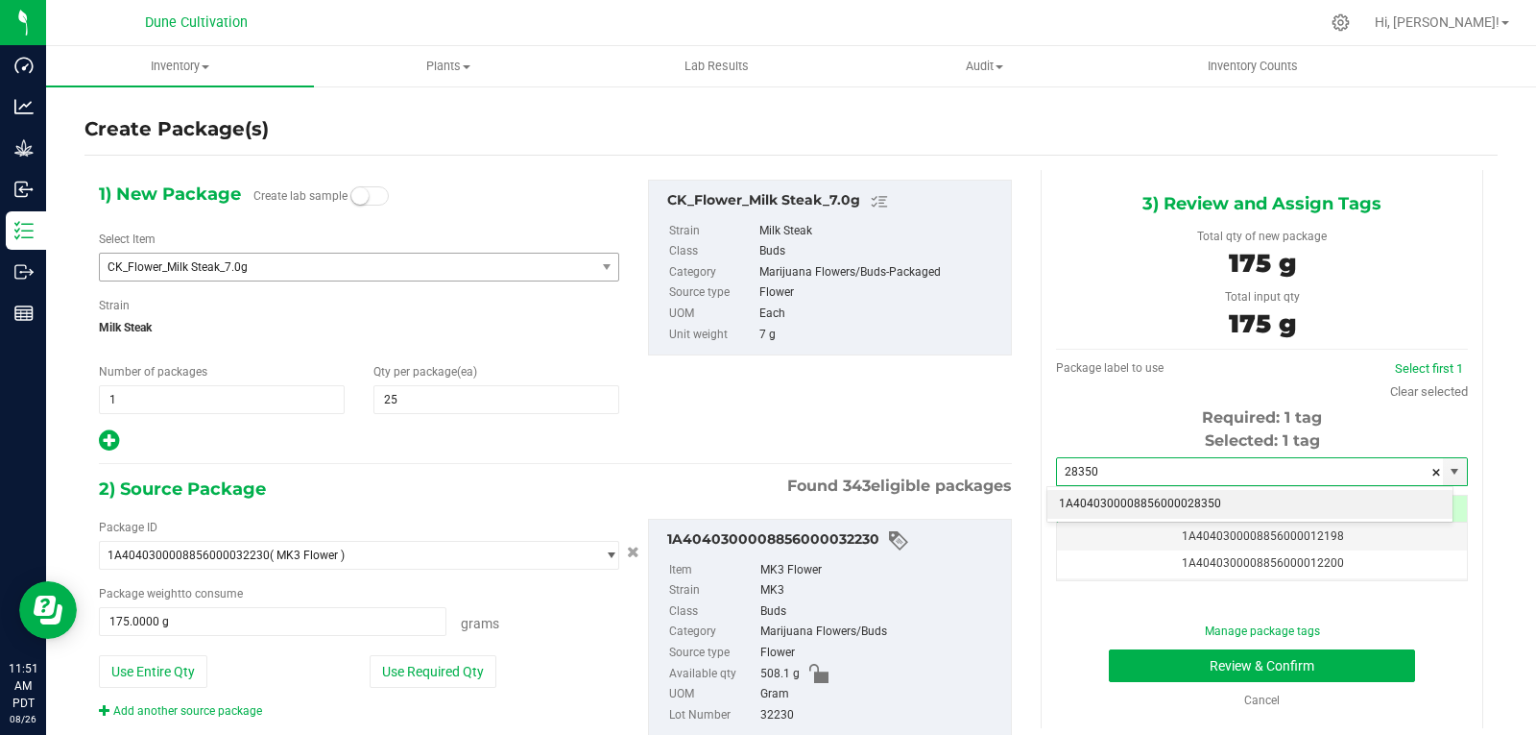
click at [1080, 499] on li "1A4040300008856000028350" at bounding box center [1250, 504] width 405 height 29
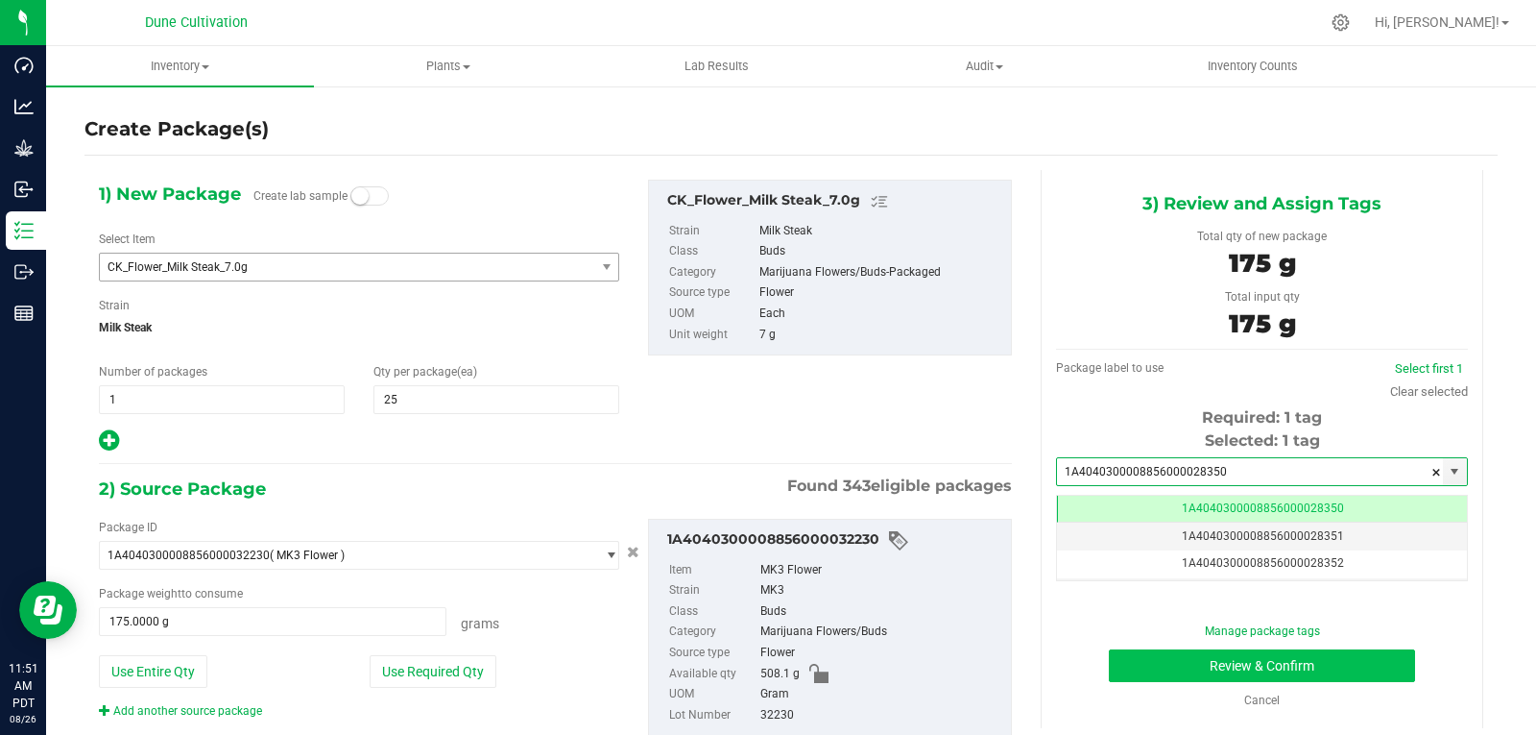
type input "1A4040300008856000028350"
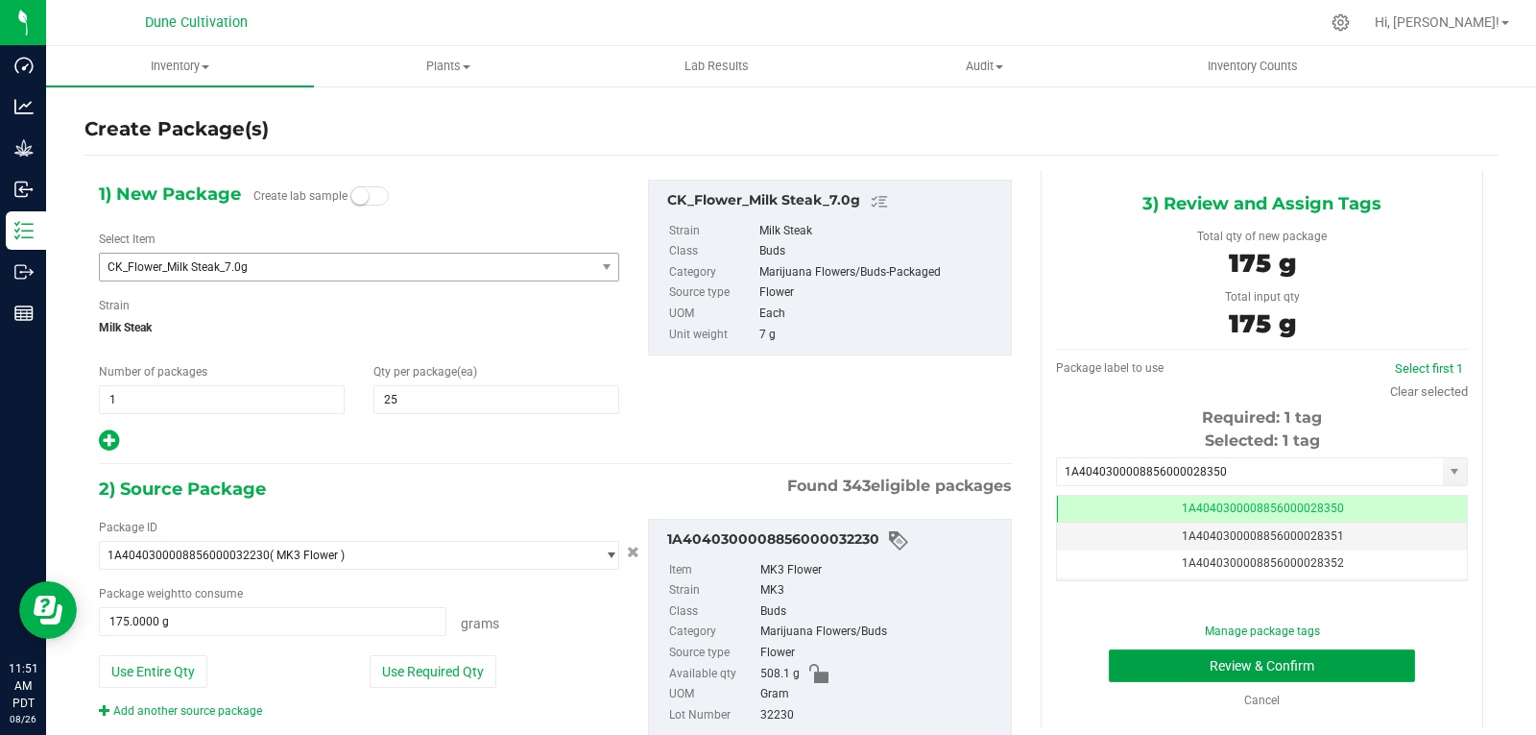
click at [1110, 654] on button "Review & Confirm" at bounding box center [1262, 665] width 306 height 33
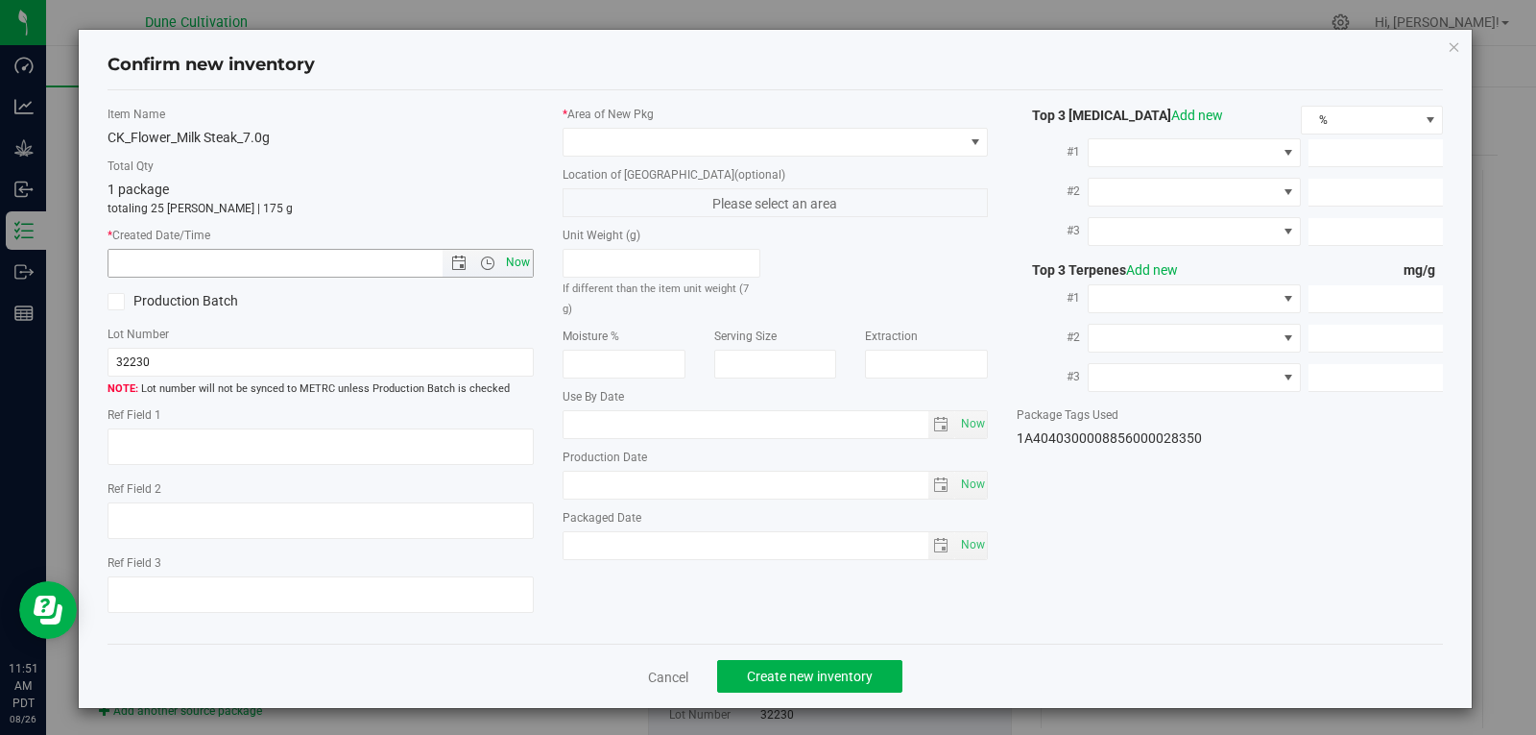
click at [513, 260] on span "Now" at bounding box center [517, 263] width 33 height 28
type input "8/26/2025 11:51 AM"
click at [724, 146] on span at bounding box center [764, 142] width 400 height 27
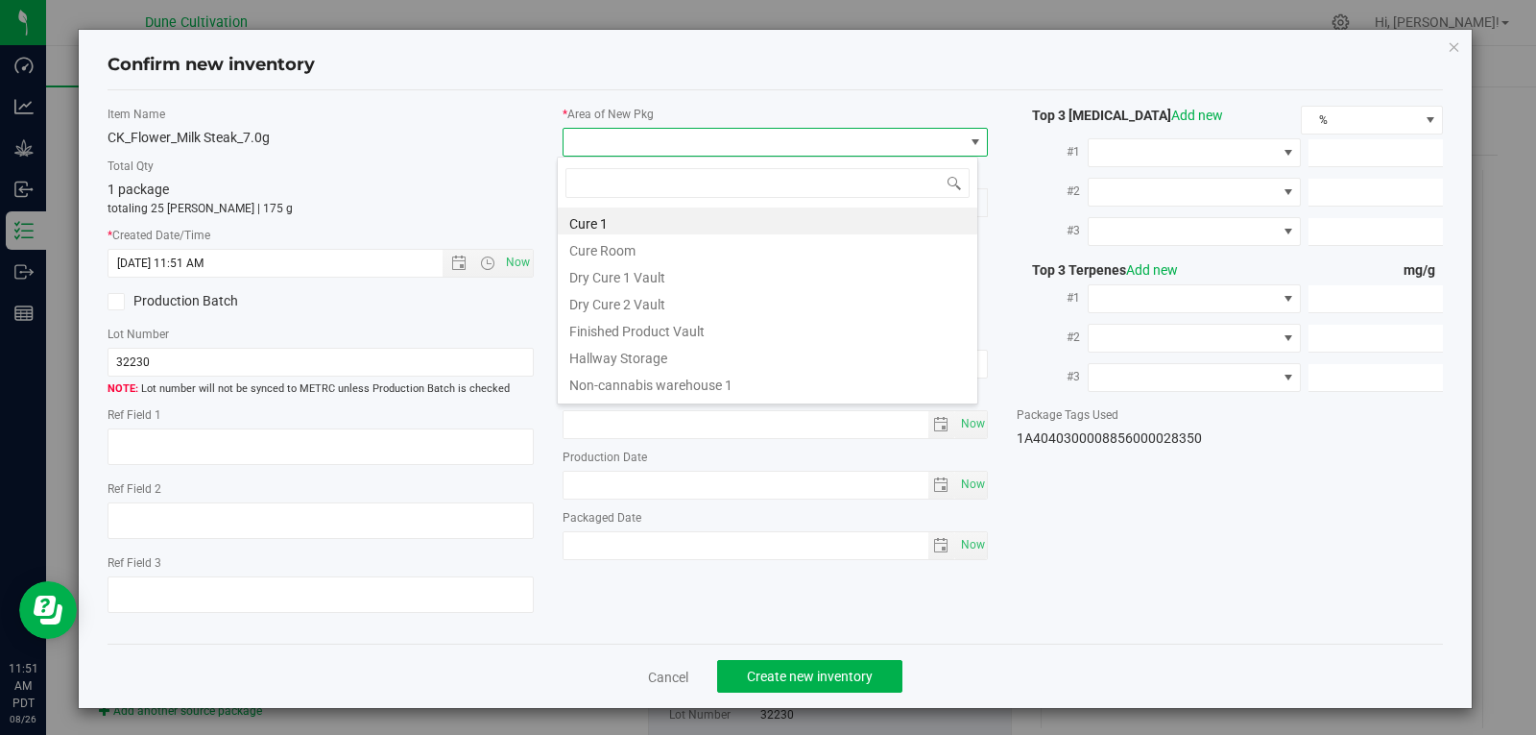
scroll to position [29, 422]
click at [682, 338] on li "Finished Product Vault" at bounding box center [768, 328] width 420 height 27
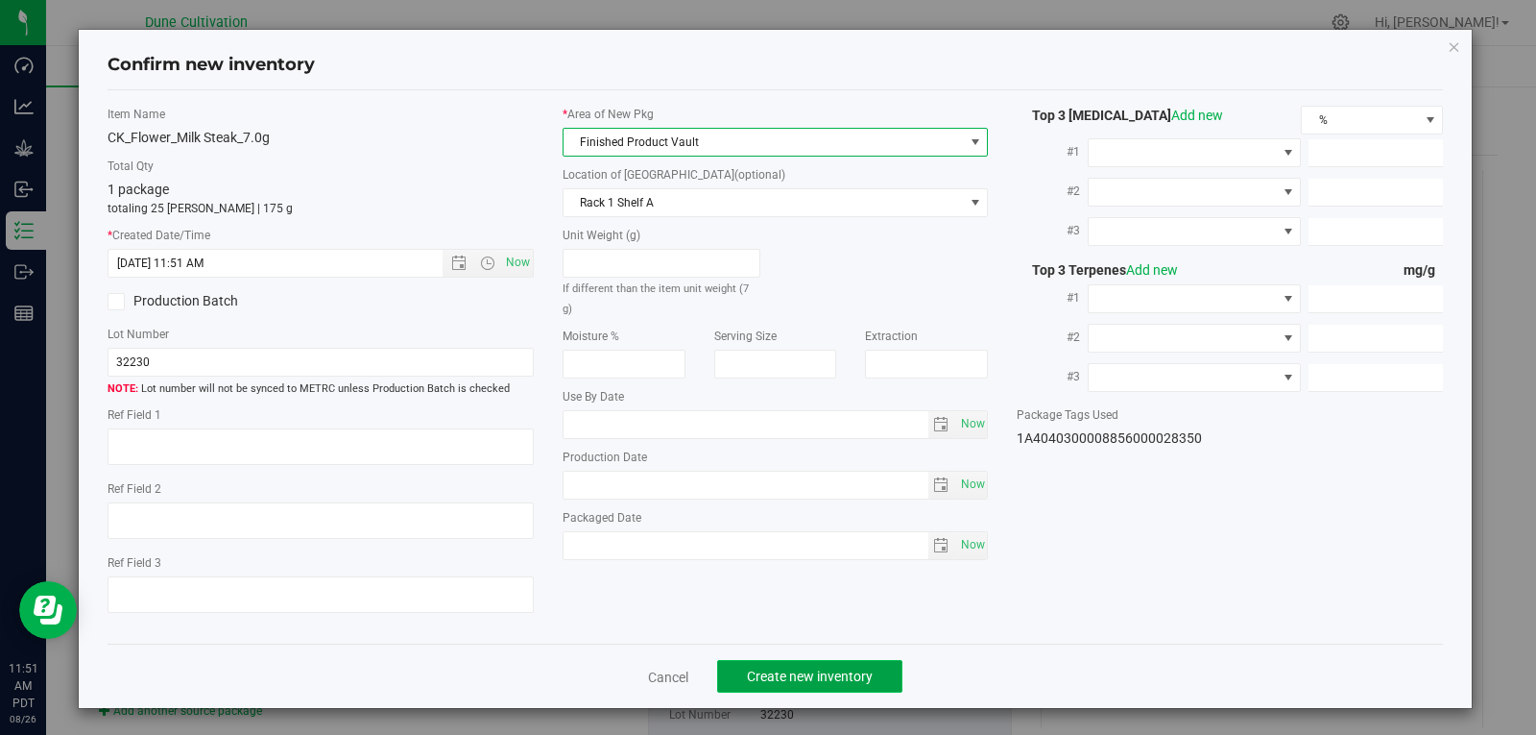
click at [816, 675] on span "Create new inventory" at bounding box center [810, 675] width 126 height 15
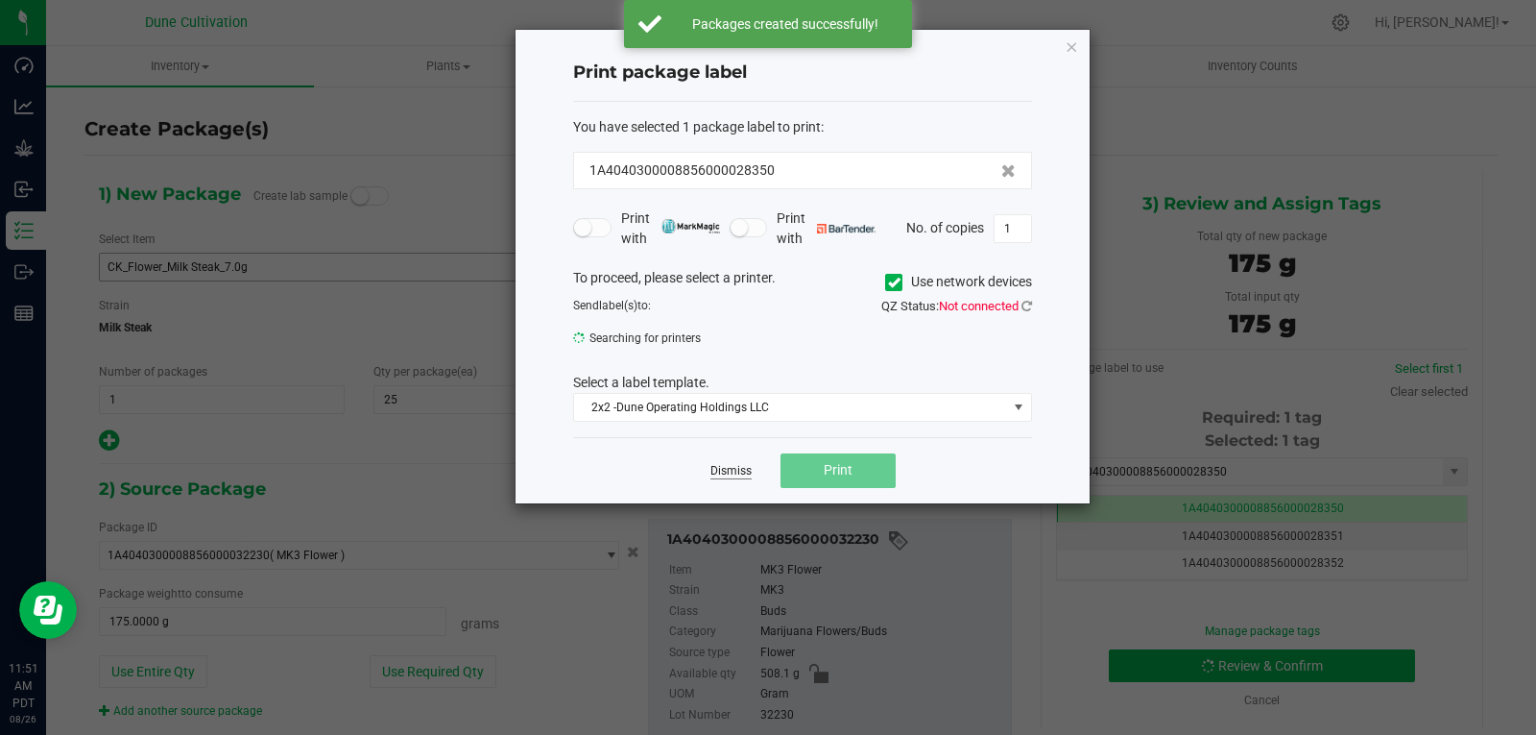
click at [744, 464] on link "Dismiss" at bounding box center [731, 471] width 41 height 16
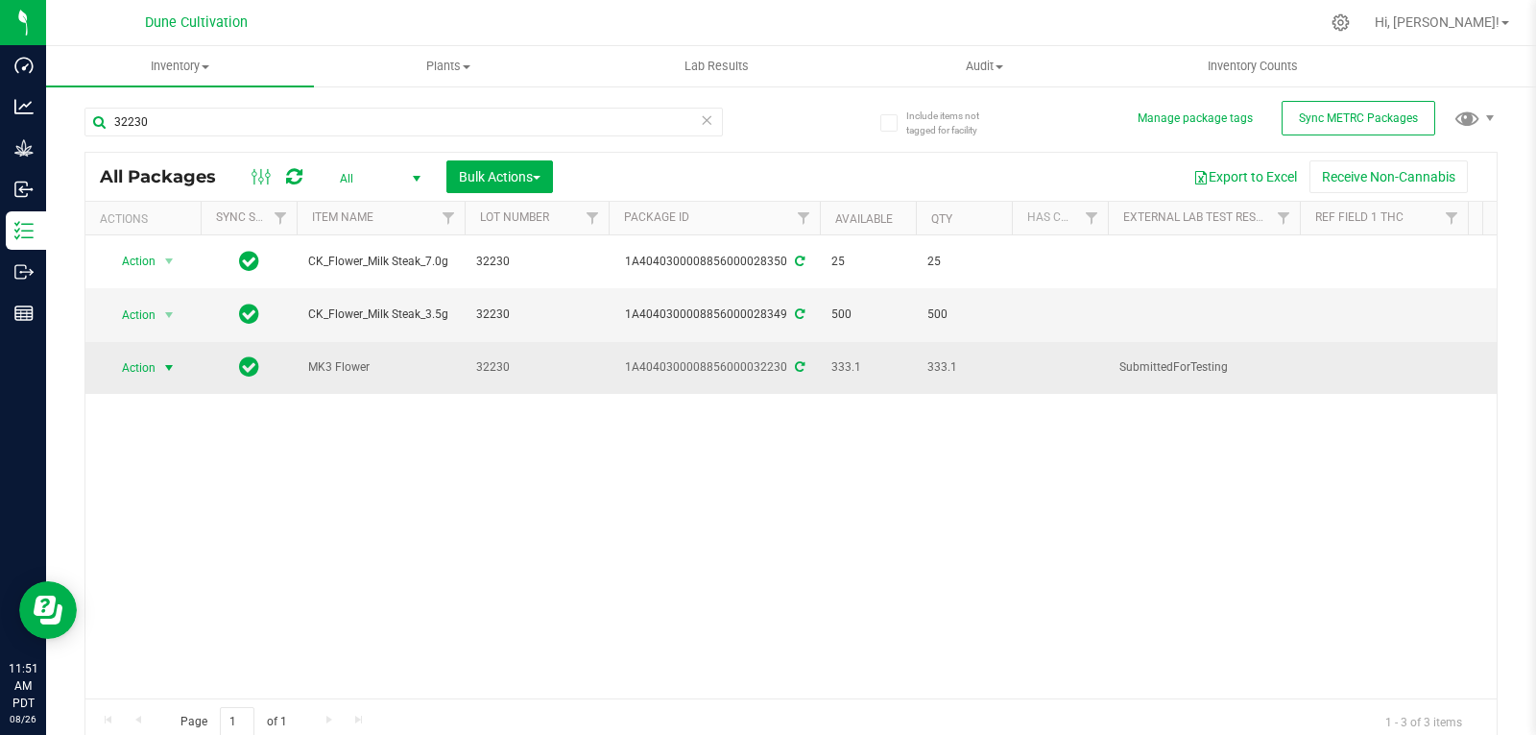
click at [154, 354] on span "Action" at bounding box center [131, 367] width 52 height 27
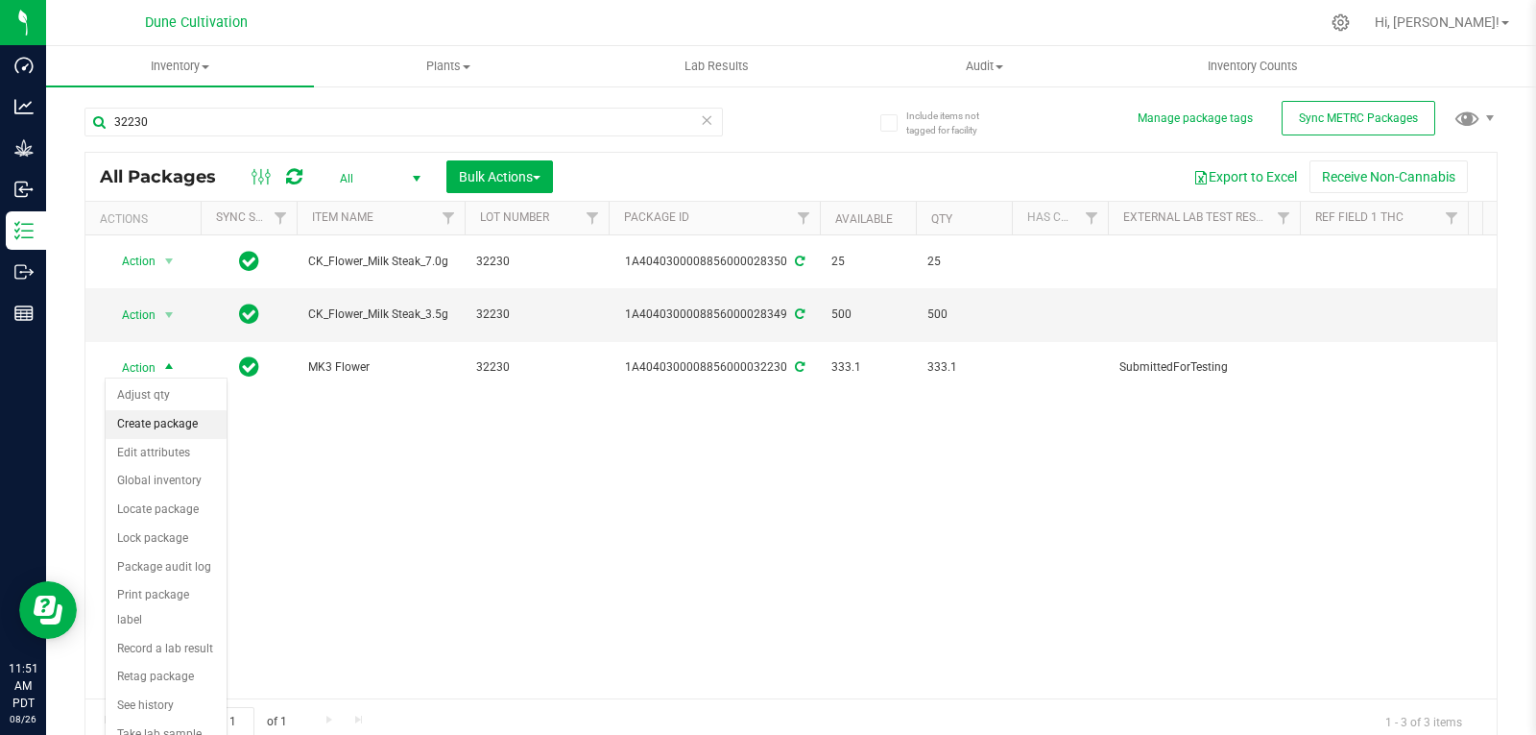
click at [157, 418] on li "Create package" at bounding box center [166, 424] width 121 height 29
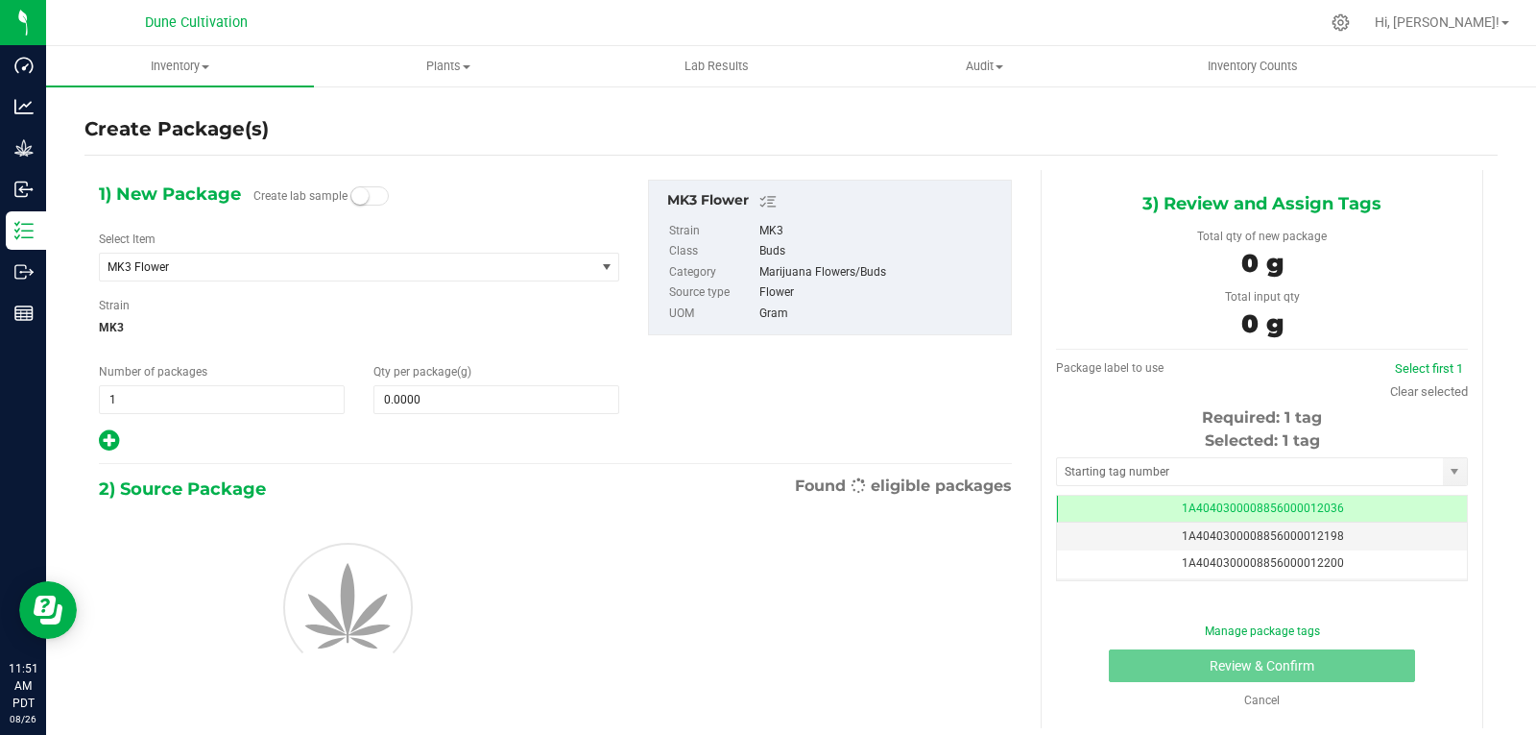
scroll to position [0, -1]
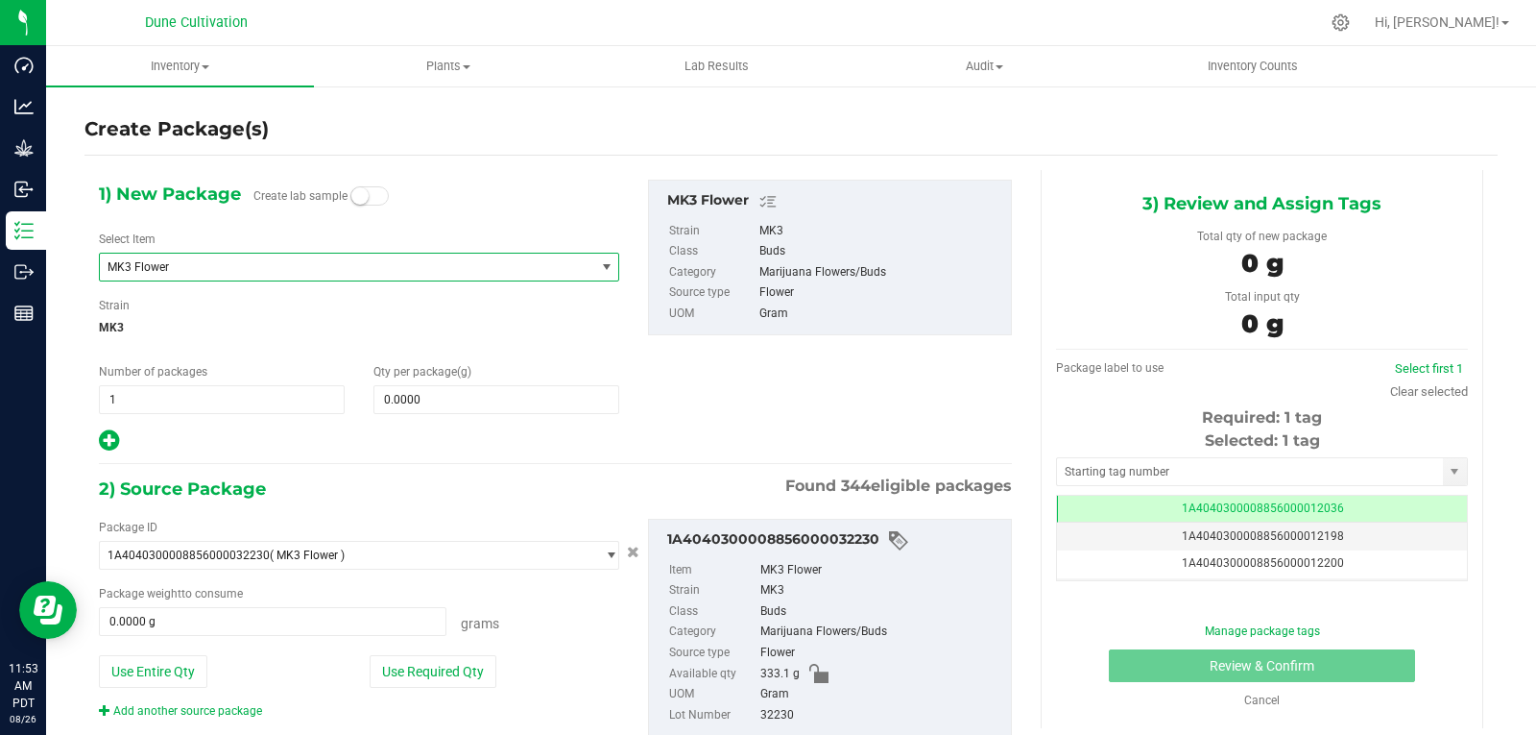
click at [194, 261] on span "MK3 Flower" at bounding box center [338, 266] width 460 height 13
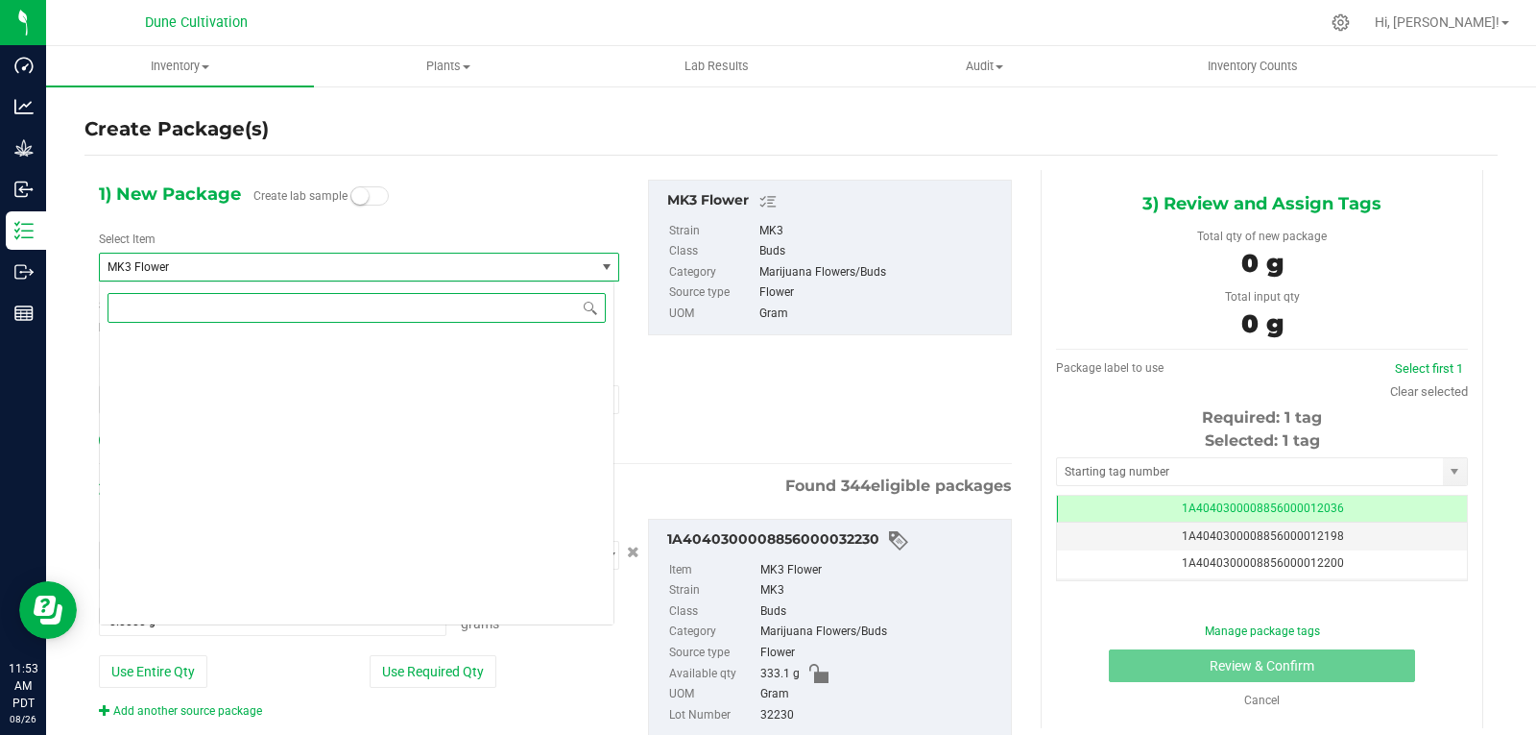
scroll to position [54844, 0]
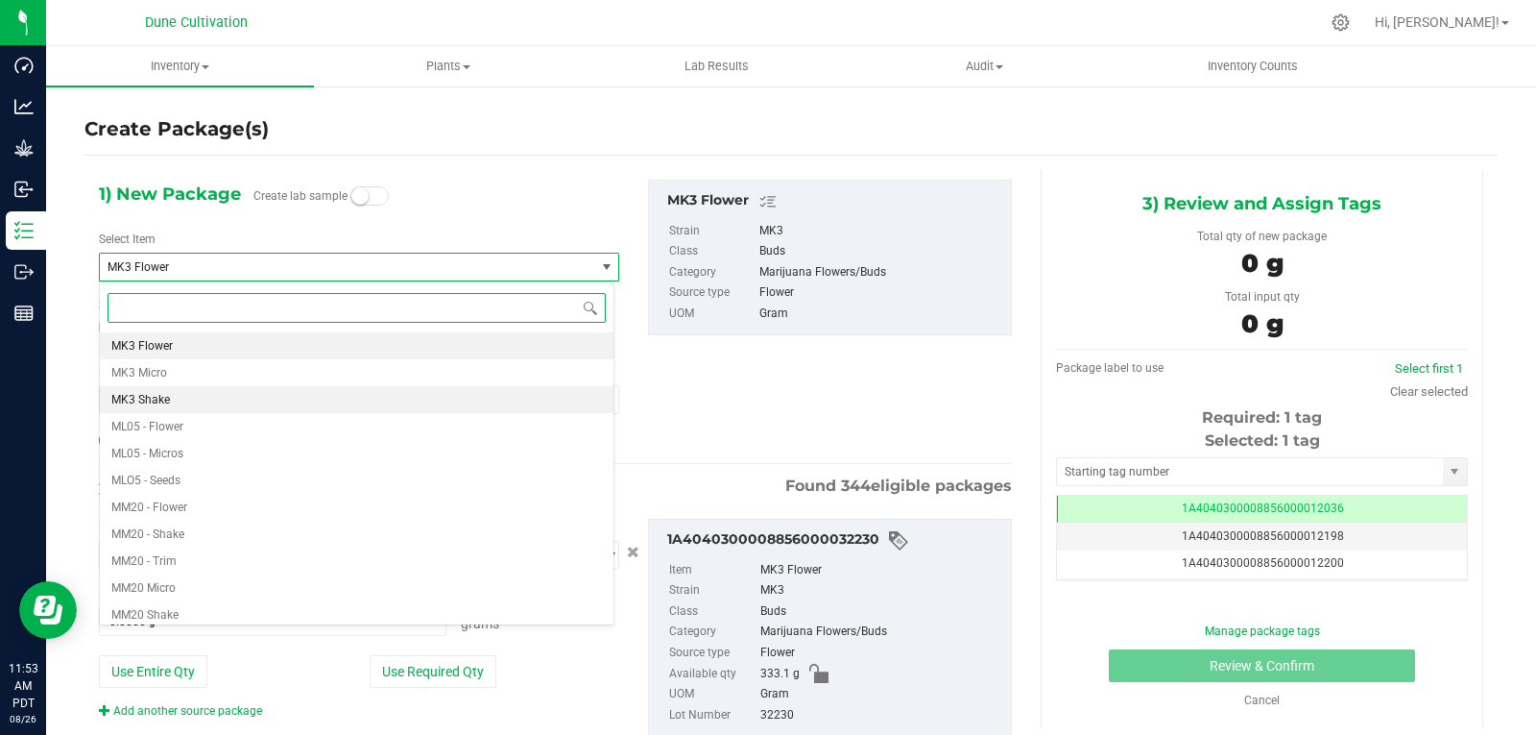
click at [175, 396] on li "MK3 Shake" at bounding box center [357, 399] width 514 height 27
type input "0.0000"
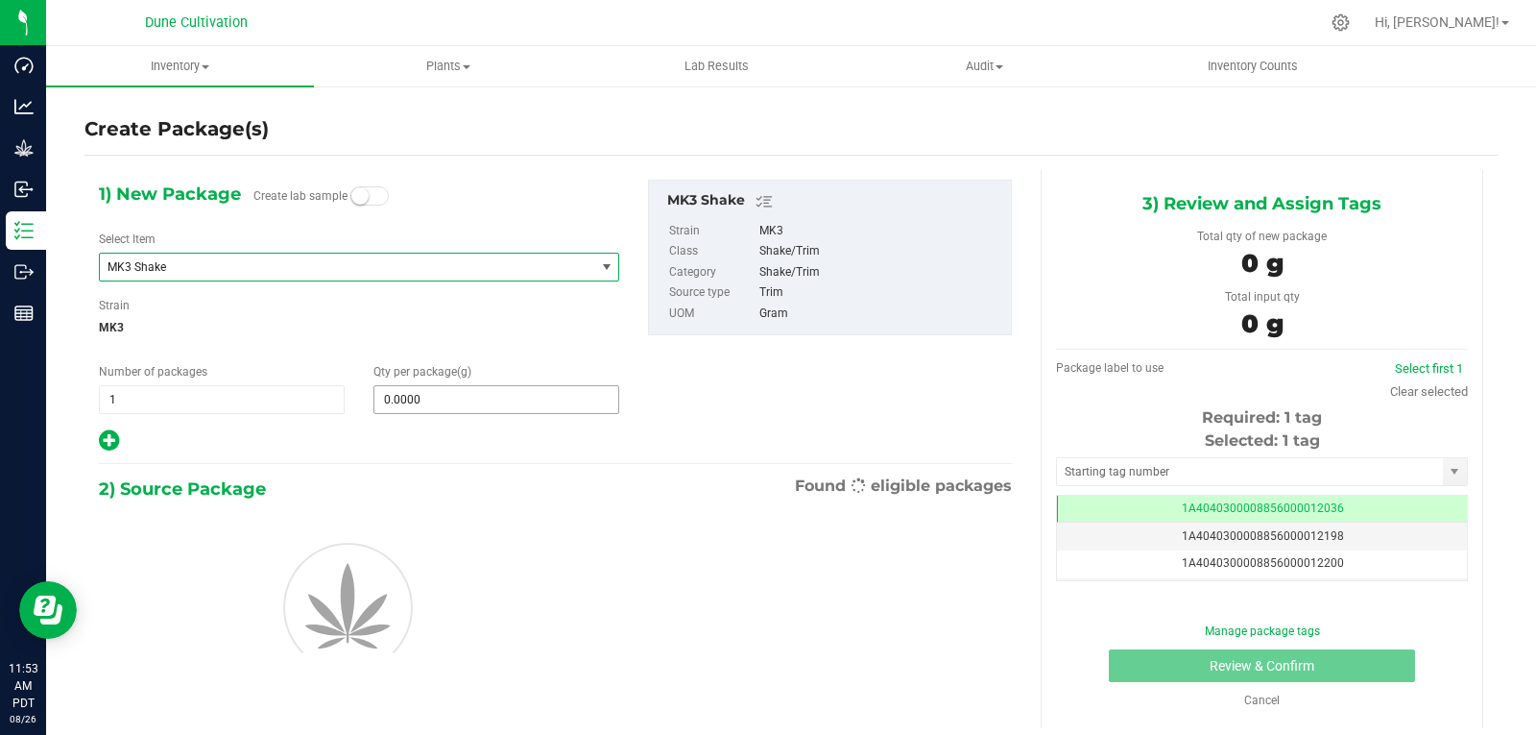
click at [413, 406] on input "0.0000" at bounding box center [496, 399] width 244 height 27
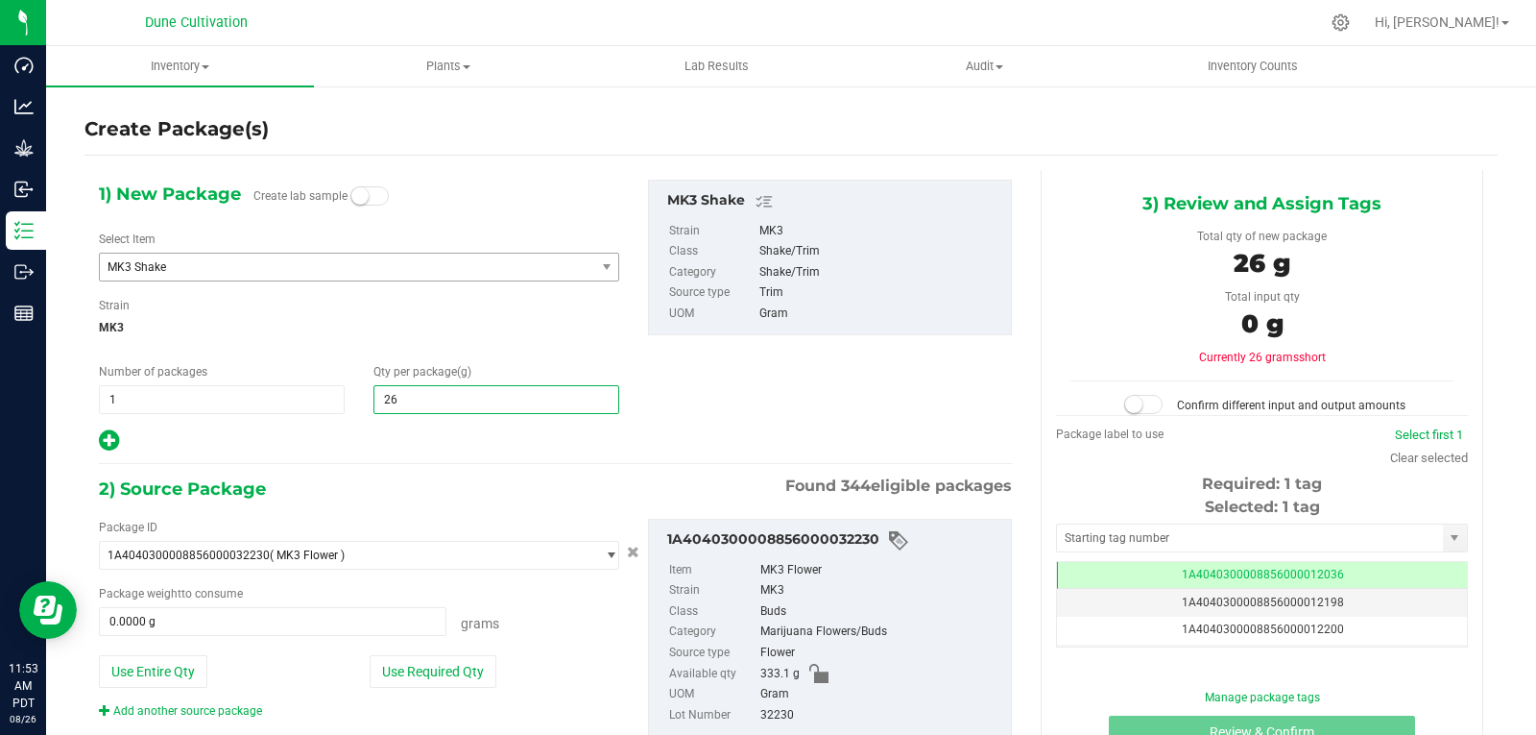
type input "263"
type input "263.0000"
click at [469, 667] on button "Use Required Qty" at bounding box center [433, 671] width 127 height 33
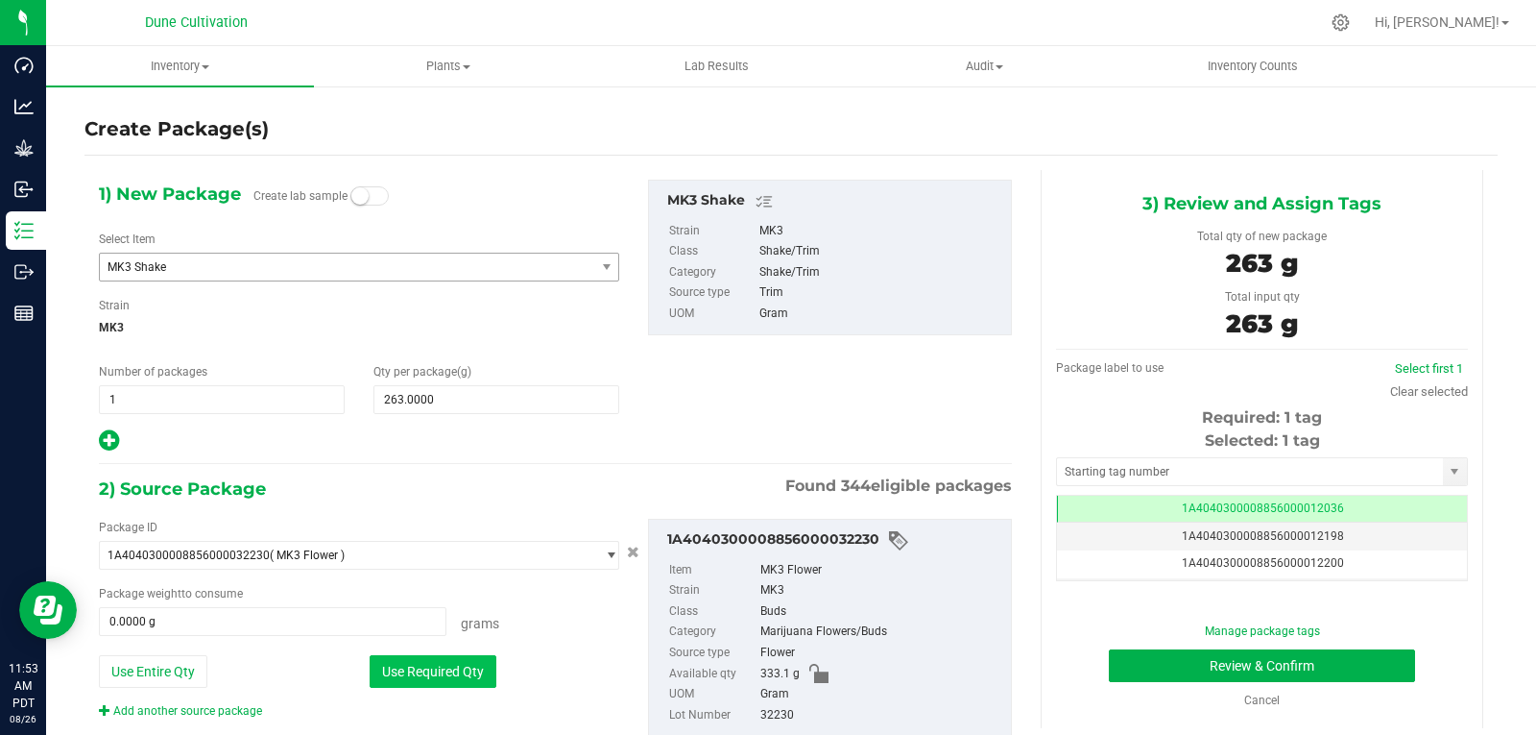
type input "263.0000 g"
click at [1111, 467] on input "text" at bounding box center [1250, 471] width 386 height 27
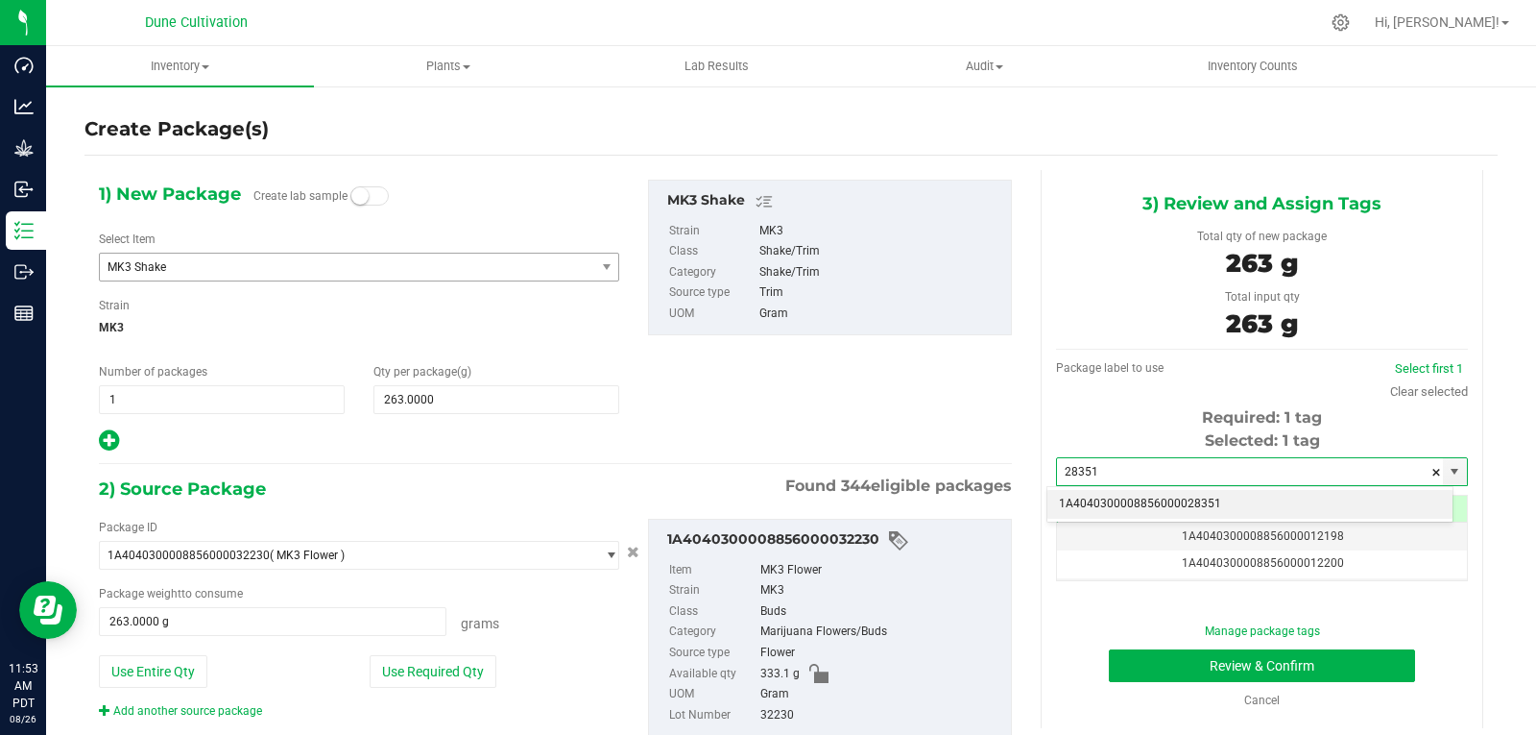
click at [1089, 495] on li "1A4040300008856000028351" at bounding box center [1250, 504] width 405 height 29
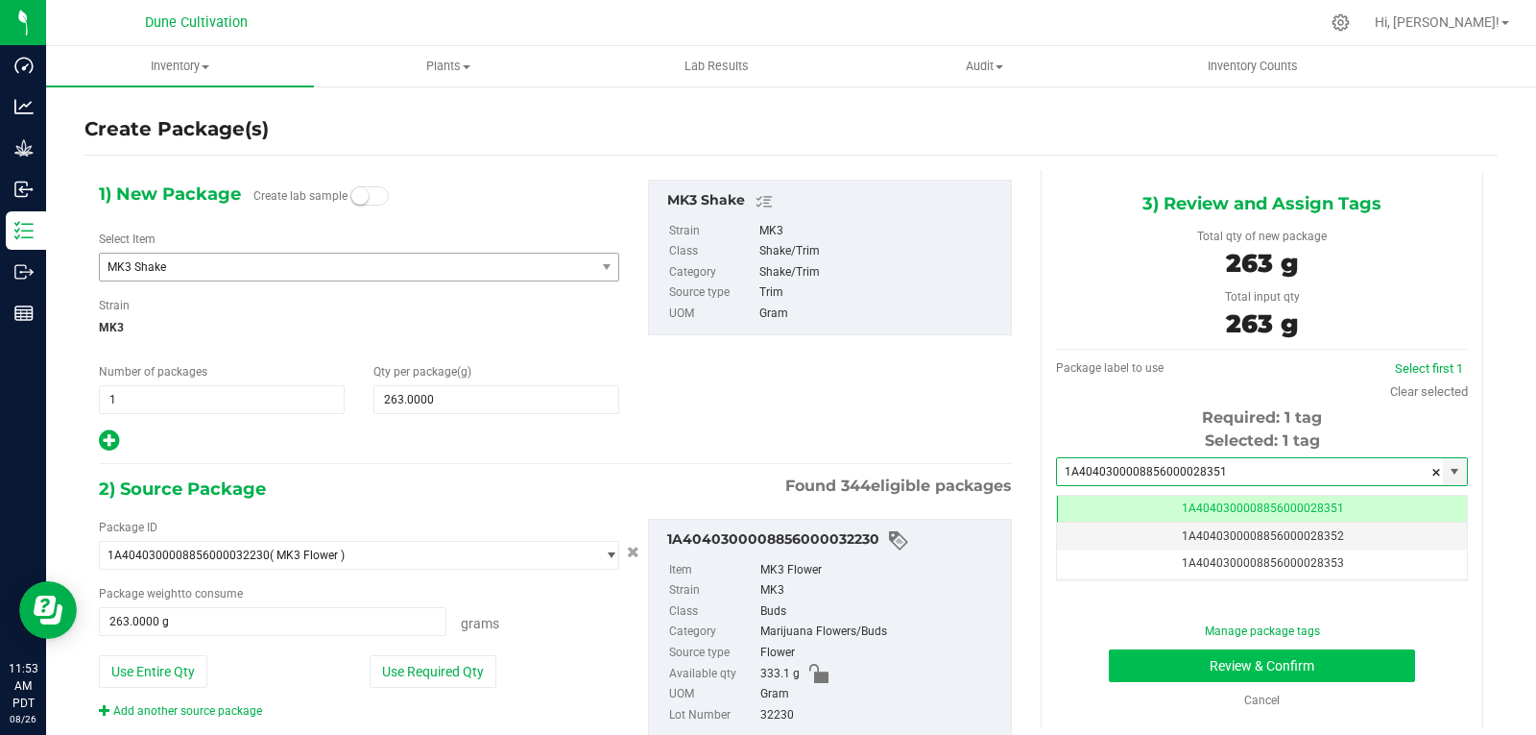
type input "1A4040300008856000028351"
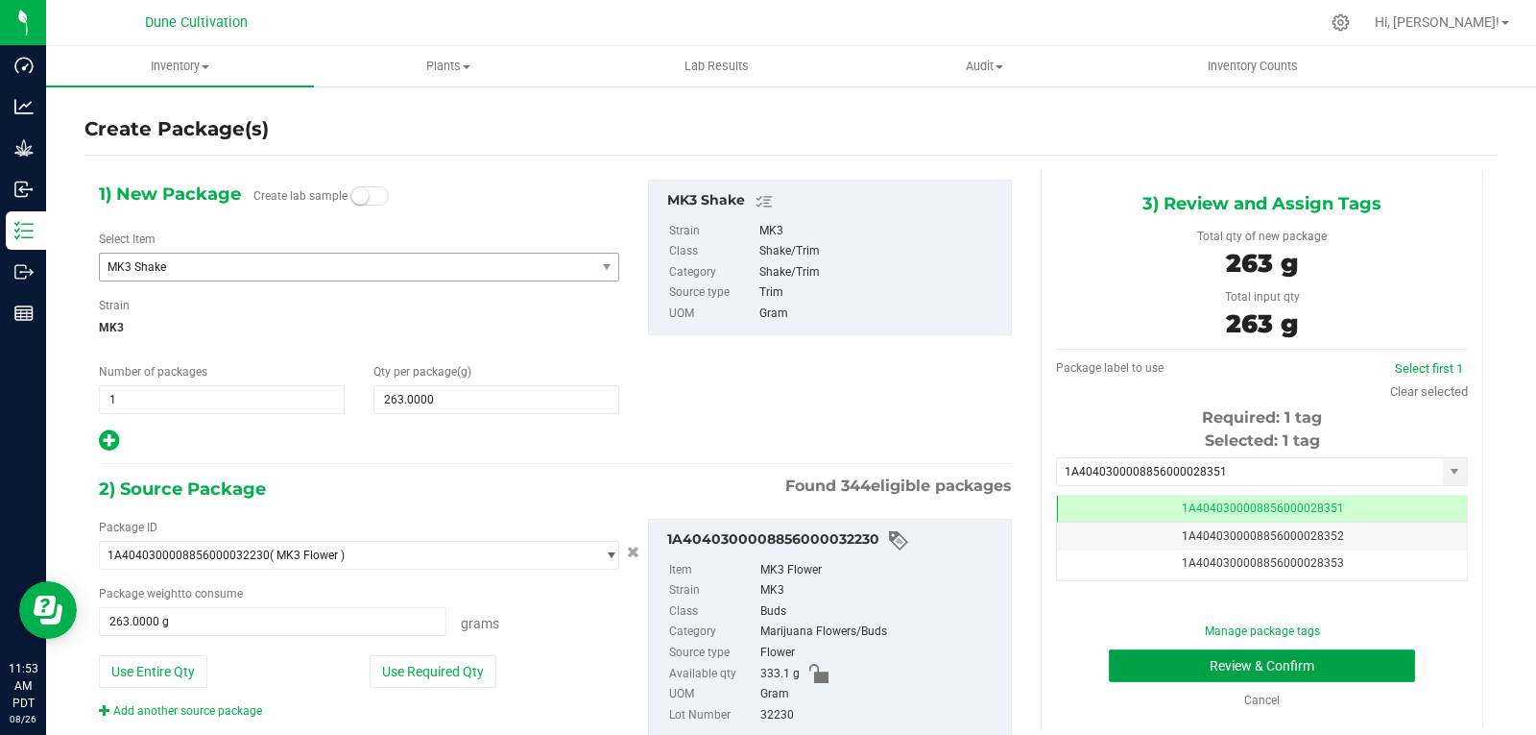
click at [1169, 653] on button "Review & Confirm" at bounding box center [1262, 665] width 306 height 33
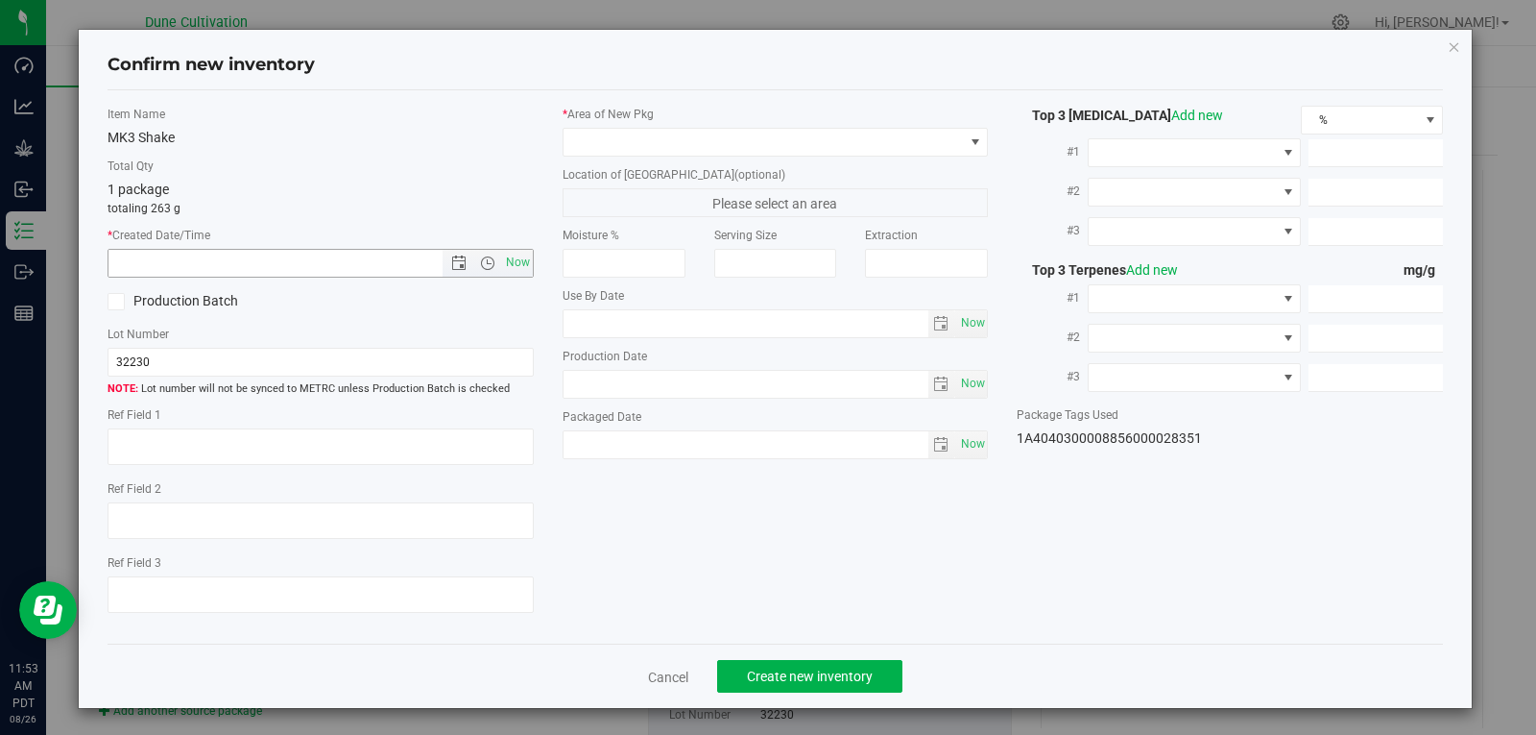
click at [514, 249] on span "Now" at bounding box center [321, 263] width 426 height 29
click at [512, 263] on span "Now" at bounding box center [517, 263] width 33 height 28
type input "8/26/2025 11:53 AM"
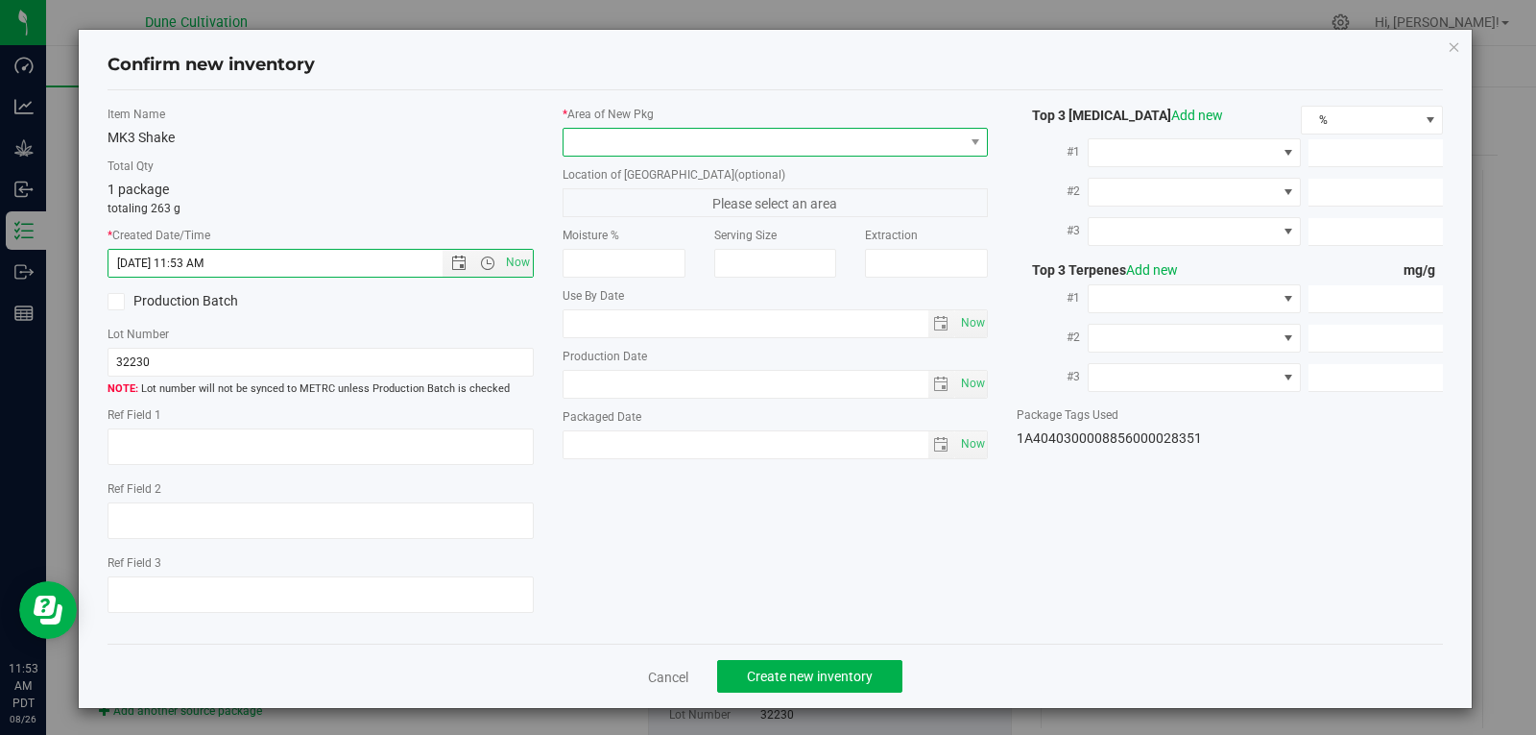
click at [928, 141] on span at bounding box center [764, 142] width 400 height 27
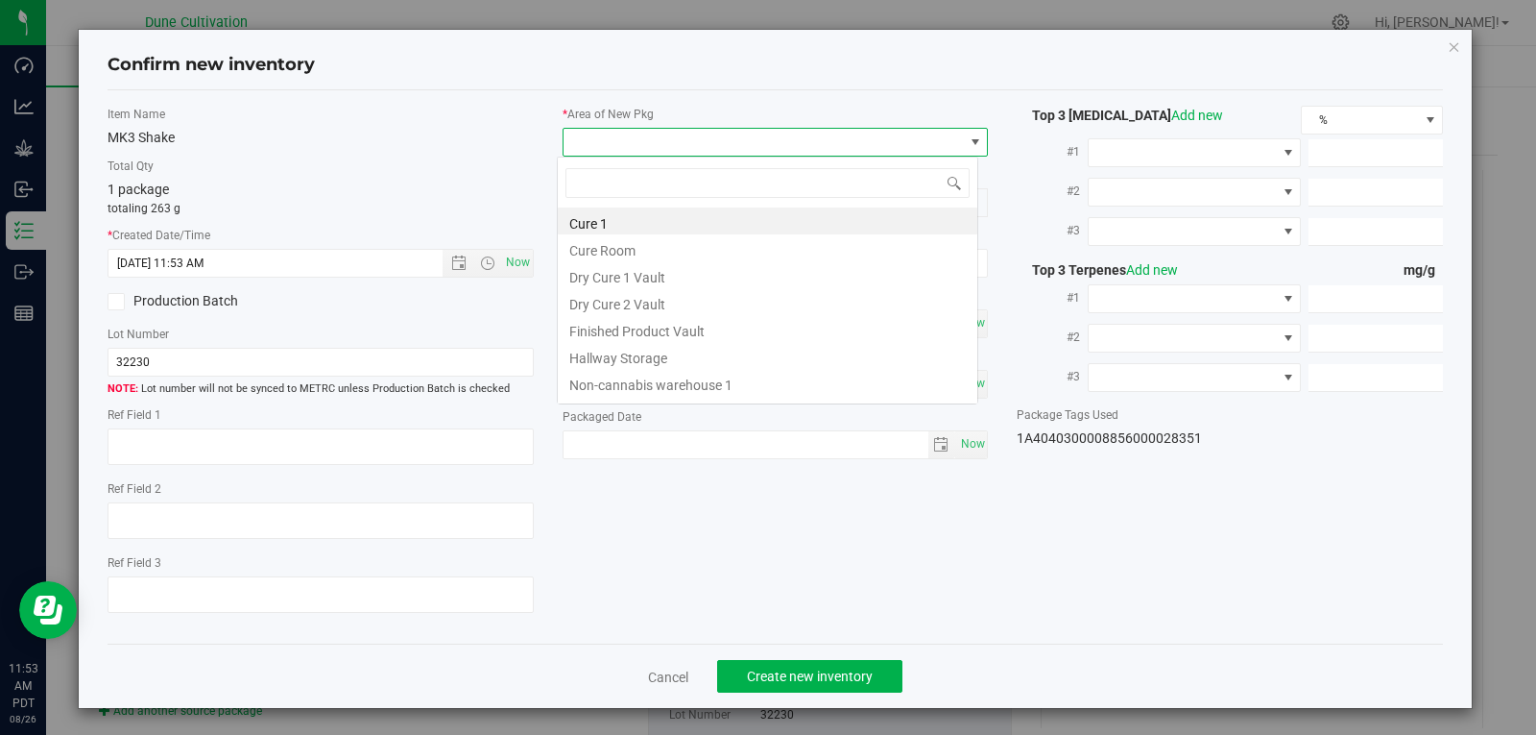
scroll to position [29, 422]
click at [794, 327] on li "Finished Product Vault" at bounding box center [768, 328] width 420 height 27
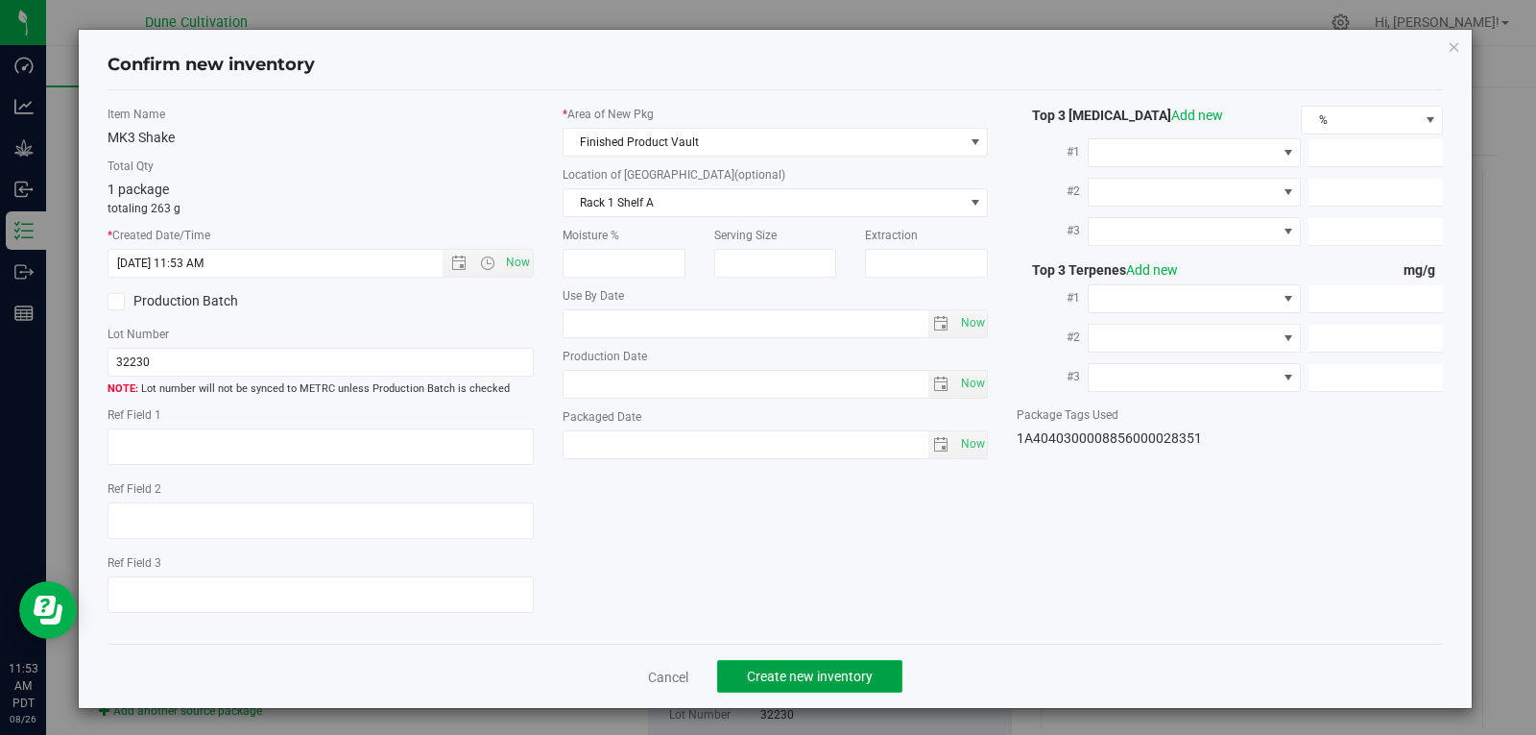
click at [812, 674] on span "Create new inventory" at bounding box center [810, 675] width 126 height 15
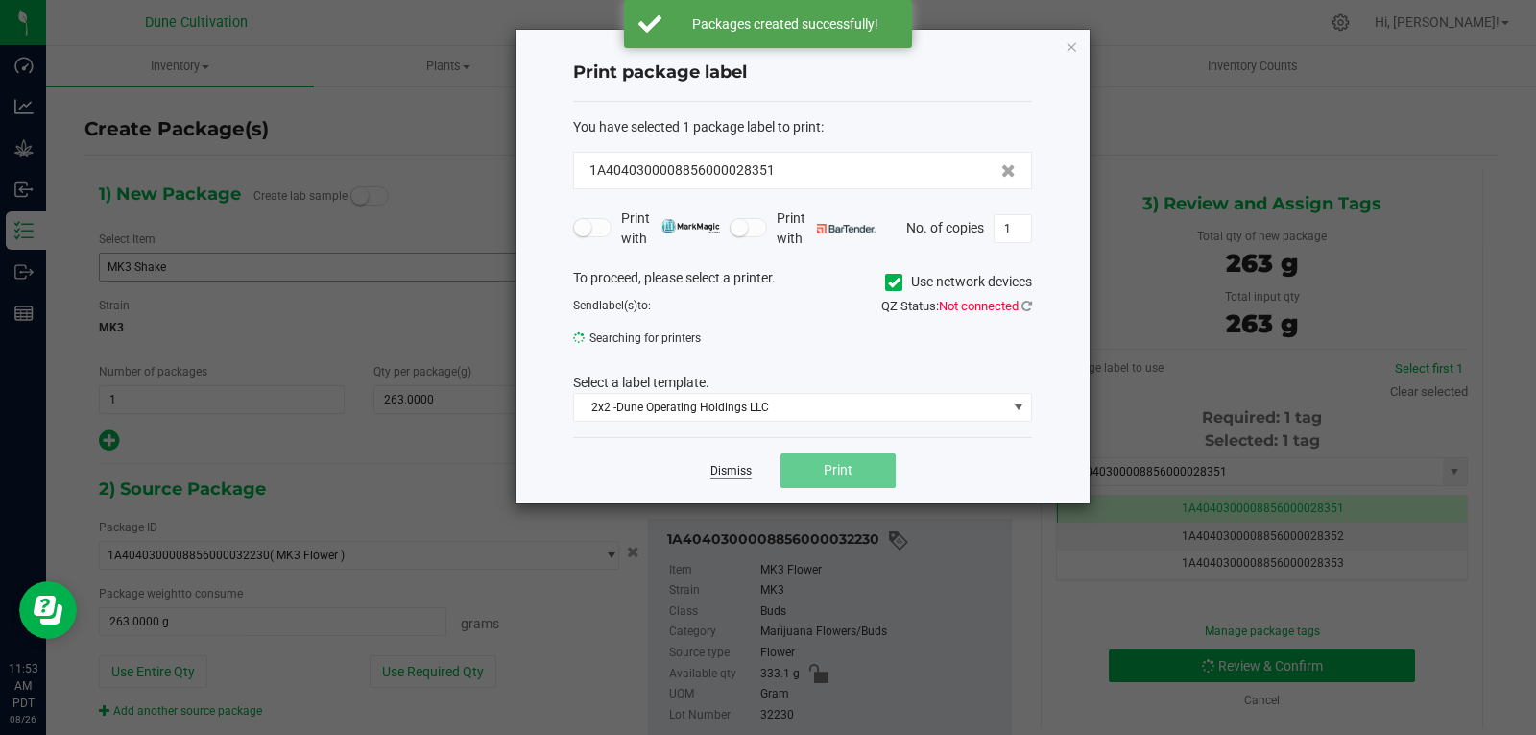
click at [724, 471] on link "Dismiss" at bounding box center [731, 471] width 41 height 16
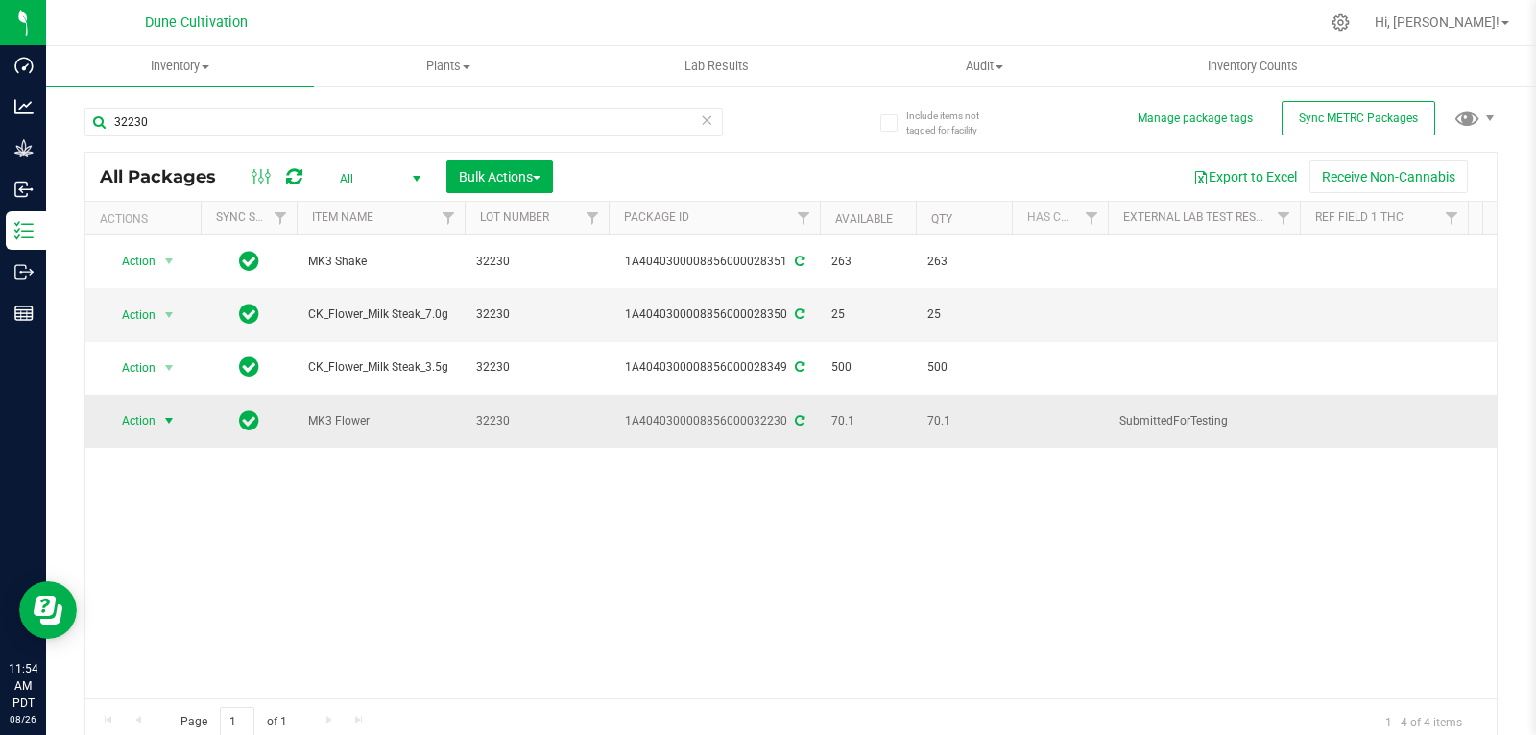
click at [166, 413] on span "select" at bounding box center [168, 420] width 15 height 15
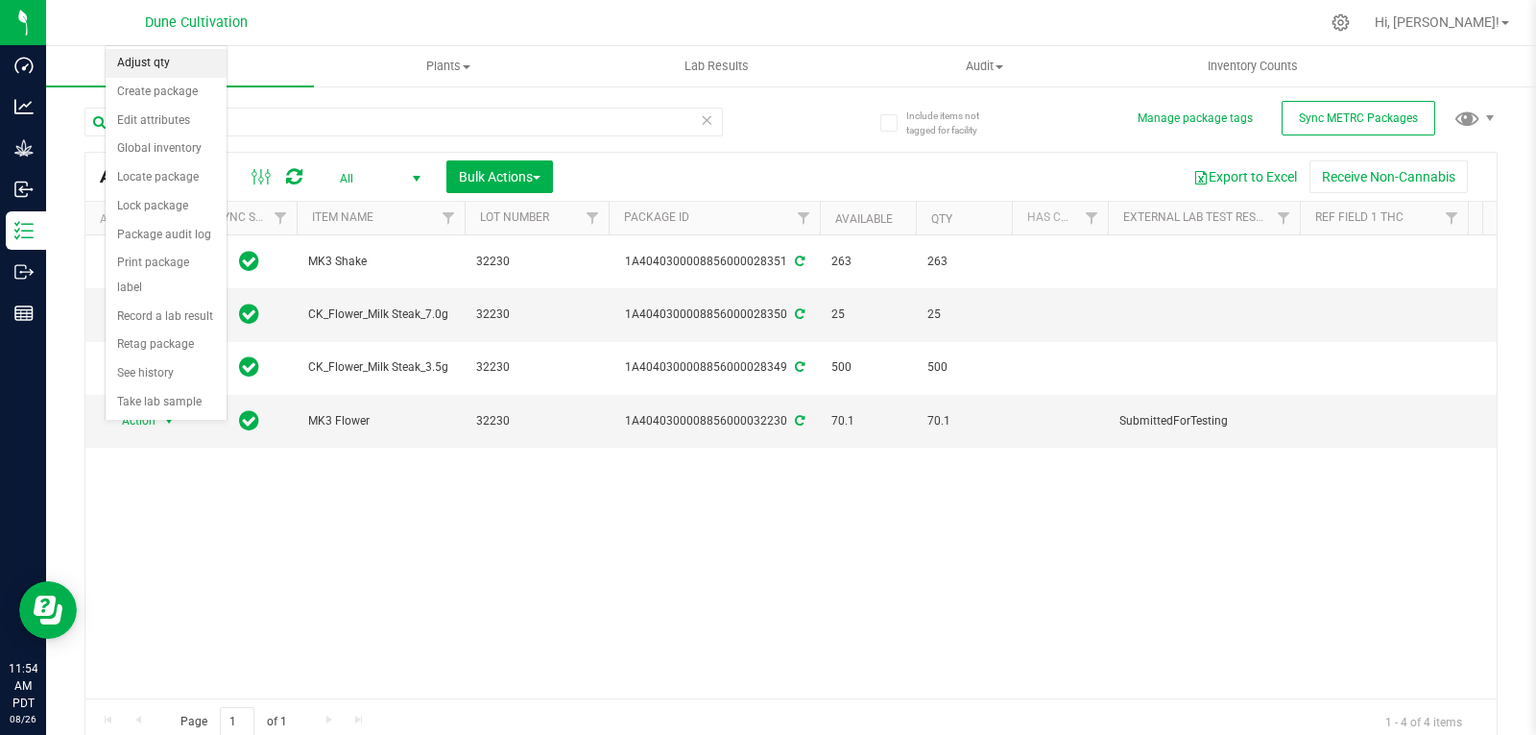
click at [188, 64] on li "Adjust qty" at bounding box center [166, 63] width 121 height 29
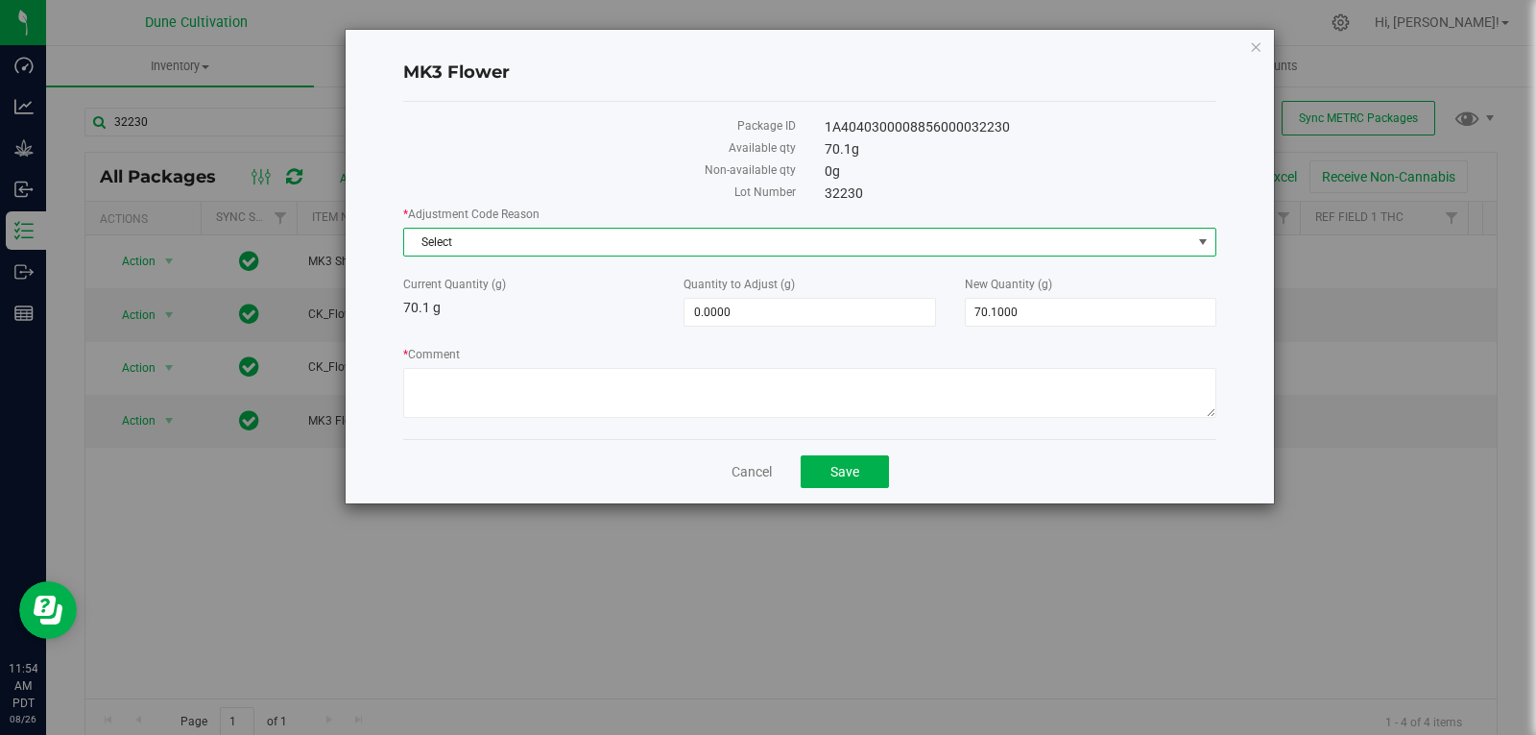
click at [537, 233] on span "Select" at bounding box center [797, 242] width 787 height 27
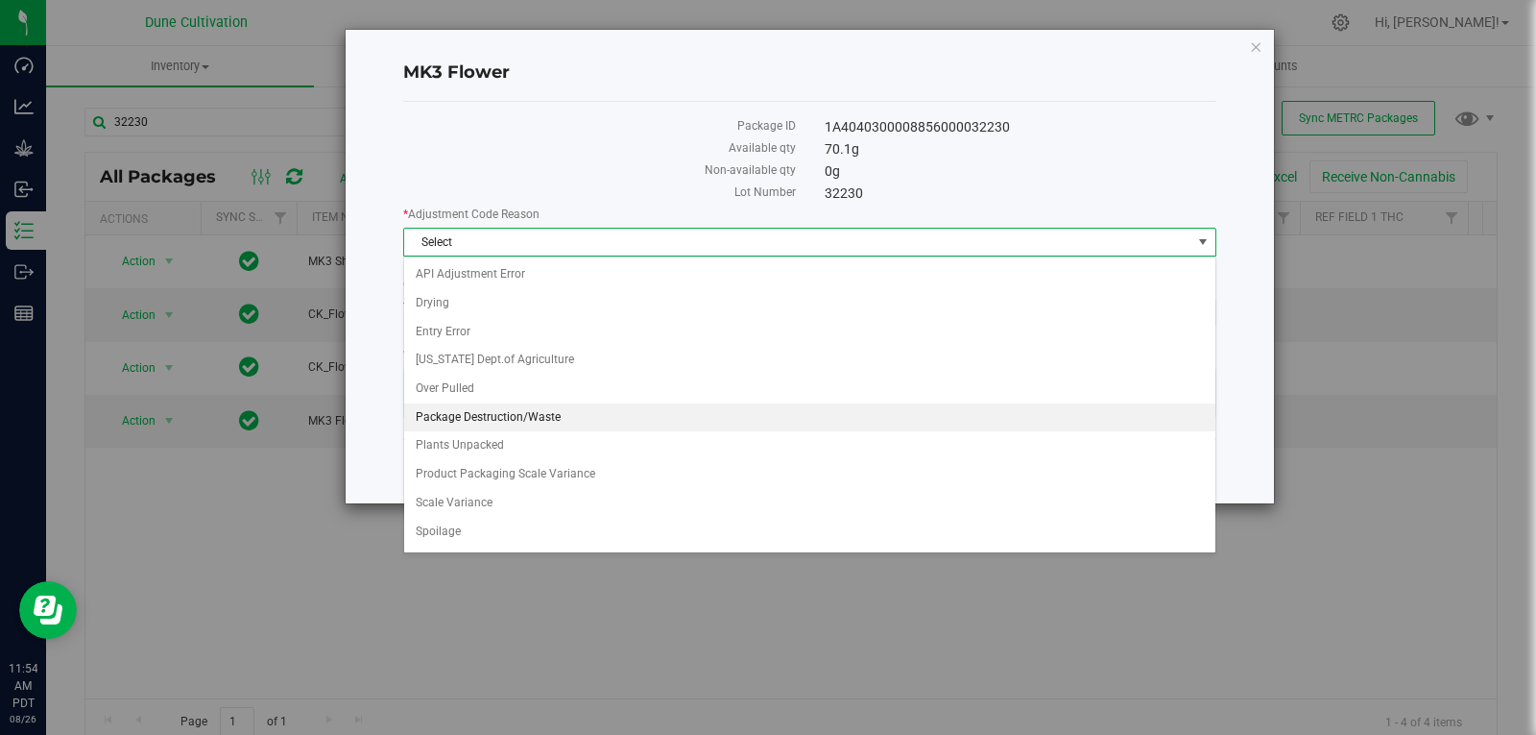
click at [564, 425] on li "Package Destruction/Waste" at bounding box center [809, 417] width 811 height 29
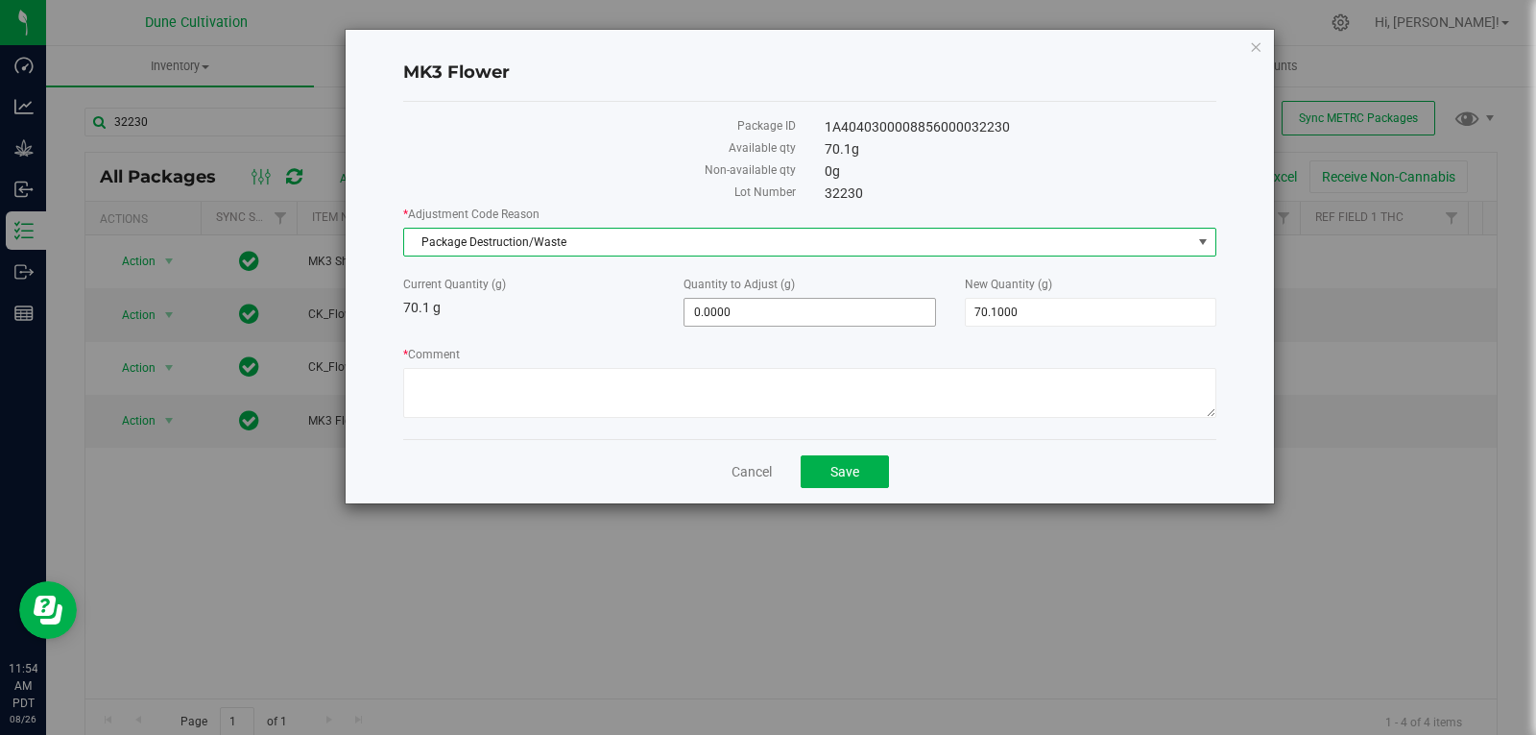
click at [899, 324] on span "0.0000 0" at bounding box center [810, 312] width 252 height 29
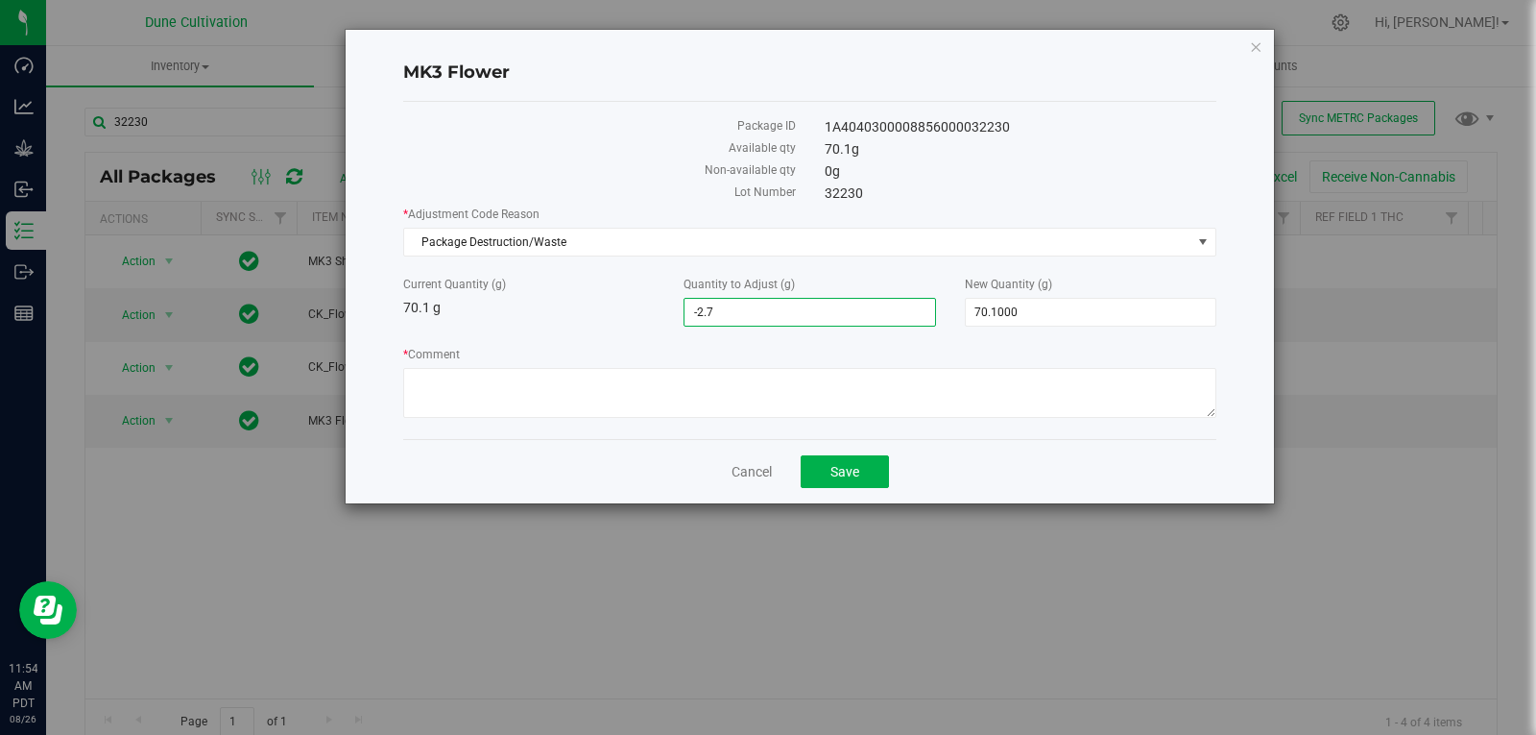
type input "-2.75"
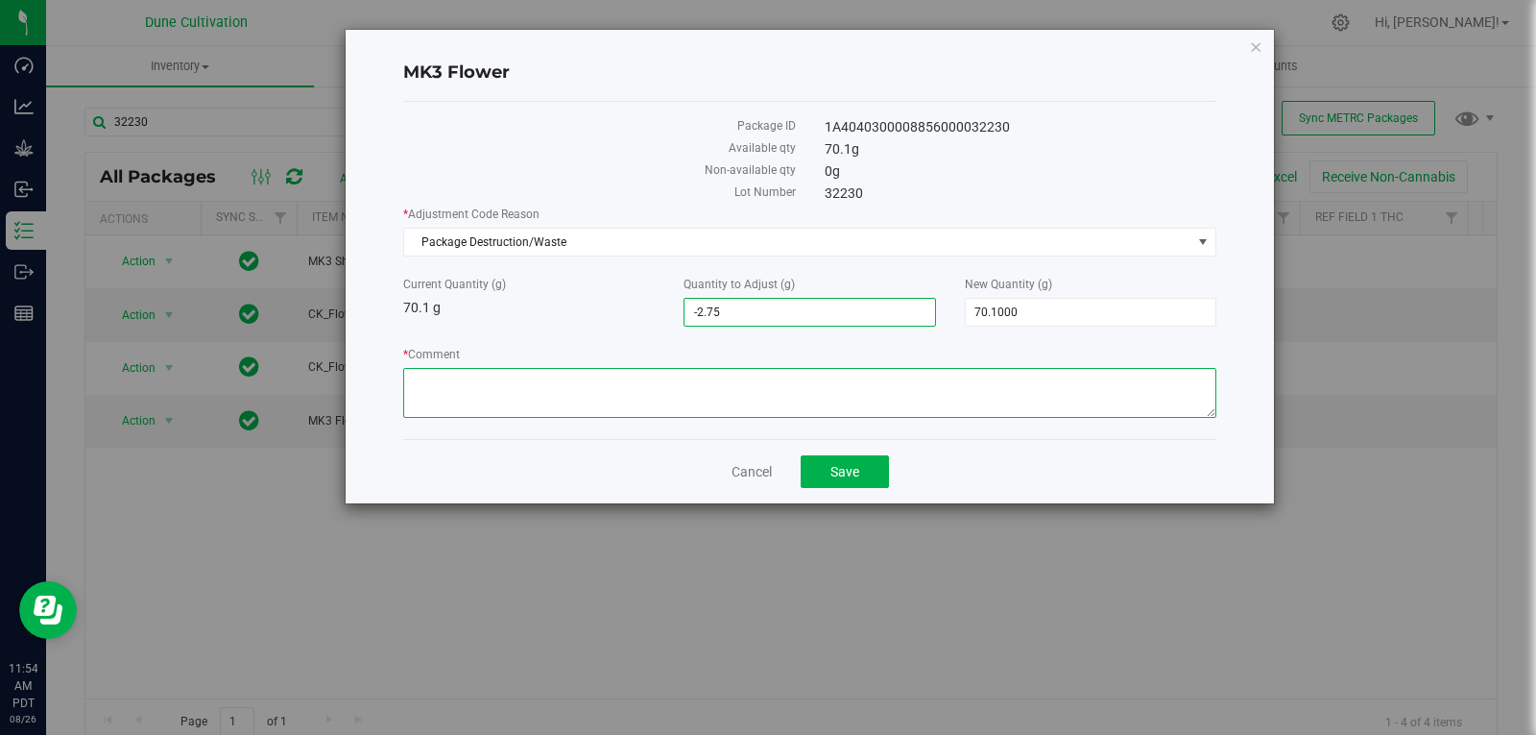
type input "-2.7500"
type input "67.3500"
click at [750, 391] on textarea "* Comment" at bounding box center [809, 393] width 813 height 50
type textarea "Stem Waste"
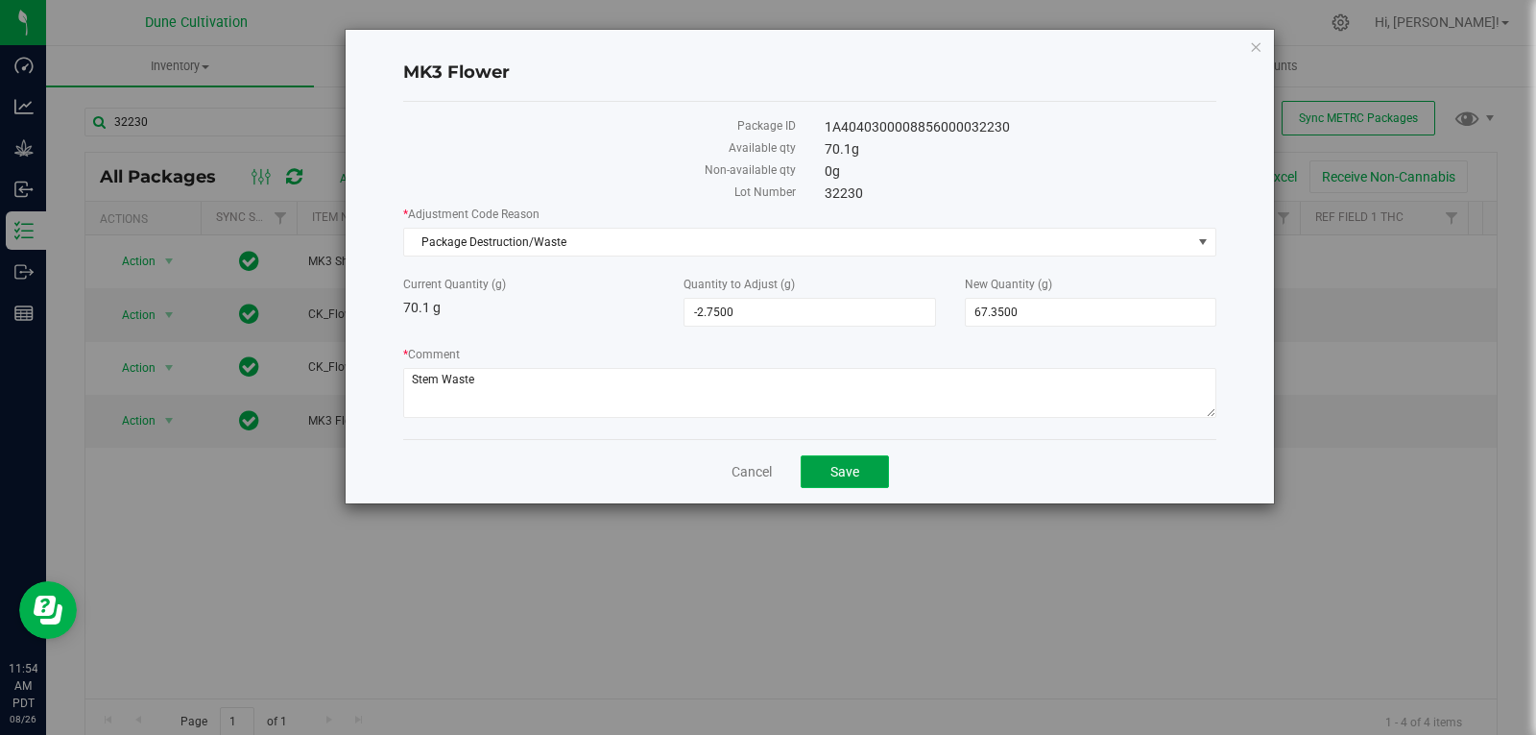
click at [822, 485] on button "Save" at bounding box center [845, 471] width 88 height 33
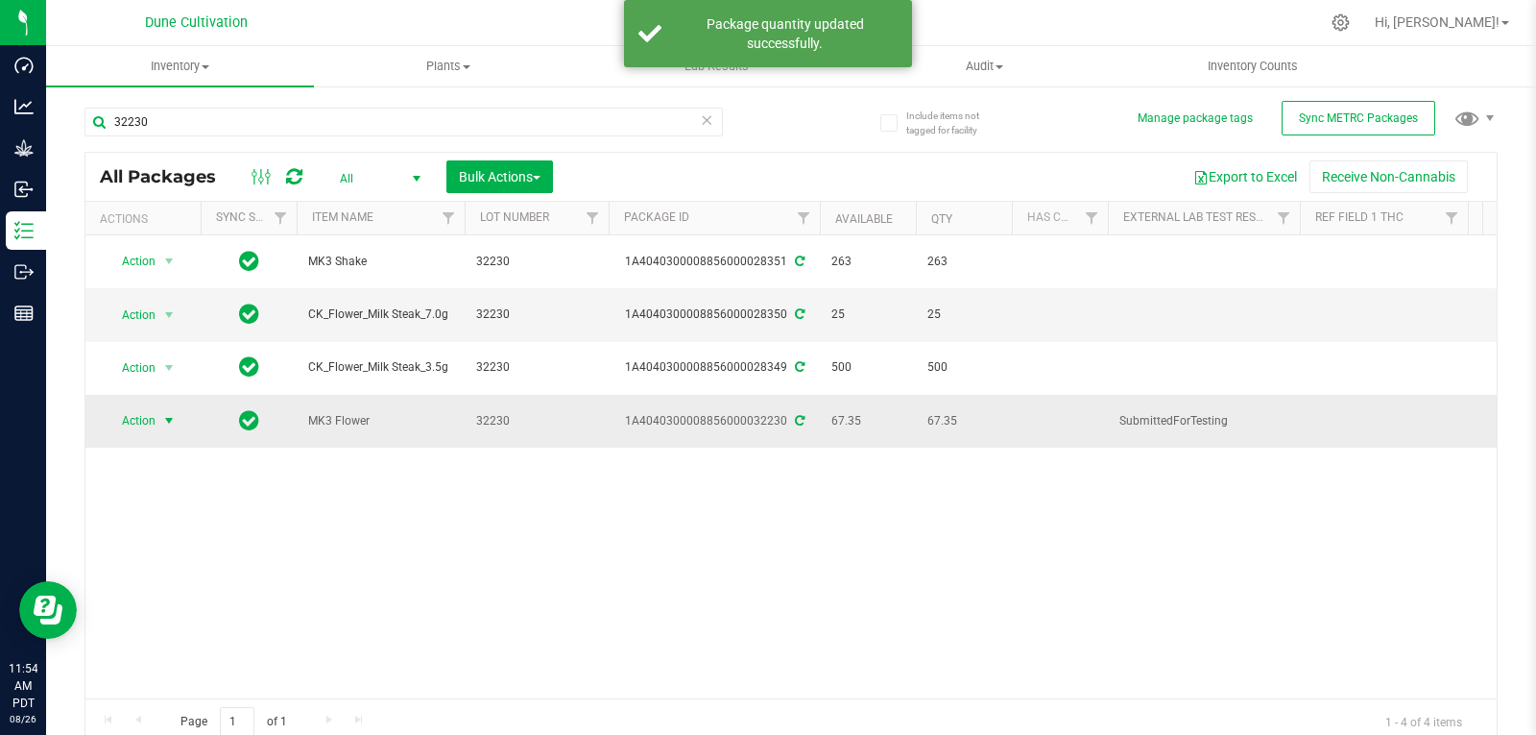
click at [154, 413] on span "Action" at bounding box center [131, 420] width 52 height 27
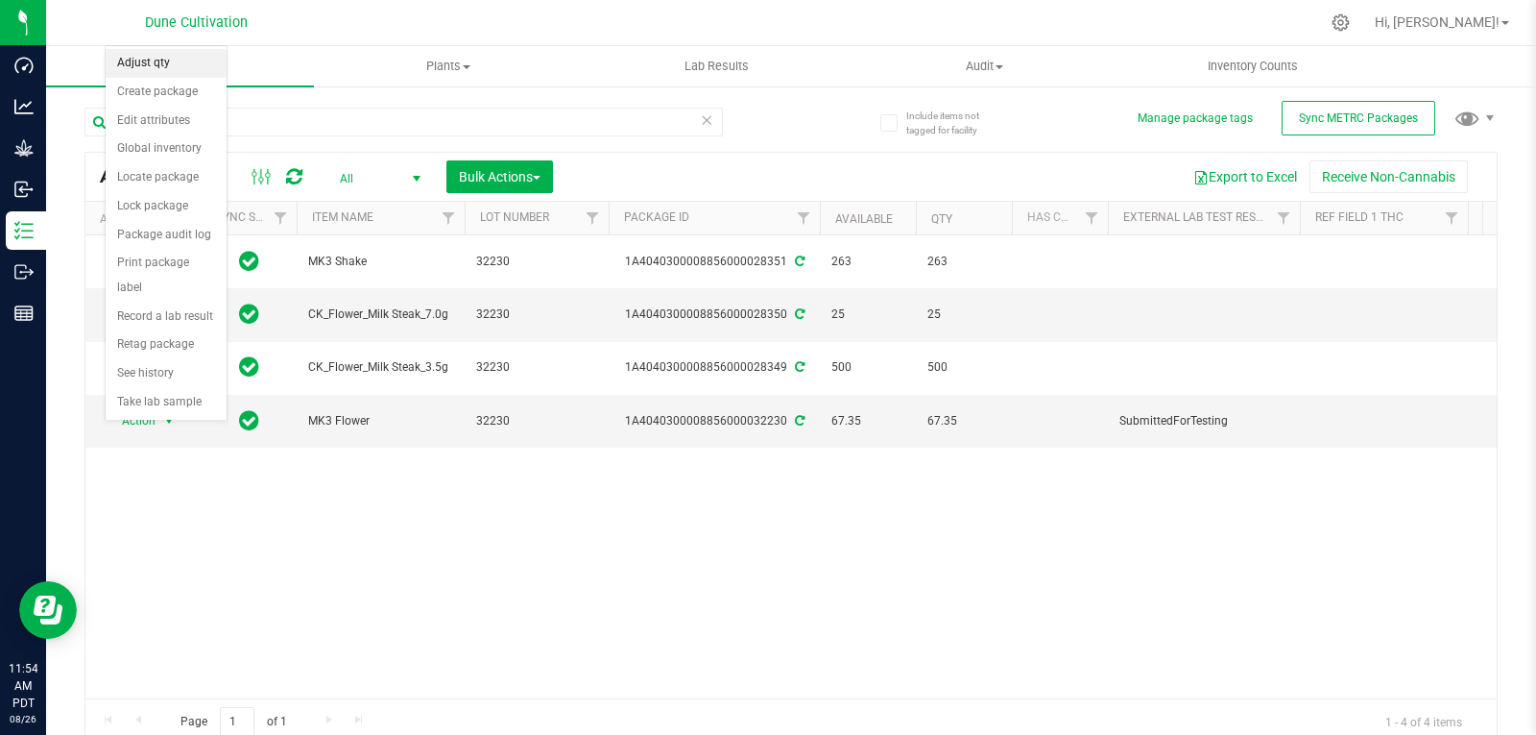
click at [164, 58] on li "Adjust qty" at bounding box center [166, 63] width 121 height 29
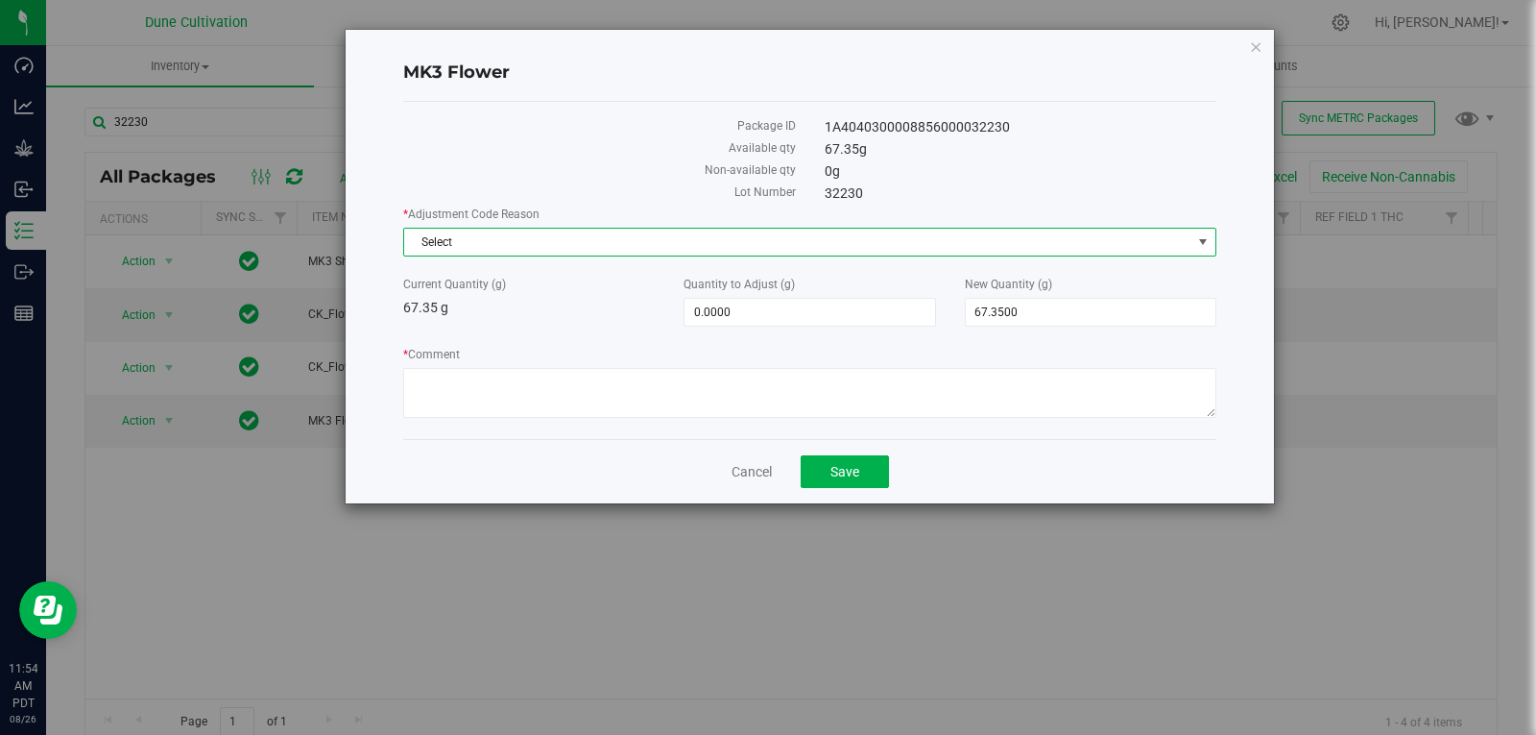
click at [554, 242] on span "Select" at bounding box center [797, 242] width 787 height 27
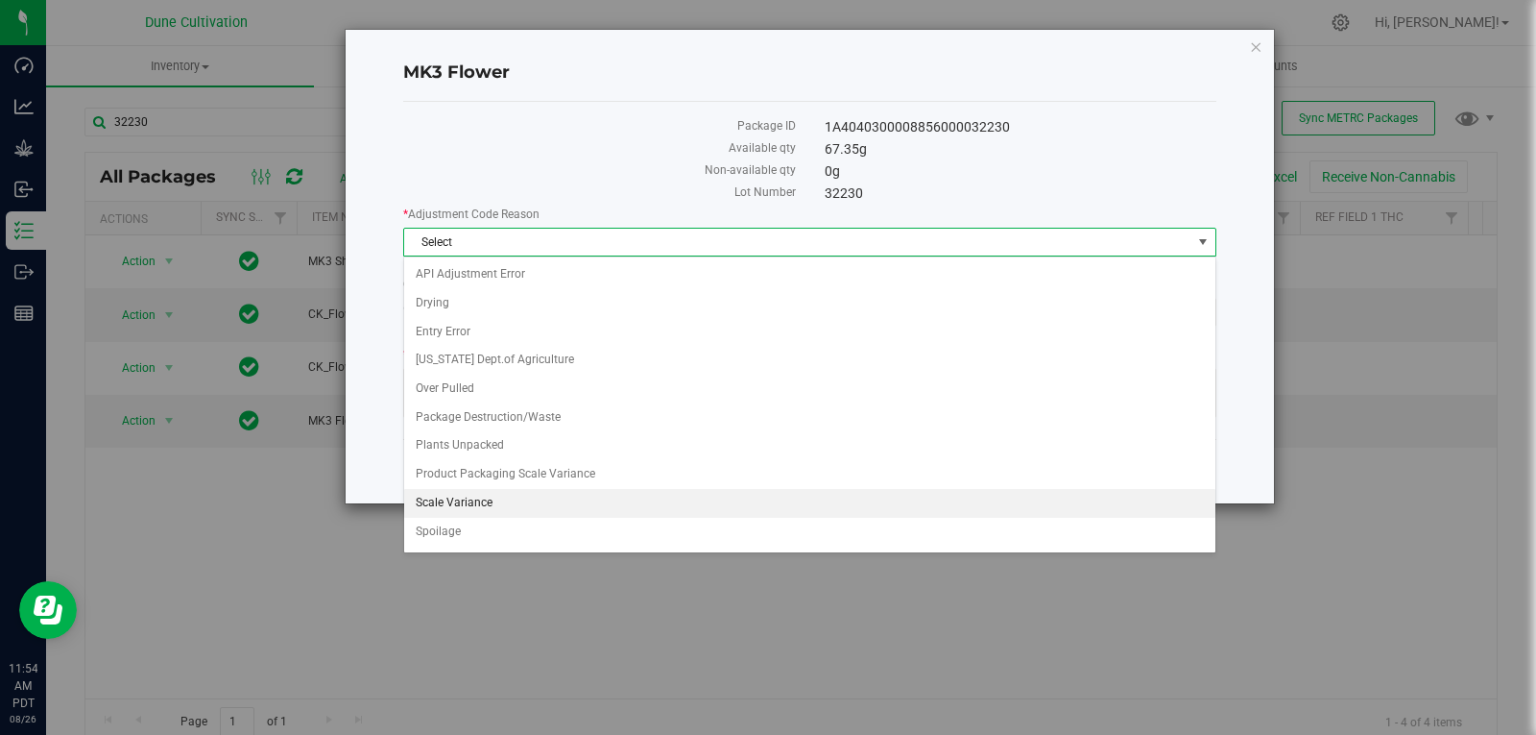
click at [495, 500] on li "Scale Variance" at bounding box center [809, 503] width 811 height 29
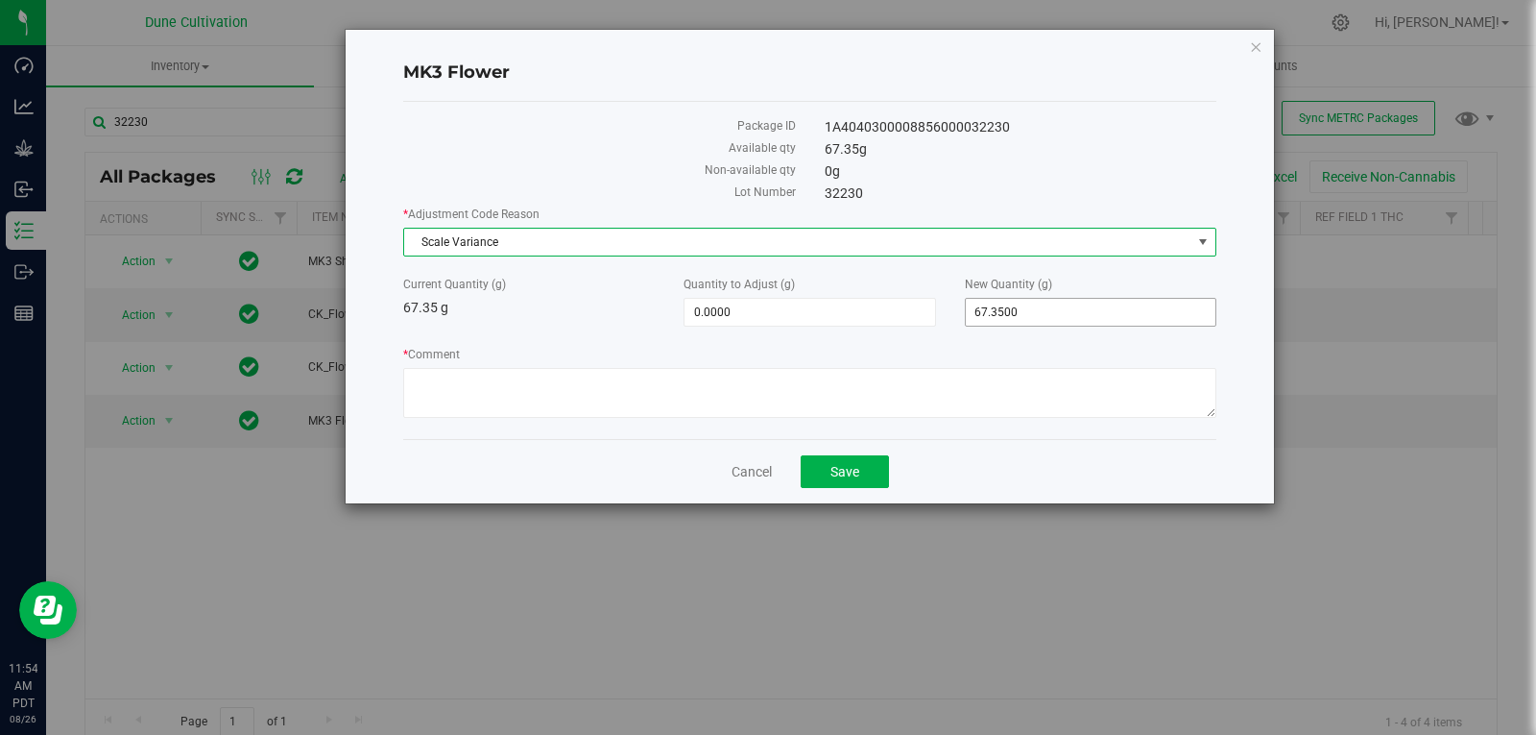
click at [1038, 307] on span "67.3500 67.35" at bounding box center [1091, 312] width 252 height 29
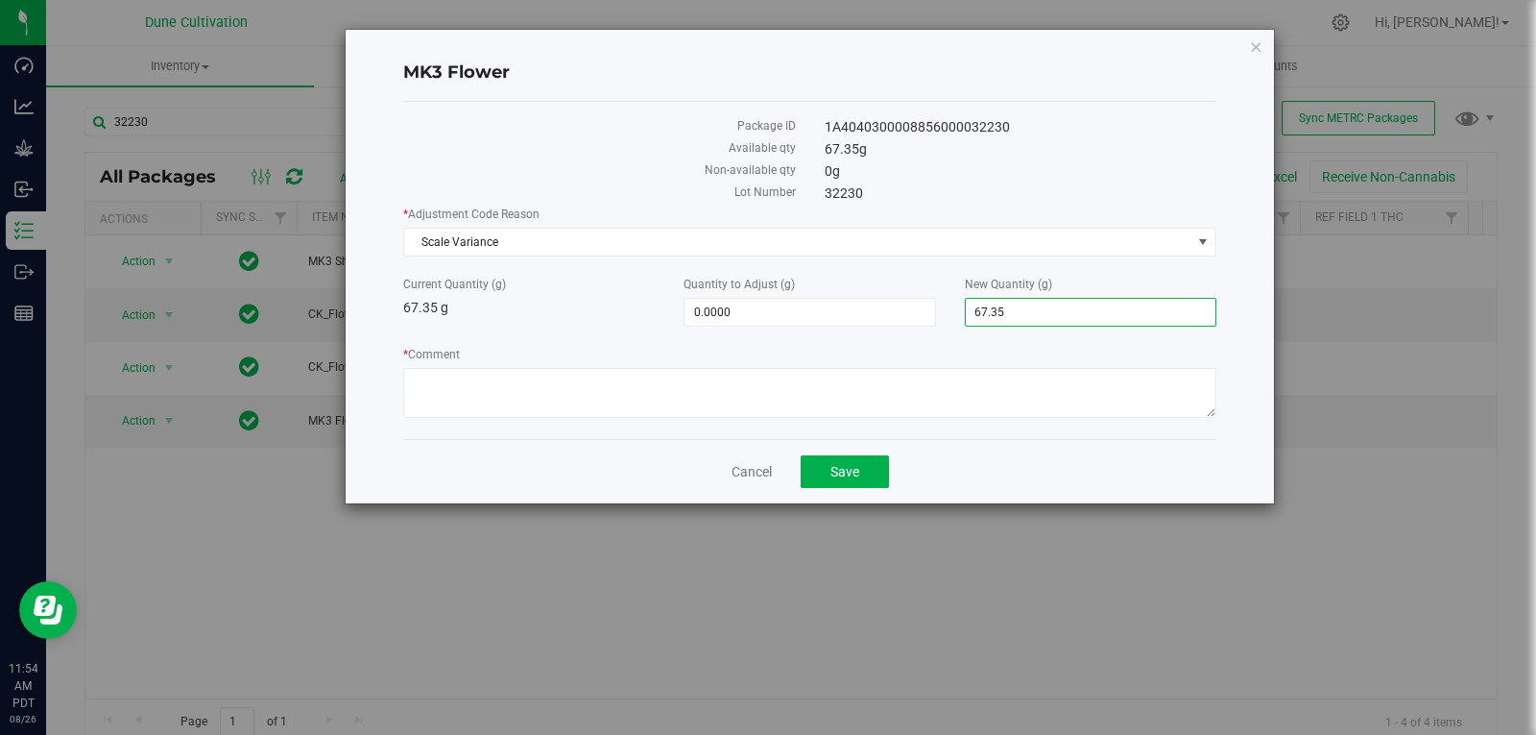
click at [1038, 307] on input "67.35" at bounding box center [1091, 312] width 250 height 27
type input "0"
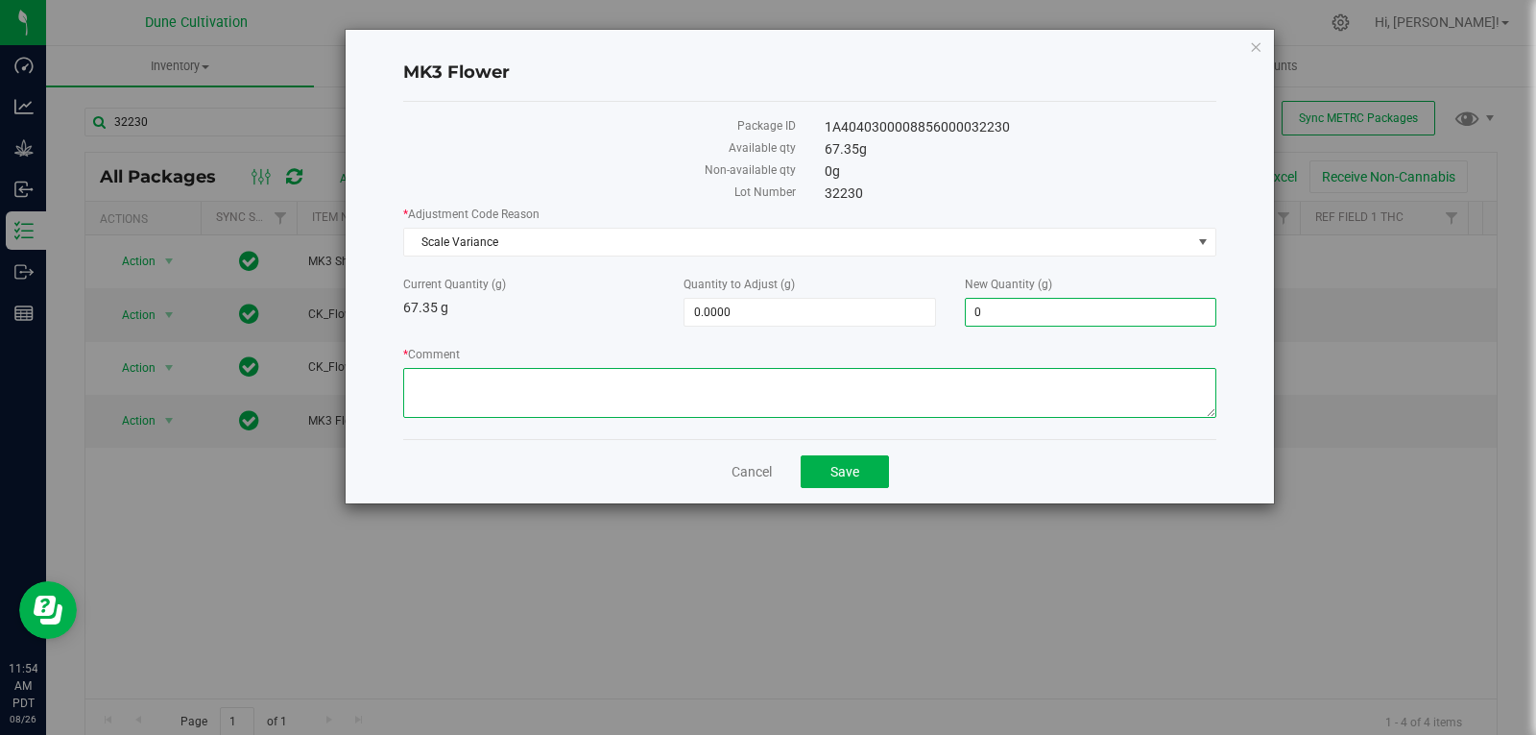
type input "-67.3500"
type input "0.0000"
click at [987, 387] on textarea "* Comment" at bounding box center [809, 393] width 813 height 50
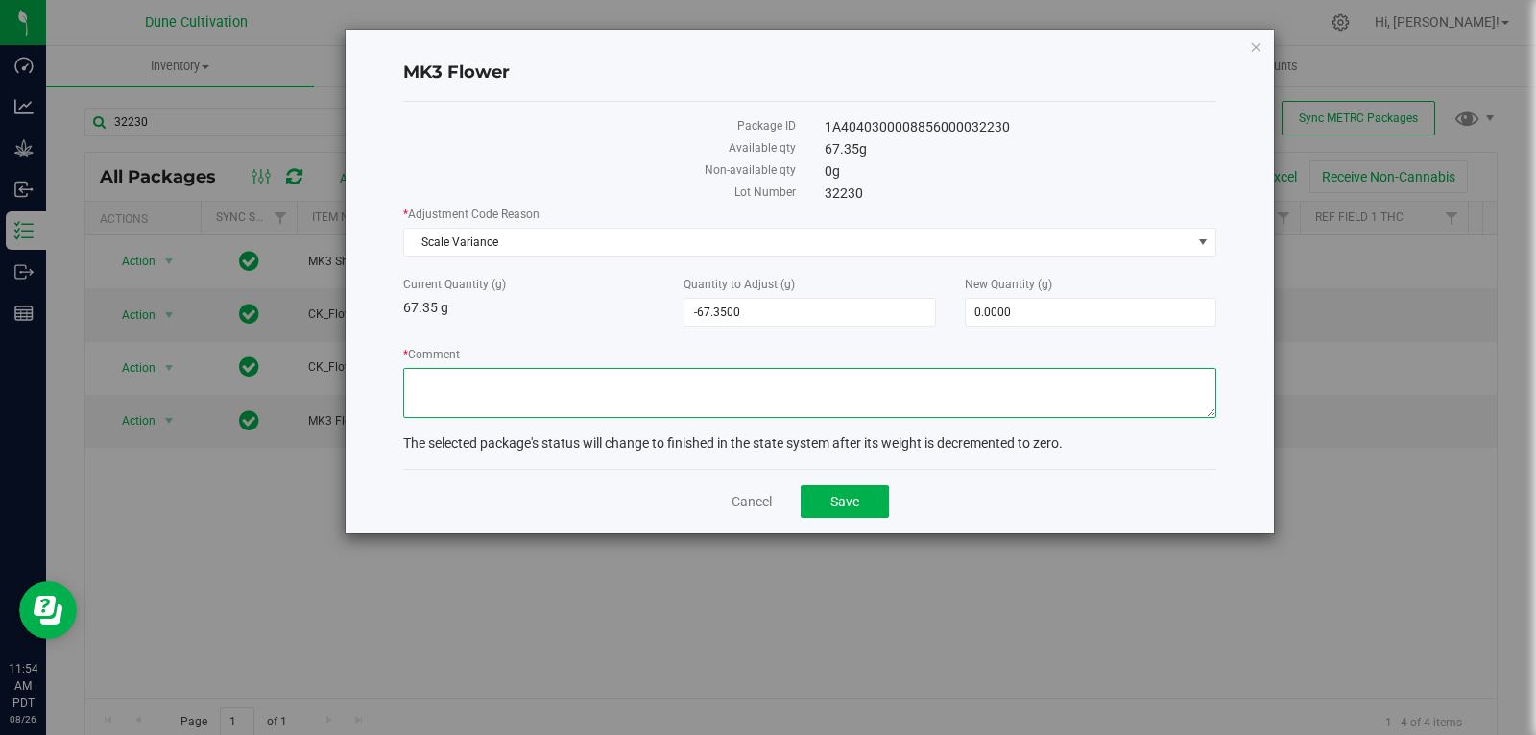
click at [987, 387] on textarea "* Comment" at bounding box center [809, 393] width 813 height 50
type textarea "6"
type textarea "Scale Variance"
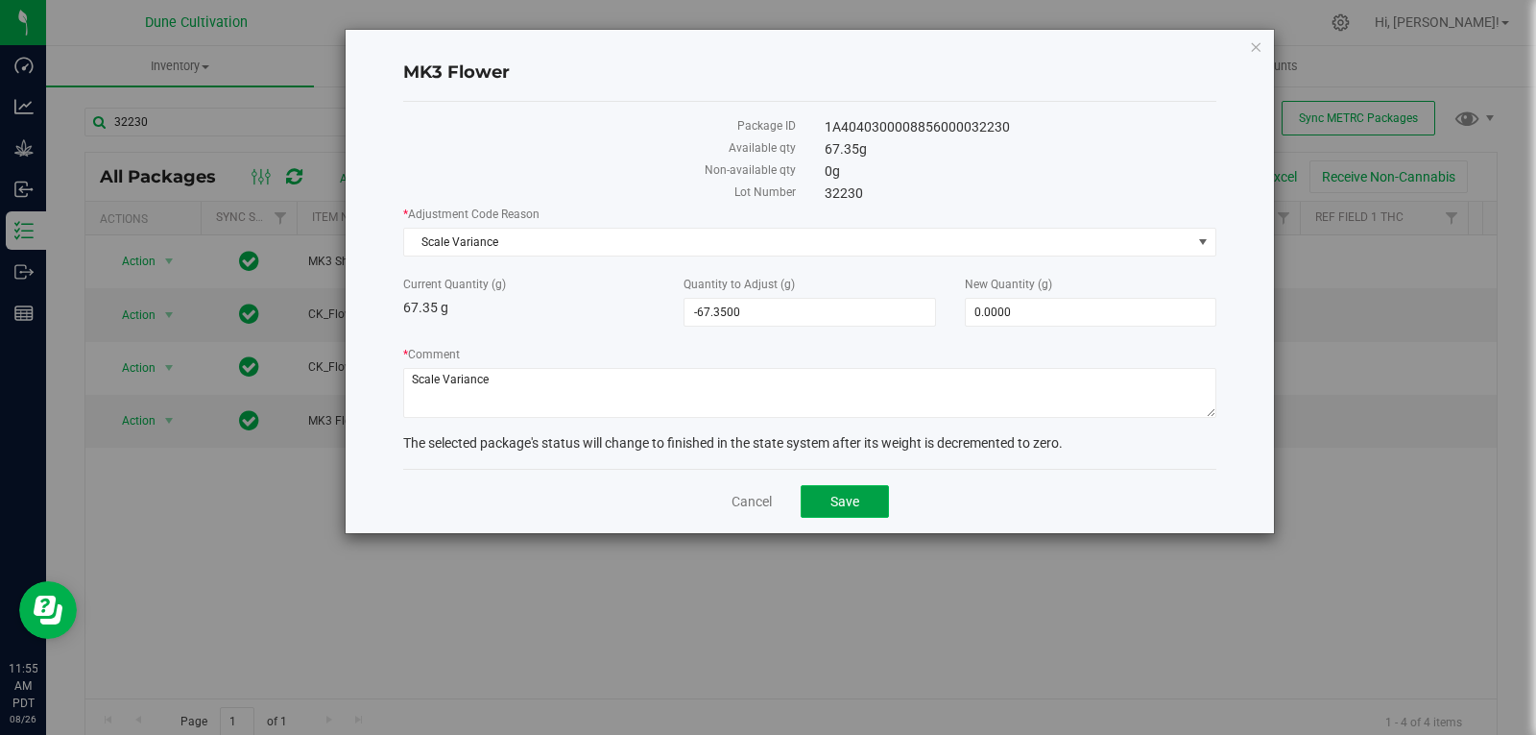
click at [831, 507] on span "Save" at bounding box center [845, 501] width 29 height 15
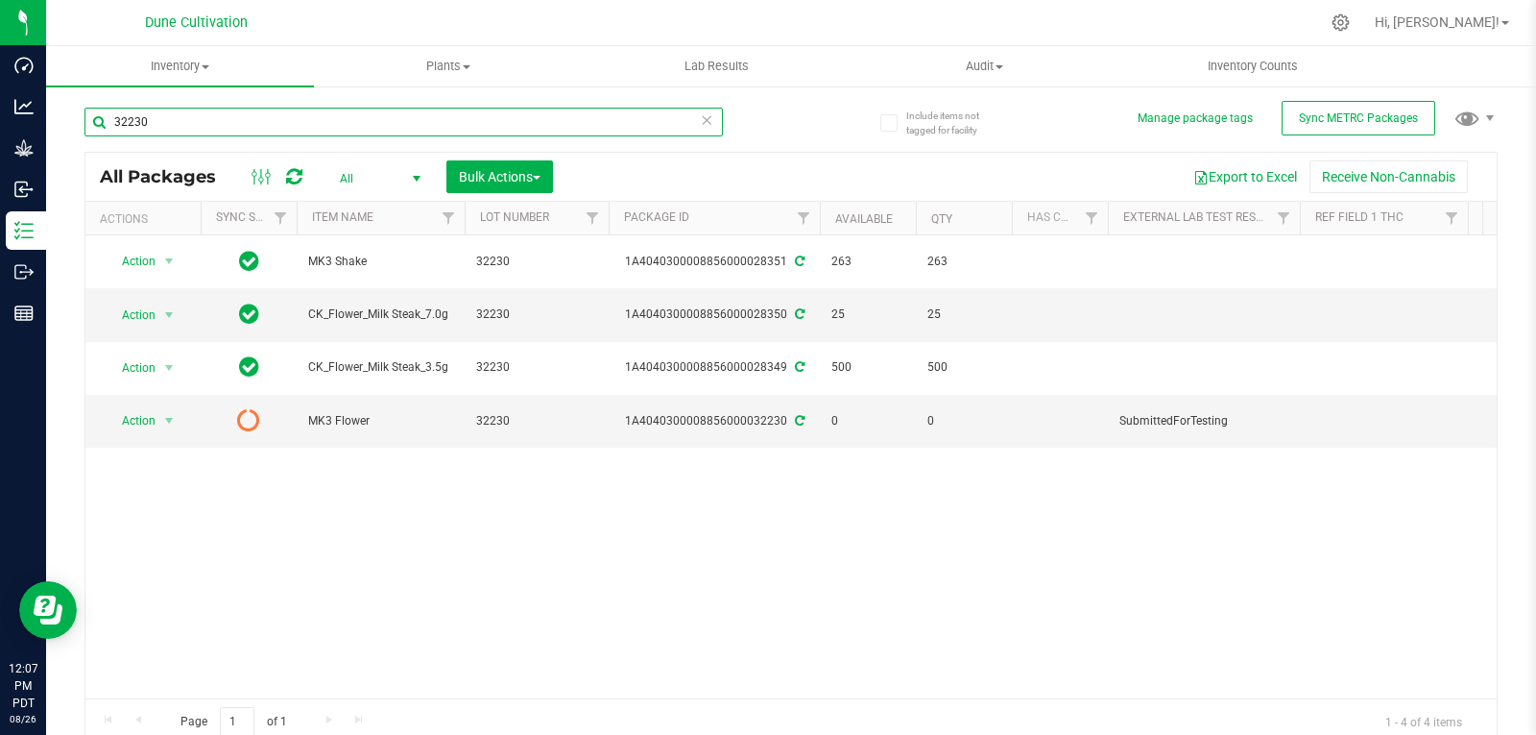
click at [166, 115] on input "32230" at bounding box center [403, 122] width 639 height 29
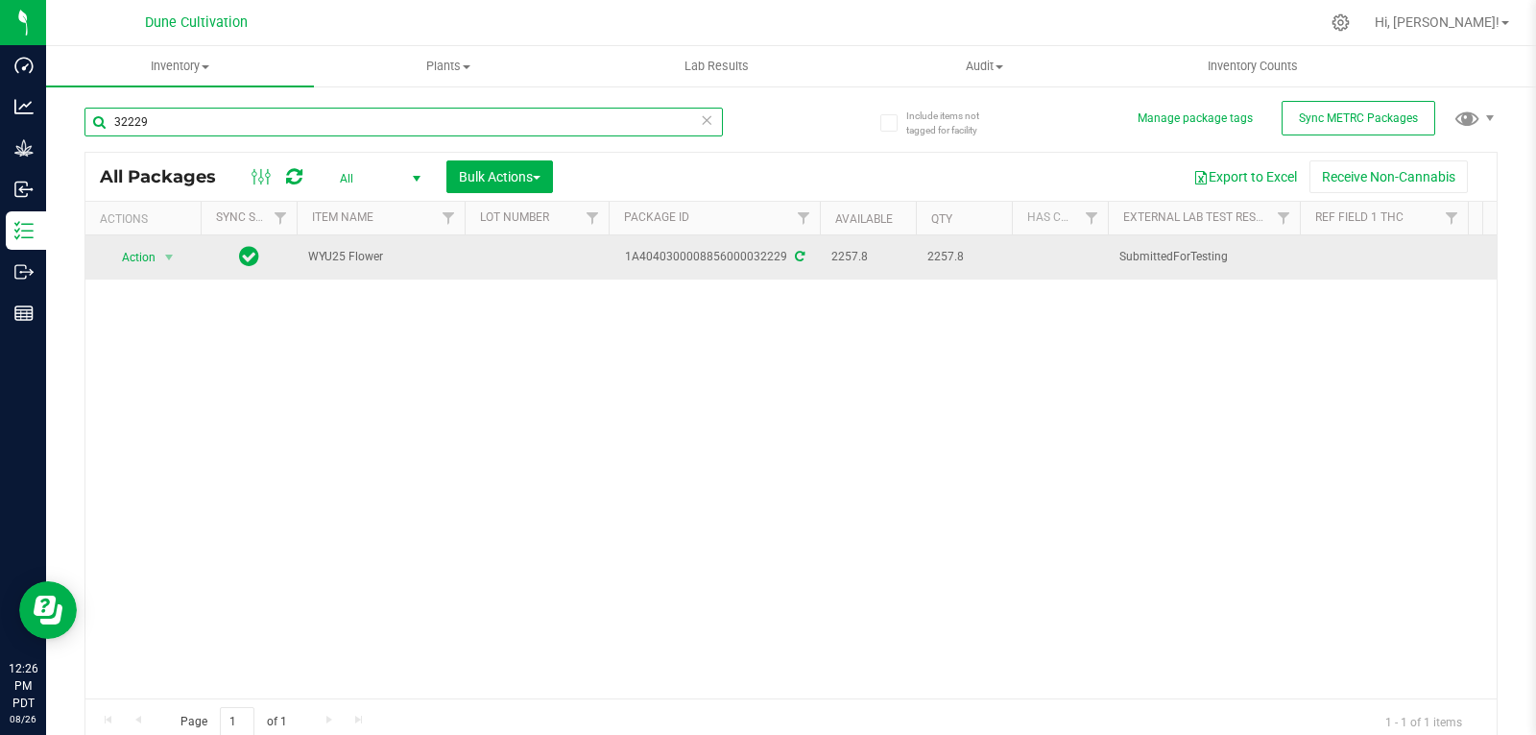
type input "32229"
click at [517, 258] on td at bounding box center [537, 257] width 144 height 44
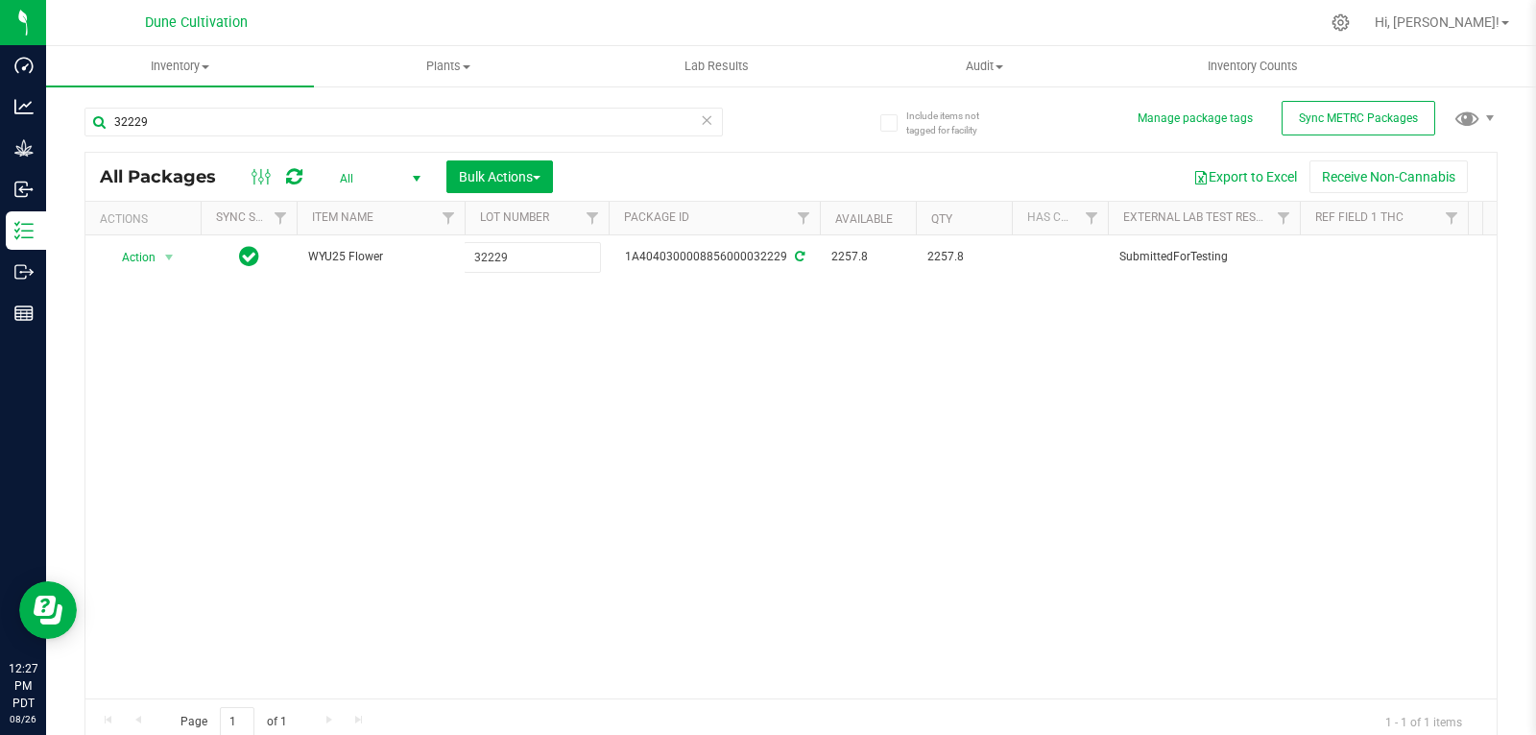
type input "32229"
click at [277, 137] on div "32229" at bounding box center [403, 130] width 639 height 44
click at [277, 134] on input "32229" at bounding box center [403, 122] width 639 height 29
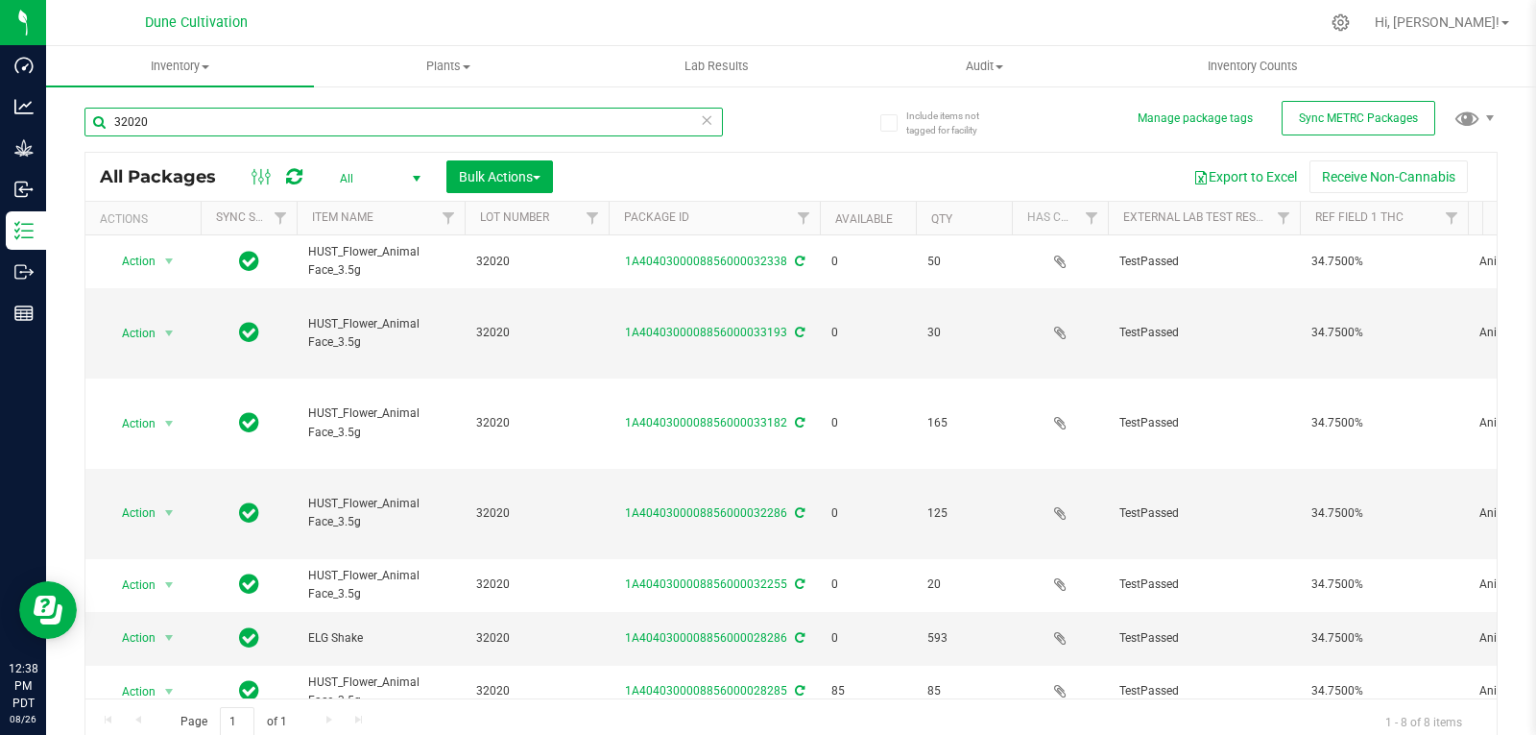
scroll to position [42, 0]
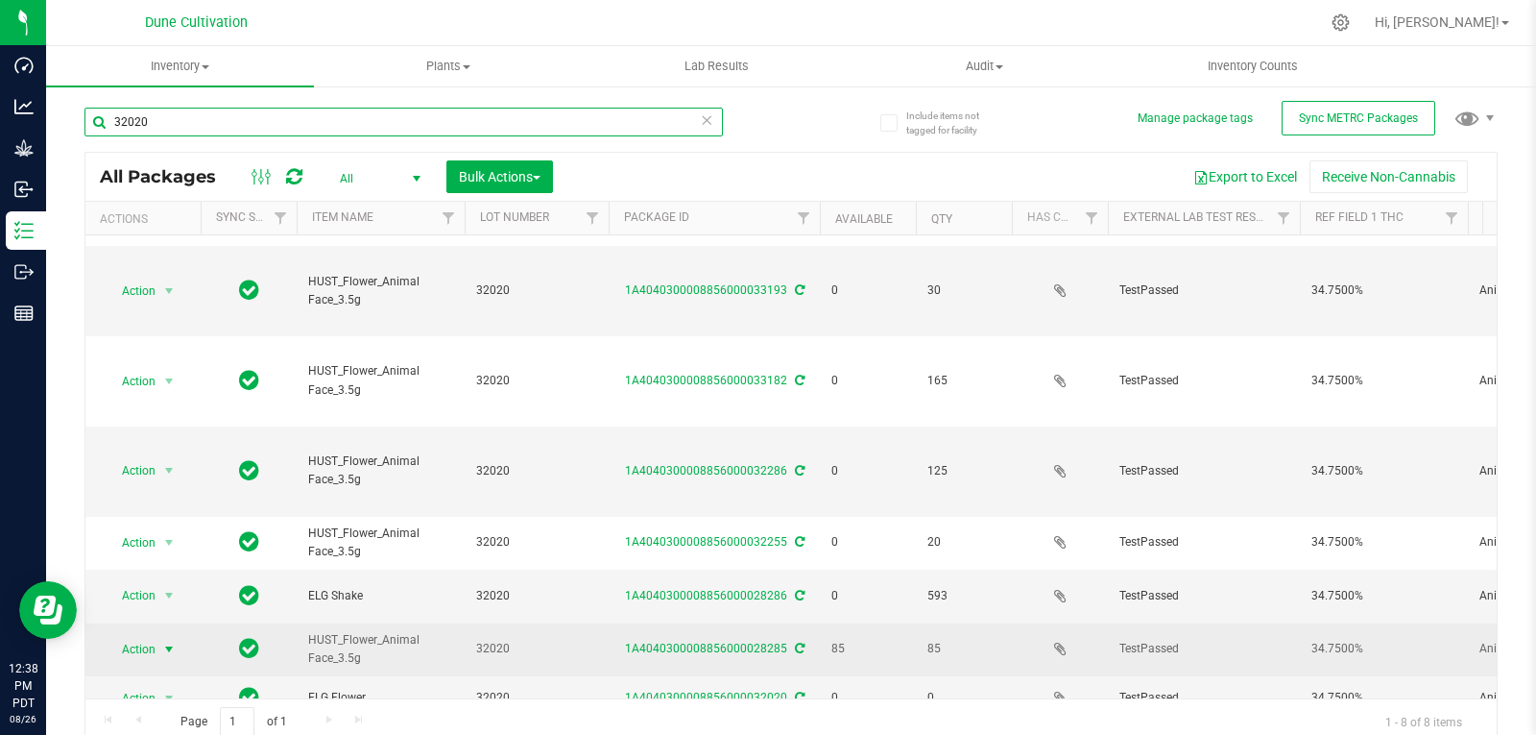
type input "32020"
click at [148, 626] on td "Action Action Adjust qty Create package Edit attributes Global inventory Locate…" at bounding box center [142, 649] width 115 height 53
click at [154, 636] on span "Action" at bounding box center [131, 649] width 52 height 27
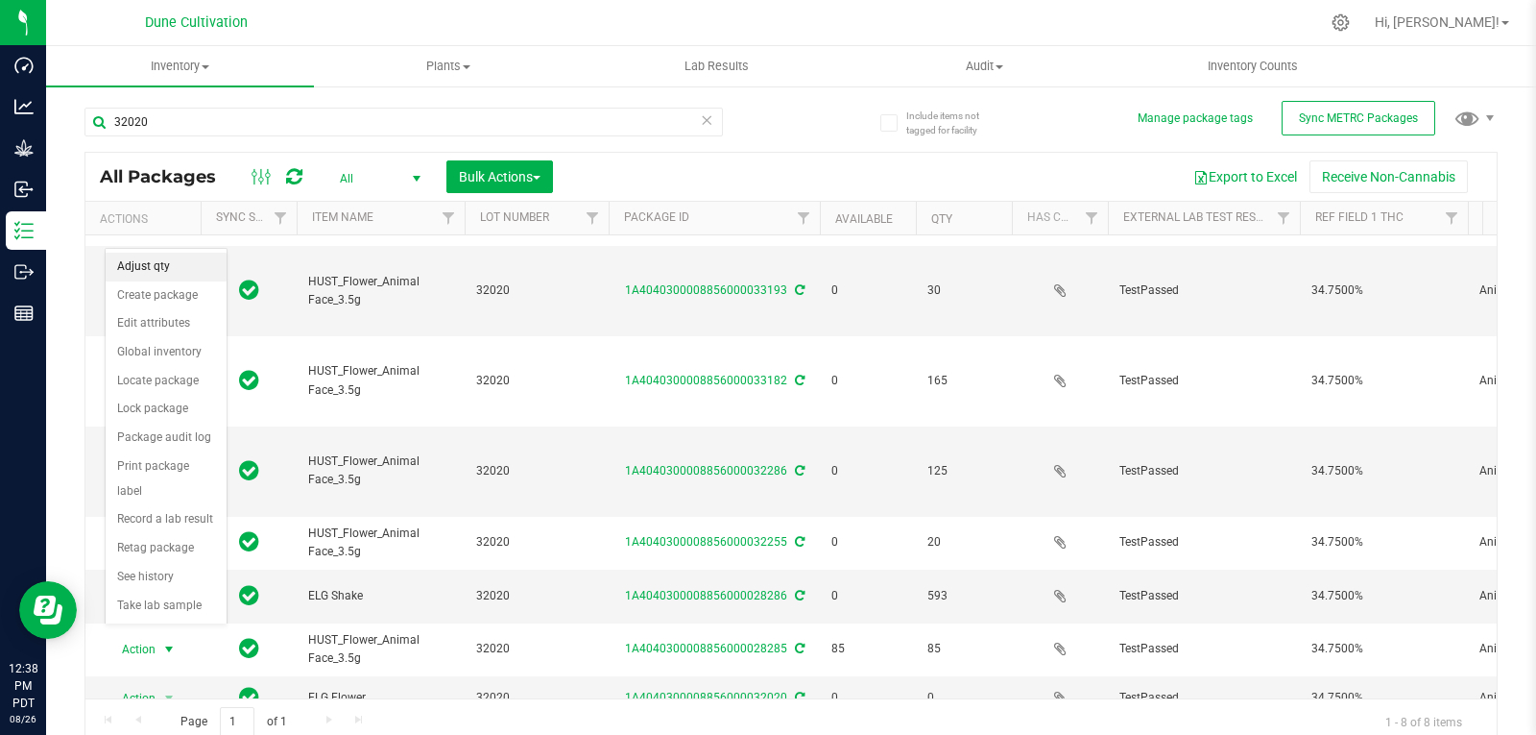
click at [140, 269] on li "Adjust qty" at bounding box center [166, 267] width 121 height 29
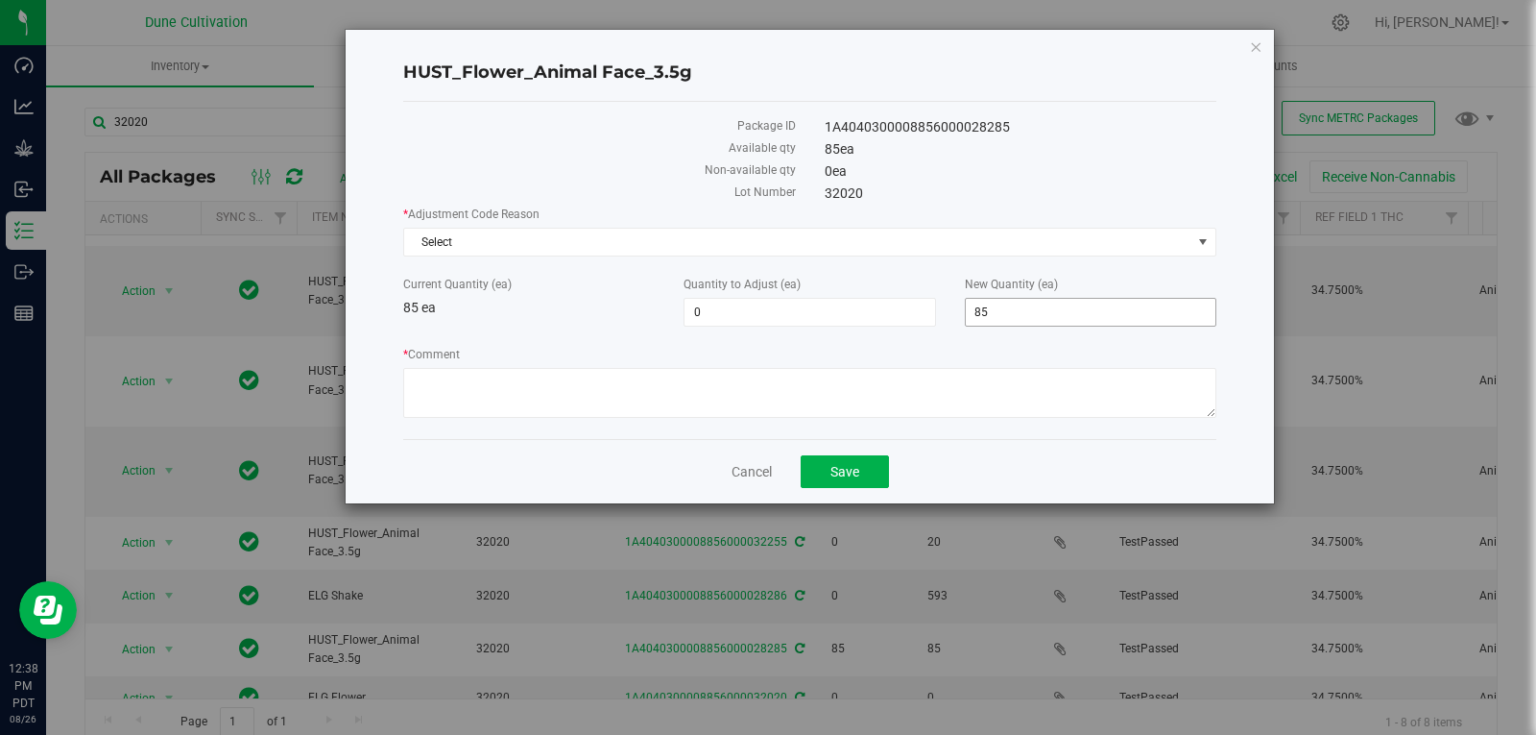
click at [1057, 298] on span "85 85" at bounding box center [1091, 312] width 252 height 29
type input "8"
type input "60"
type input "-25"
type input "60"
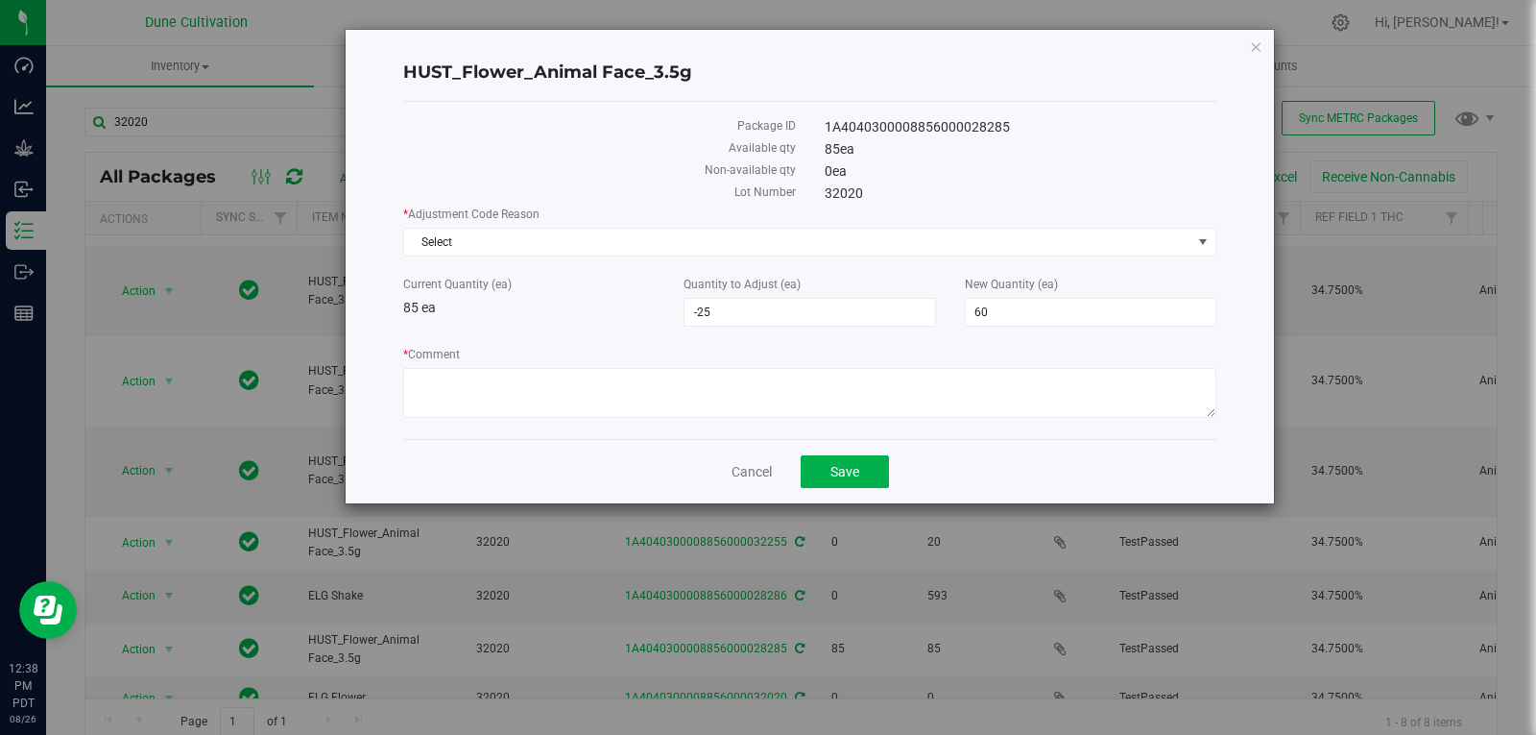
click at [909, 349] on label "* Comment" at bounding box center [809, 354] width 813 height 17
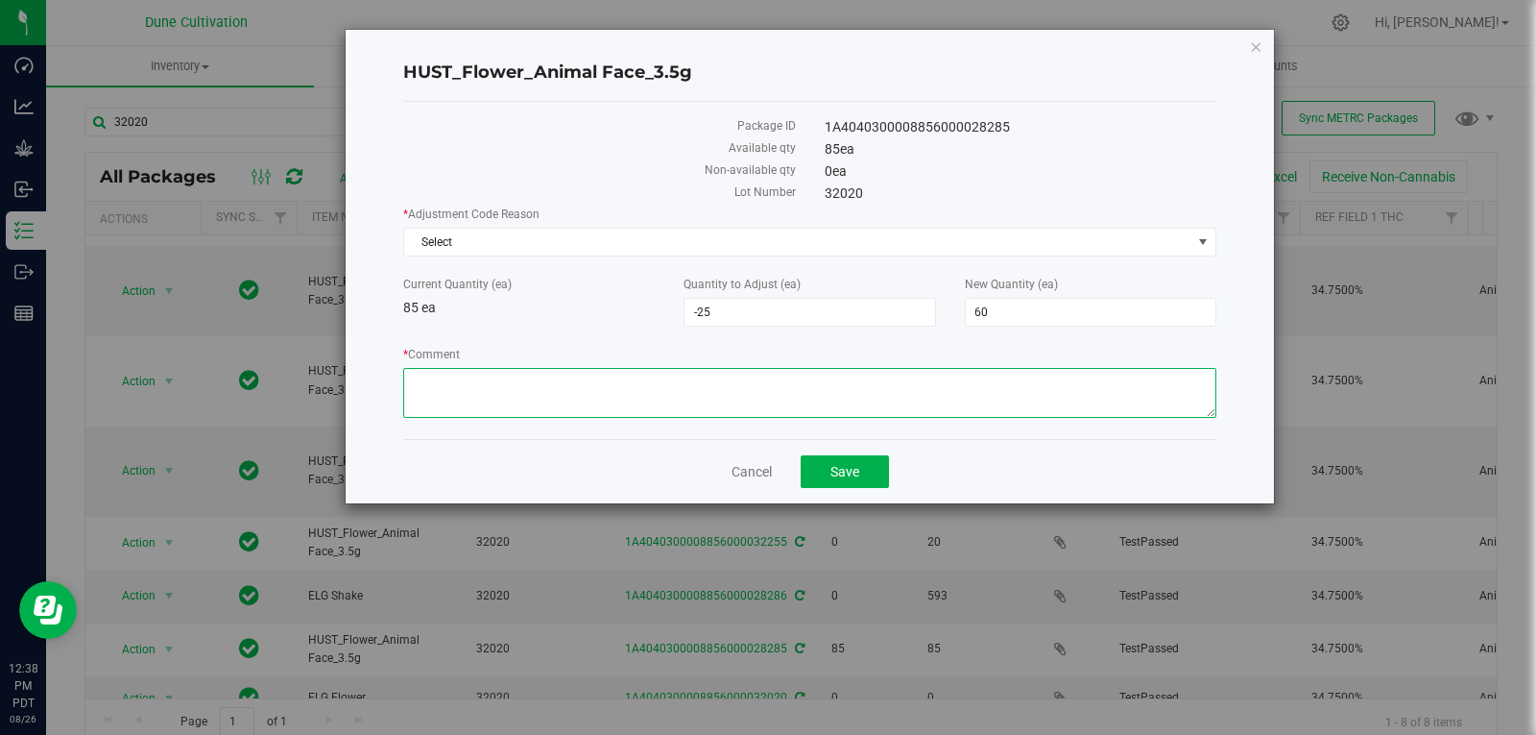
click at [909, 368] on textarea "* Comment" at bounding box center [809, 393] width 813 height 50
type textarea "misscount"
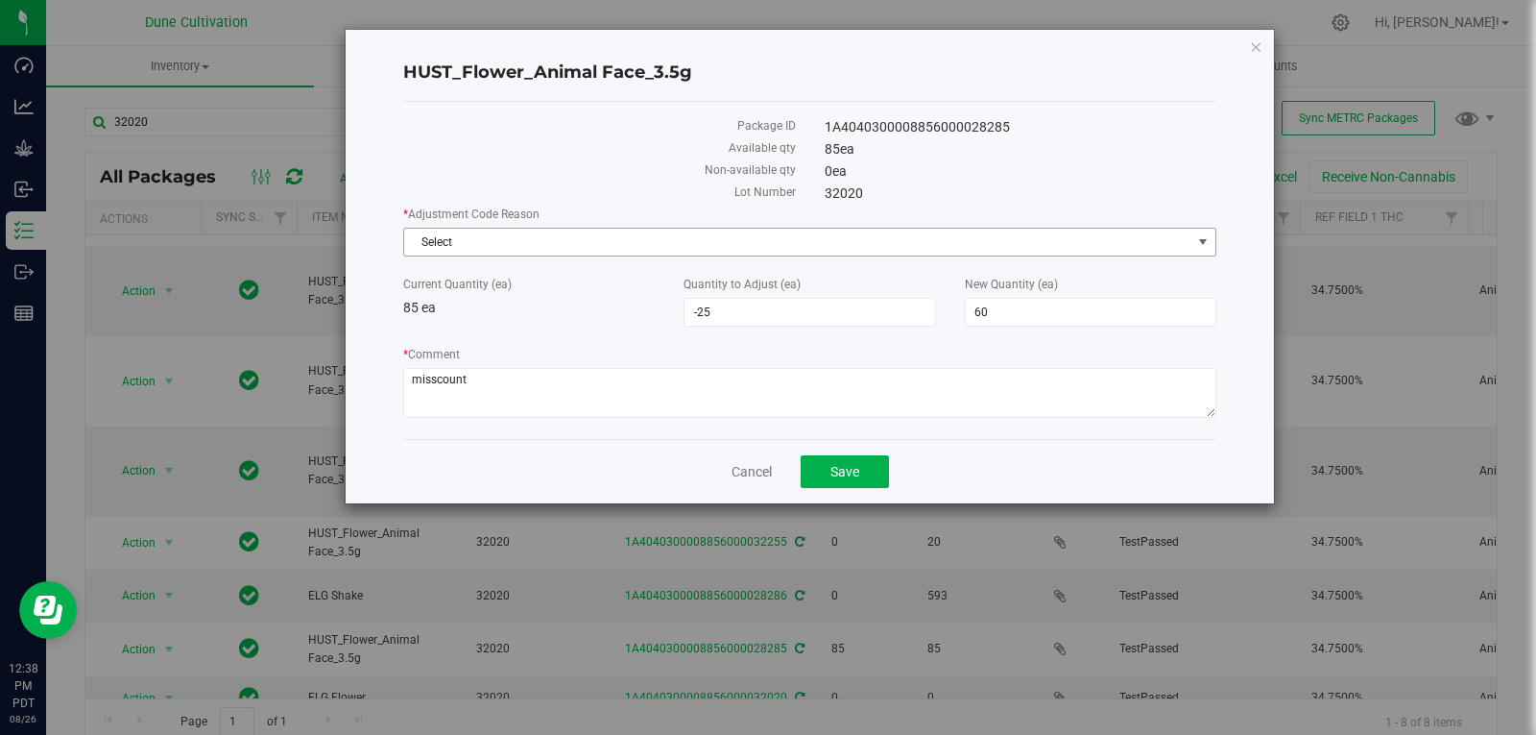
click at [894, 246] on span "Select" at bounding box center [797, 242] width 787 height 27
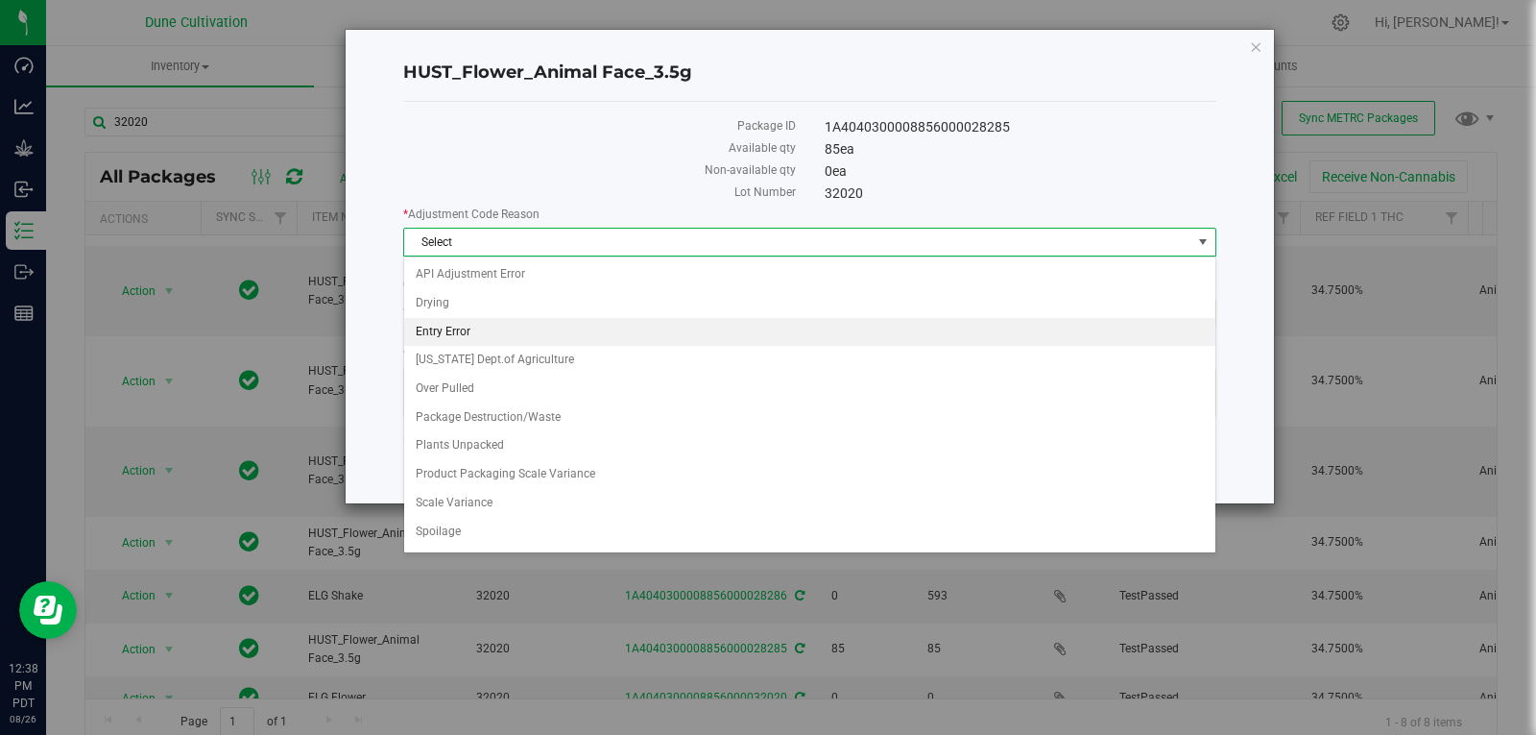
click at [655, 325] on li "Entry Error" at bounding box center [809, 332] width 811 height 29
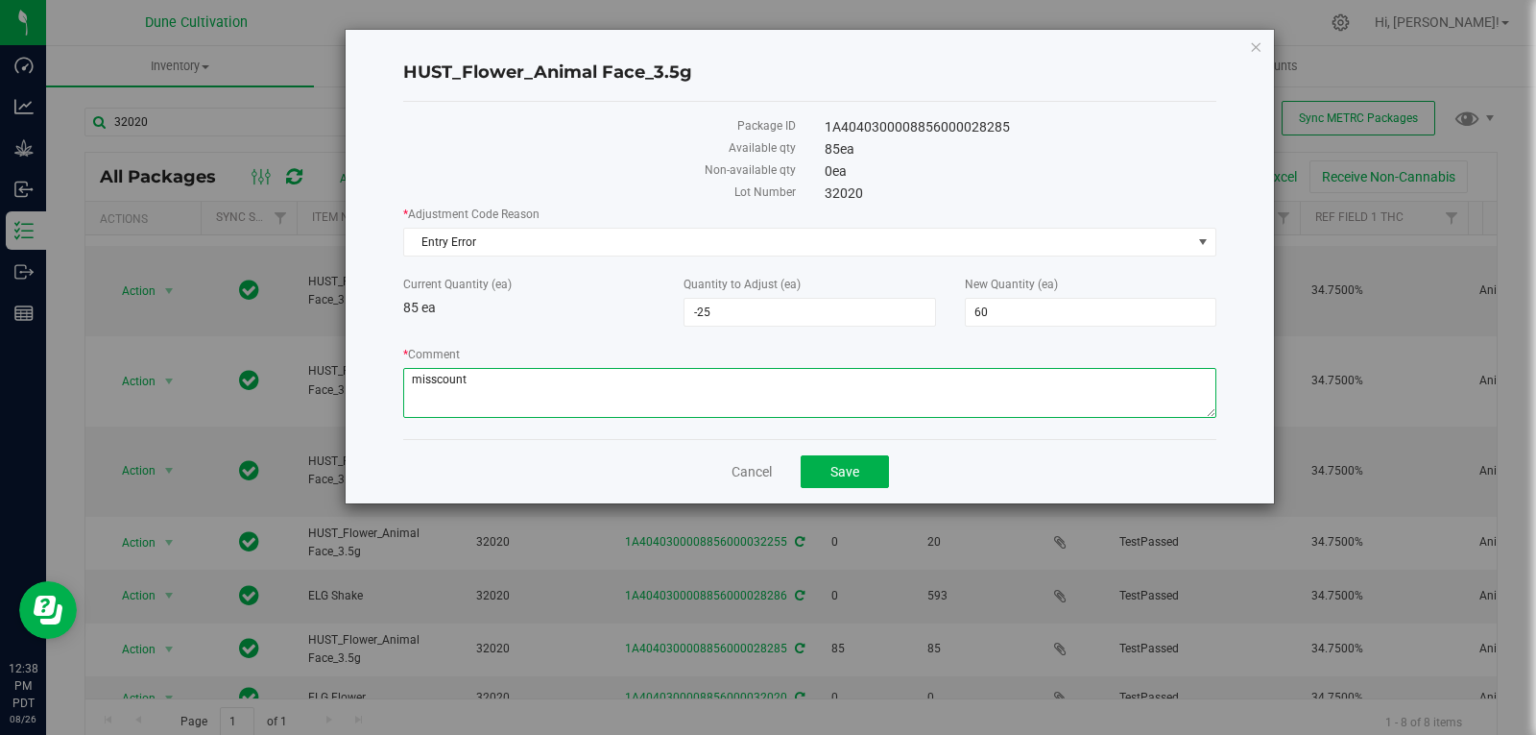
click at [454, 395] on textarea "* Comment" at bounding box center [809, 393] width 813 height 50
click at [447, 377] on textarea "* Comment" at bounding box center [809, 393] width 813 height 50
click at [426, 379] on textarea "* Comment" at bounding box center [809, 393] width 813 height 50
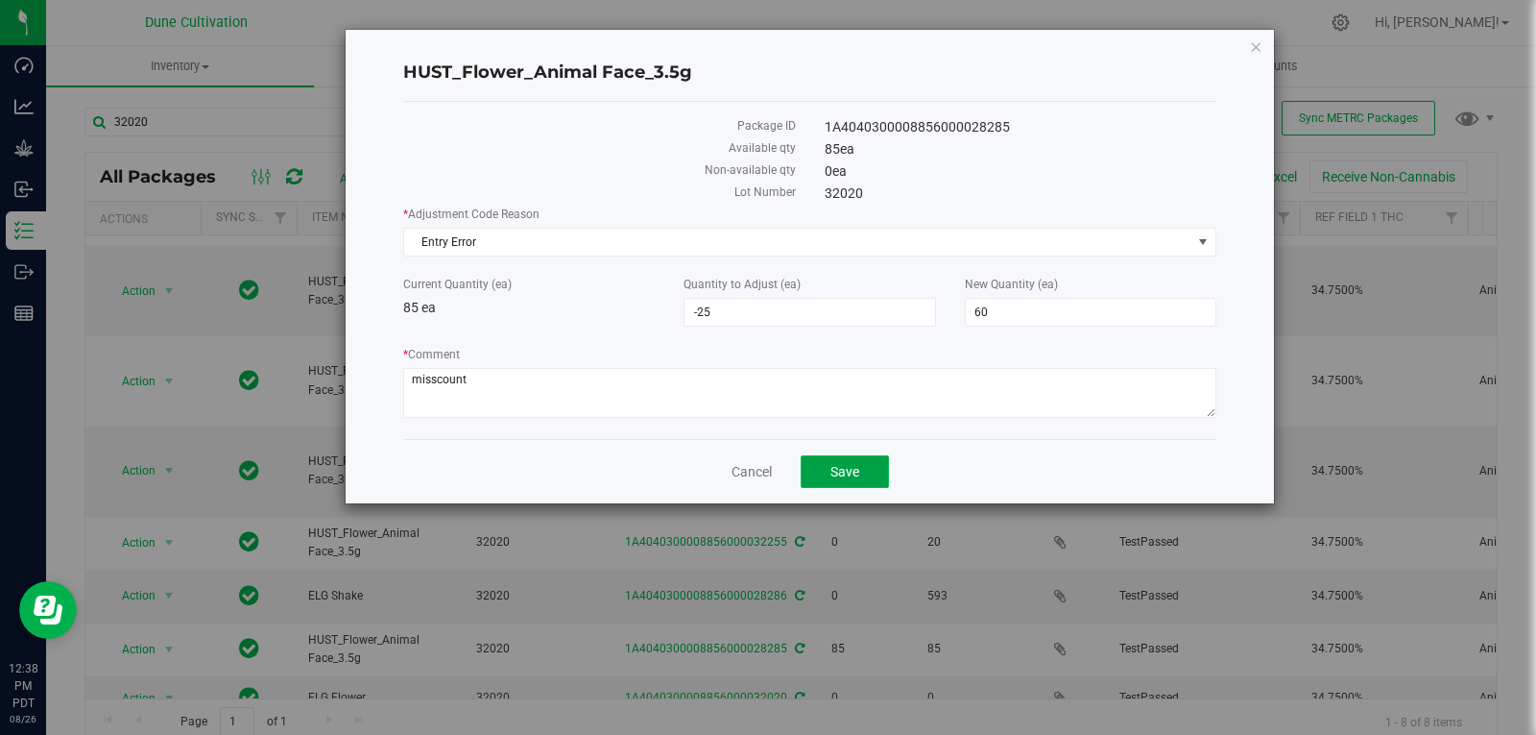
click at [849, 478] on span "Save" at bounding box center [845, 471] width 29 height 15
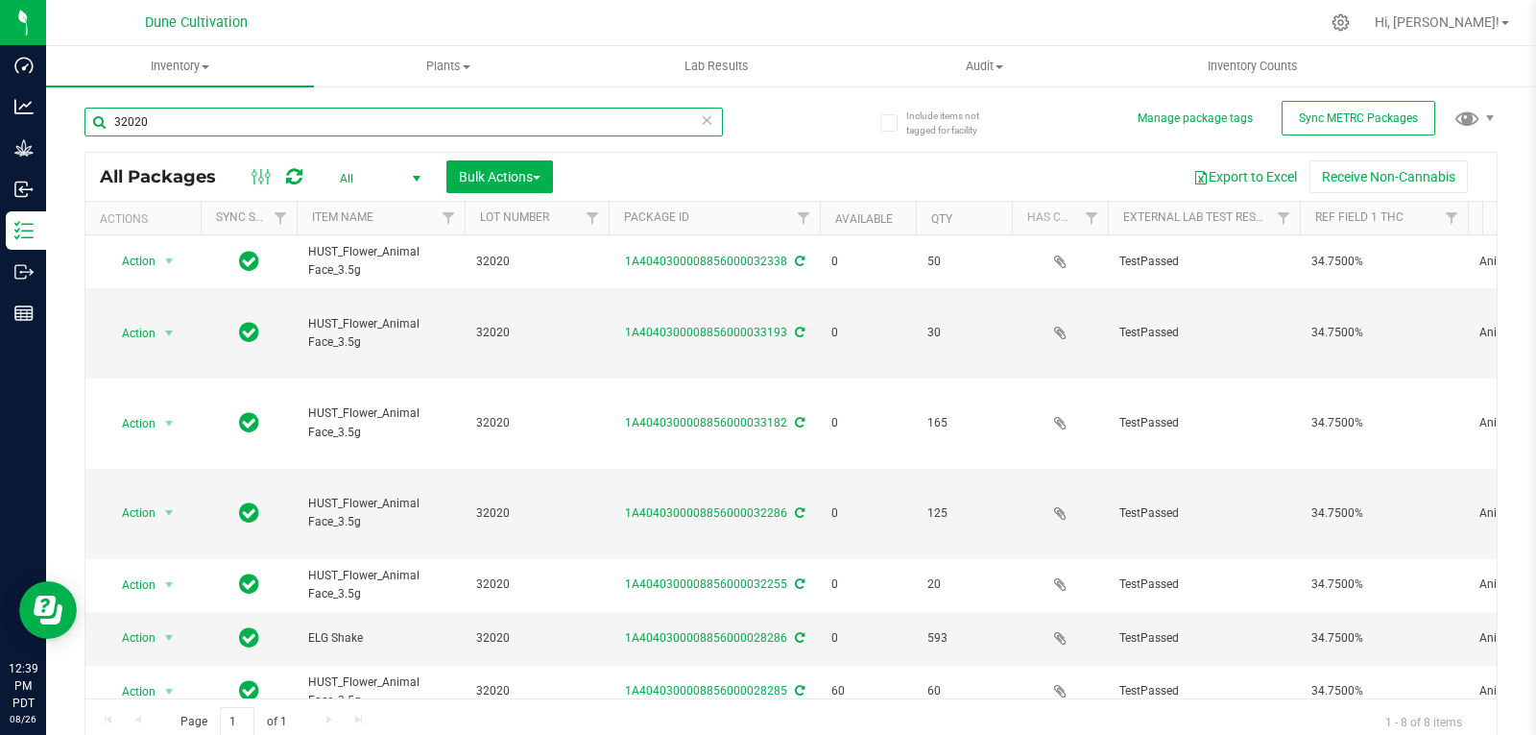
click at [359, 133] on input "32020" at bounding box center [403, 122] width 639 height 29
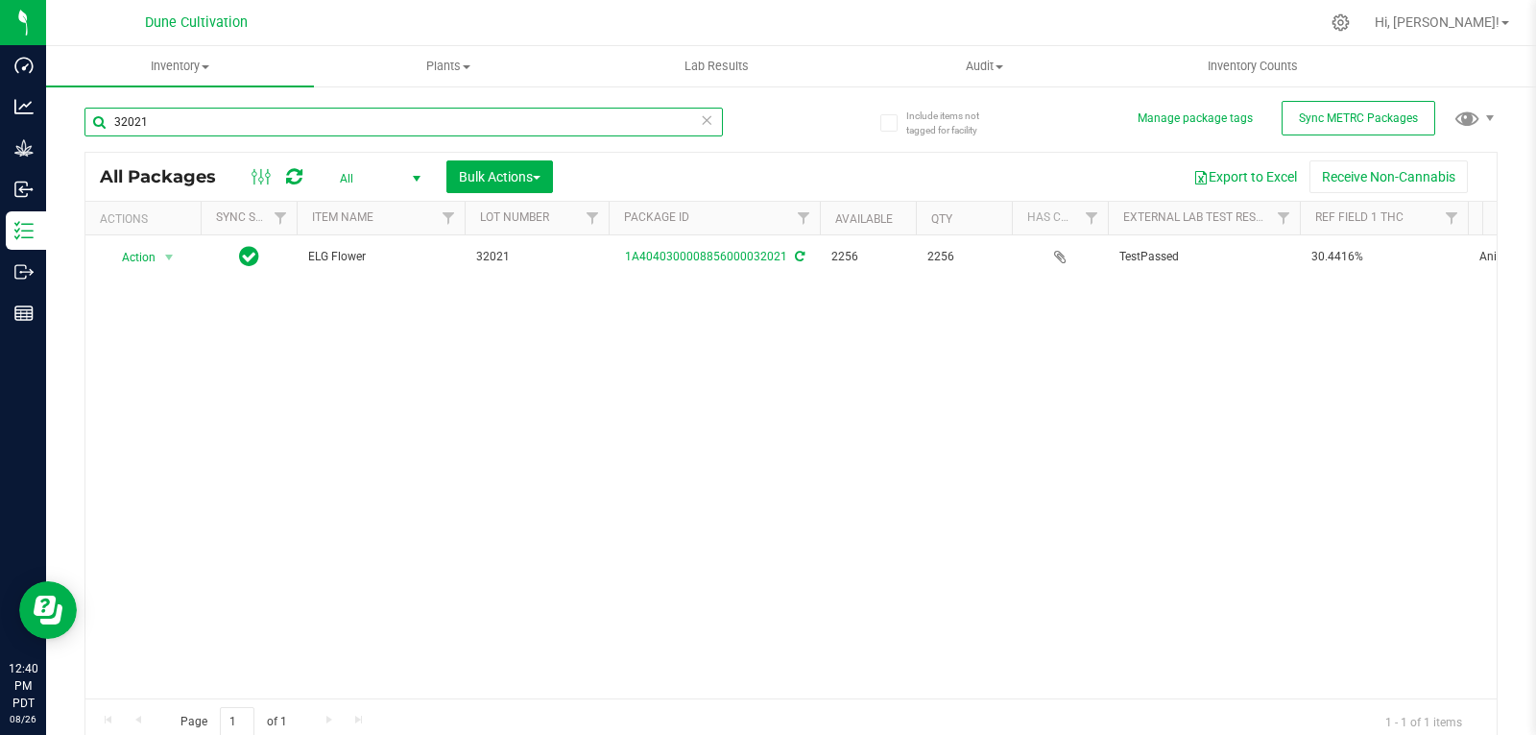
type input "32021"
